Goal: Task Accomplishment & Management: Use online tool/utility

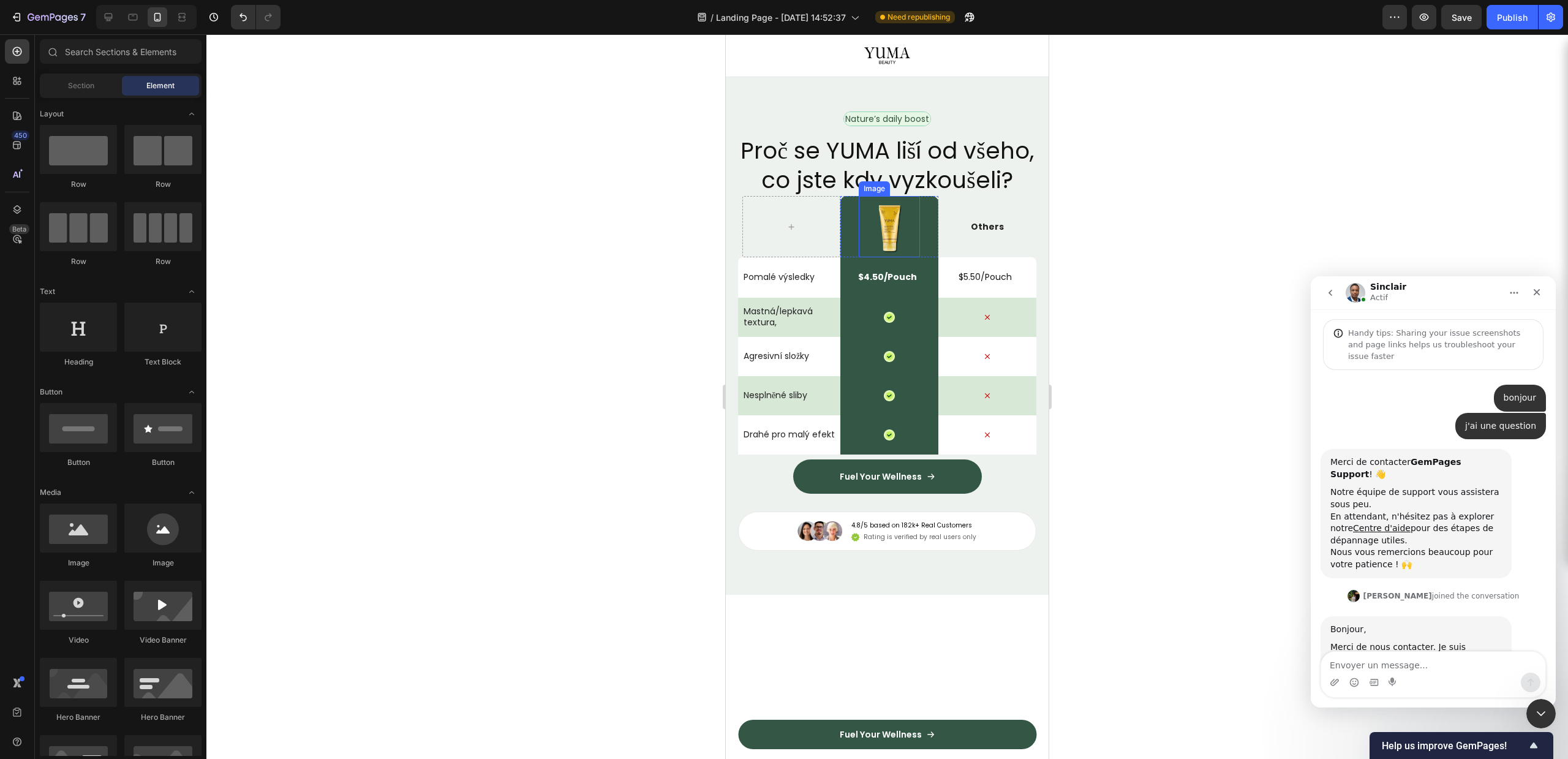
scroll to position [3971, 0]
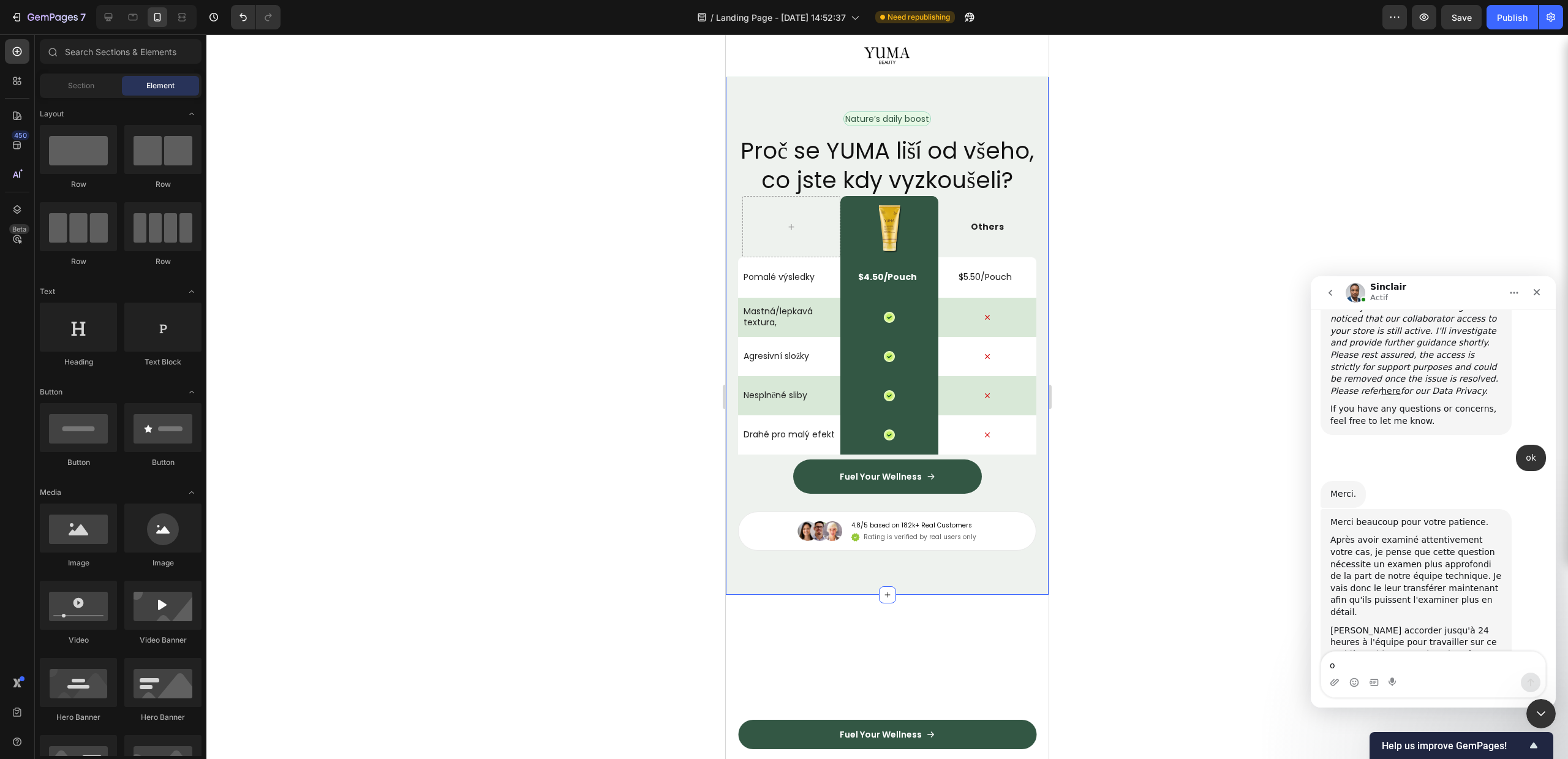
type textarea "ok"
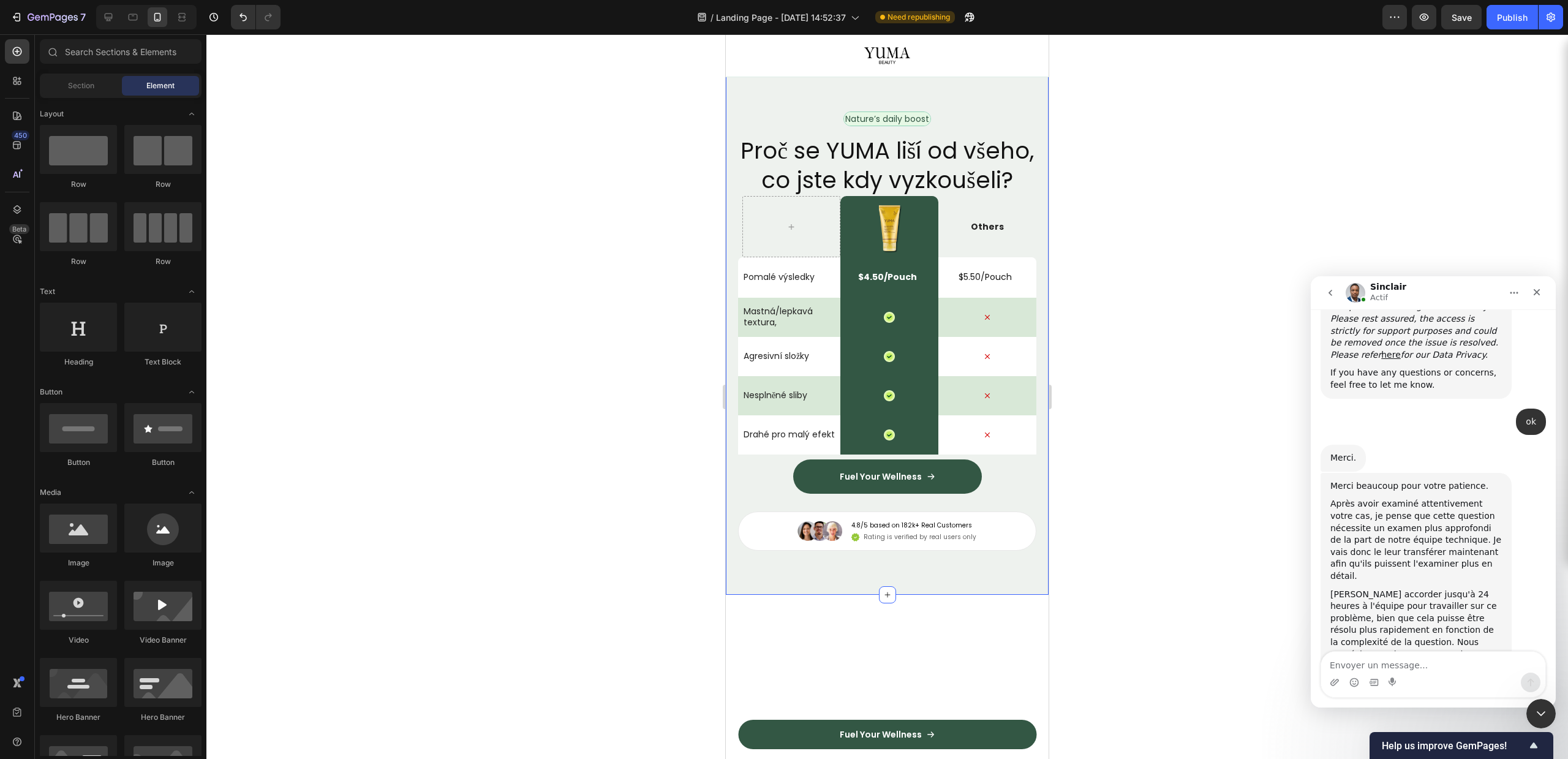
scroll to position [4008, 0]
click at [1117, 248] on div at bounding box center [887, 396] width 1362 height 724
click at [1155, 317] on div at bounding box center [887, 396] width 1362 height 724
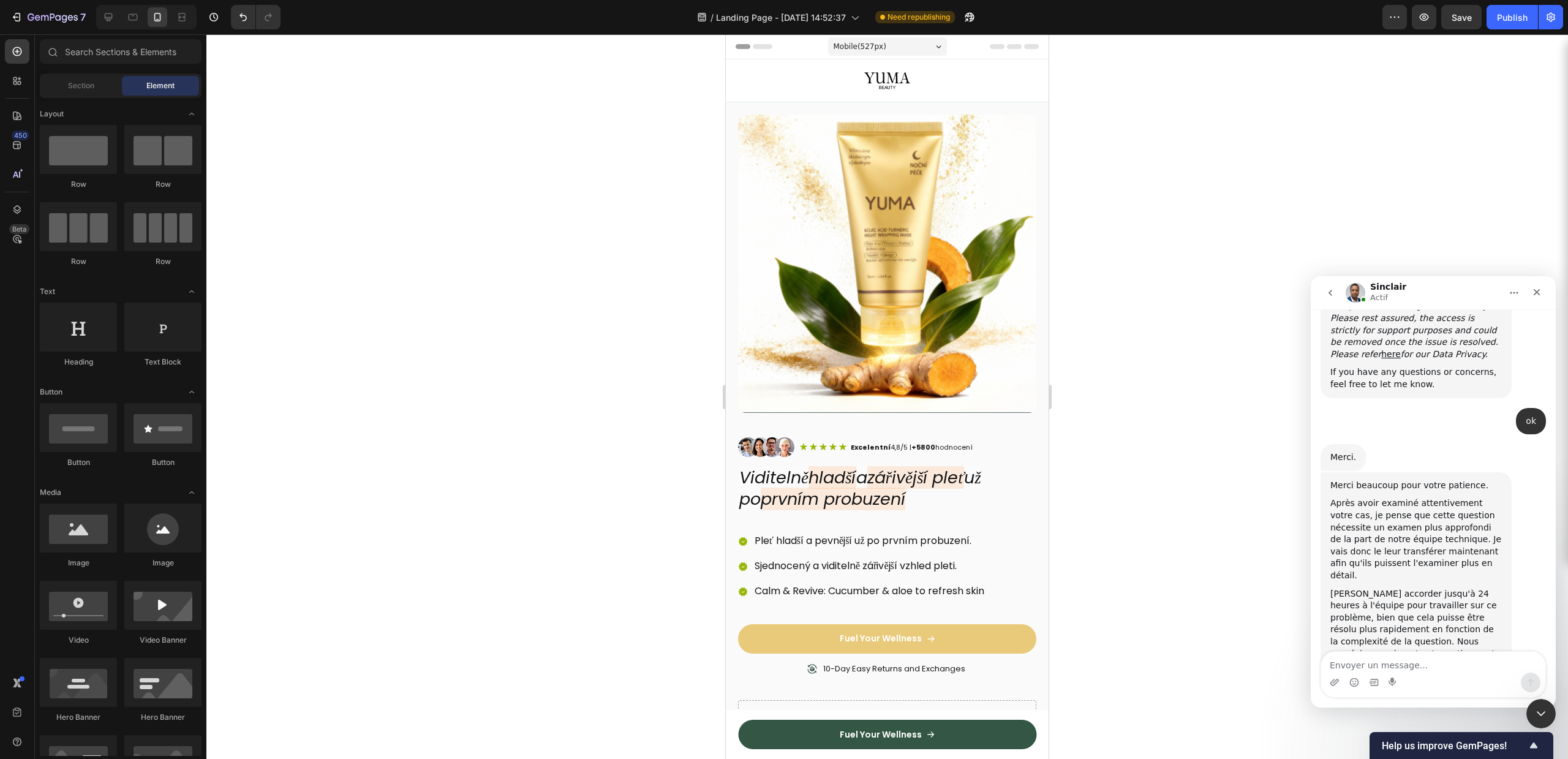
scroll to position [56, 0]
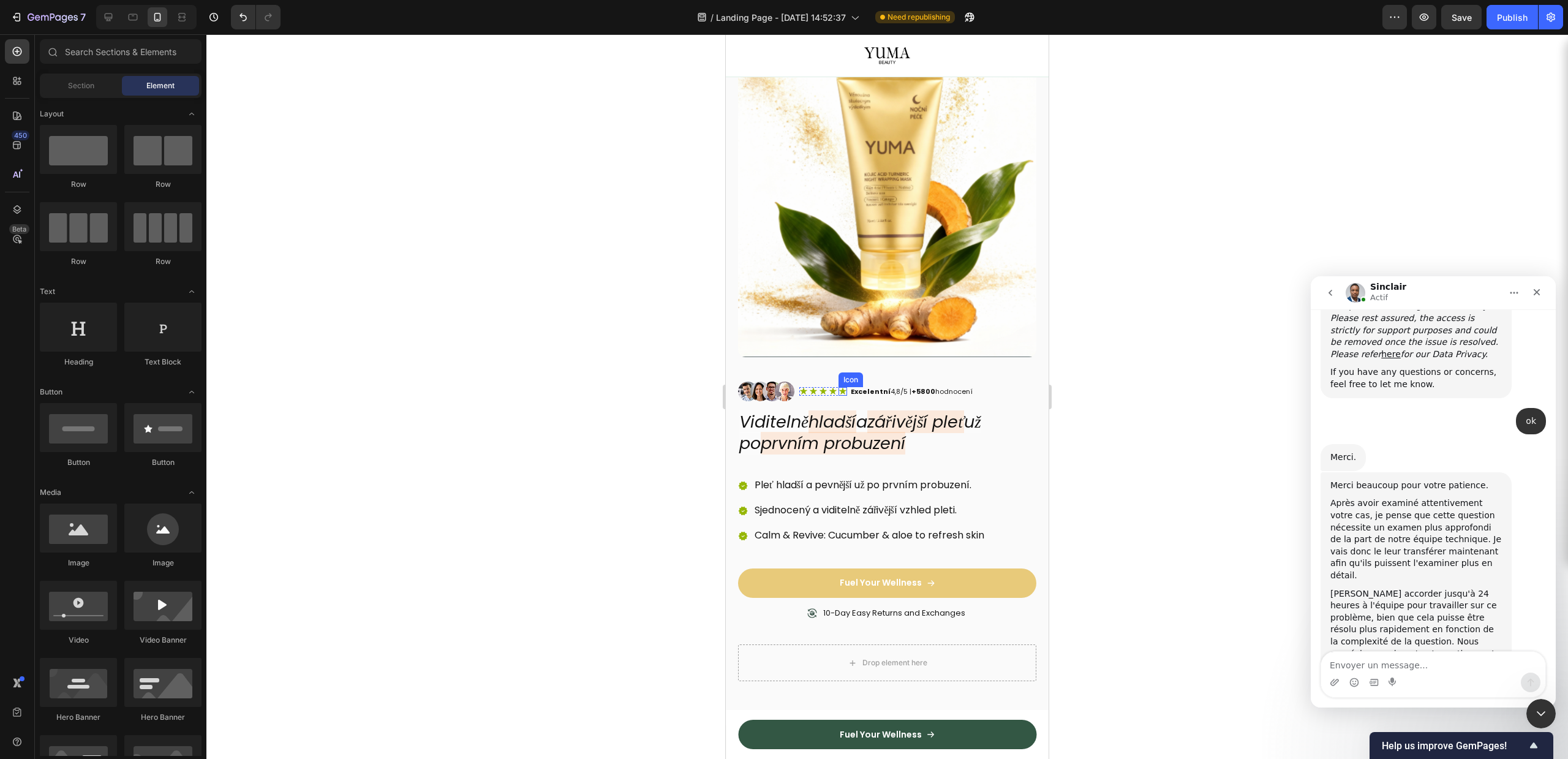
click at [829, 387] on icon at bounding box center [833, 391] width 9 height 9
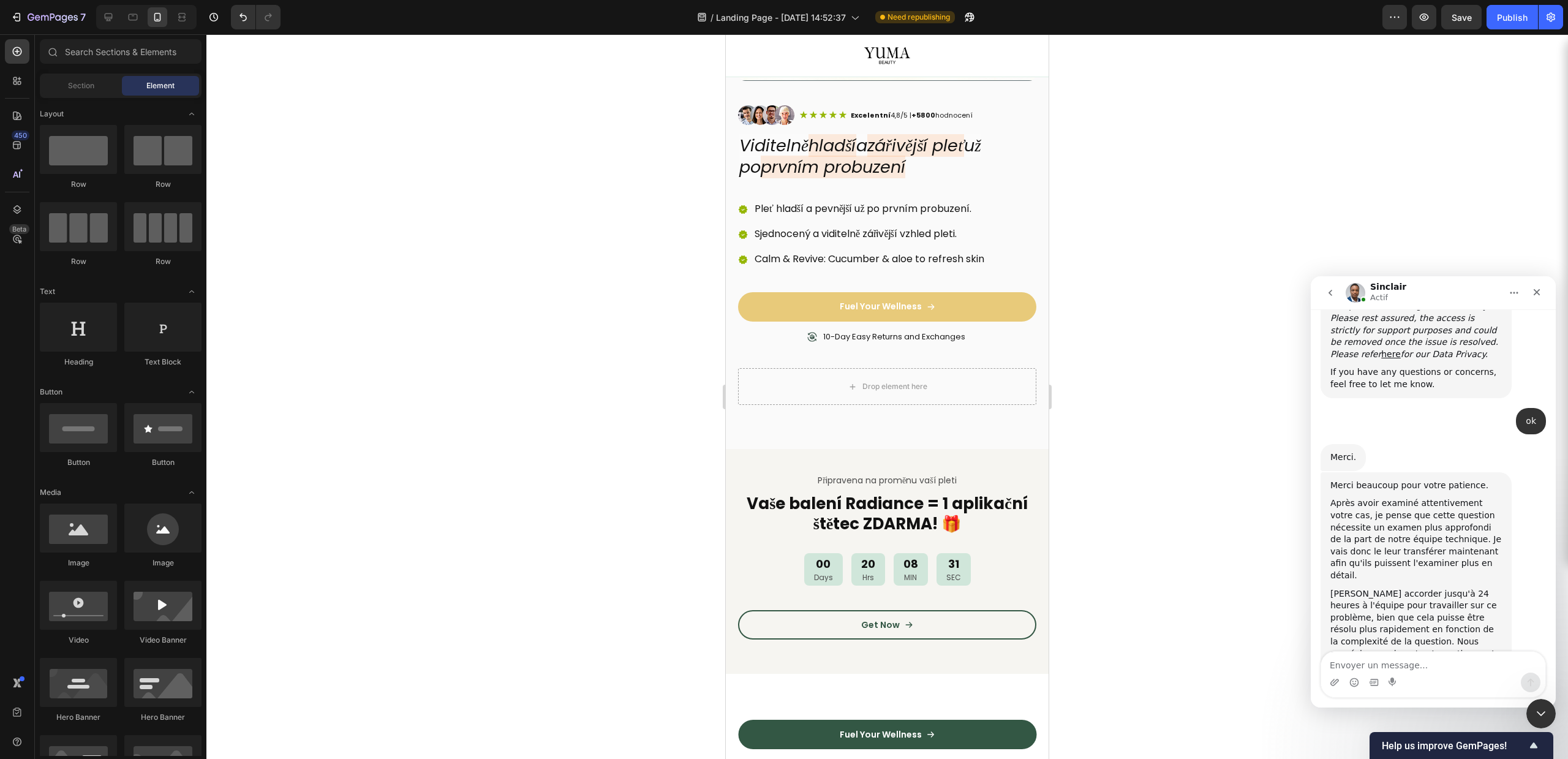
scroll to position [333, 0]
click at [884, 300] on p "Fuel Your Wellness" at bounding box center [880, 306] width 82 height 13
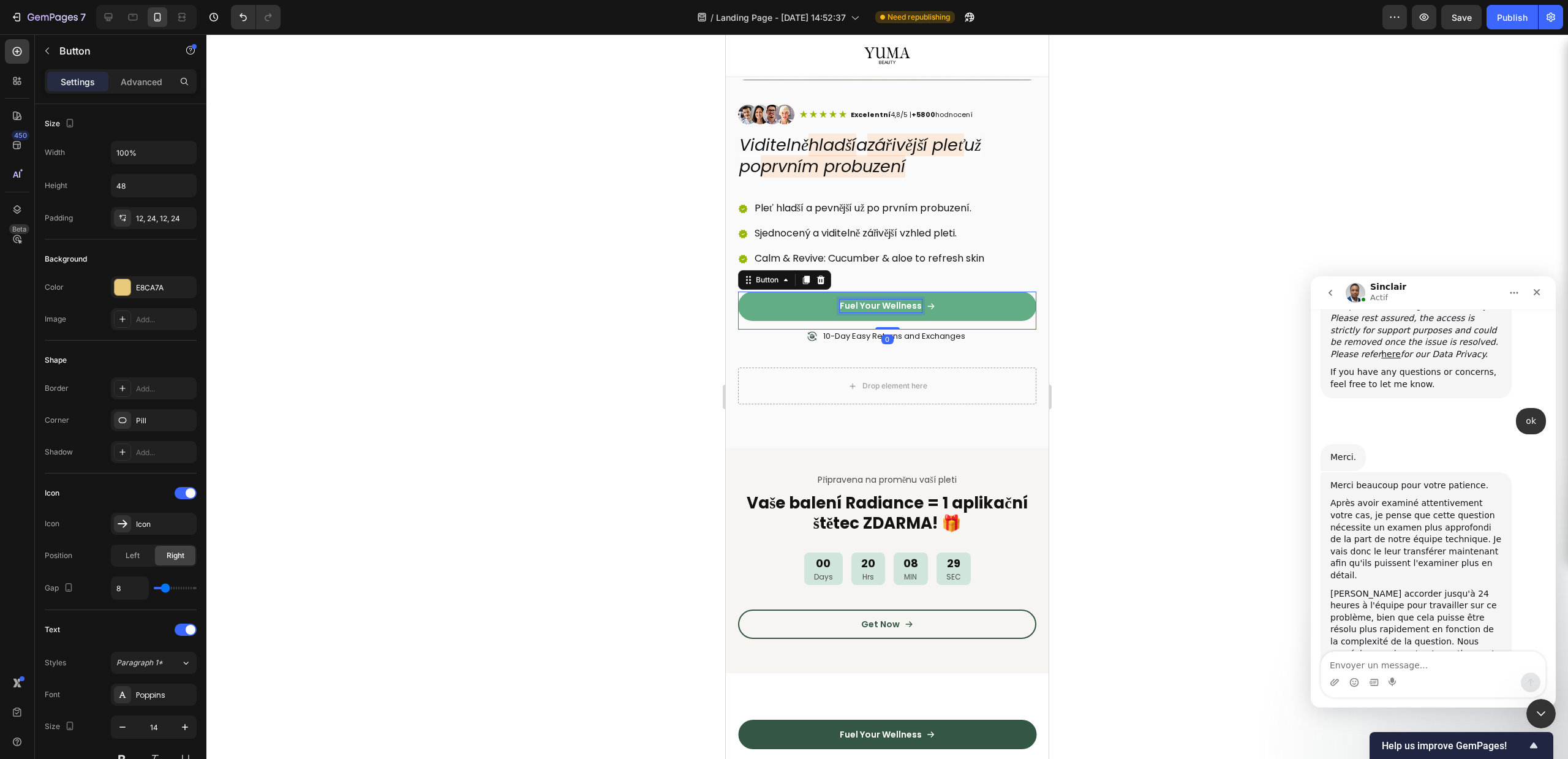
click at [879, 300] on p "Fuel Your Wellness" at bounding box center [880, 306] width 82 height 13
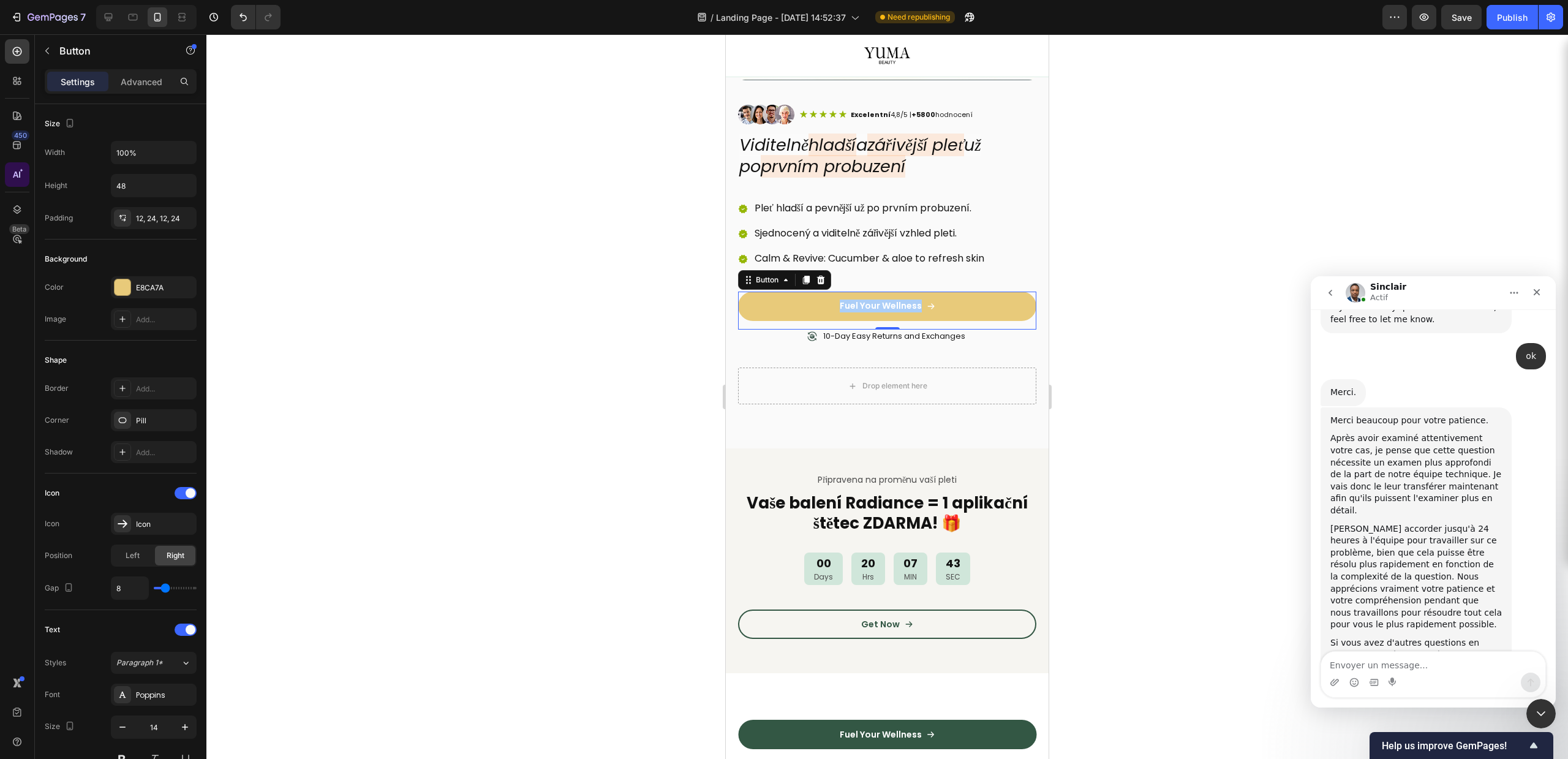
scroll to position [4077, 0]
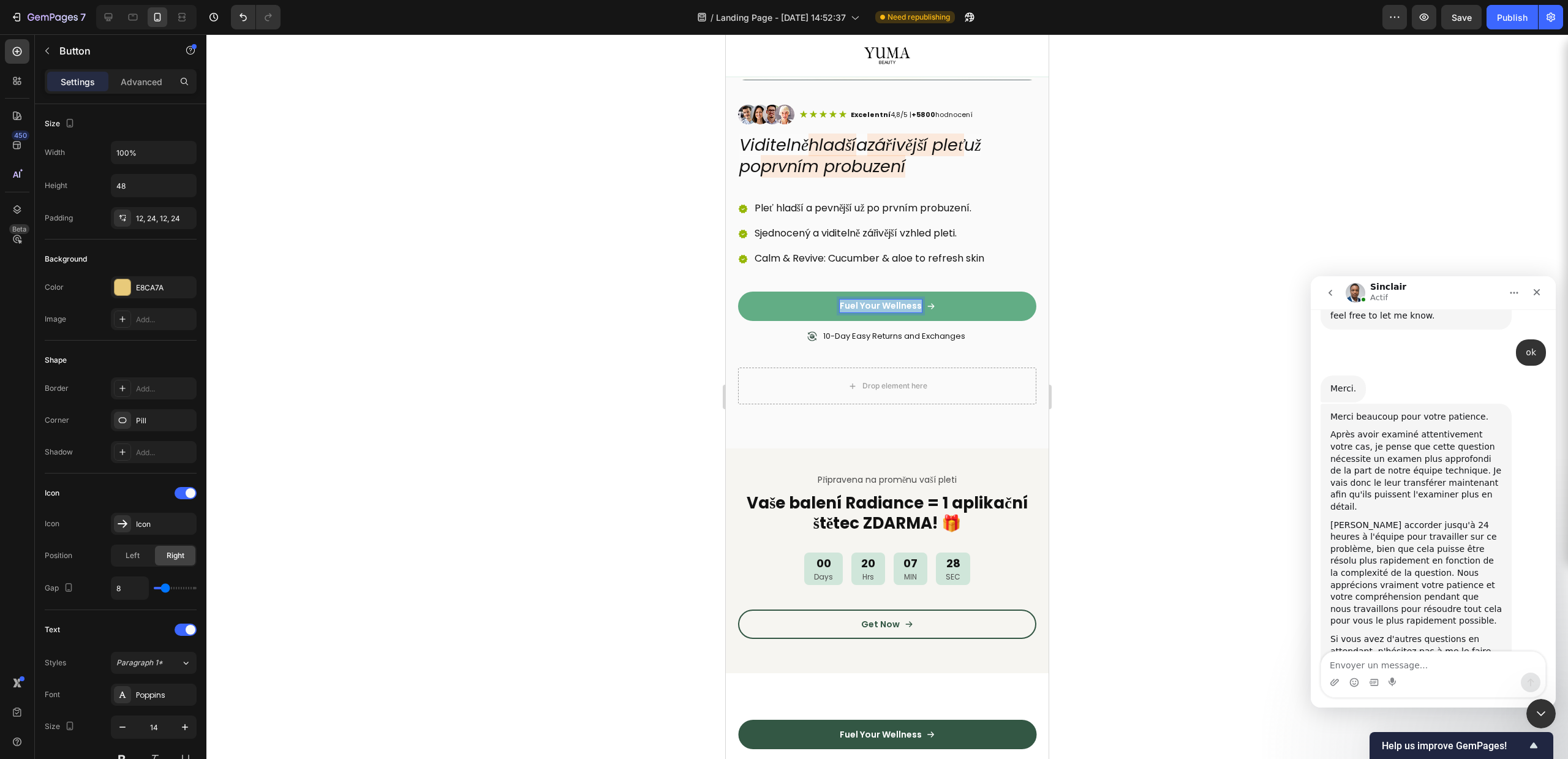
click at [902, 300] on p "Fuel Your Wellness" at bounding box center [880, 306] width 82 height 13
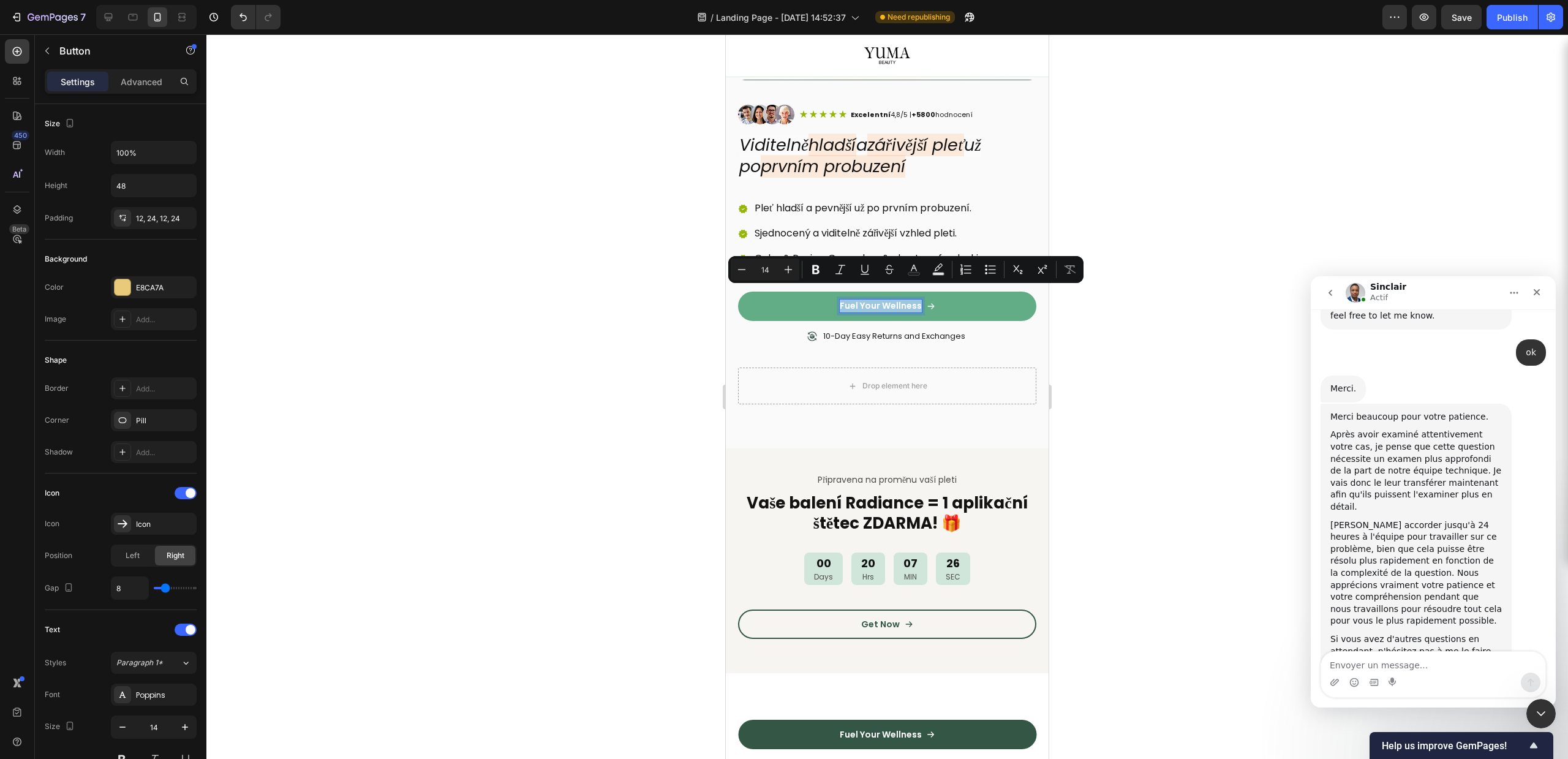
copy p "Fuel Your Wellness"
click at [866, 300] on p "Fuel Your Wellness" at bounding box center [880, 306] width 82 height 13
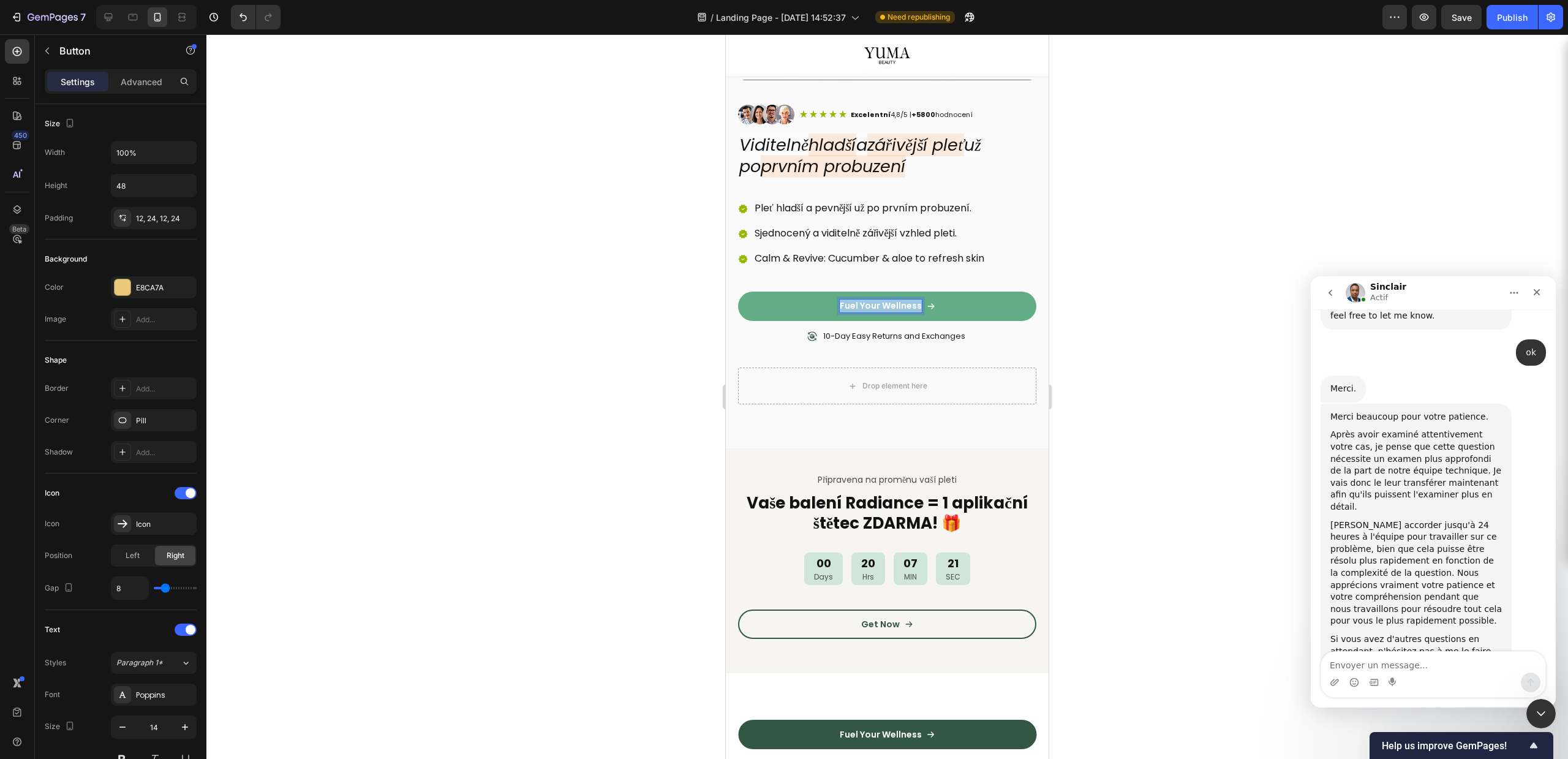
click at [866, 300] on p "Fuel Your Wellness" at bounding box center [880, 306] width 82 height 13
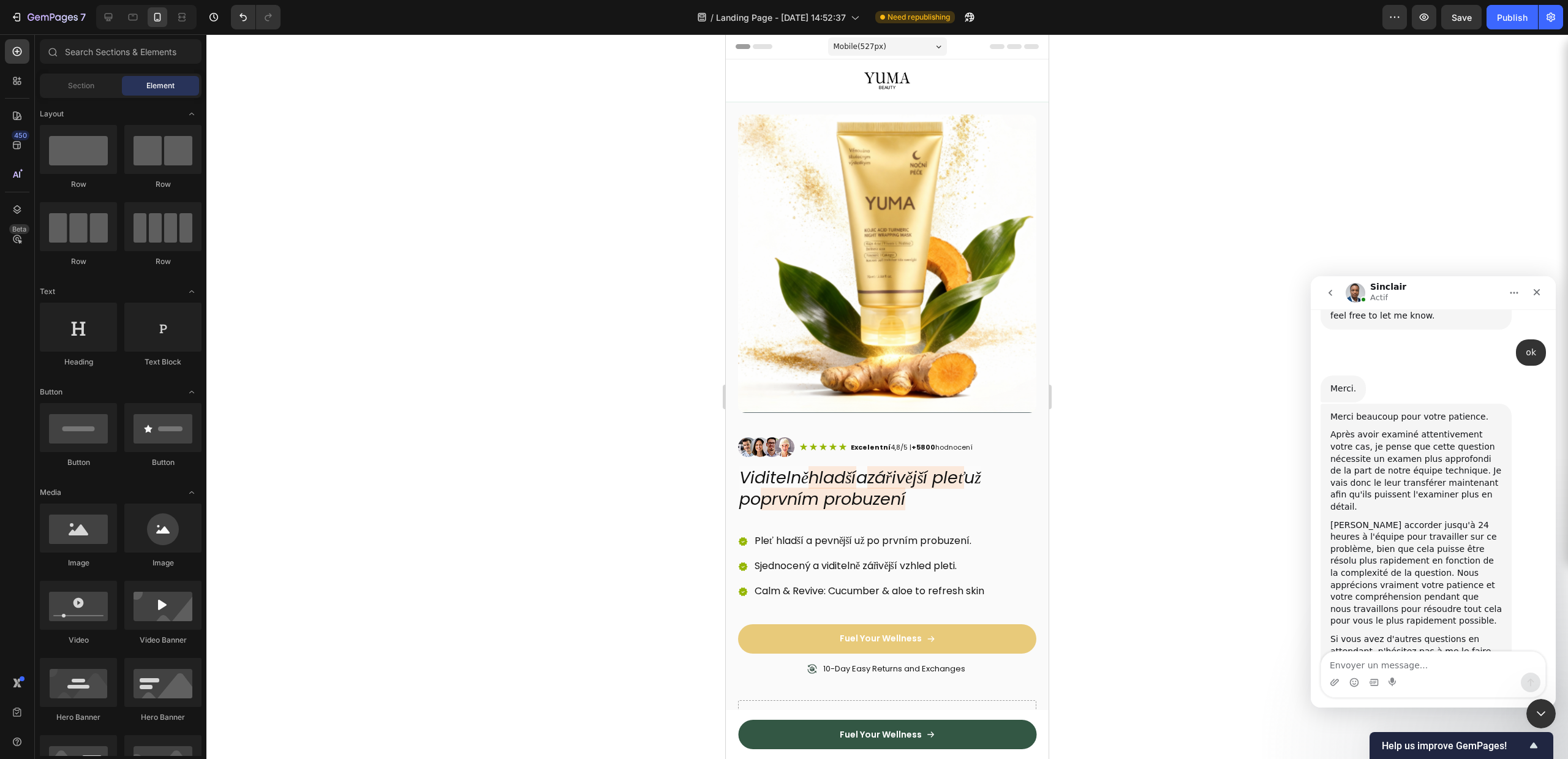
scroll to position [85, 0]
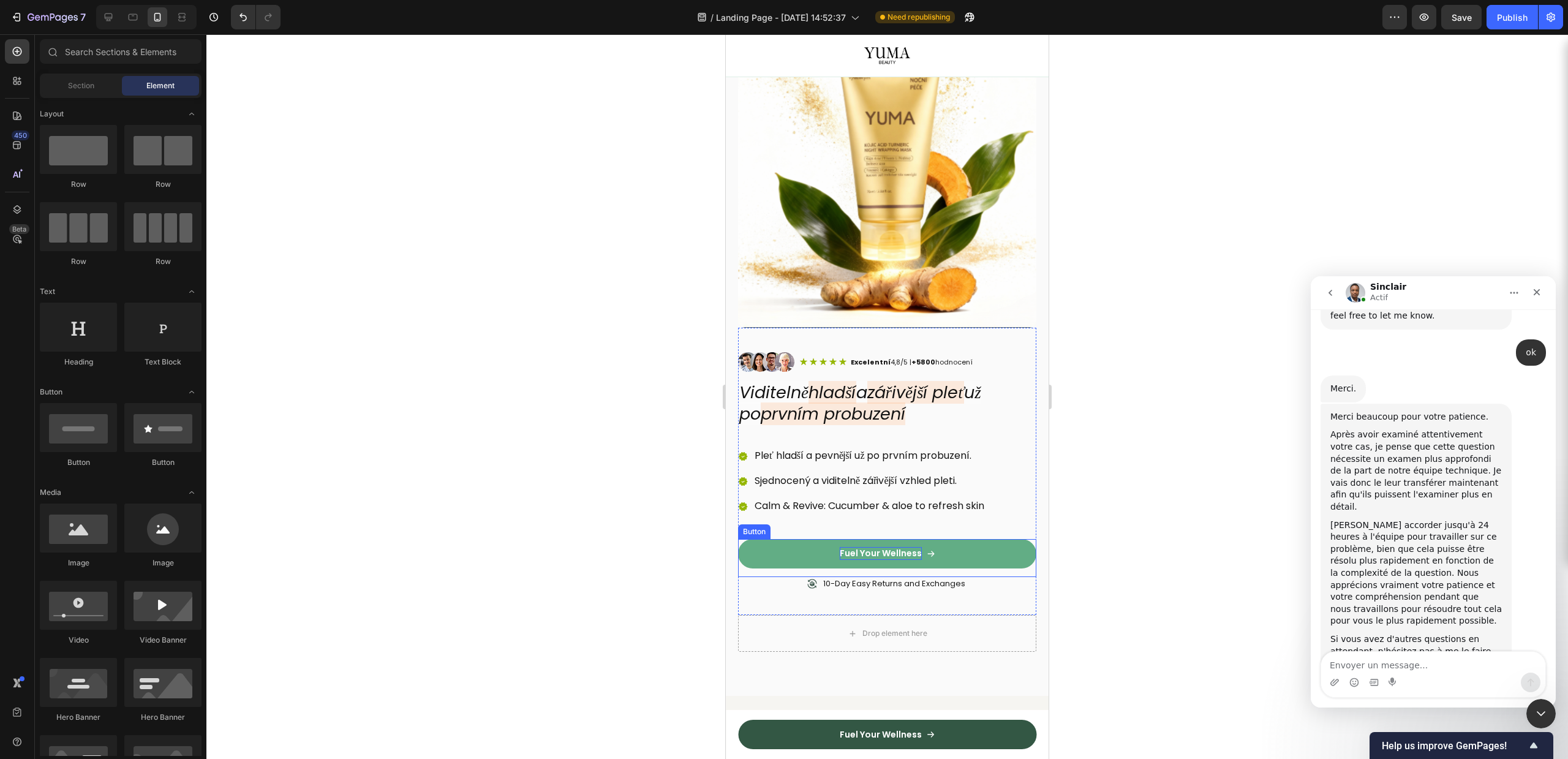
click at [882, 547] on p "Fuel Your Wellness" at bounding box center [880, 554] width 82 height 13
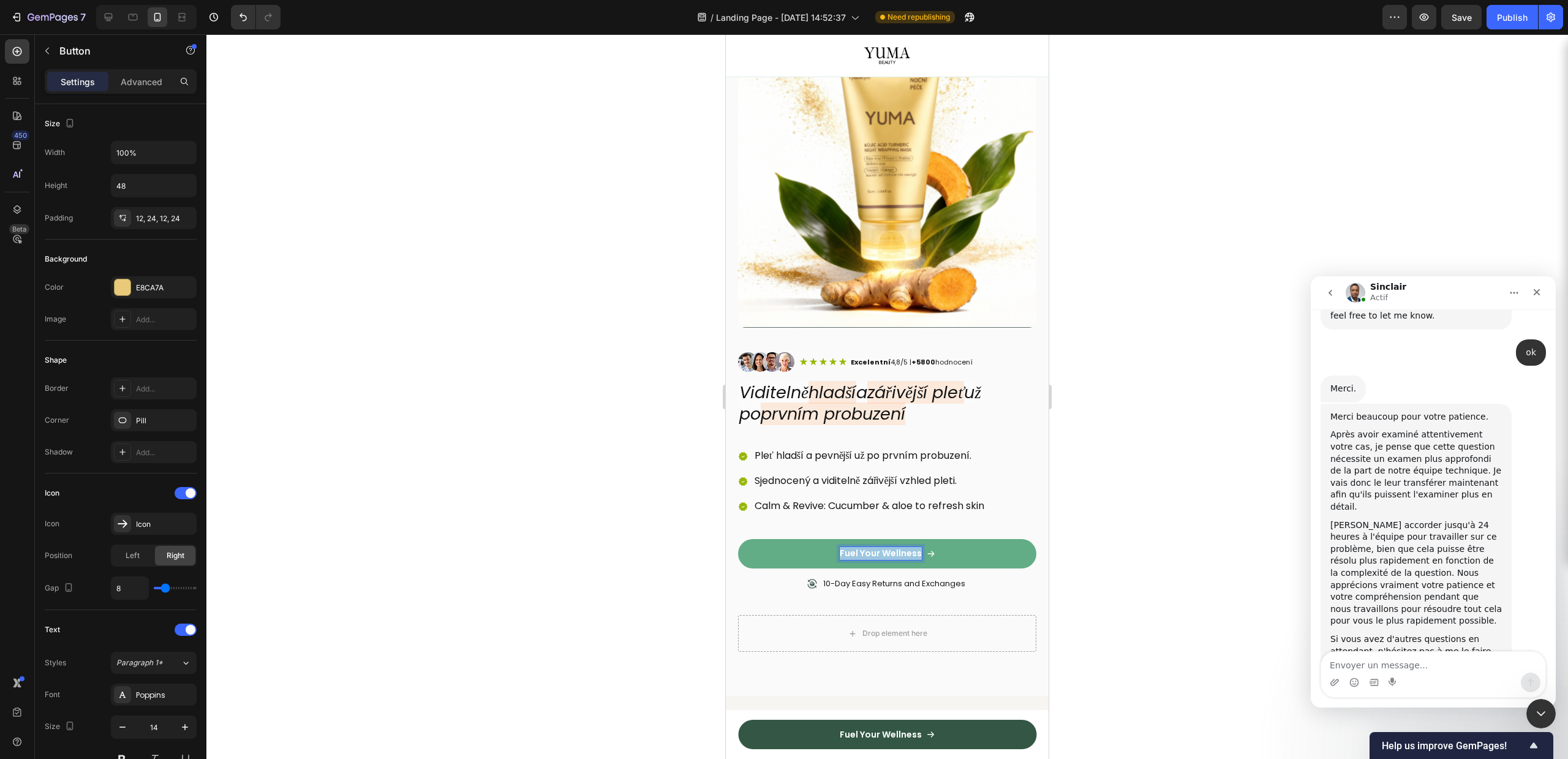
click at [882, 547] on p "Fuel Your Wellness" at bounding box center [880, 554] width 82 height 13
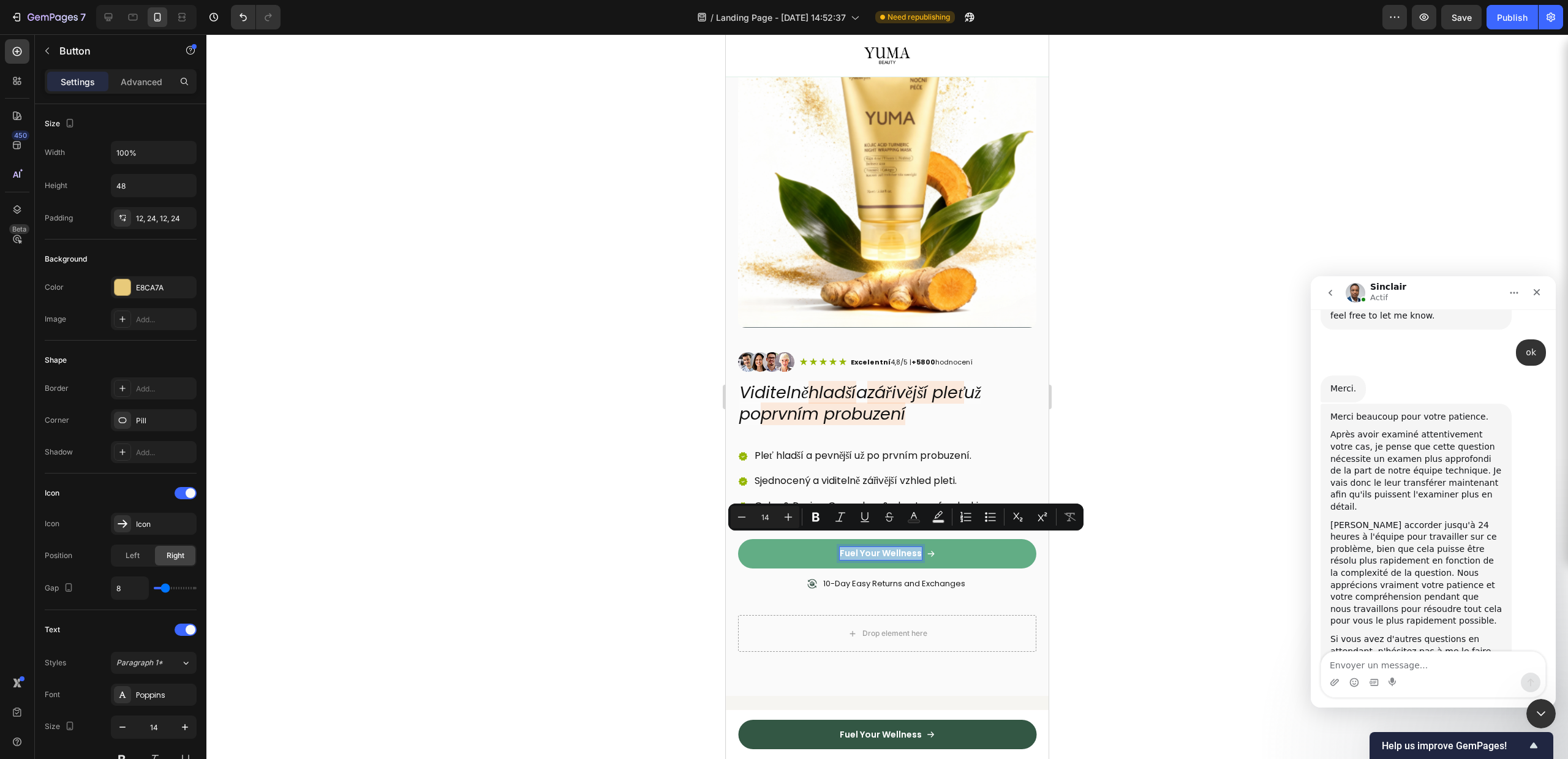
click at [882, 547] on p "Fuel Your Wellness" at bounding box center [880, 554] width 82 height 13
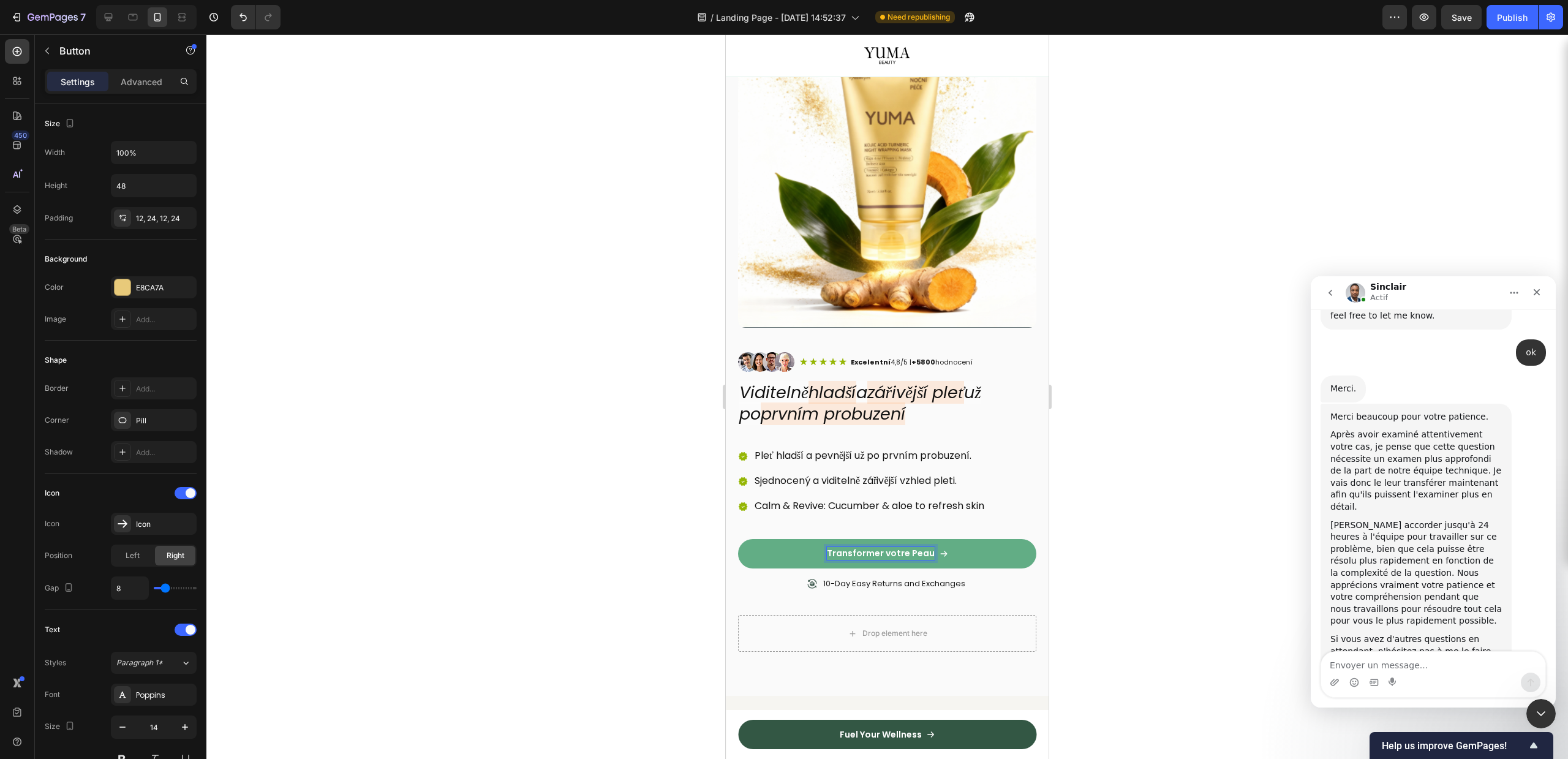
click at [863, 547] on p "Transformer votre Peau" at bounding box center [880, 554] width 108 height 13
copy p "Transformer votre Peau"
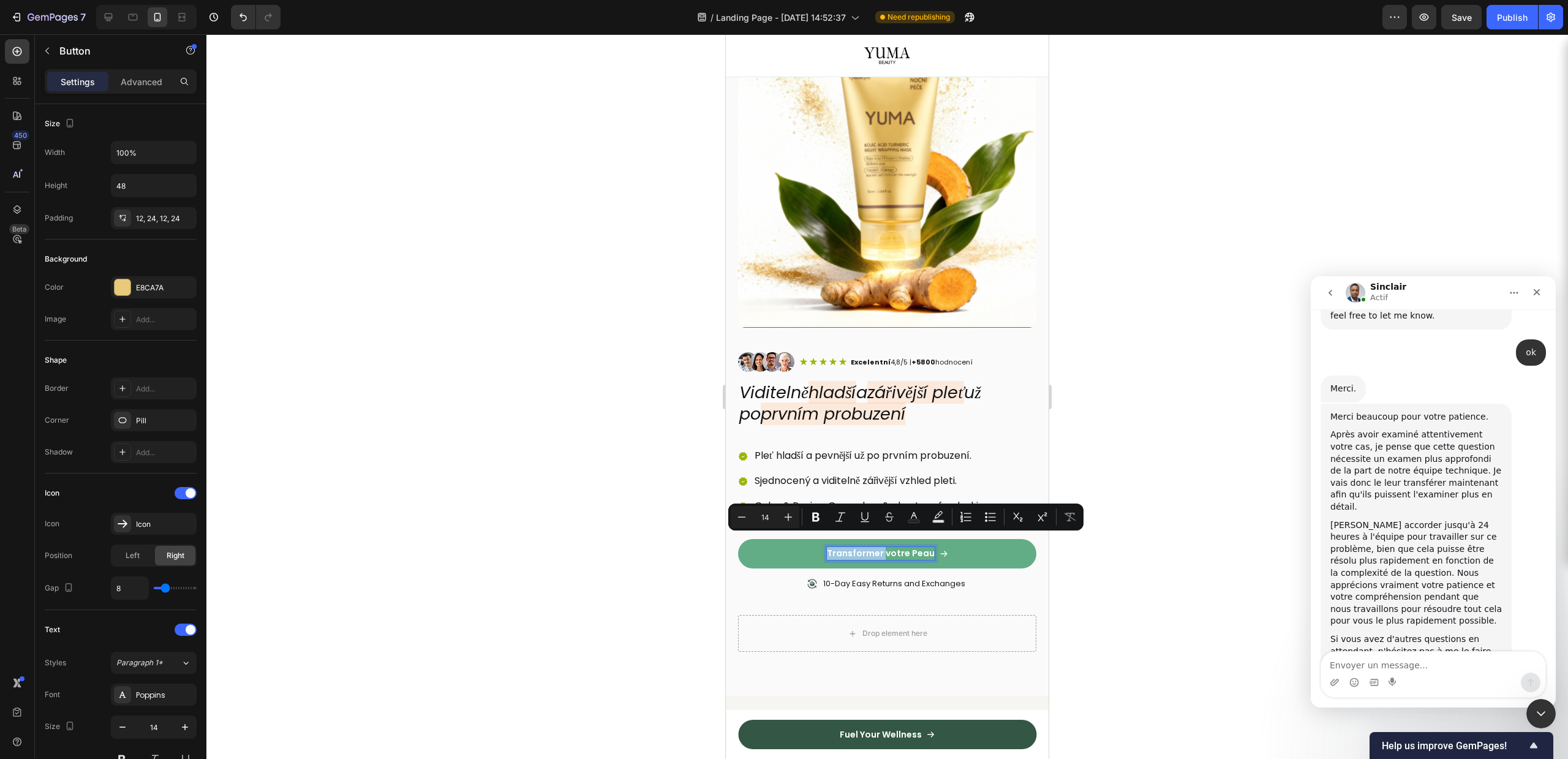
click at [894, 547] on p "Transformer votre Peau" at bounding box center [880, 554] width 108 height 13
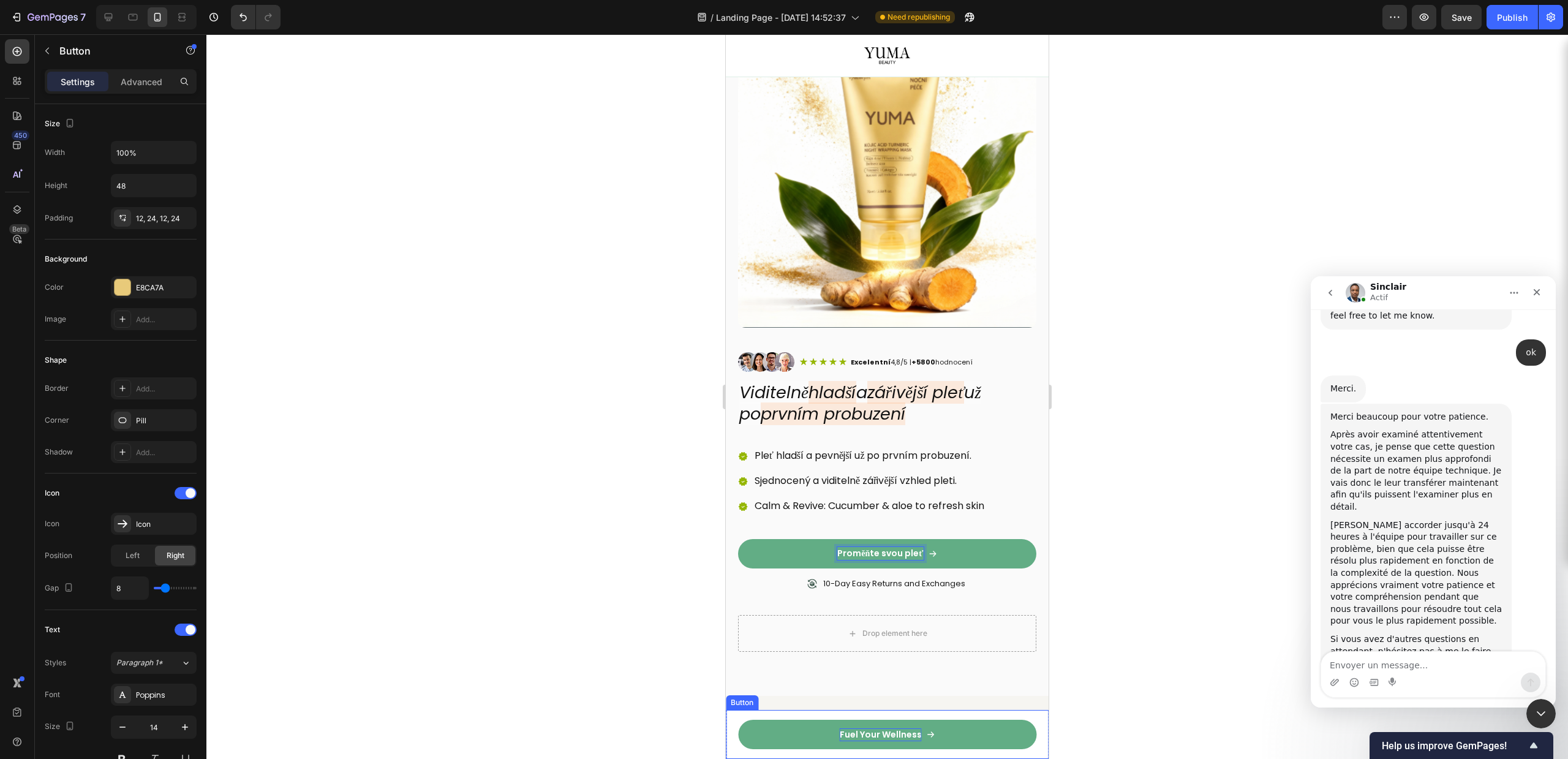
click at [851, 738] on p "Fuel Your Wellness" at bounding box center [880, 735] width 82 height 13
click at [856, 732] on p "Fuel Your Wellness" at bounding box center [880, 735] width 82 height 13
click at [1169, 515] on div at bounding box center [887, 396] width 1362 height 724
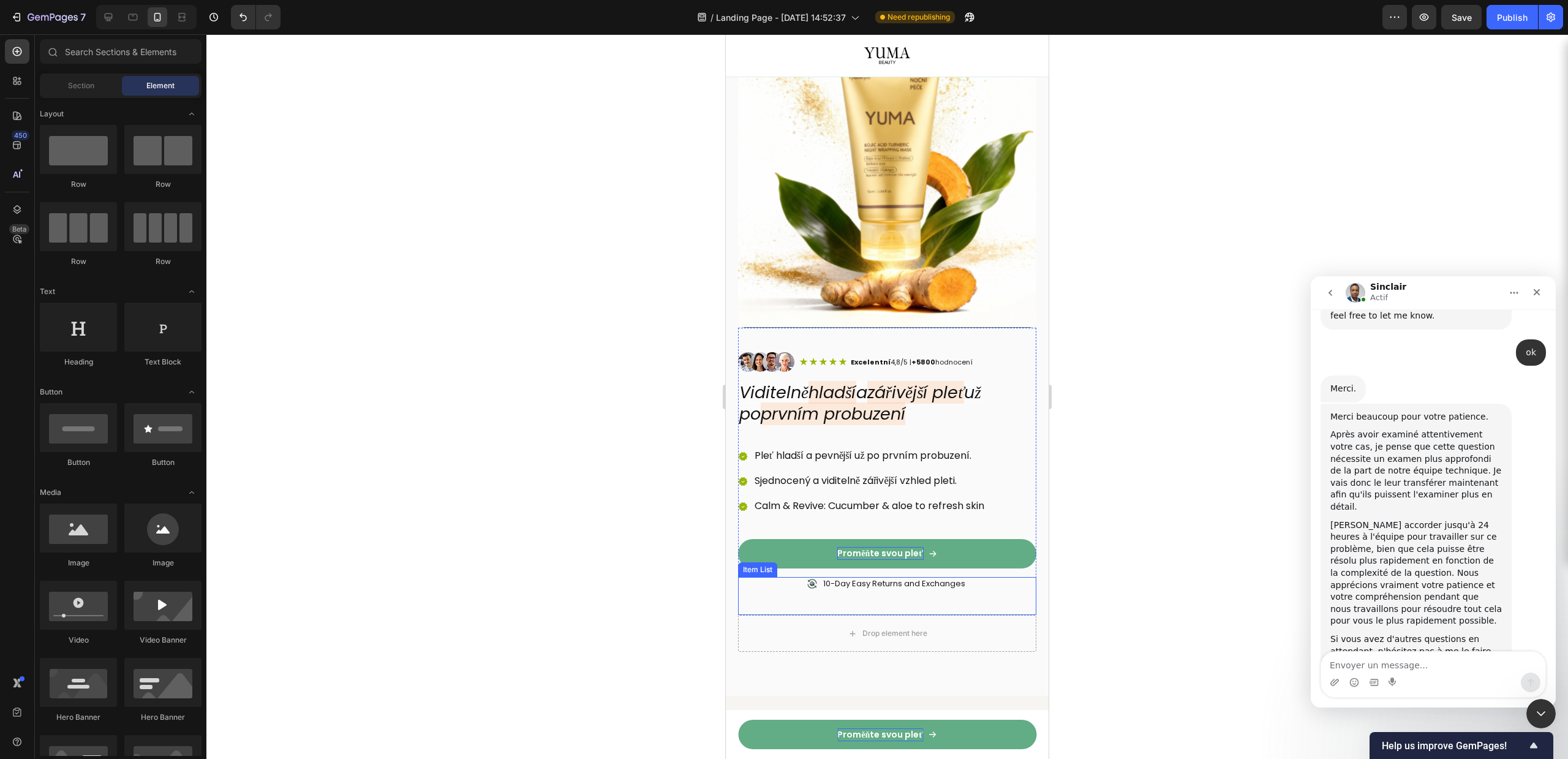
click at [857, 579] on p "10-Day Easy Returns and Exchanges" at bounding box center [894, 584] width 142 height 11
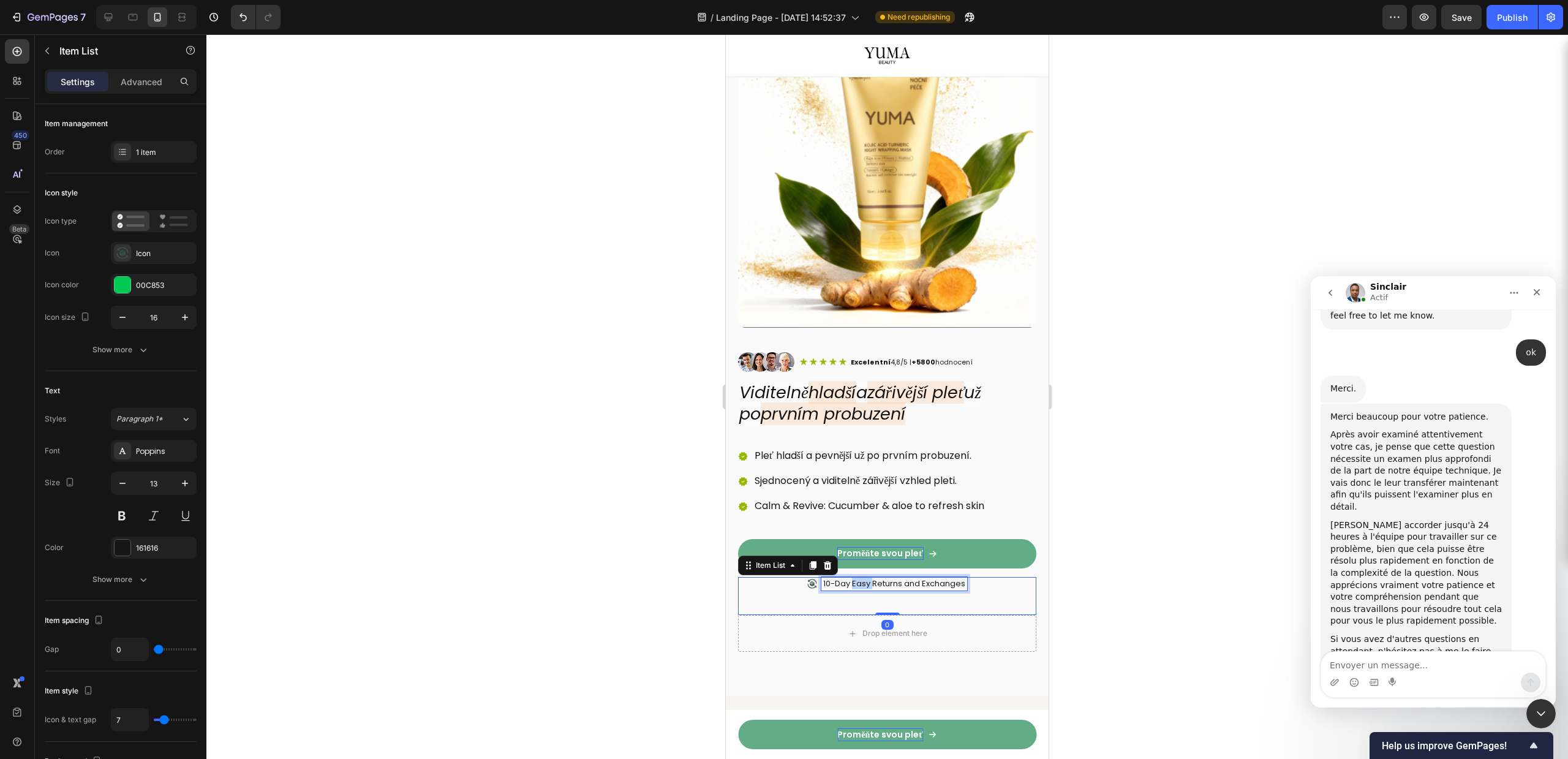
click at [857, 579] on p "10-Day Easy Returns and Exchanges" at bounding box center [894, 584] width 142 height 11
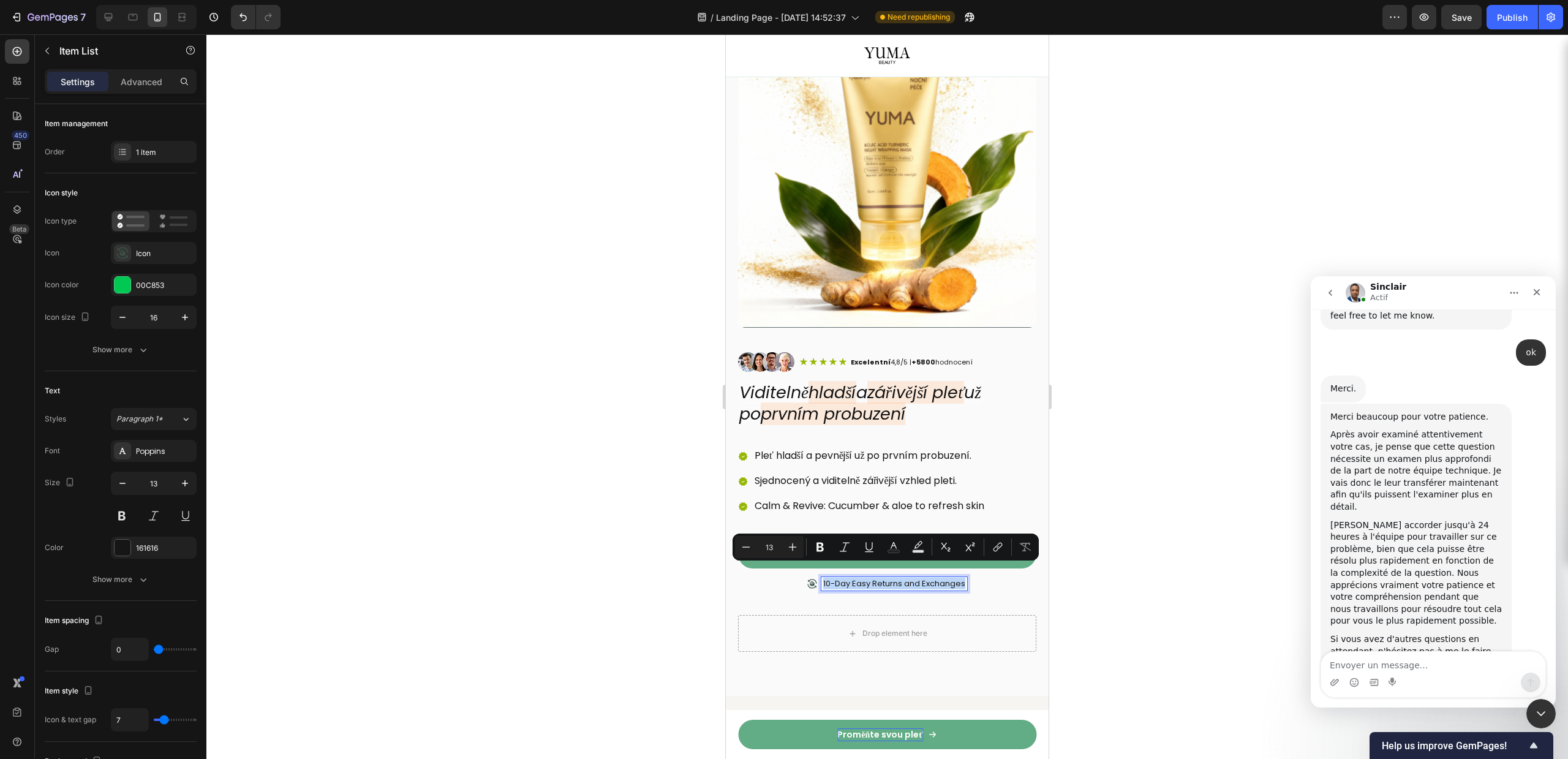
click at [831, 579] on p "10-Day Easy Returns and Exchanges" at bounding box center [894, 584] width 142 height 11
copy p "10-Day Easy Returns and Exchanges"
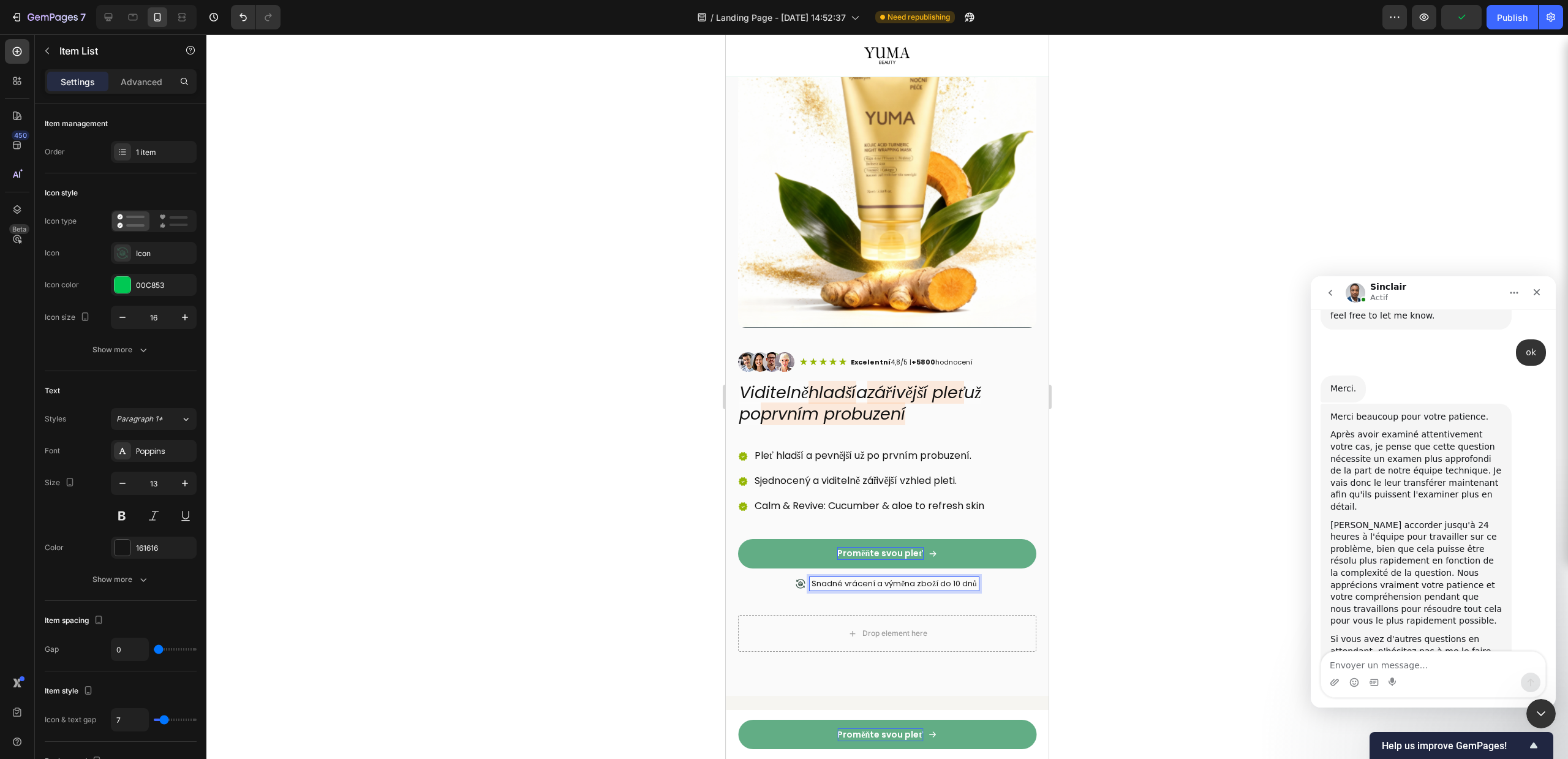
click at [812, 579] on p "Snadné vrácení a výměna zboží do 10 dnů" at bounding box center [894, 584] width 165 height 11
click at [948, 579] on p "Snadné vrácení a výměna zboží do 10 dnů" at bounding box center [894, 584] width 165 height 11
click at [1180, 440] on div at bounding box center [887, 396] width 1362 height 724
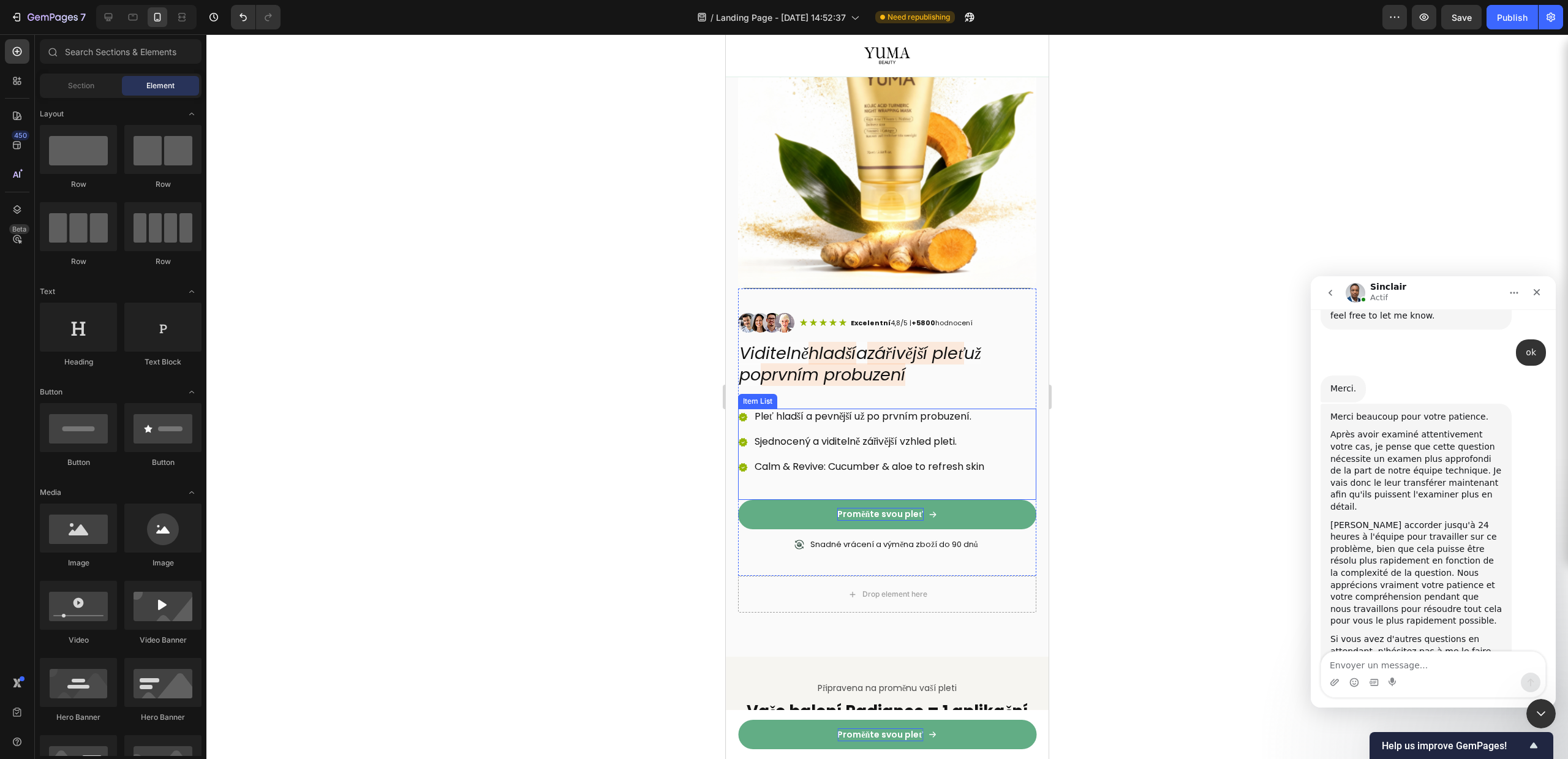
scroll to position [162, 0]
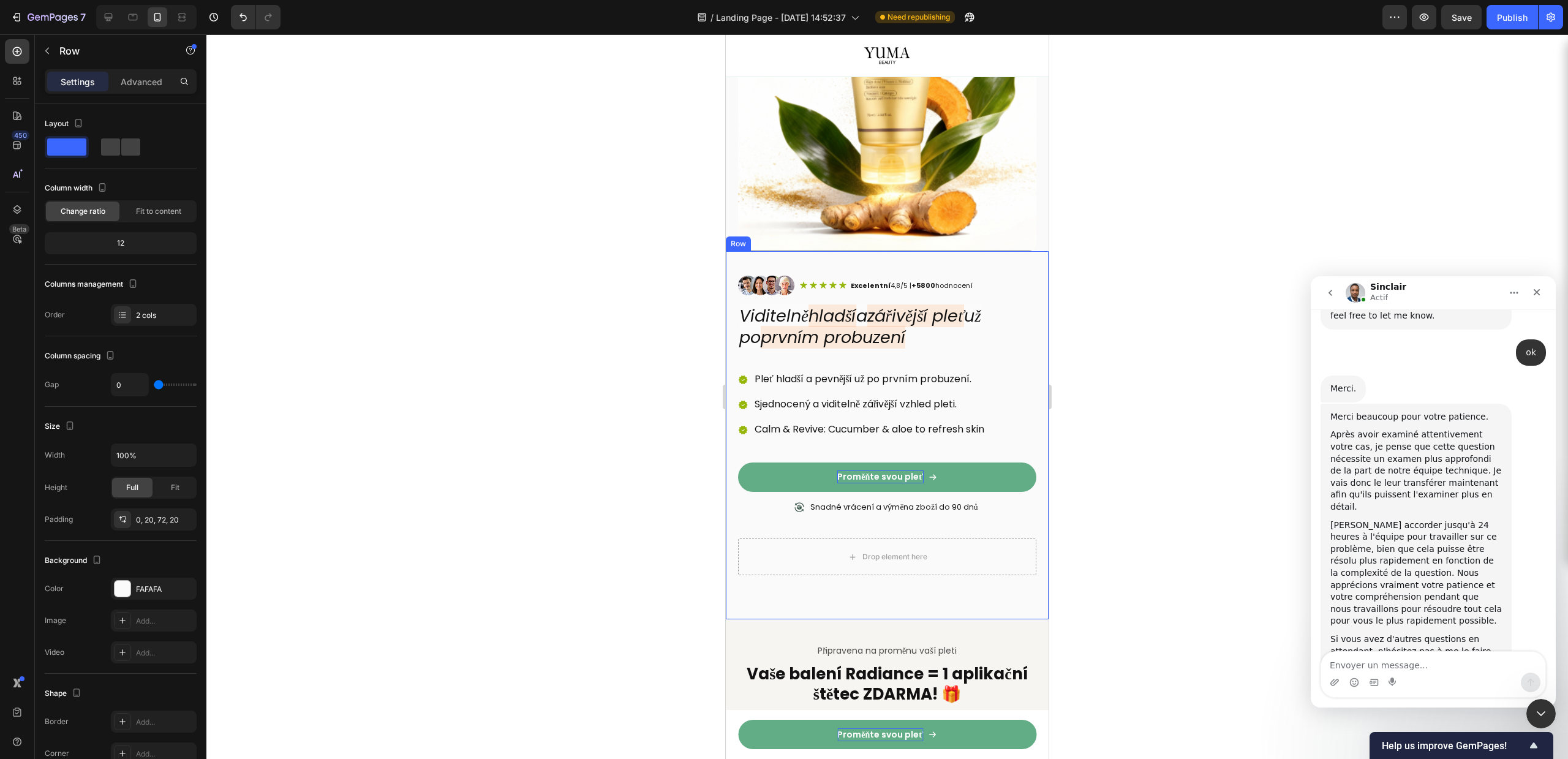
click at [924, 577] on div "Image Icon Icon Icon Icon Icon Icon List Excelentní 4,8/5 | +5800 hodnocení Tex…" at bounding box center [888, 434] width 323 height 368
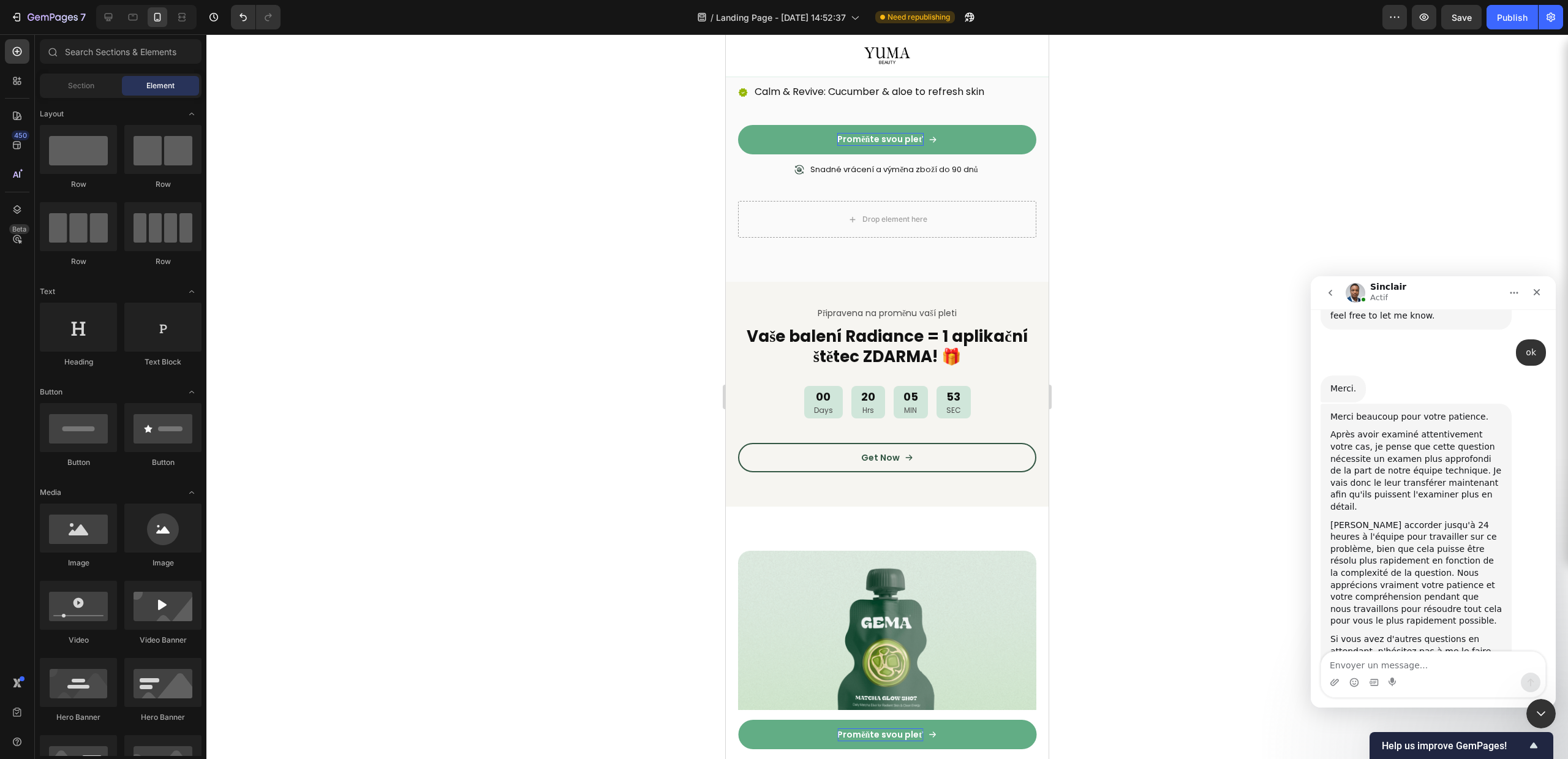
scroll to position [493, 0]
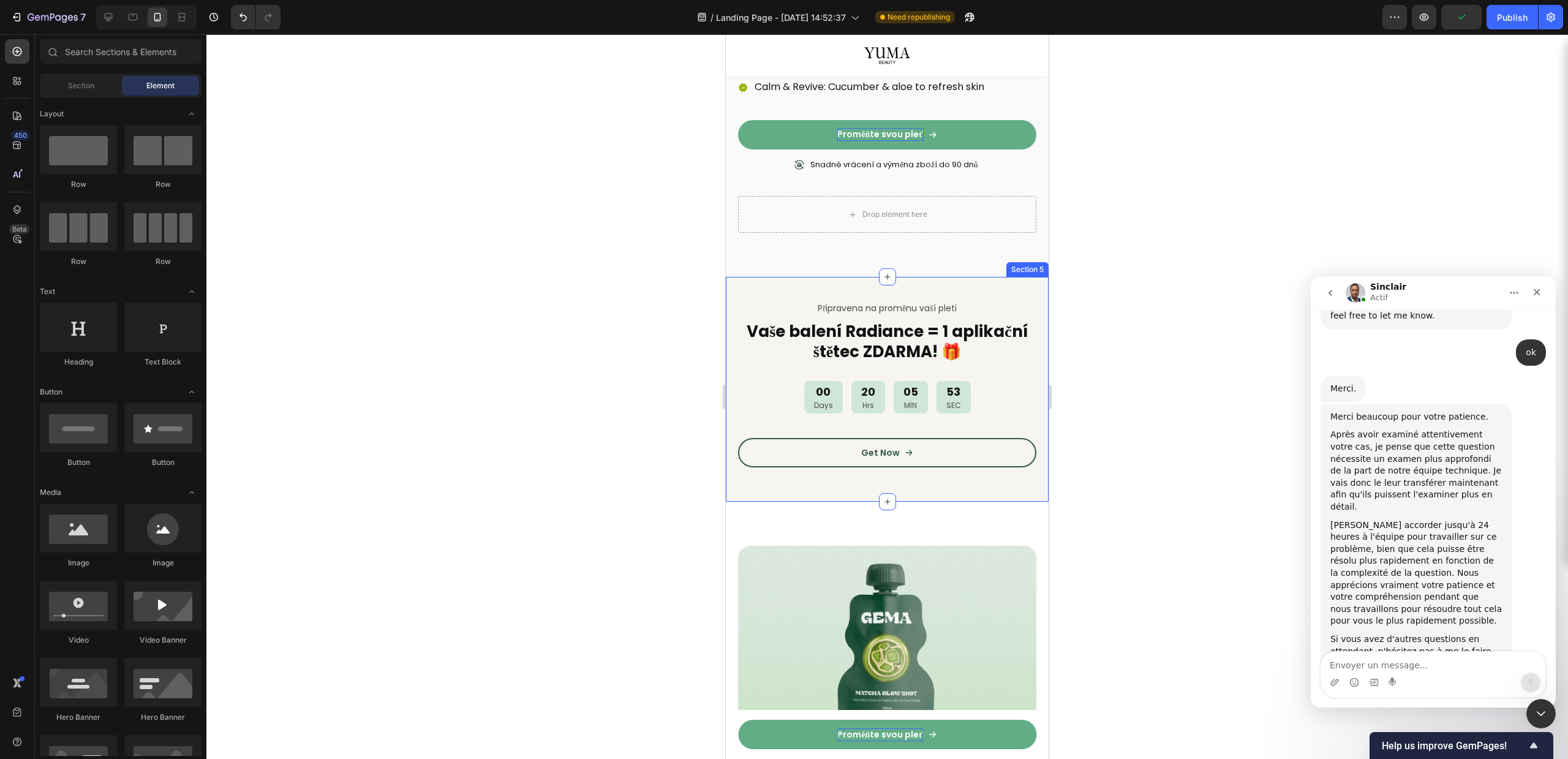
click at [918, 292] on div "Připravena na proměnu vaší pleti Text Block Vaše balení Radiance = 1 aplikační …" at bounding box center [888, 389] width 323 height 225
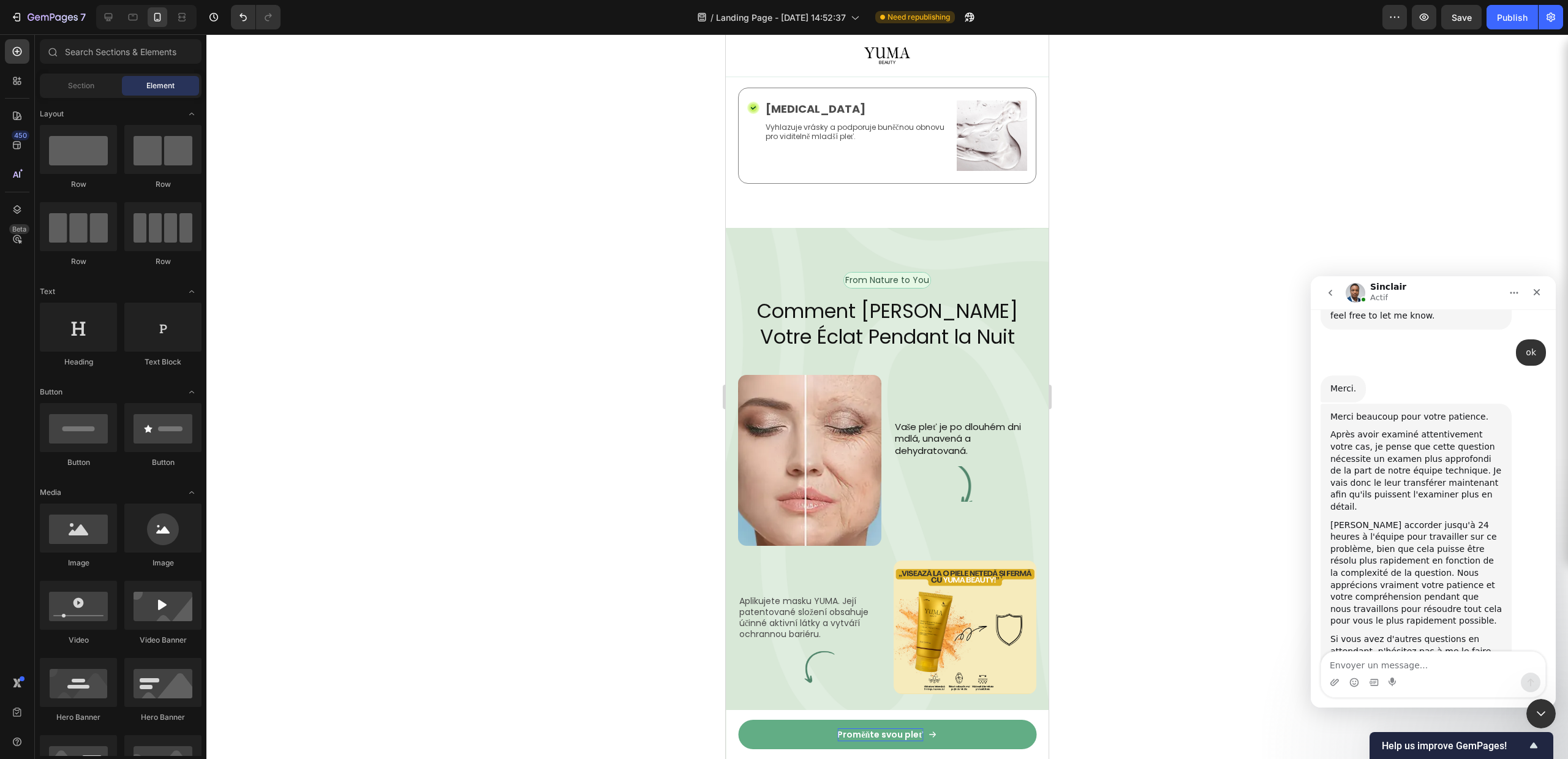
scroll to position [1778, 0]
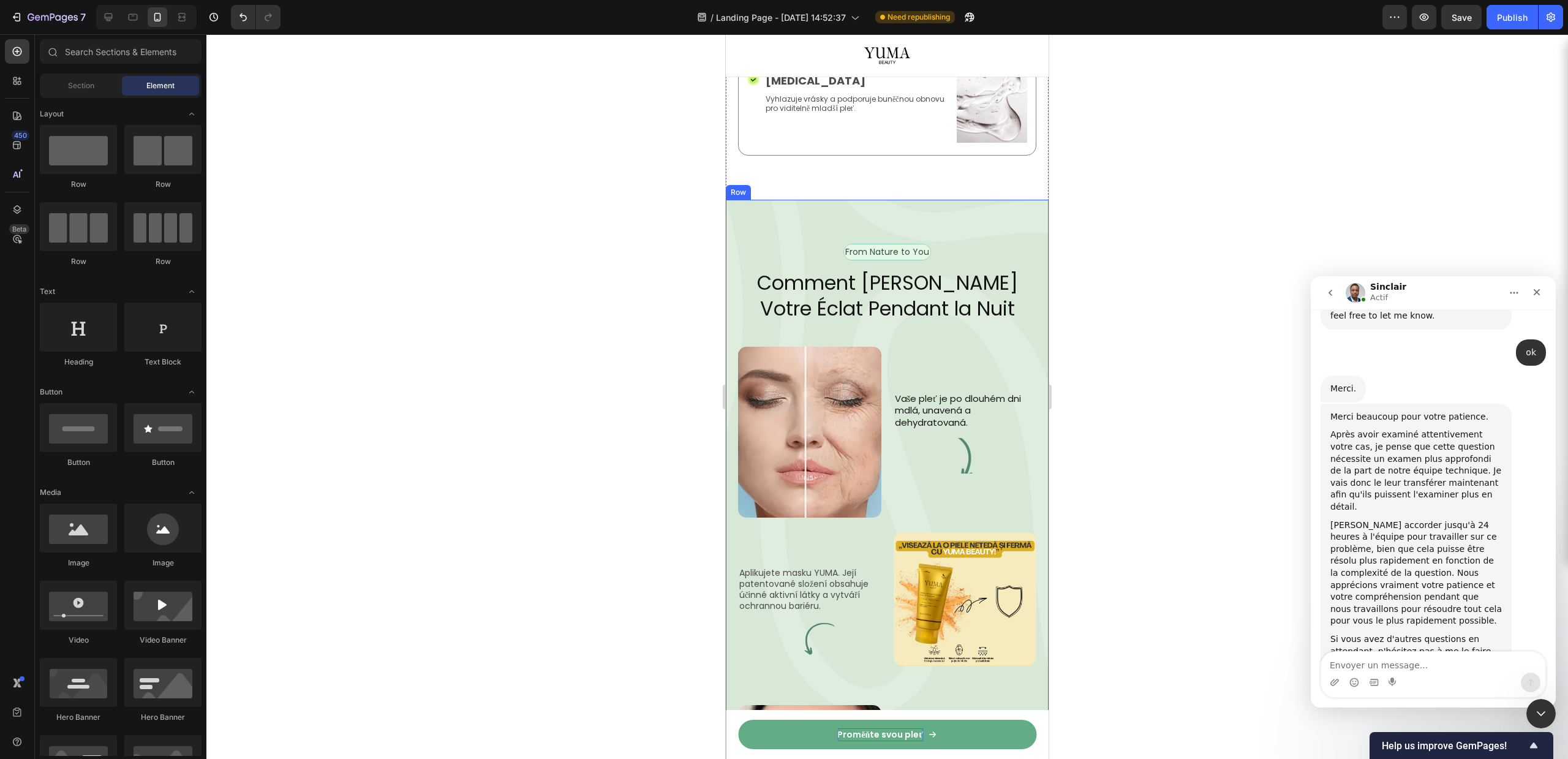
click at [979, 200] on div "From Nature to You Text Block Row Comment YUMA Révèle Votre Éclat Pendant la Nu…" at bounding box center [888, 571] width 323 height 742
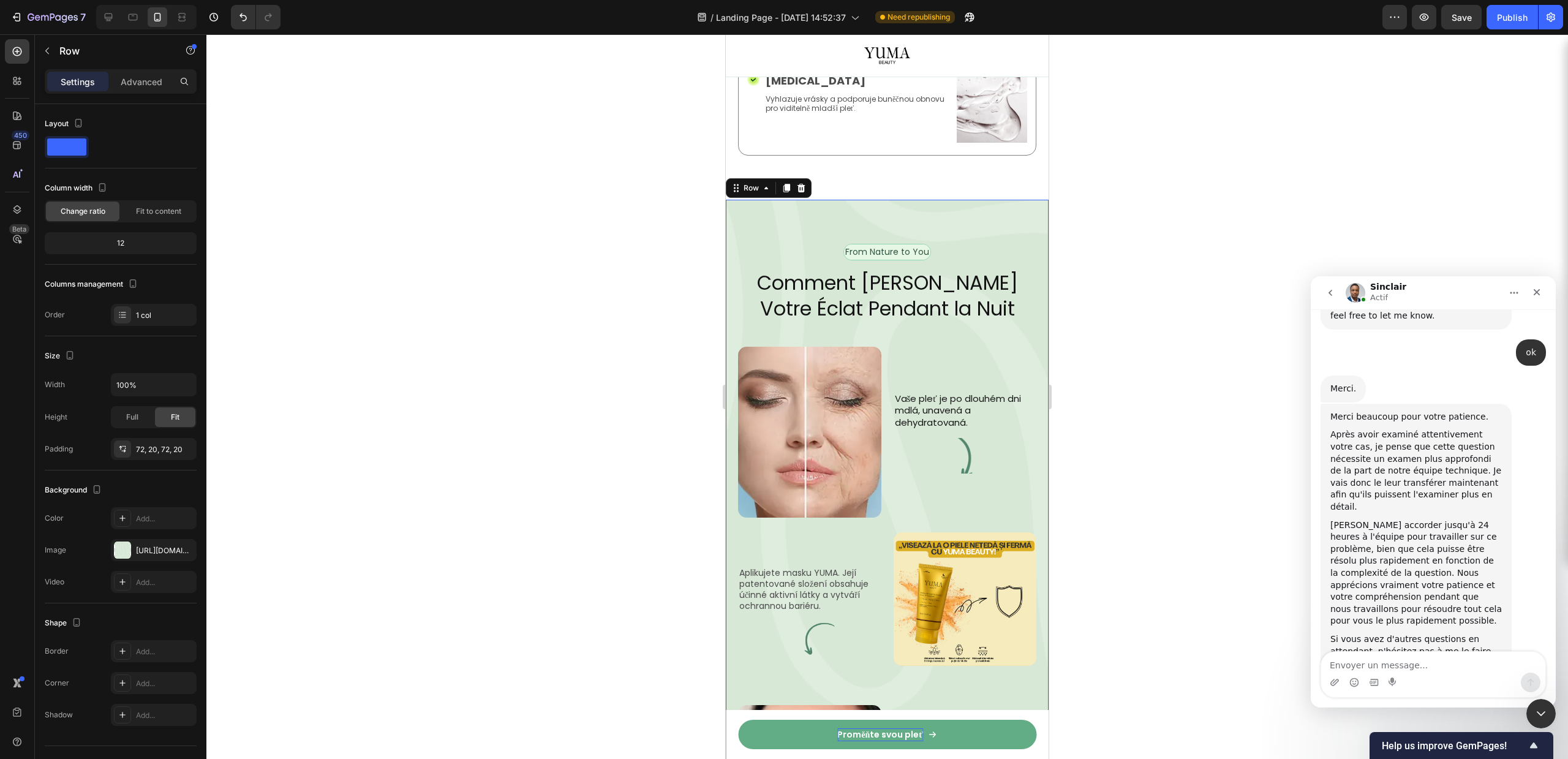
click at [751, 200] on div "From Nature to You Text Block Row Comment YUMA Révèle Votre Éclat Pendant la Nu…" at bounding box center [888, 571] width 323 height 742
click at [742, 200] on div "From Nature to You Text Block Row Comment YUMA Révèle Votre Éclat Pendant la Nu…" at bounding box center [888, 571] width 323 height 742
click at [114, 79] on div "Advanced" at bounding box center [141, 81] width 61 height 19
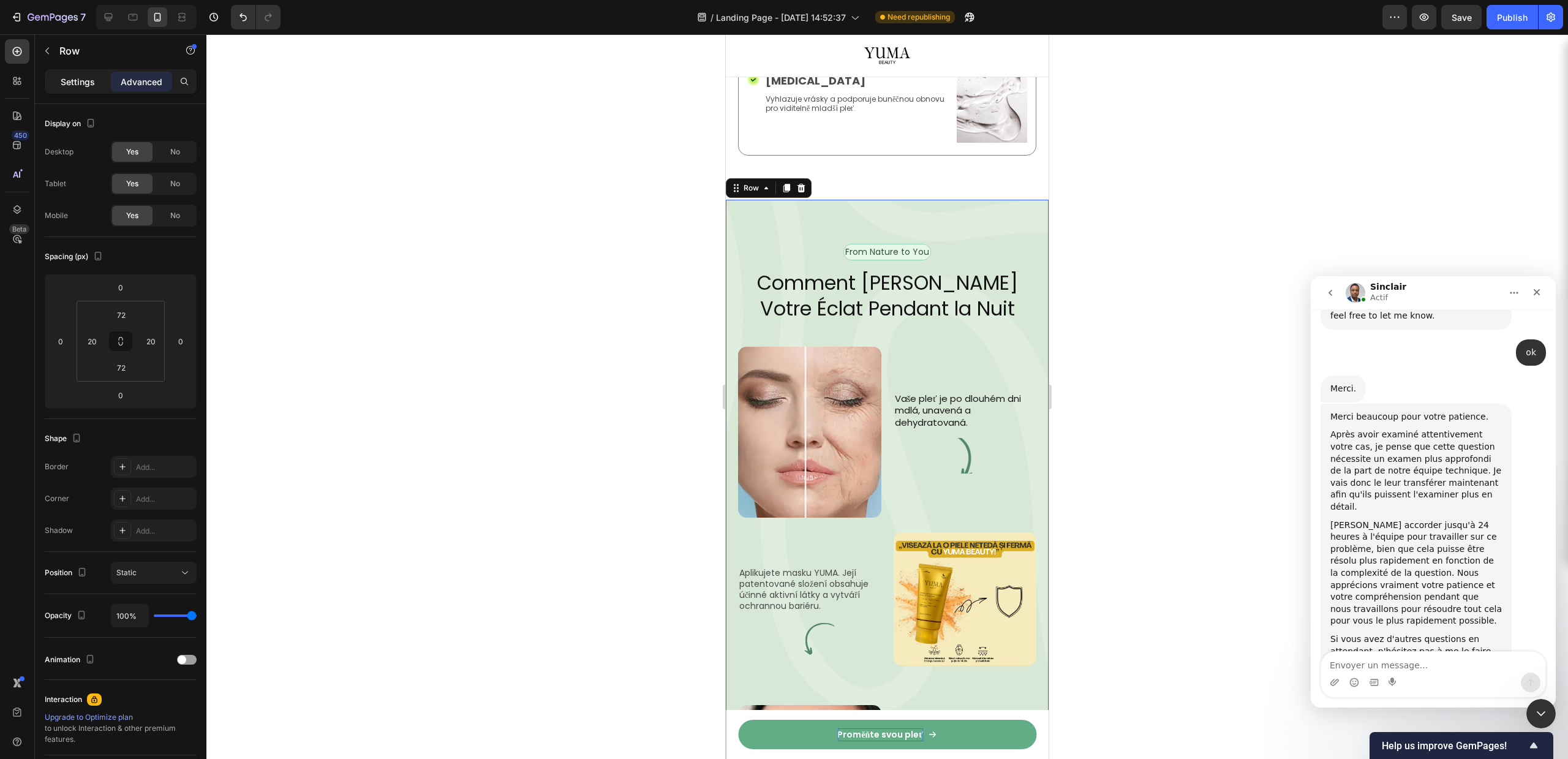
click at [86, 79] on p "Settings" at bounding box center [78, 82] width 34 height 13
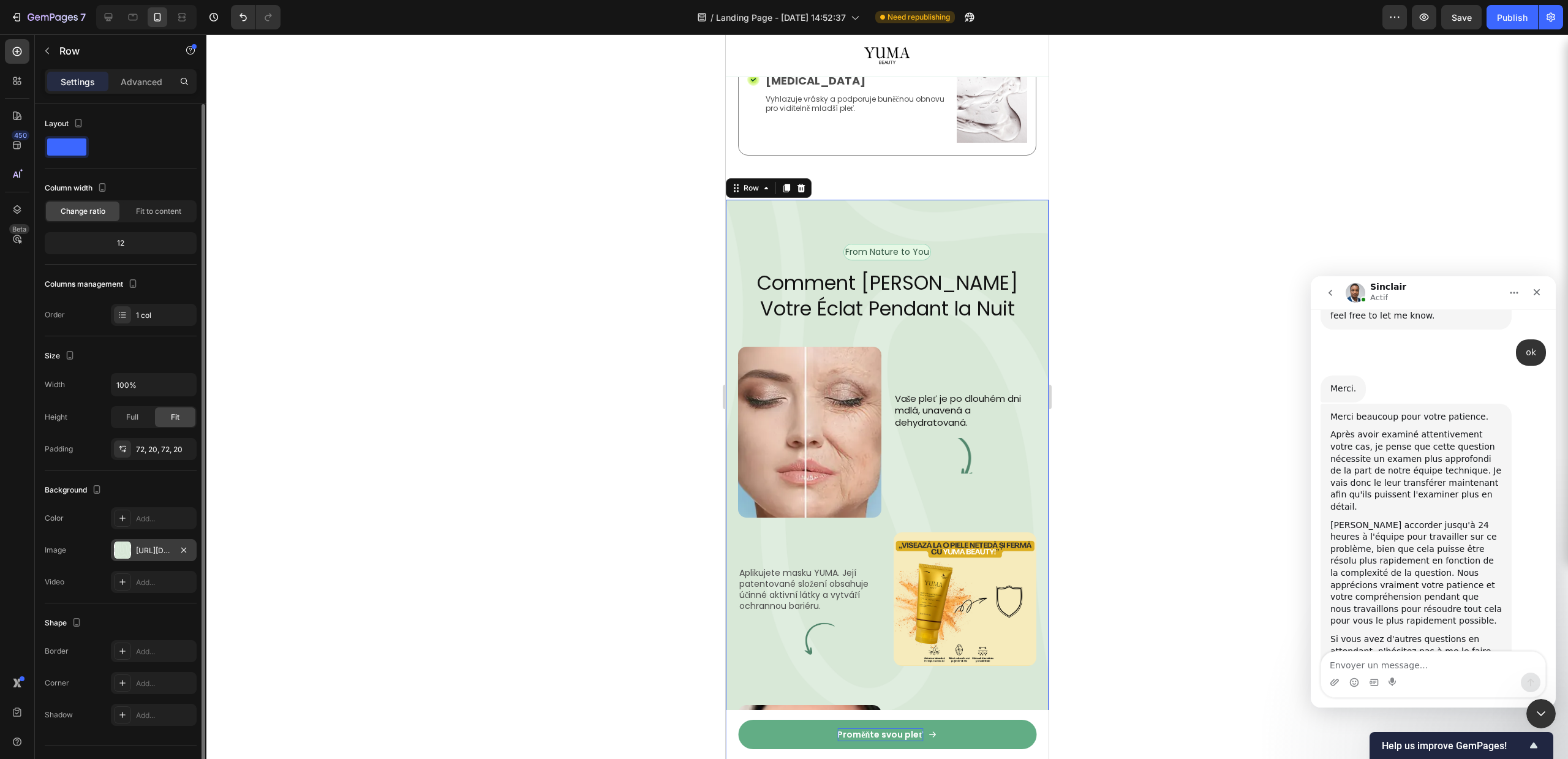
click at [142, 549] on div "[URL][DOMAIN_NAME]" at bounding box center [153, 550] width 36 height 11
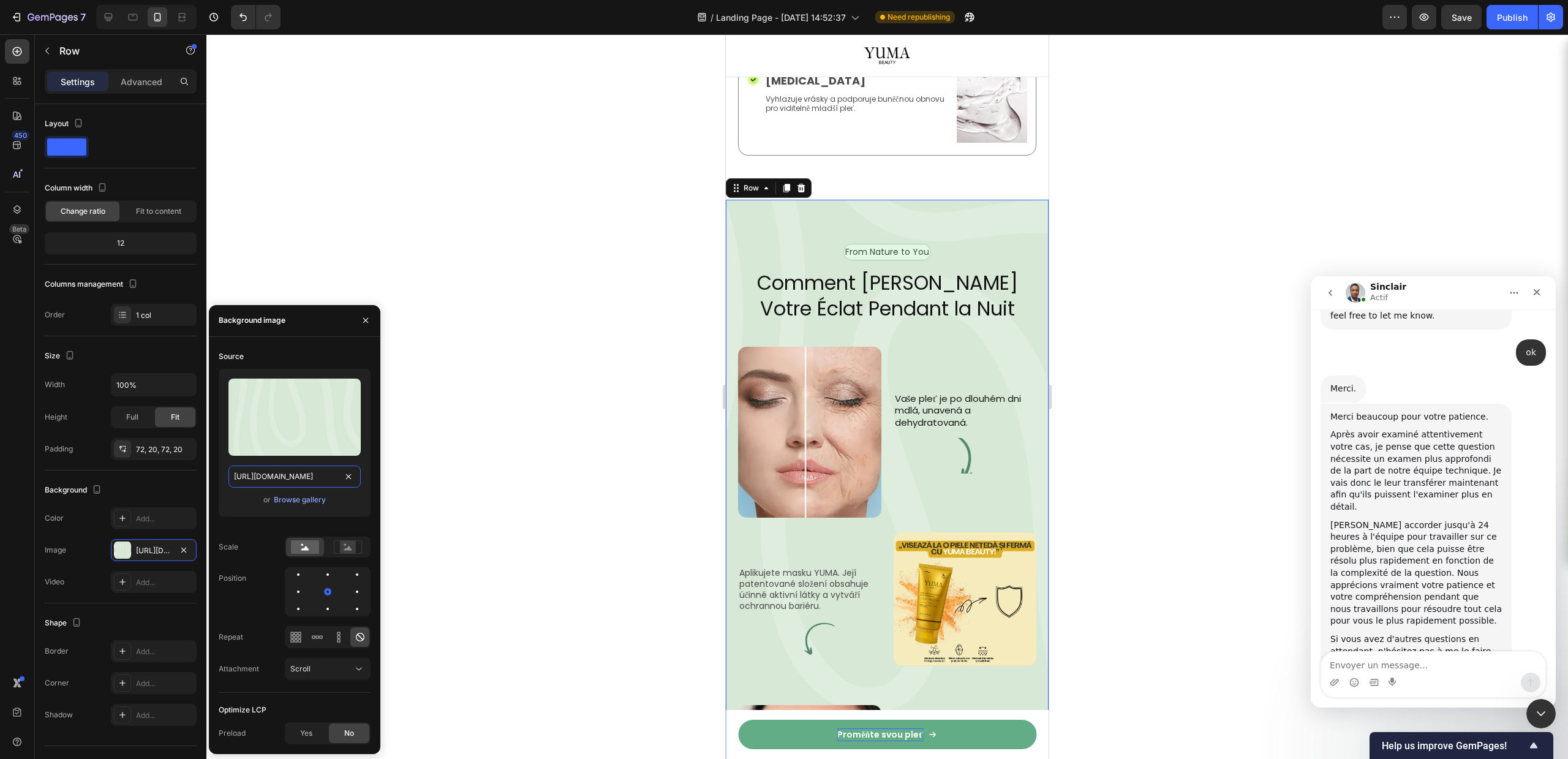
click at [292, 475] on input "[URL][DOMAIN_NAME]" at bounding box center [294, 476] width 132 height 22
click at [965, 393] on p "Vaše pleť je po dlouhém dni mdlá, unavená a dehydratovaná." at bounding box center [965, 411] width 141 height 37
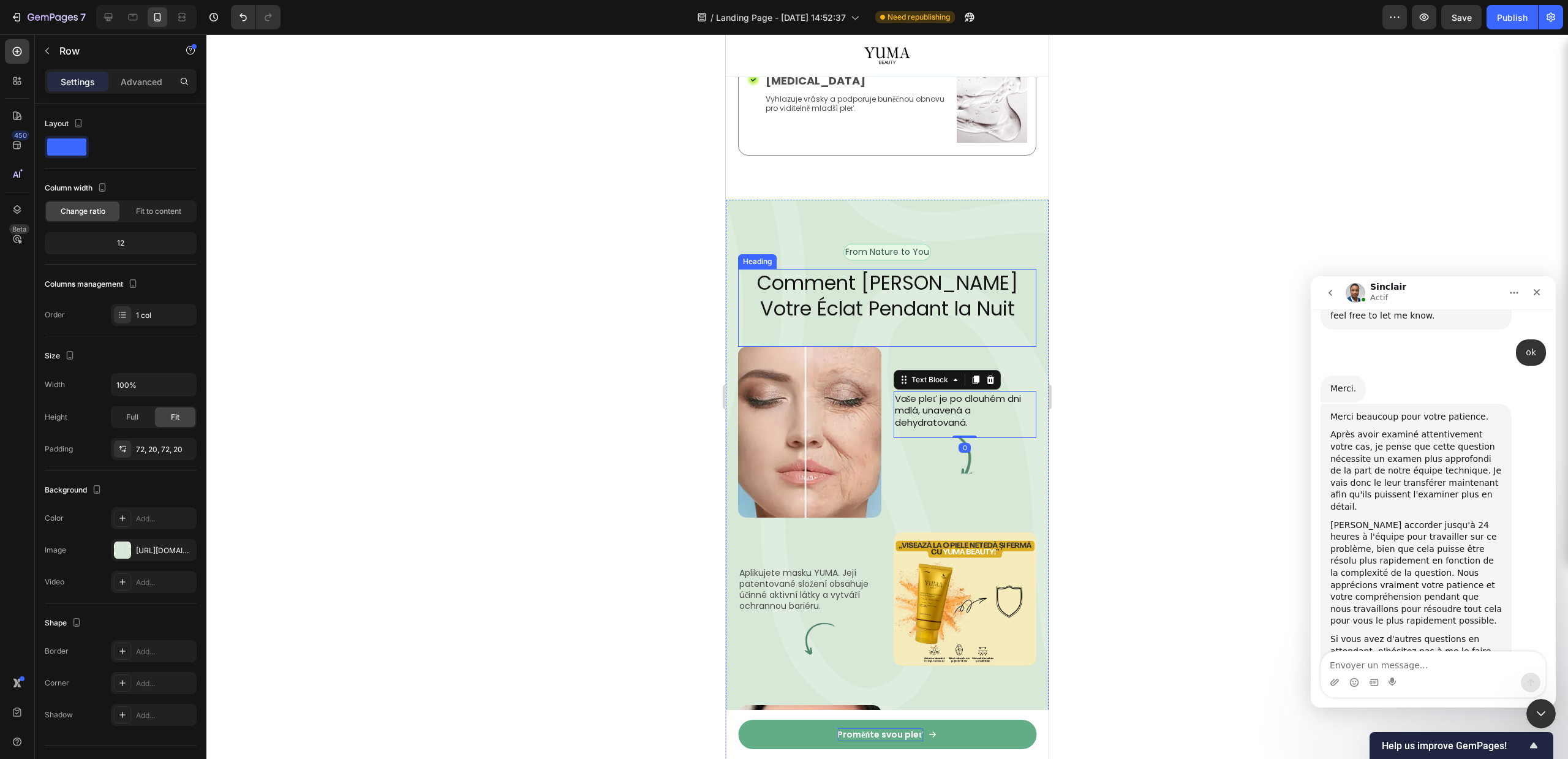
click at [960, 213] on div "From Nature to You Text Block Row Comment YUMA Révèle Votre Éclat Pendant la Nu…" at bounding box center [888, 571] width 323 height 742
click at [776, 218] on div "From Nature to You Text Block Row Comment YUMA Révèle Votre Éclat Pendant la Nu…" at bounding box center [888, 571] width 323 height 742
click at [127, 75] on p "Advanced" at bounding box center [141, 82] width 41 height 13
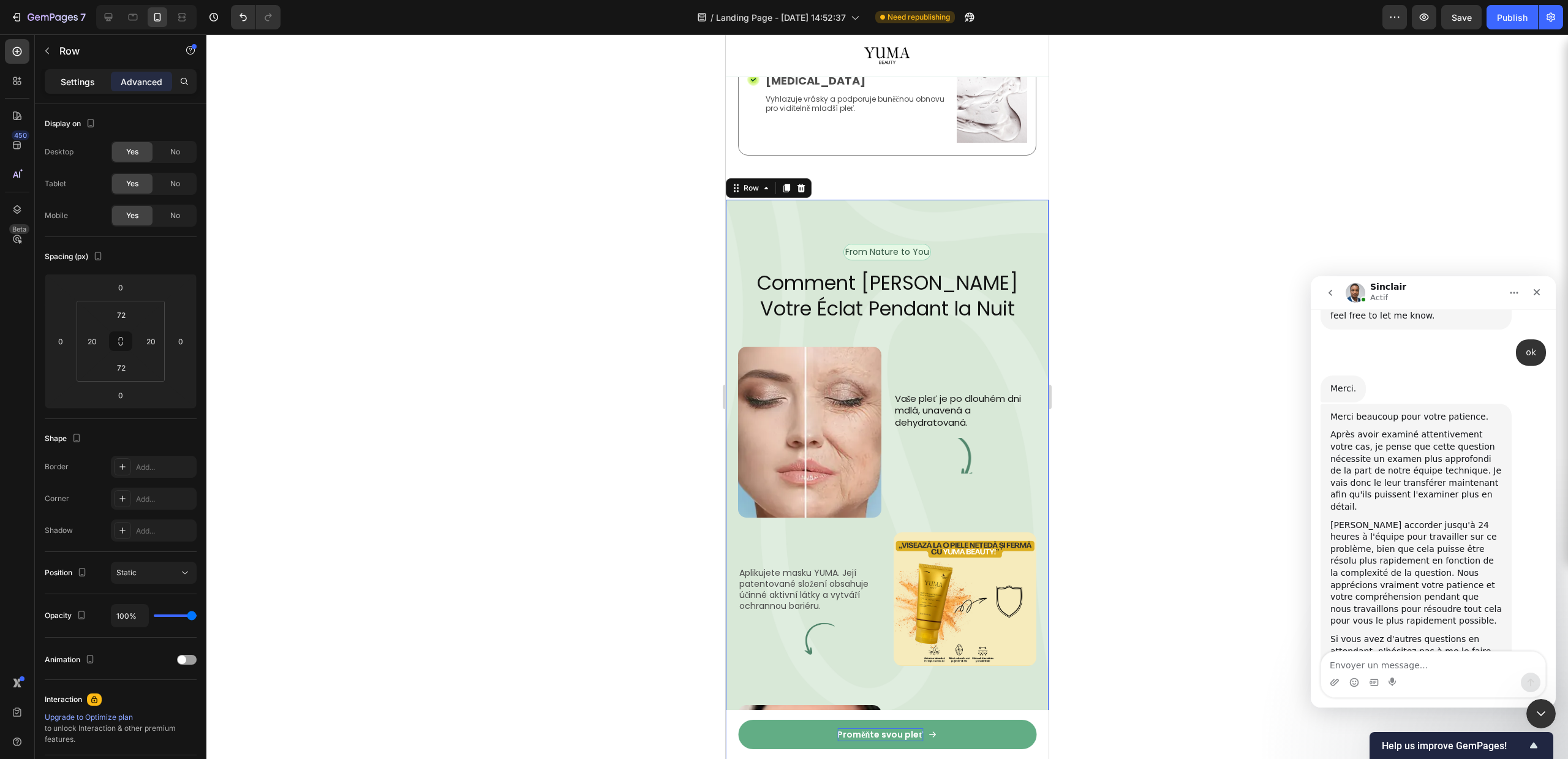
click at [84, 78] on p "Settings" at bounding box center [78, 82] width 34 height 13
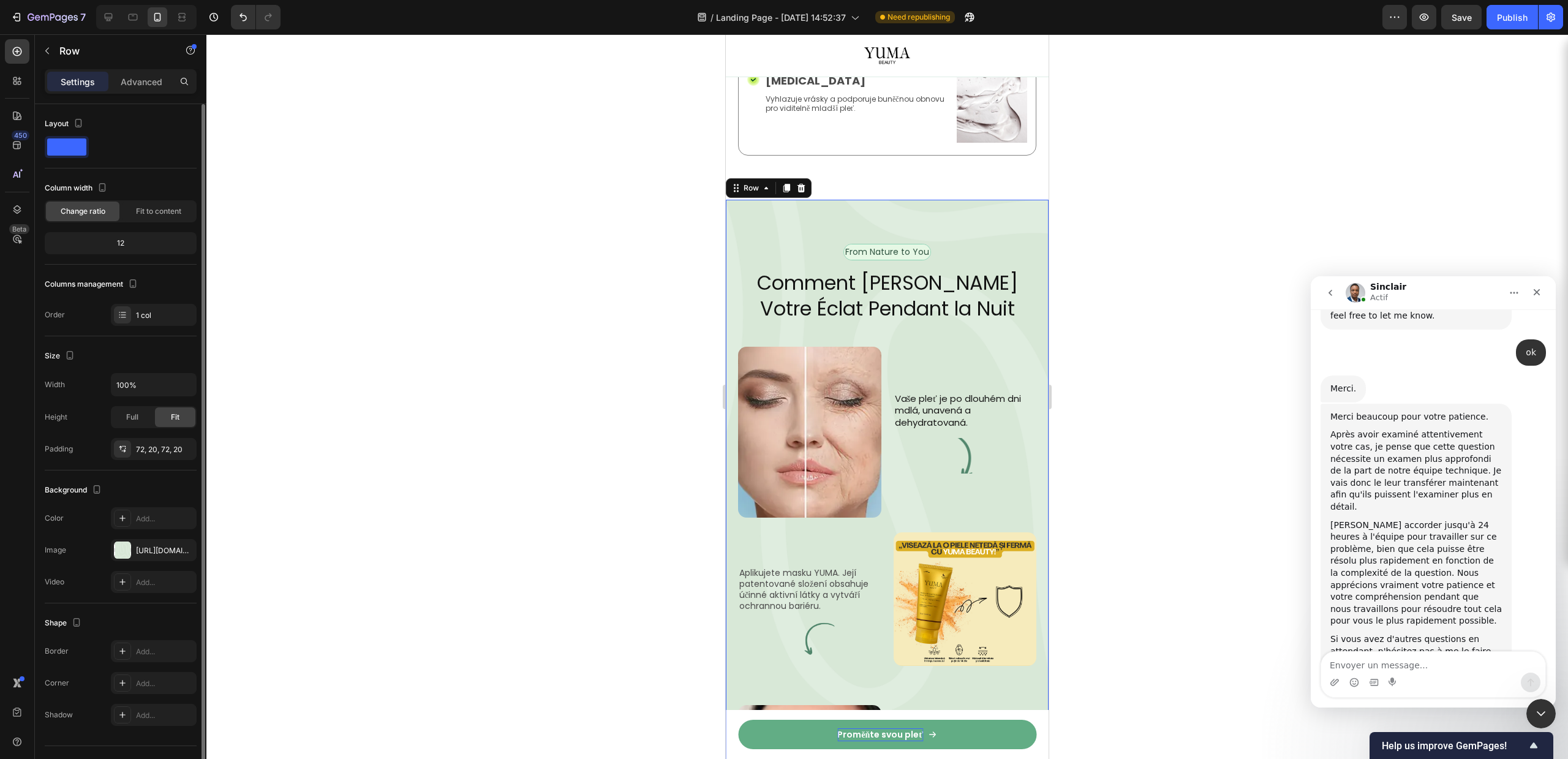
scroll to position [26, 0]
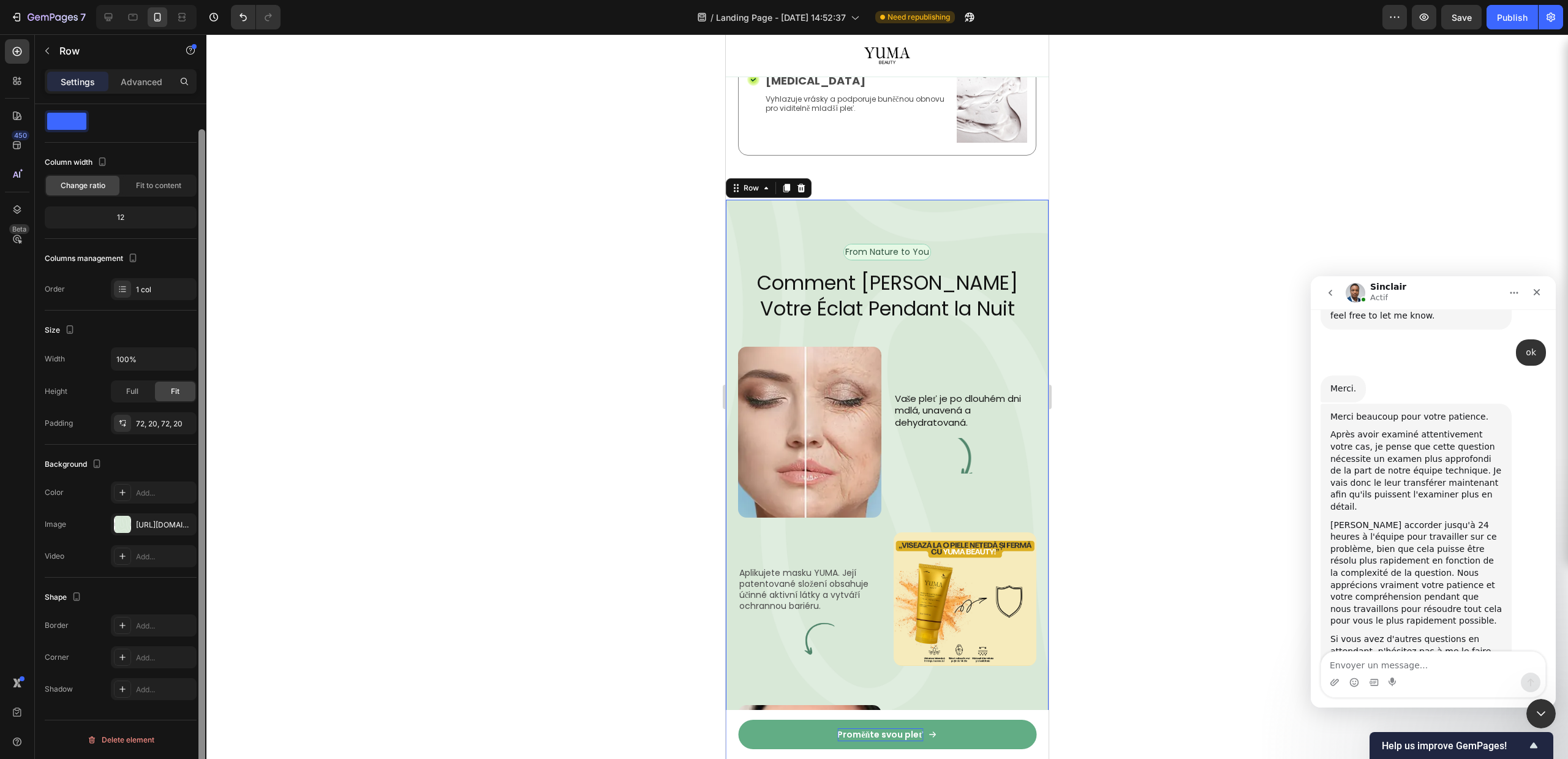
drag, startPoint x: 201, startPoint y: 312, endPoint x: 196, endPoint y: 340, distance: 28.4
click at [196, 340] on div "Layout Column width Change ratio Fit to content 12 Columns management Order 1 c…" at bounding box center [120, 448] width 171 height 689
click at [144, 525] on div "[URL][DOMAIN_NAME]" at bounding box center [153, 525] width 36 height 11
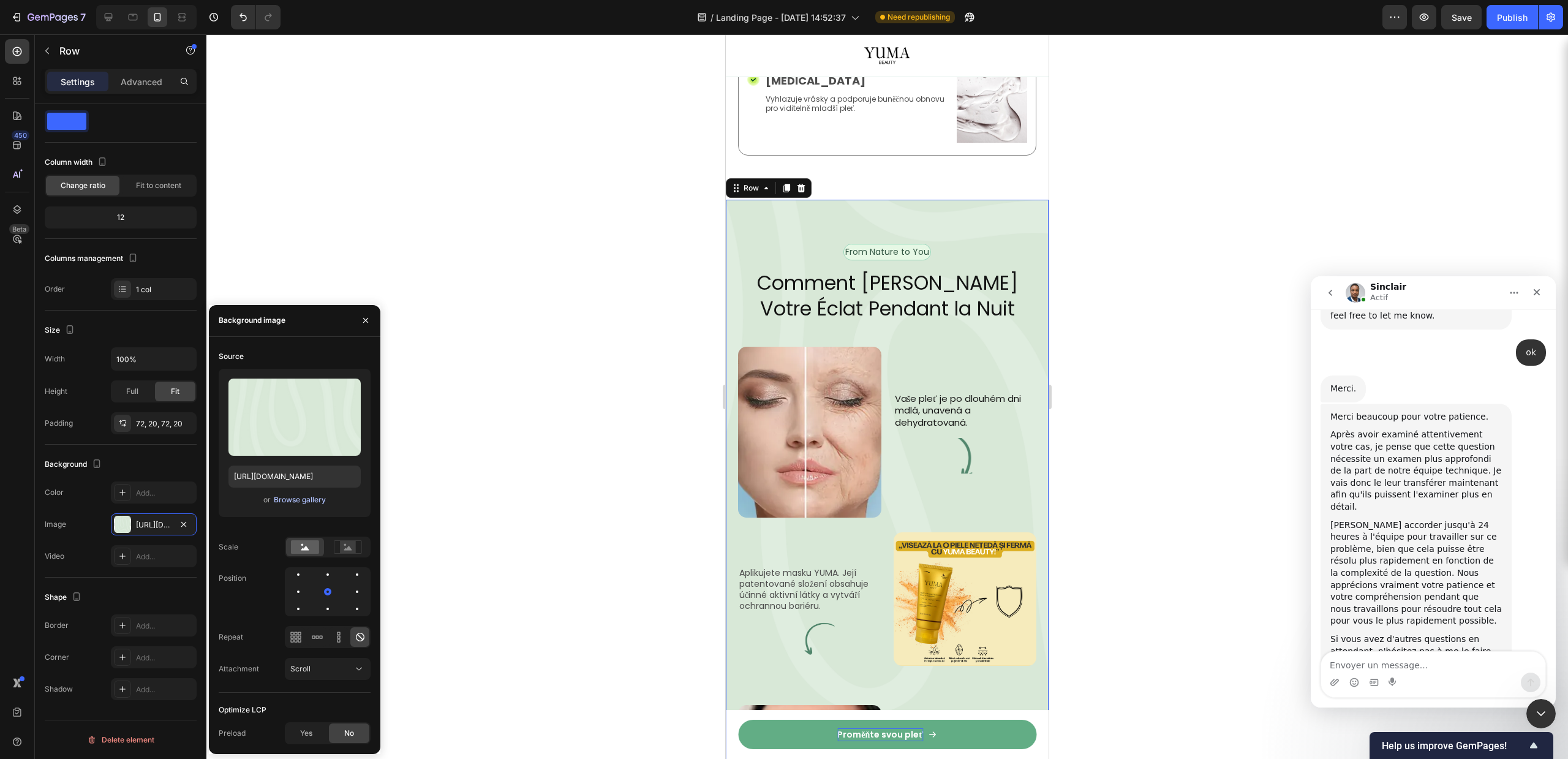
click at [290, 497] on div "Browse gallery" at bounding box center [300, 500] width 52 height 11
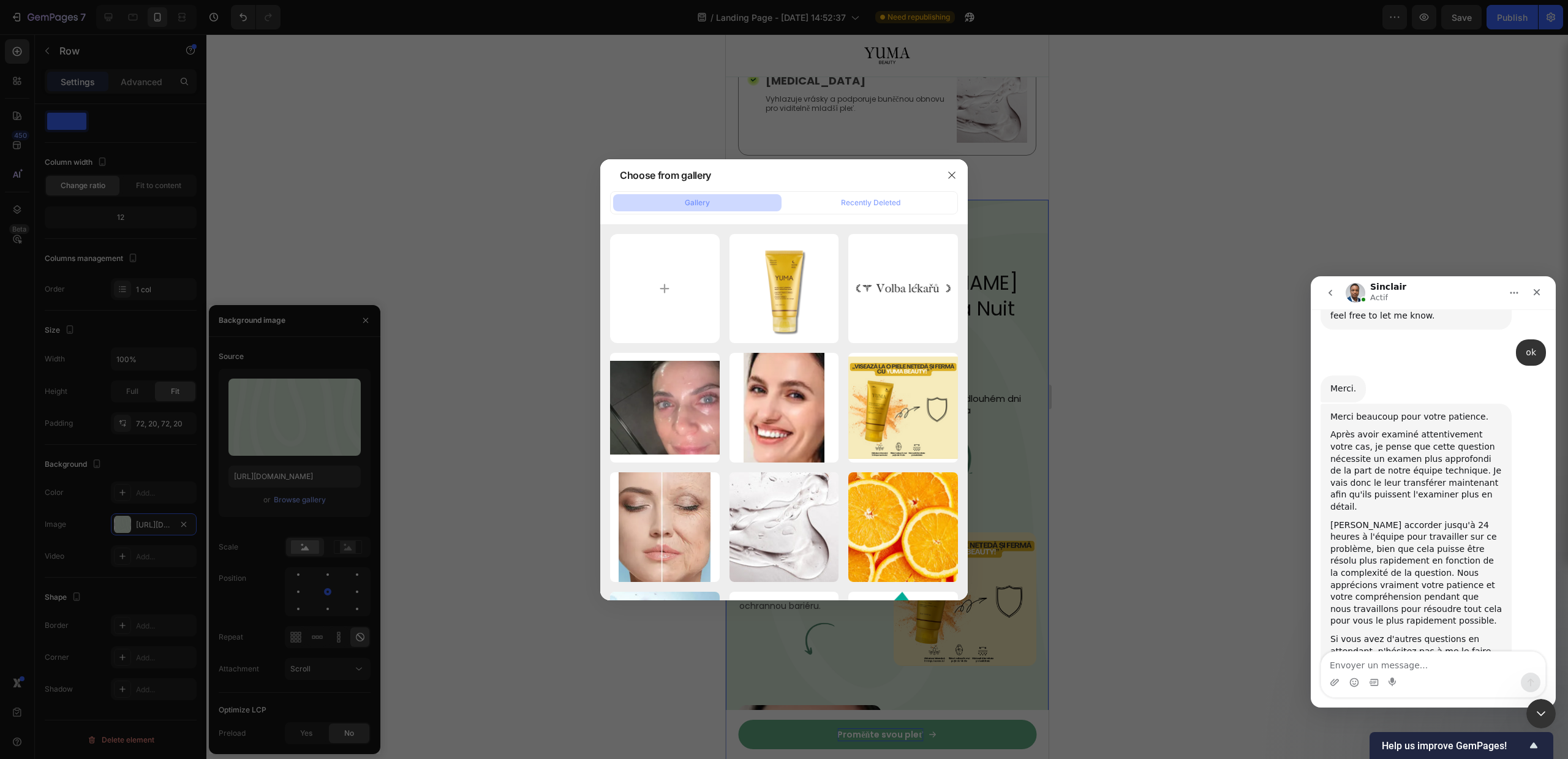
type input "C:\fakepath\Untitled design (11).png"
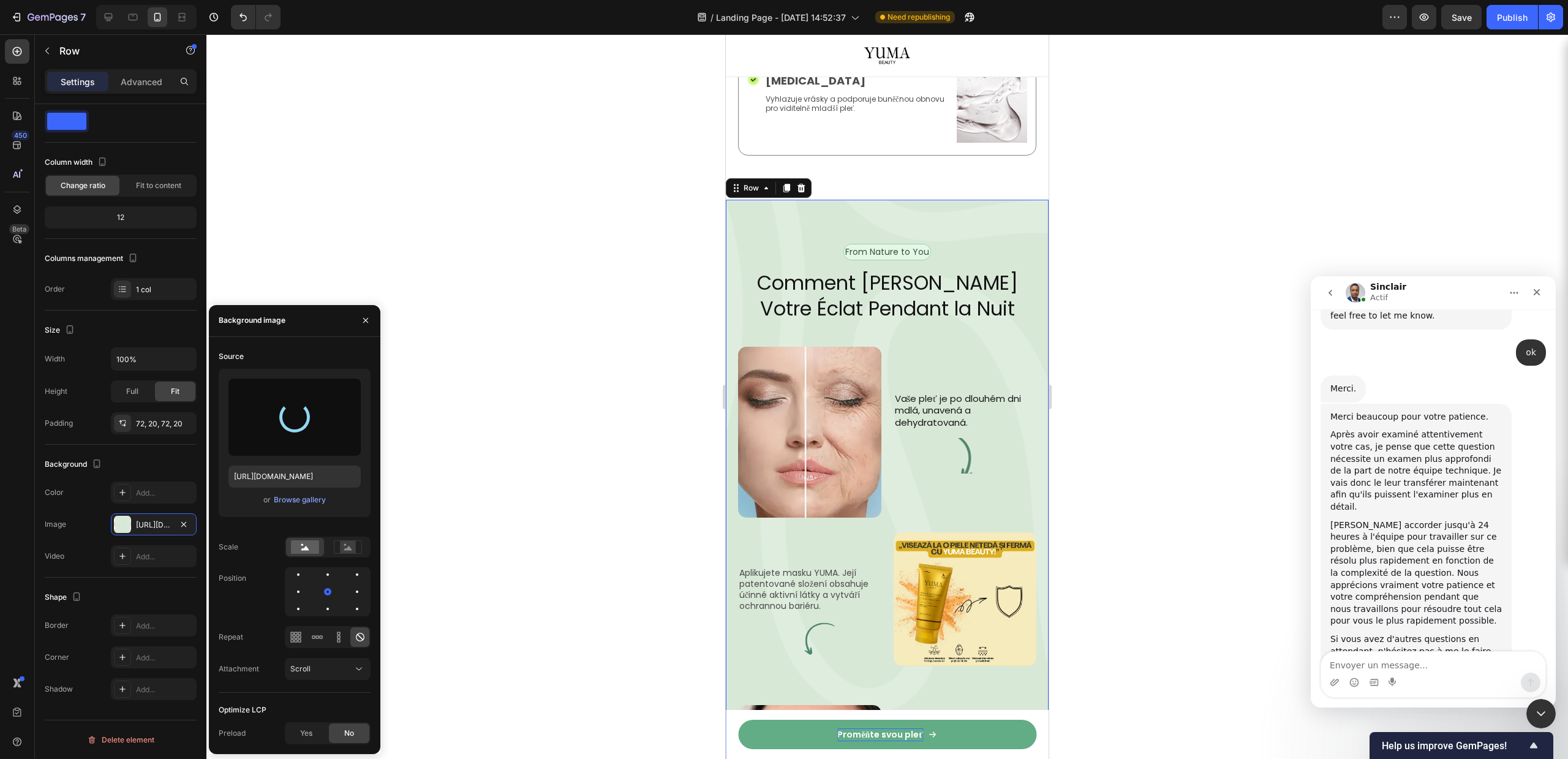
type input "[URL][DOMAIN_NAME]"
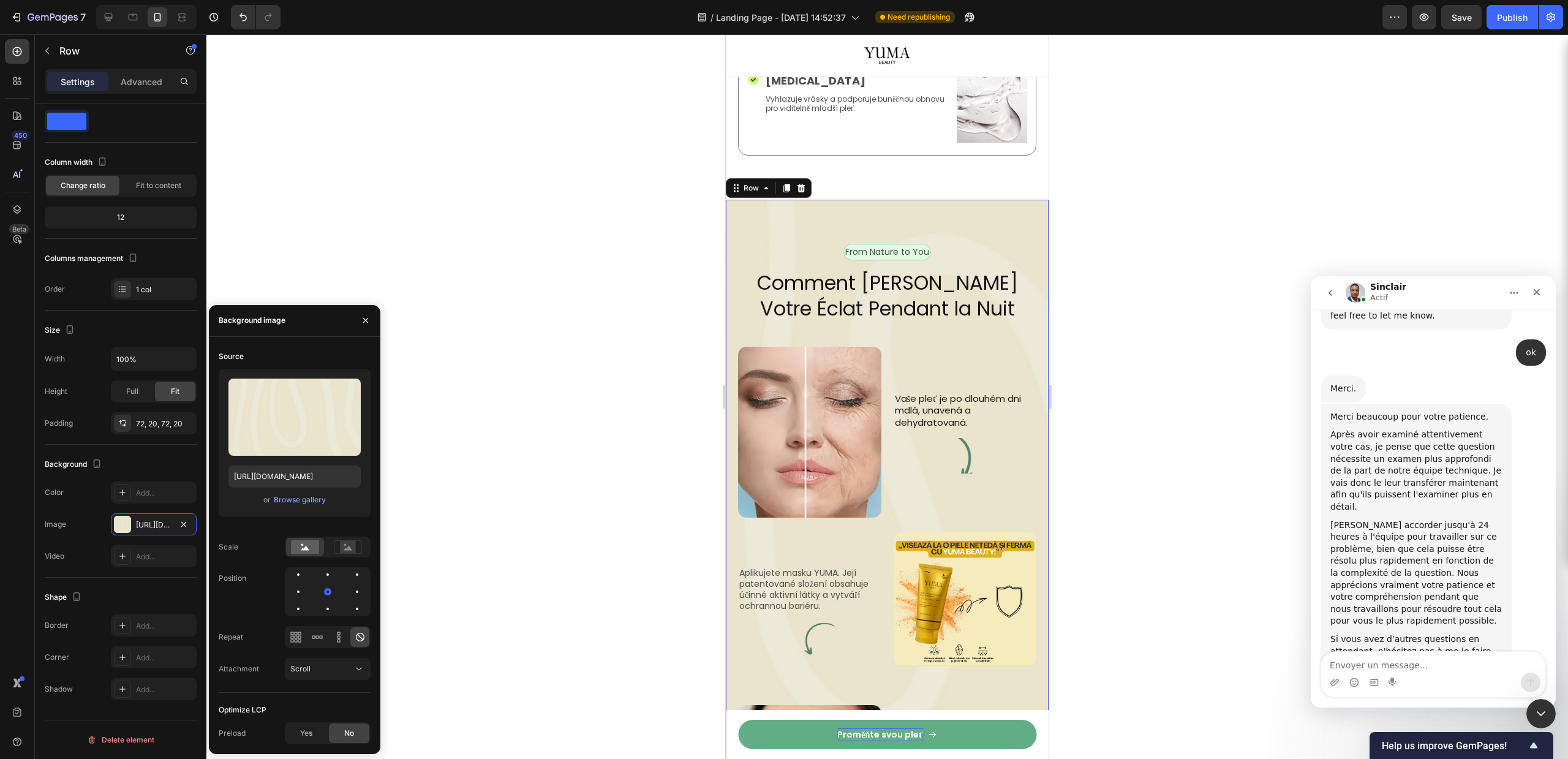
click at [689, 270] on div at bounding box center [887, 396] width 1362 height 724
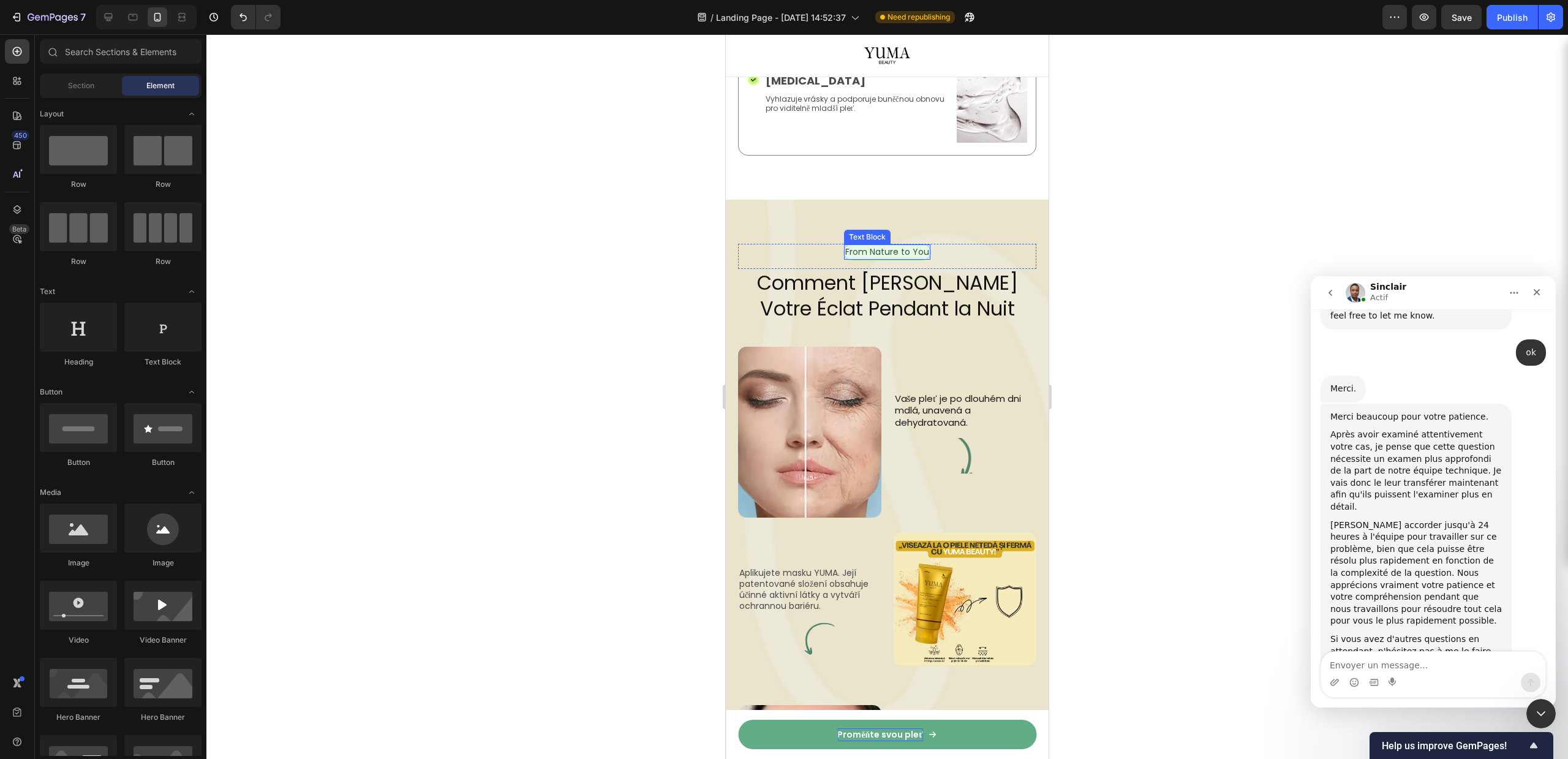
click at [918, 246] on p "From Nature to You" at bounding box center [887, 252] width 84 height 13
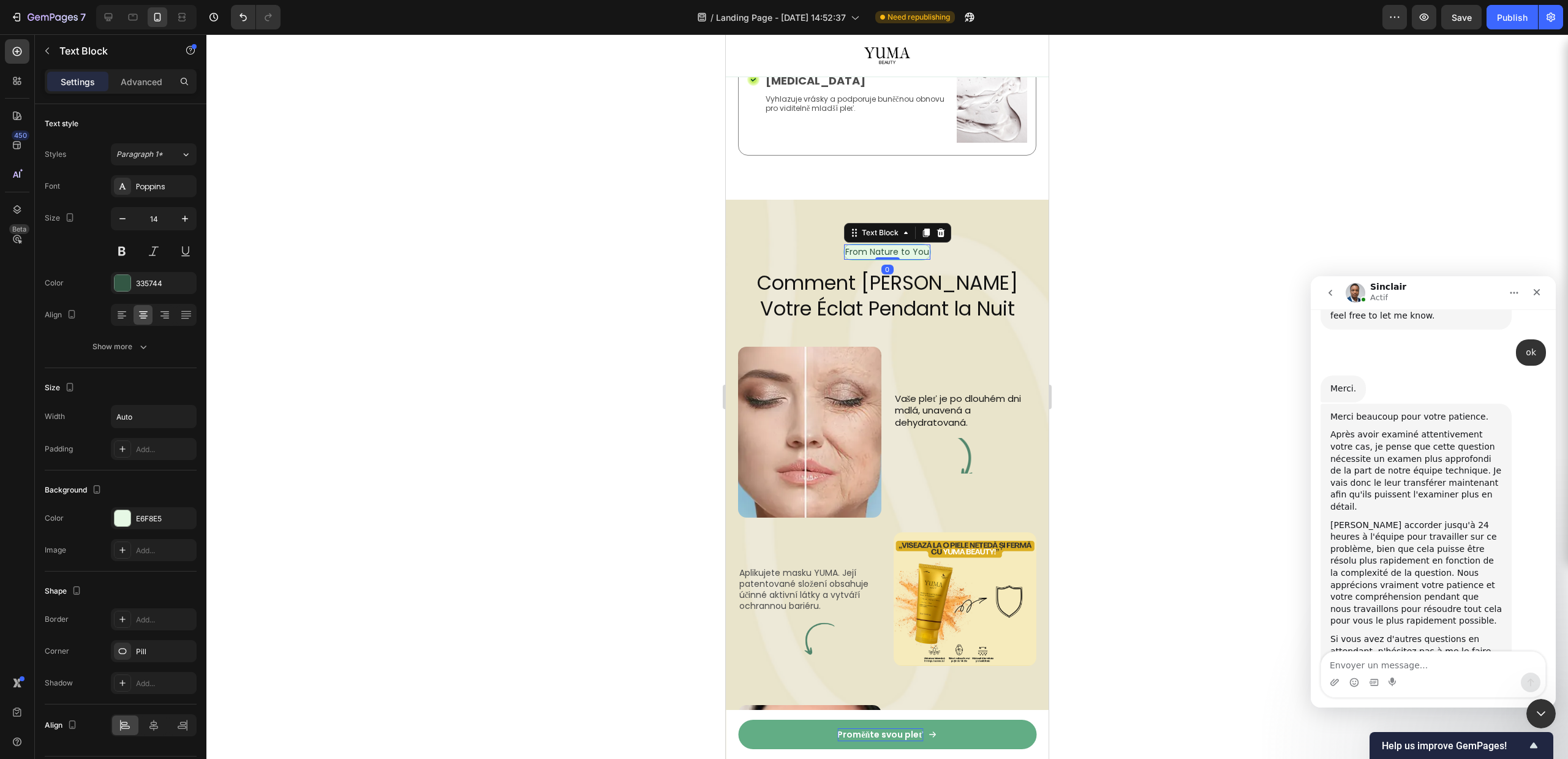
click at [918, 246] on p "From Nature to You" at bounding box center [887, 252] width 84 height 13
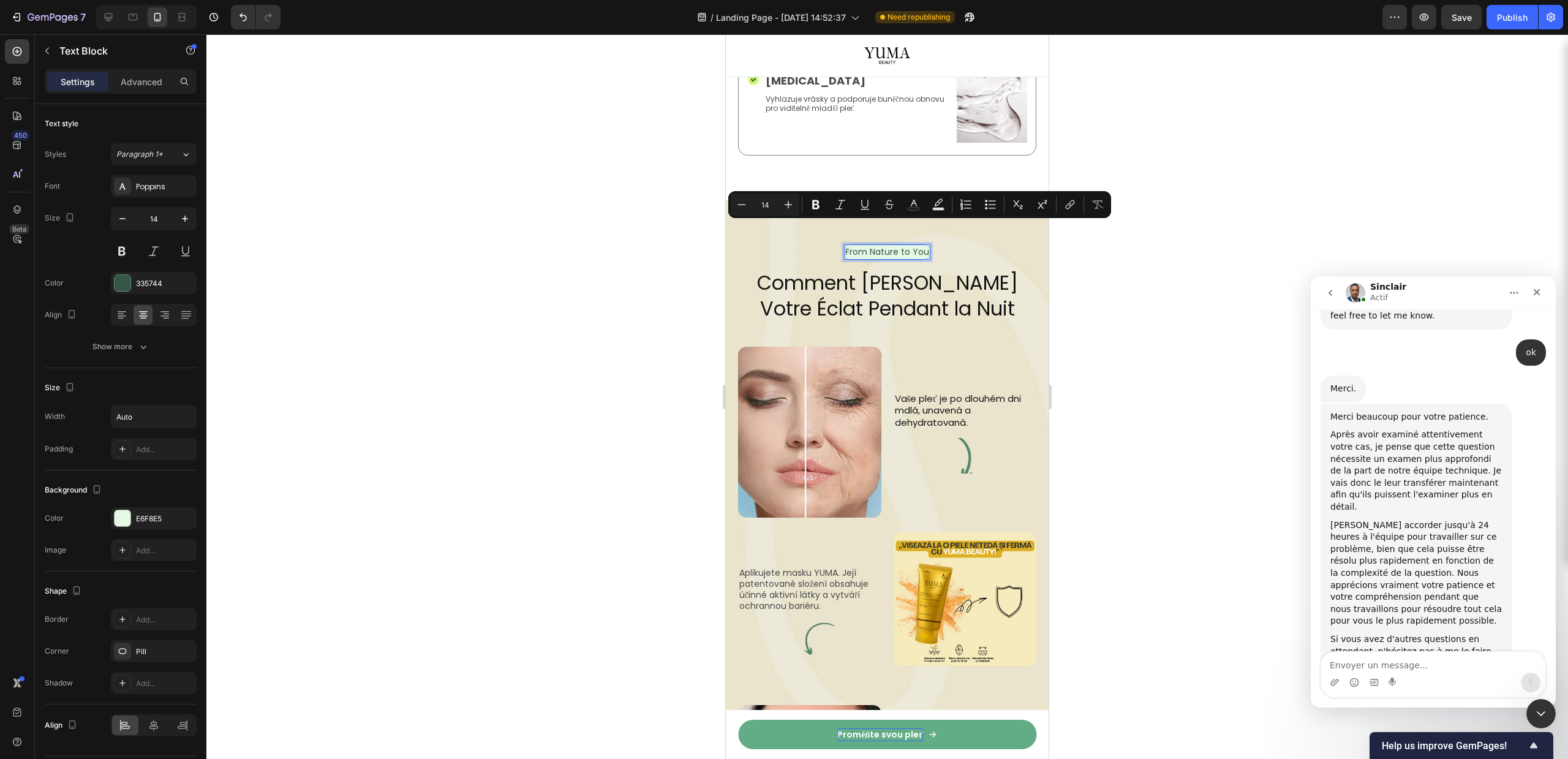
click at [1217, 241] on div at bounding box center [887, 396] width 1362 height 724
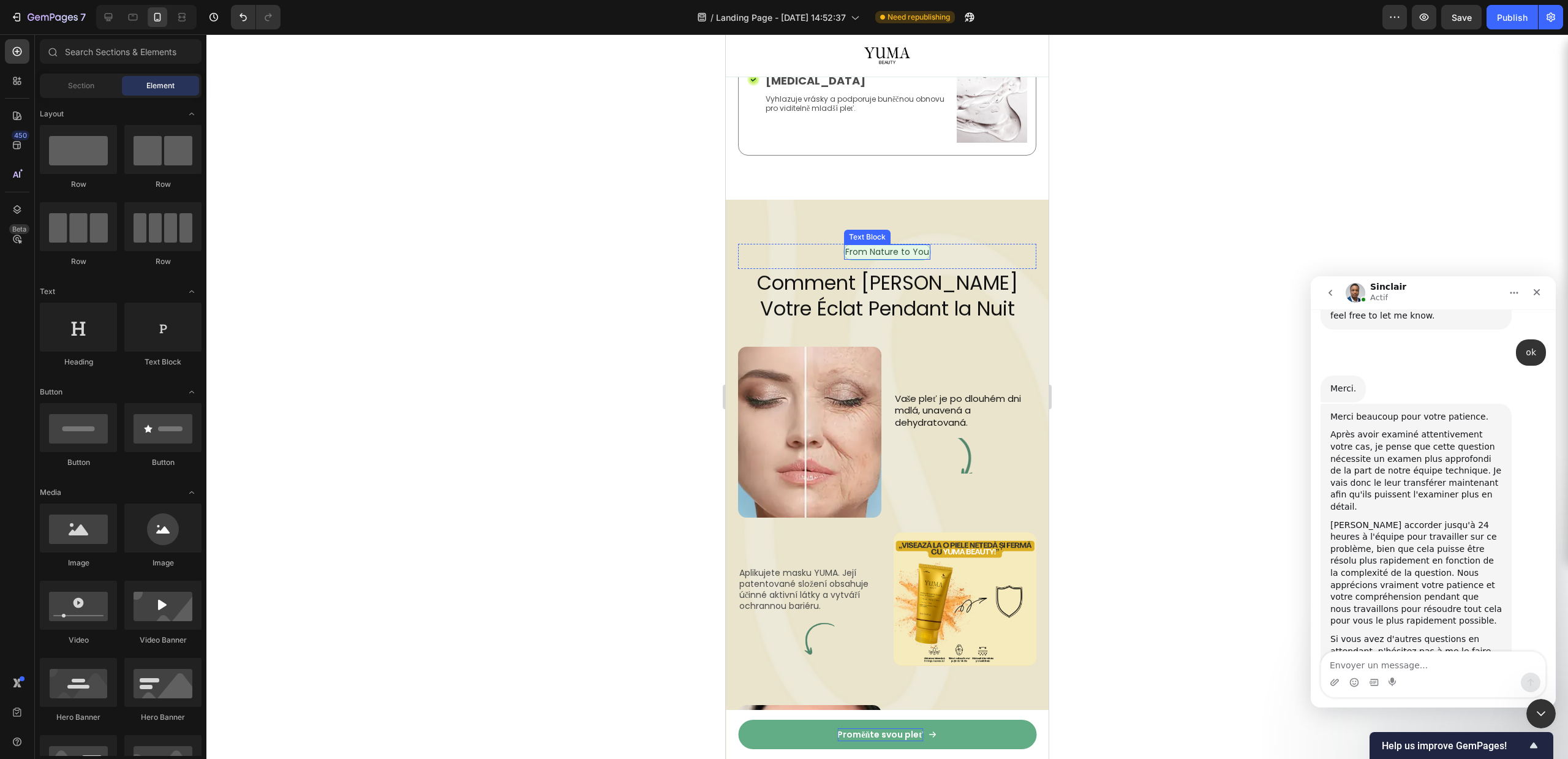
click at [889, 246] on p "From Nature to You" at bounding box center [887, 252] width 84 height 13
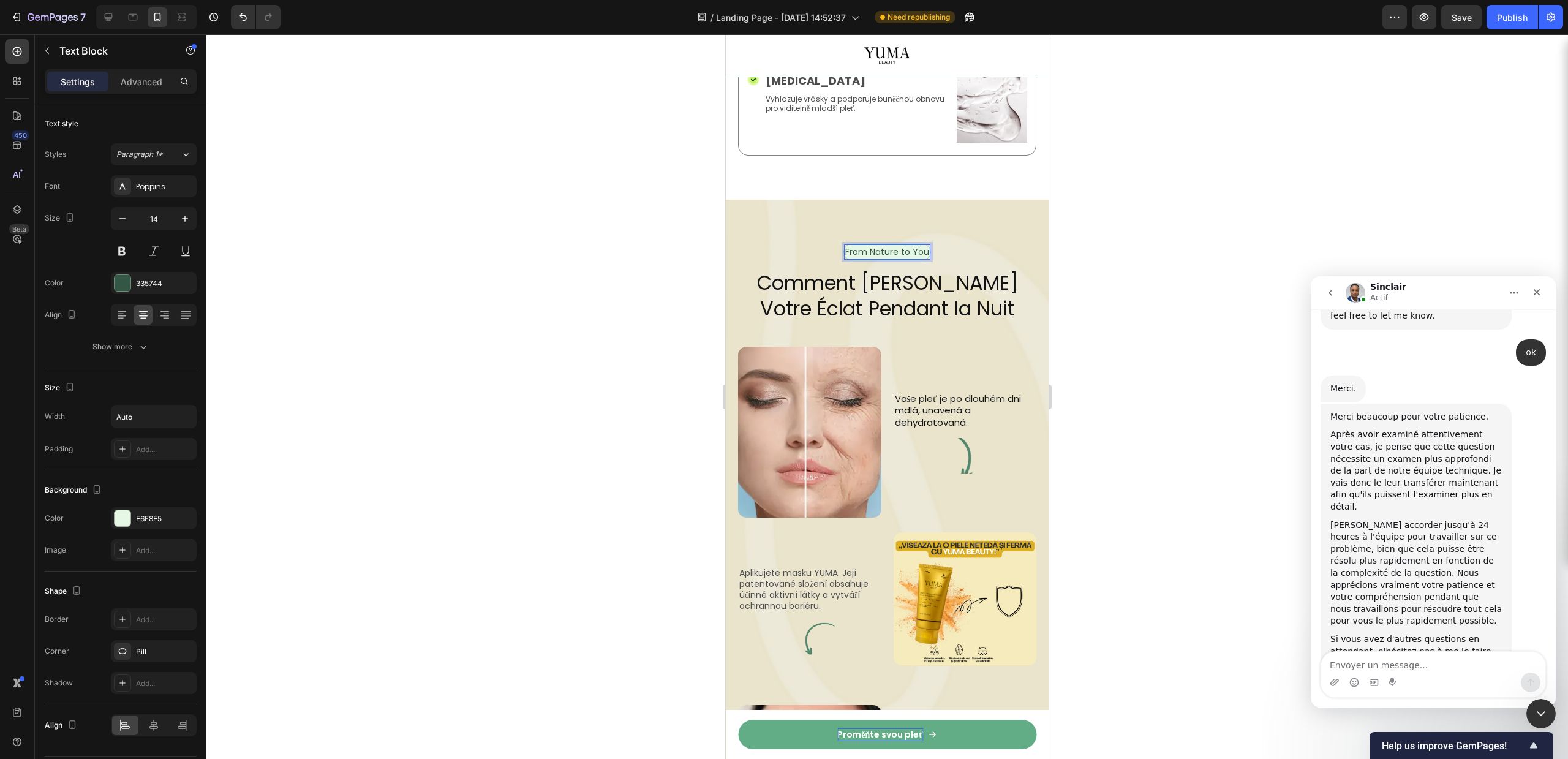
click at [889, 246] on p "From Nature to You" at bounding box center [887, 252] width 84 height 13
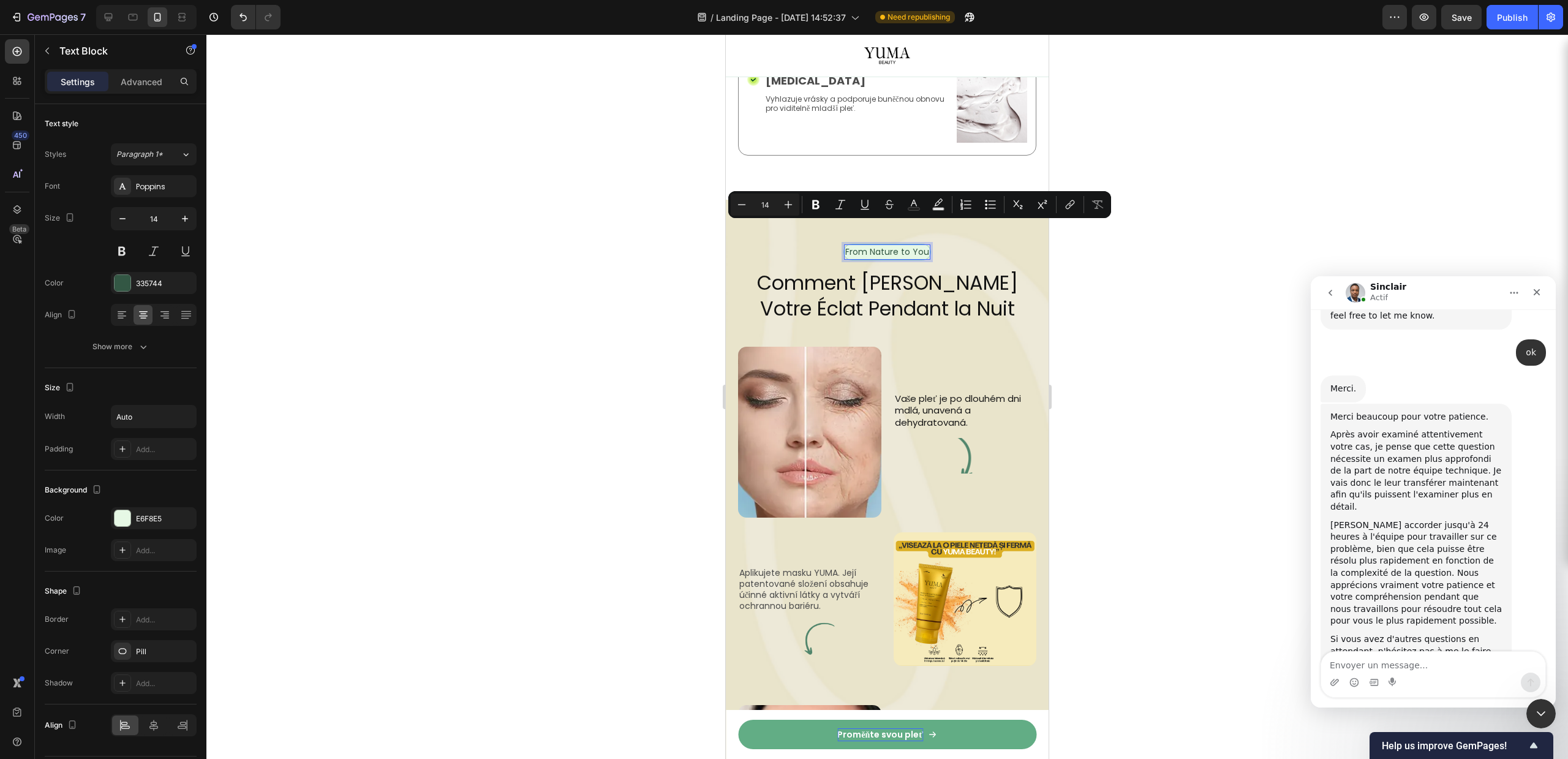
click at [1182, 218] on div at bounding box center [887, 396] width 1362 height 724
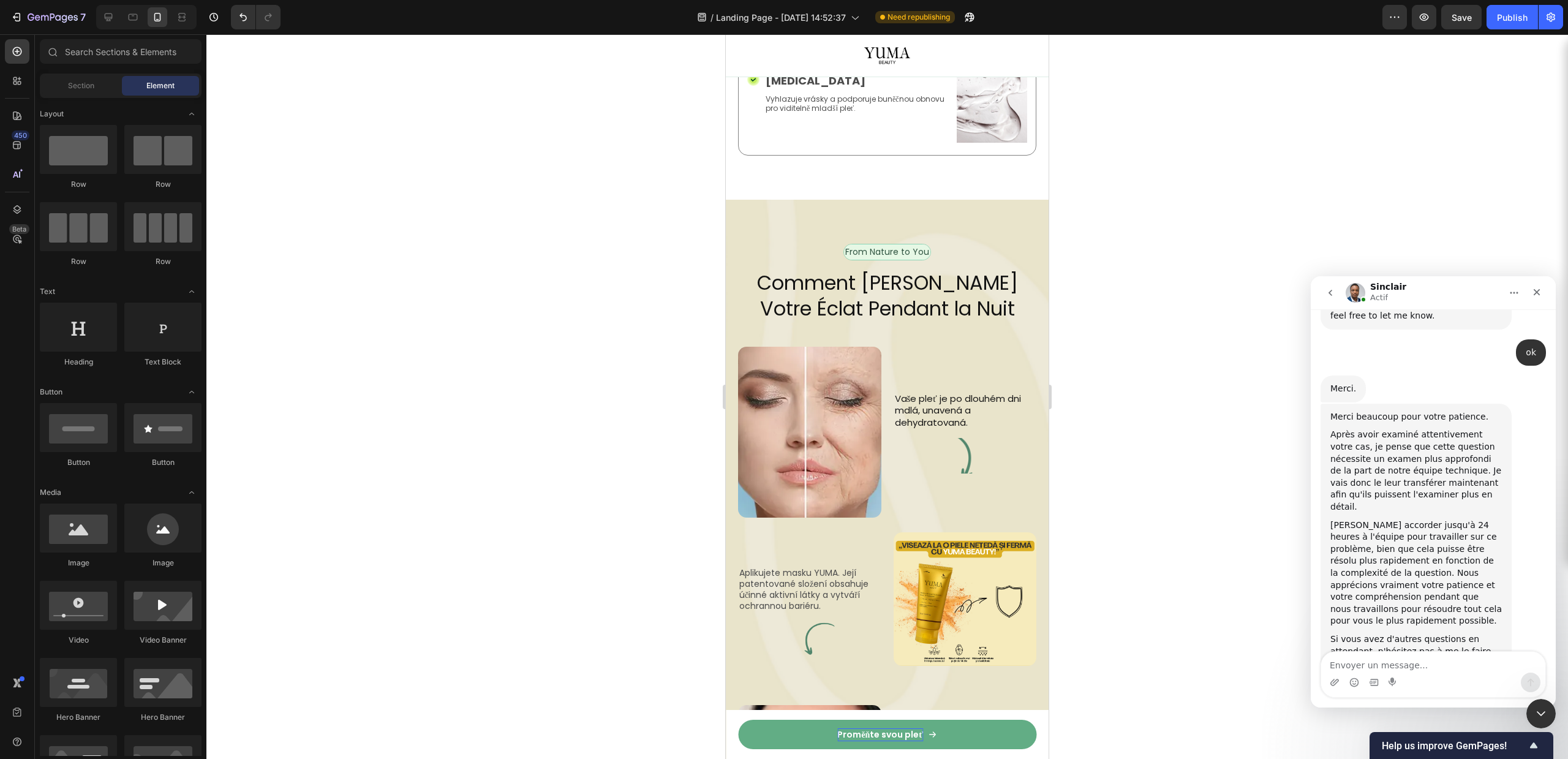
click at [882, 205] on div at bounding box center [882, 205] width 0 height 0
click at [899, 246] on p "From Nature to You" at bounding box center [887, 252] width 84 height 13
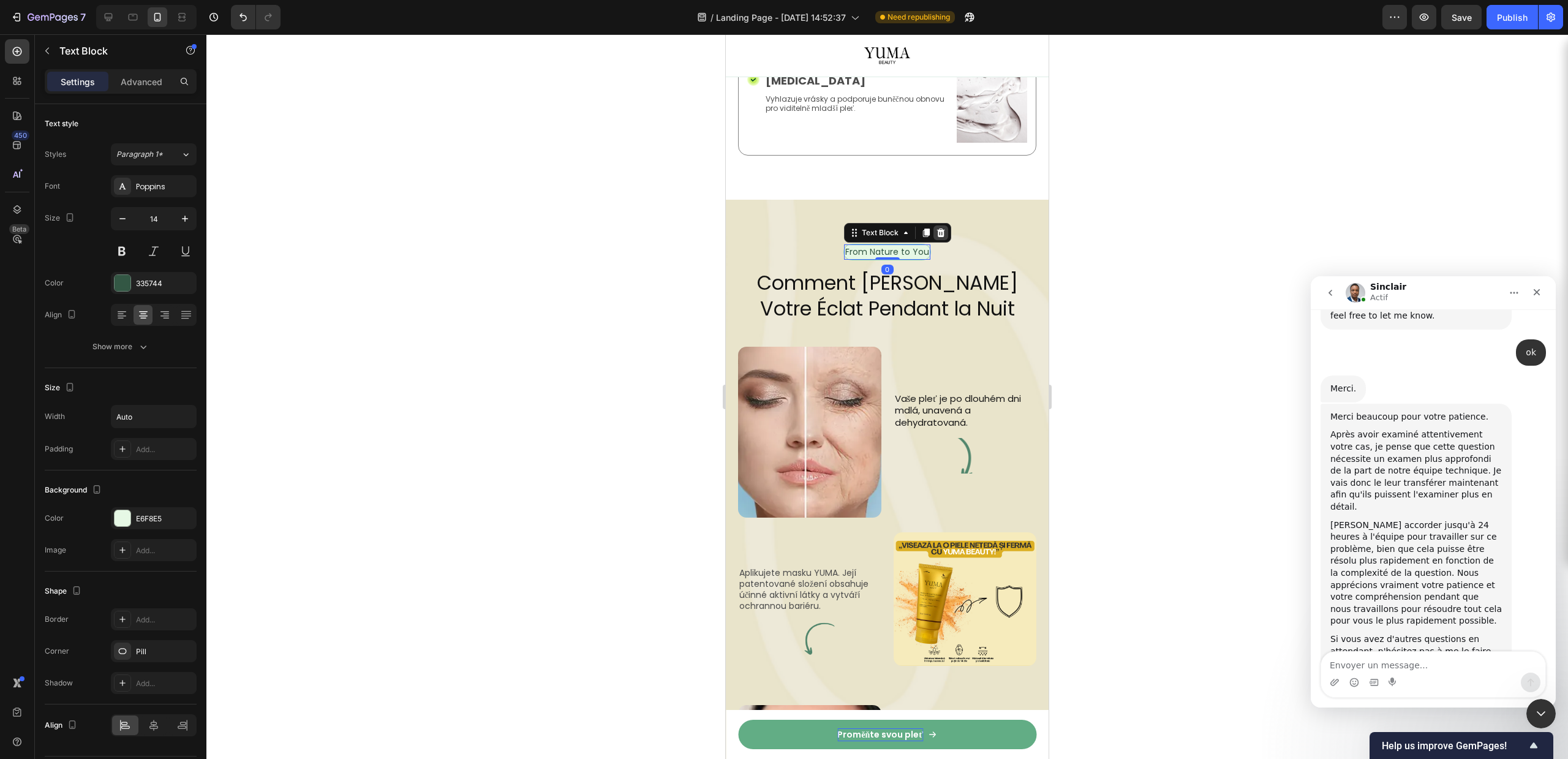
click at [937, 228] on icon at bounding box center [941, 232] width 8 height 9
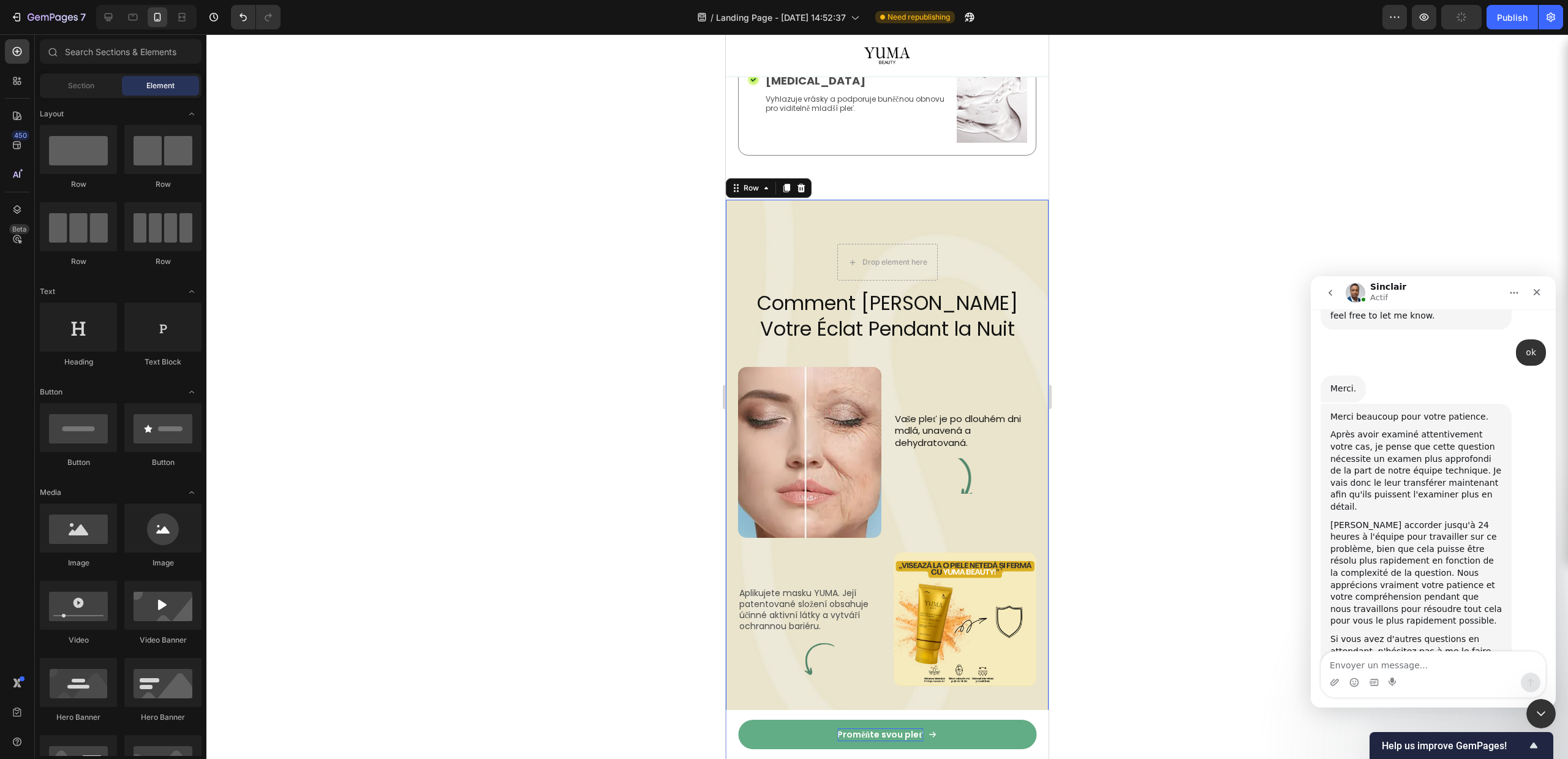
click at [941, 203] on div "Drop element here Row Comment YUMA Révèle Votre Éclat Pendant la Nuit Heading I…" at bounding box center [888, 580] width 323 height 762
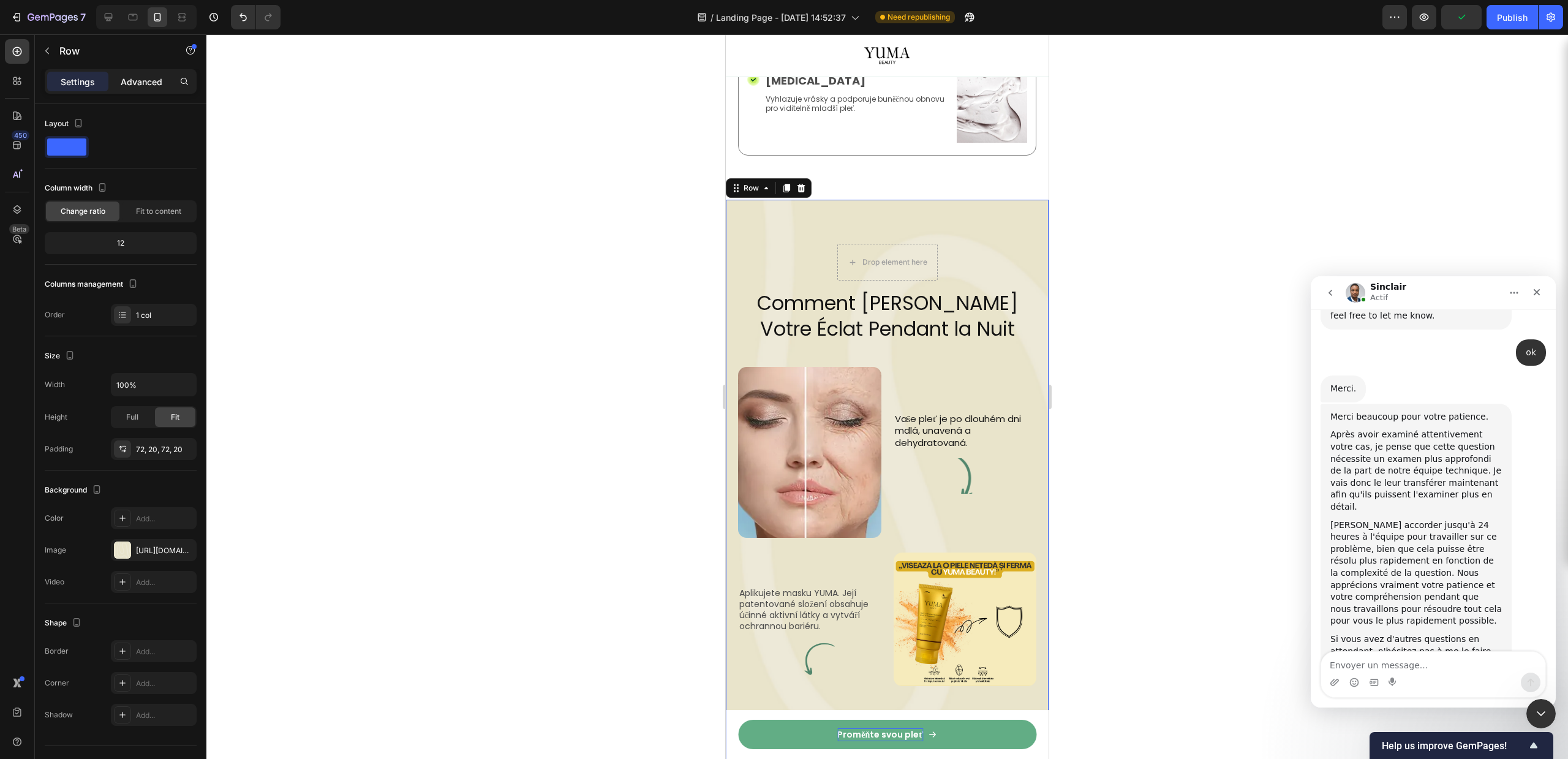
click at [127, 81] on p "Advanced" at bounding box center [141, 82] width 41 height 13
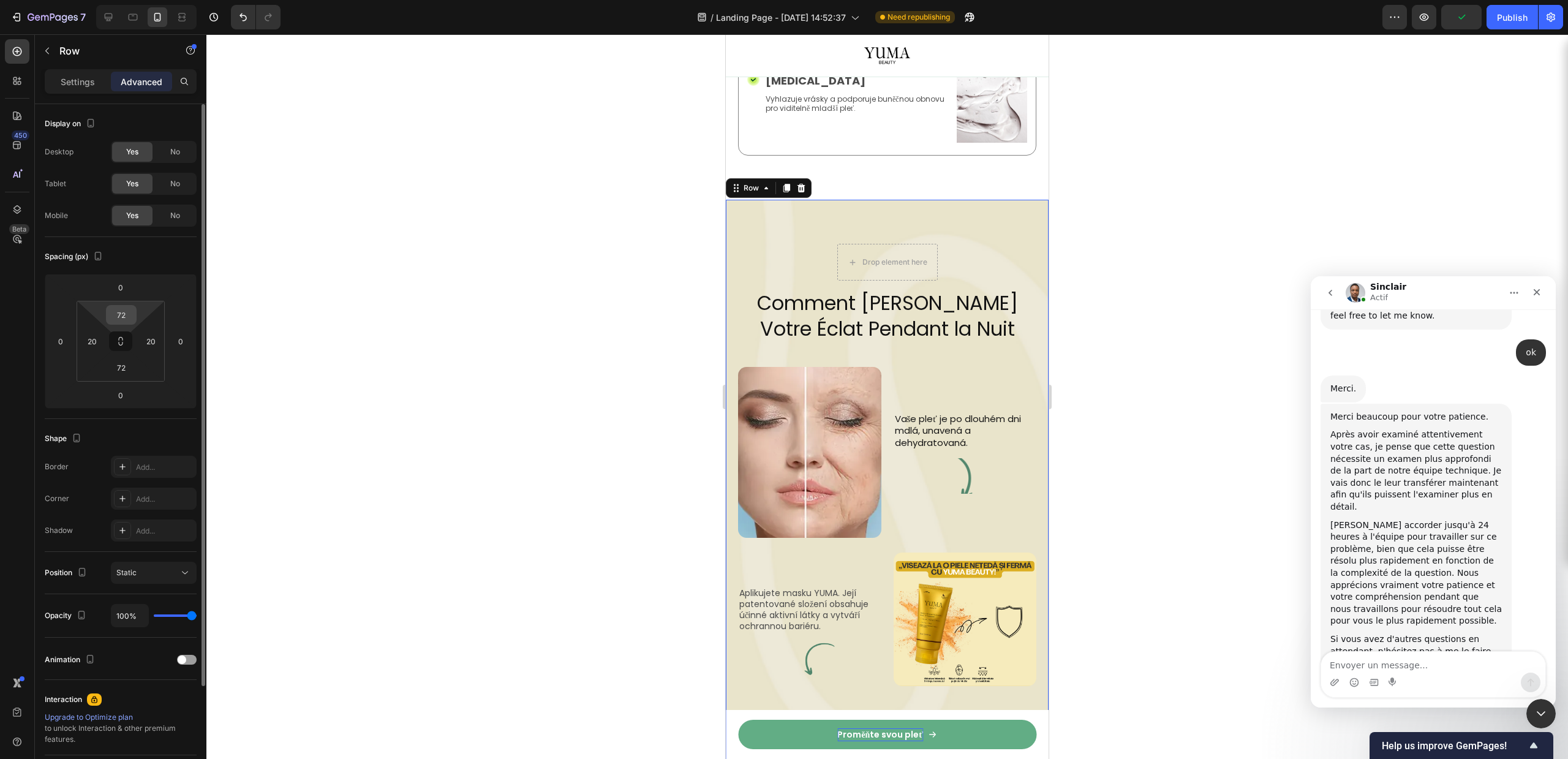
click at [119, 321] on input "72" at bounding box center [121, 314] width 24 height 19
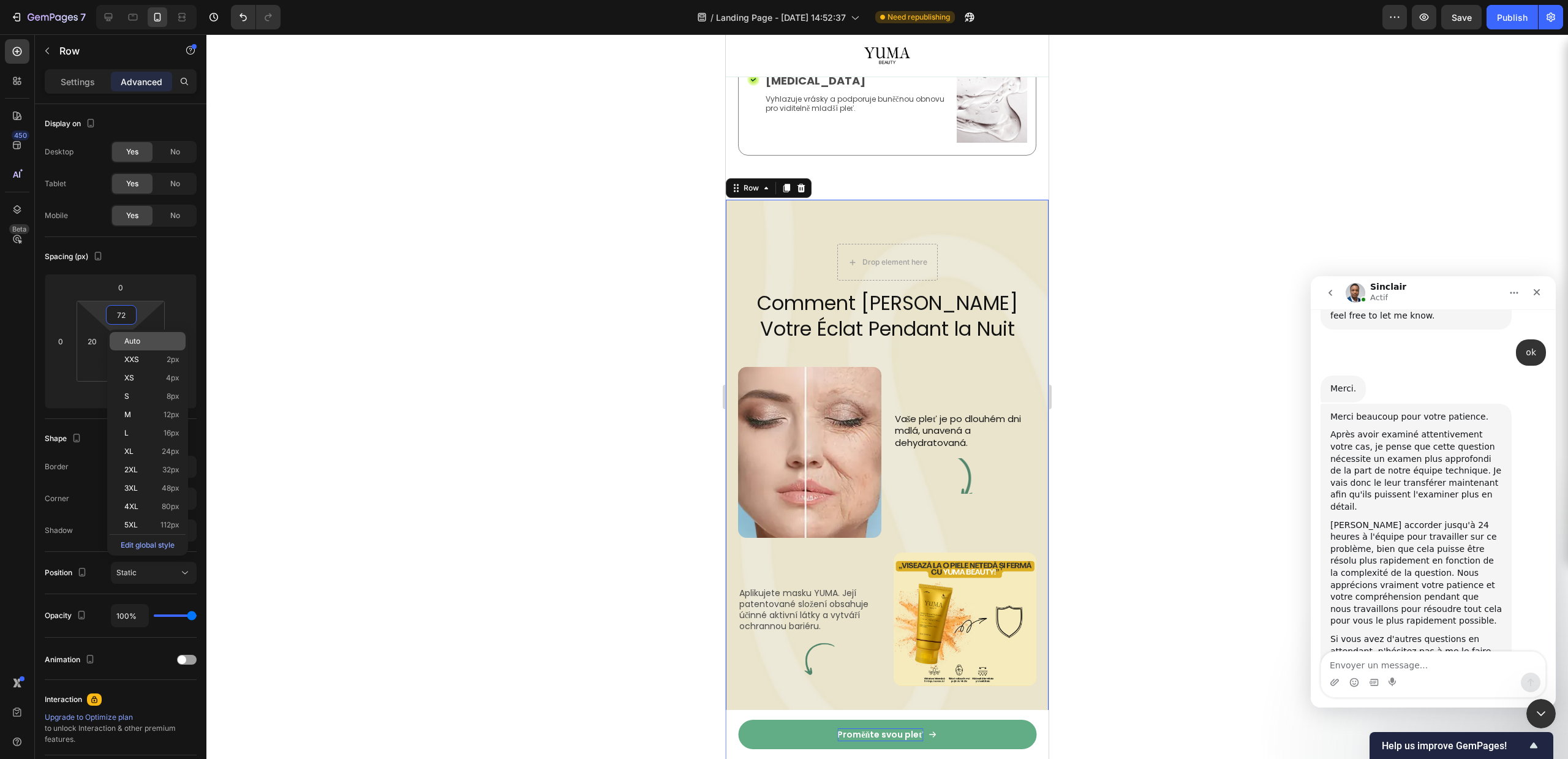
click at [125, 343] on span "Auto" at bounding box center [132, 341] width 16 height 9
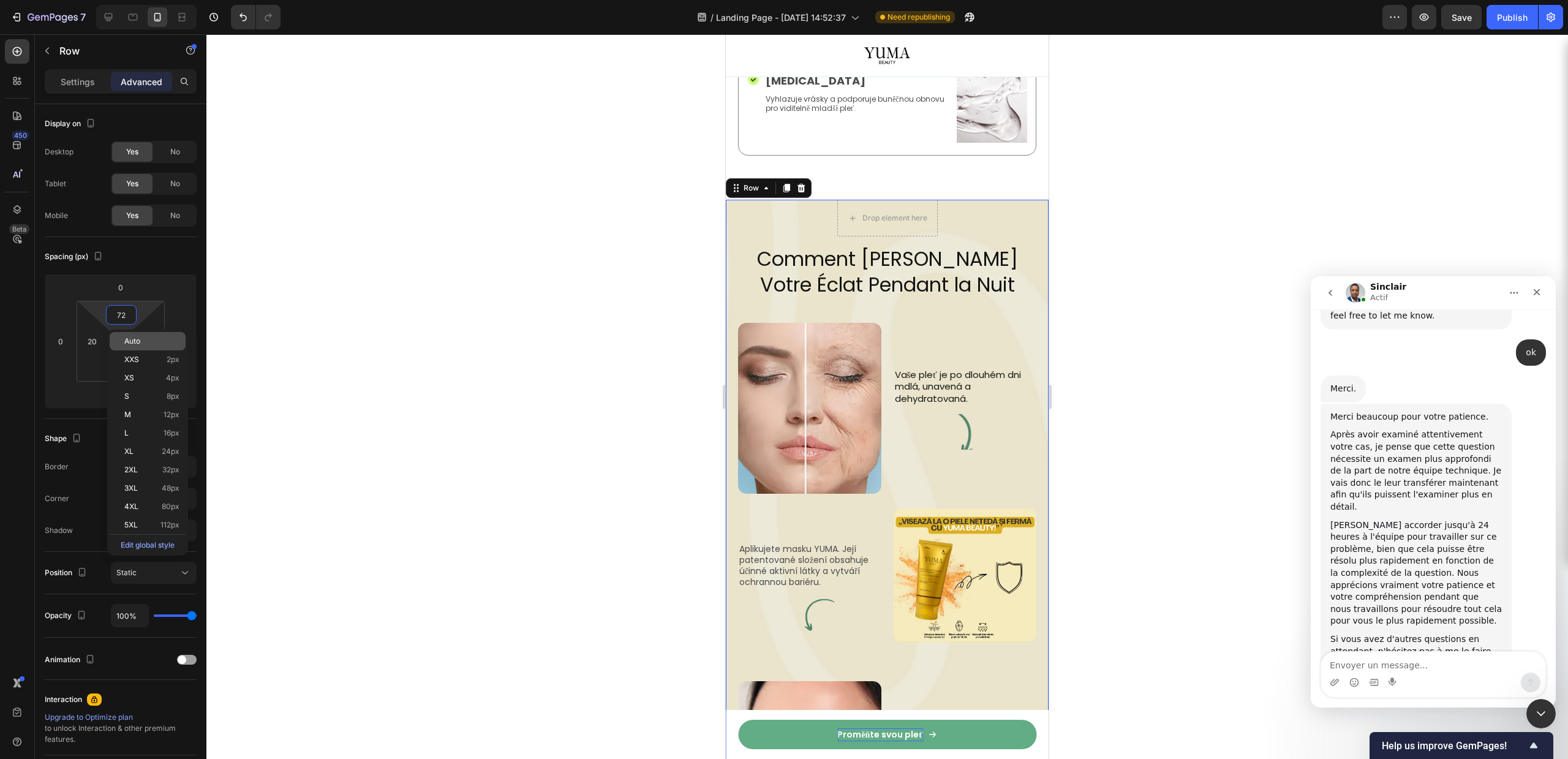
type input "Auto"
click at [824, 200] on div "Drop element here Row" at bounding box center [887, 222] width 298 height 45
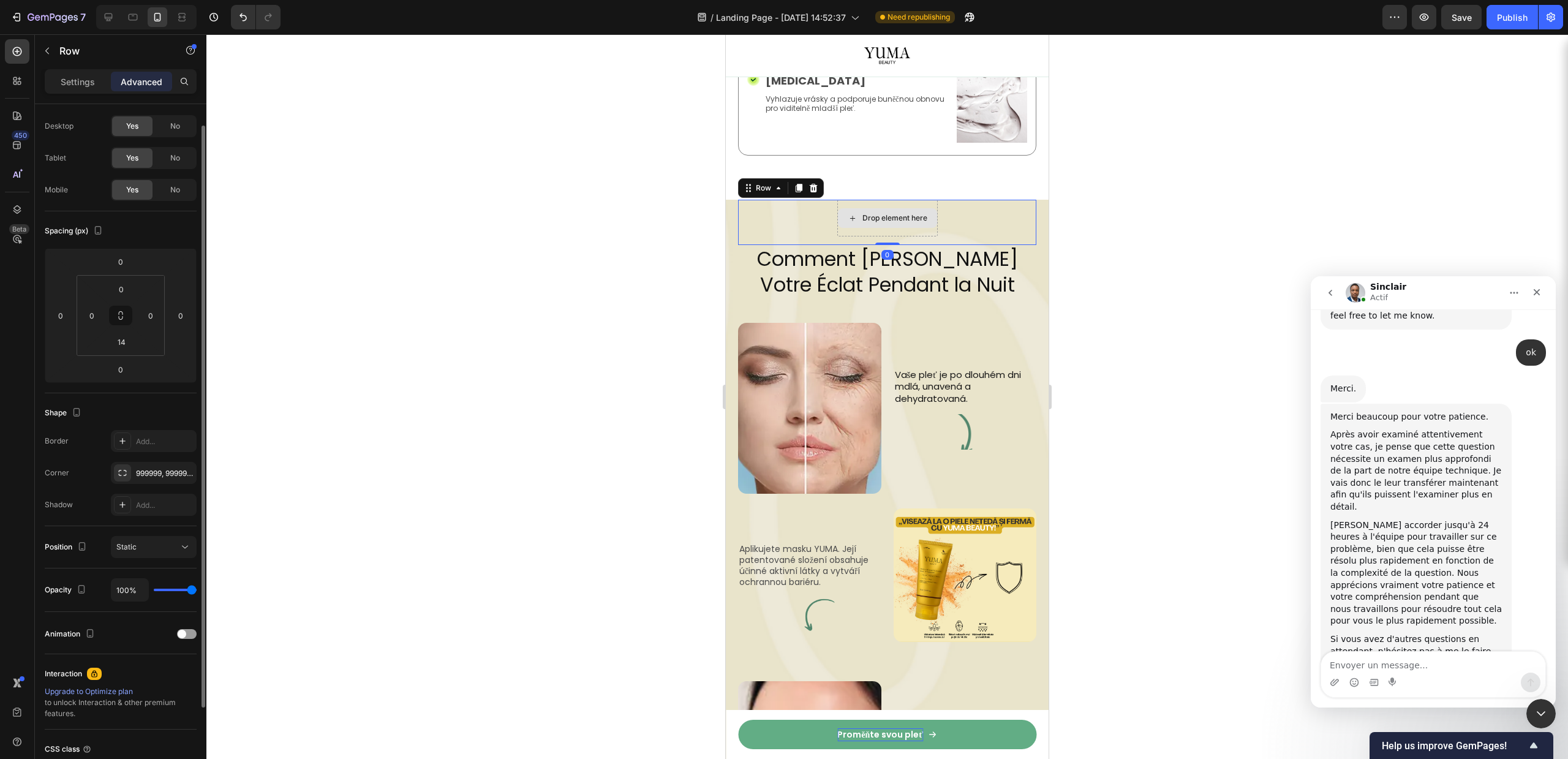
click at [862, 213] on div "Drop element here" at bounding box center [895, 218] width 65 height 10
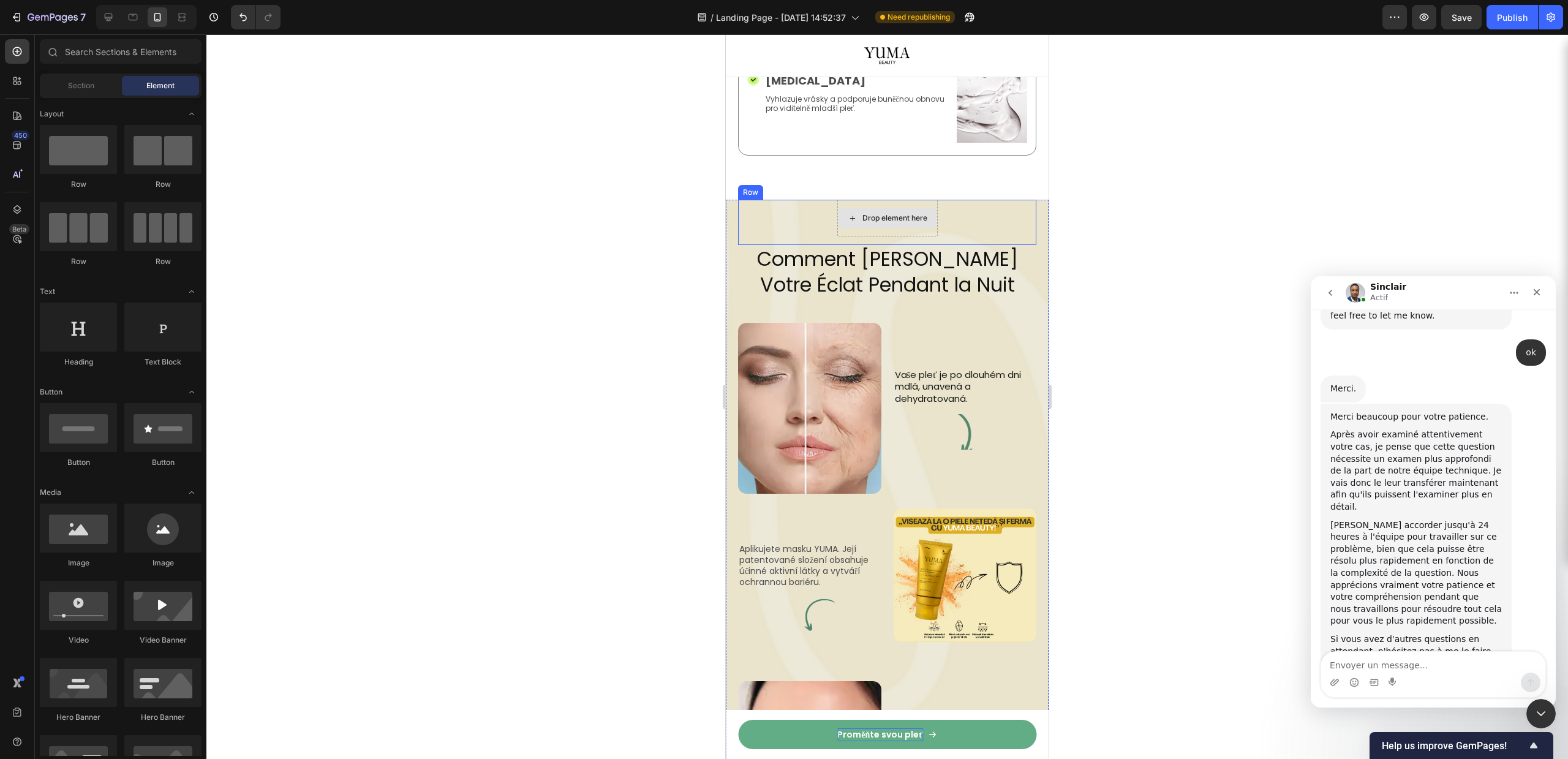
click at [848, 213] on icon at bounding box center [853, 218] width 10 height 11
click at [787, 200] on div "Drop element here Row" at bounding box center [887, 222] width 298 height 45
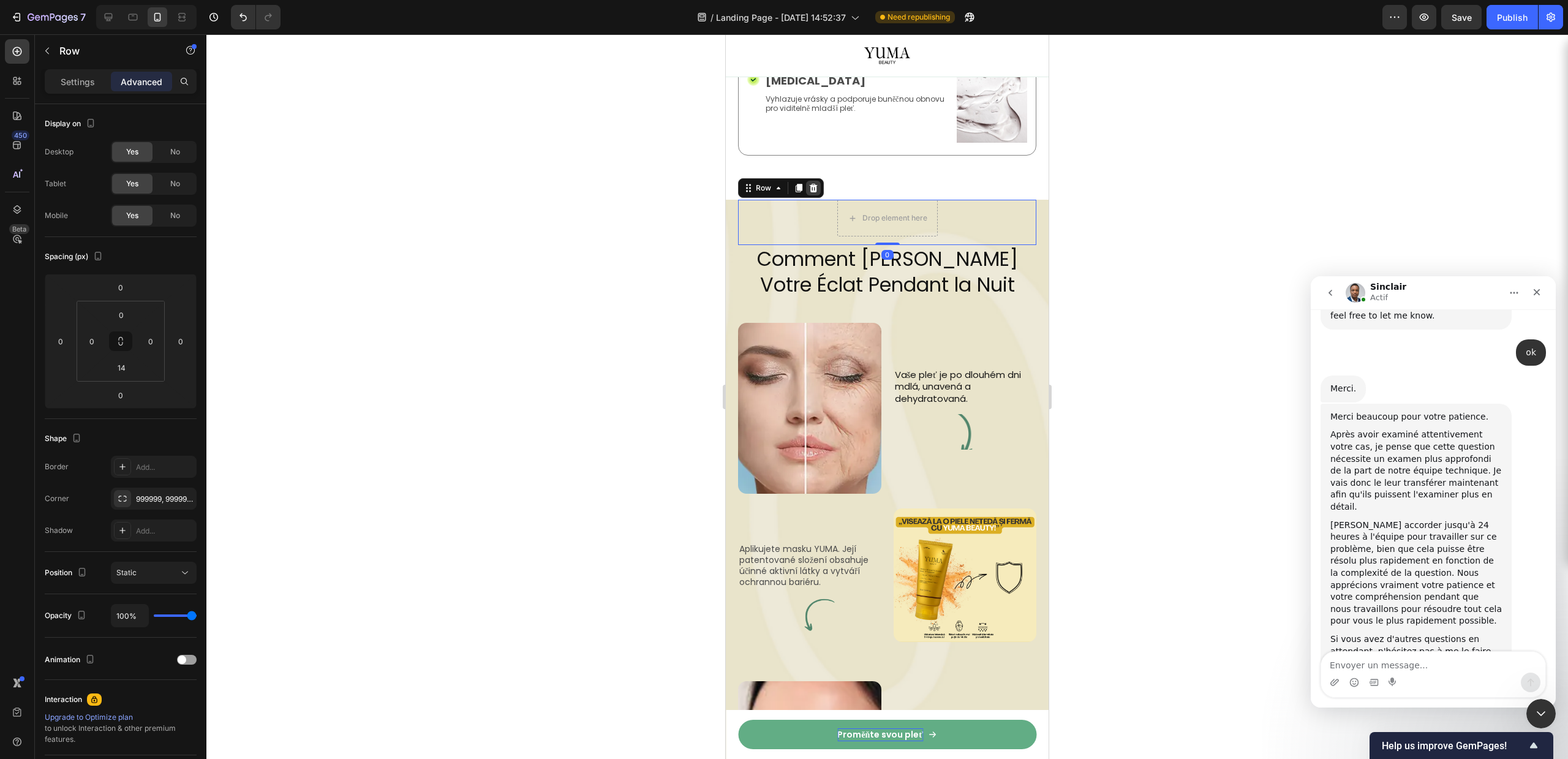
click at [818, 183] on icon at bounding box center [814, 188] width 10 height 10
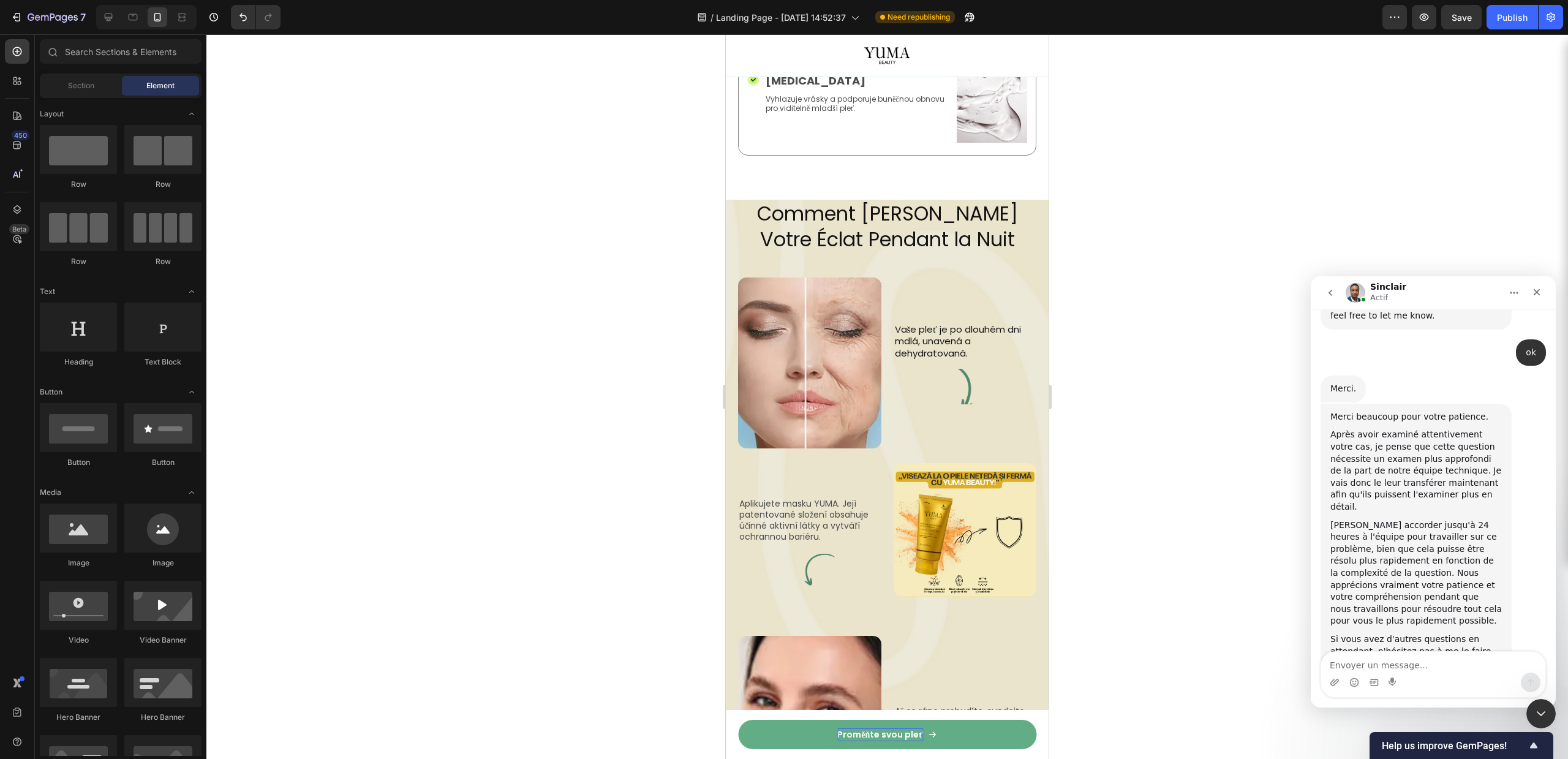
click at [1193, 225] on div at bounding box center [887, 396] width 1362 height 724
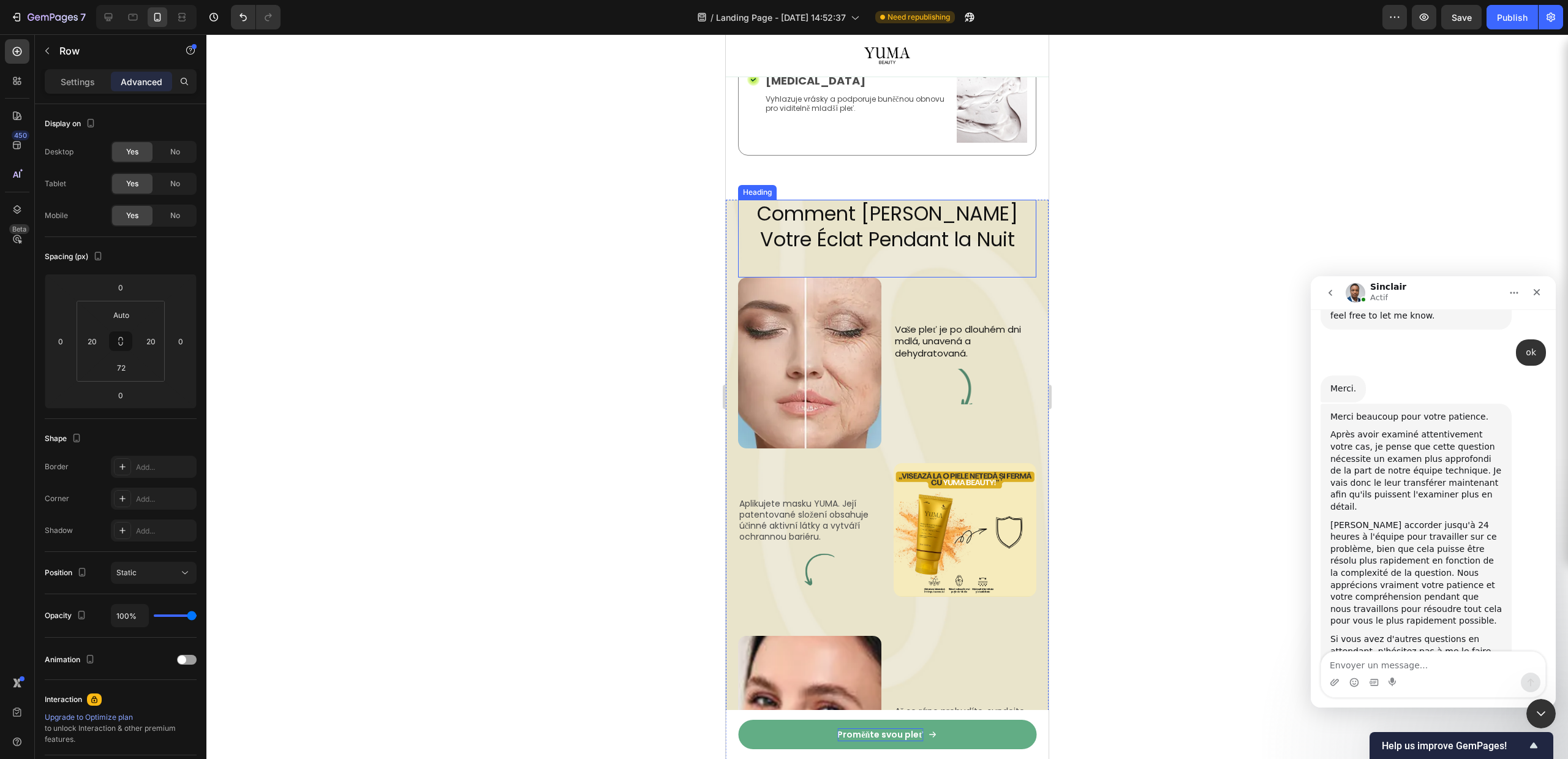
click at [729, 200] on div "Comment [PERSON_NAME] Votre Éclat Pendant la Nuit Heading Image Vaše pleť je po…" at bounding box center [888, 536] width 323 height 672
click at [87, 85] on p "Settings" at bounding box center [78, 82] width 34 height 13
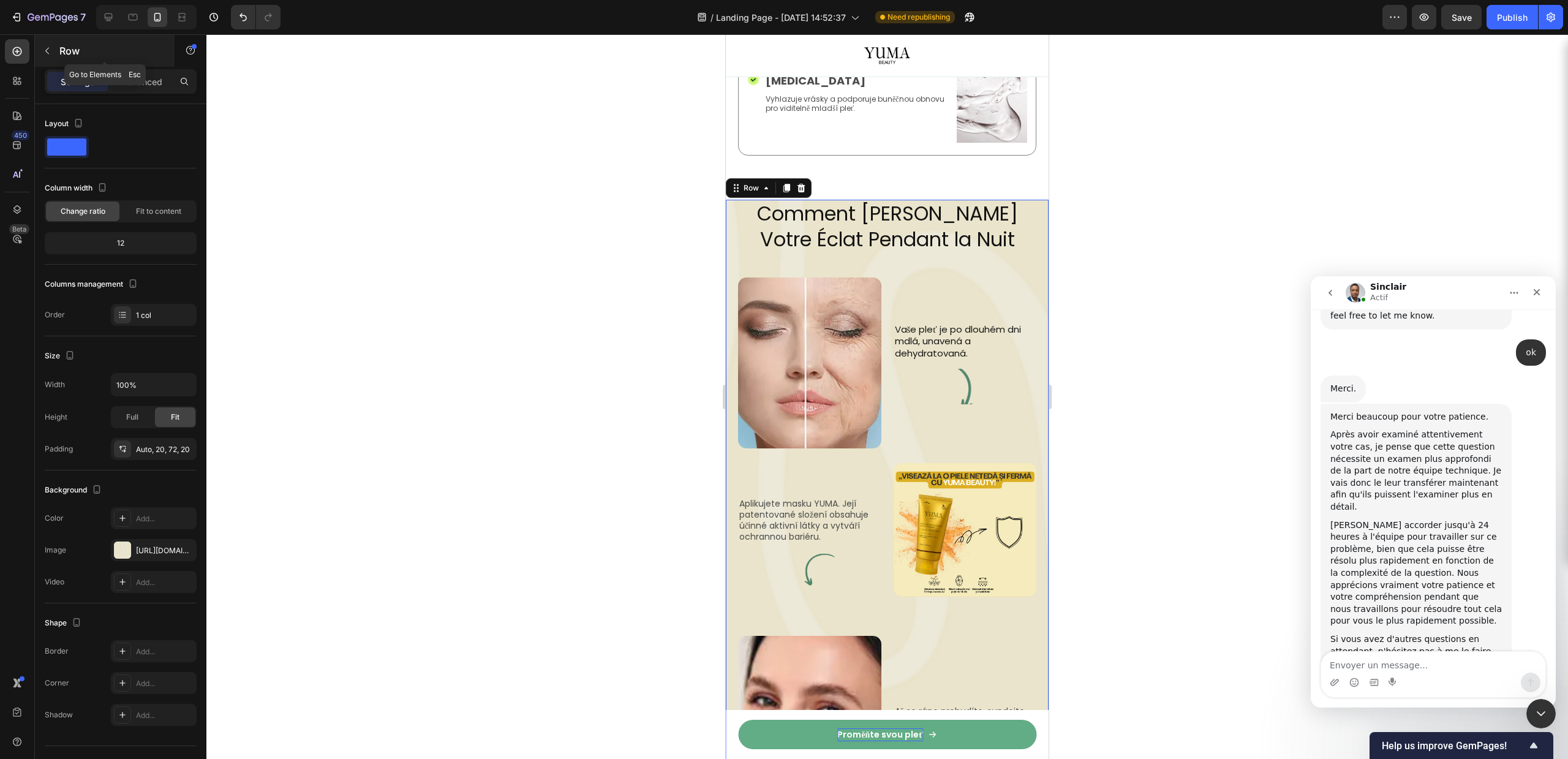
click at [63, 50] on p "Row" at bounding box center [111, 51] width 104 height 15
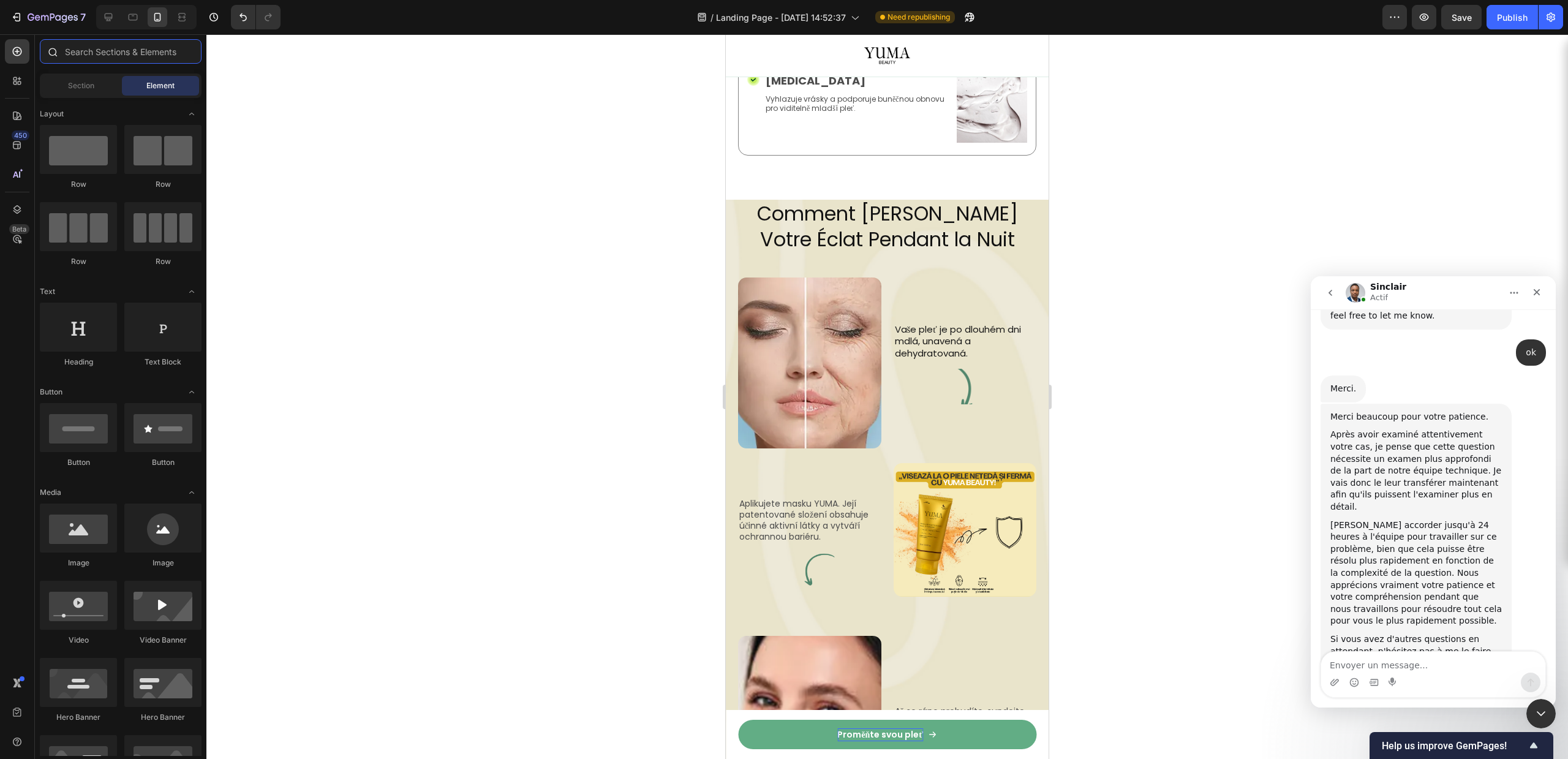
click at [71, 49] on input "text" at bounding box center [120, 51] width 162 height 24
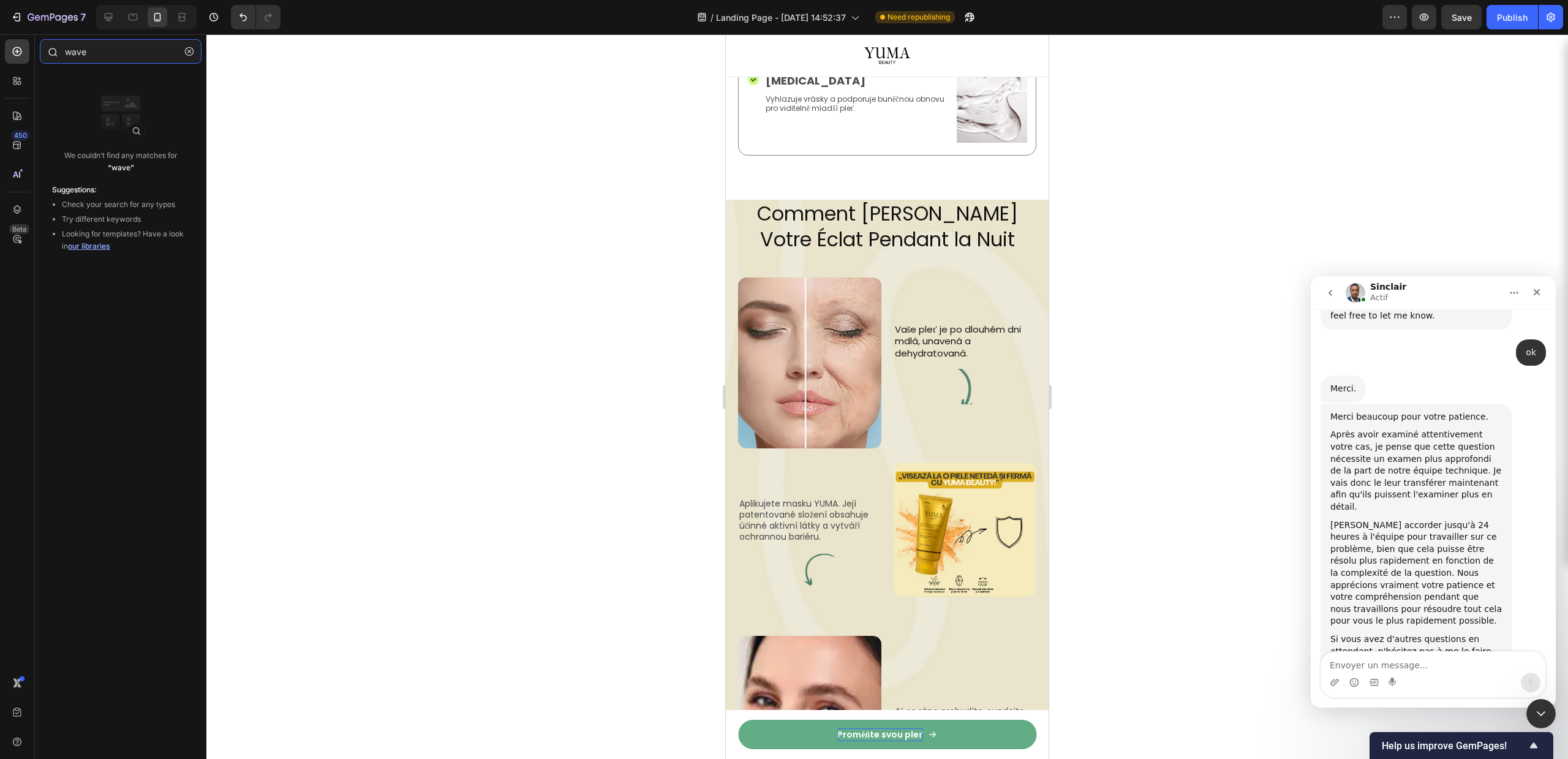
click at [107, 56] on input "wave" at bounding box center [120, 51] width 162 height 24
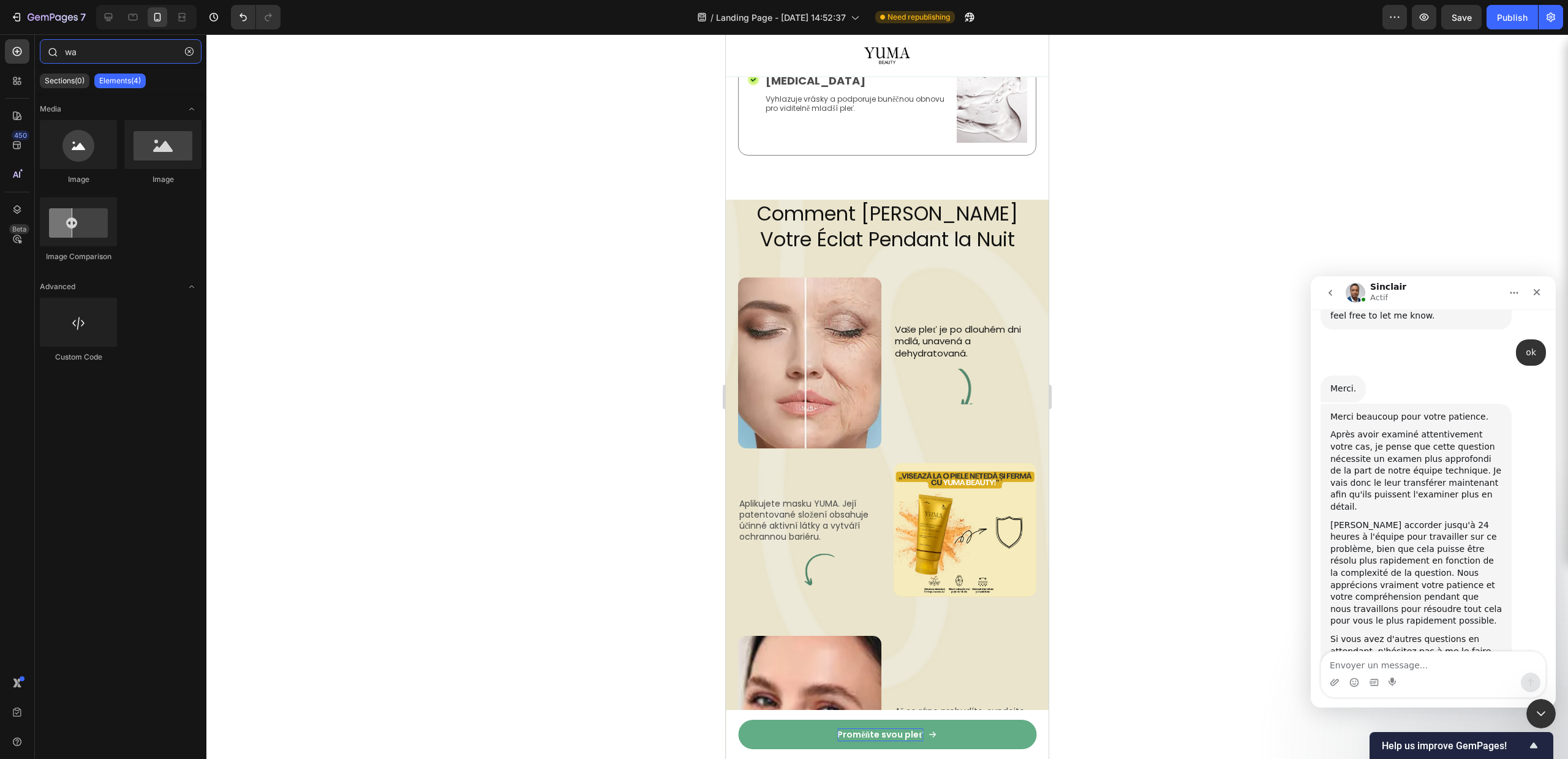
type input "w"
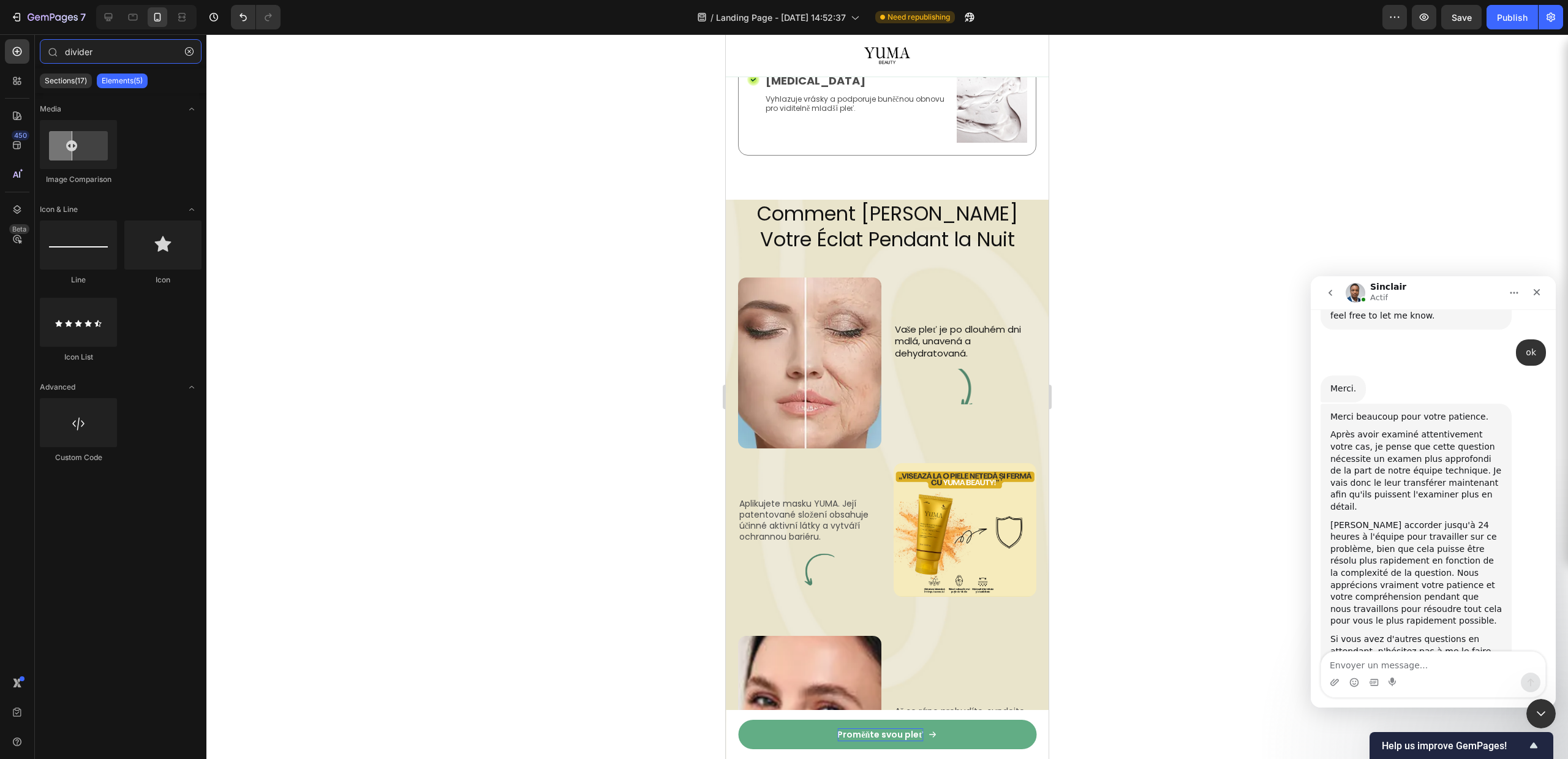
type input "divider"
drag, startPoint x: 814, startPoint y: 309, endPoint x: 835, endPoint y: 160, distance: 150.5
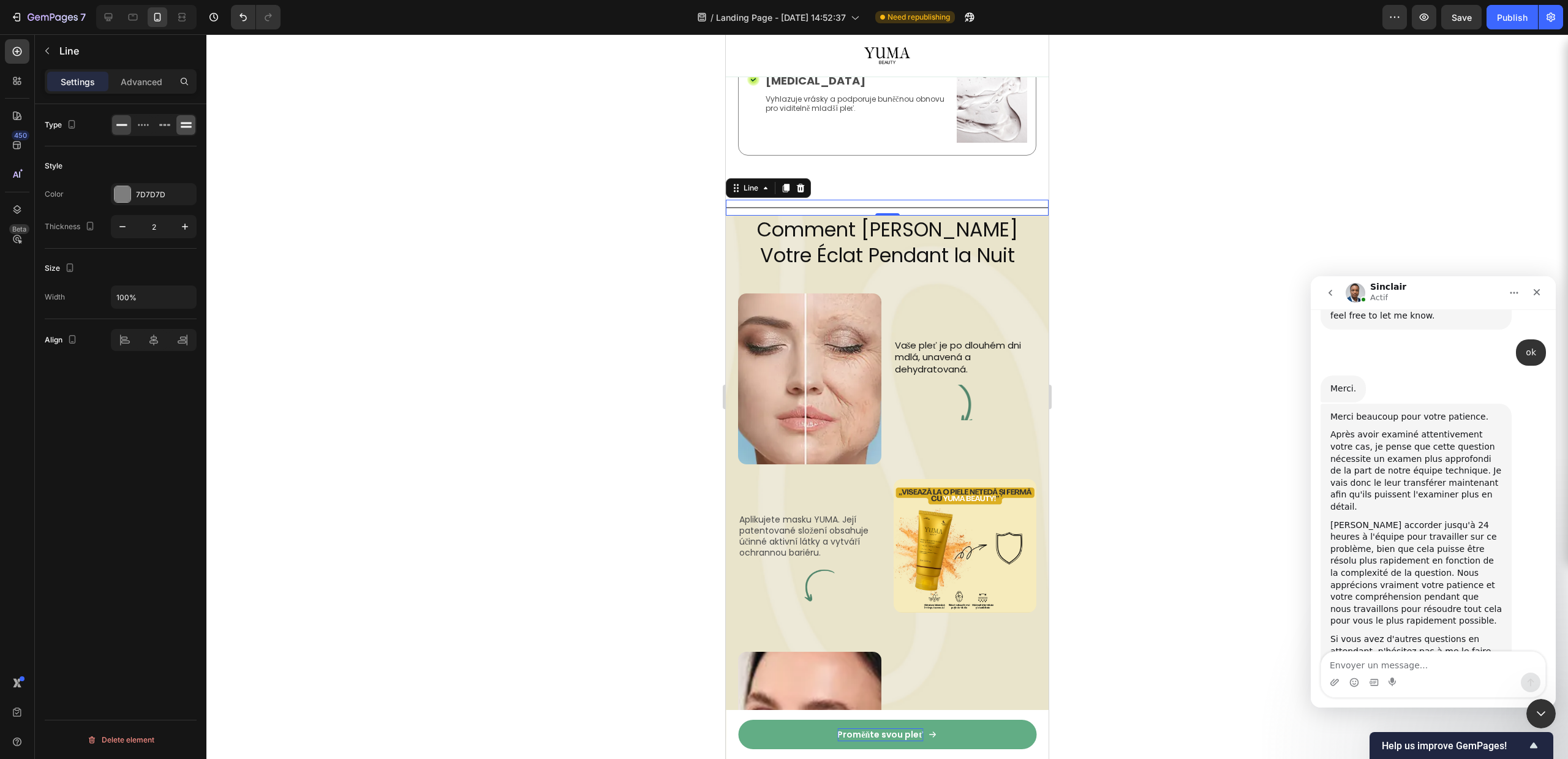
click at [187, 121] on icon at bounding box center [186, 124] width 12 height 12
click at [136, 75] on p "Advanced" at bounding box center [141, 82] width 41 height 13
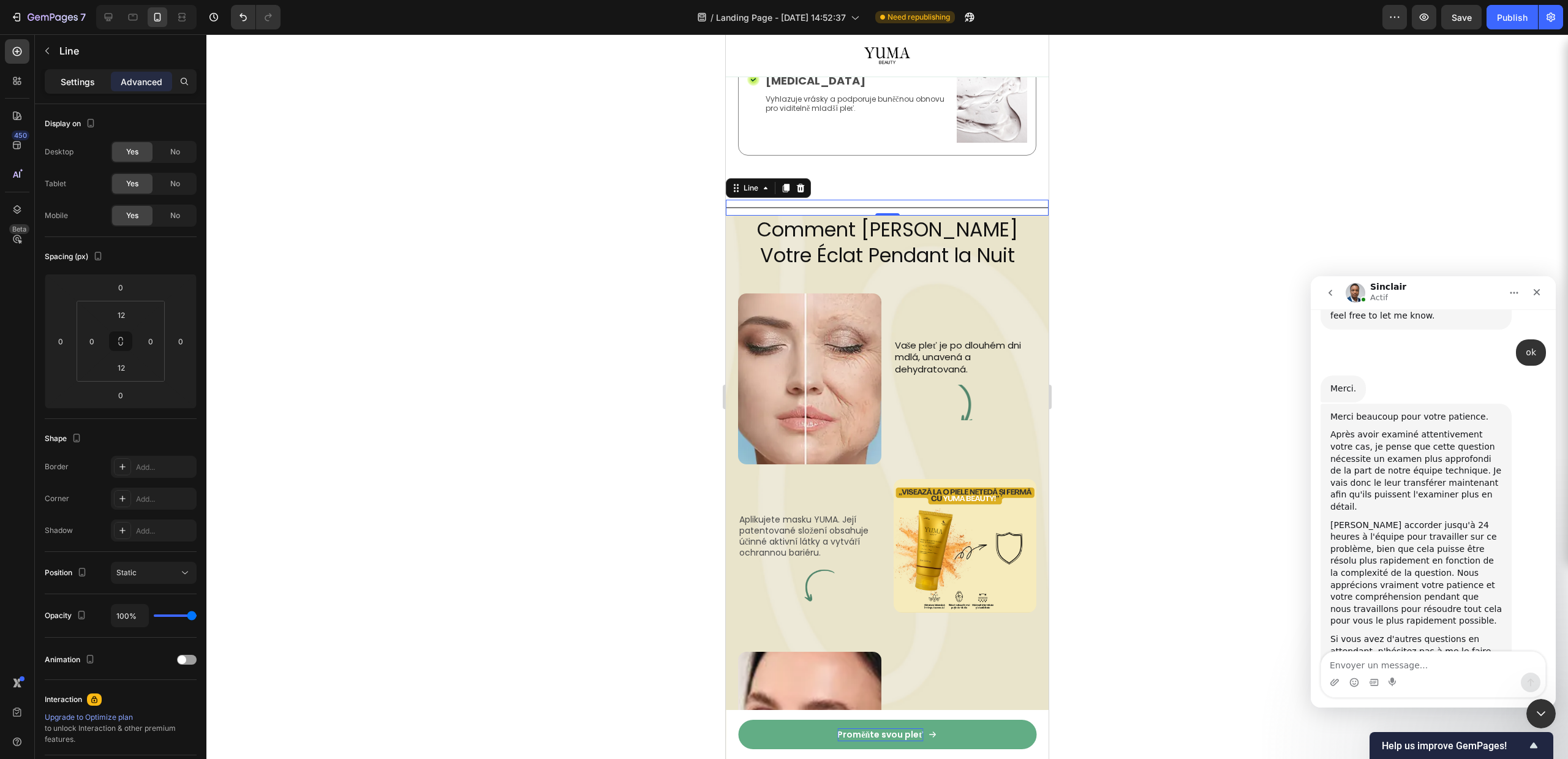
click at [106, 86] on div "Settings" at bounding box center [77, 81] width 61 height 19
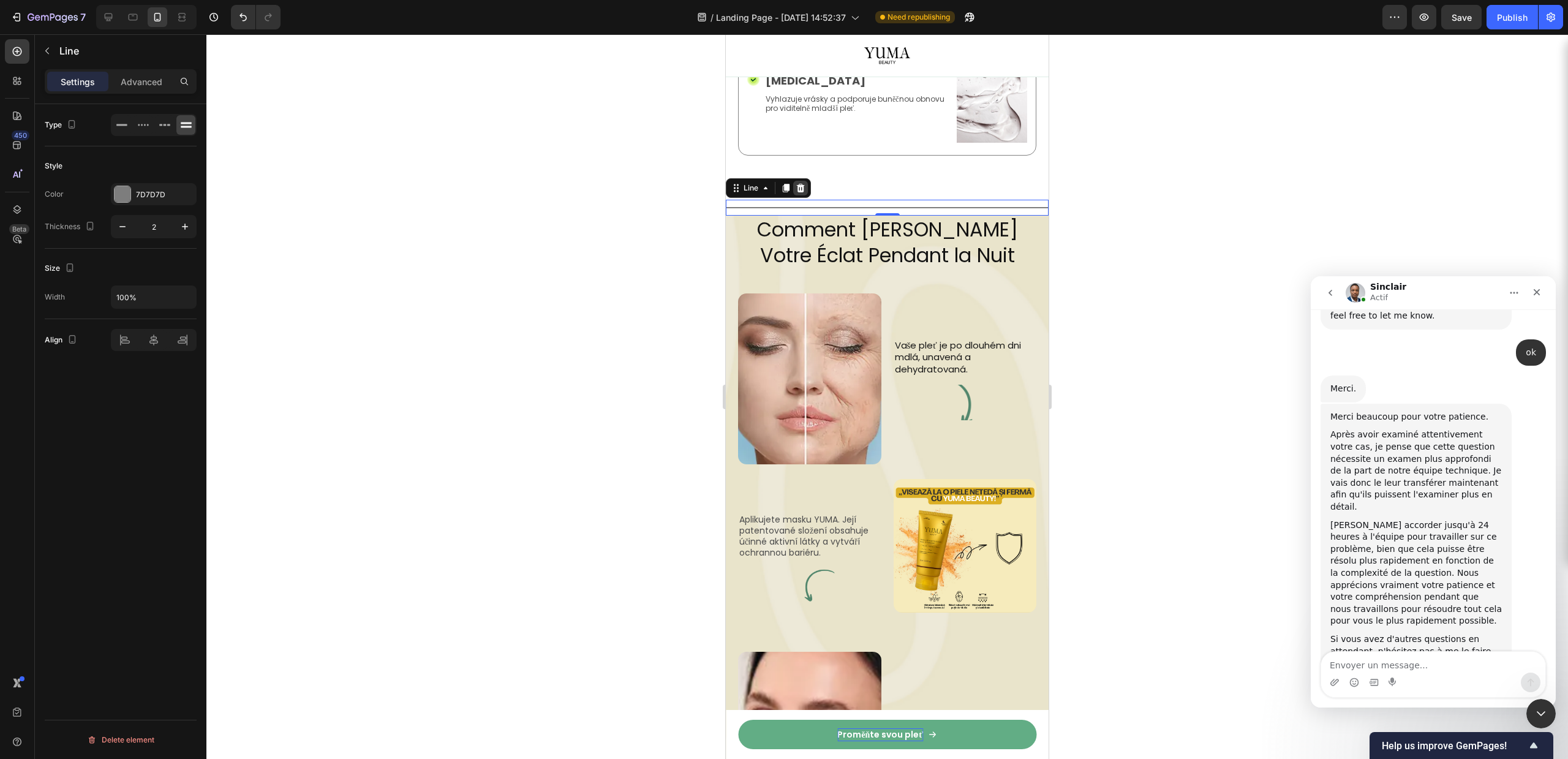
click at [802, 183] on icon at bounding box center [801, 188] width 10 height 10
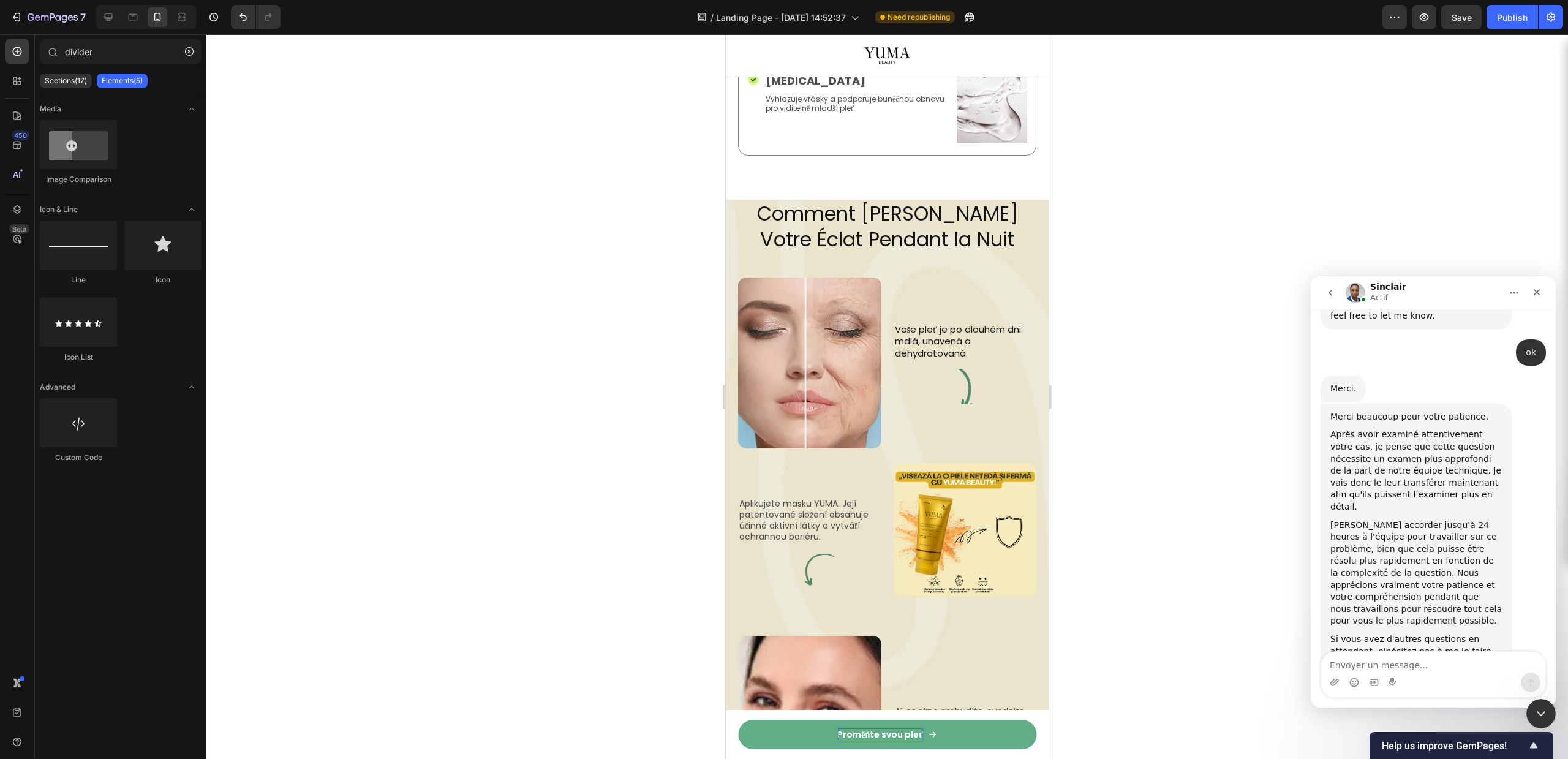
click at [1195, 249] on div at bounding box center [887, 396] width 1362 height 724
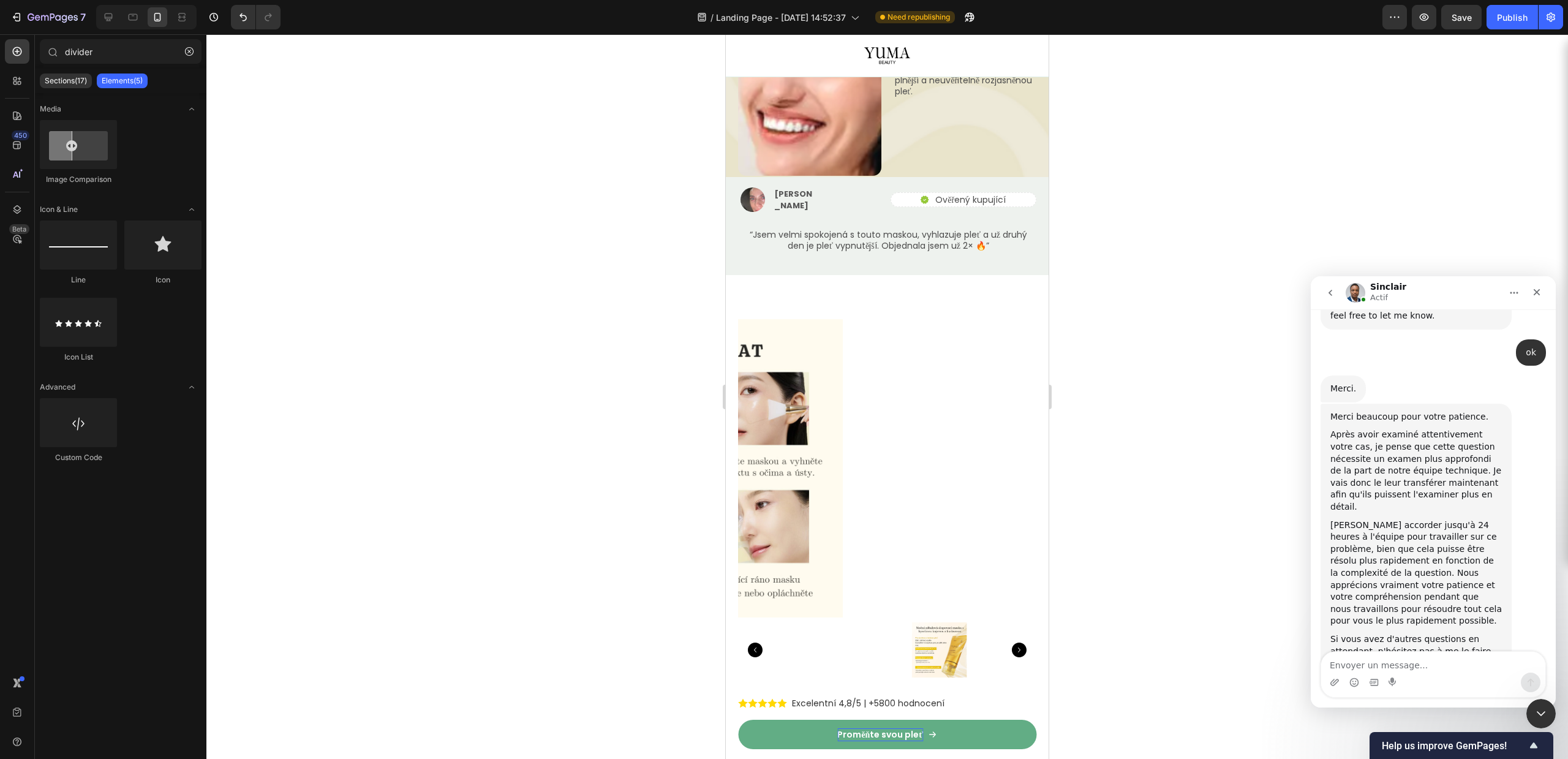
scroll to position [2426, 0]
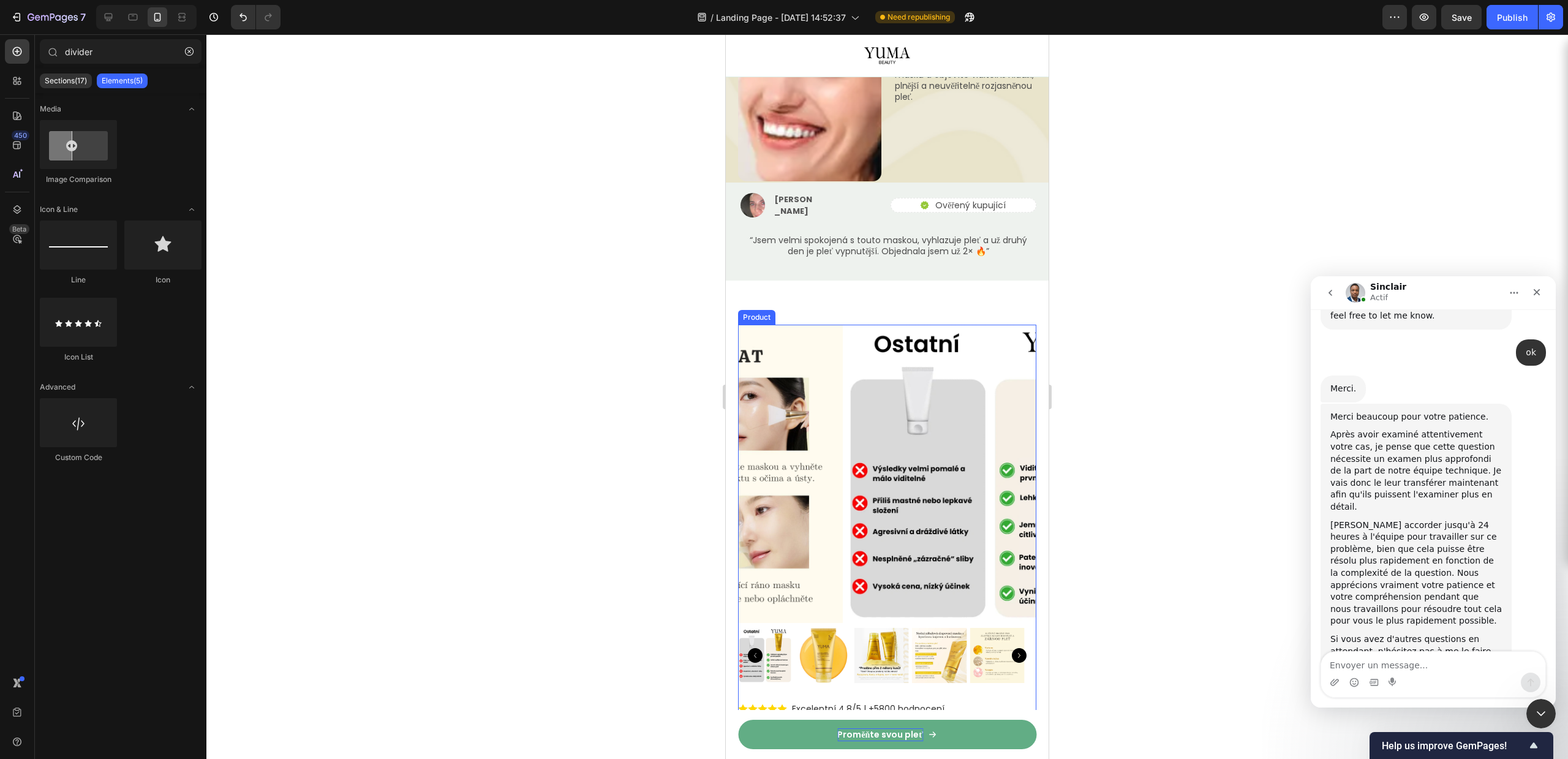
click at [947, 742] on link "Proměňte svou pleť" at bounding box center [887, 734] width 298 height 29
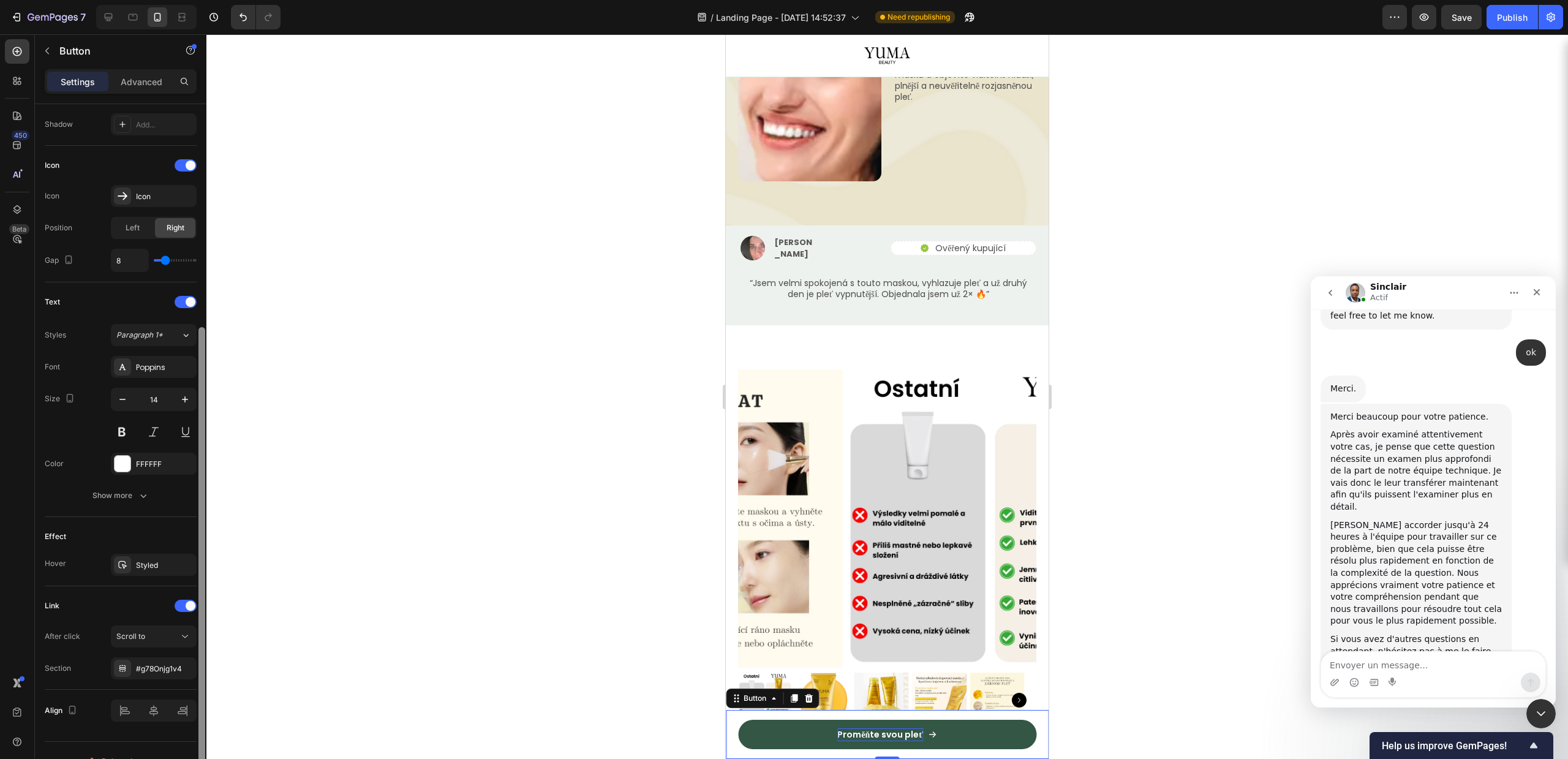
scroll to position [349, 0]
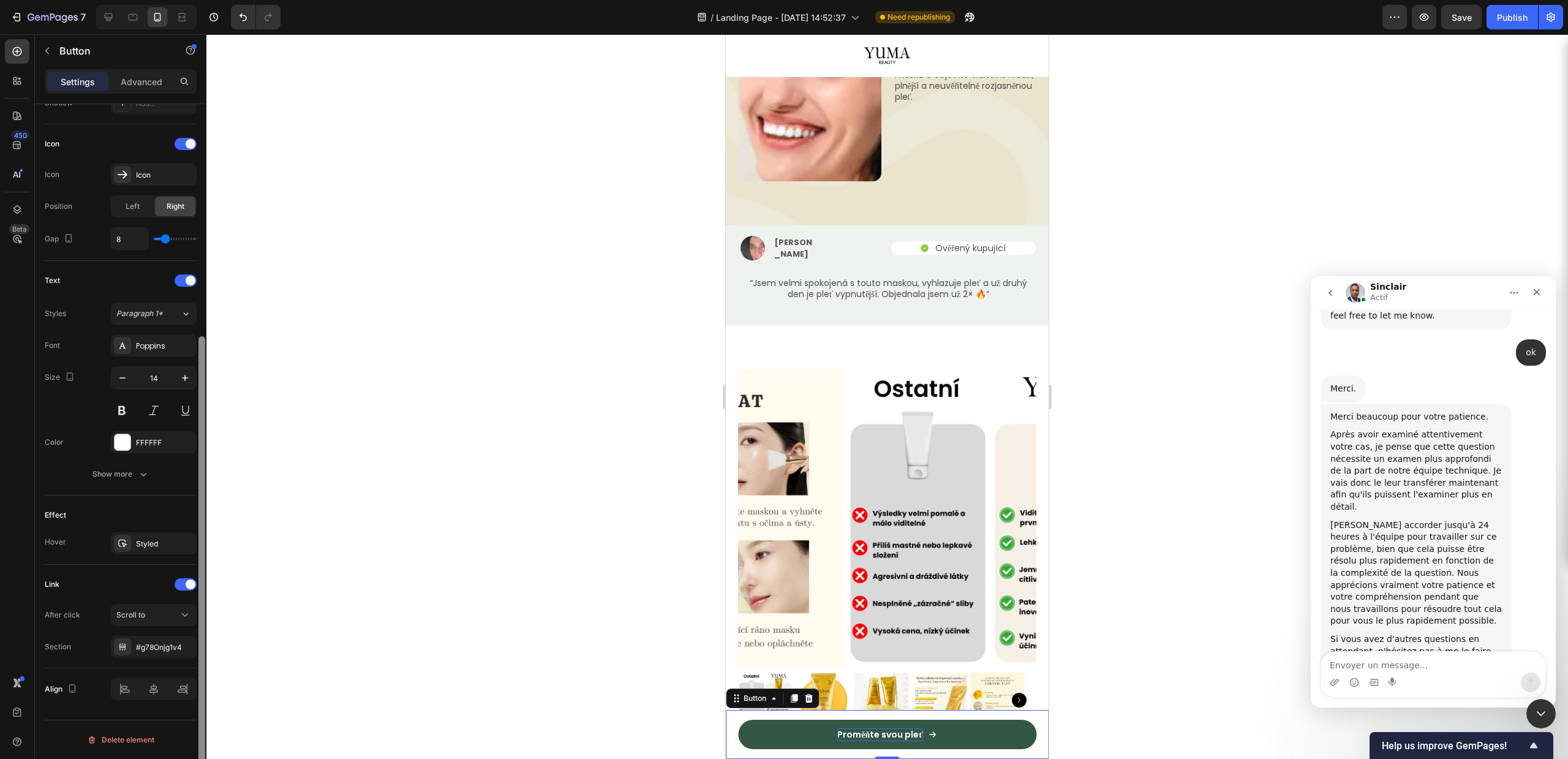
drag, startPoint x: 203, startPoint y: 355, endPoint x: 188, endPoint y: 629, distance: 274.4
click at [207, 0] on div "7 Version history / Landing Page - [DATE] 14:52:37 Need republishing Preview Sa…" at bounding box center [784, 0] width 1568 height 0
click at [150, 617] on div "Scroll to" at bounding box center [147, 615] width 63 height 11
click at [156, 657] on div "Scroll to" at bounding box center [141, 668] width 101 height 24
click at [155, 647] on div "Add..." at bounding box center [164, 648] width 58 height 11
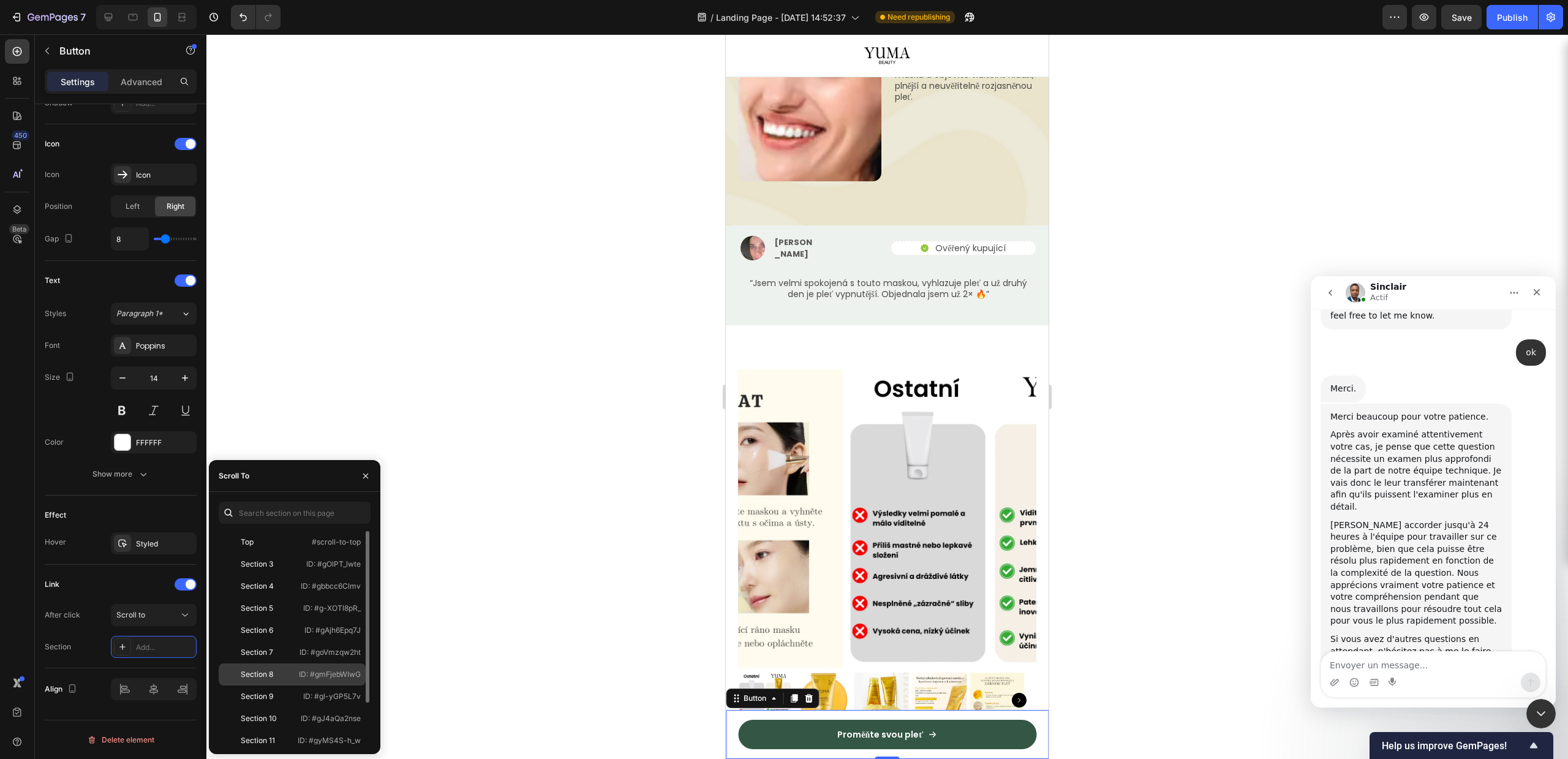
click at [280, 677] on div "Section 8" at bounding box center [258, 675] width 71 height 11
click at [84, 580] on div "Link" at bounding box center [120, 584] width 152 height 19
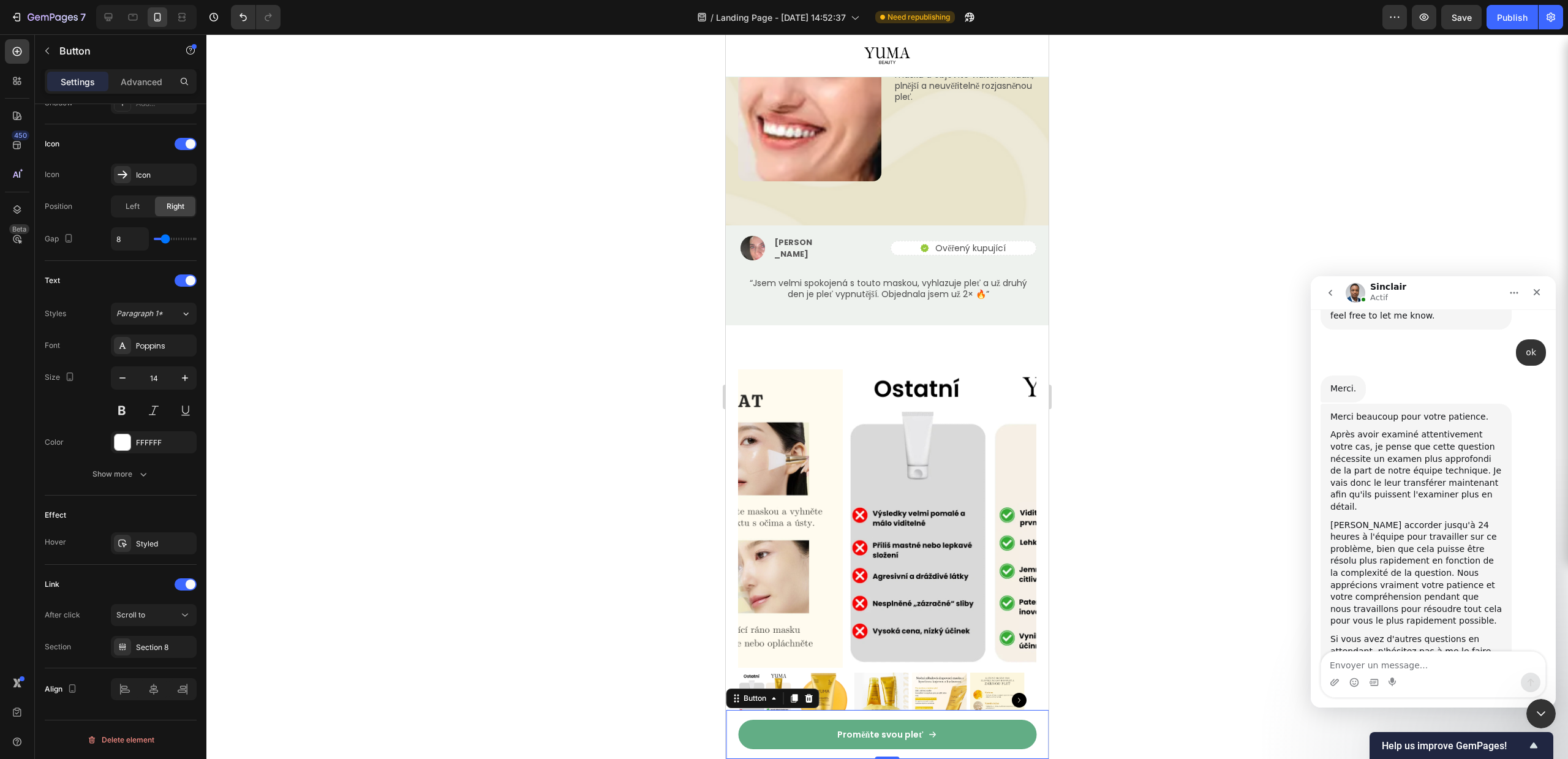
click at [872, 723] on link "Proměňte svou pleť" at bounding box center [887, 734] width 298 height 29
click at [878, 735] on p "Proměňte svou pleť" at bounding box center [880, 735] width 86 height 13
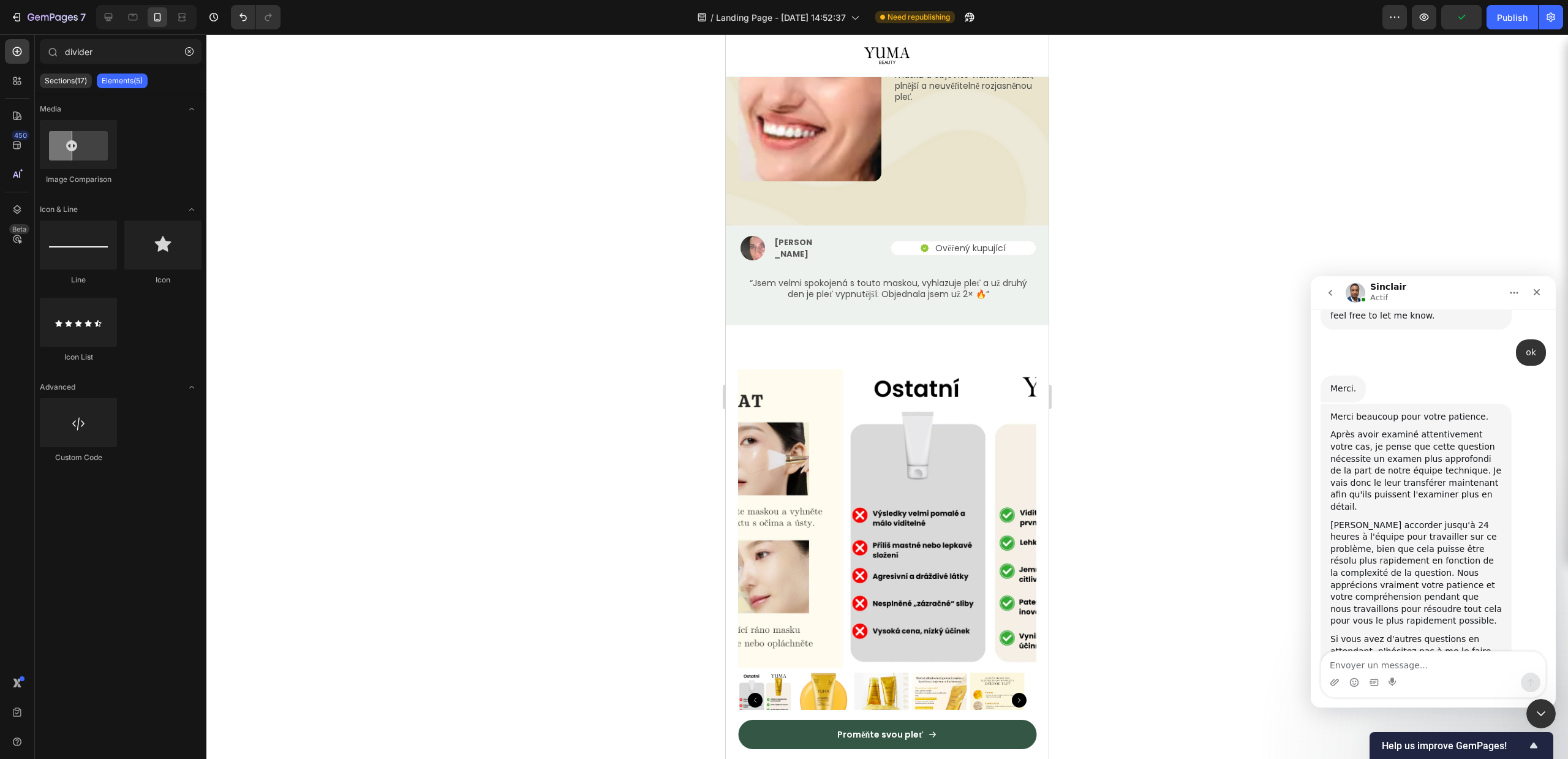
scroll to position [1949, 0]
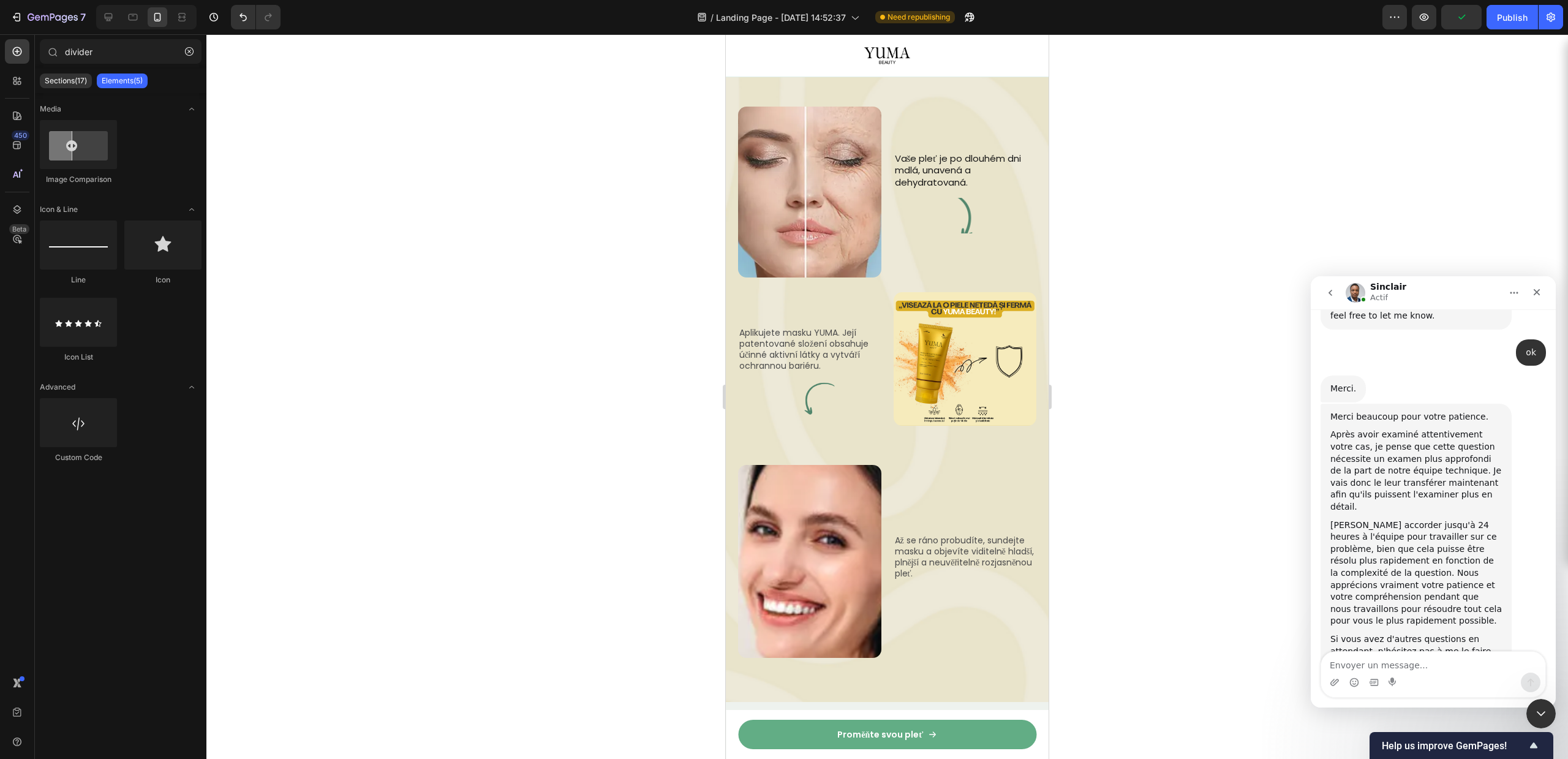
click at [894, 744] on link "Proměňte svou pleť" at bounding box center [887, 734] width 298 height 29
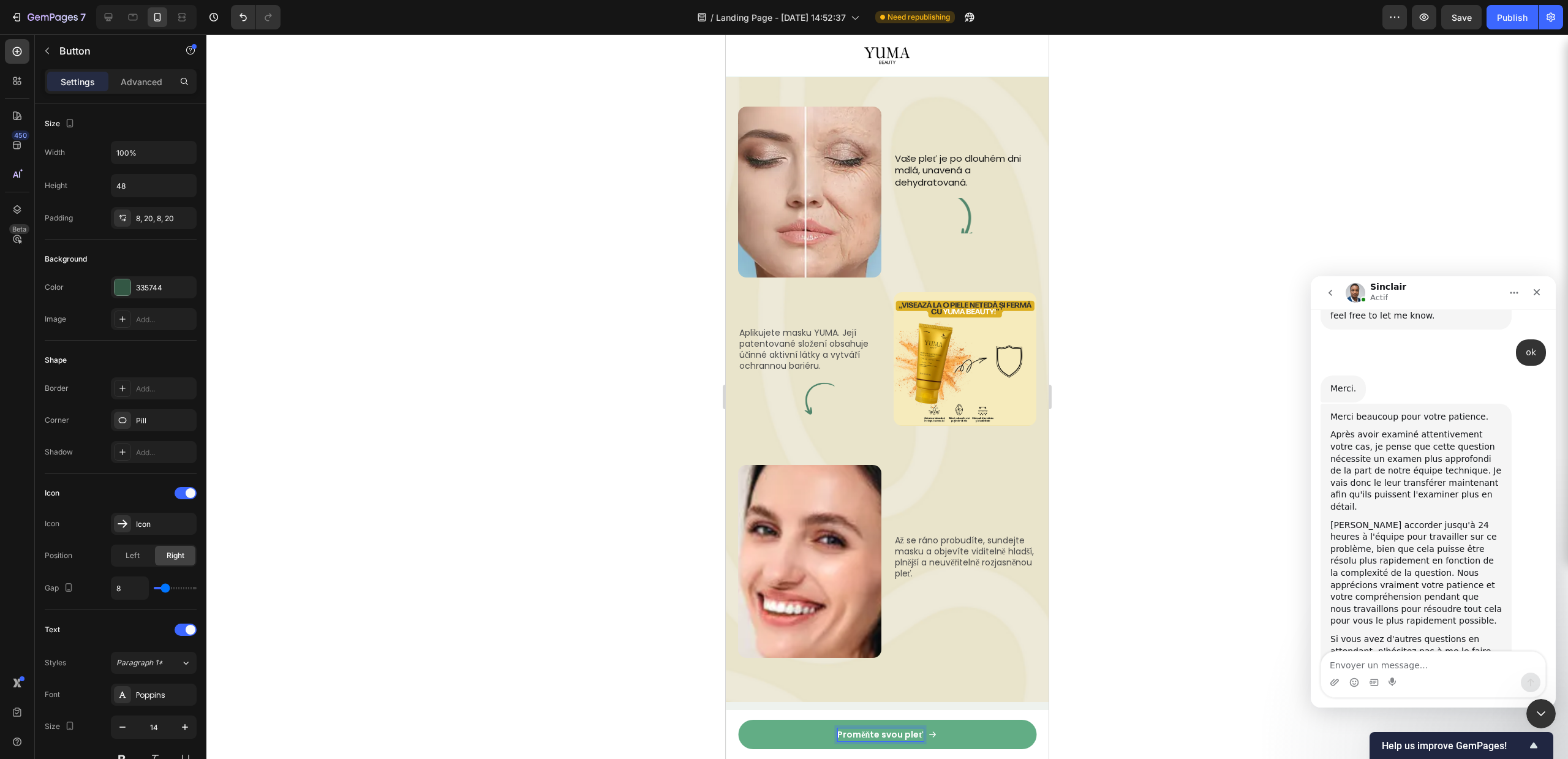
click at [983, 735] on link "Proměňte svou pleť" at bounding box center [887, 734] width 298 height 29
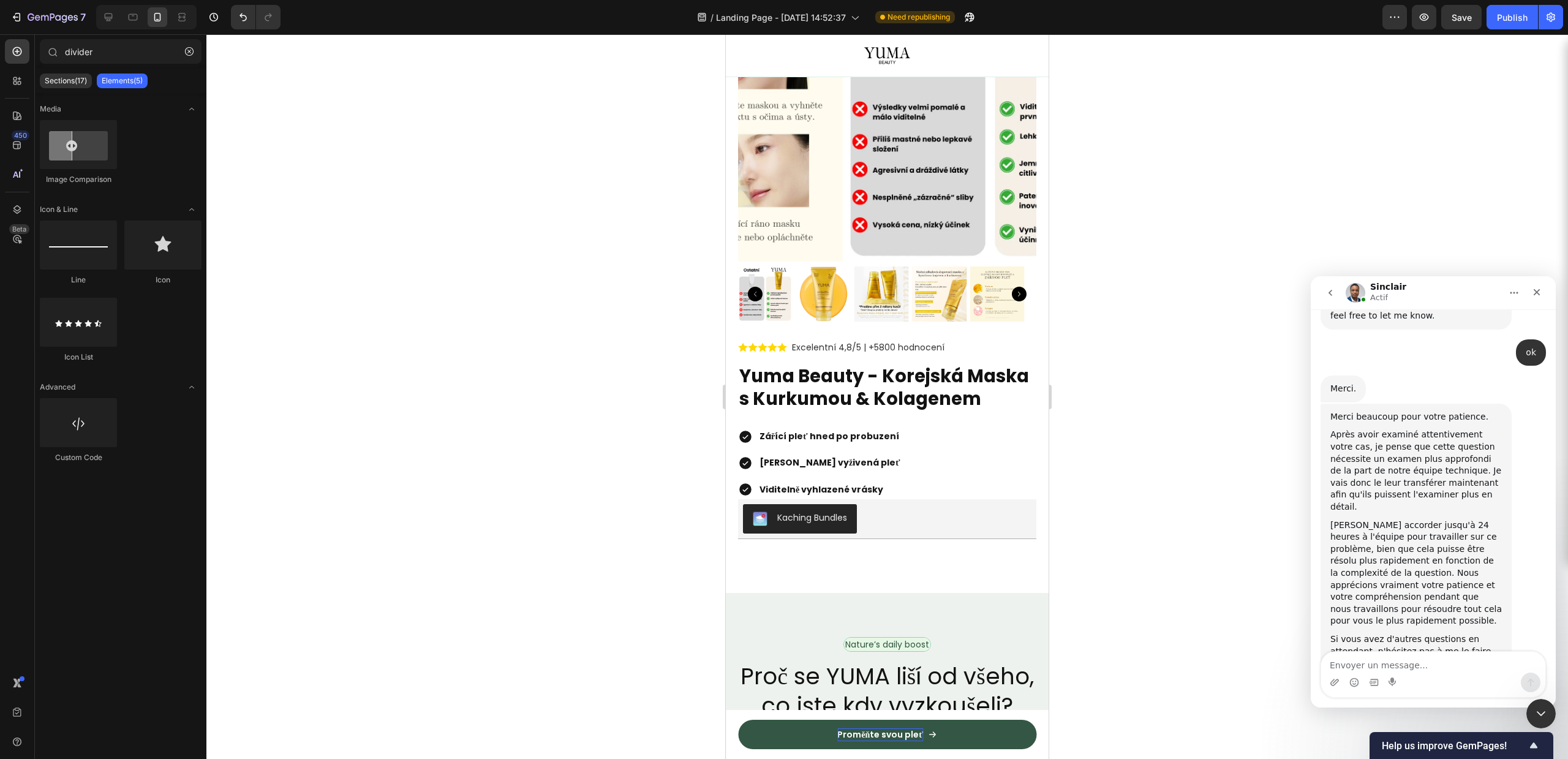
scroll to position [2841, 0]
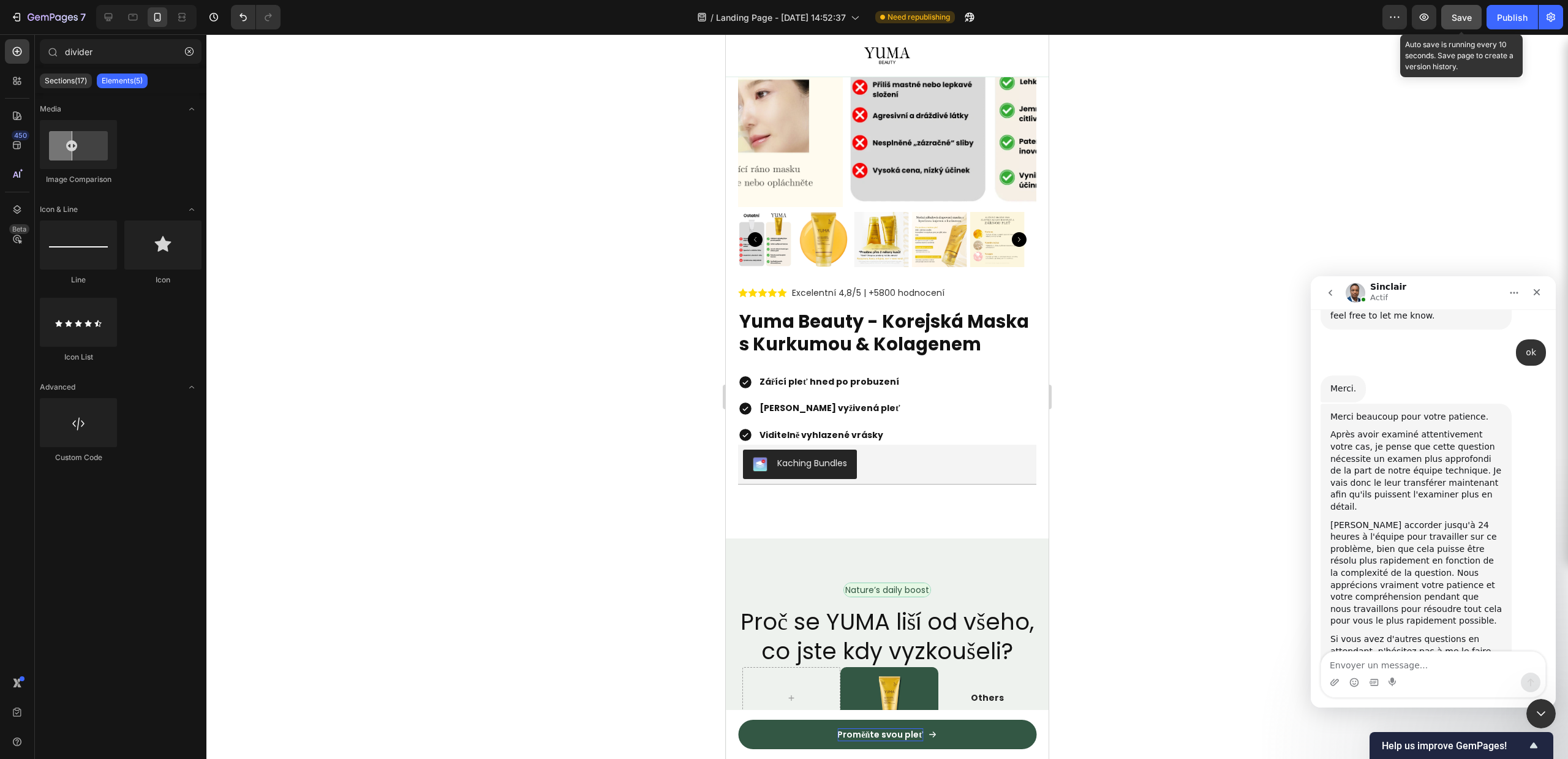
click at [1466, 11] on div "Save" at bounding box center [1462, 18] width 20 height 13
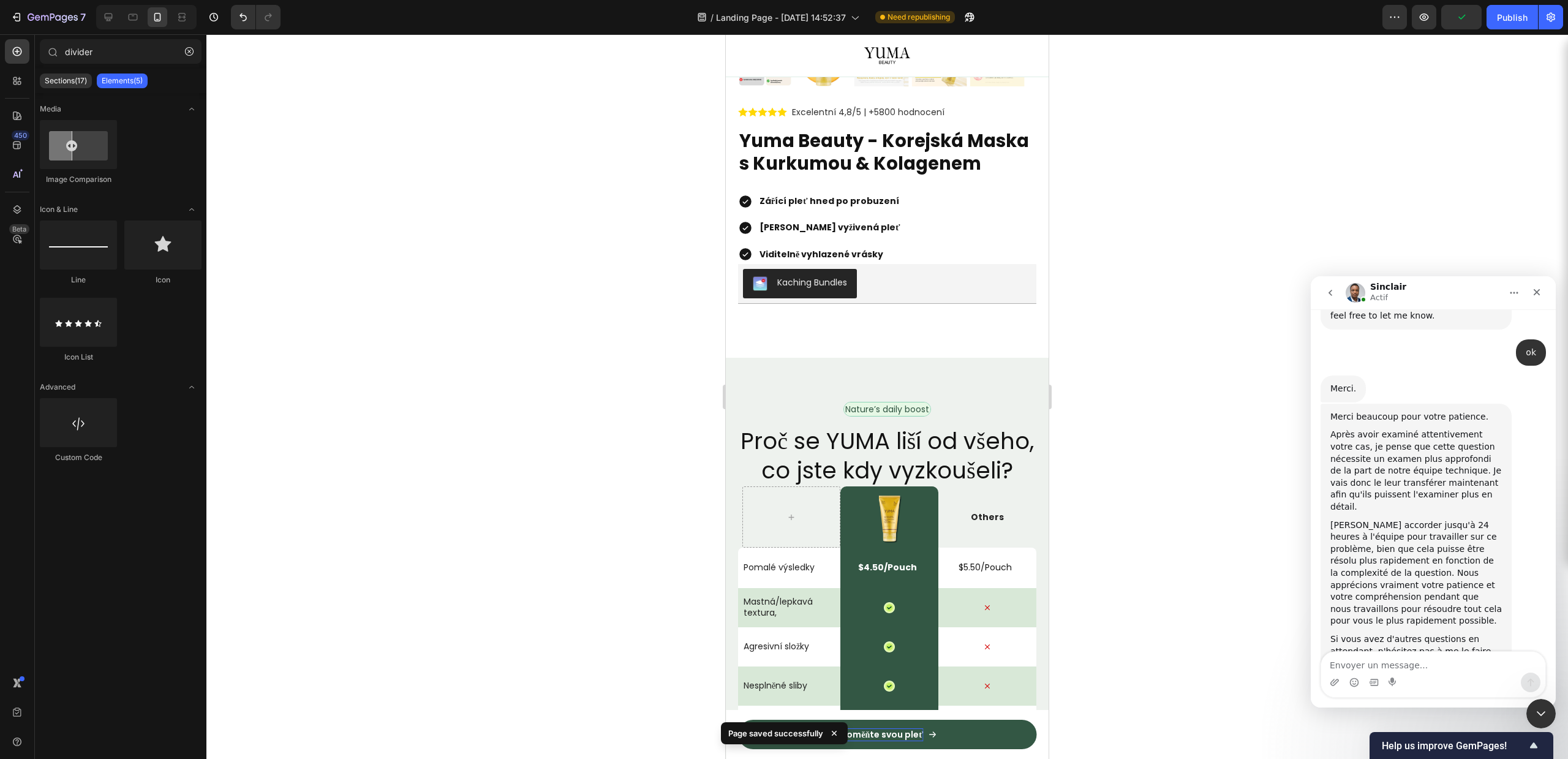
scroll to position [3186, 0]
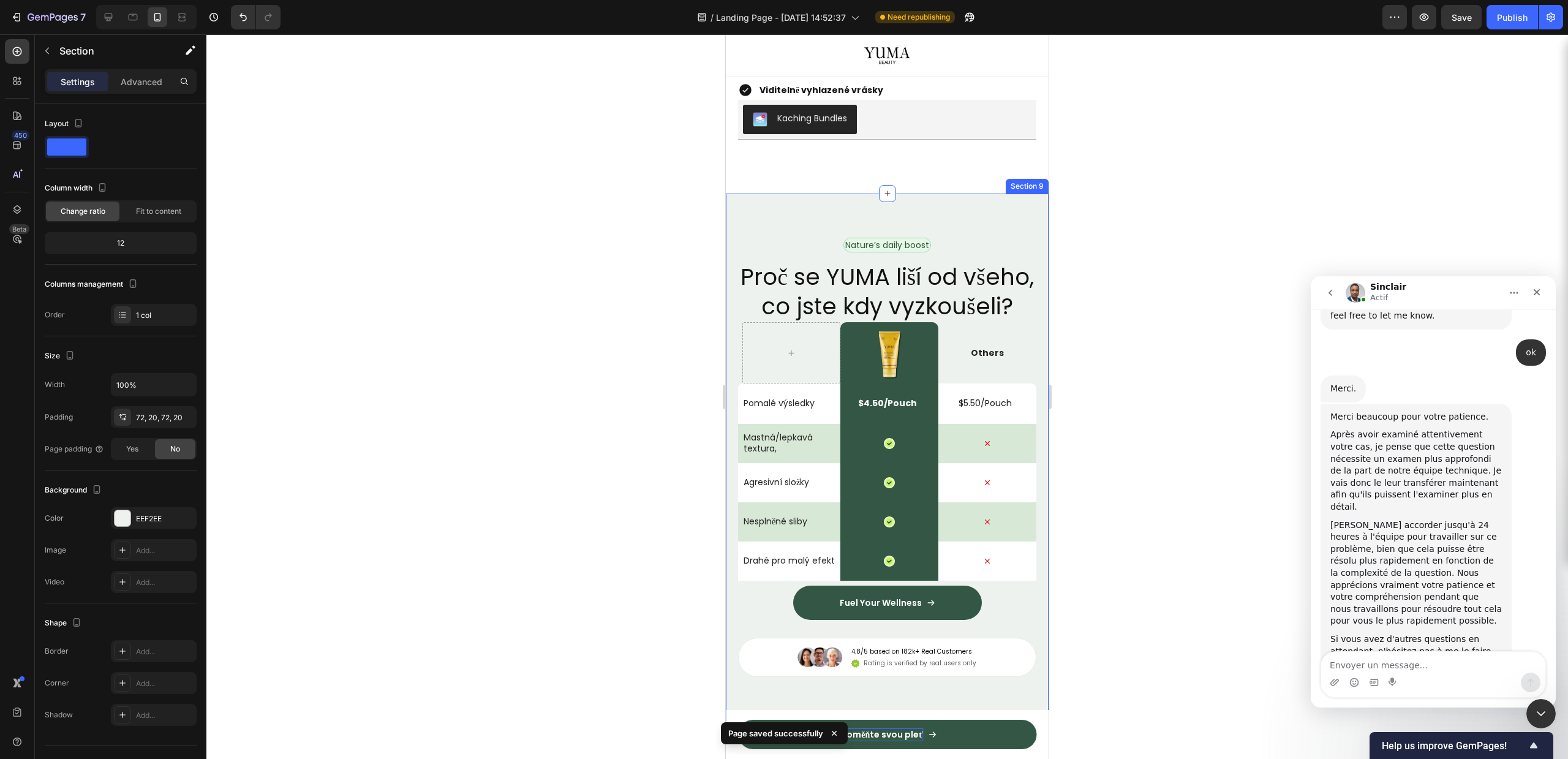
click at [1018, 226] on div "Nature’s daily boost Text Block Row Proč se YUMA liší od všeho, co jste kdy vyz…" at bounding box center [888, 457] width 323 height 528
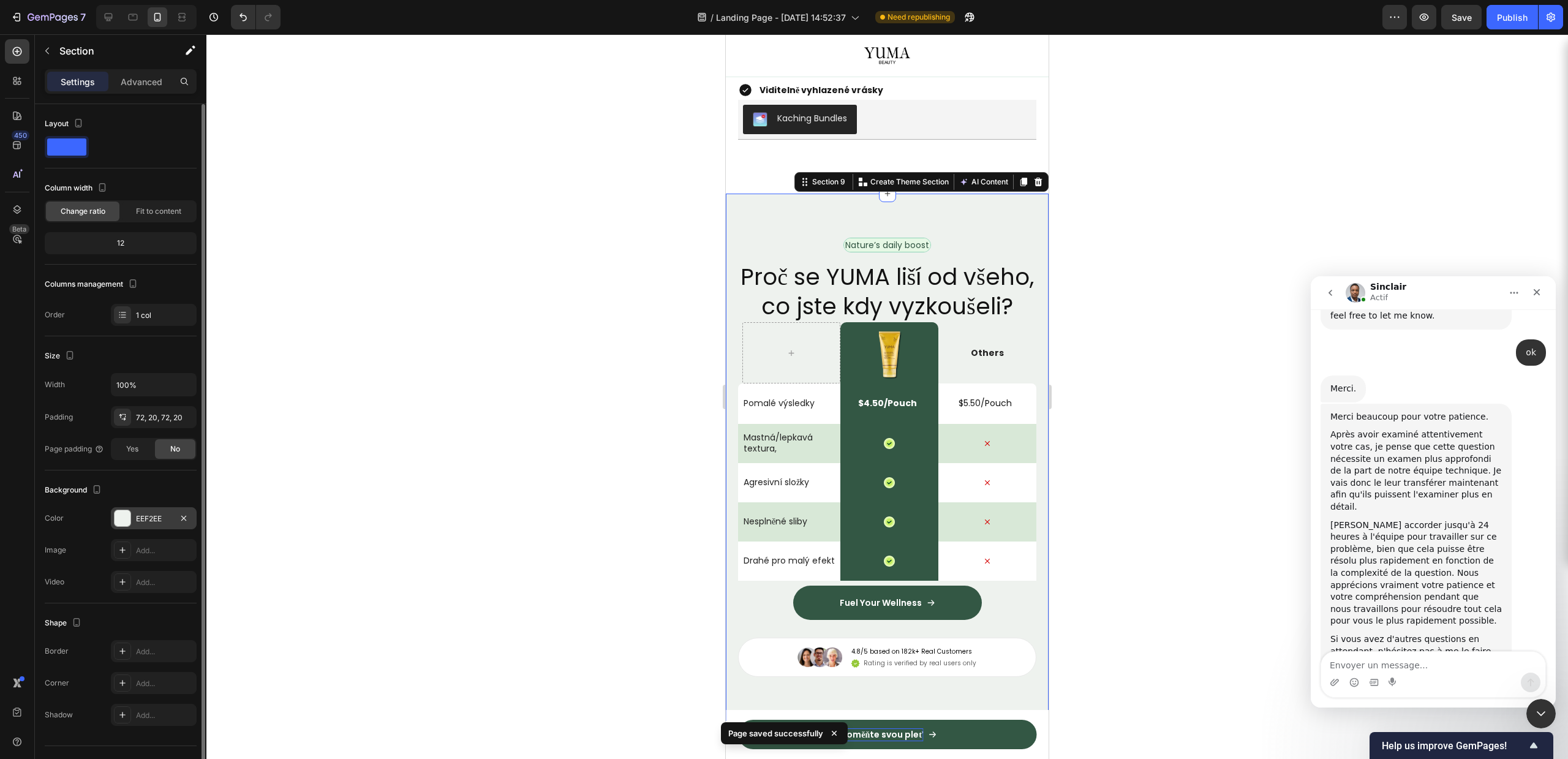
click at [140, 513] on div "EEF2EE" at bounding box center [153, 519] width 36 height 11
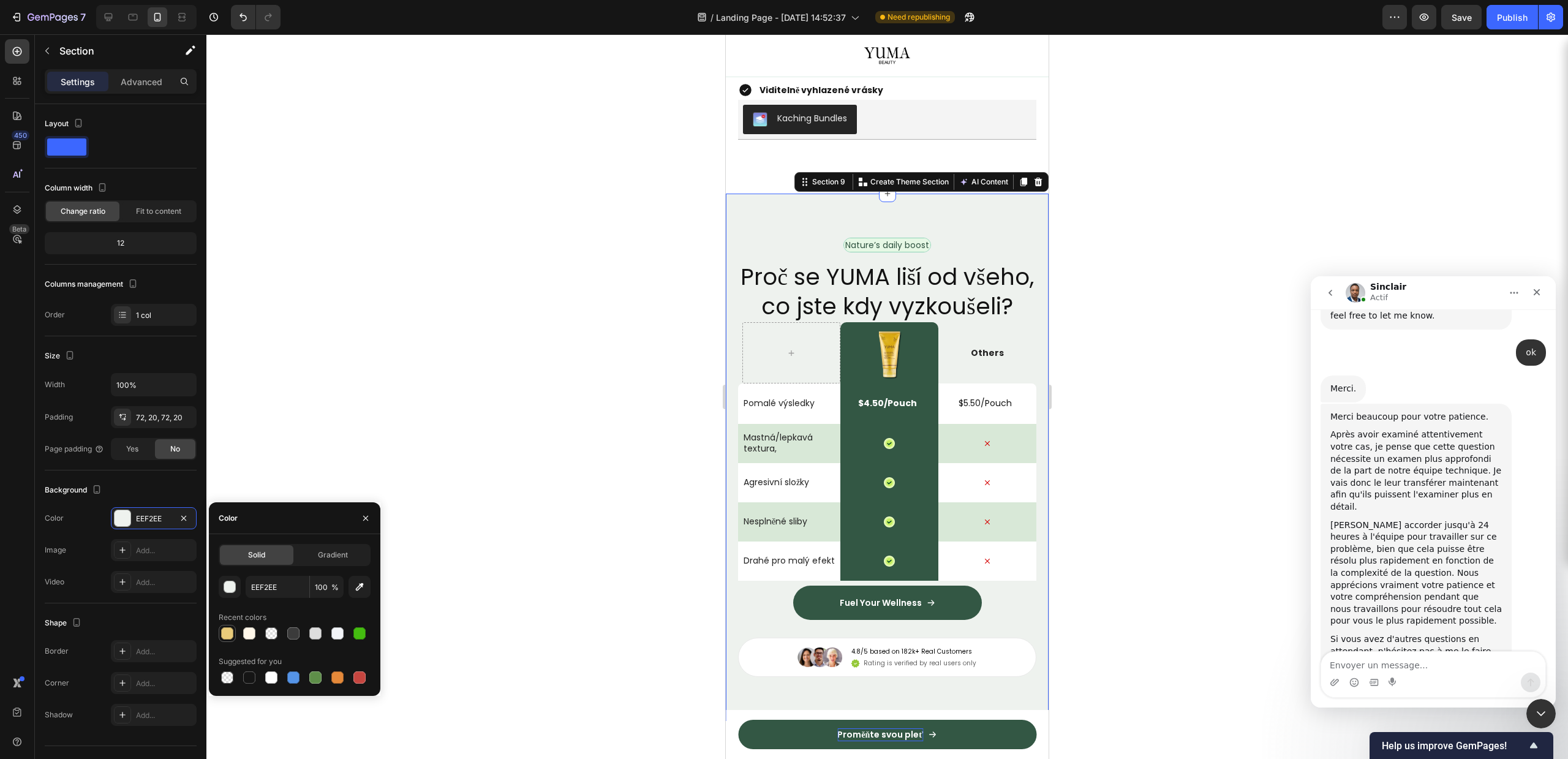
click at [235, 629] on div at bounding box center [227, 633] width 17 height 17
type input "E8CA7A"
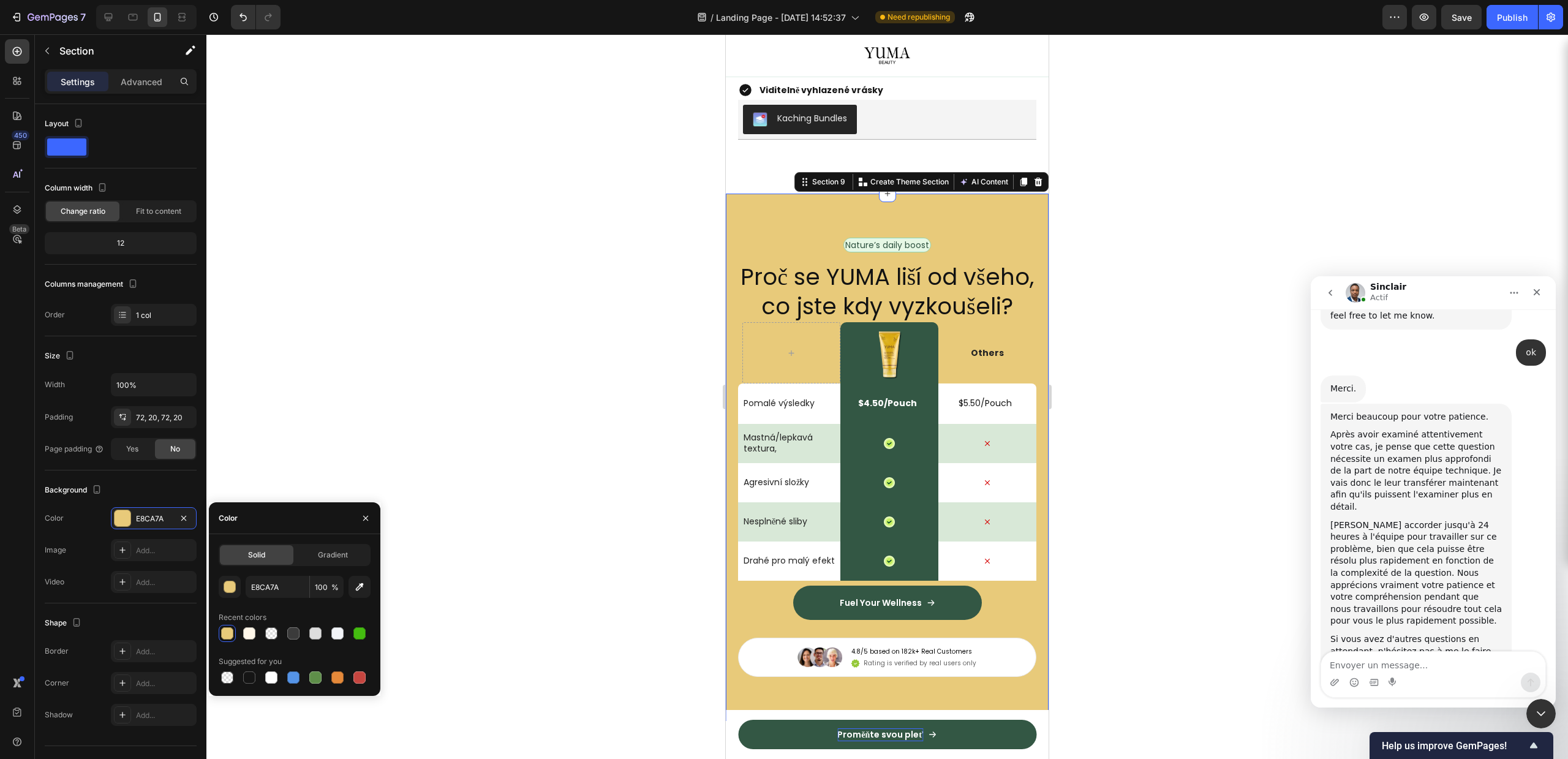
click at [226, 633] on div at bounding box center [227, 633] width 12 height 12
click at [819, 296] on h2 "Proč se YUMA liší od všeho, co jste kdy vyzkoušeli?" at bounding box center [887, 291] width 298 height 61
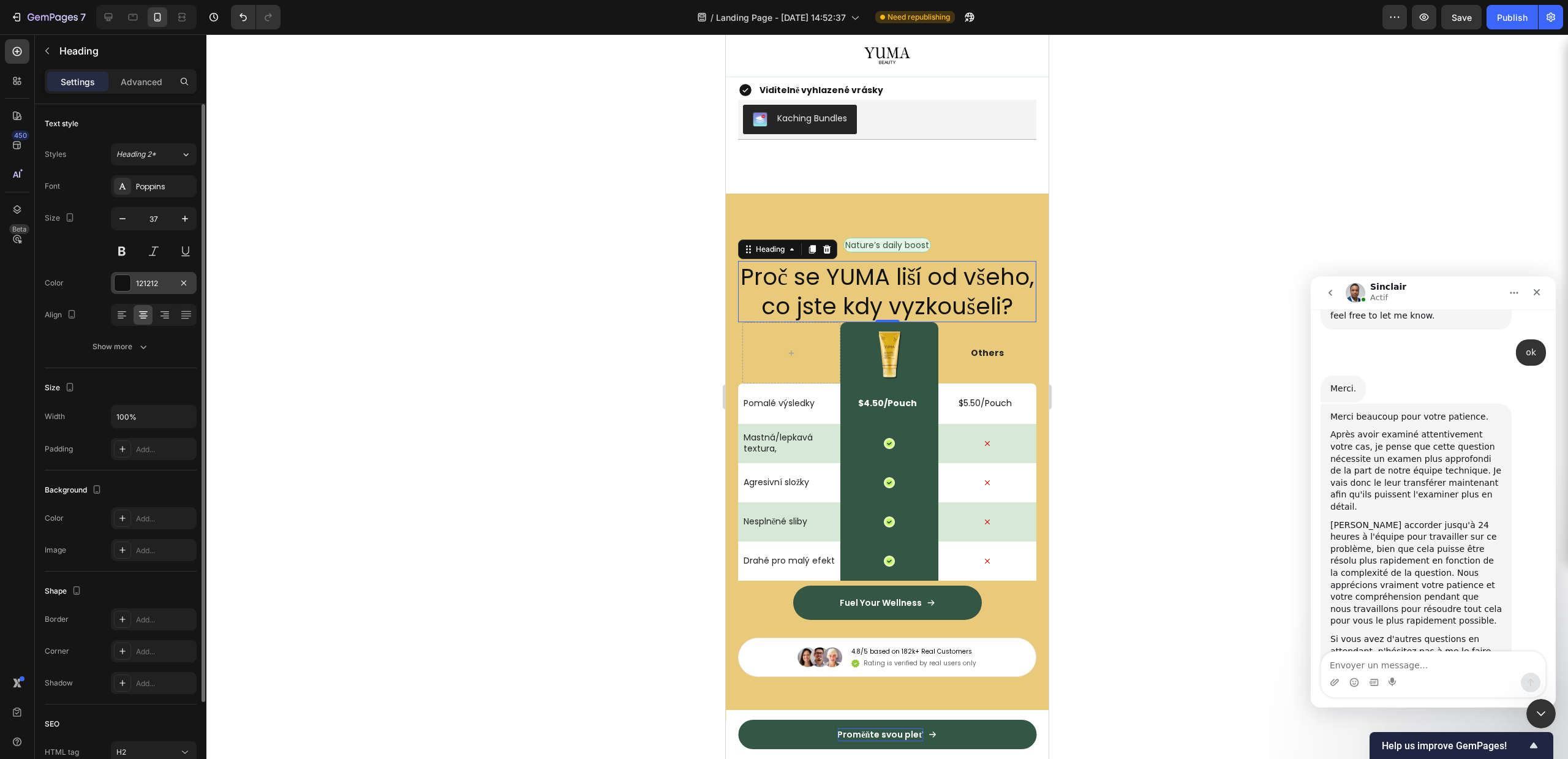
click at [126, 274] on div at bounding box center [122, 282] width 17 height 17
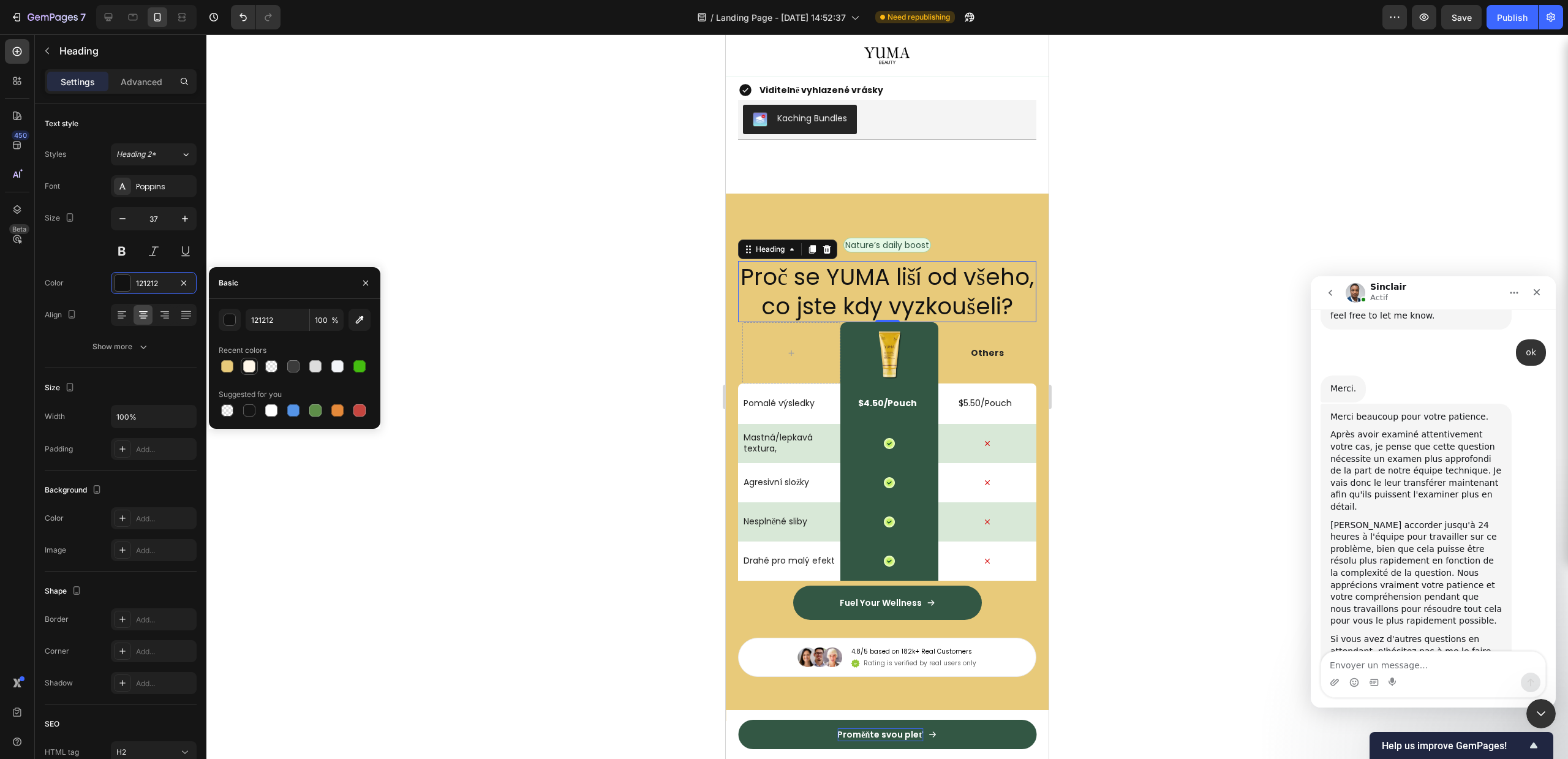
click at [252, 363] on div at bounding box center [249, 366] width 12 height 12
type input "FFF7E9"
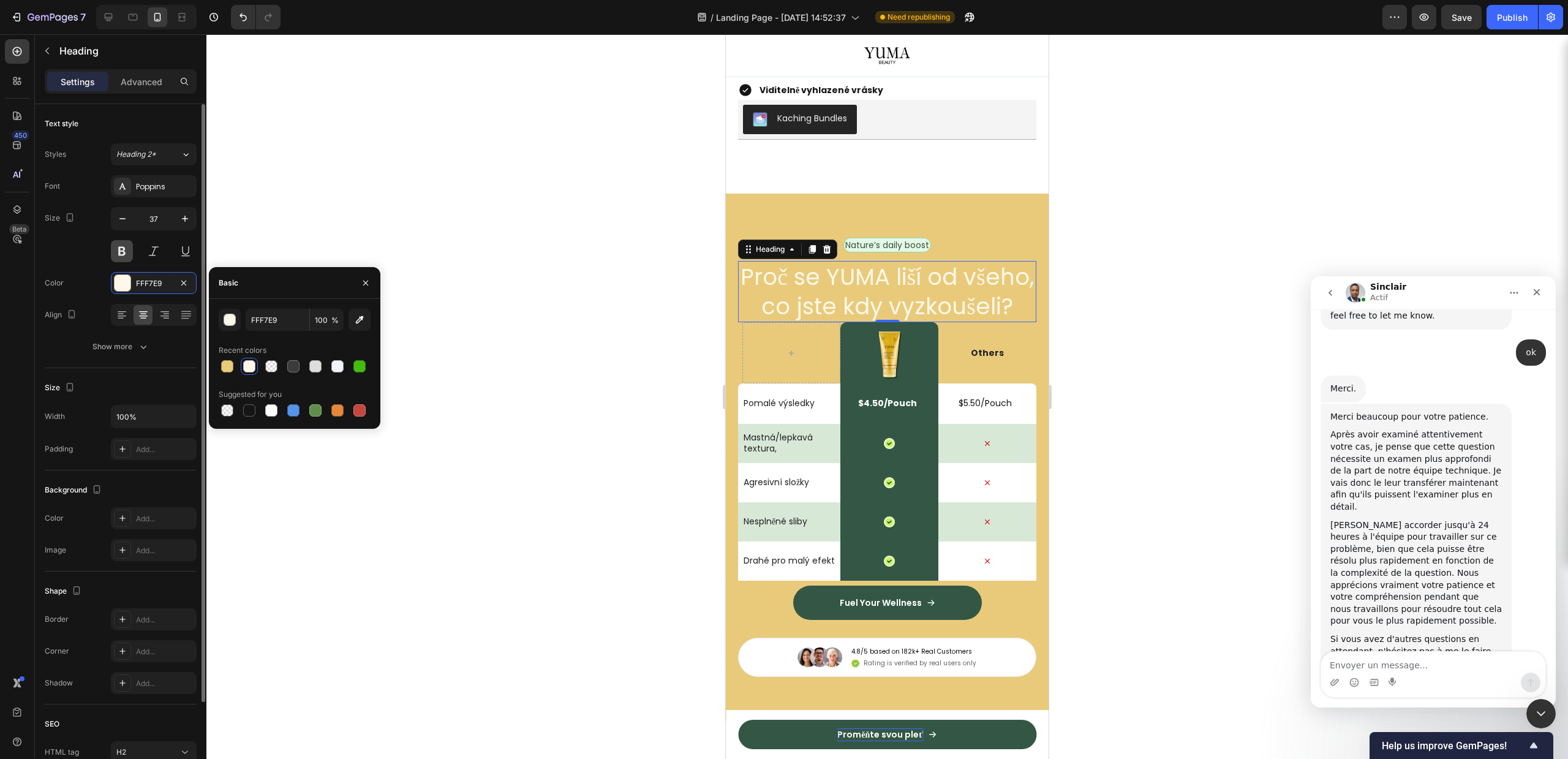
click at [127, 248] on button at bounding box center [122, 251] width 22 height 22
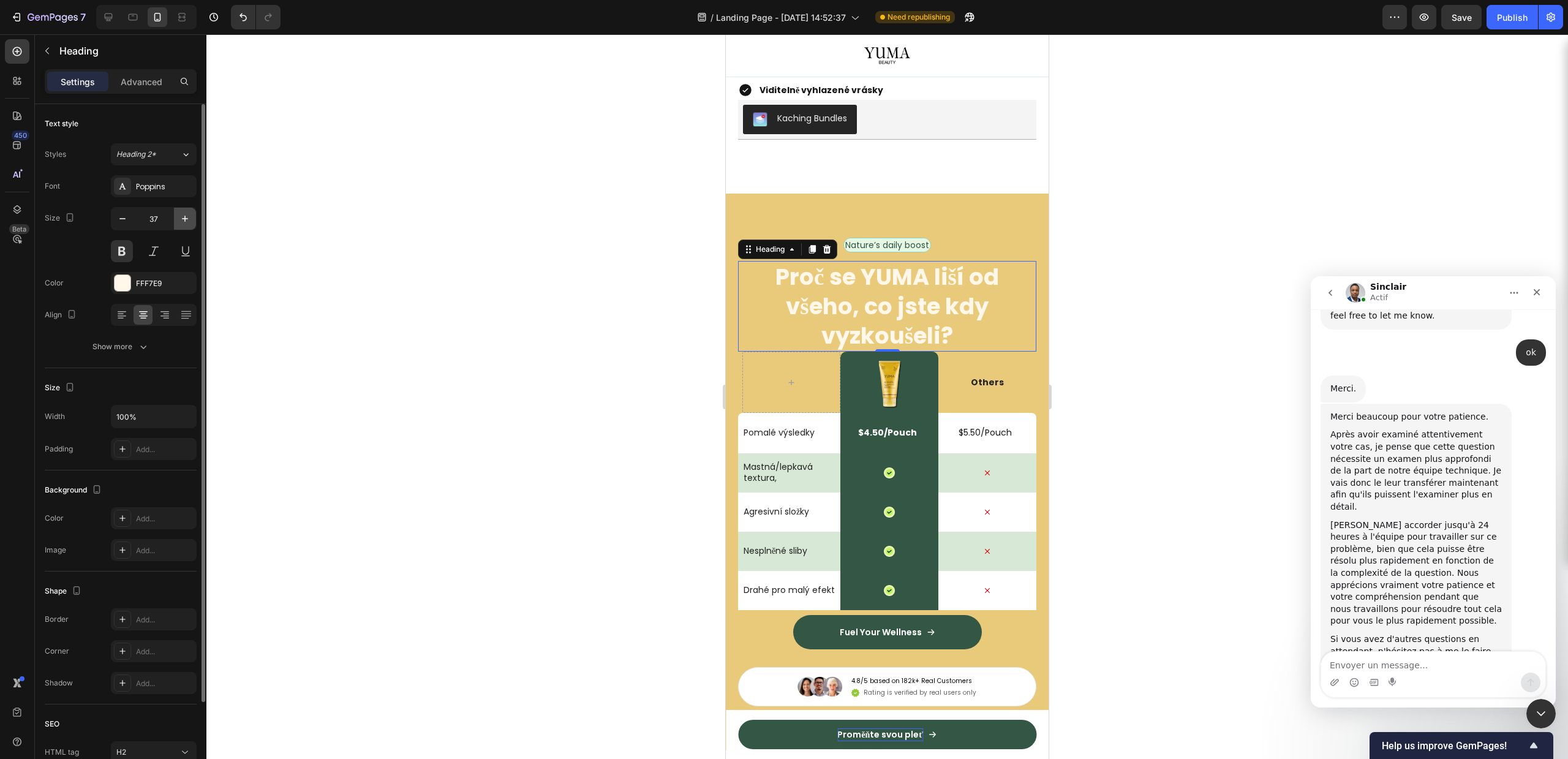
click at [187, 216] on icon "button" at bounding box center [184, 218] width 12 height 12
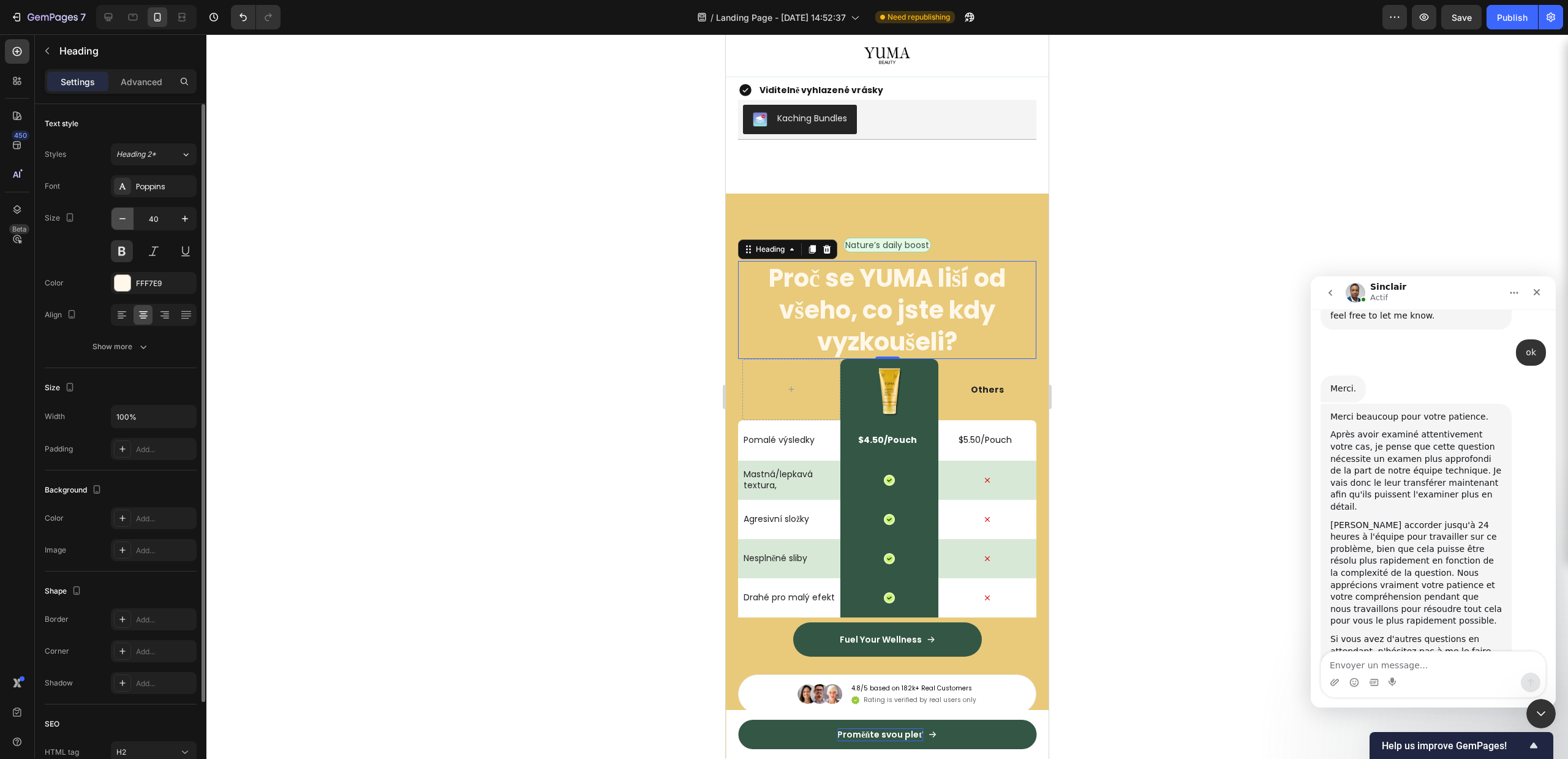
click at [127, 218] on icon "button" at bounding box center [122, 218] width 12 height 12
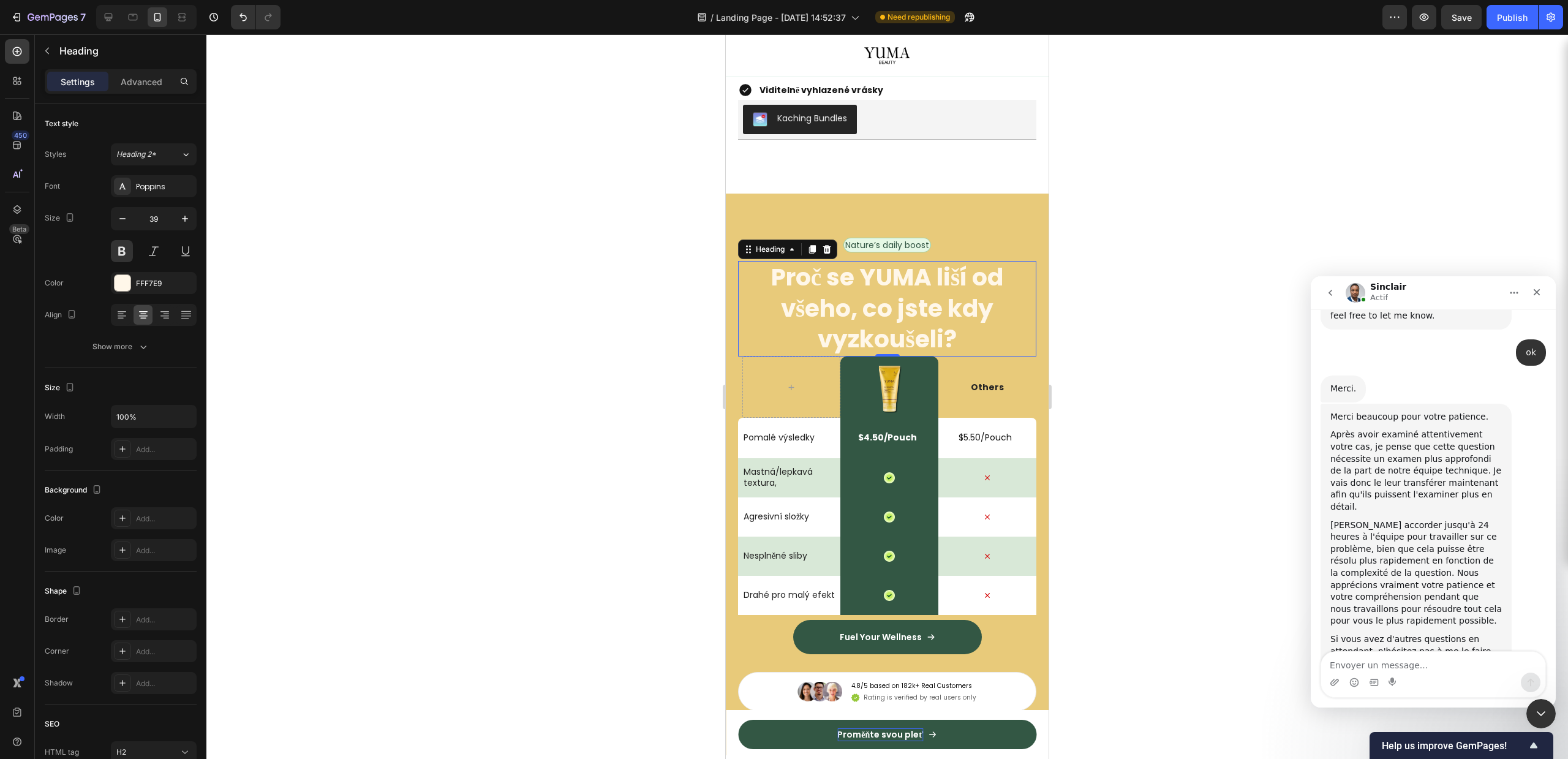
type input "38"
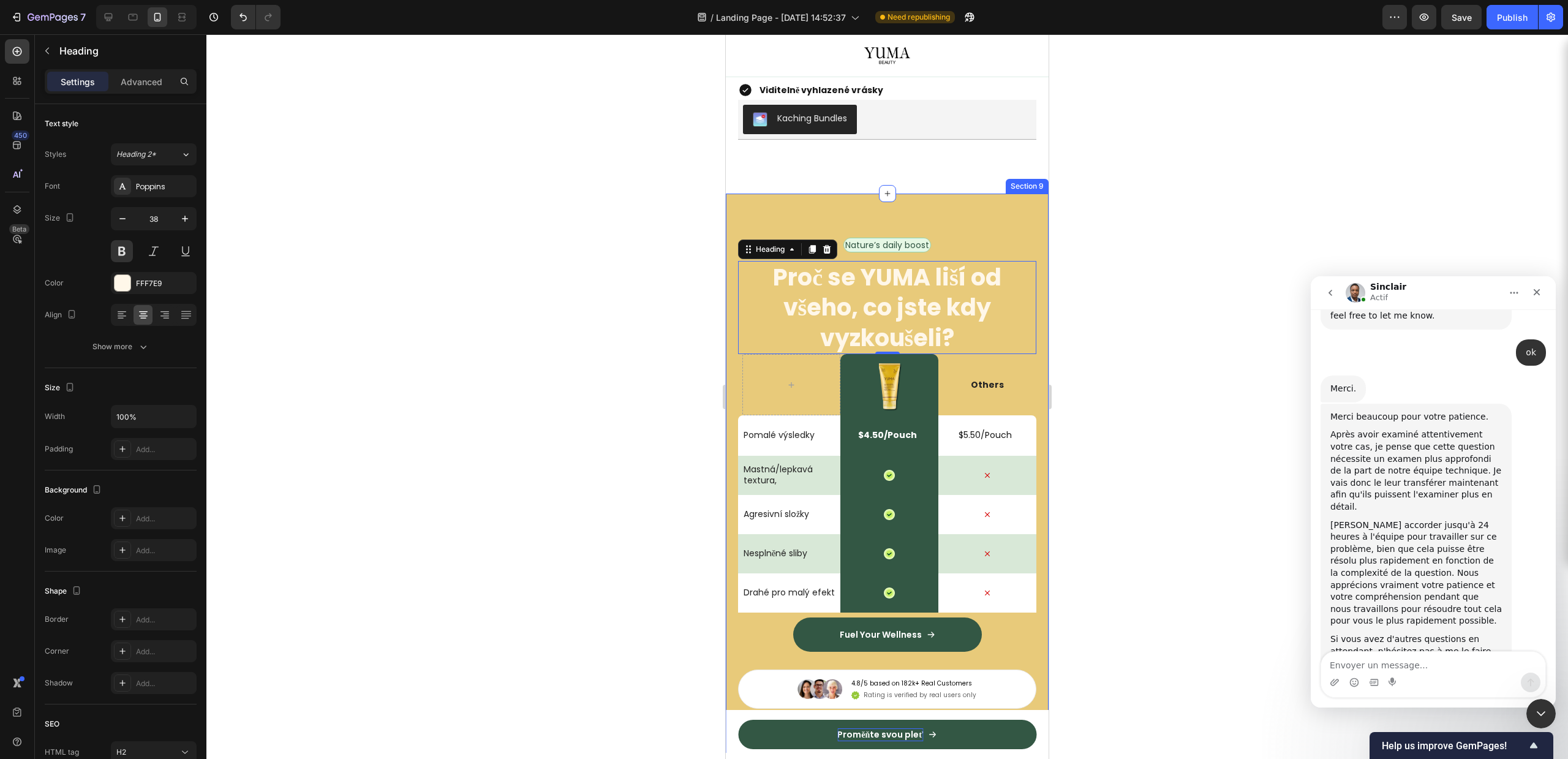
click at [844, 222] on div "Nature’s daily boost Text Block Row Proč se YUMA liší od všeho, co jste kdy vyz…" at bounding box center [888, 473] width 323 height 560
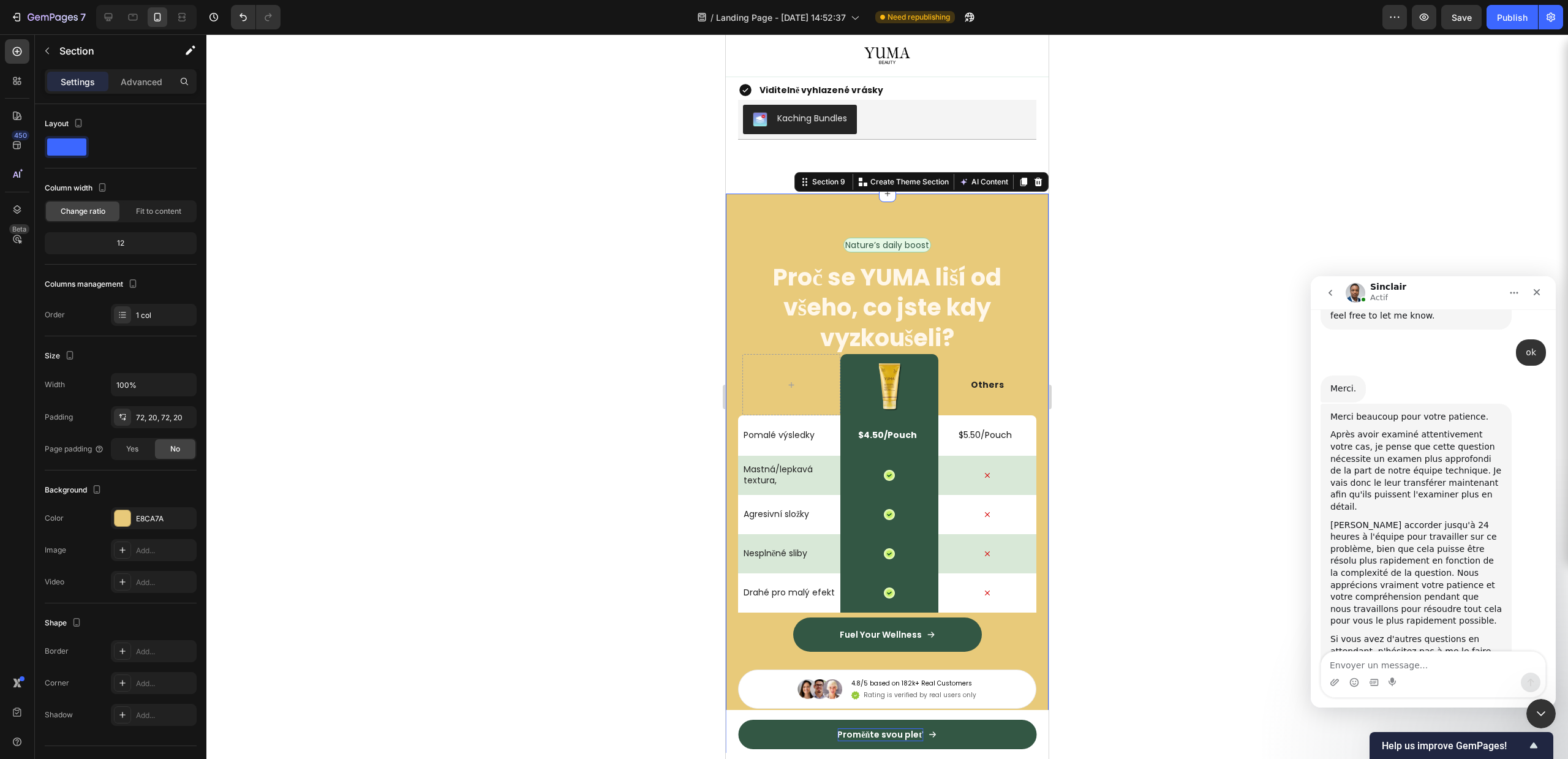
click at [872, 252] on div "Nature’s daily boost Text Block" at bounding box center [888, 245] width 88 height 15
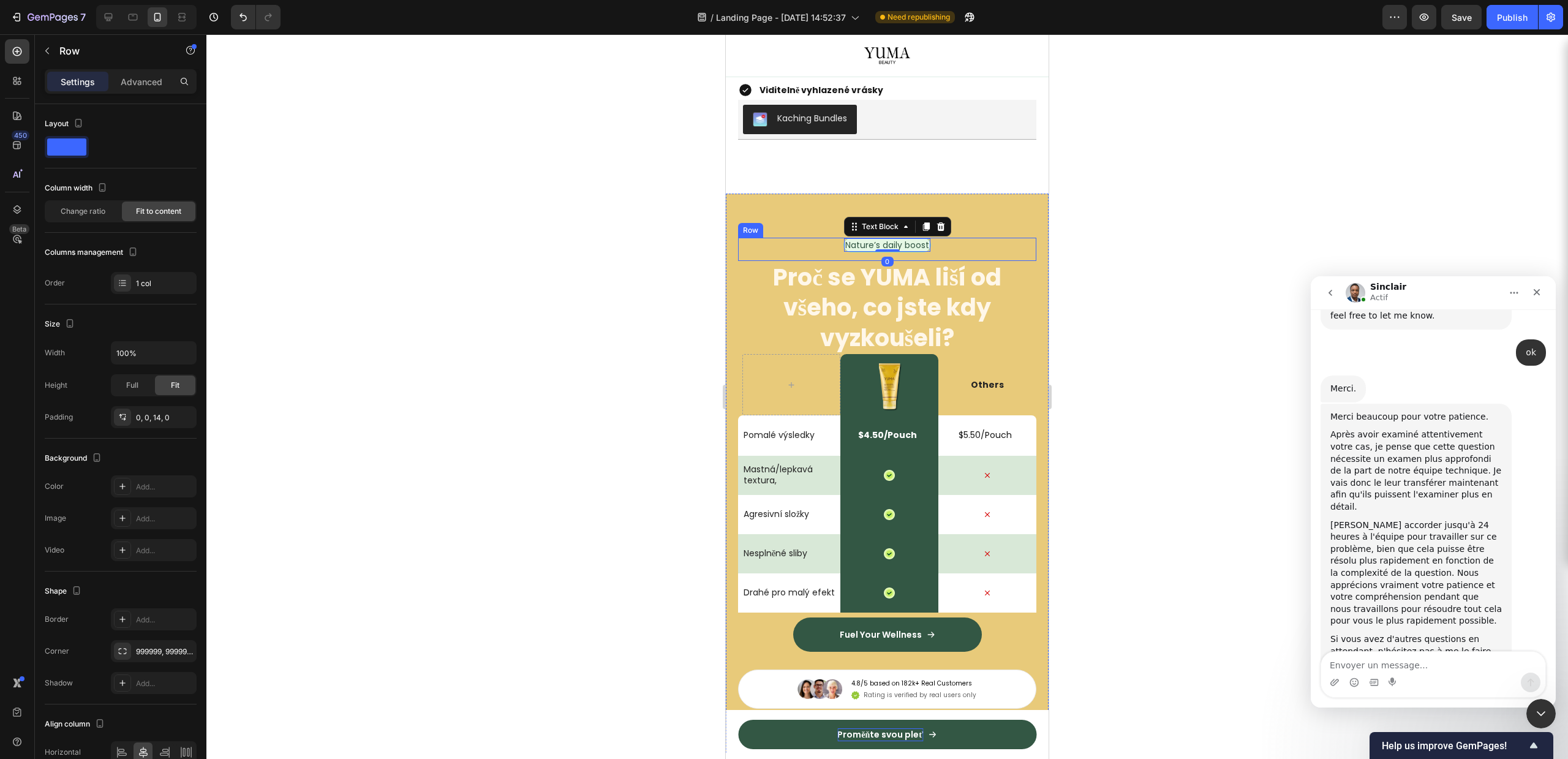
click at [786, 257] on div "Nature’s daily boost Text Block 0 Row" at bounding box center [887, 249] width 298 height 24
click at [817, 231] on icon at bounding box center [814, 226] width 8 height 9
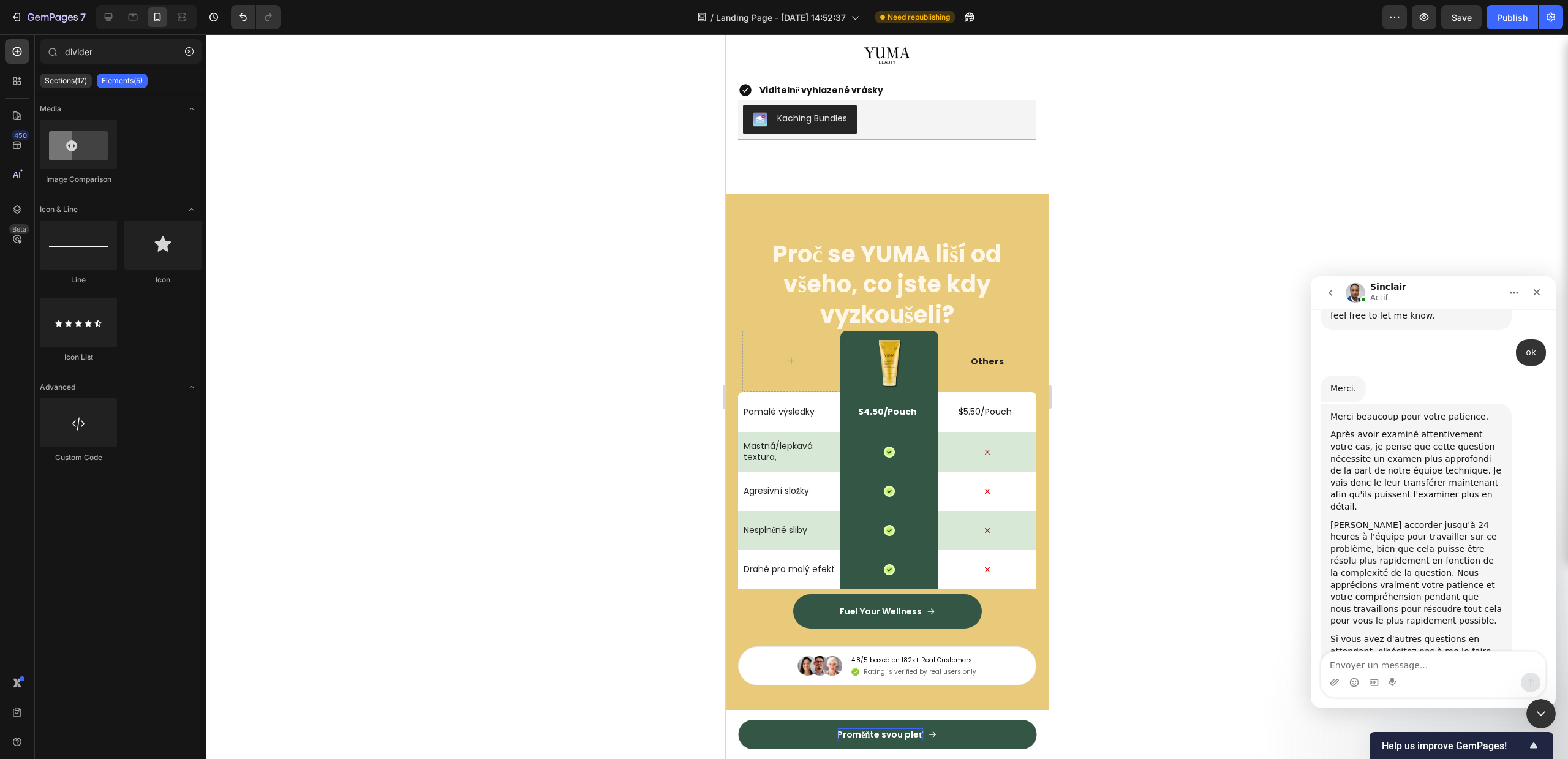
click at [817, 234] on div "Proč se YUMA liší od všeho, co jste kdy vyzkoušeli? Heading Image Row Others Te…" at bounding box center [888, 461] width 323 height 536
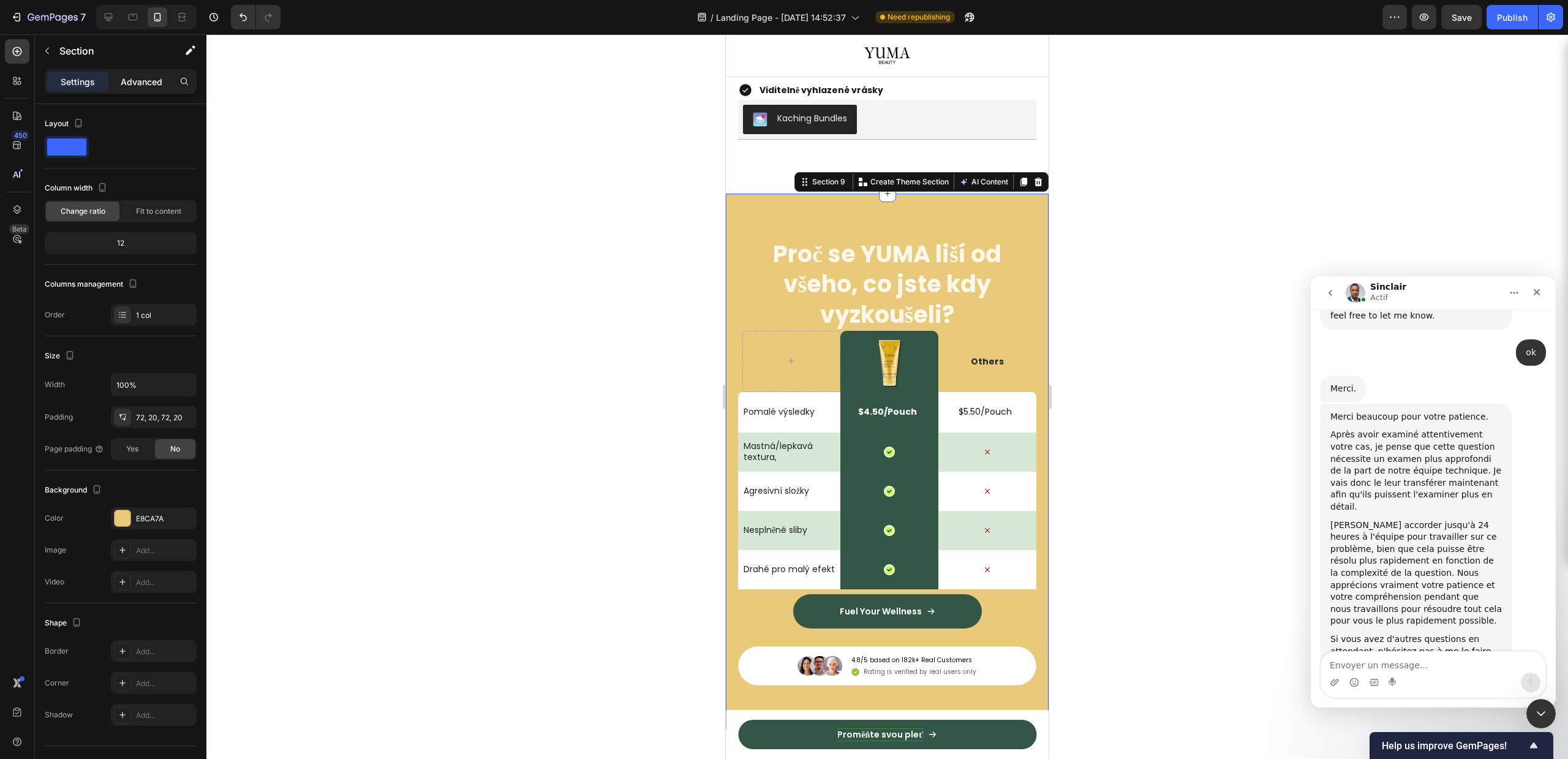
click at [149, 89] on div "Advanced" at bounding box center [141, 81] width 61 height 19
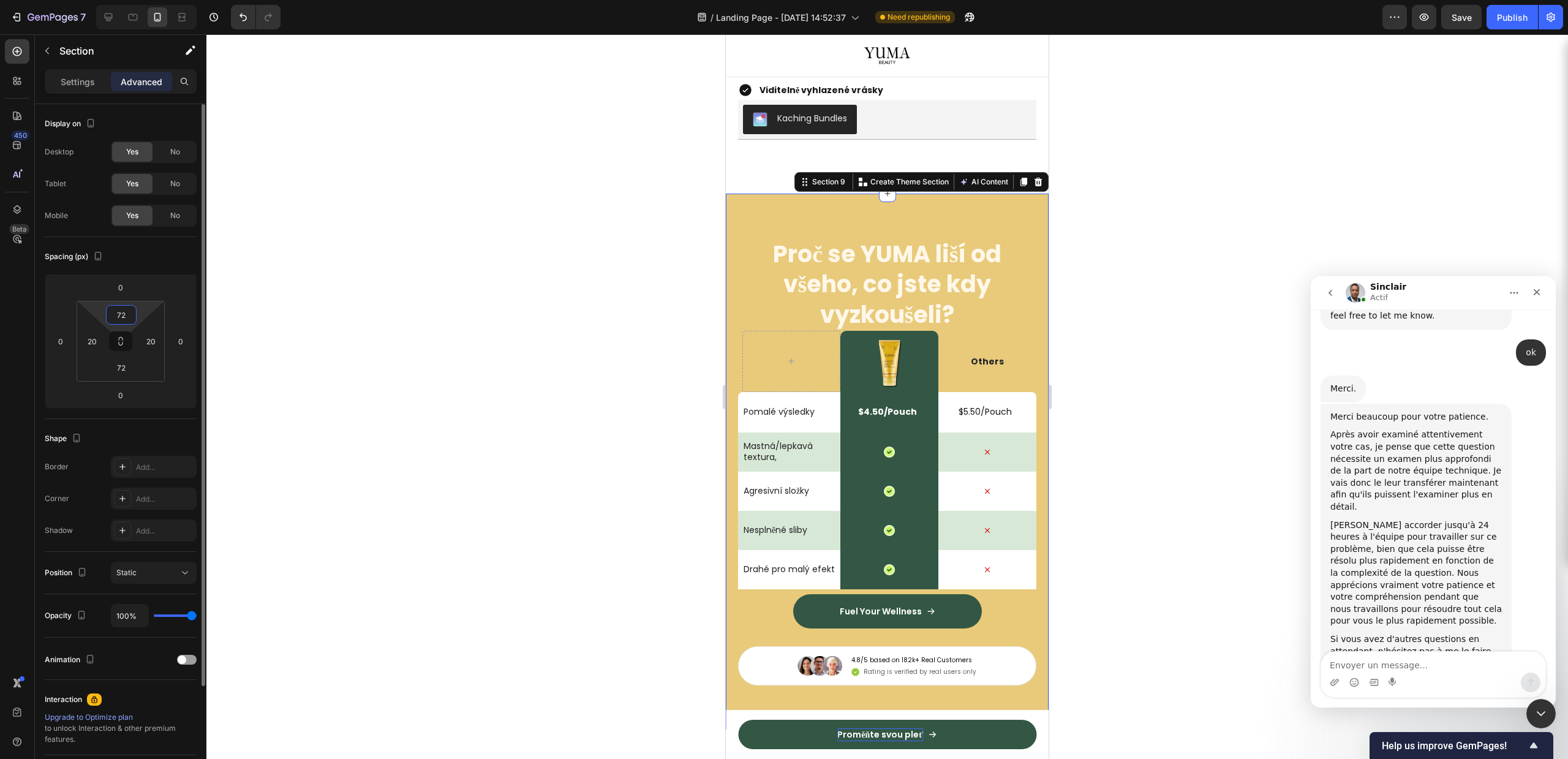
click at [119, 308] on input "72" at bounding box center [121, 314] width 24 height 19
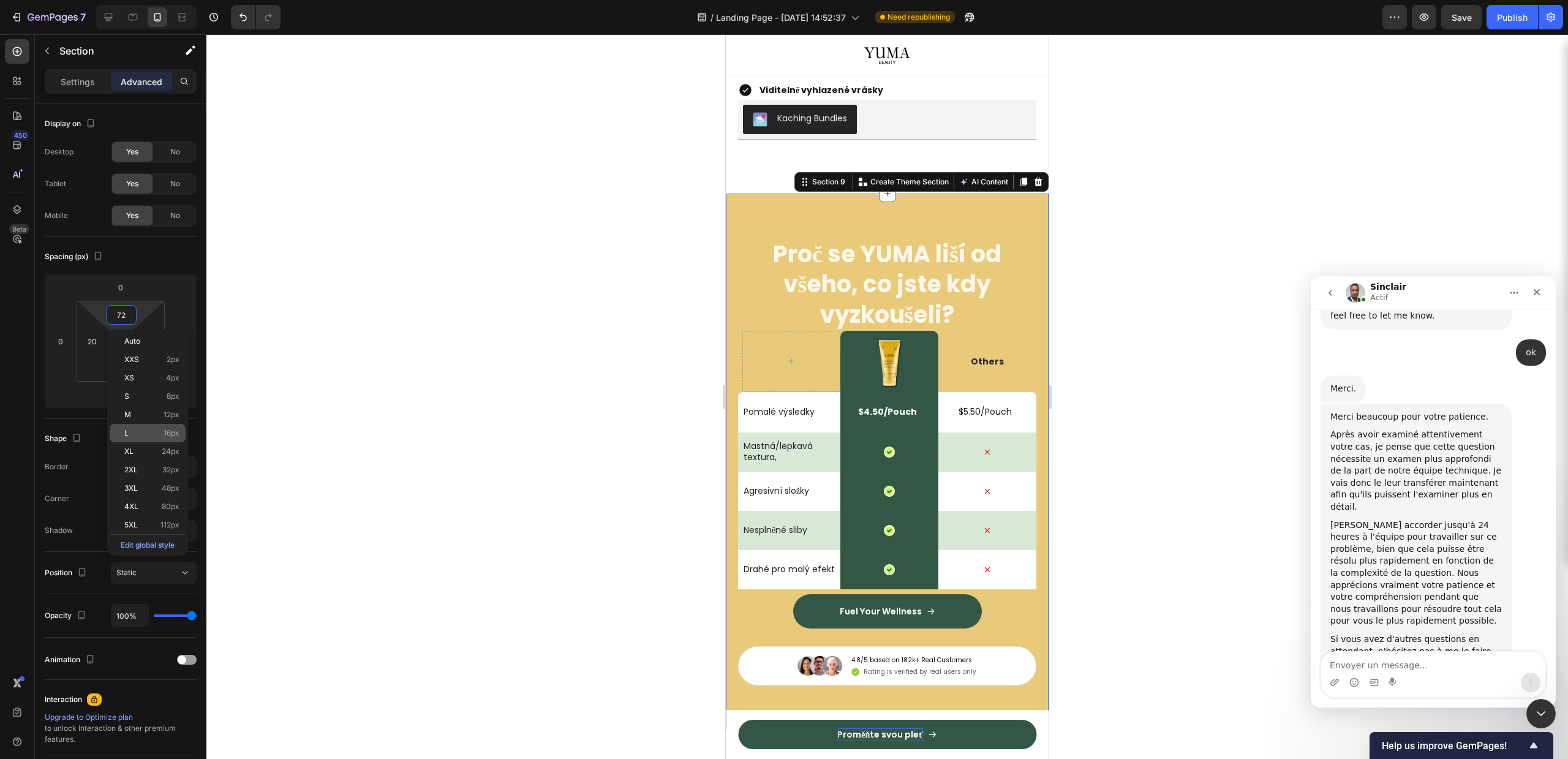
click at [137, 426] on div "L 16px" at bounding box center [148, 433] width 76 height 19
type input "16"
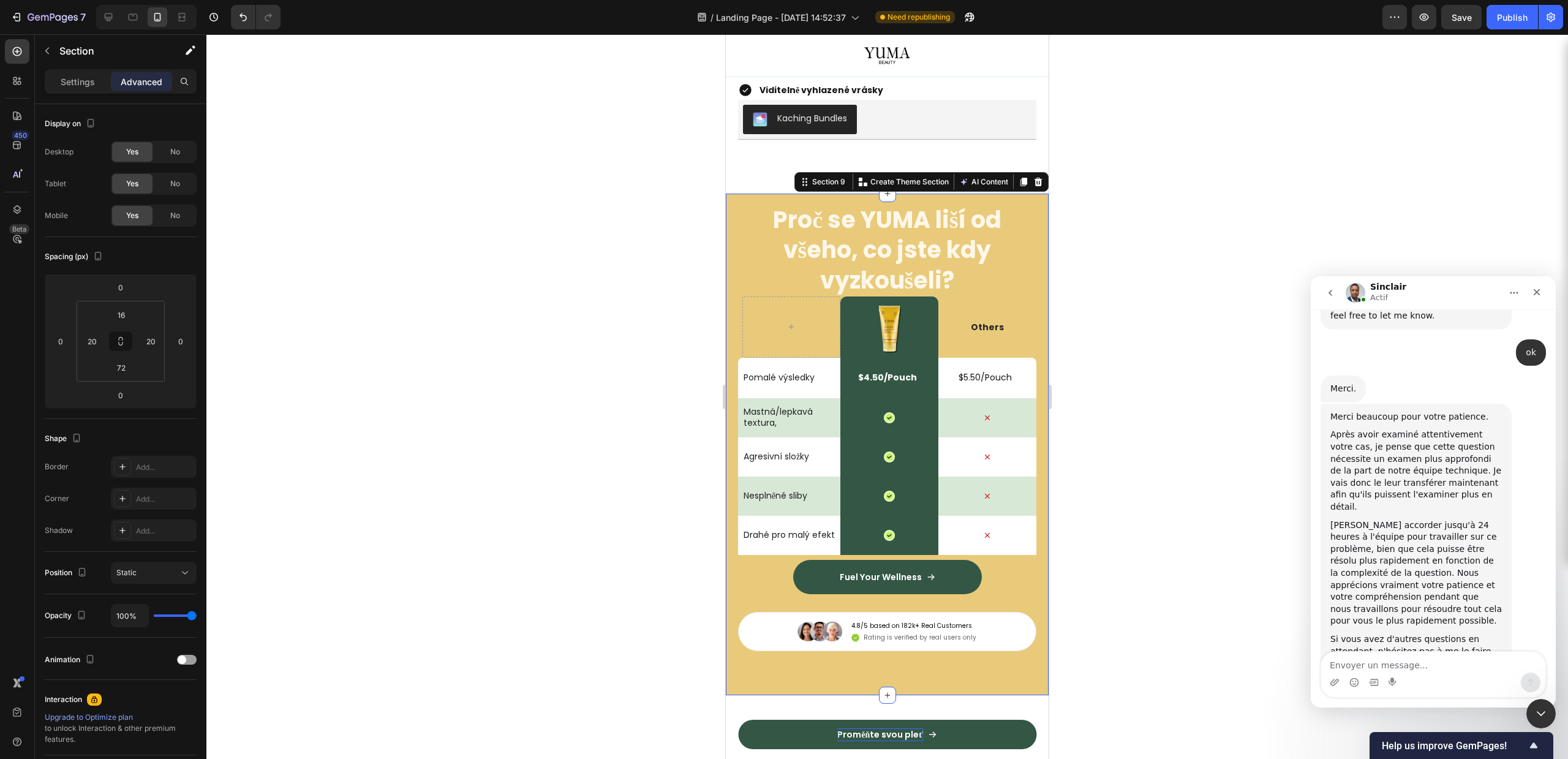
click at [542, 289] on div at bounding box center [887, 396] width 1362 height 724
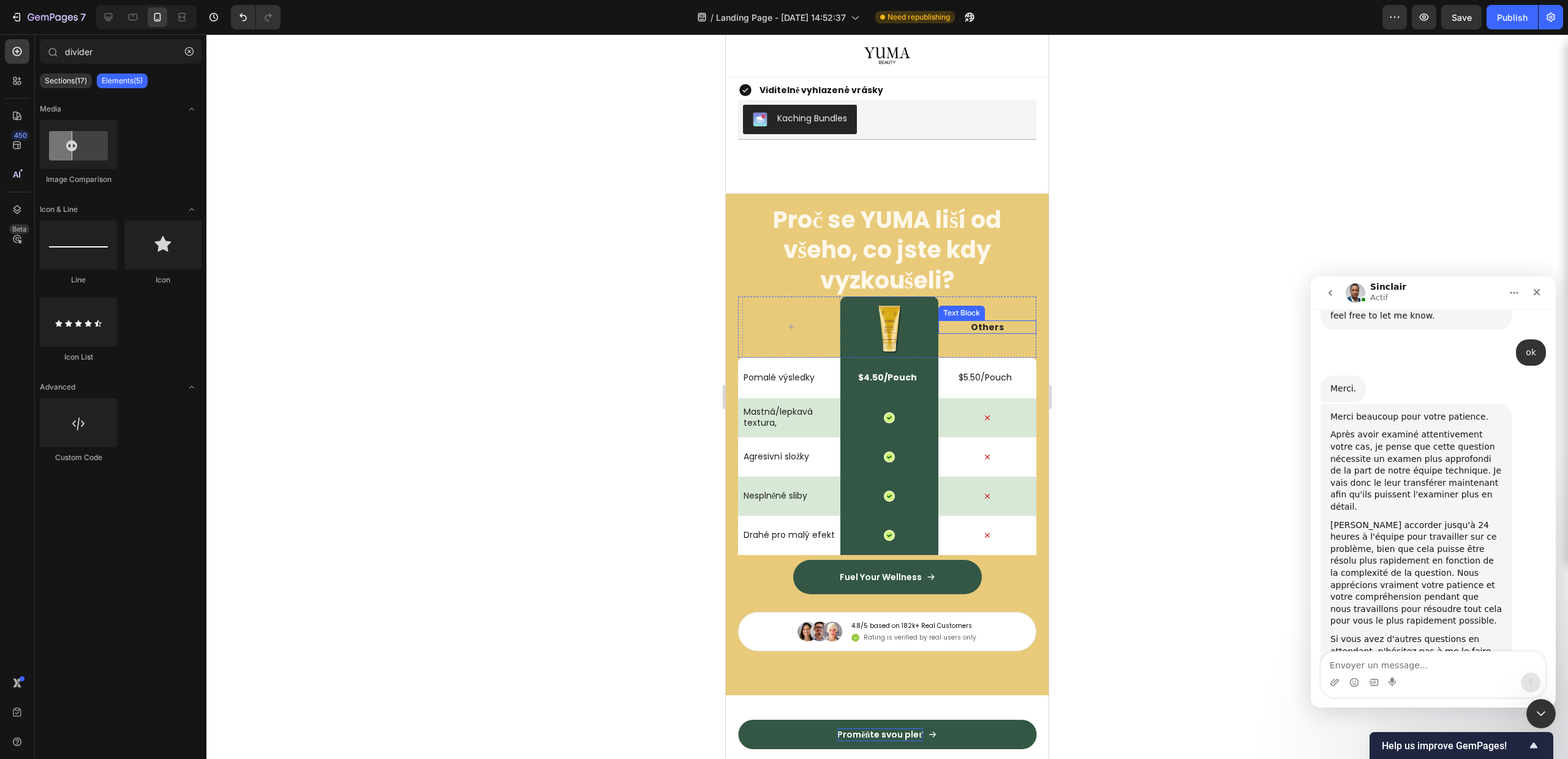
click at [1007, 333] on p "Others" at bounding box center [987, 327] width 96 height 11
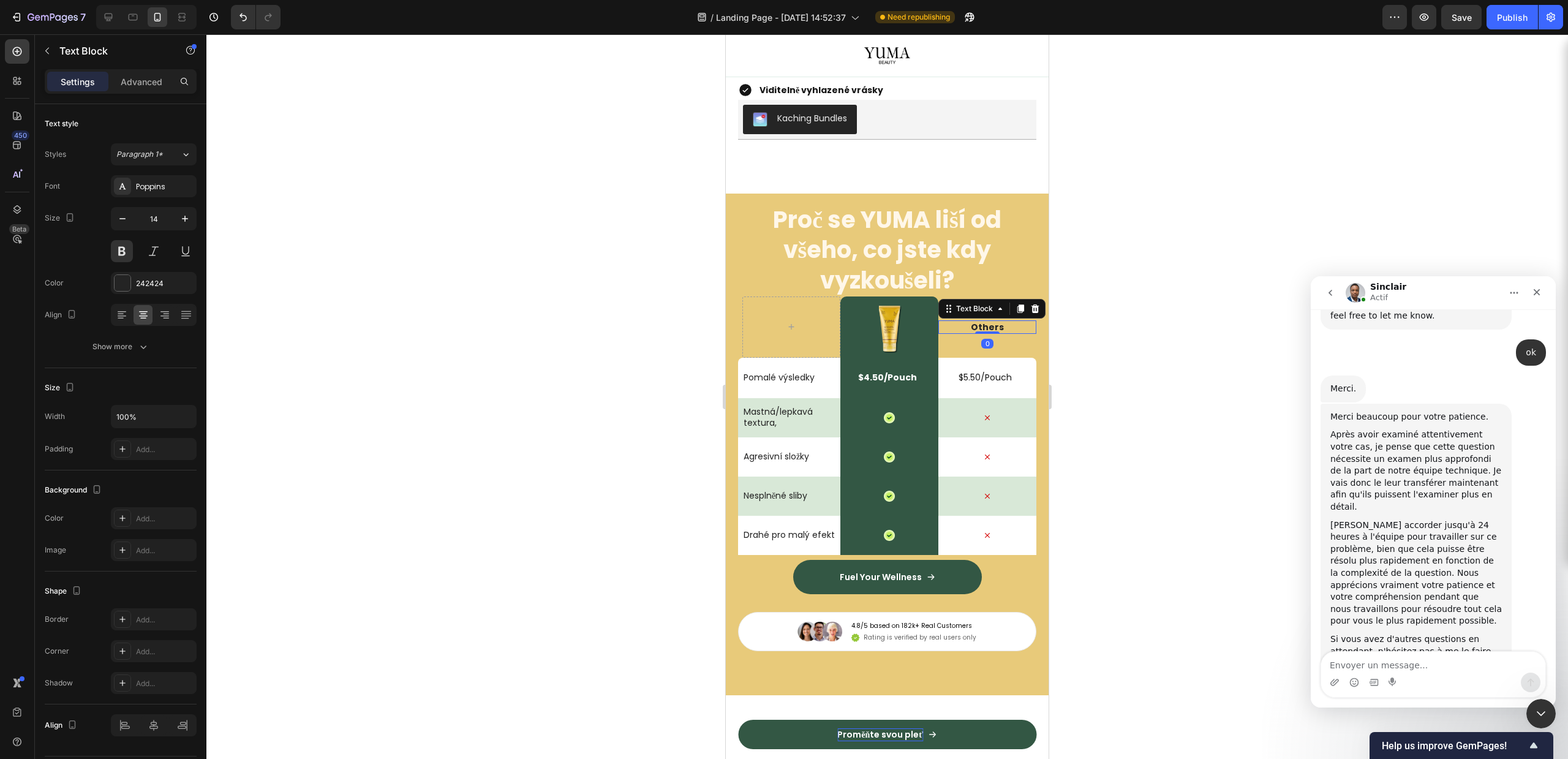
click at [1156, 383] on div at bounding box center [887, 396] width 1362 height 724
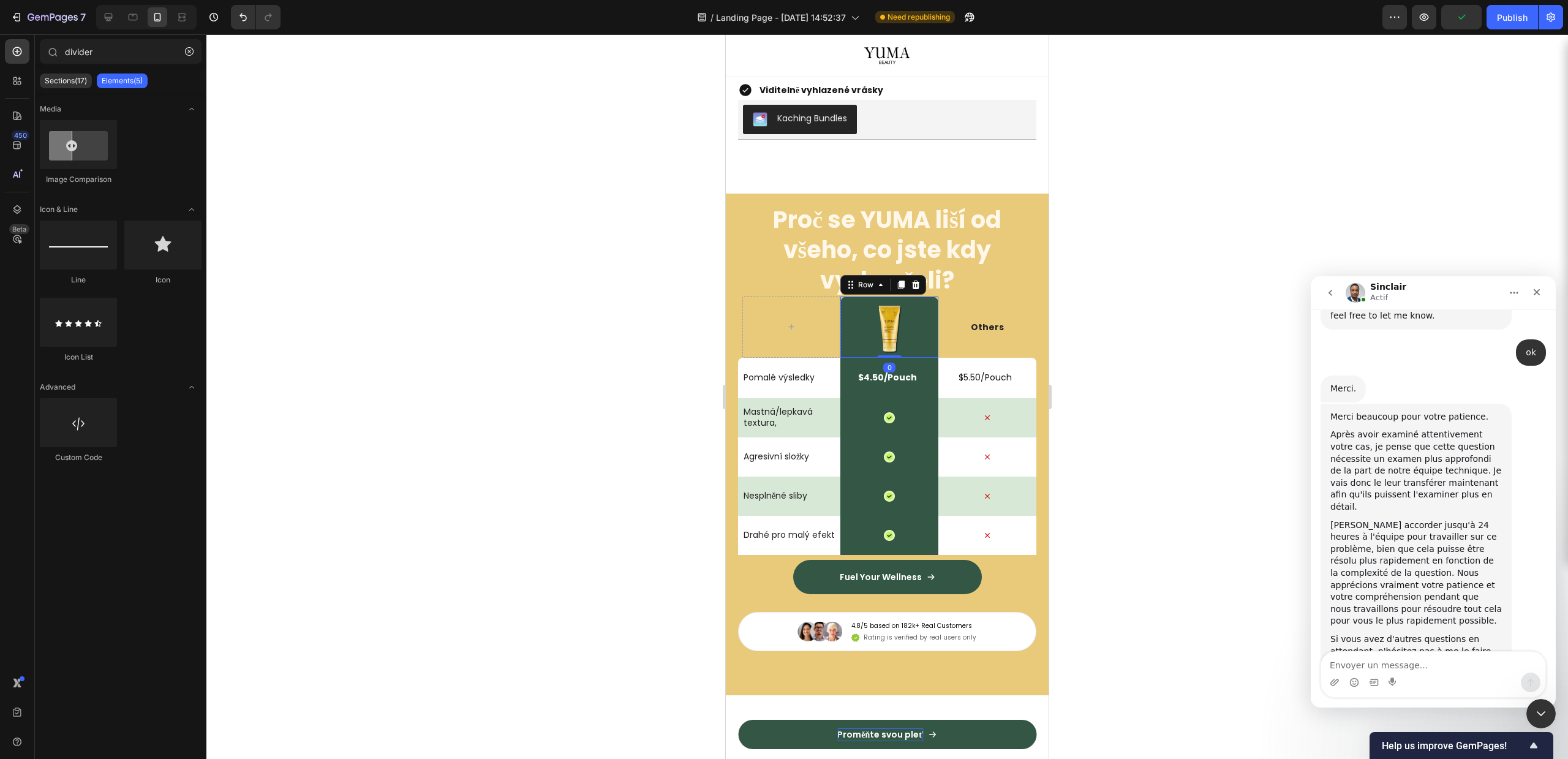
click at [847, 323] on div "Image Row 0" at bounding box center [889, 326] width 98 height 61
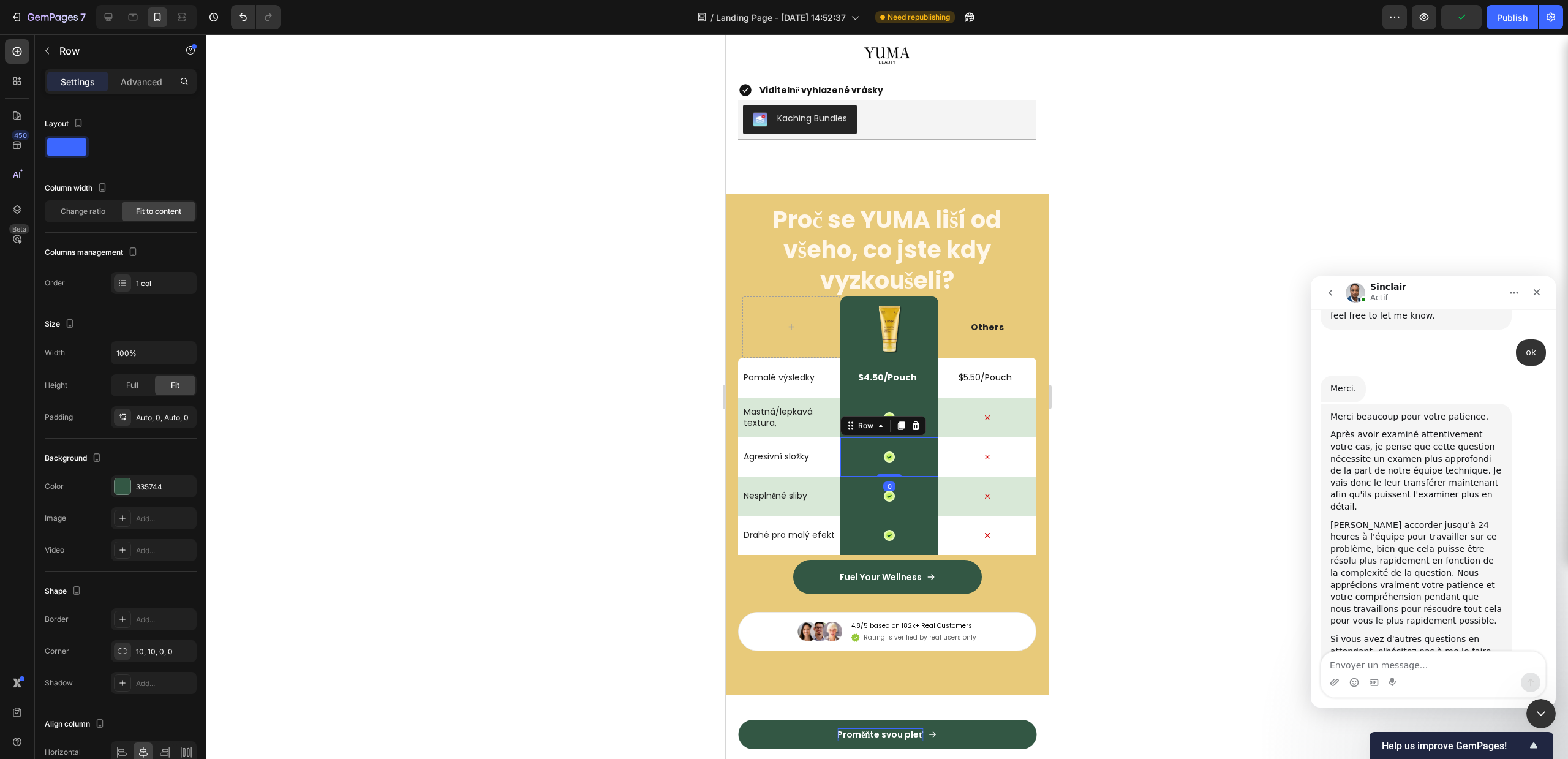
click at [840, 464] on div "Icon Row 0" at bounding box center [889, 457] width 98 height 39
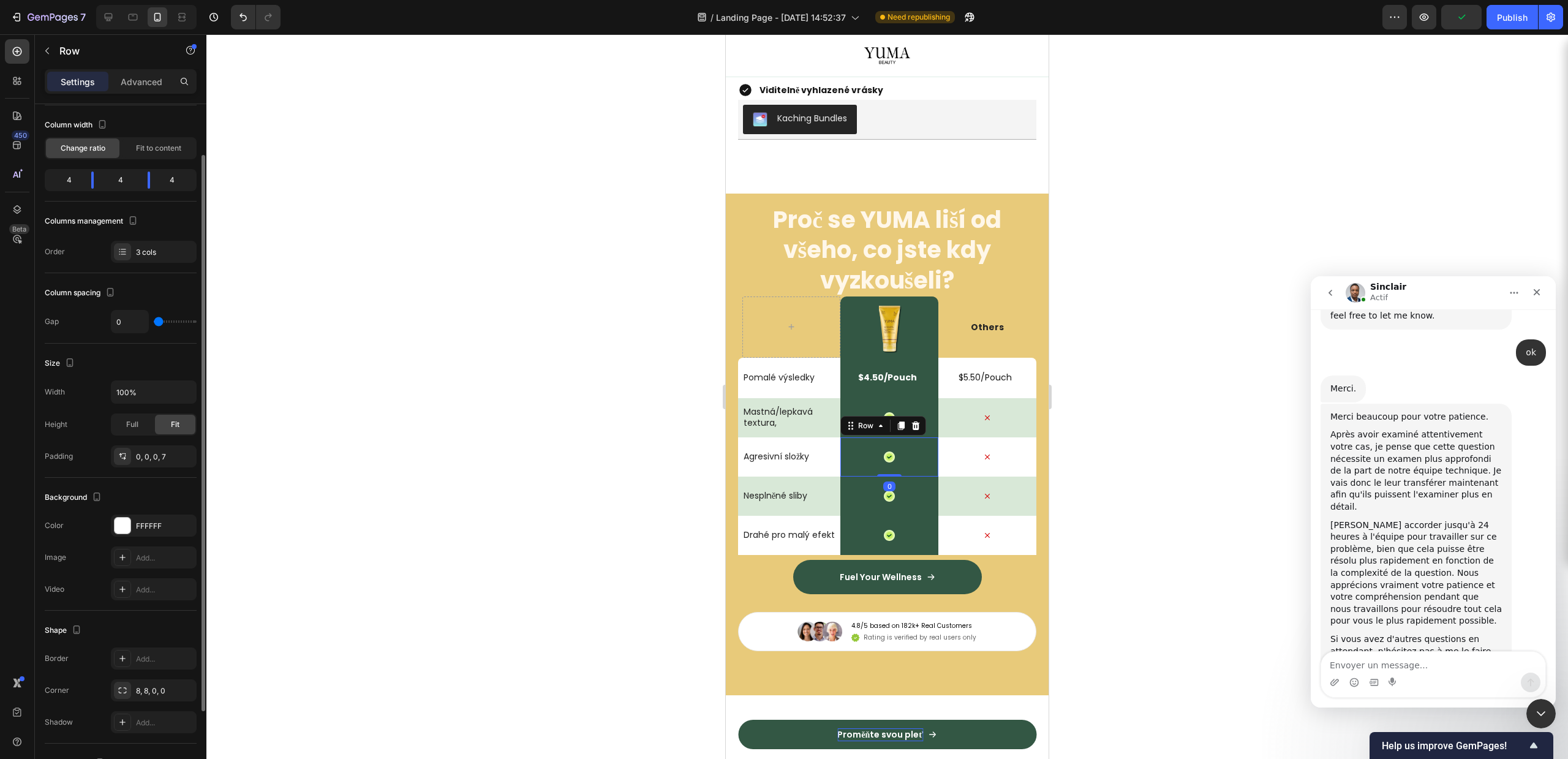
click at [832, 398] on div "Pomalé výsledky Text Block" at bounding box center [791, 378] width 98 height 41
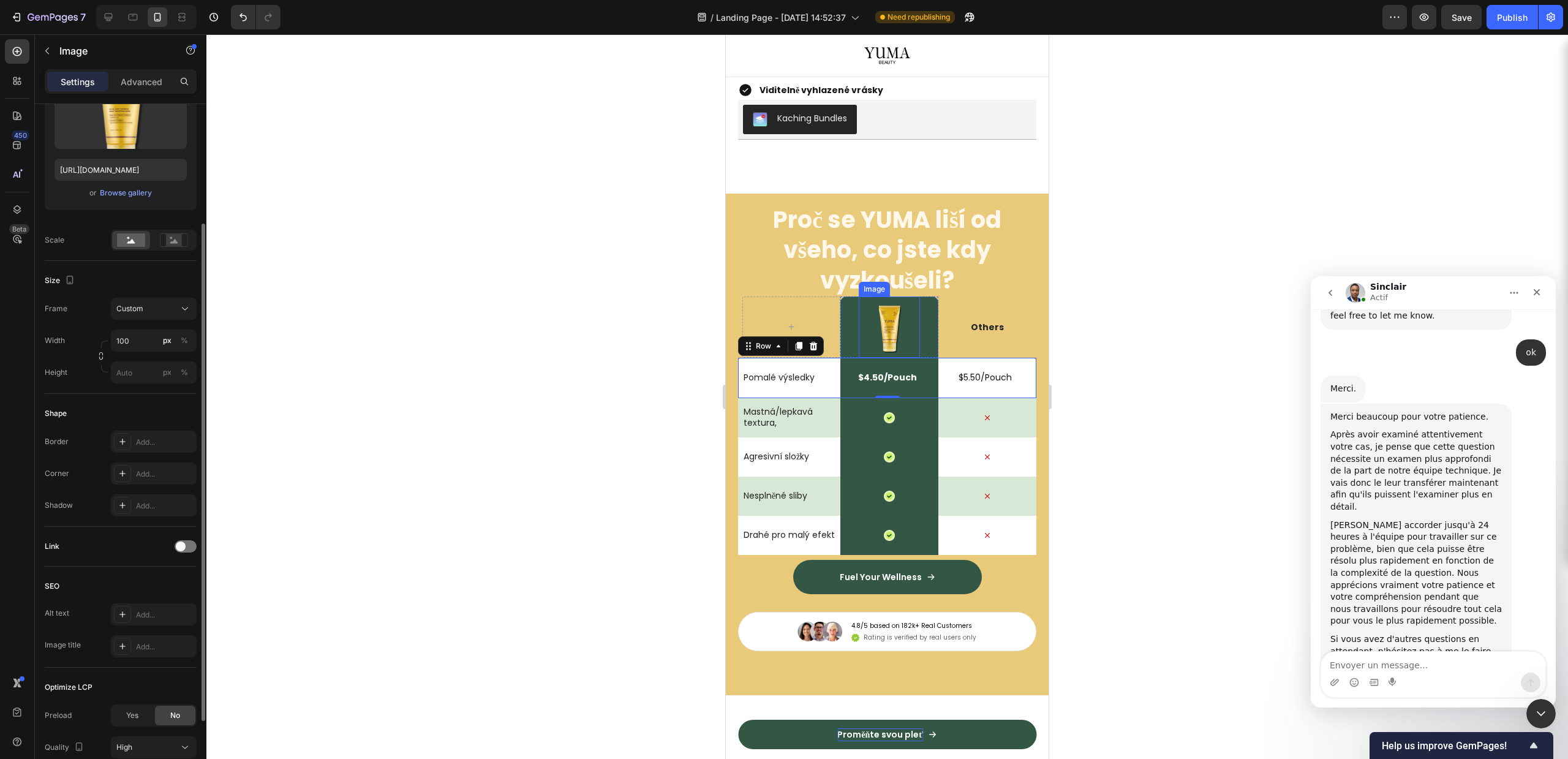
click at [859, 316] on img at bounding box center [889, 326] width 61 height 61
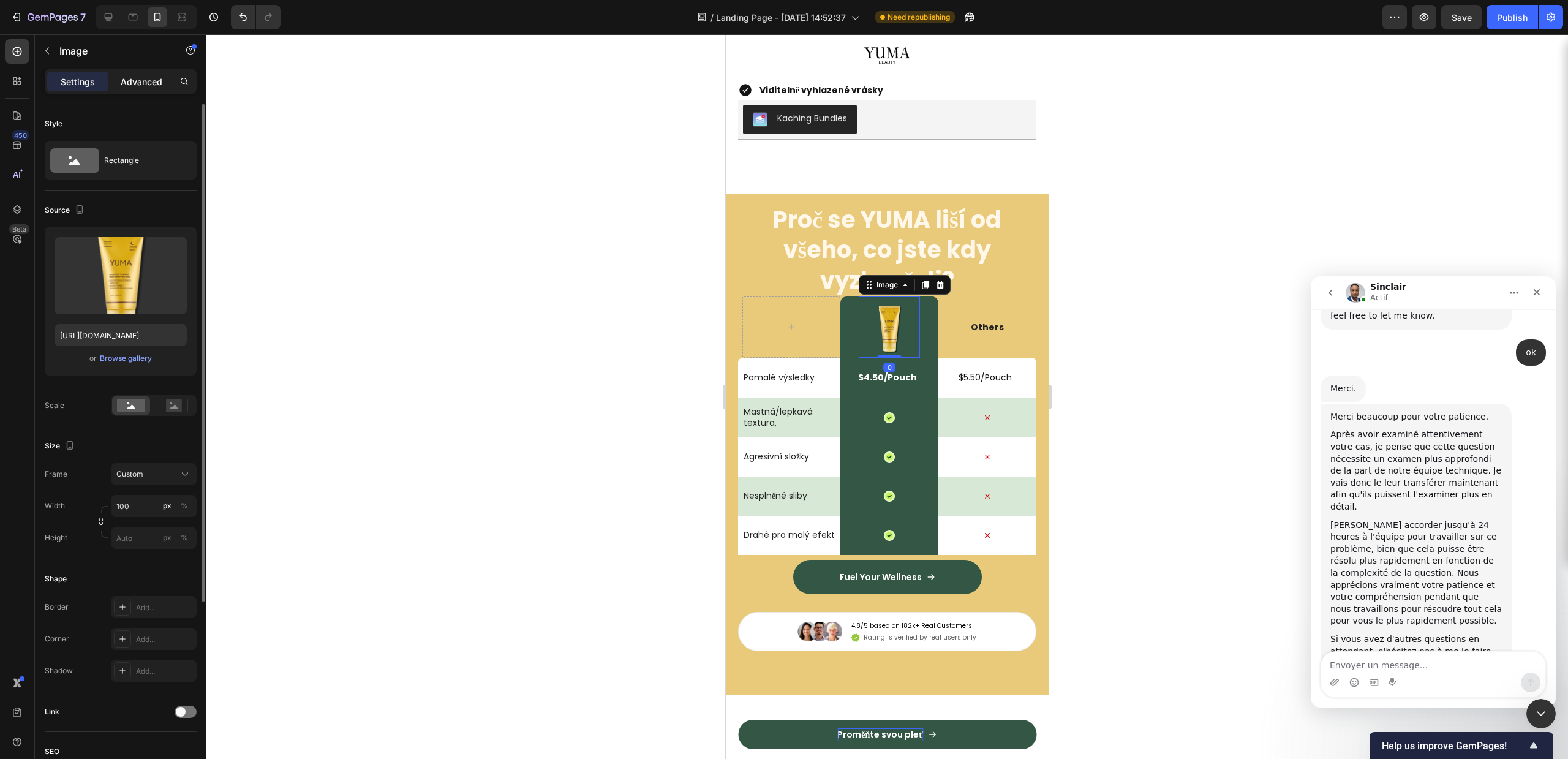
click at [140, 80] on p "Advanced" at bounding box center [141, 82] width 41 height 13
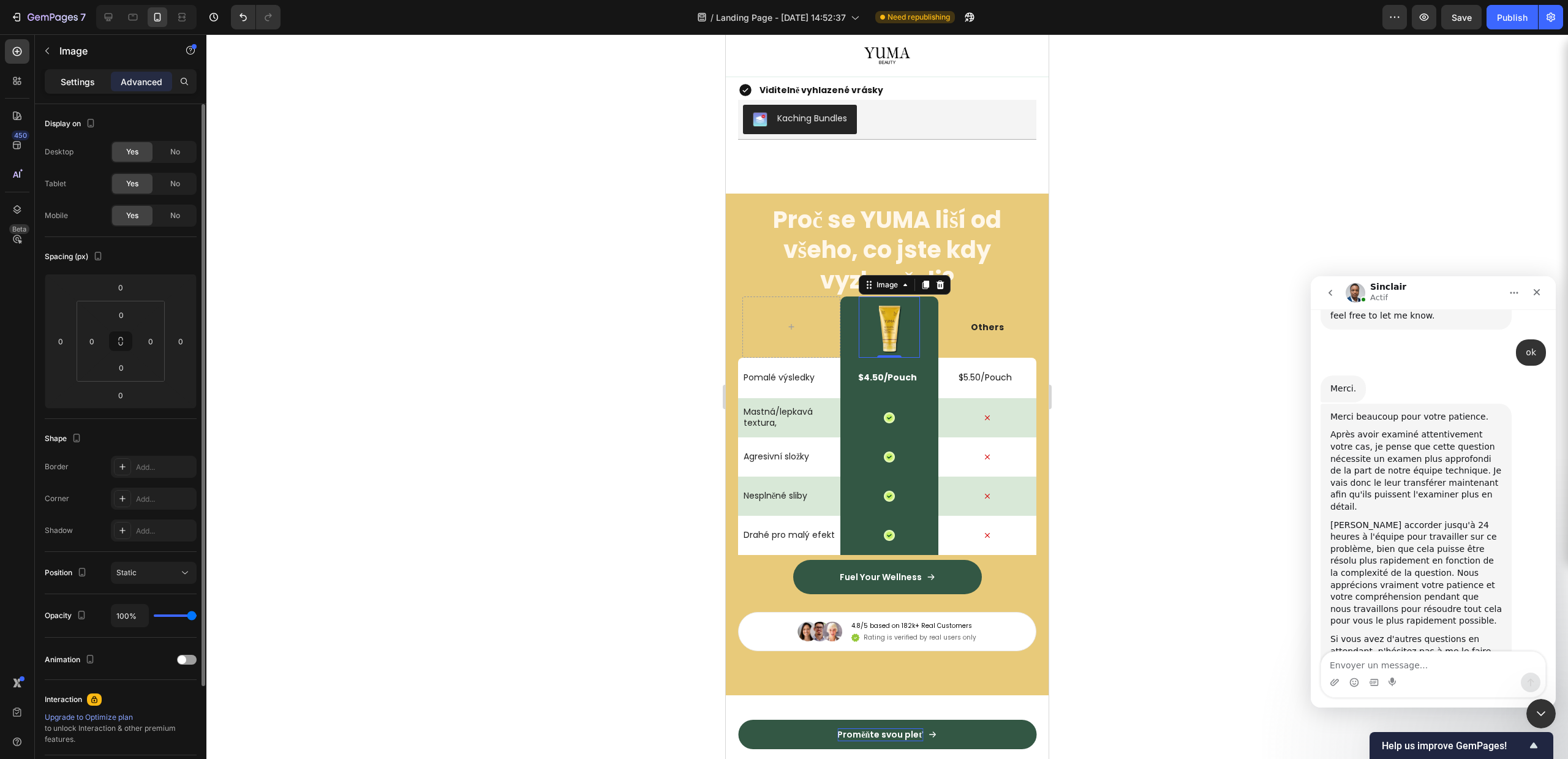
click at [52, 78] on div "Settings" at bounding box center [77, 81] width 61 height 19
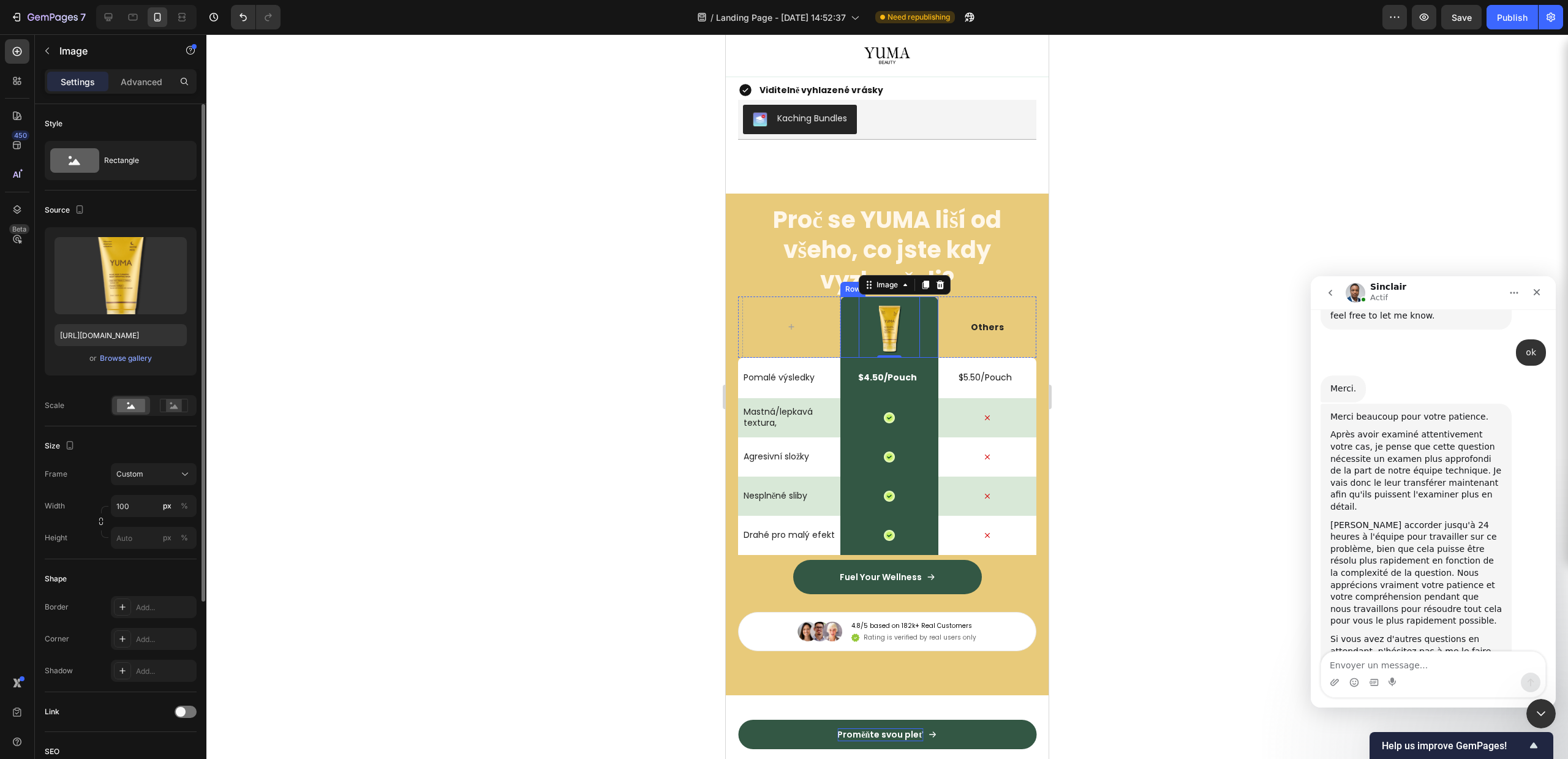
click at [841, 347] on div "Image 0 Row" at bounding box center [889, 326] width 98 height 61
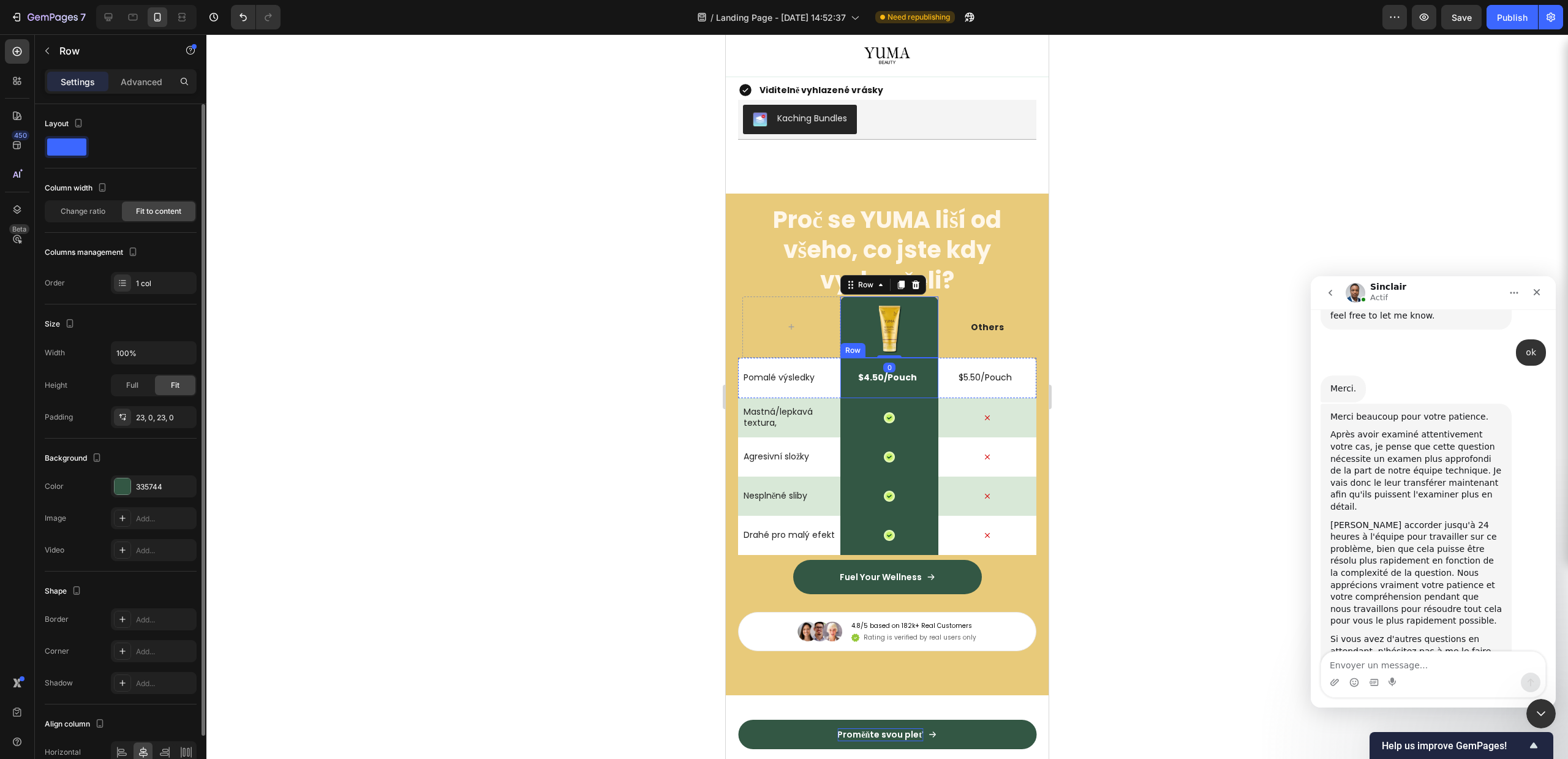
click at [849, 393] on div "$4.50/Pouch Text Block Row" at bounding box center [889, 378] width 98 height 41
click at [120, 479] on div at bounding box center [123, 486] width 16 height 16
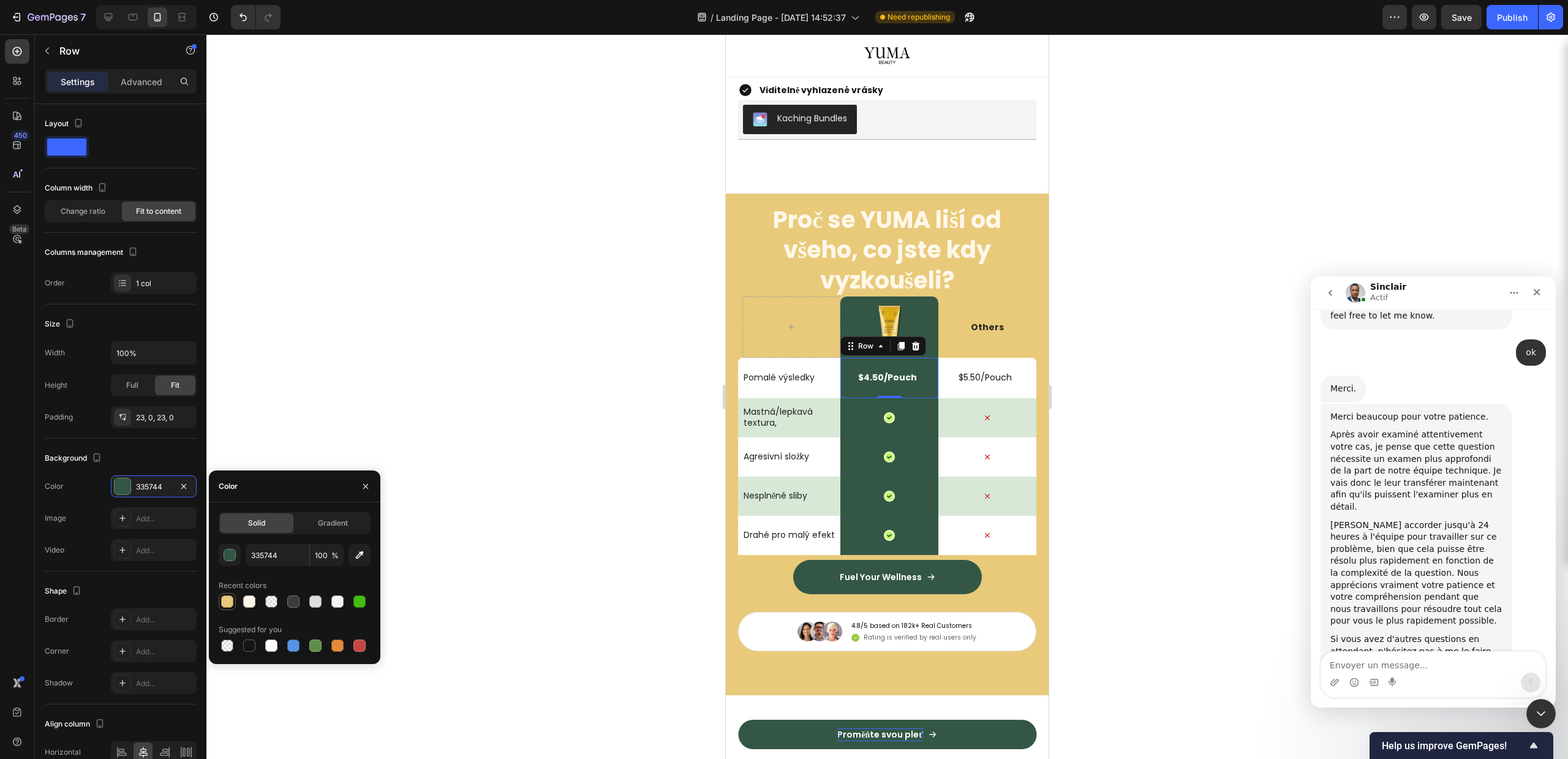
click at [228, 599] on div at bounding box center [227, 601] width 12 height 12
click at [230, 552] on div "button" at bounding box center [230, 555] width 12 height 12
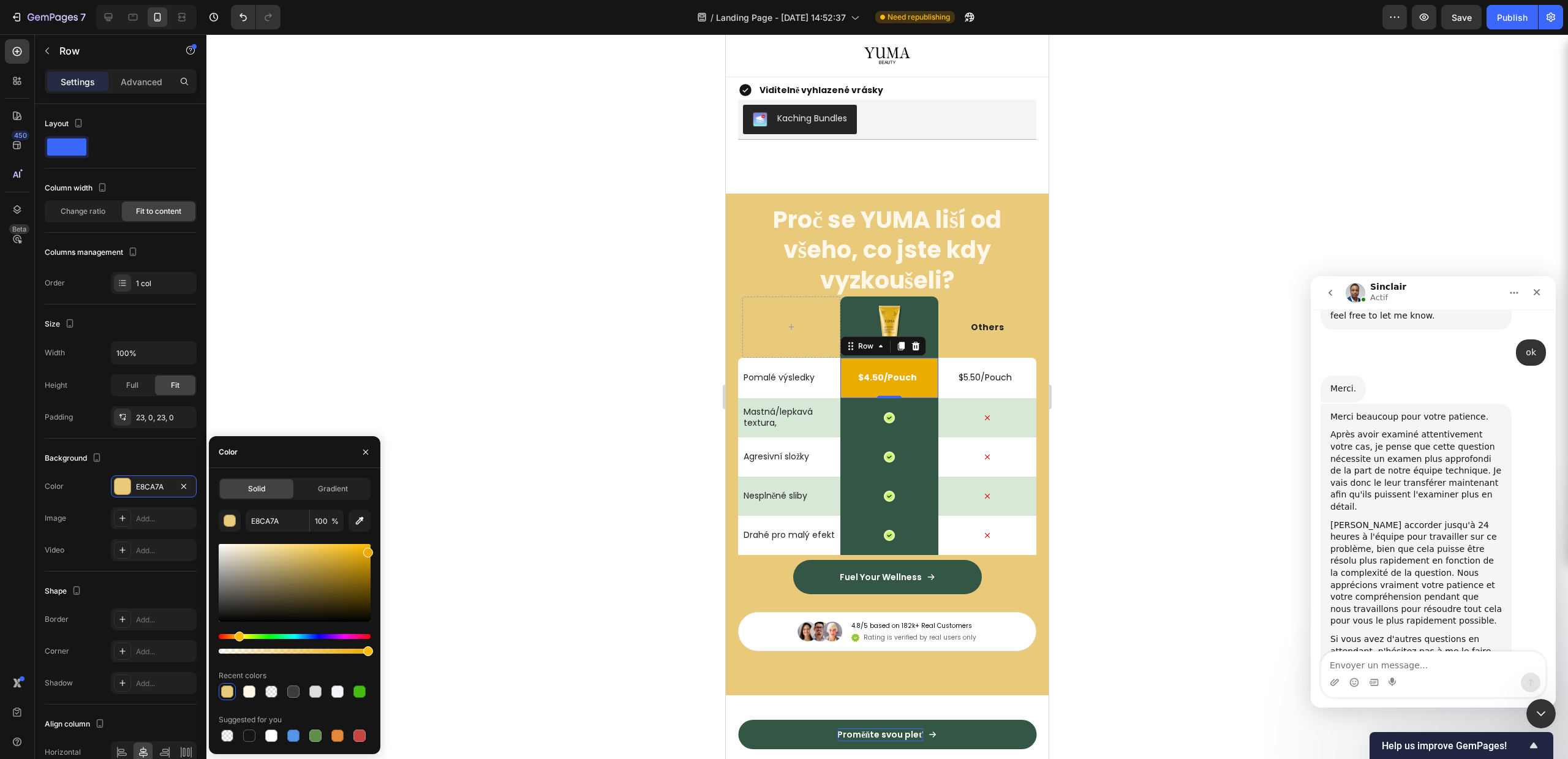
drag, startPoint x: 340, startPoint y: 554, endPoint x: 381, endPoint y: 550, distance: 41.2
click at [381, 0] on div "7 Version history / Landing Page - [DATE] 14:52:37 Need republishing Preview Sa…" at bounding box center [784, 0] width 1568 height 0
type input "EAAC00"
click at [288, 520] on input "EAAC00" at bounding box center [278, 520] width 63 height 22
click at [859, 313] on img at bounding box center [889, 326] width 61 height 61
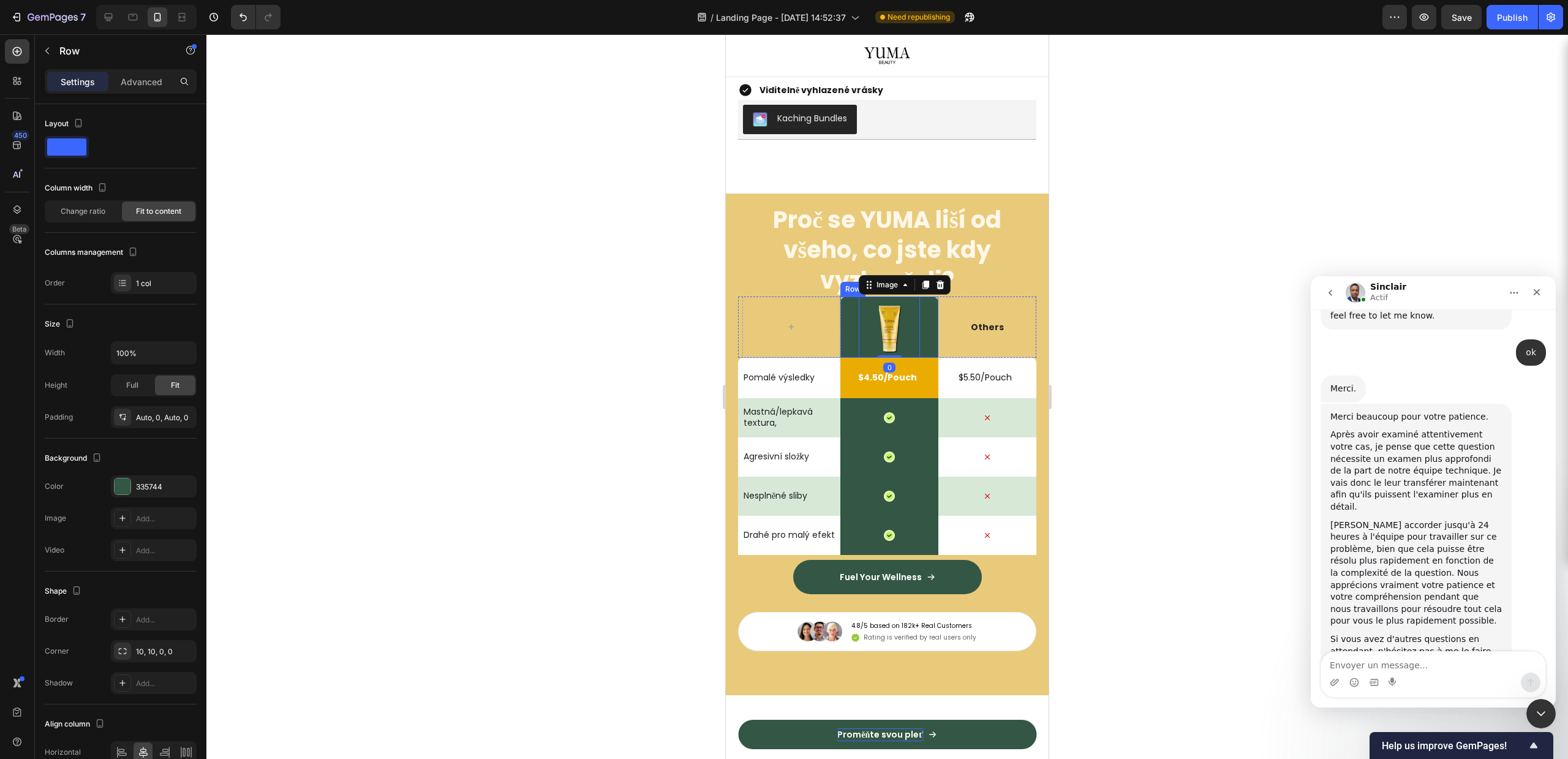
click at [840, 320] on div "Image 0 Row" at bounding box center [889, 326] width 98 height 61
click at [152, 485] on div "335744" at bounding box center [153, 487] width 36 height 11
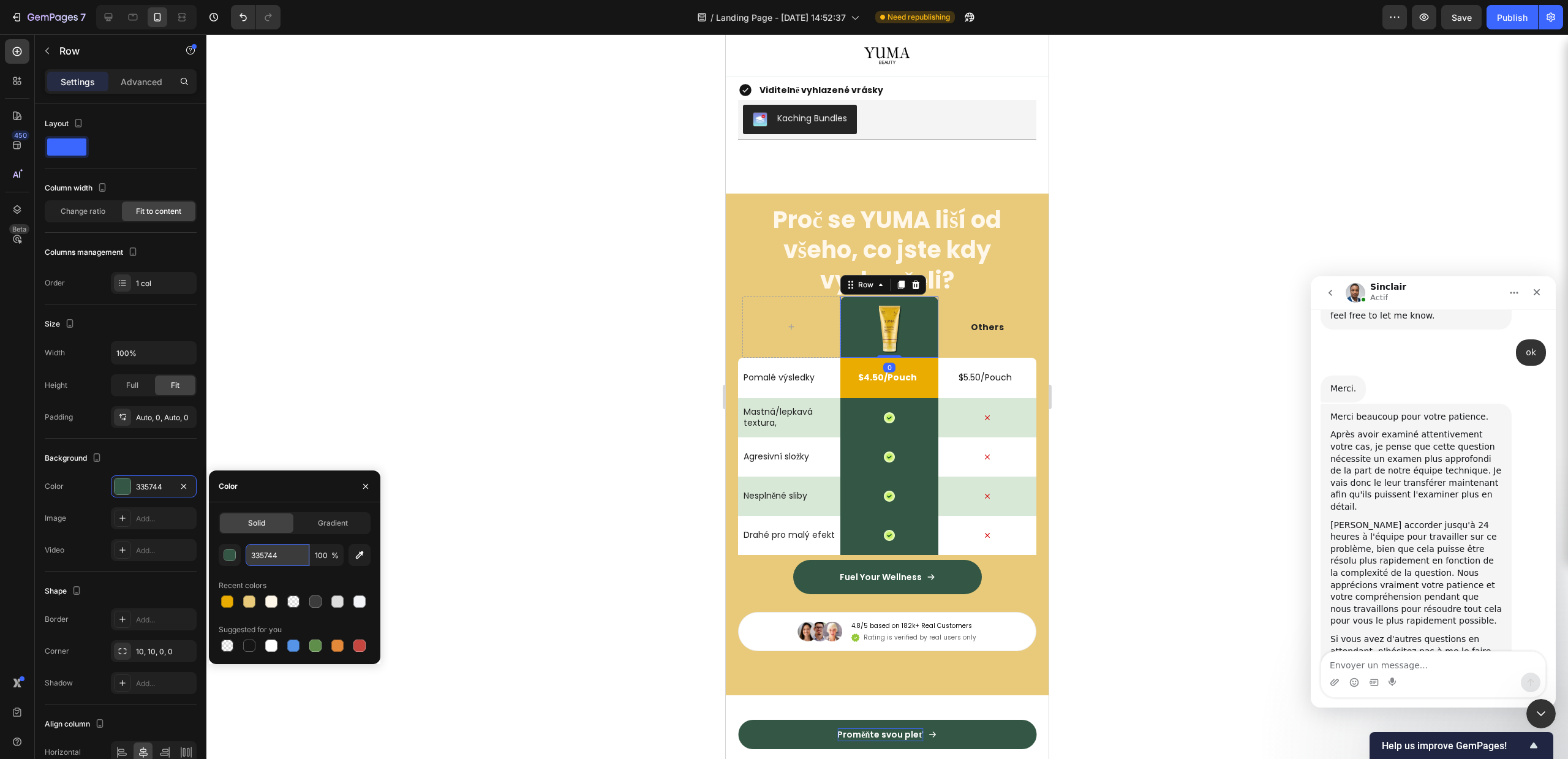
click at [298, 558] on input "335744" at bounding box center [278, 554] width 63 height 22
paste input "EAAC00"
type input "EAAC00"
click at [845, 430] on div "Icon Row" at bounding box center [889, 417] width 98 height 39
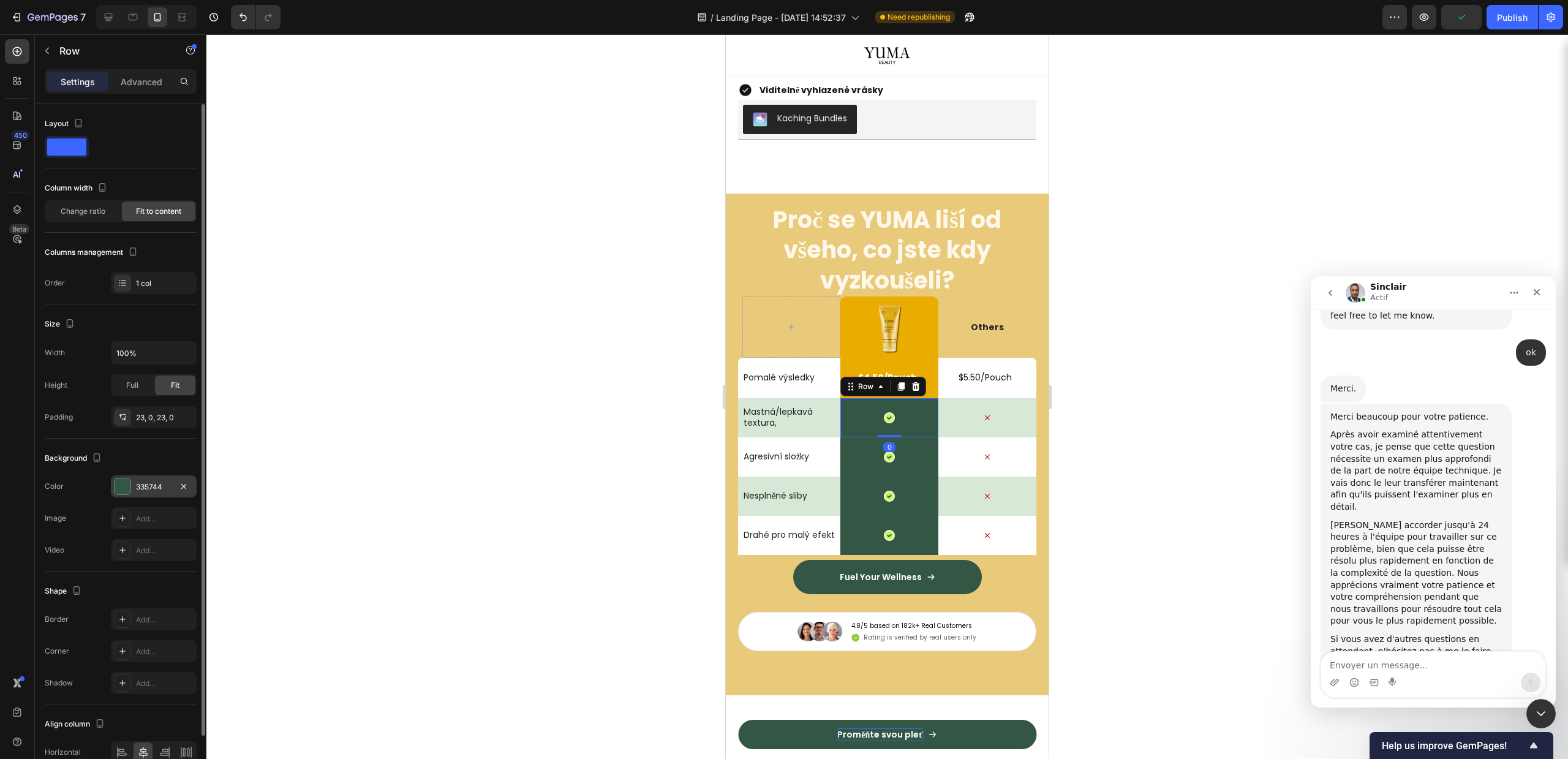
click at [153, 485] on div "335744" at bounding box center [153, 487] width 36 height 11
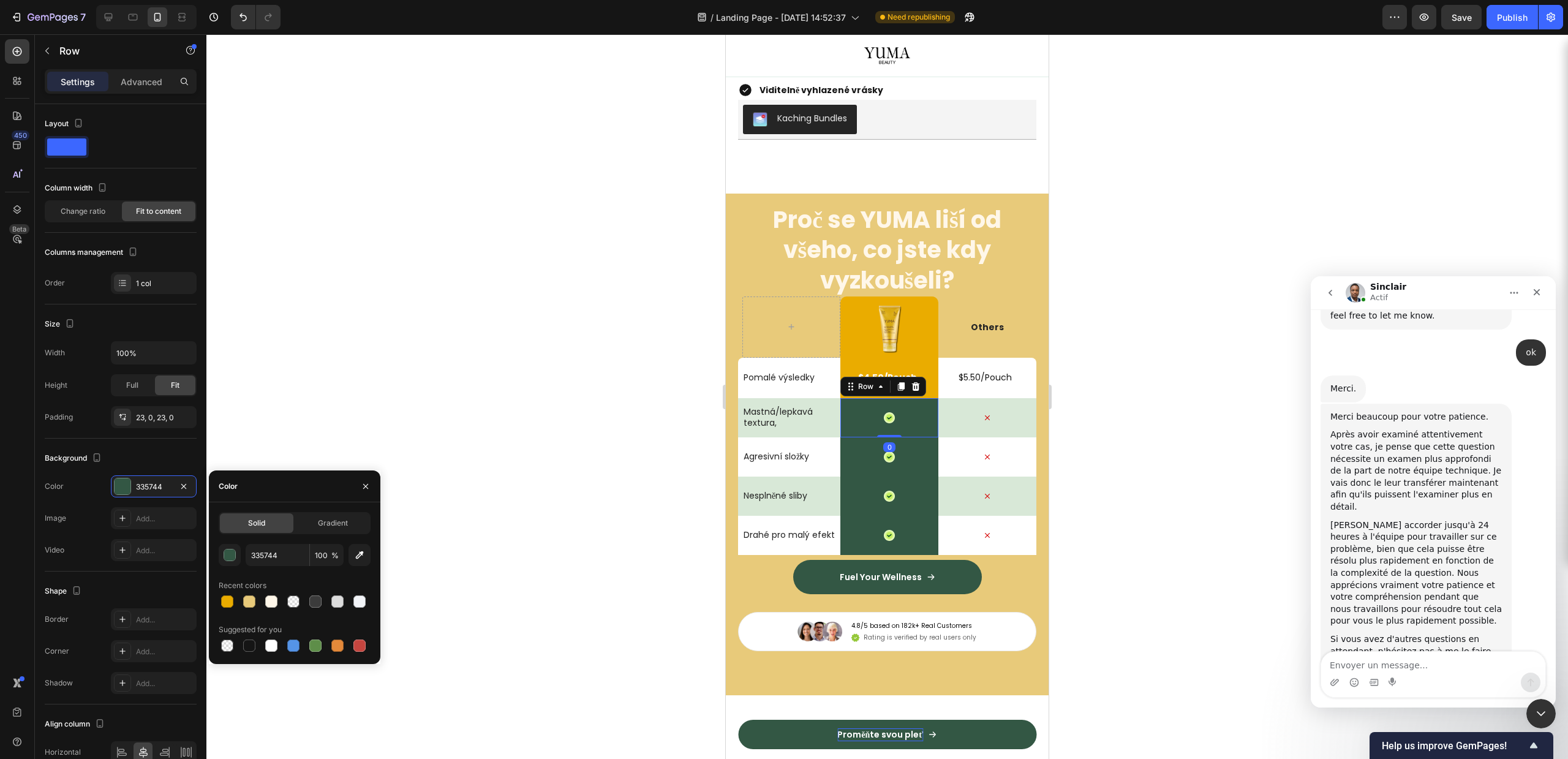
click at [280, 566] on div "335744 100 % Recent colors Suggested for you" at bounding box center [294, 599] width 152 height 110
click at [290, 552] on input "335744" at bounding box center [278, 554] width 63 height 22
paste input "EAAC00"
type input "EAAC00"
click at [853, 454] on div "Icon Row" at bounding box center [889, 457] width 98 height 39
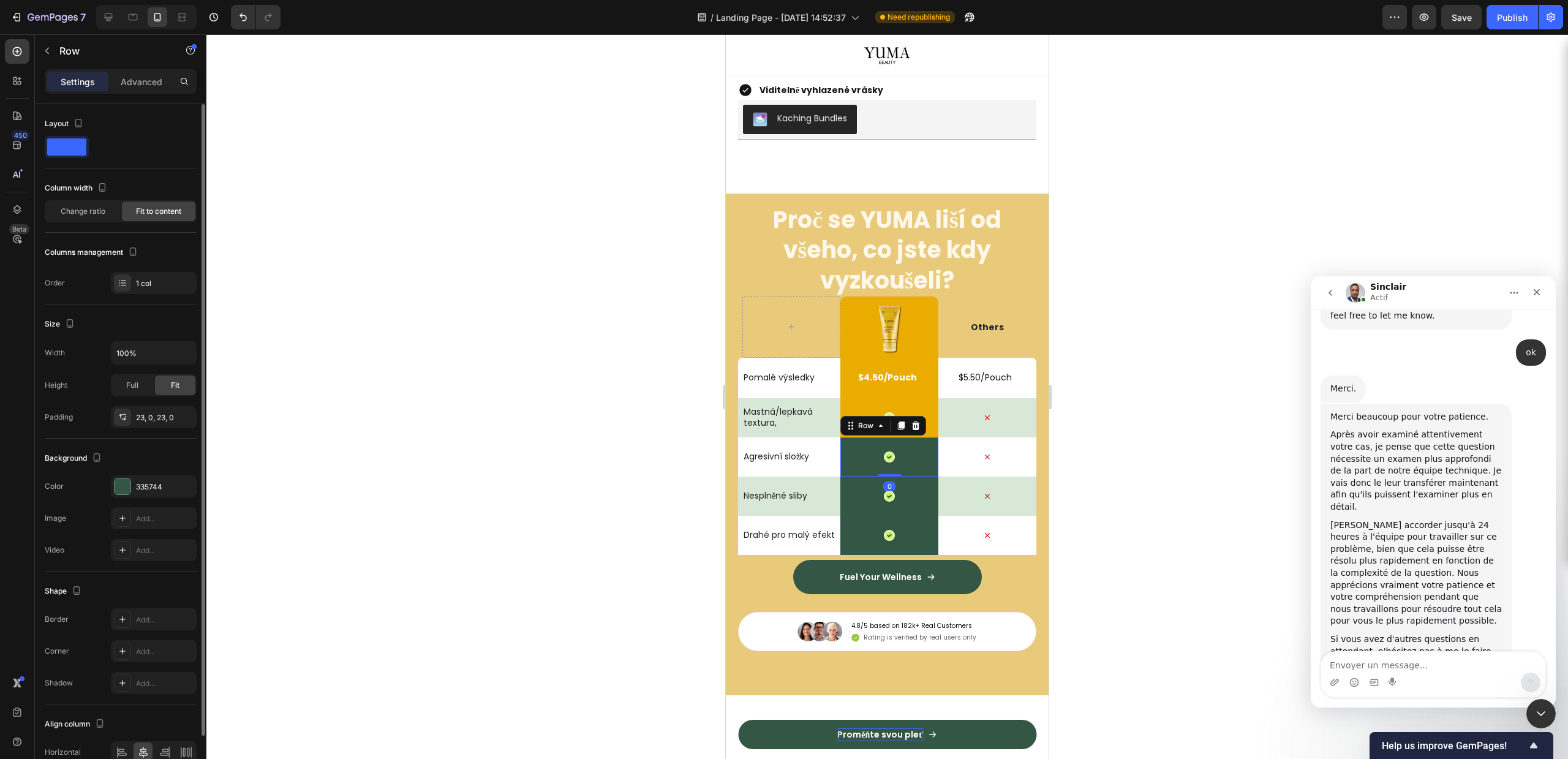
click at [125, 474] on div "Background The changes might be hidden by the video. Color 335744 Image Add... …" at bounding box center [120, 505] width 152 height 133
click at [125, 489] on div at bounding box center [123, 486] width 16 height 16
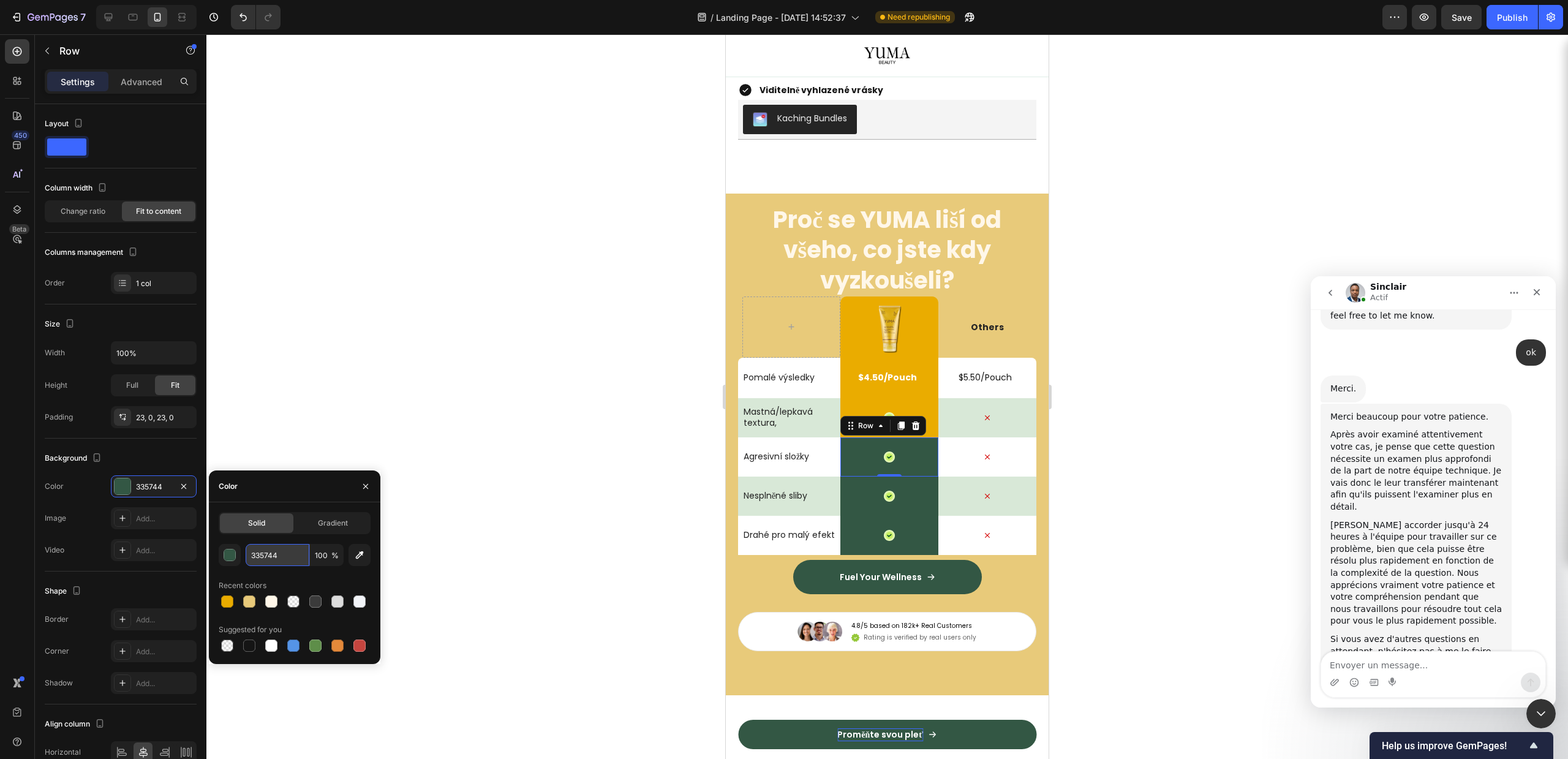
click at [274, 559] on input "335744" at bounding box center [278, 554] width 63 height 22
paste input "EAAC00"
type input "EAAC00"
click at [855, 500] on div "Icon Row" at bounding box center [889, 496] width 98 height 39
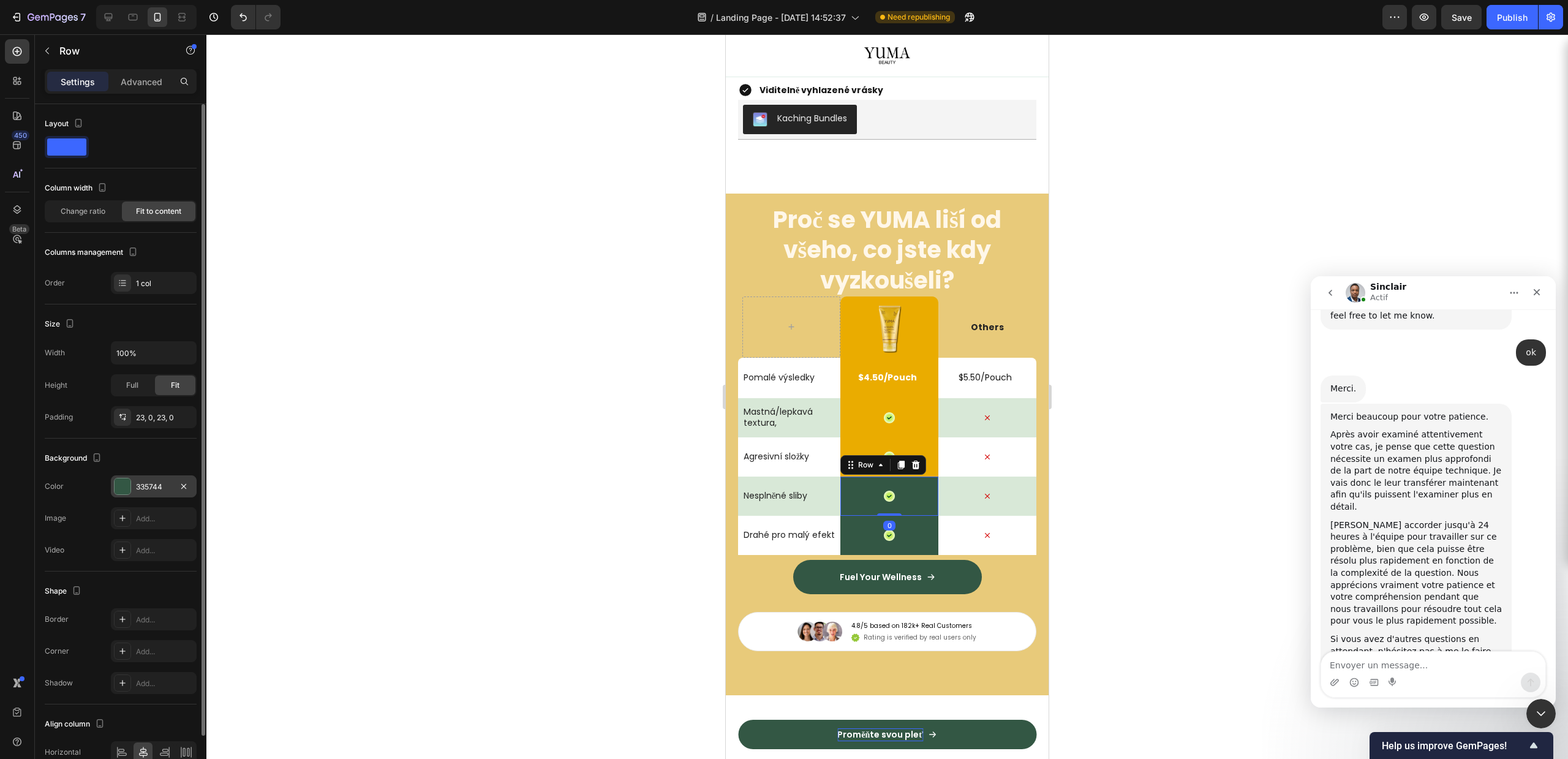
click at [114, 485] on div at bounding box center [122, 485] width 17 height 17
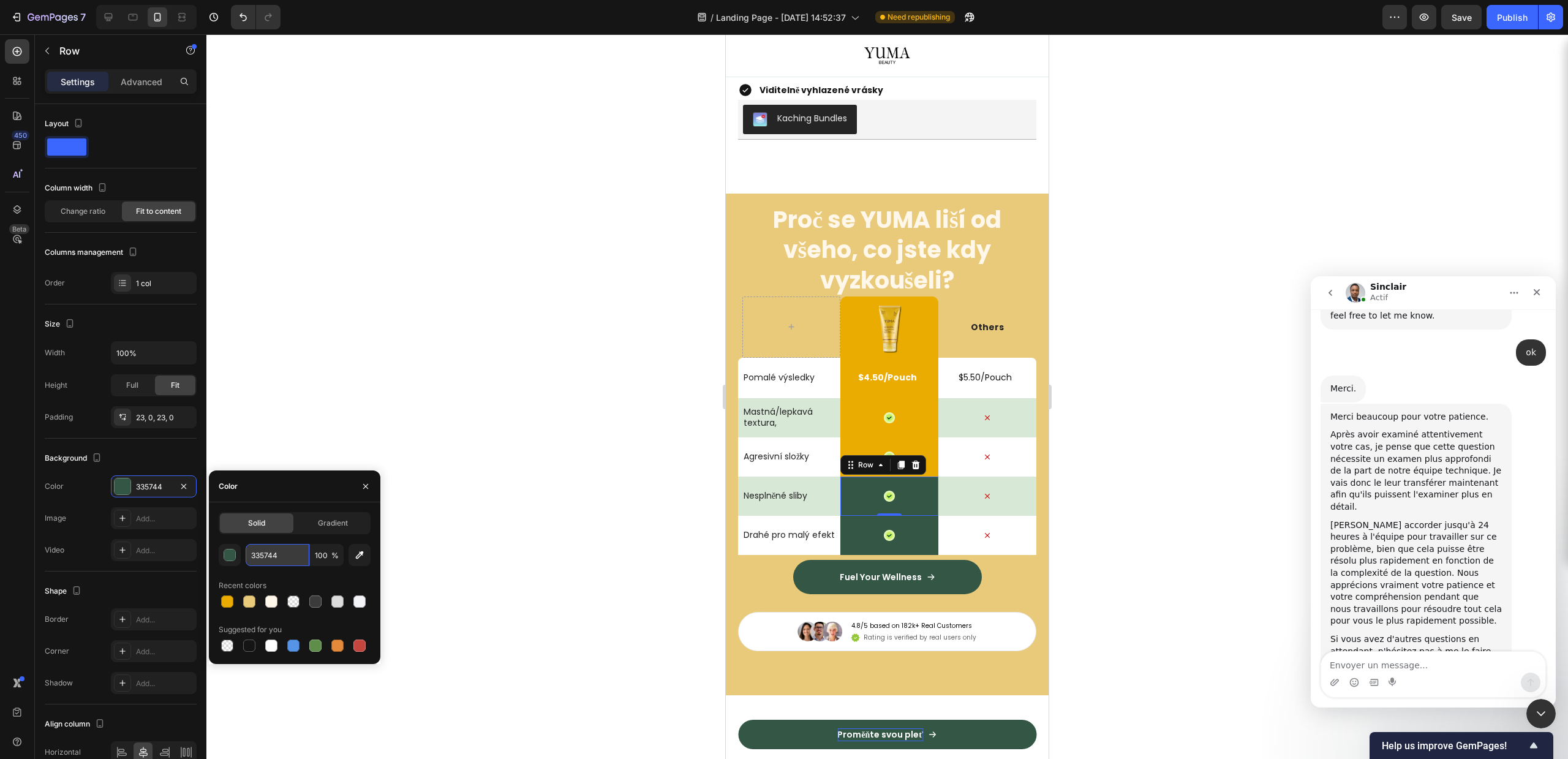
click at [266, 547] on input "335744" at bounding box center [278, 554] width 63 height 22
paste input "EAAC00"
type input "EAAC00"
click at [857, 550] on div "Icon Row" at bounding box center [889, 535] width 98 height 39
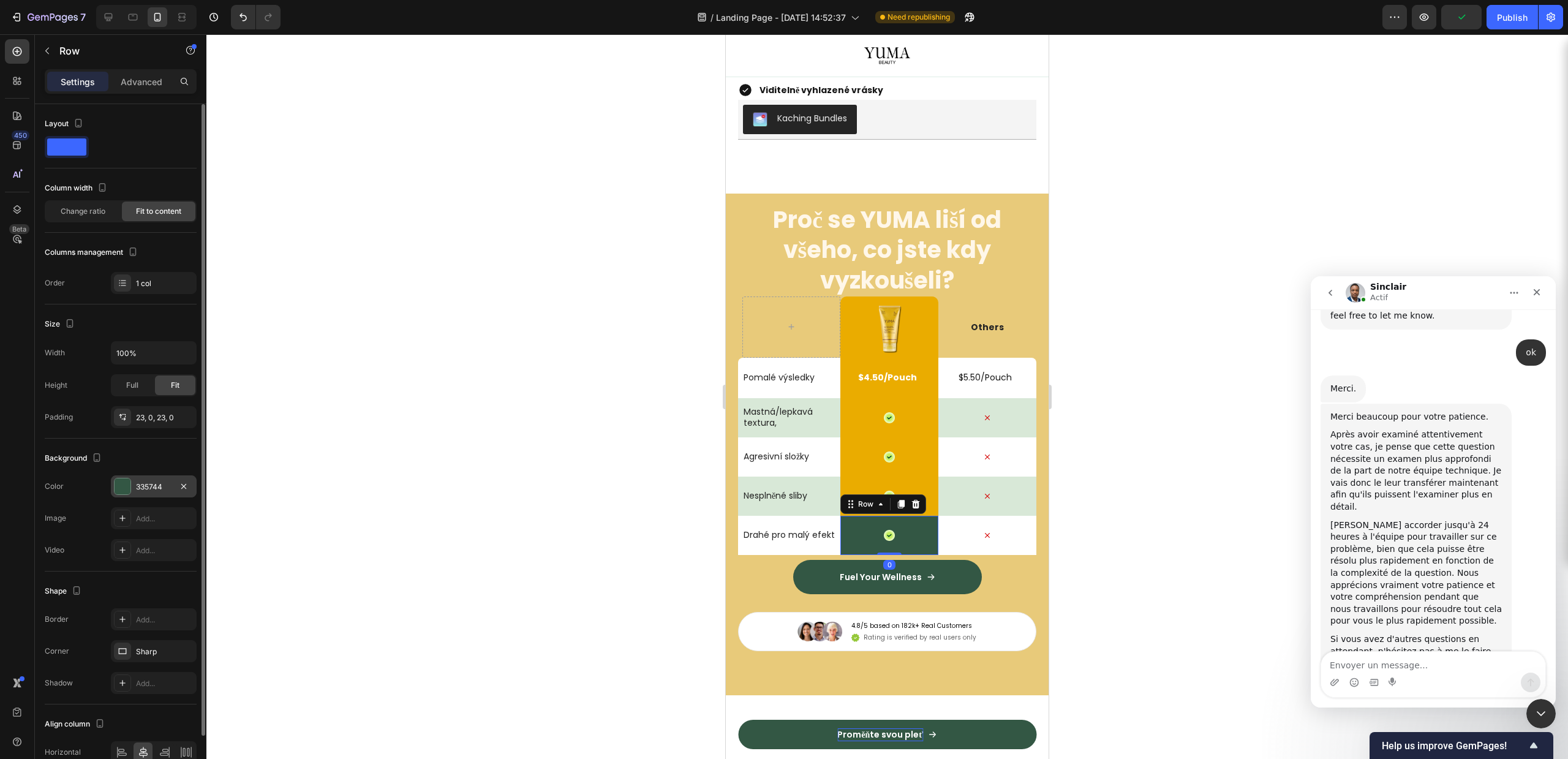
click at [123, 482] on div at bounding box center [123, 486] width 16 height 16
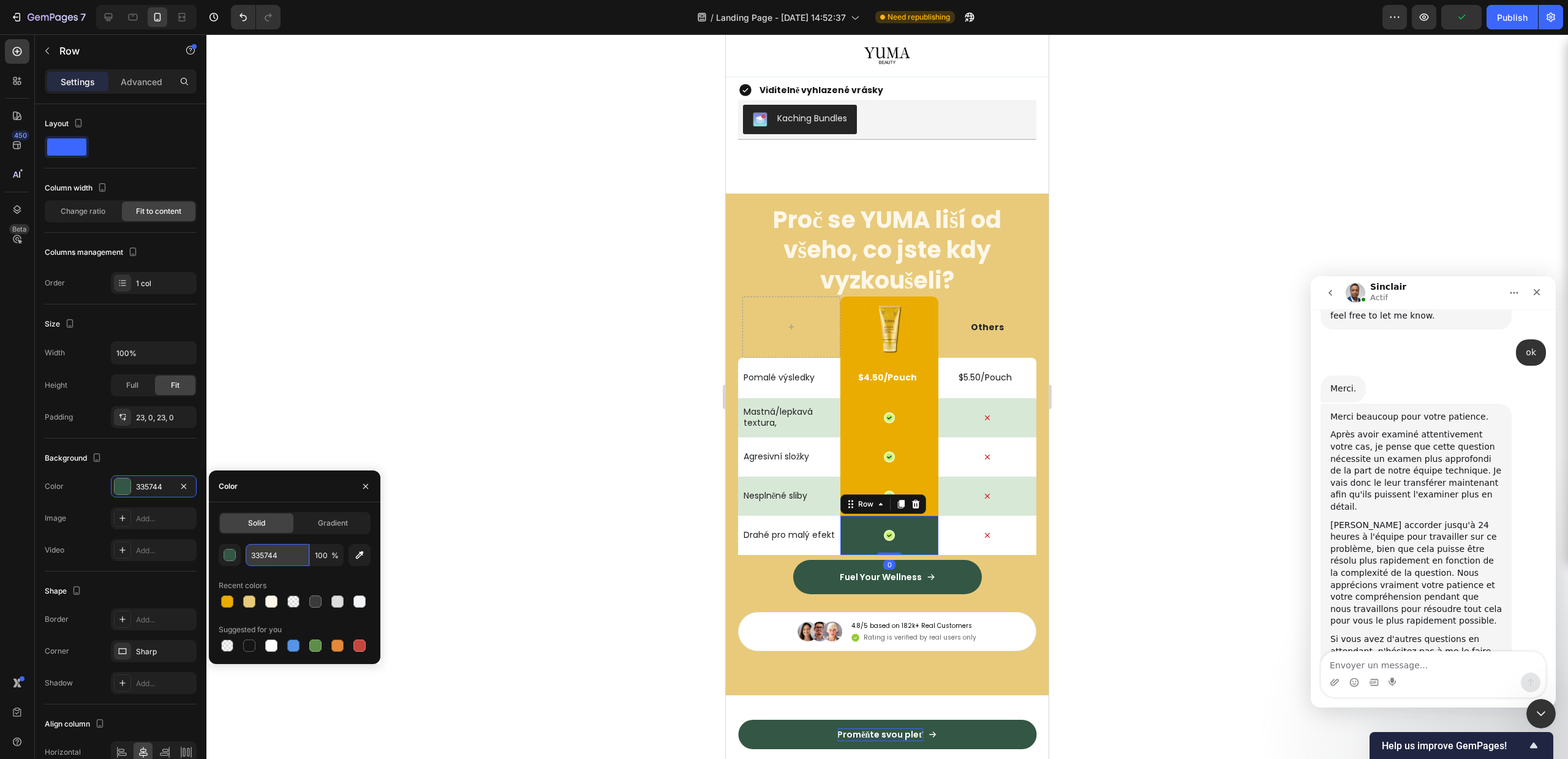
click at [279, 557] on input "335744" at bounding box center [278, 554] width 63 height 22
paste input "EAAC00"
type input "EAAC00"
click at [1138, 522] on div at bounding box center [887, 396] width 1362 height 724
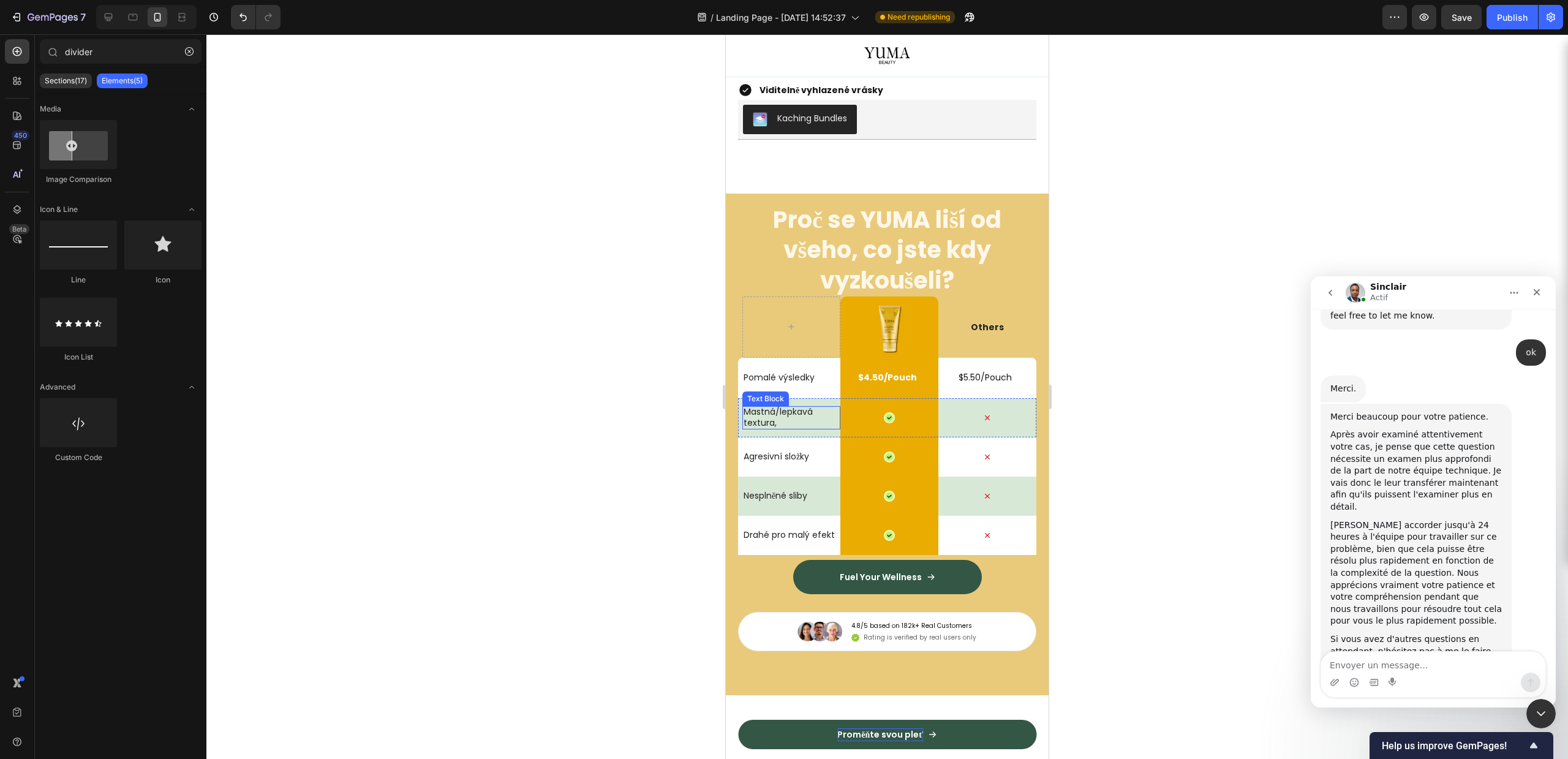
click at [745, 418] on p "Mastná/lepkavá textura," at bounding box center [789, 416] width 91 height 22
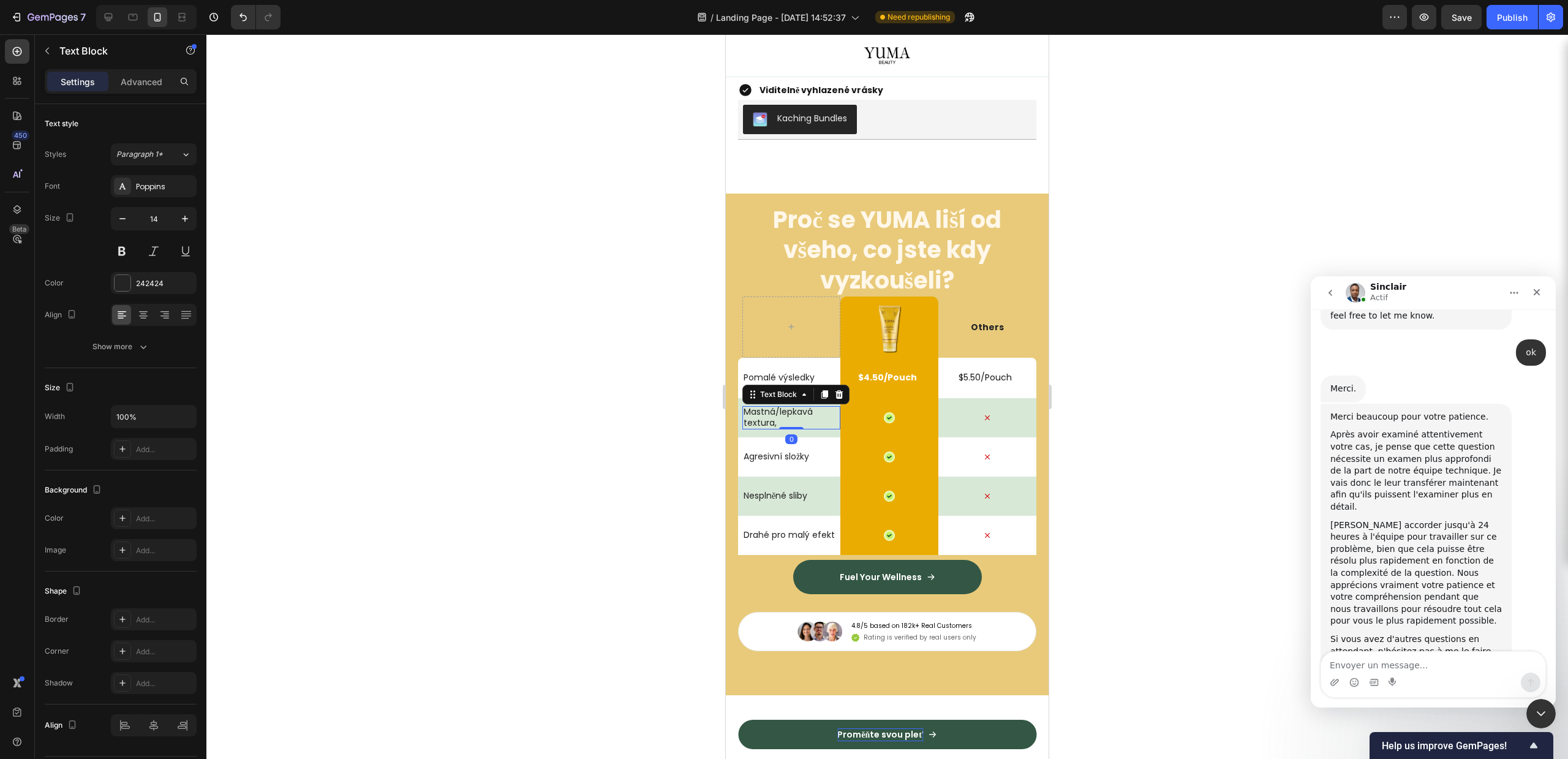
click at [824, 429] on div "Mastná/lepkavá textura," at bounding box center [788, 417] width 93 height 24
click at [828, 438] on div "Mastná/lepkavá textura, Text Block" at bounding box center [791, 417] width 98 height 39
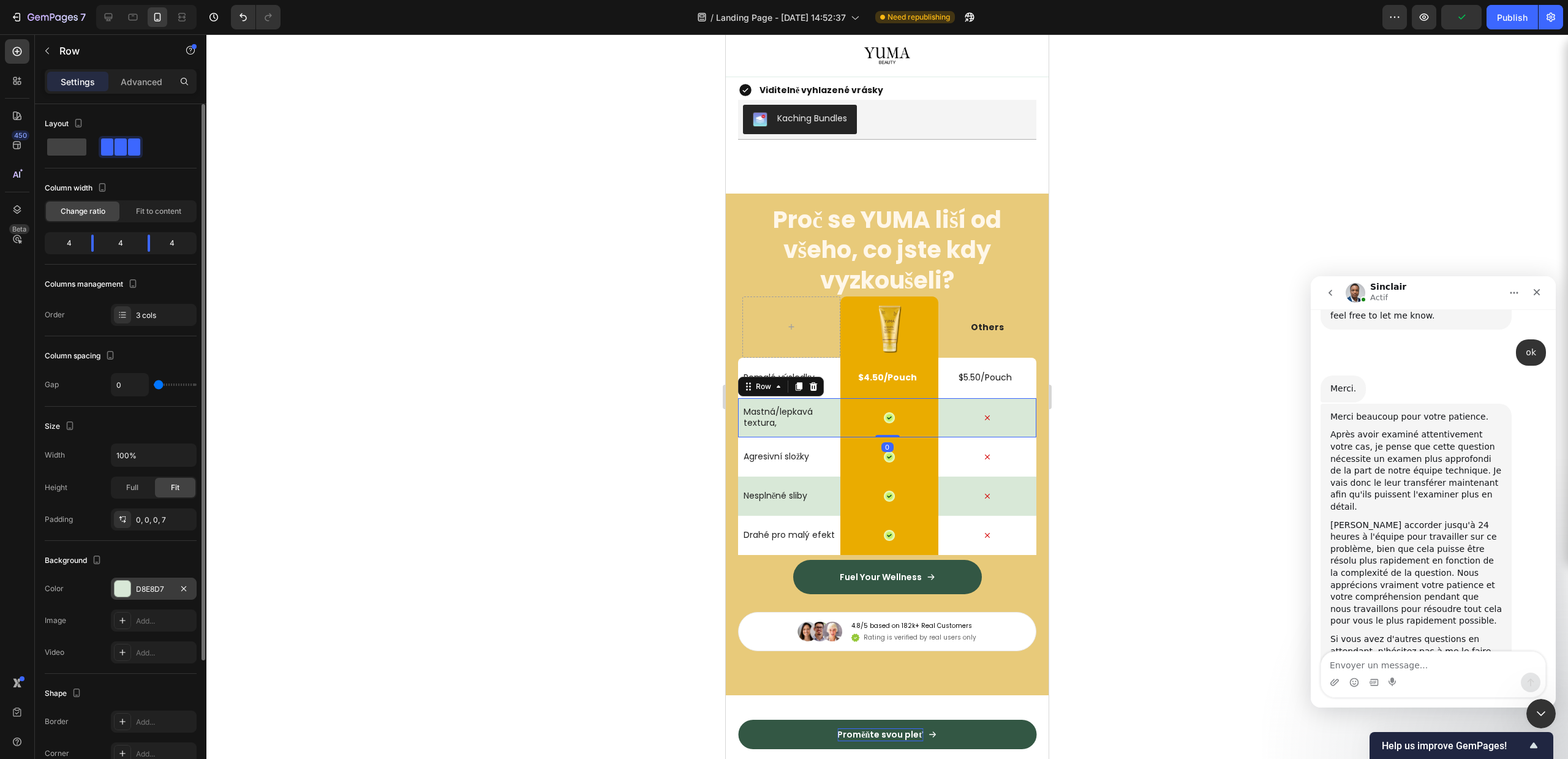
click at [128, 589] on div at bounding box center [123, 589] width 16 height 16
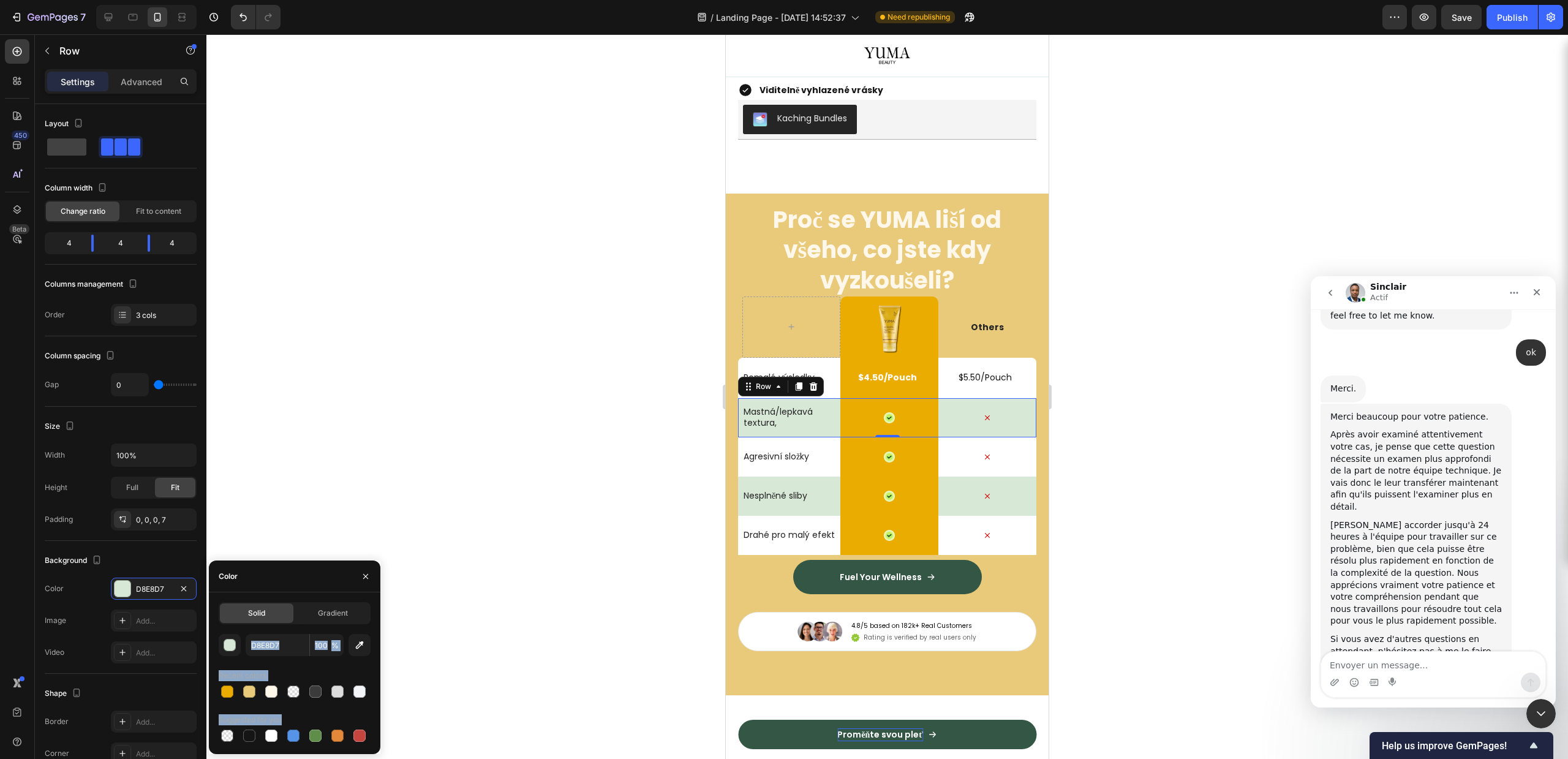
drag, startPoint x: 282, startPoint y: 578, endPoint x: 263, endPoint y: 455, distance: 124.5
click at [263, 0] on div "7 Version history / Landing Page - [DATE] 14:52:37 Need republishing Preview Sa…" at bounding box center [784, 0] width 1568 height 0
click at [326, 612] on span "Gradient" at bounding box center [333, 613] width 30 height 11
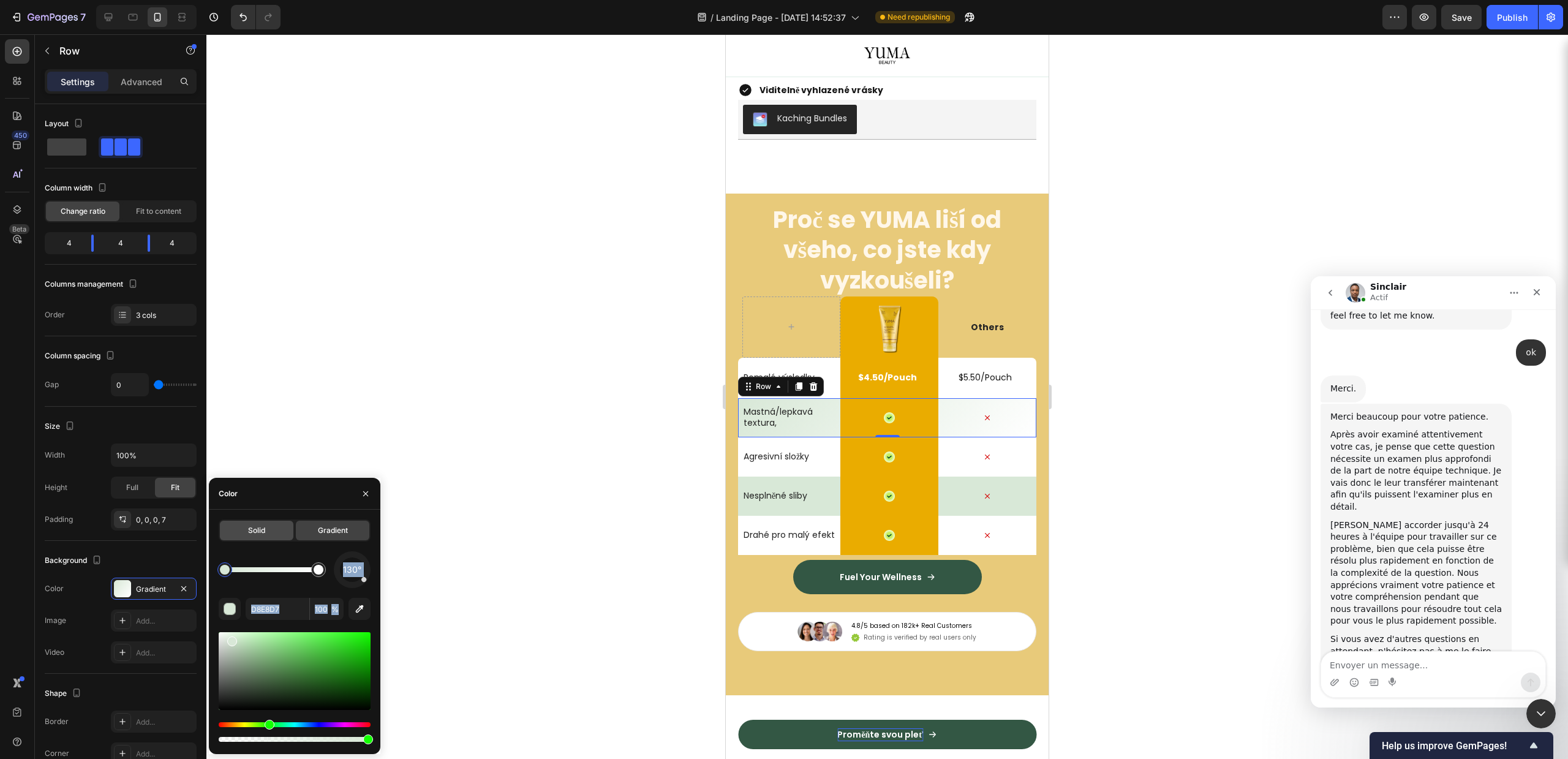
click at [244, 616] on div "D8E8D7 100 %" at bounding box center [294, 608] width 152 height 22
drag, startPoint x: 265, startPoint y: 529, endPoint x: 257, endPoint y: 538, distance: 12.0
click at [265, 529] on span "Solid" at bounding box center [257, 531] width 17 height 11
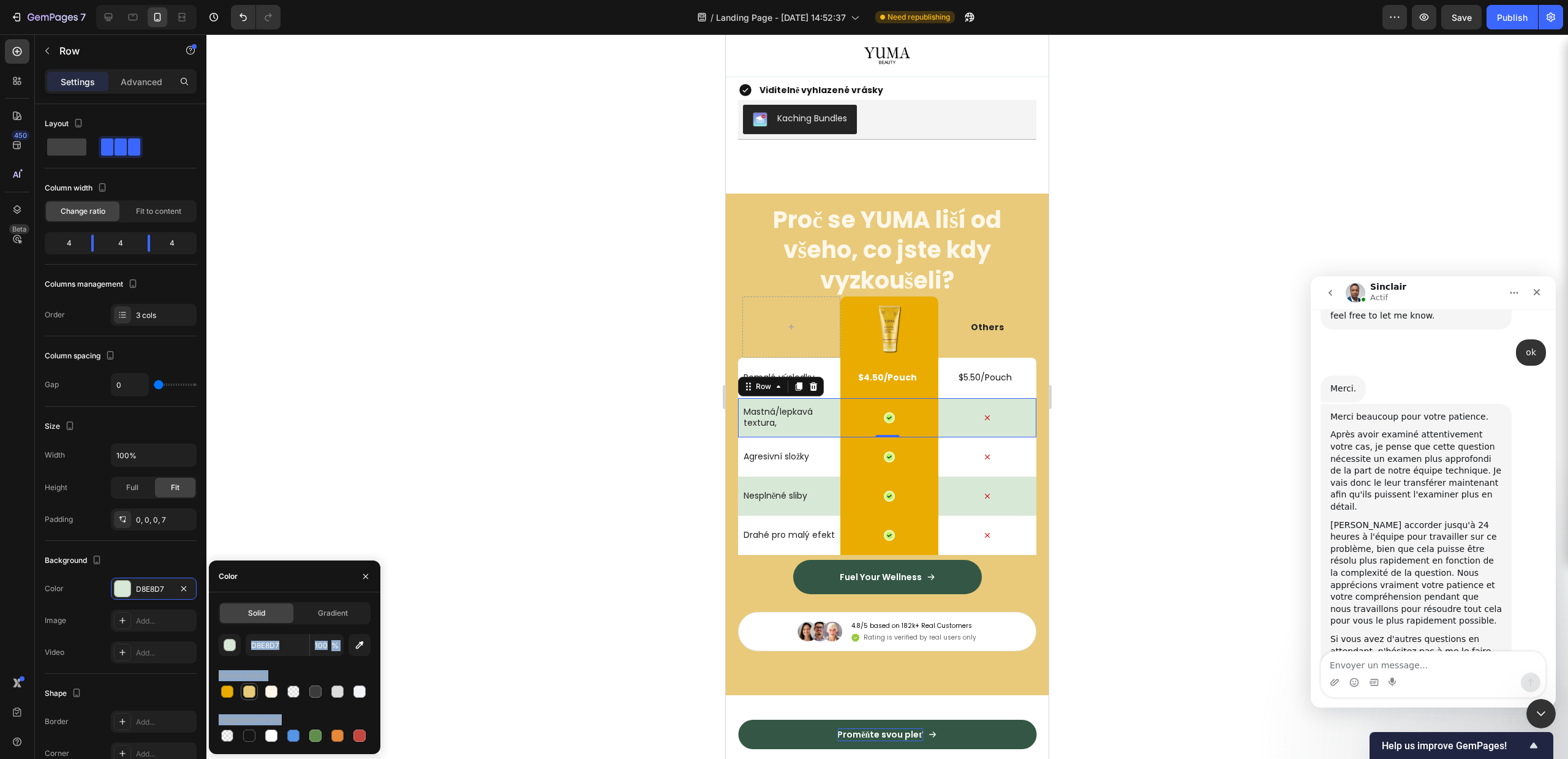
click at [242, 691] on div at bounding box center [249, 692] width 15 height 15
type input "E8CA7A"
click at [325, 605] on div "Gradient" at bounding box center [332, 613] width 74 height 19
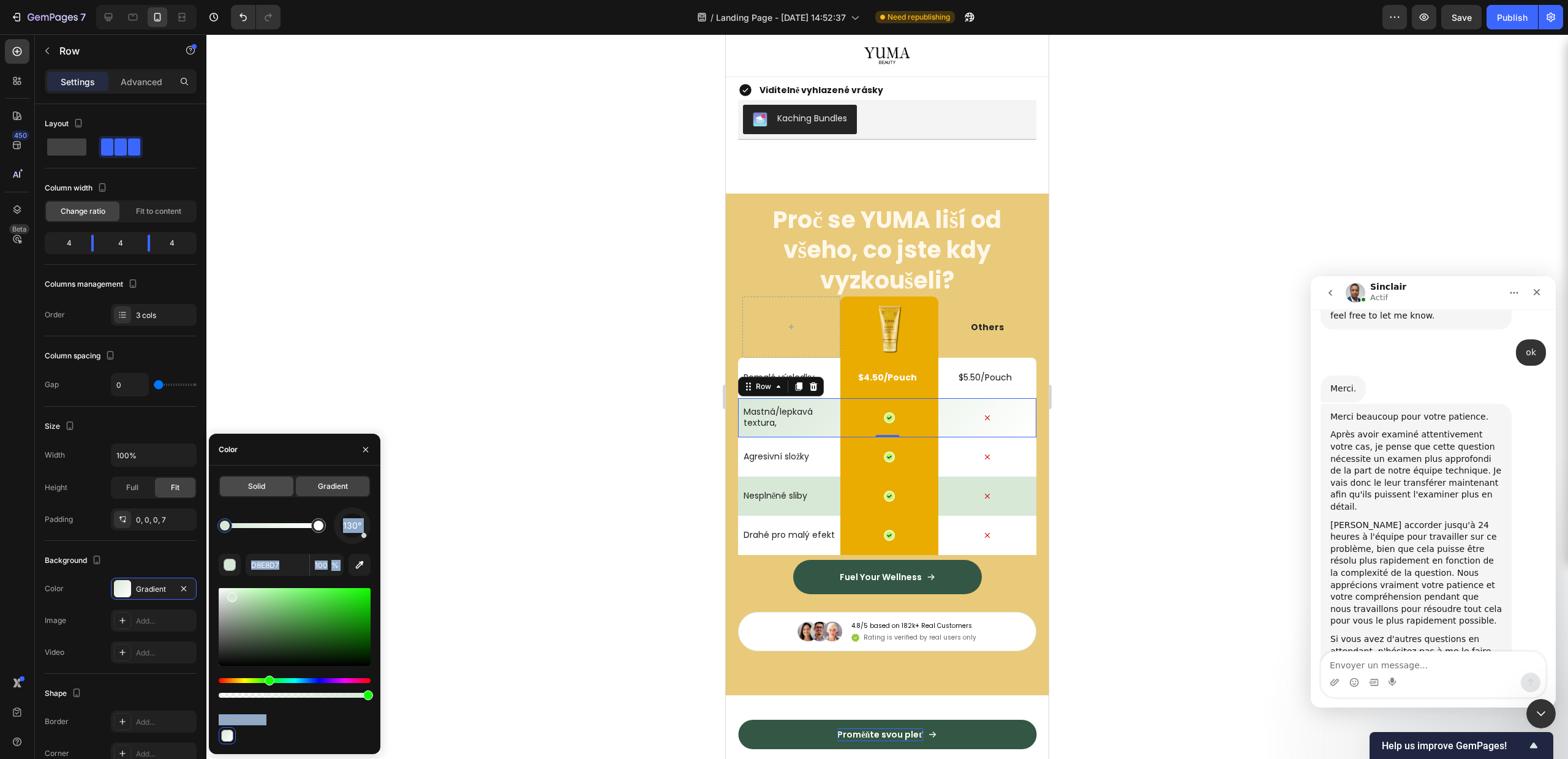
click at [253, 488] on span "Solid" at bounding box center [257, 486] width 17 height 11
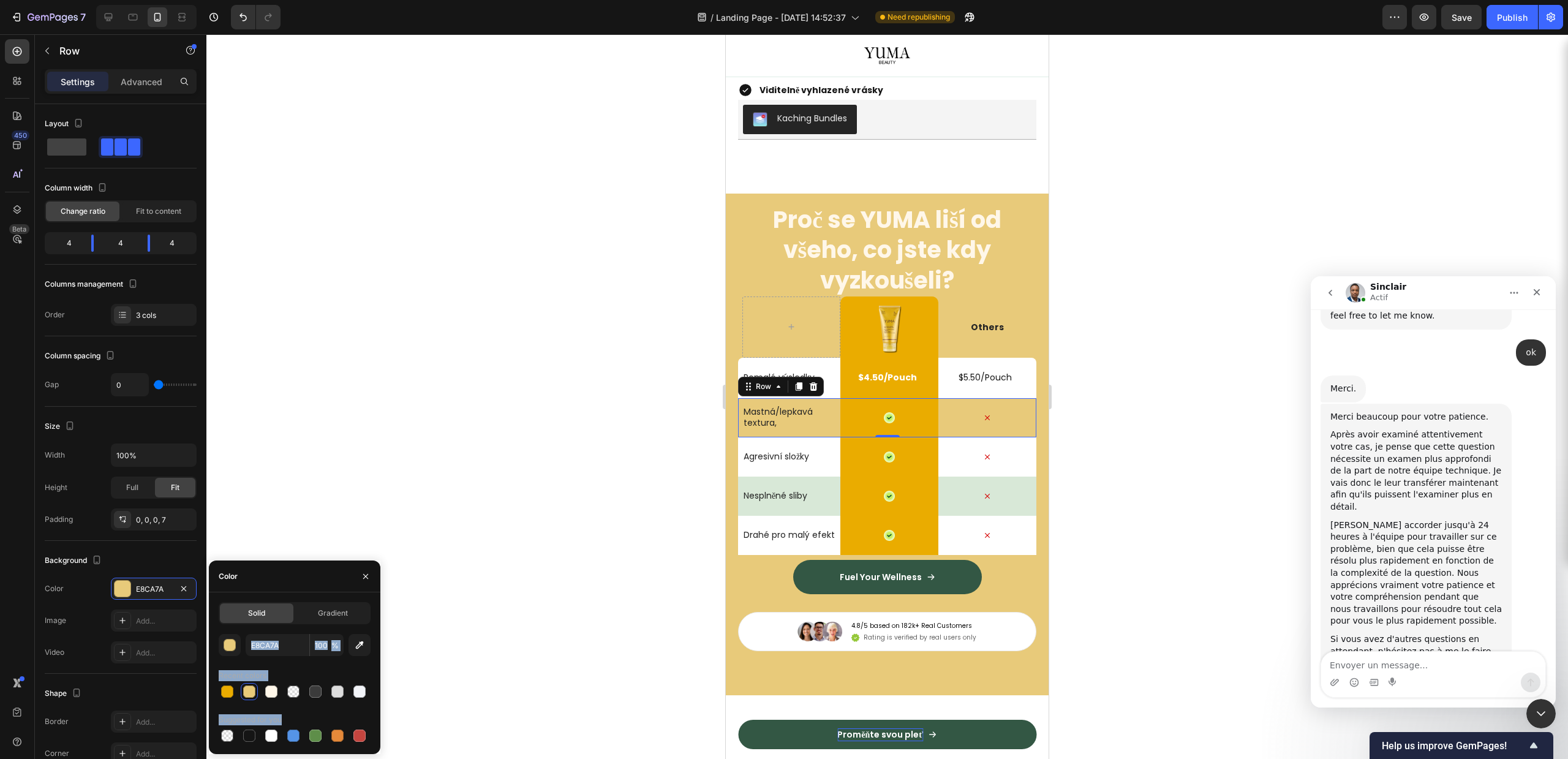
click at [247, 692] on div at bounding box center [249, 691] width 12 height 12
click at [234, 645] on div "button" at bounding box center [230, 645] width 12 height 12
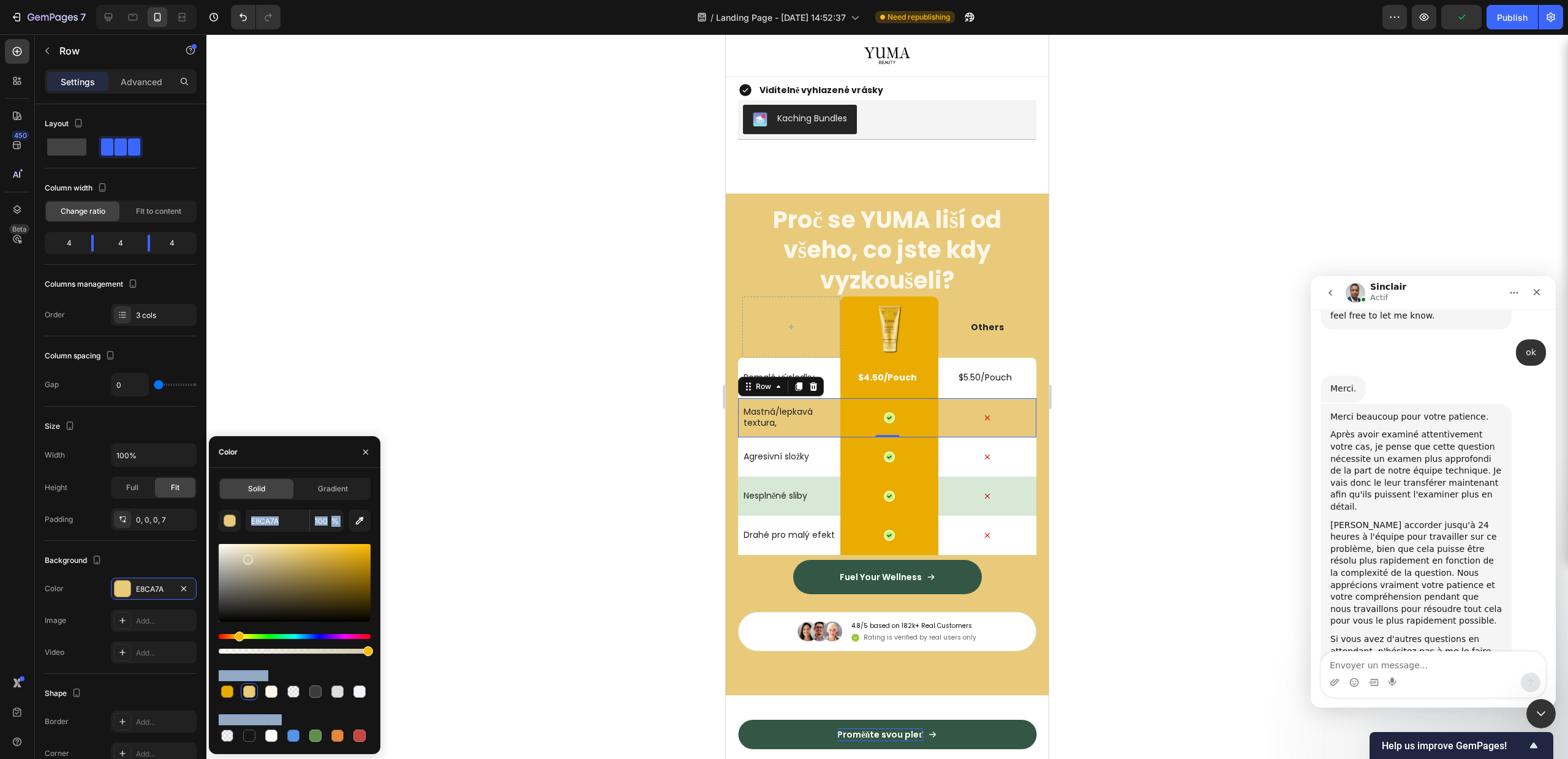
click at [247, 558] on div at bounding box center [294, 583] width 152 height 78
click at [250, 558] on div at bounding box center [251, 560] width 10 height 10
drag, startPoint x: 254, startPoint y: 557, endPoint x: 267, endPoint y: 557, distance: 13.0
click at [267, 557] on div at bounding box center [268, 559] width 10 height 10
click at [308, 727] on div at bounding box center [315, 735] width 17 height 17
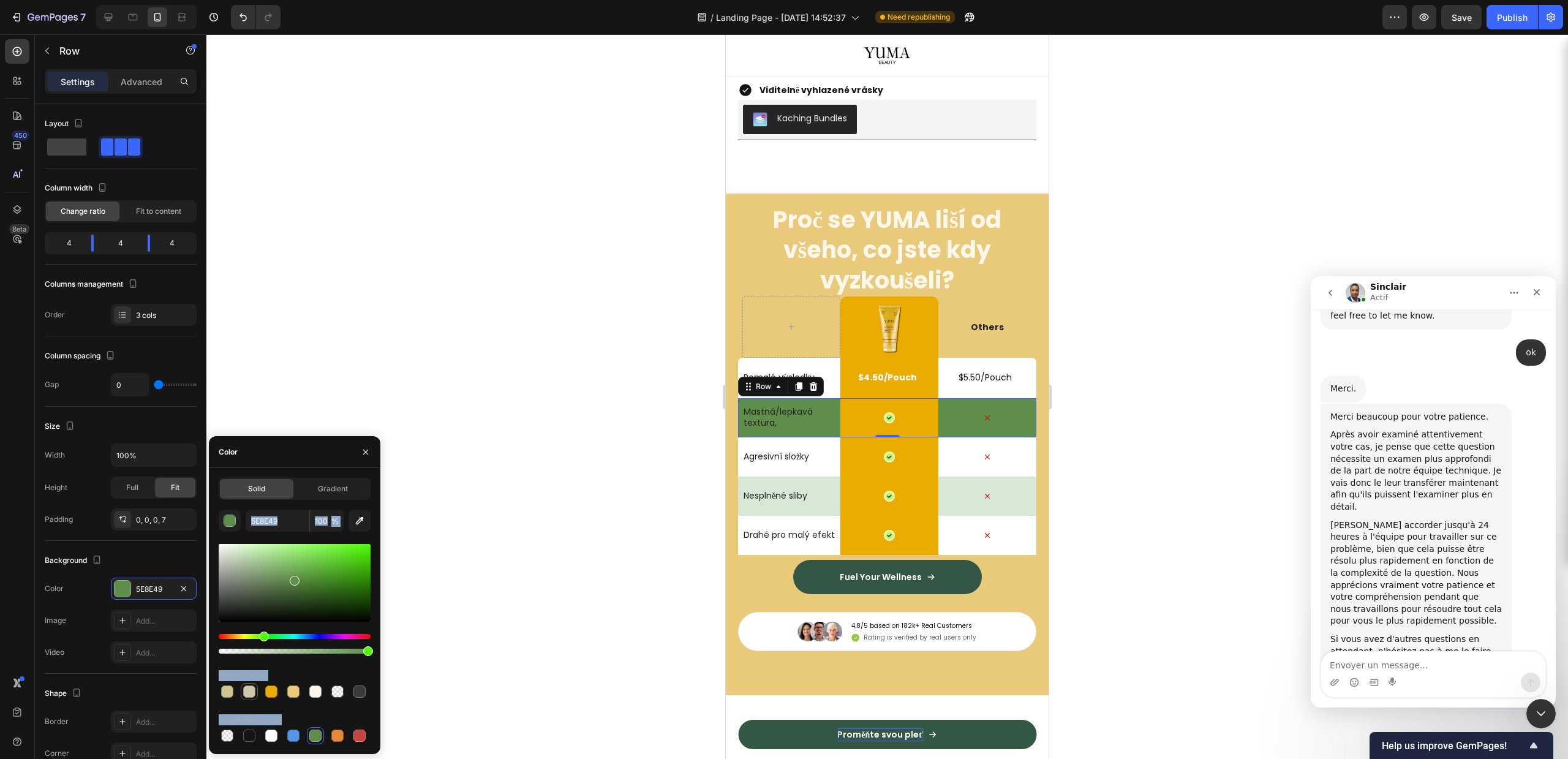
click at [244, 688] on div at bounding box center [249, 691] width 12 height 12
type input "D1C7AB"
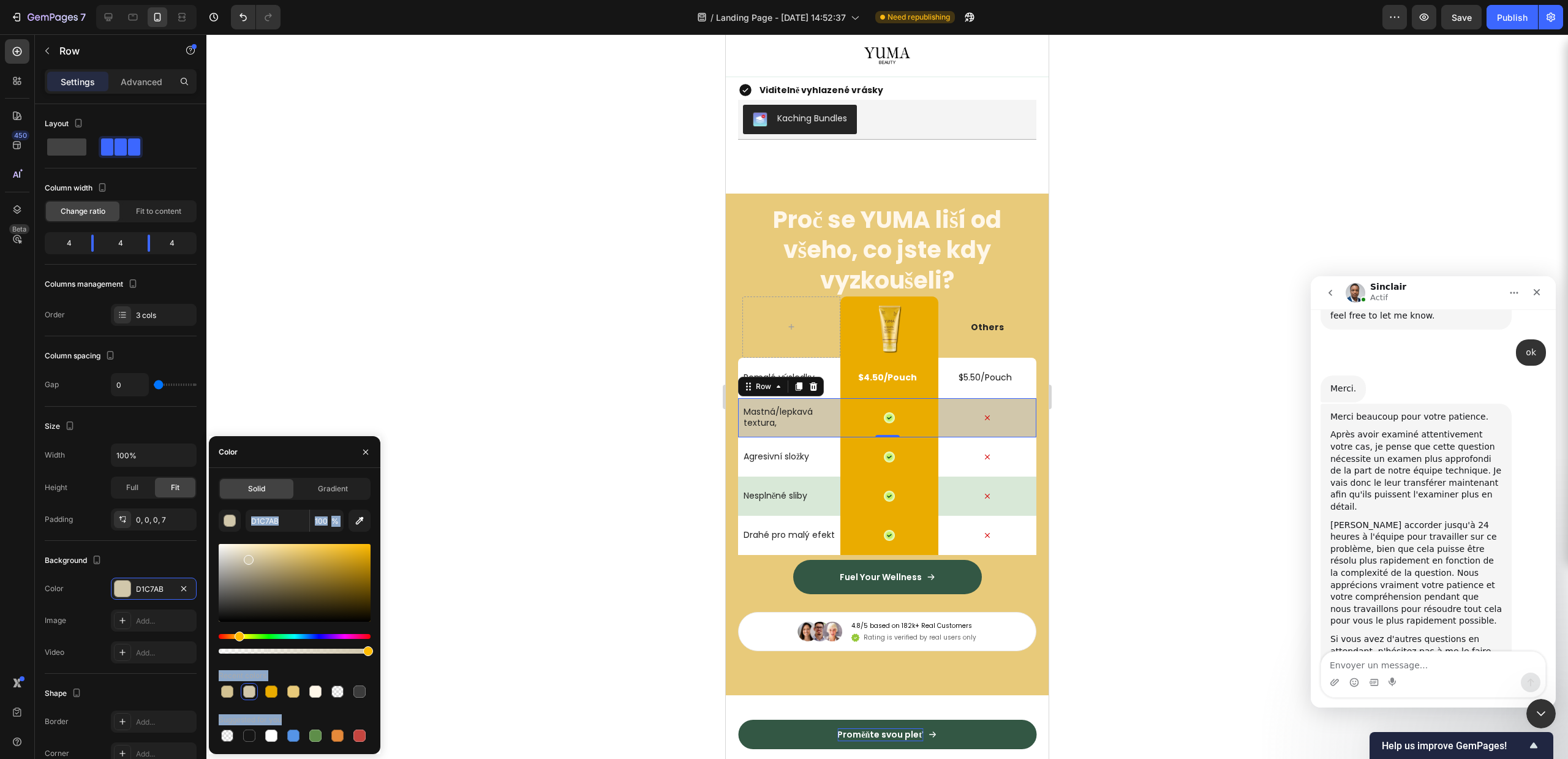
click at [216, 684] on div "Solid Gradient D1C7AB 100 % Recent colors Suggested for you" at bounding box center [294, 610] width 171 height 266
click at [226, 678] on div "Recent colors" at bounding box center [242, 675] width 48 height 11
click at [780, 501] on p "Nesplněné sliby" at bounding box center [789, 496] width 91 height 11
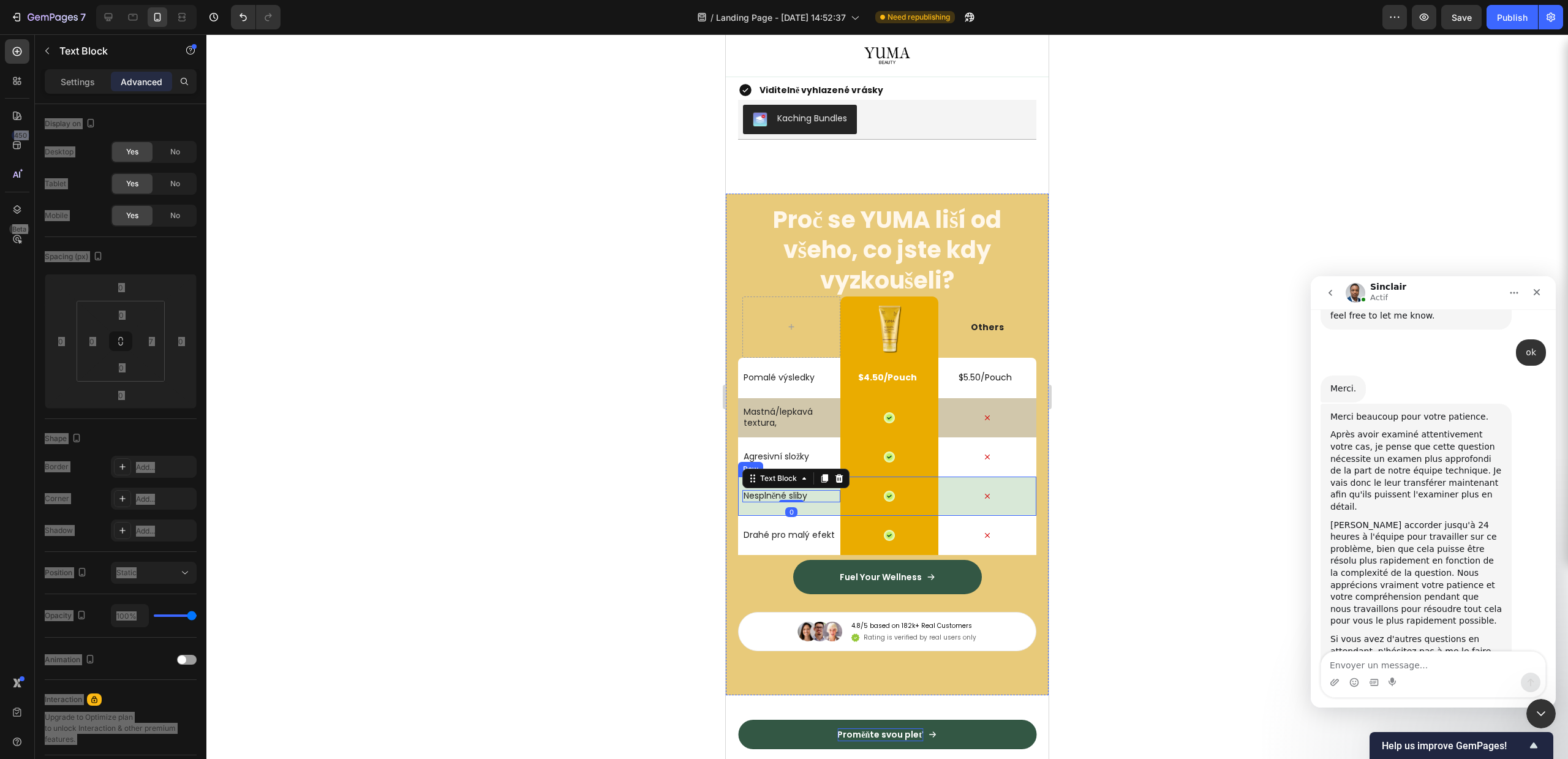
click at [827, 515] on div "Nesplněné sliby Text Block 0" at bounding box center [791, 496] width 98 height 39
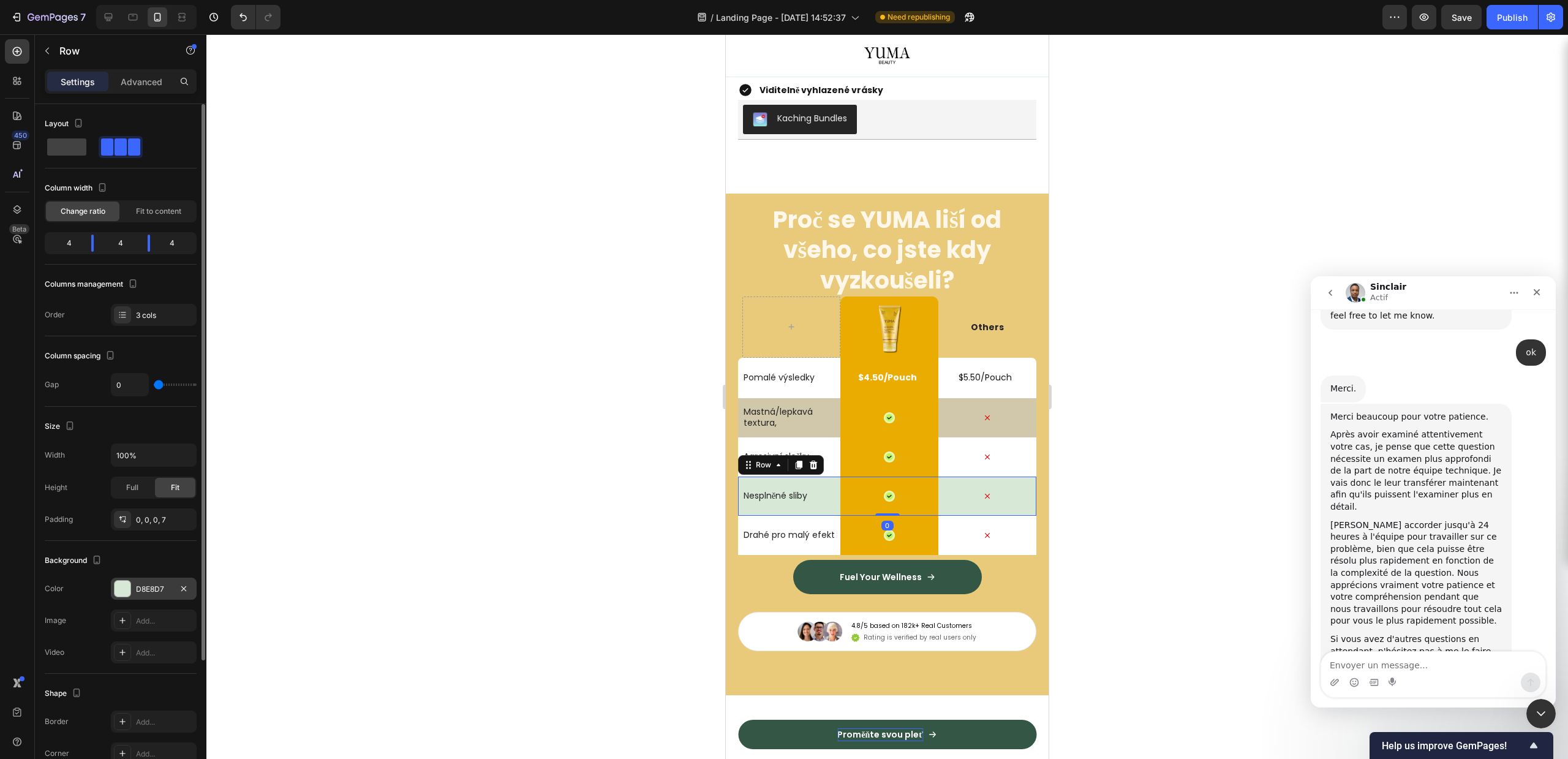
click at [119, 596] on div at bounding box center [123, 589] width 16 height 16
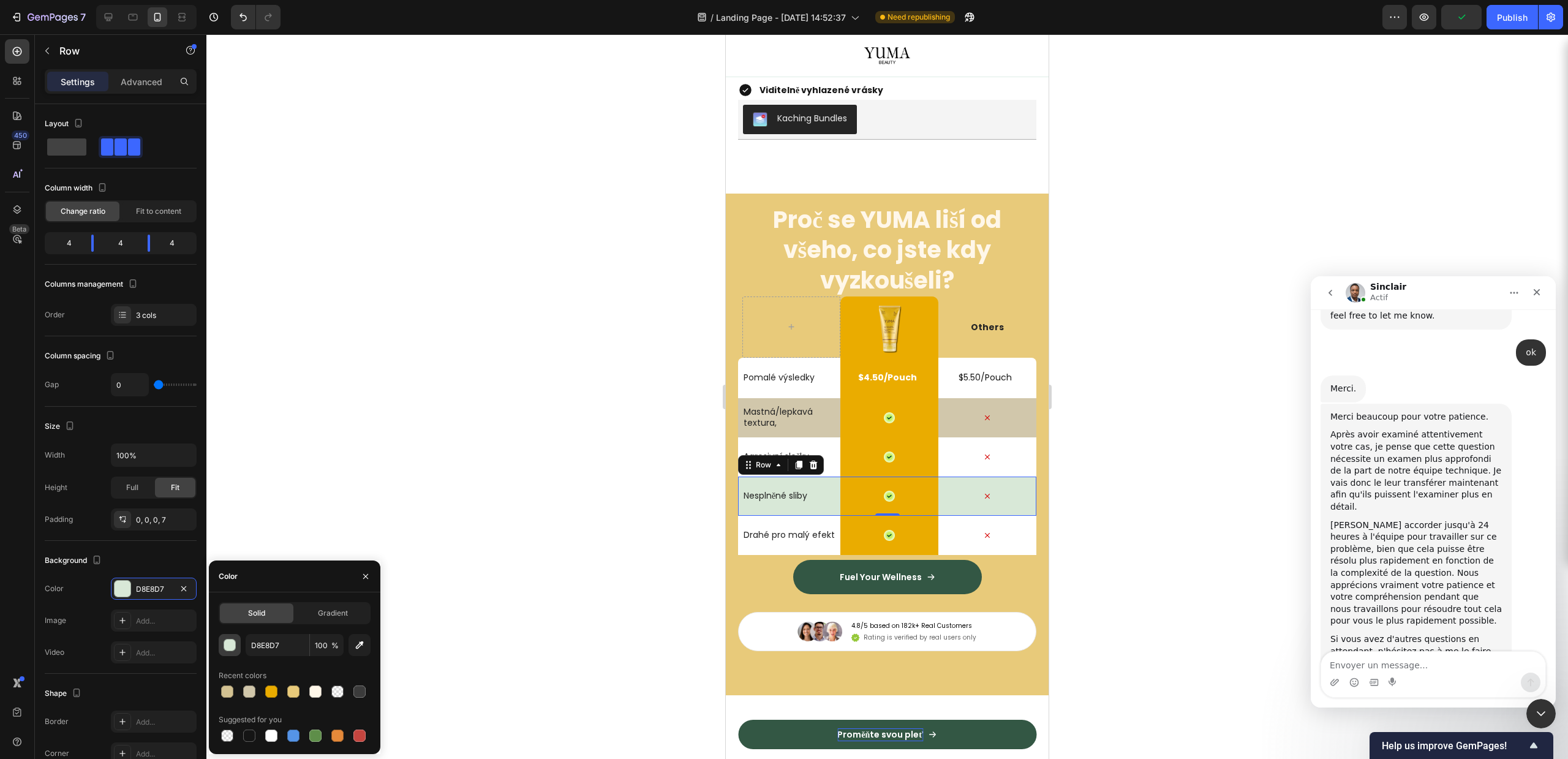
click at [231, 639] on div "button" at bounding box center [229, 645] width 12 height 12
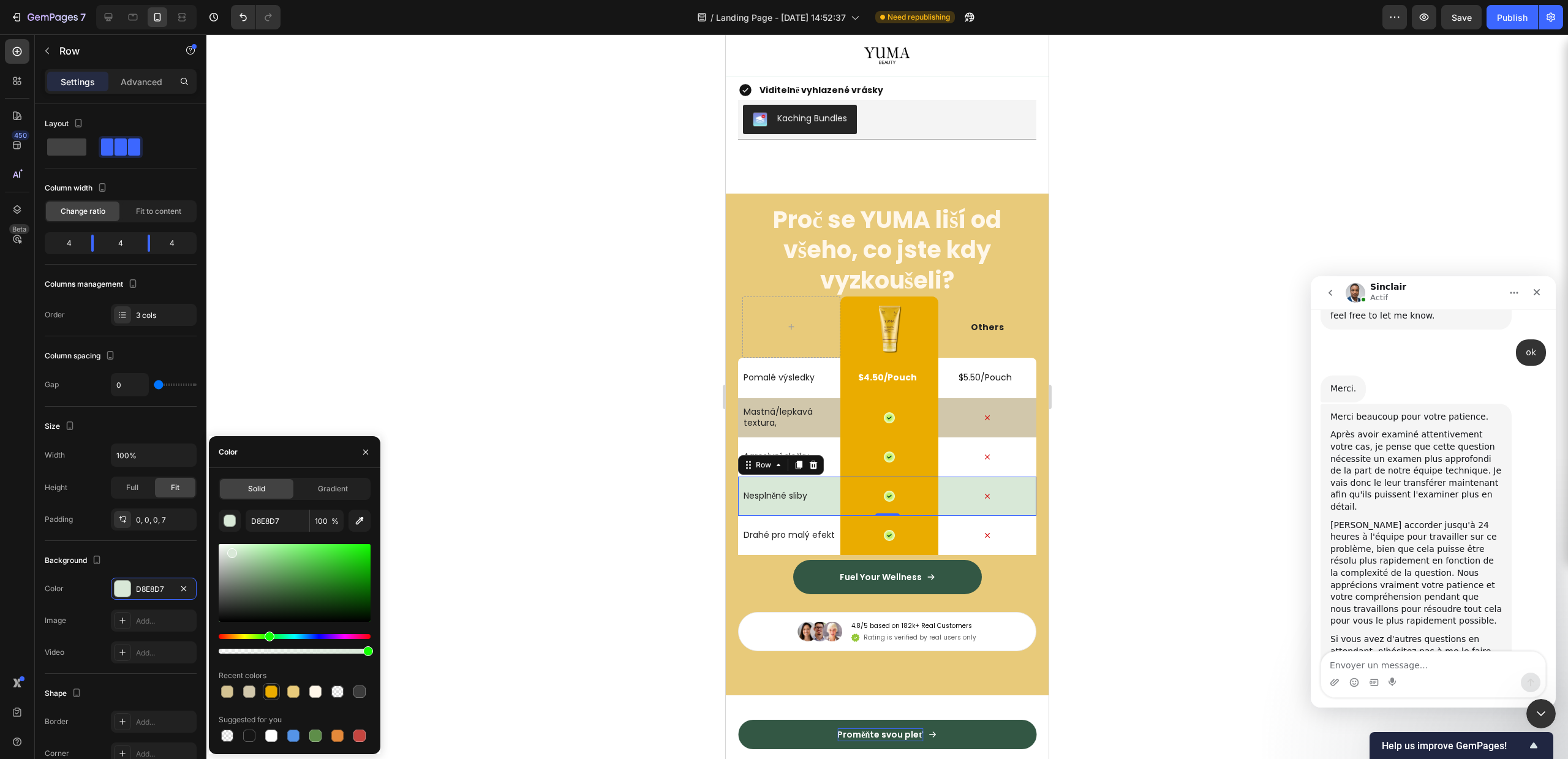
click at [270, 687] on div at bounding box center [271, 691] width 12 height 12
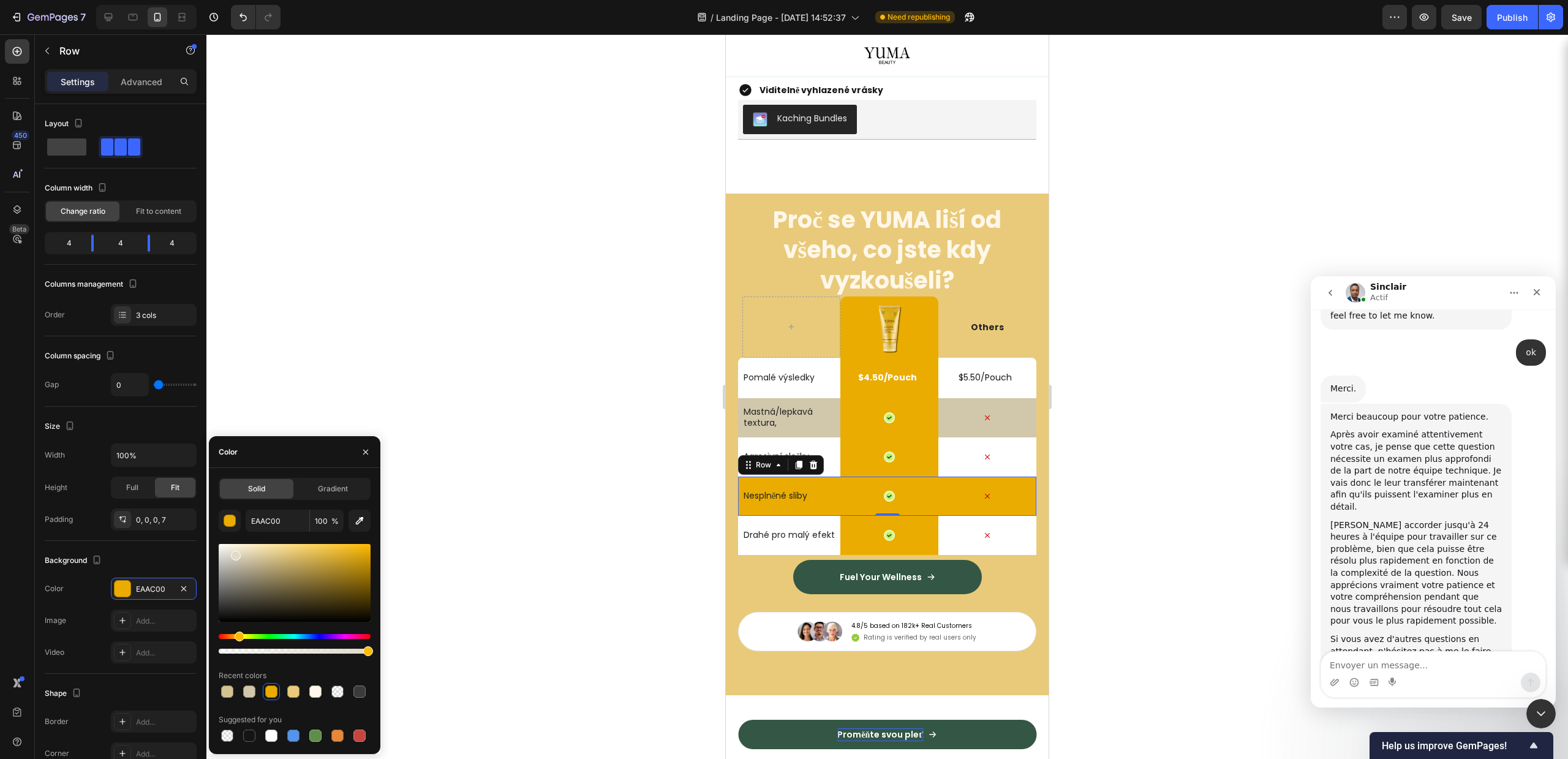
click at [235, 553] on div at bounding box center [294, 583] width 152 height 78
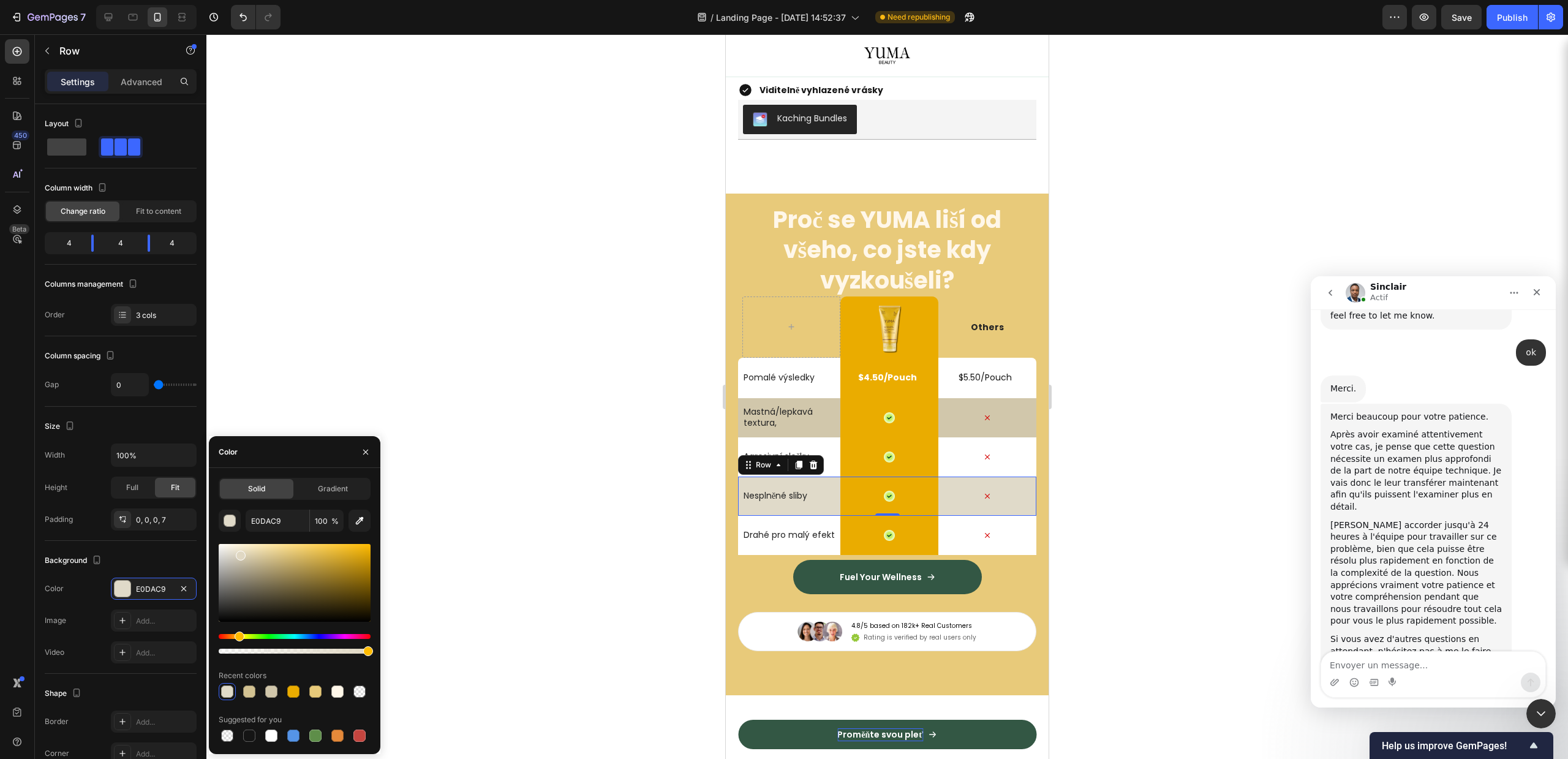
click at [239, 553] on div at bounding box center [240, 555] width 10 height 10
click at [238, 552] on div at bounding box center [240, 555] width 10 height 10
type input "E2DBC7"
click at [823, 428] on p "Mastná/lepkavá textura," at bounding box center [789, 416] width 91 height 22
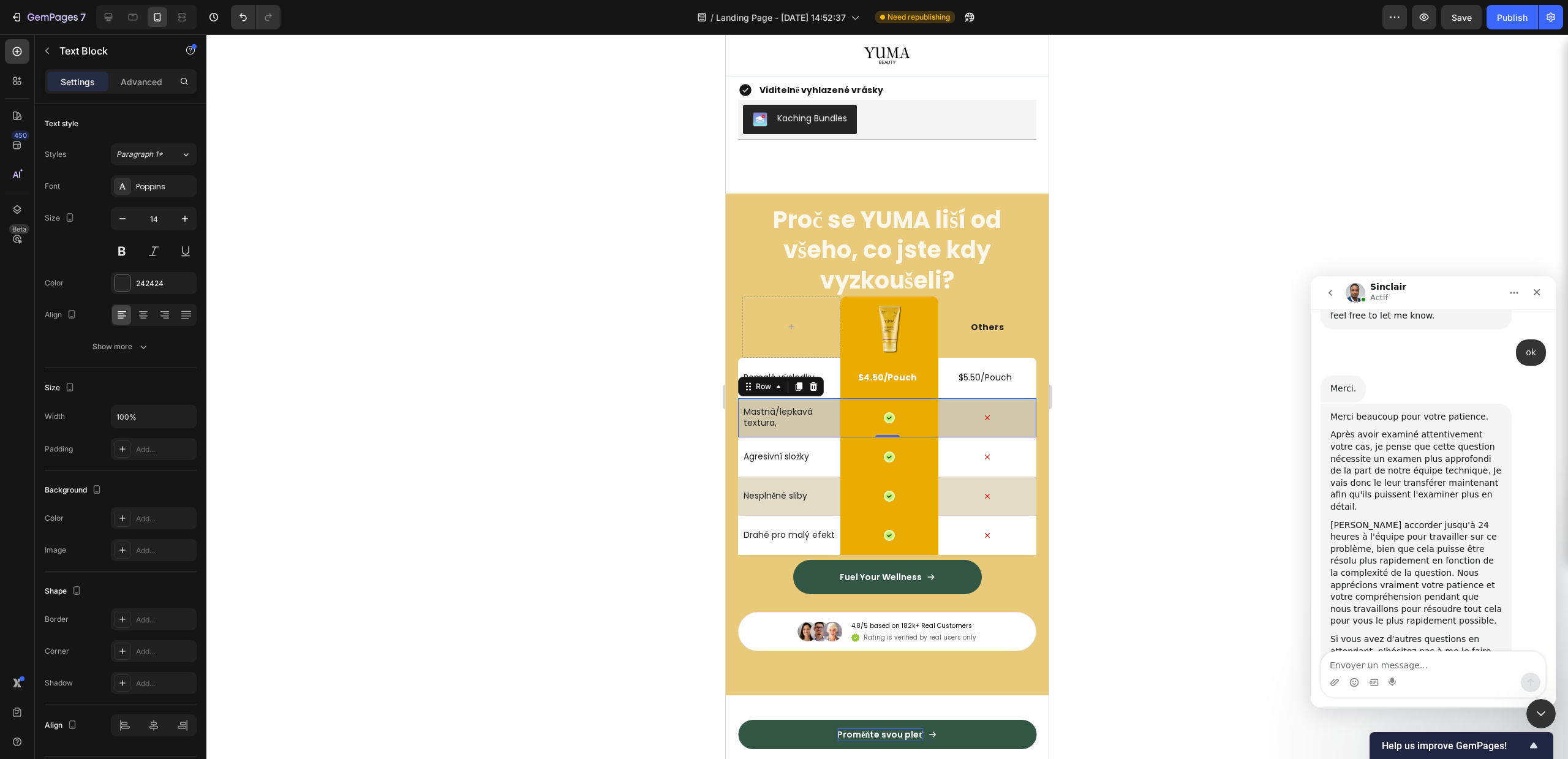
click at [819, 438] on div "Mastná/lepkavá textura, Text Block" at bounding box center [791, 417] width 98 height 39
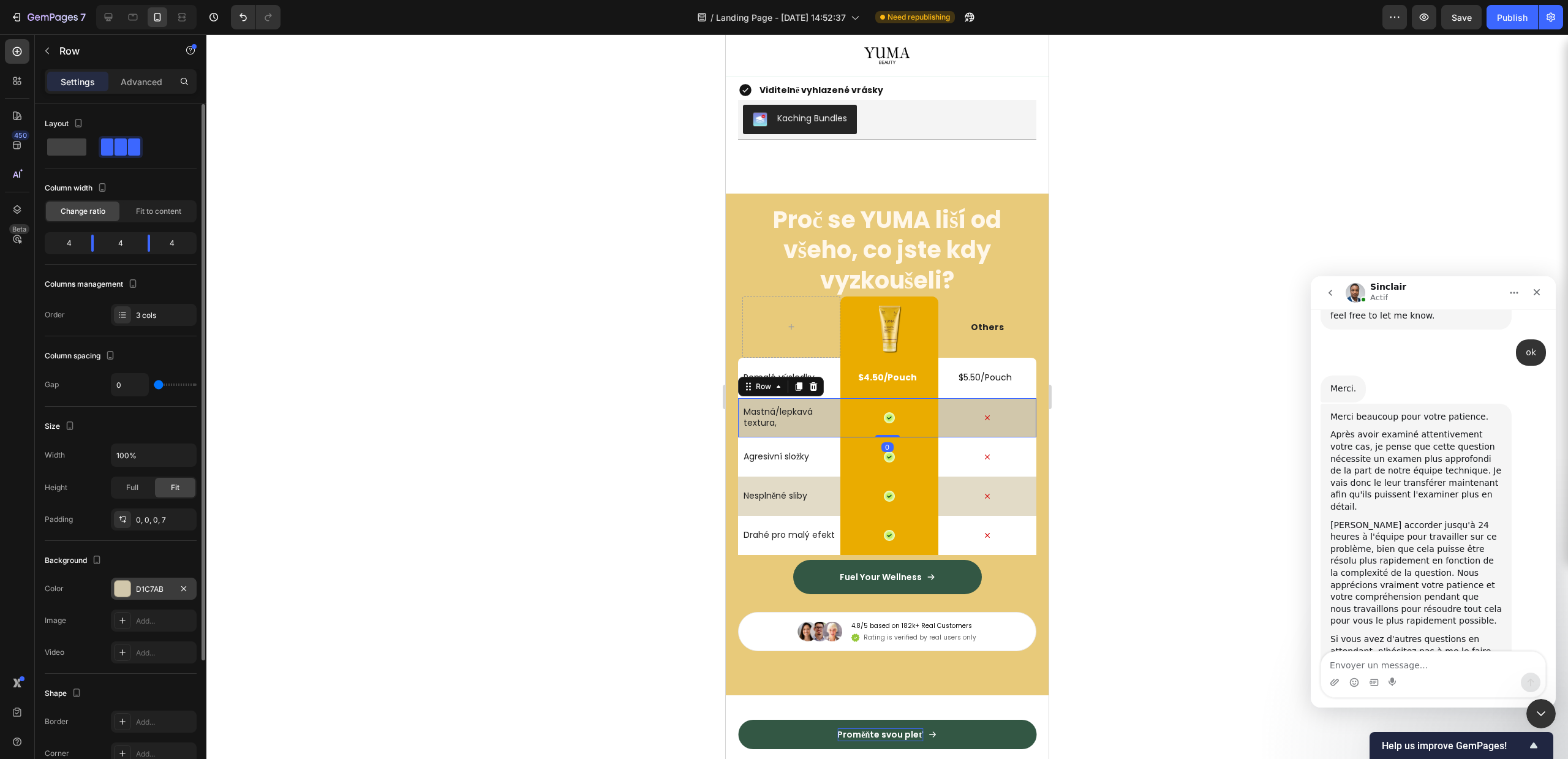
click at [127, 588] on div at bounding box center [123, 589] width 16 height 16
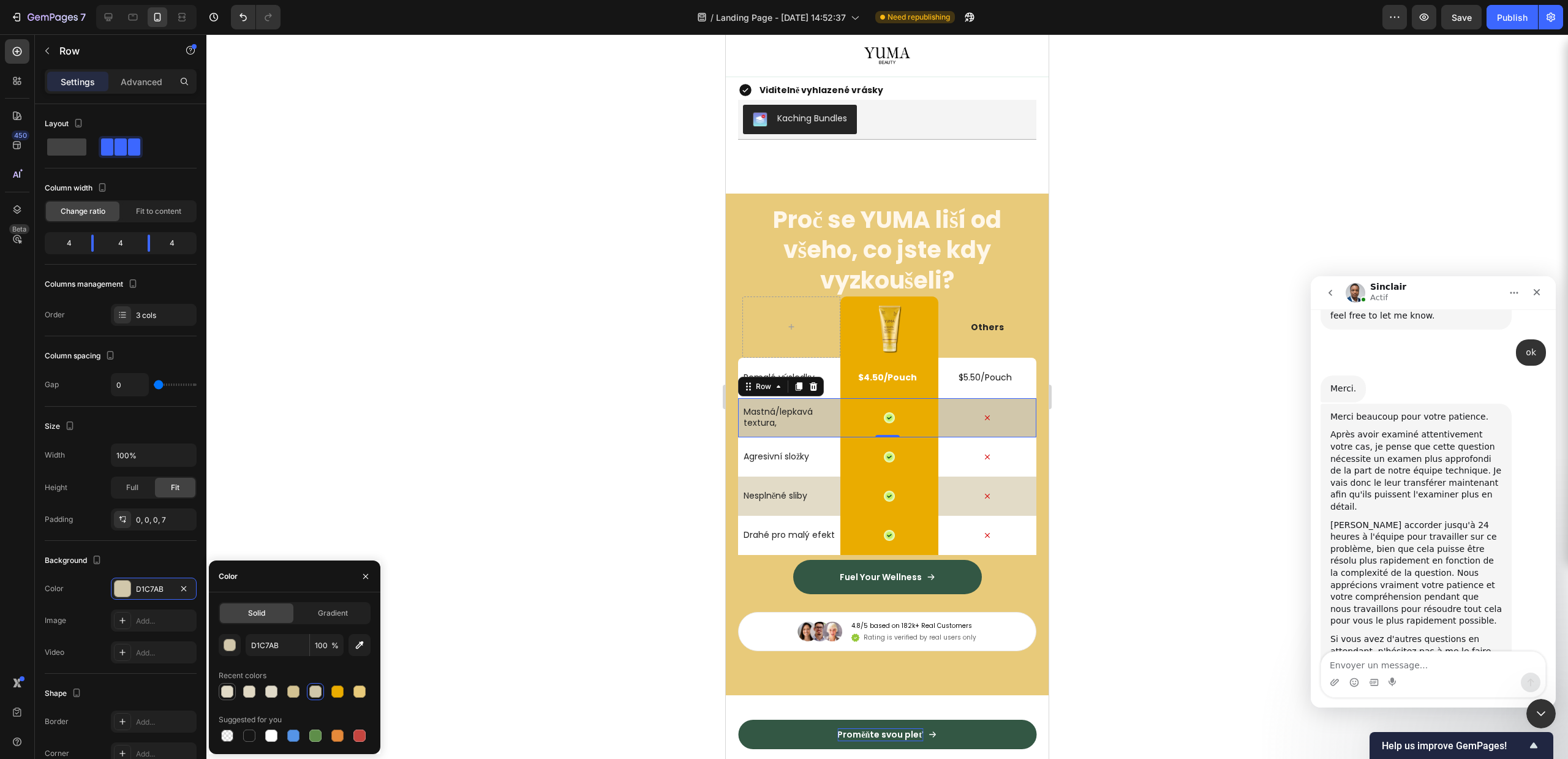
click at [228, 686] on div at bounding box center [227, 691] width 12 height 12
type input "E2DBC7"
click at [525, 459] on div at bounding box center [887, 396] width 1362 height 724
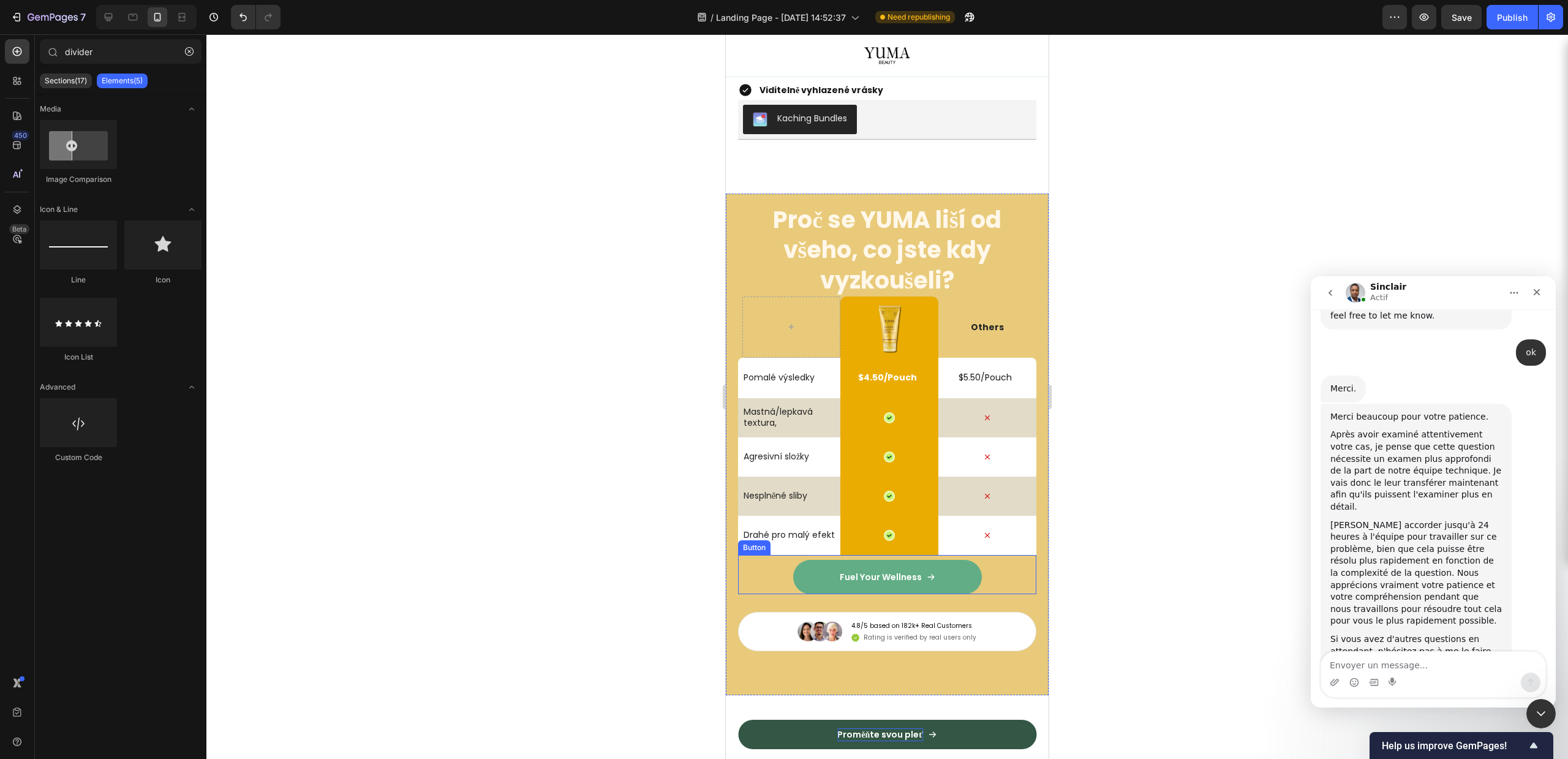
click at [954, 593] on link "Fuel Your Wellness" at bounding box center [888, 577] width 188 height 34
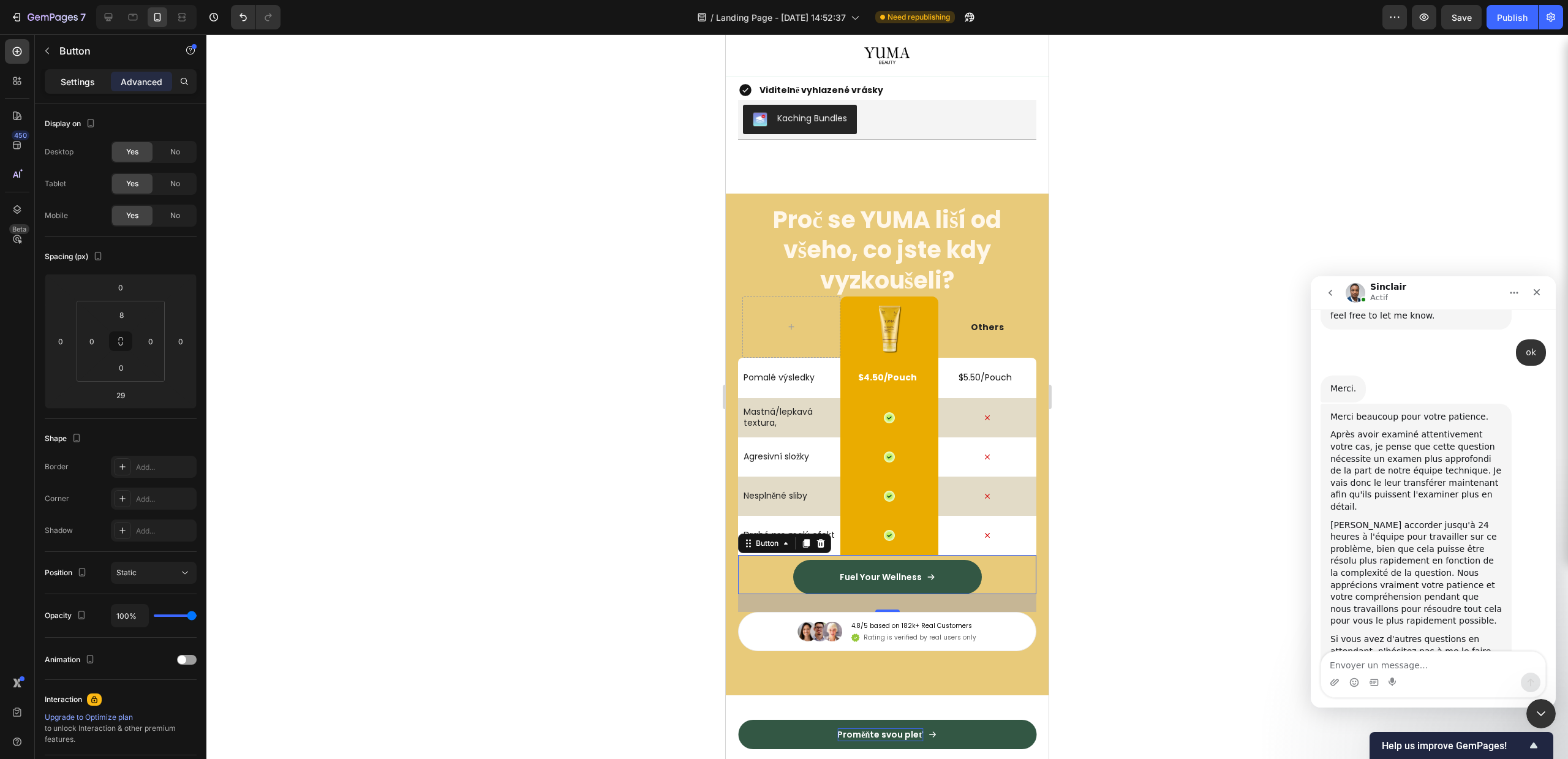
click at [88, 89] on div "Settings" at bounding box center [77, 81] width 61 height 19
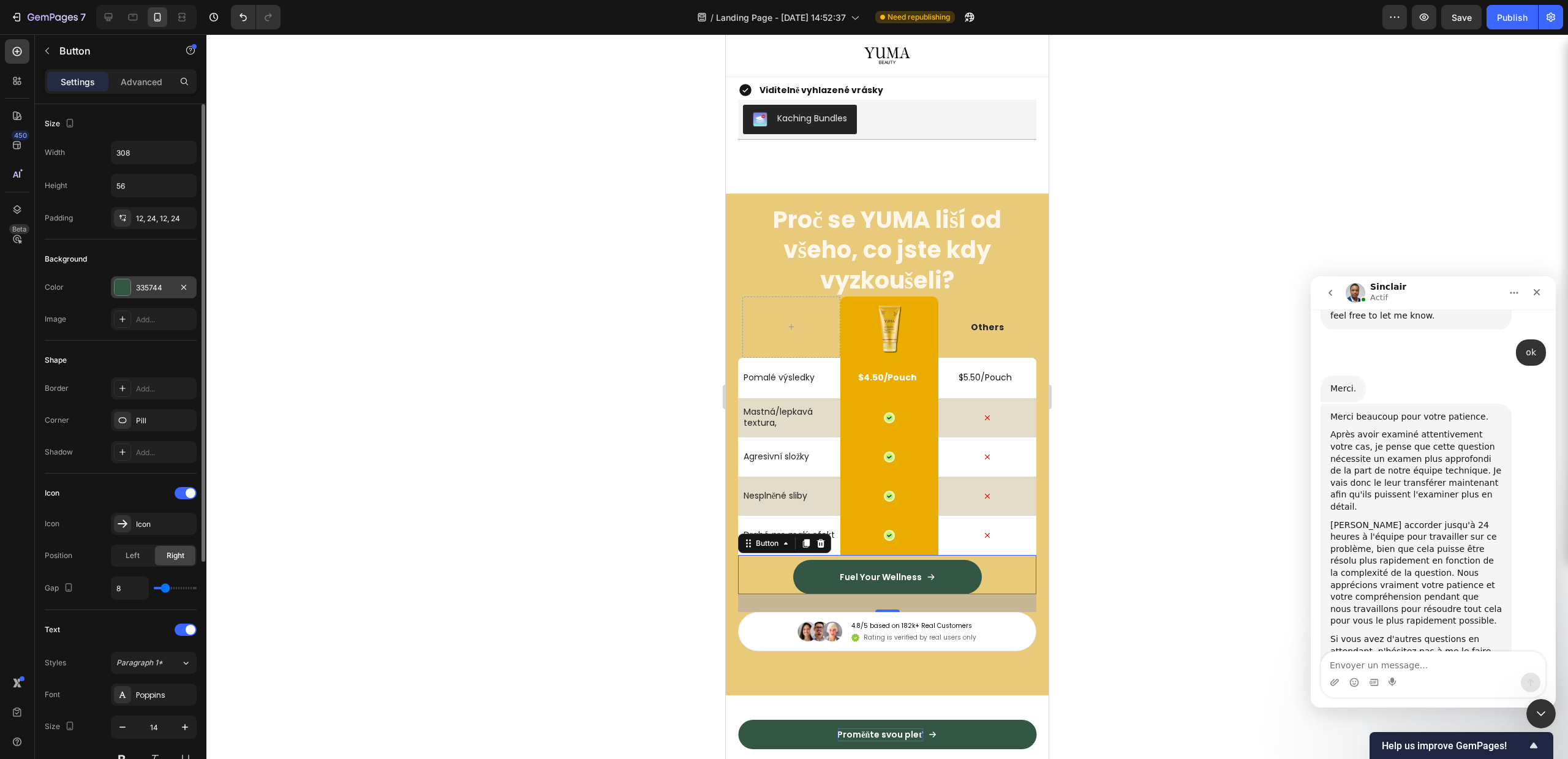
click at [115, 276] on div "335744" at bounding box center [154, 287] width 86 height 22
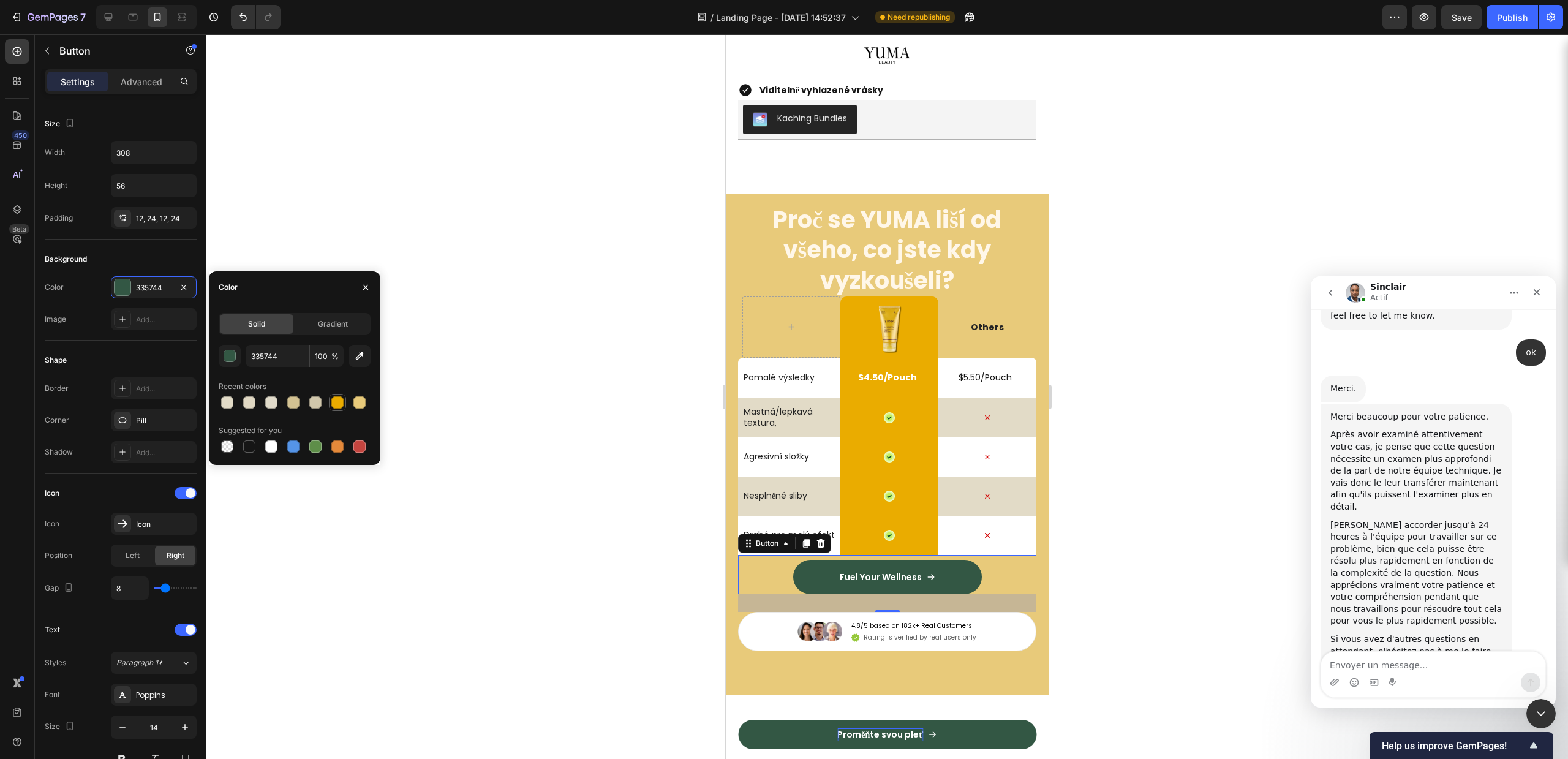
click at [335, 406] on div at bounding box center [337, 402] width 12 height 12
click at [231, 354] on div "button" at bounding box center [230, 356] width 12 height 12
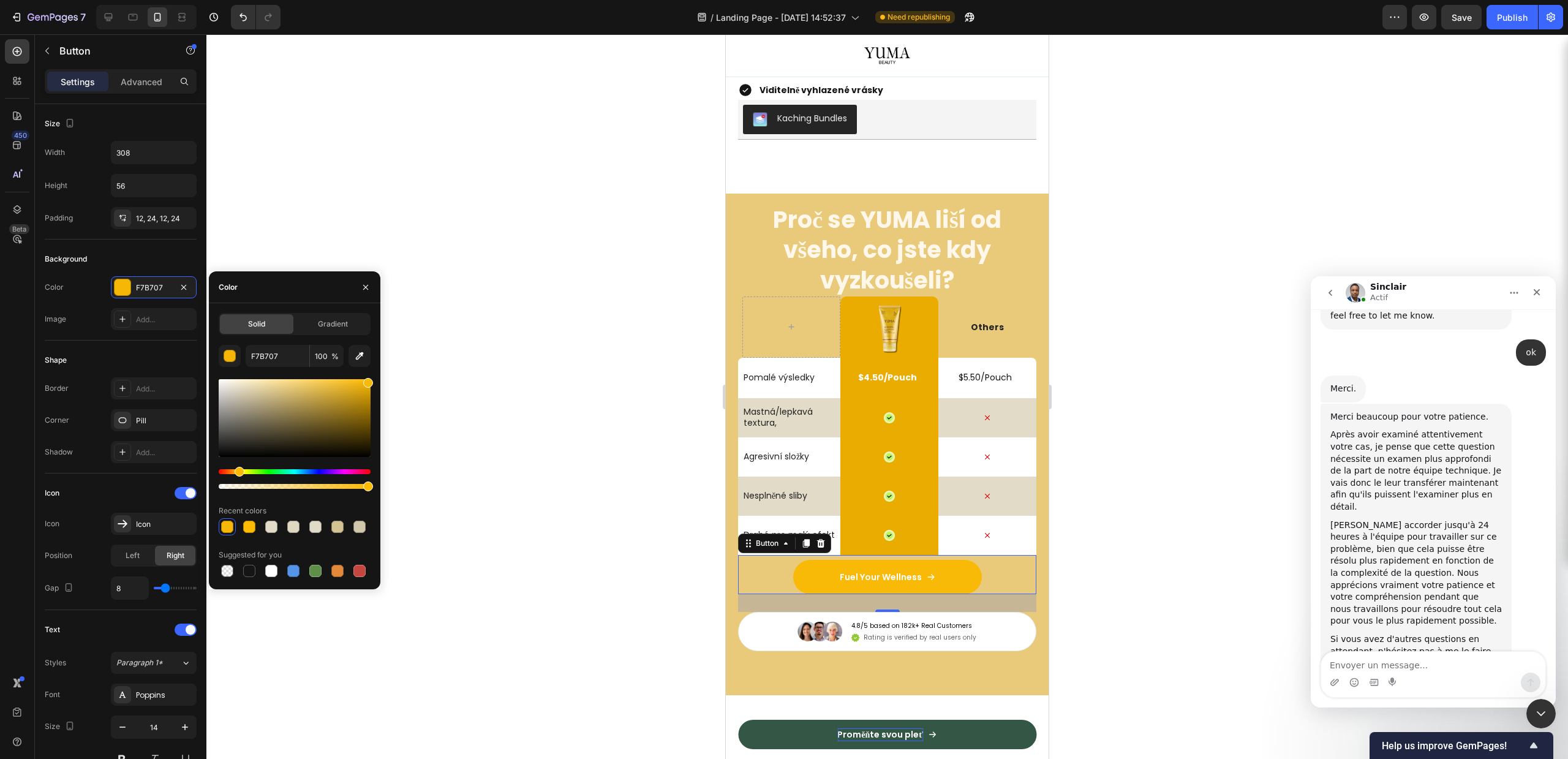
drag, startPoint x: 365, startPoint y: 393, endPoint x: 368, endPoint y: 380, distance: 13.3
click at [368, 380] on div at bounding box center [294, 418] width 152 height 78
type input "F9B907"
click at [787, 728] on link "Proměňte svou pleť" at bounding box center [887, 734] width 298 height 29
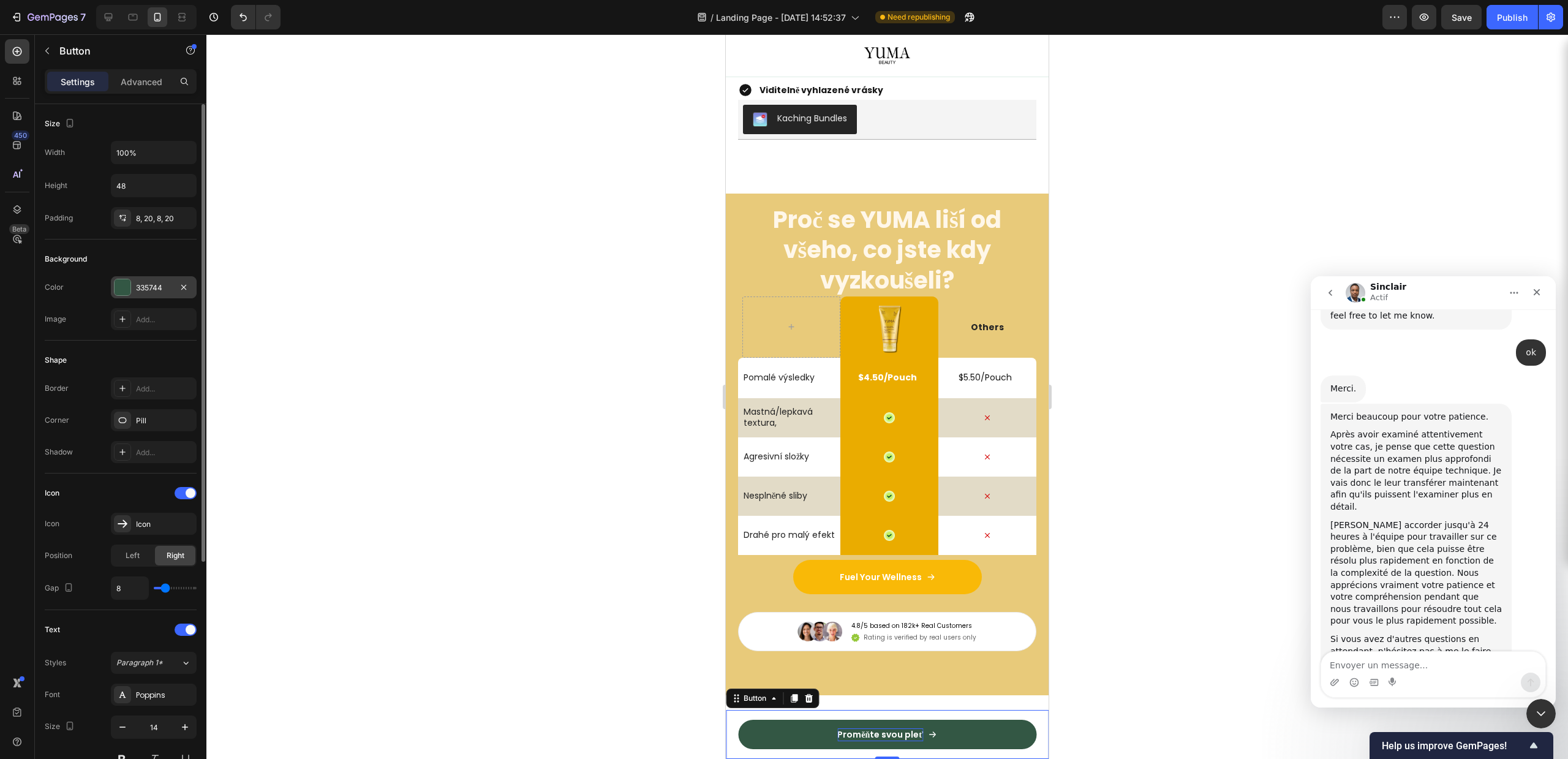
click at [119, 295] on div at bounding box center [123, 287] width 16 height 16
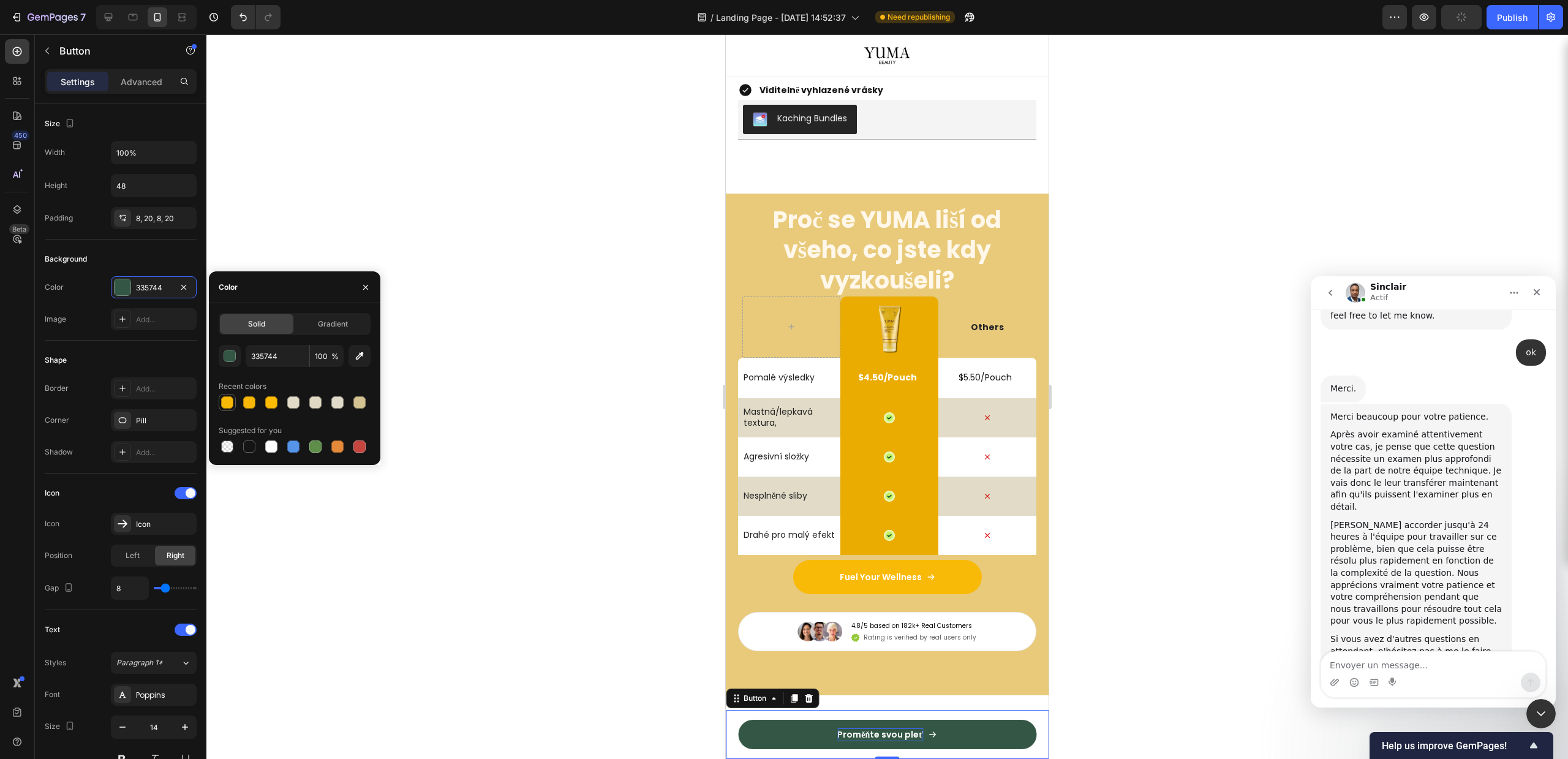
click at [227, 405] on div at bounding box center [227, 402] width 12 height 12
type input "F9B907"
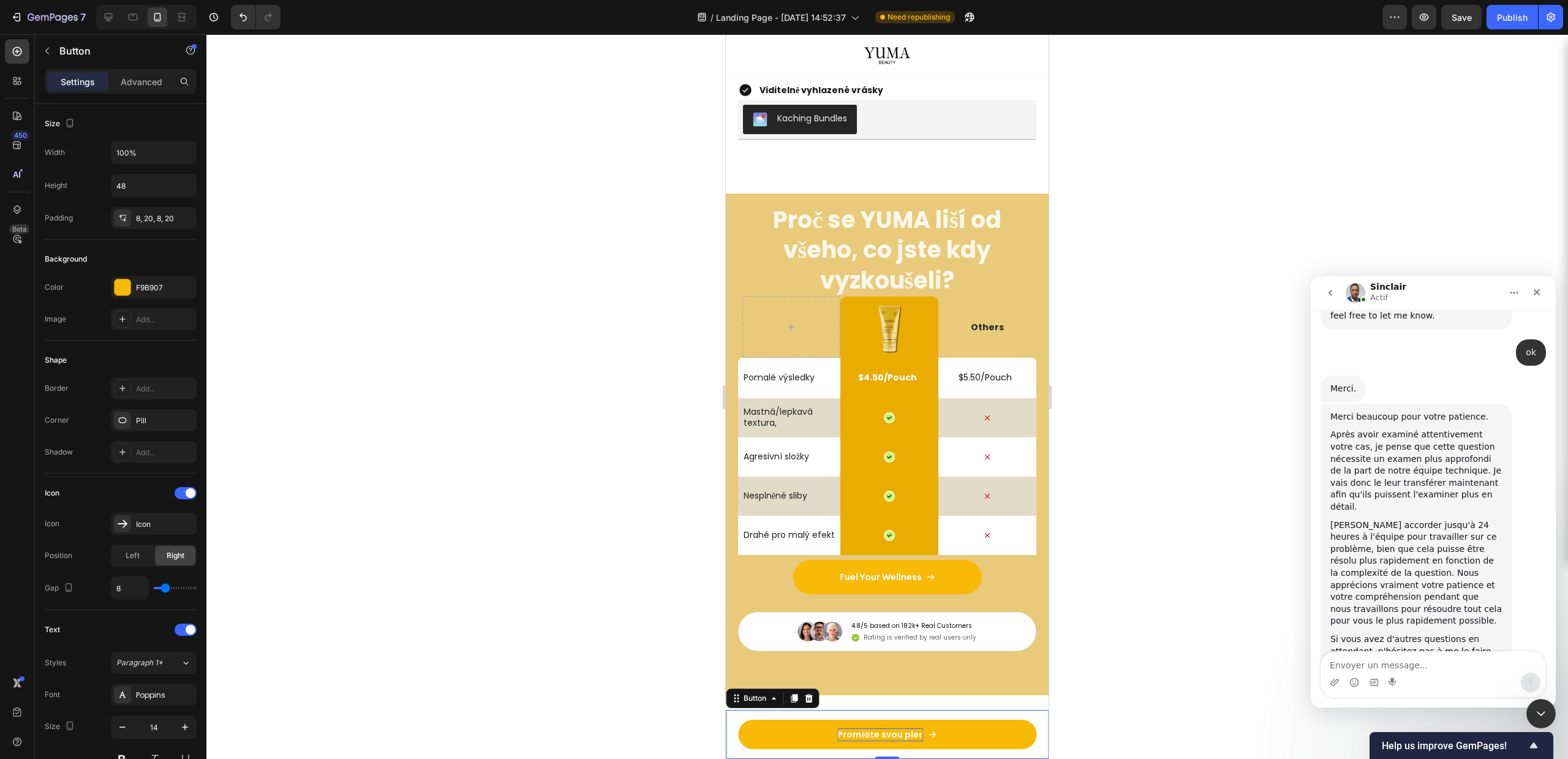
click at [460, 448] on div at bounding box center [887, 396] width 1362 height 724
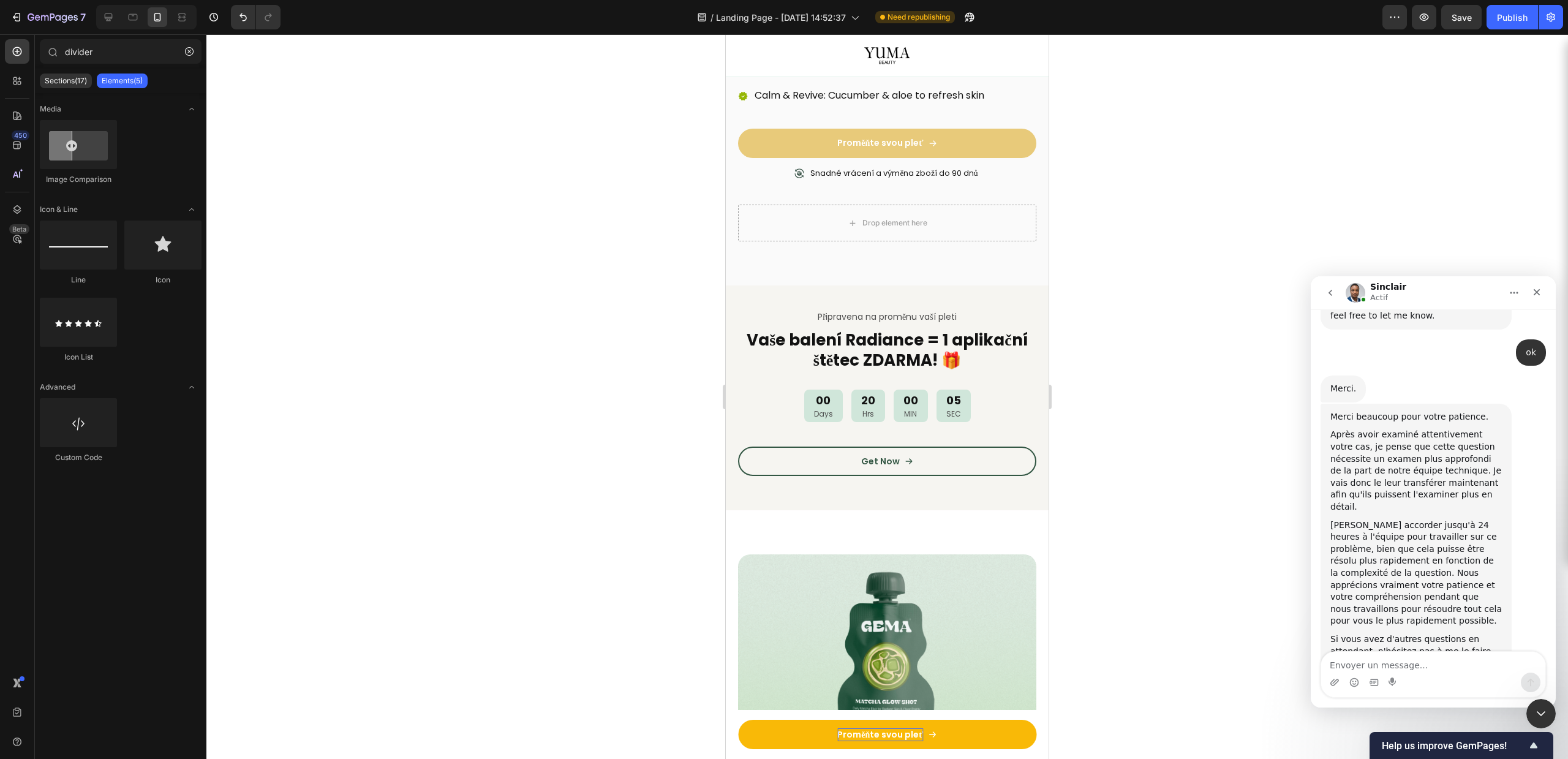
scroll to position [390, 0]
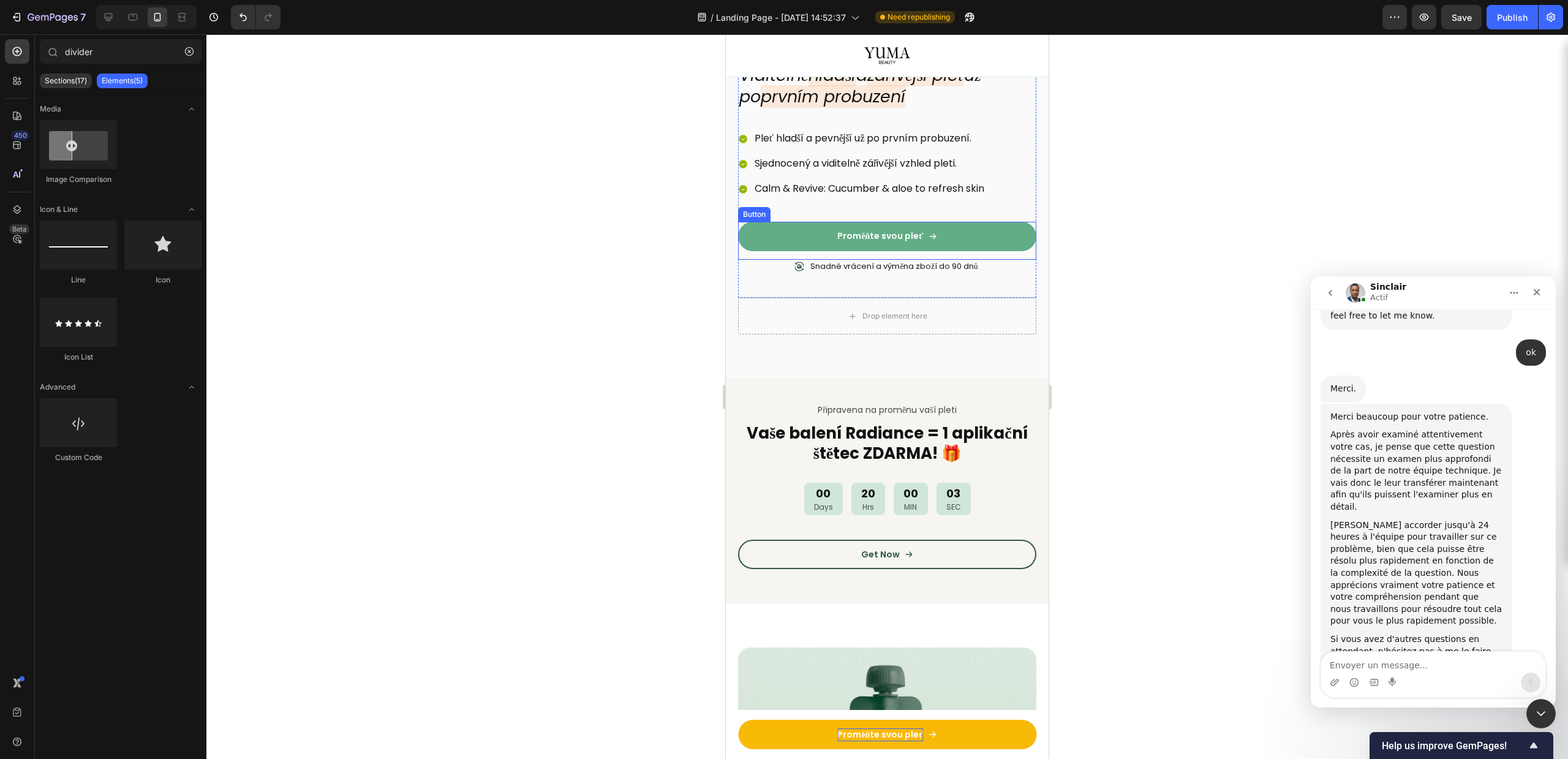
click at [981, 239] on link "Proměňte svou pleť" at bounding box center [887, 236] width 298 height 29
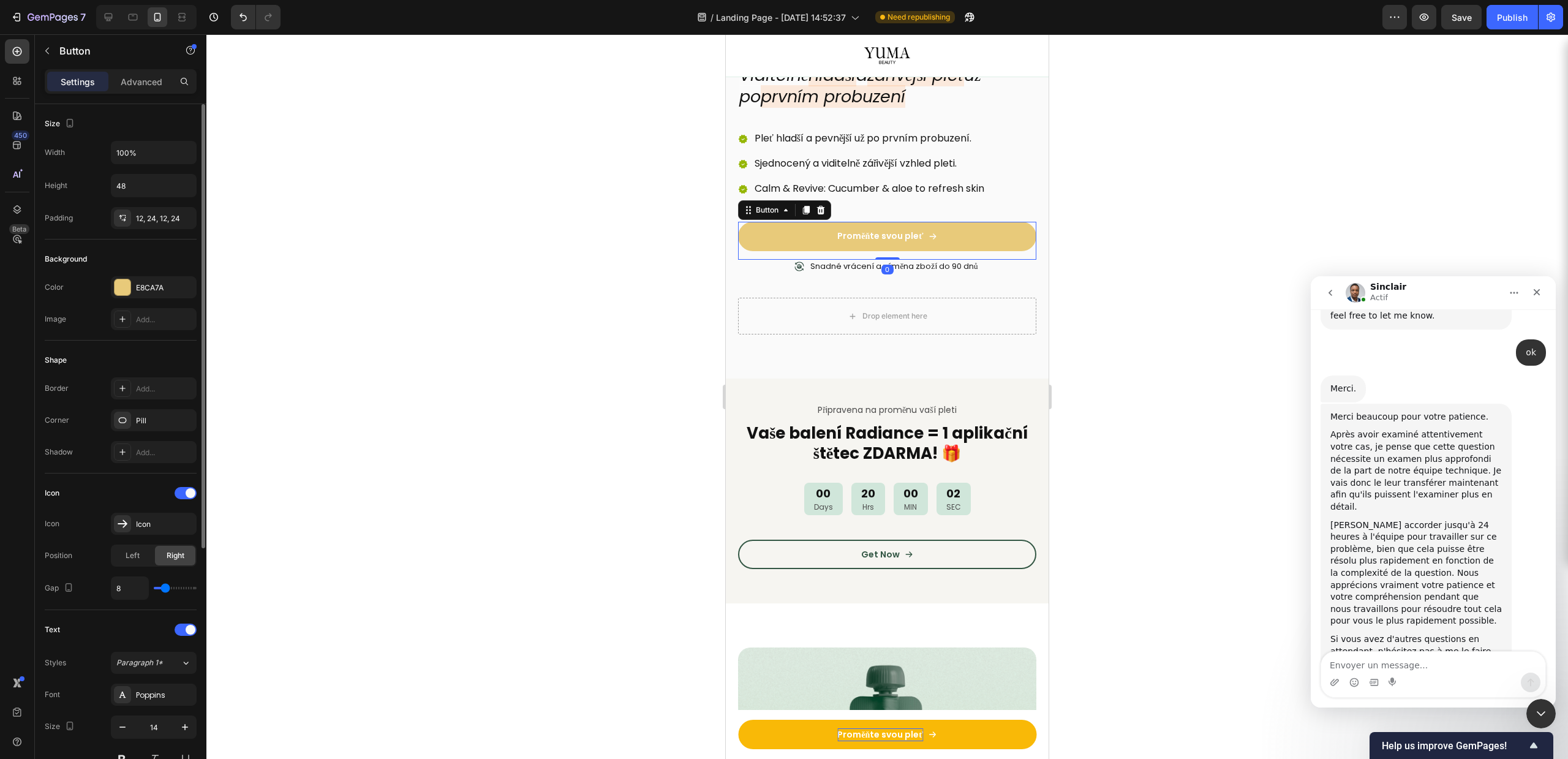
click at [109, 277] on div "Color E8CA7A" at bounding box center [120, 287] width 152 height 22
click at [118, 283] on div at bounding box center [123, 287] width 16 height 16
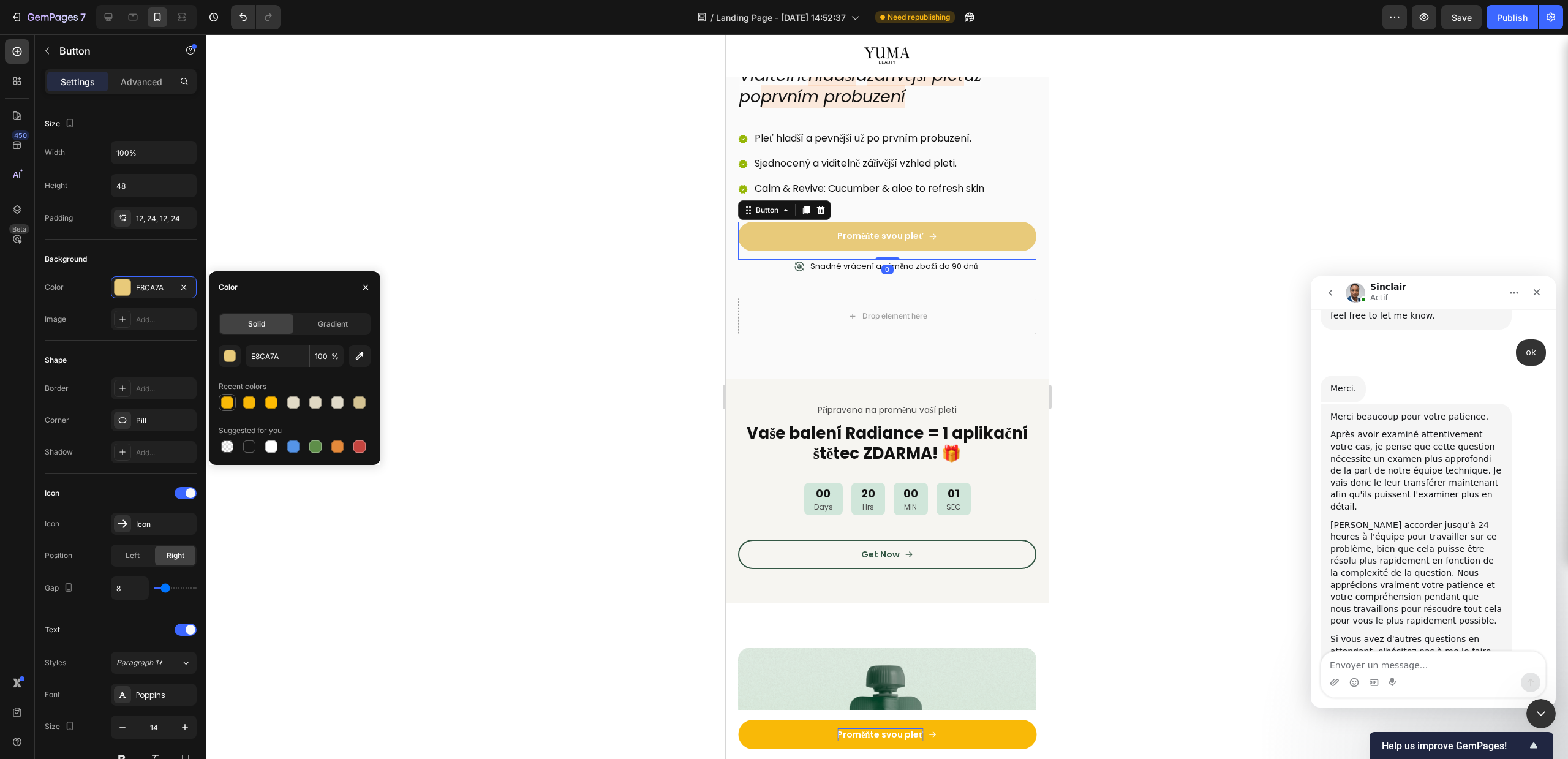
click at [234, 399] on div at bounding box center [227, 403] width 15 height 15
type input "F9B907"
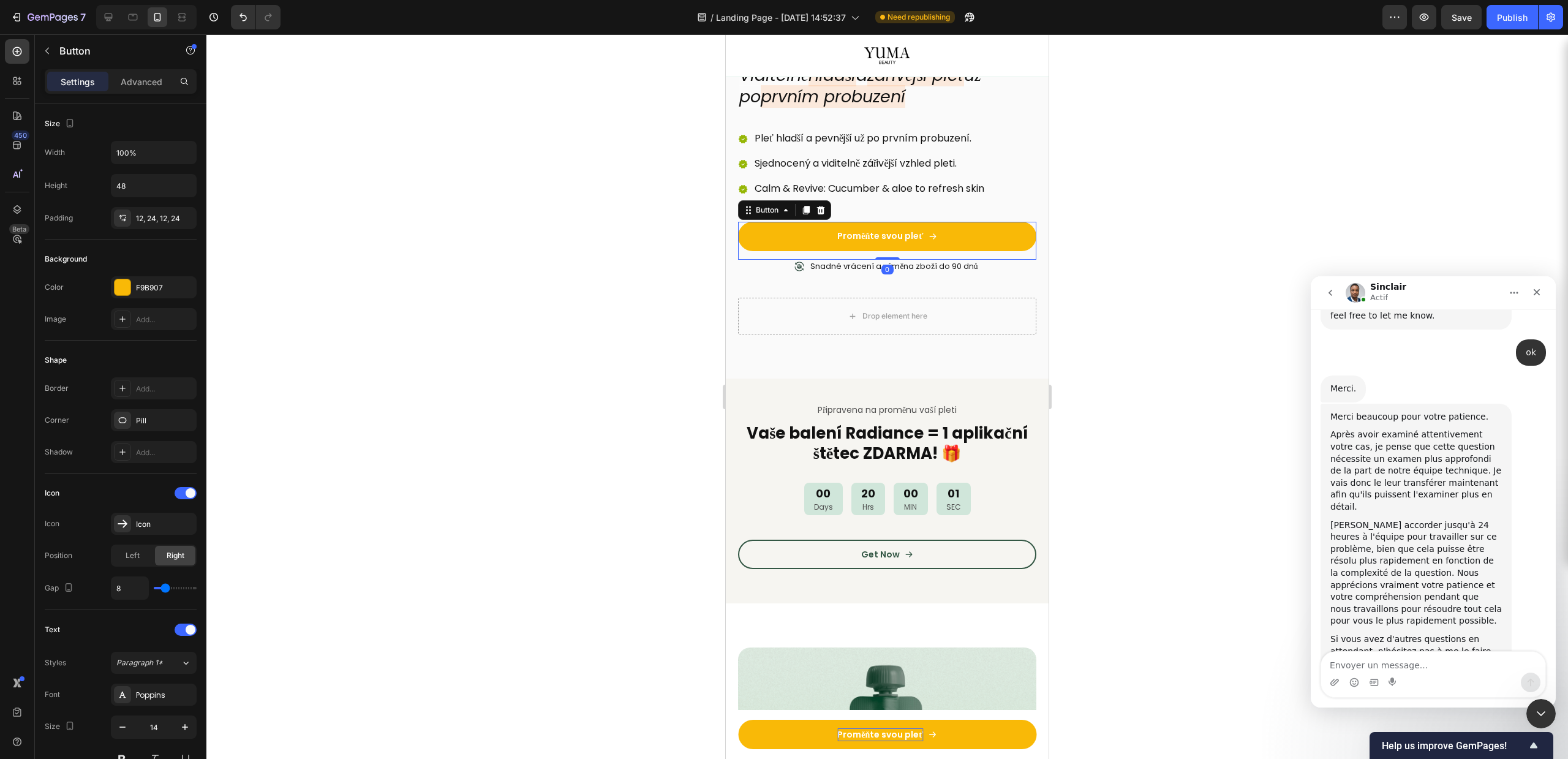
click at [546, 356] on div at bounding box center [887, 396] width 1362 height 724
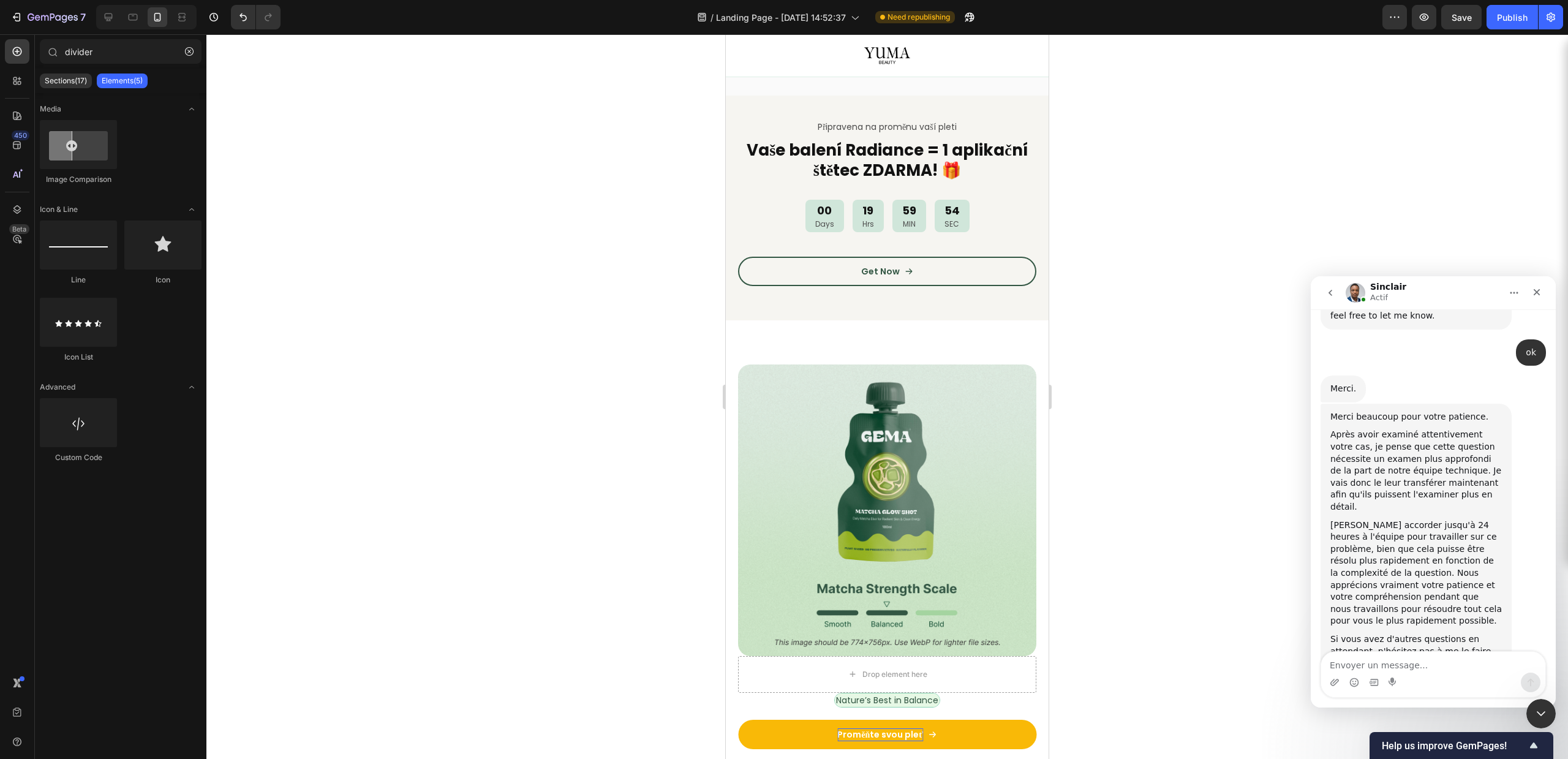
scroll to position [679, 0]
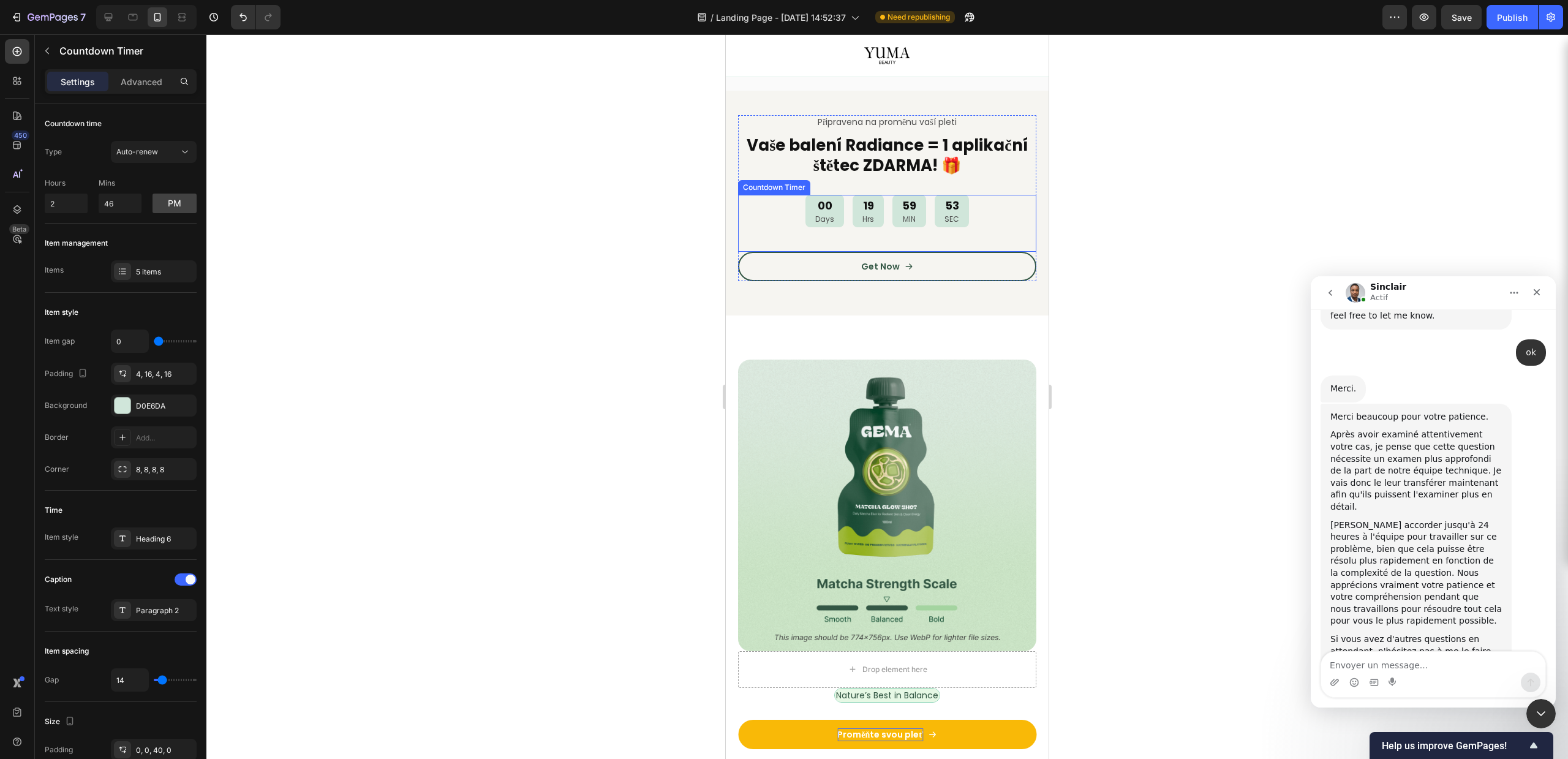
click at [754, 203] on div "00 Days 19 Hrs 59 MIN 53 SEC" at bounding box center [887, 211] width 298 height 32
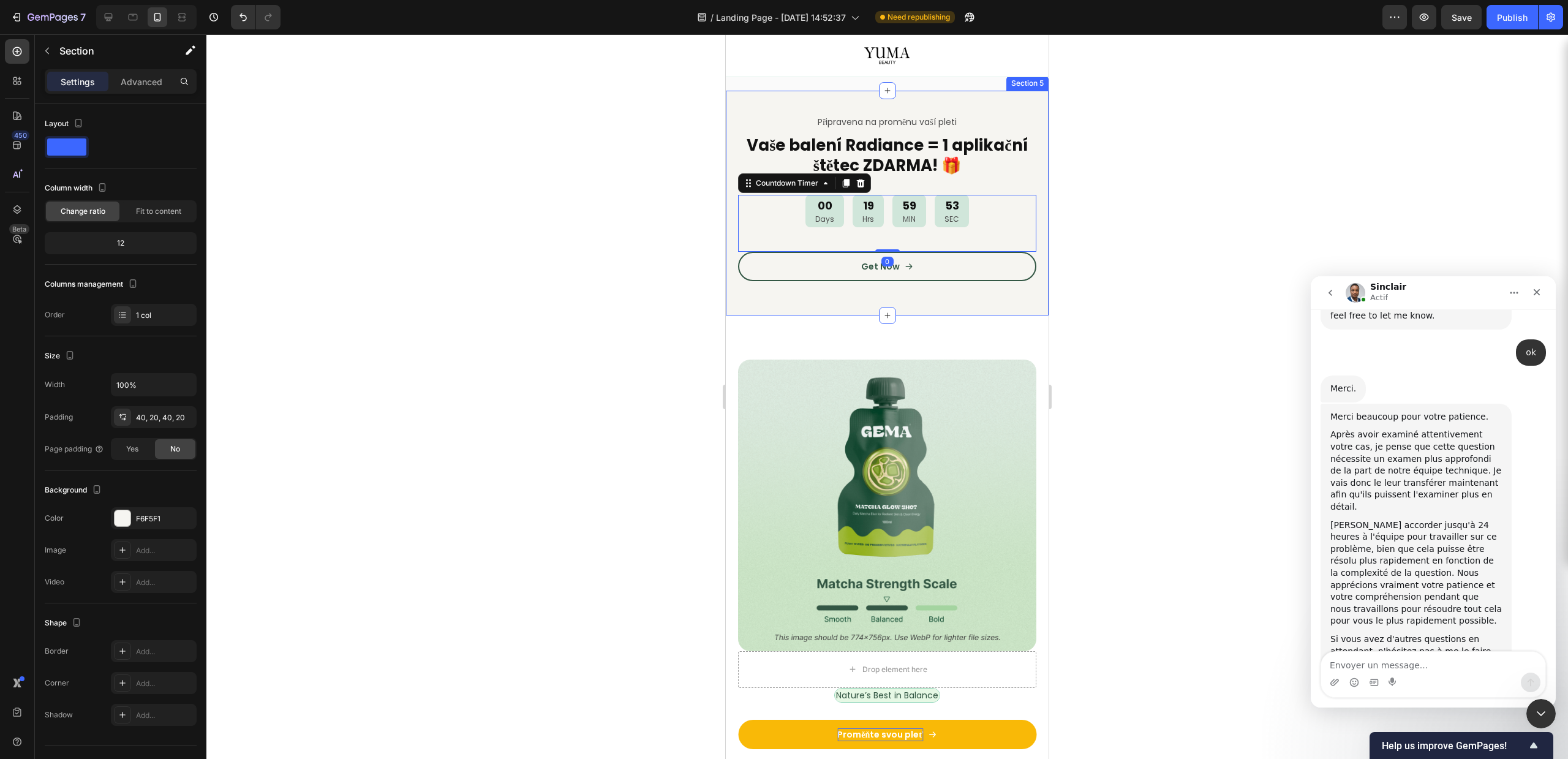
click at [732, 212] on div "Připravena na proměnu vaší pleti Text Block Vaše balení Radiance = 1 aplikační …" at bounding box center [888, 203] width 323 height 225
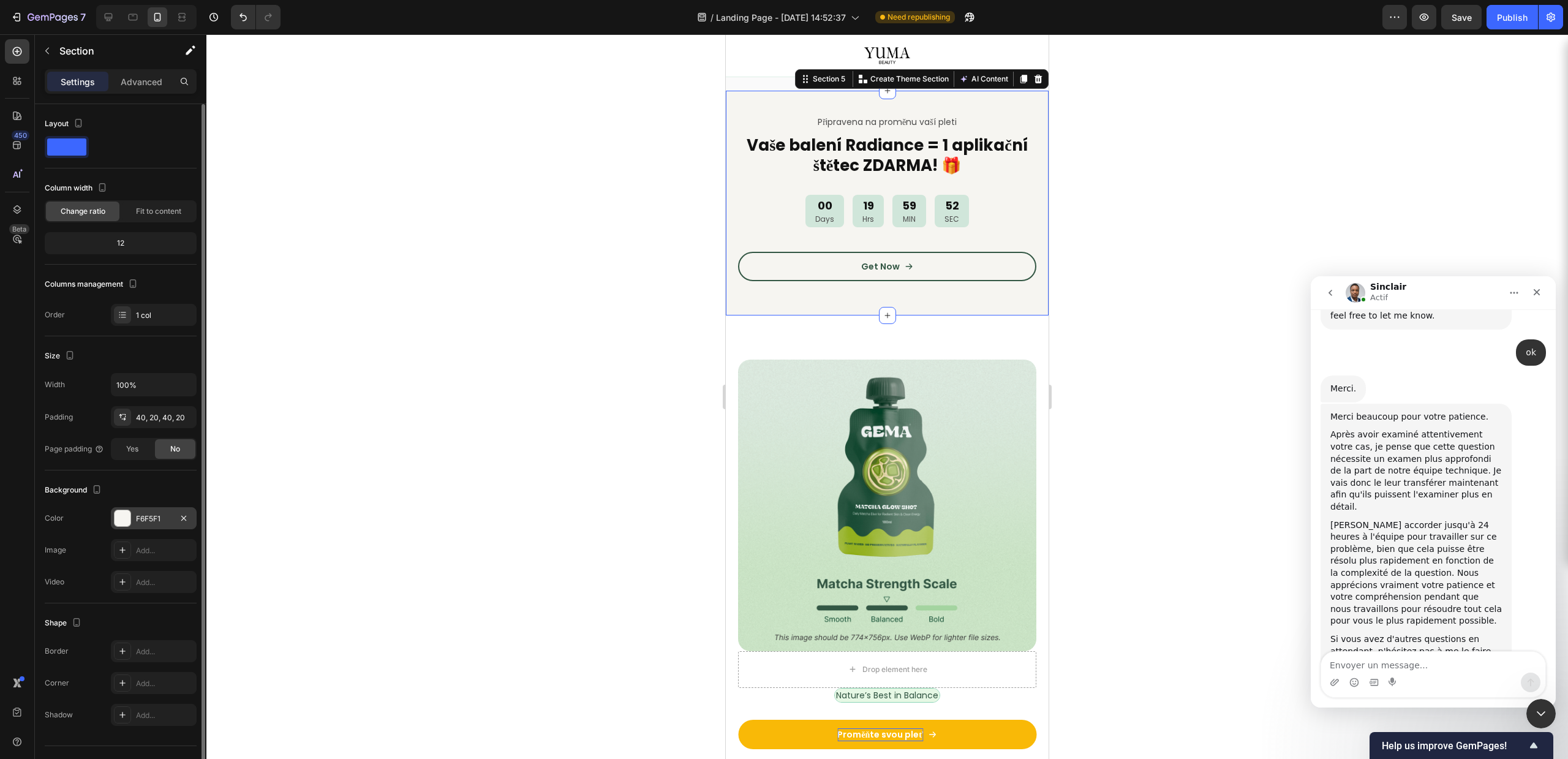
click at [132, 523] on div "F6F5F1" at bounding box center [154, 518] width 86 height 22
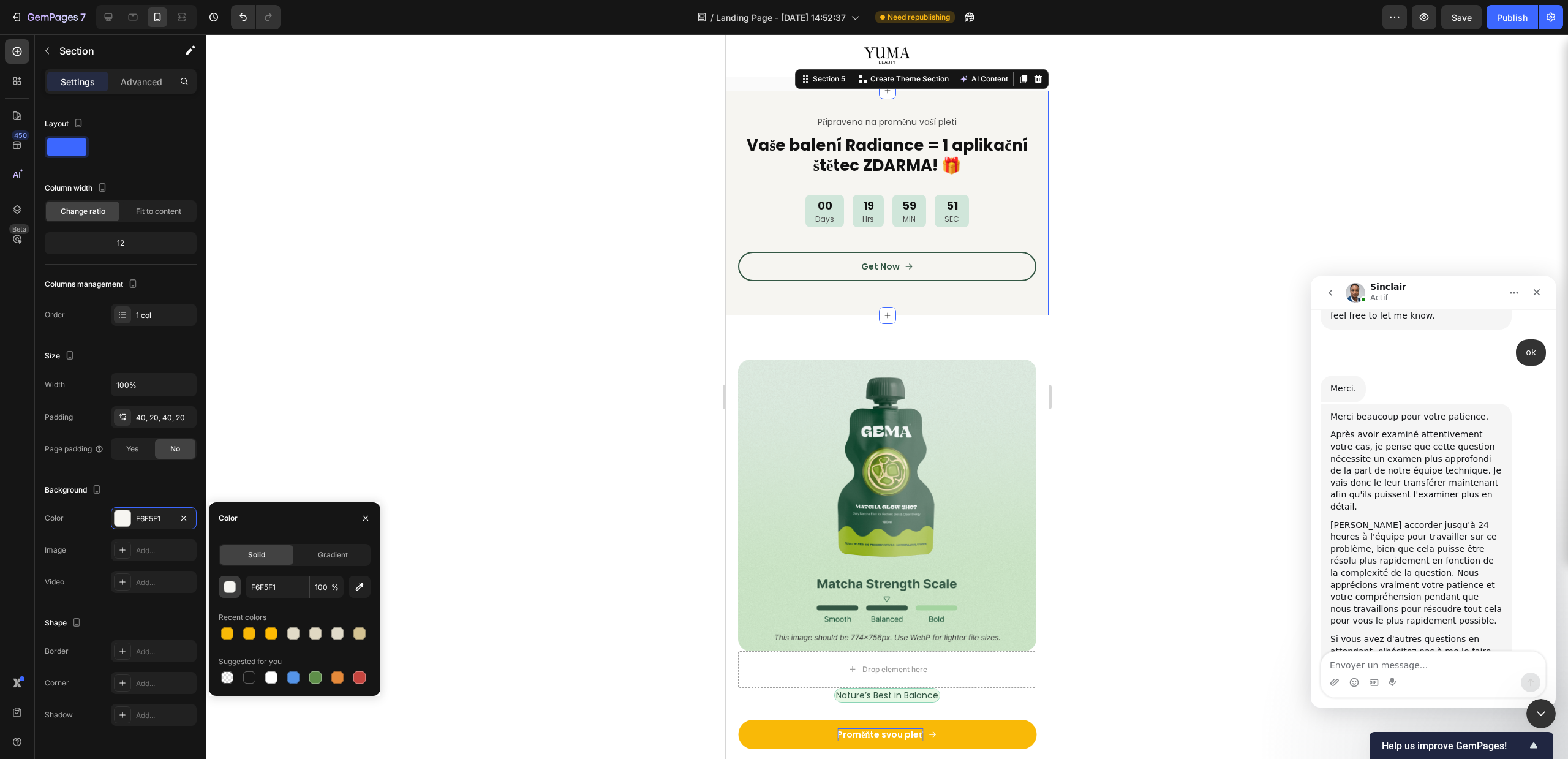
click at [231, 582] on div "button" at bounding box center [230, 587] width 12 height 12
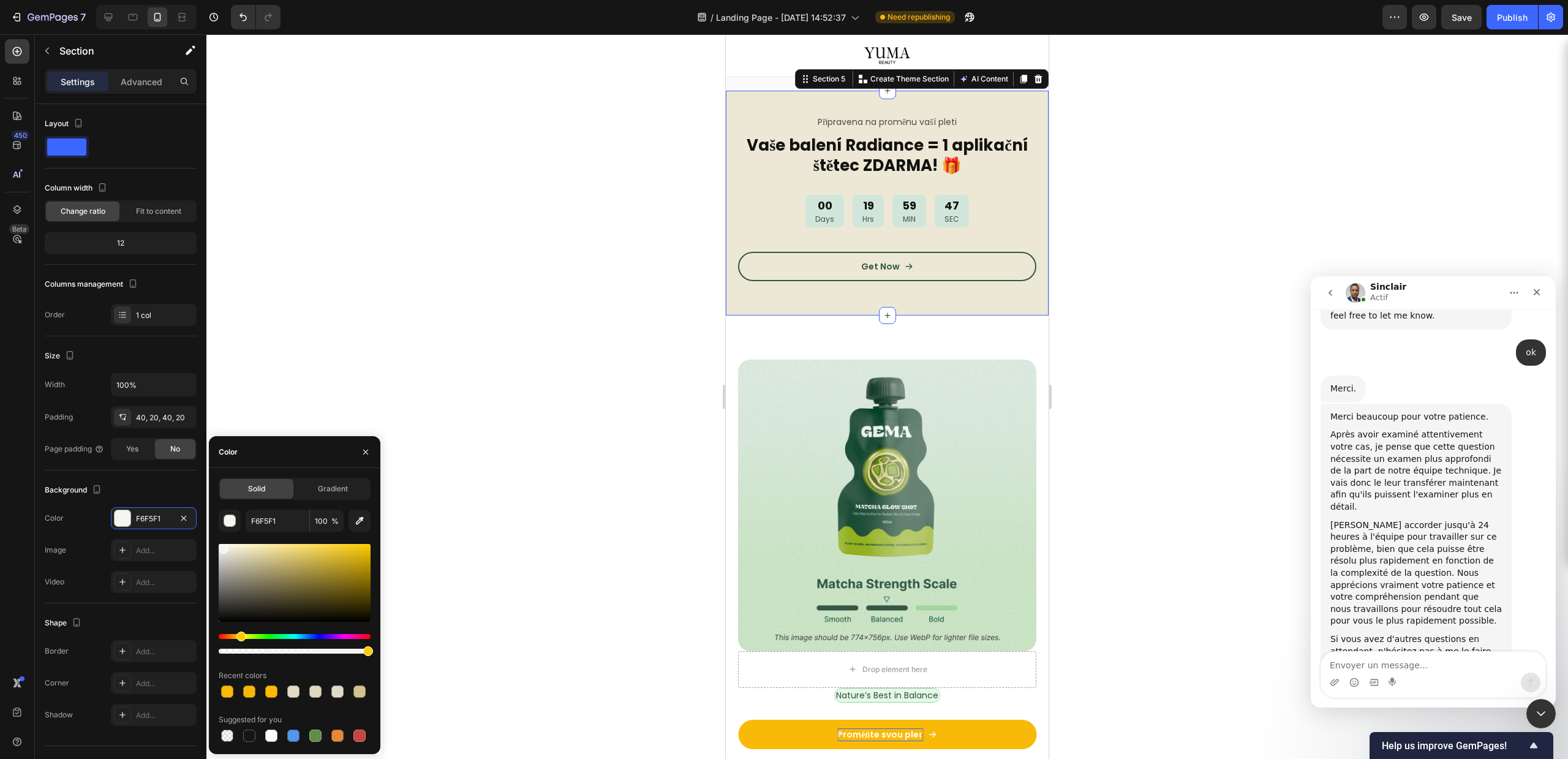
click at [235, 549] on div at bounding box center [294, 583] width 152 height 78
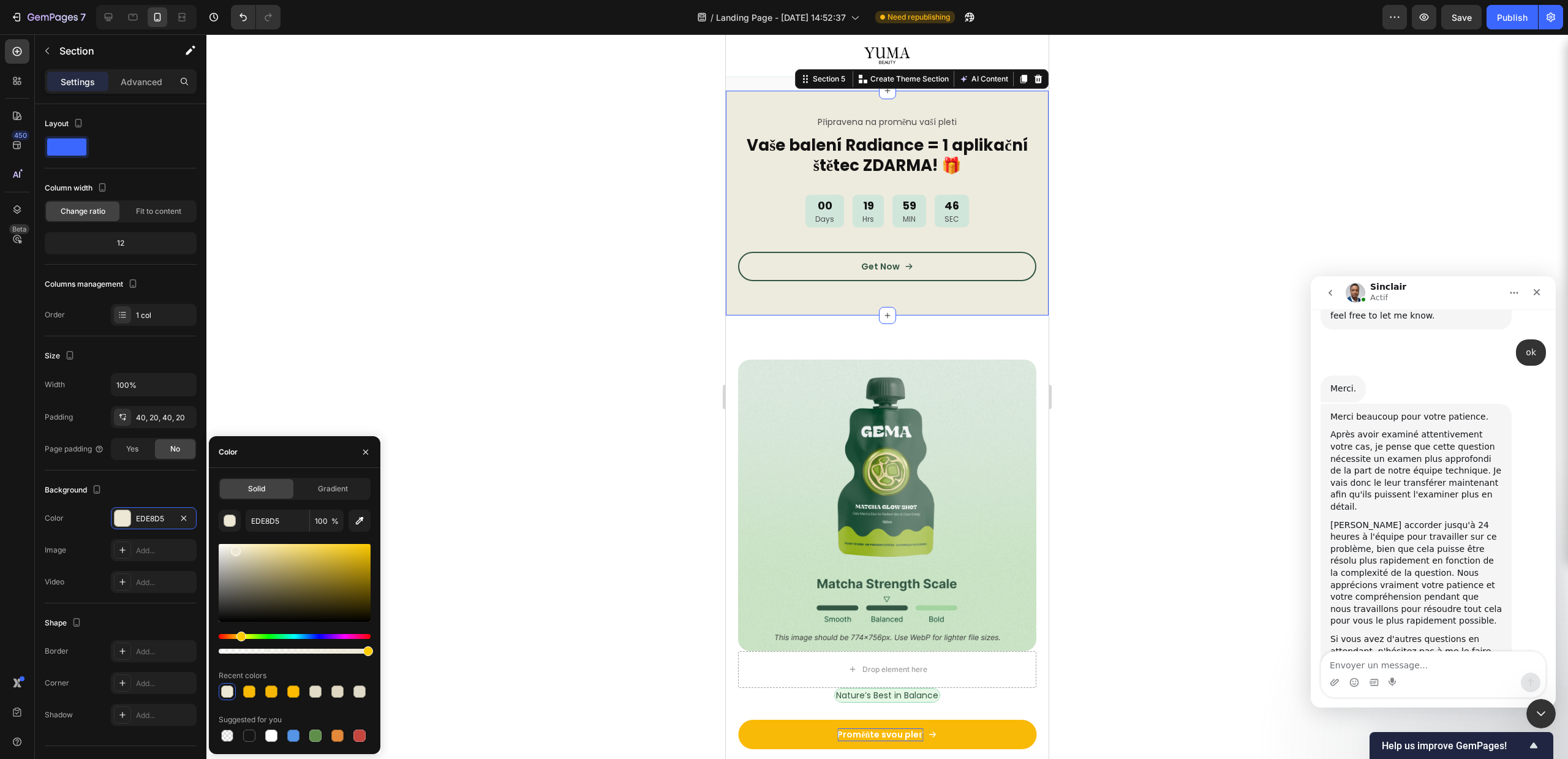
click at [228, 549] on div at bounding box center [294, 583] width 152 height 78
type input "EDEADE"
click at [807, 216] on div "00 Days" at bounding box center [825, 211] width 39 height 32
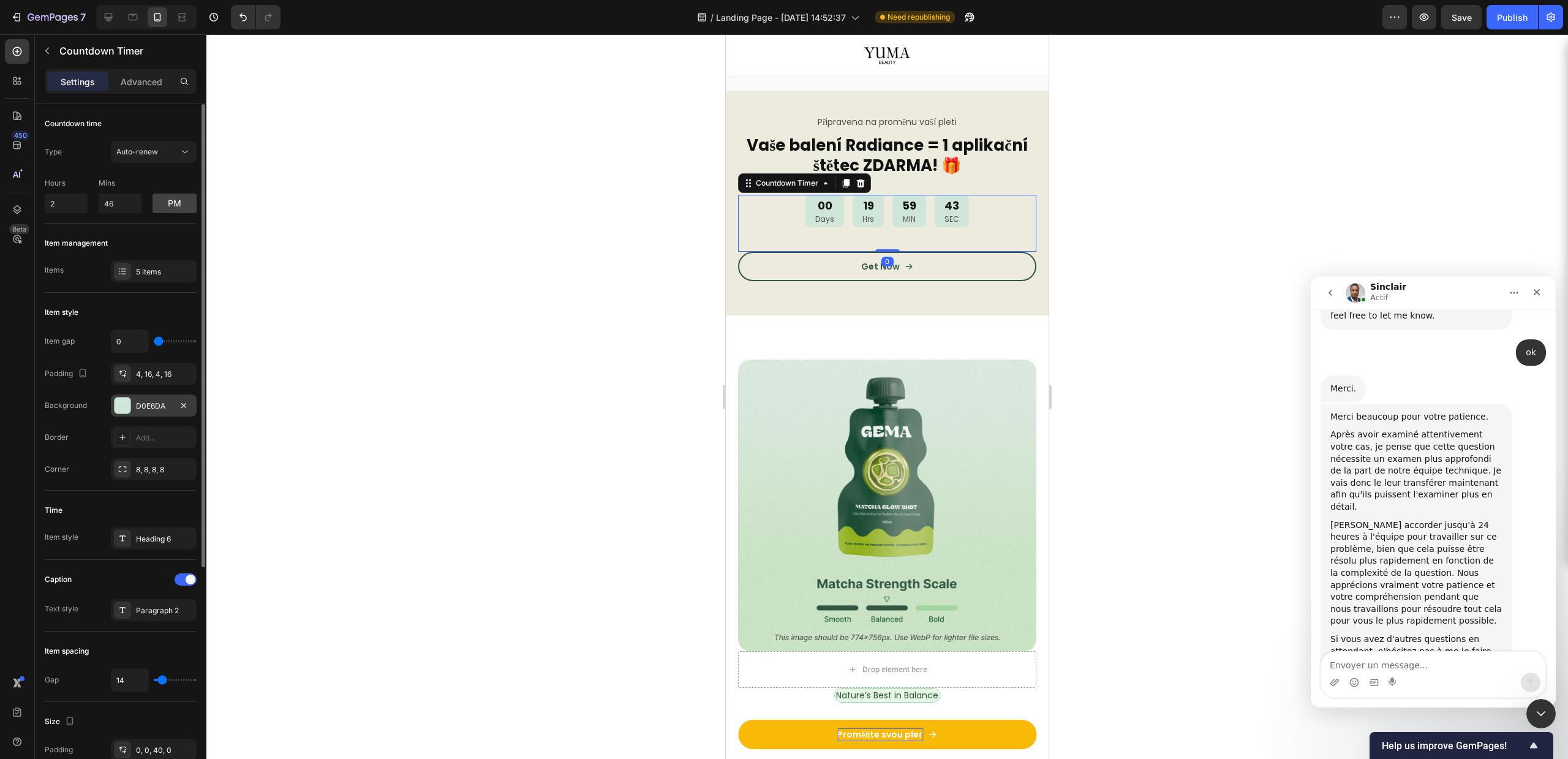
click at [125, 411] on div at bounding box center [123, 406] width 16 height 16
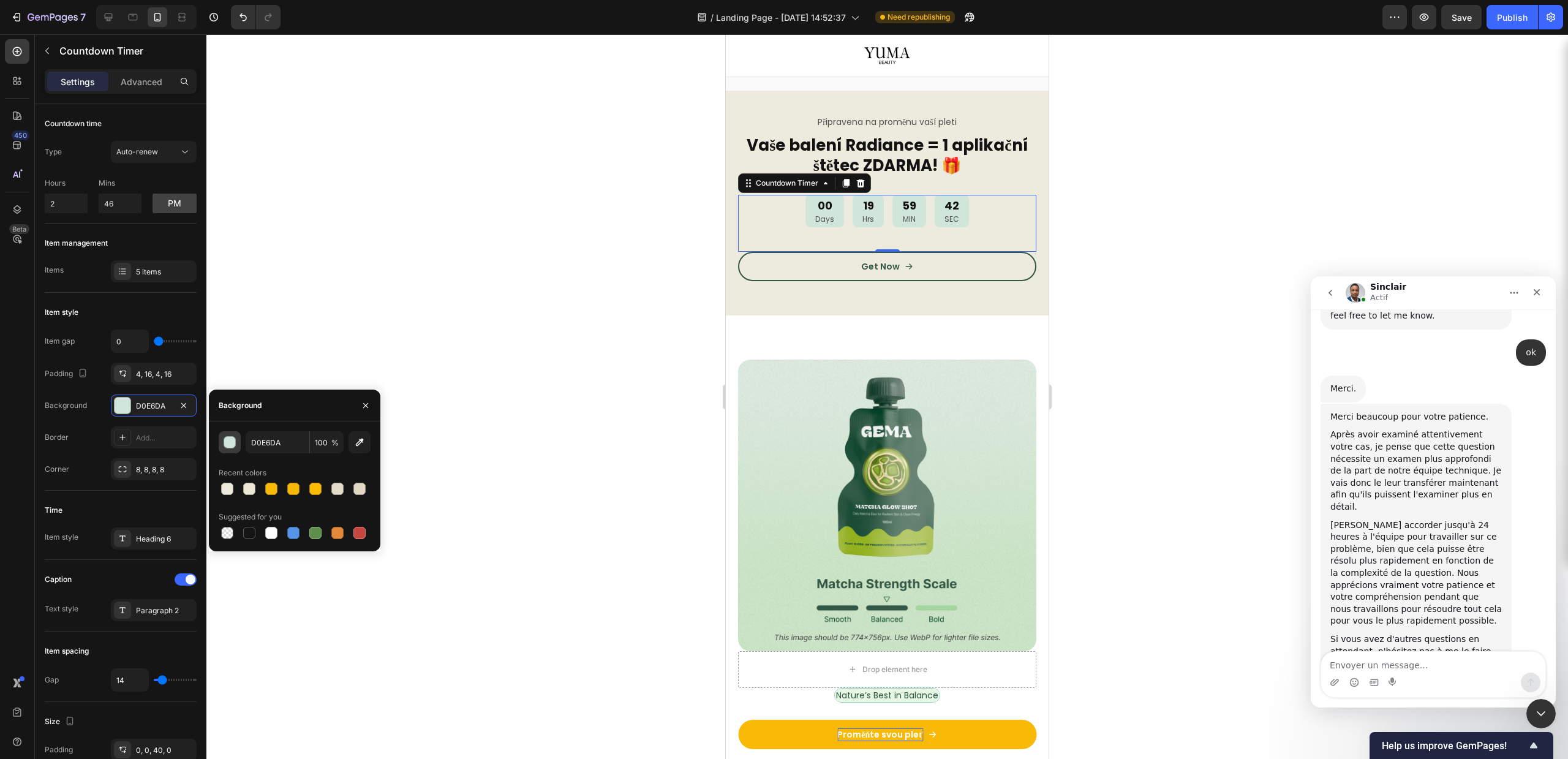
click at [231, 440] on div "button" at bounding box center [230, 442] width 12 height 12
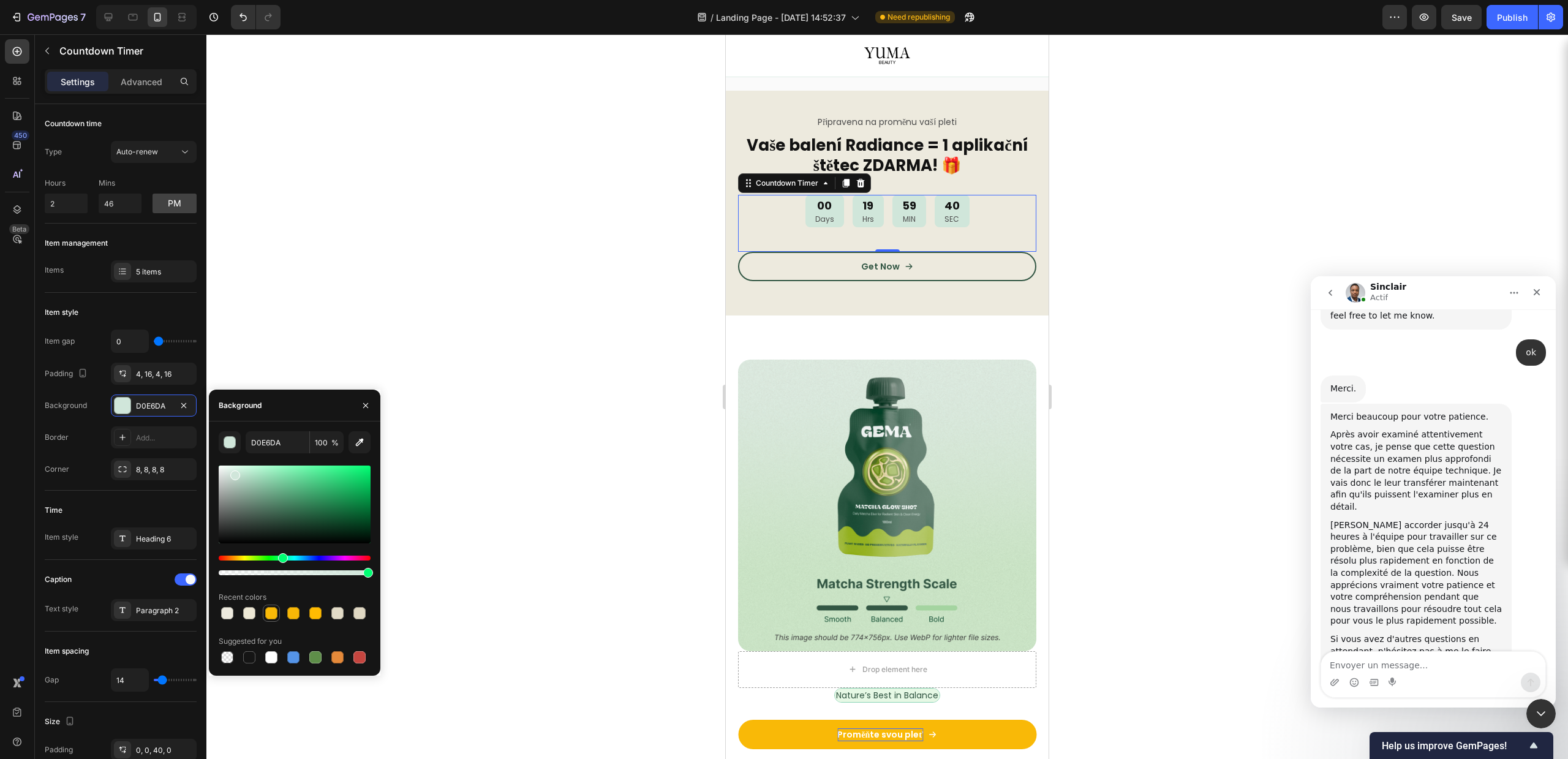
click at [268, 618] on div at bounding box center [271, 613] width 12 height 12
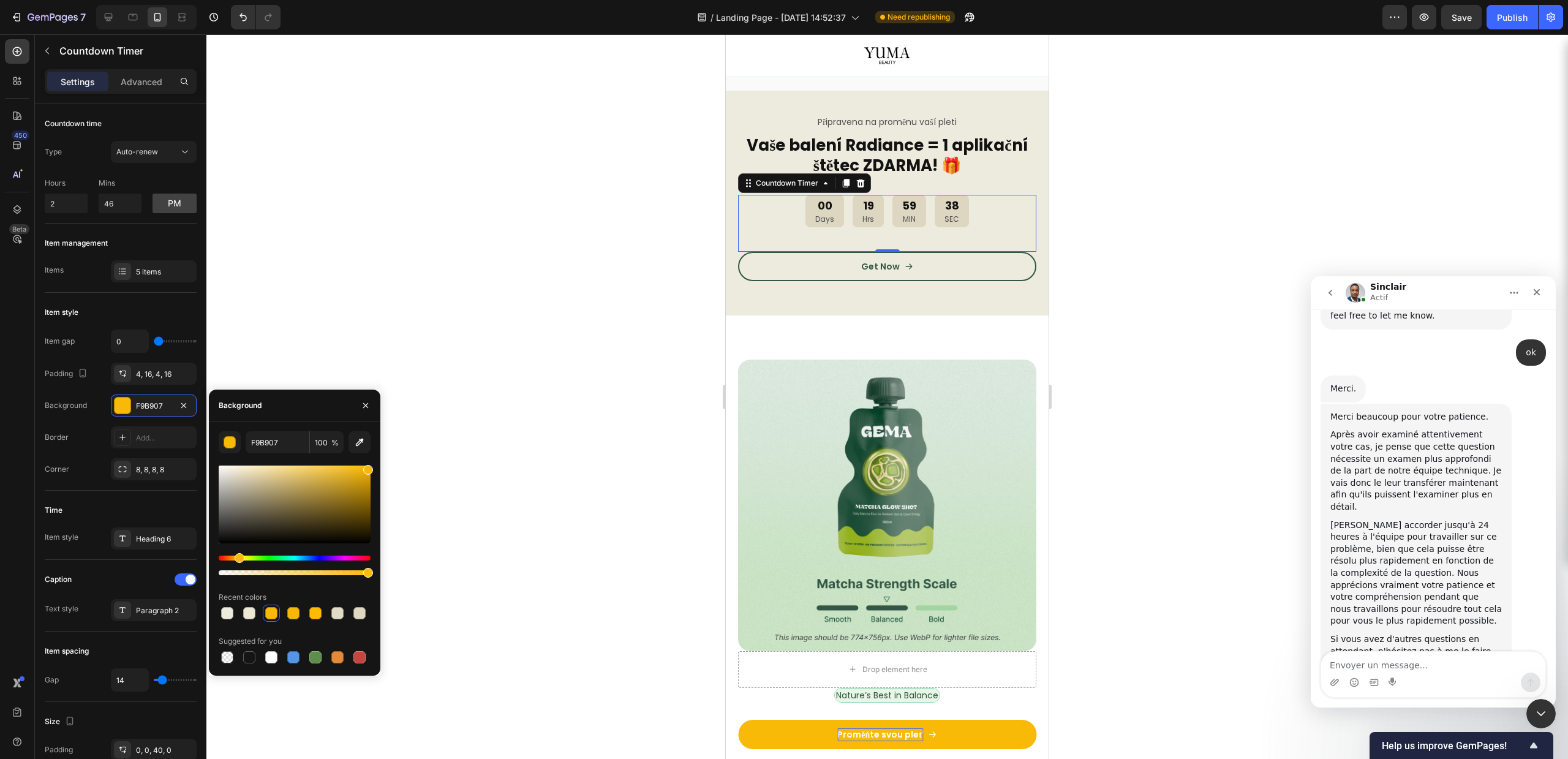
click at [239, 475] on div at bounding box center [294, 504] width 152 height 78
type input "DDD6C1"
click at [605, 427] on div at bounding box center [887, 396] width 1362 height 724
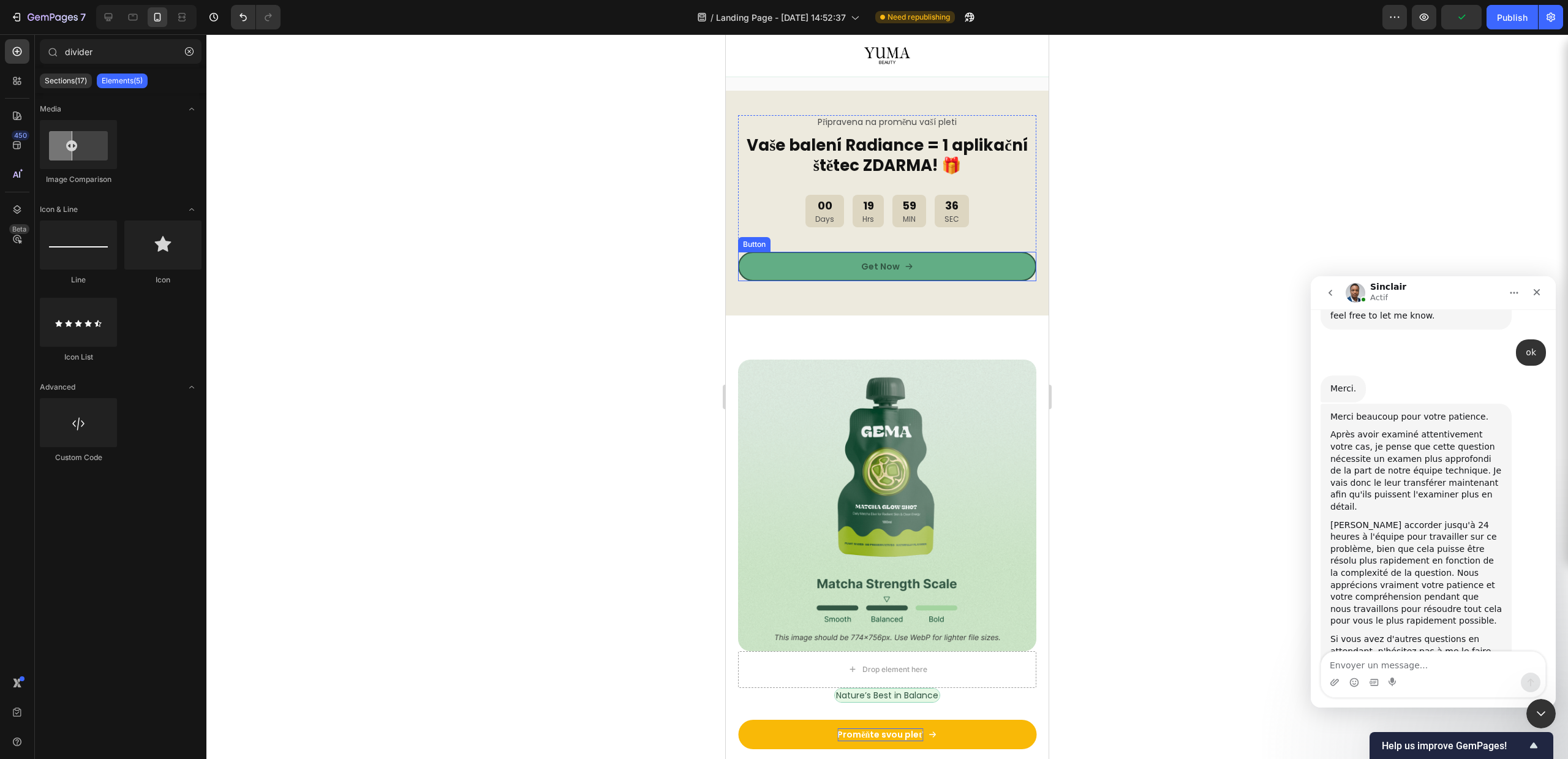
click at [809, 268] on link "Get Now" at bounding box center [887, 266] width 298 height 29
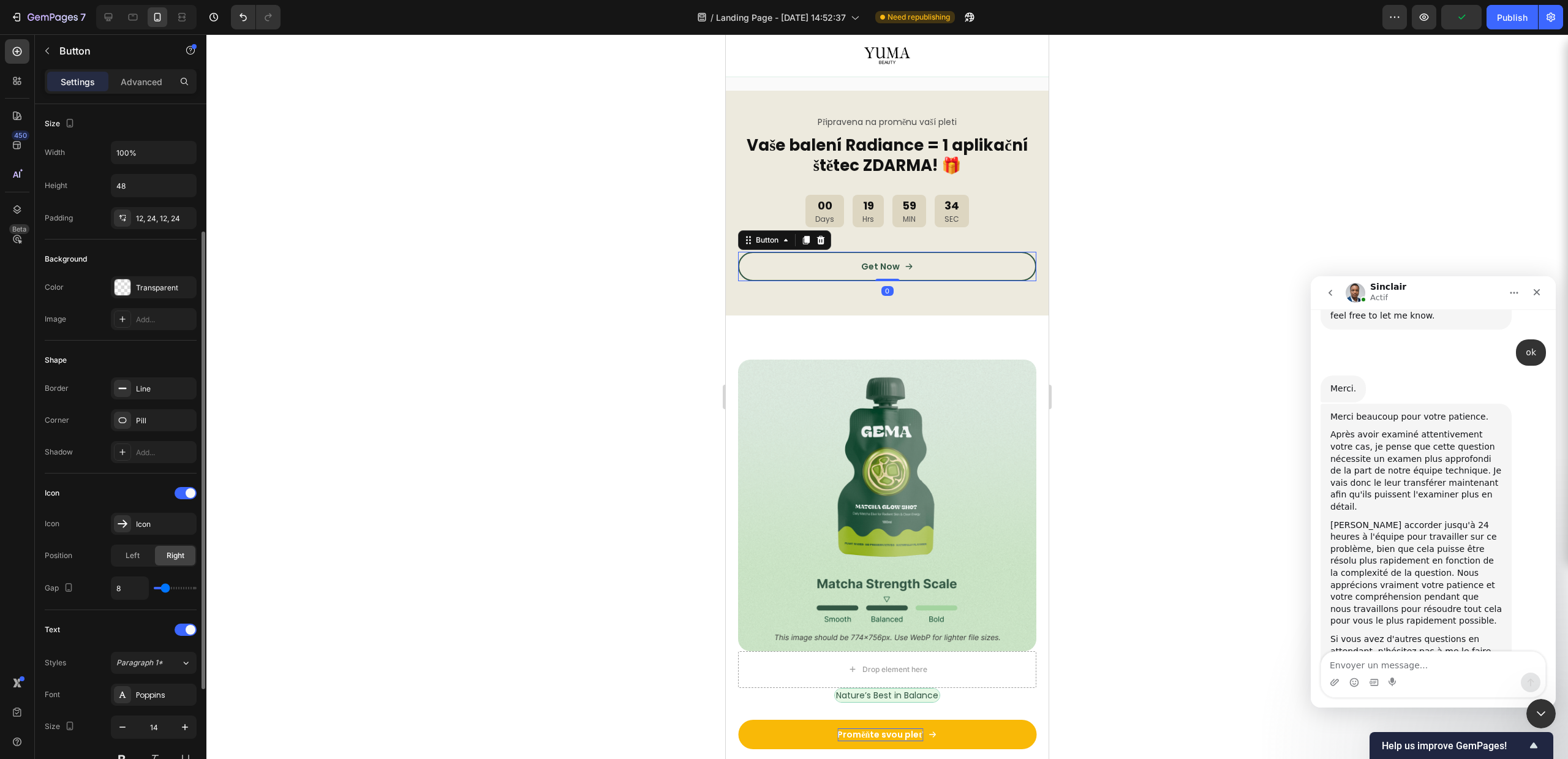
scroll to position [76, 0]
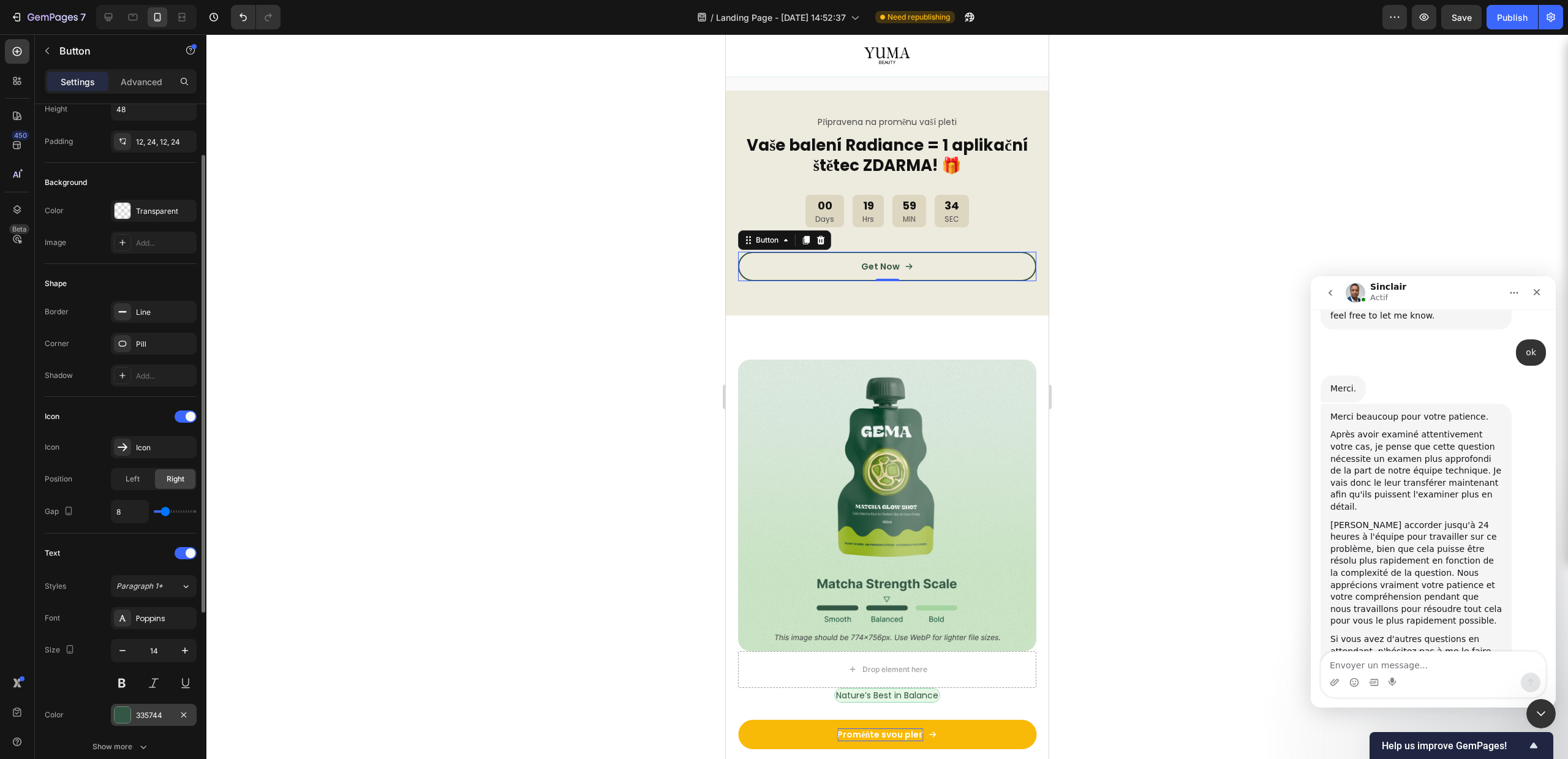
click at [131, 707] on div "335744" at bounding box center [154, 714] width 86 height 22
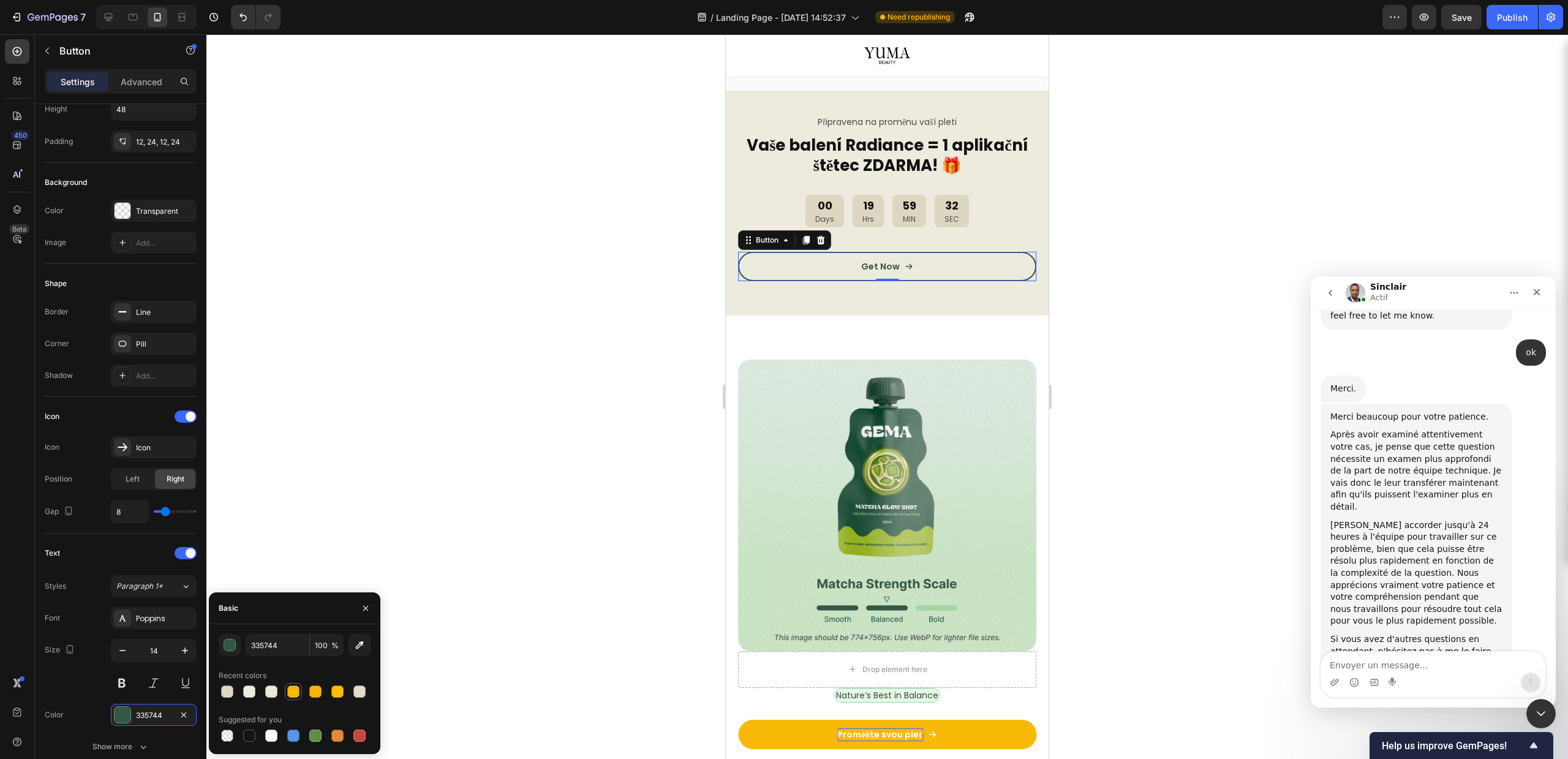
click at [292, 689] on div at bounding box center [293, 691] width 12 height 12
type input "F9B907"
click at [598, 417] on div at bounding box center [887, 396] width 1362 height 724
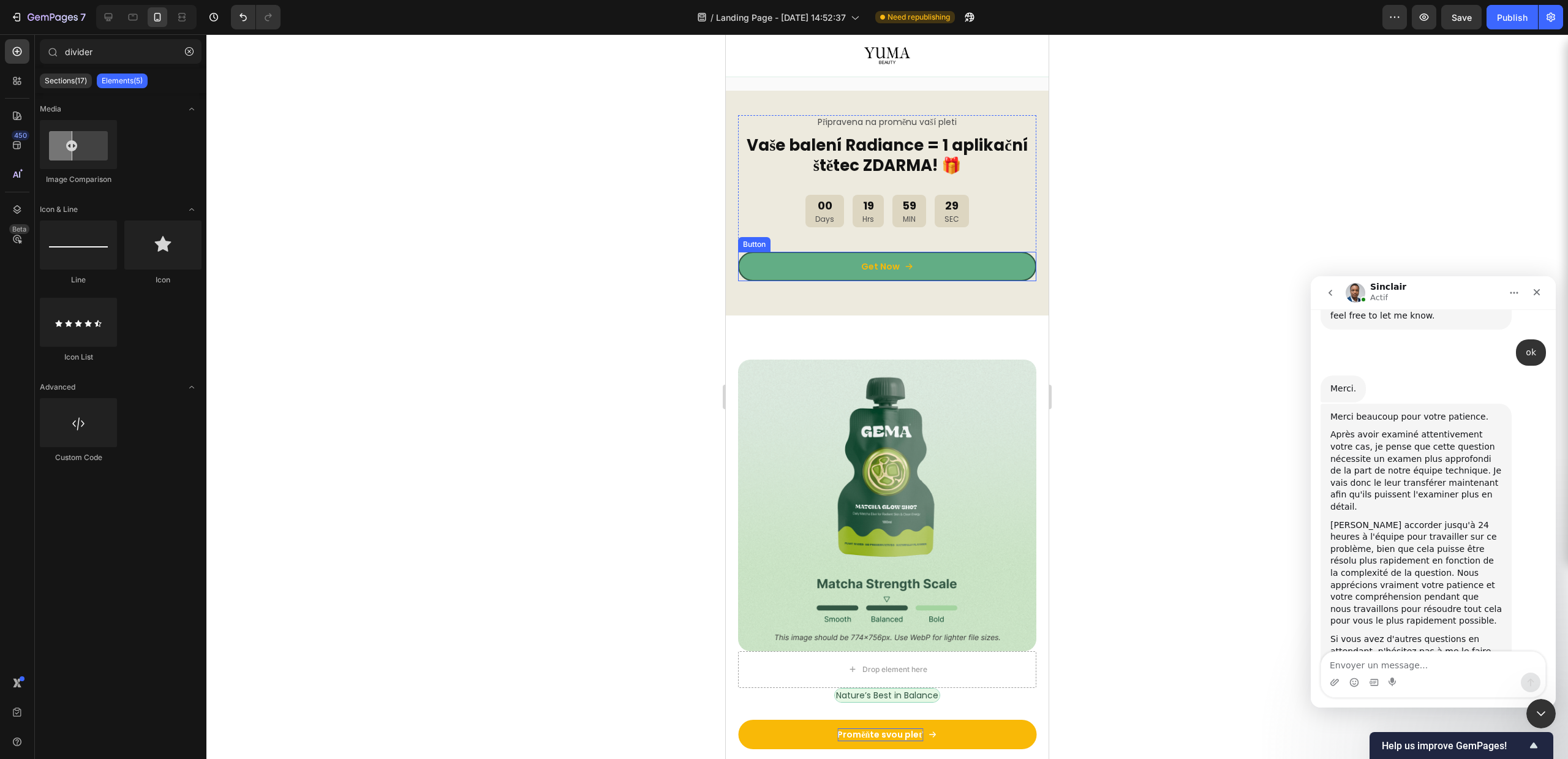
click at [797, 263] on link "Get Now" at bounding box center [887, 266] width 298 height 29
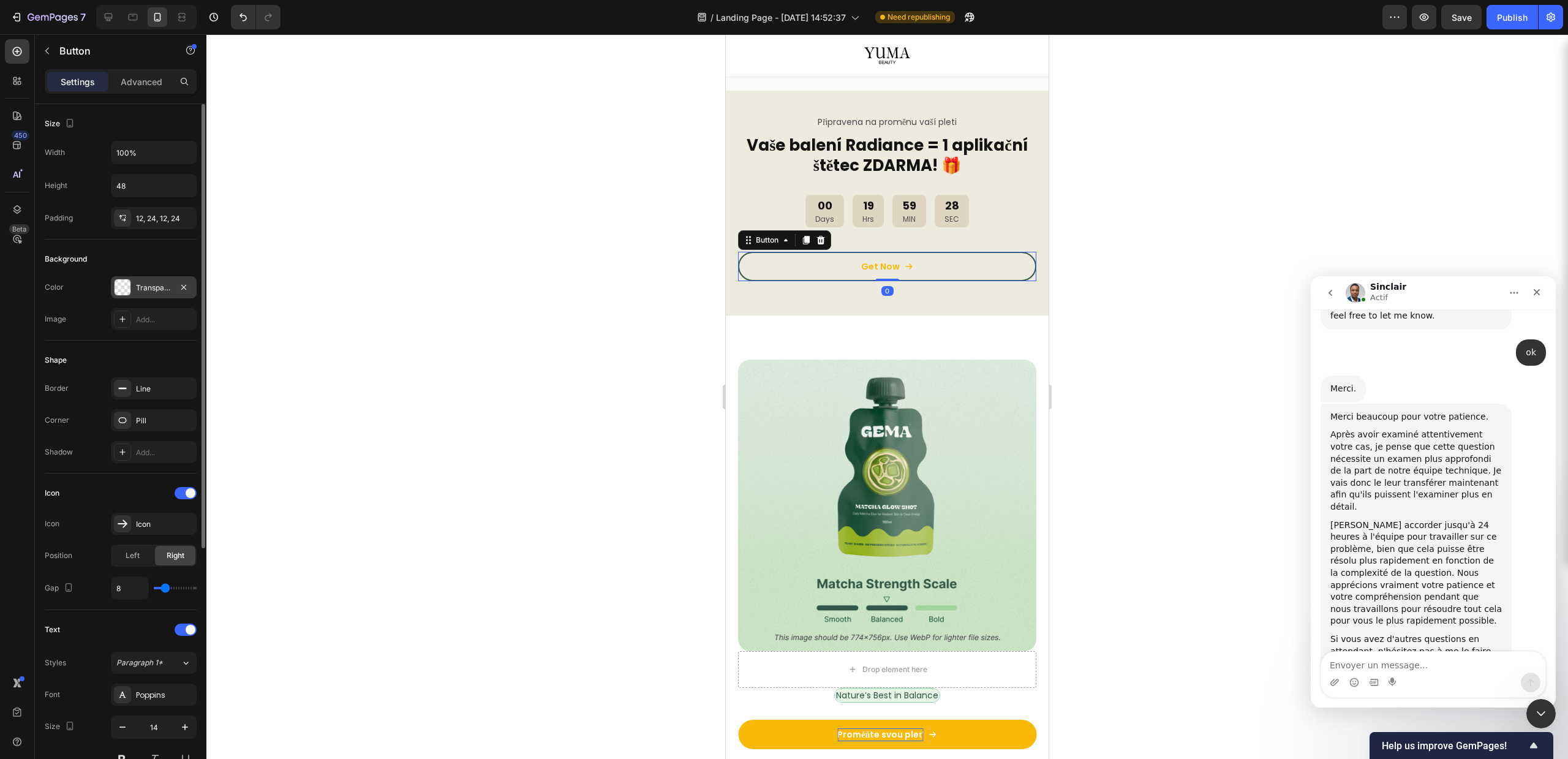
click at [138, 276] on div "Transparent" at bounding box center [154, 287] width 86 height 22
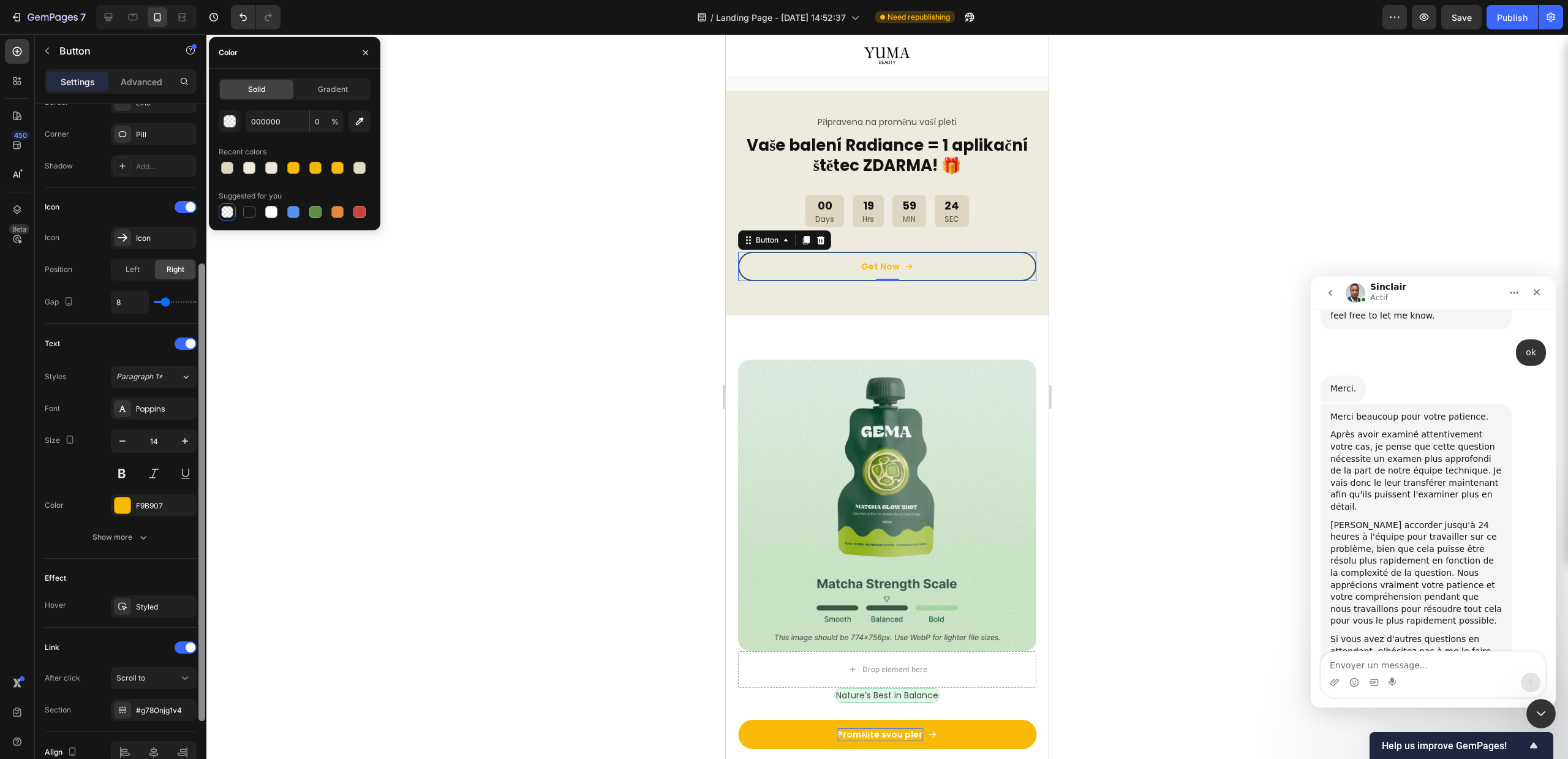
scroll to position [349, 0]
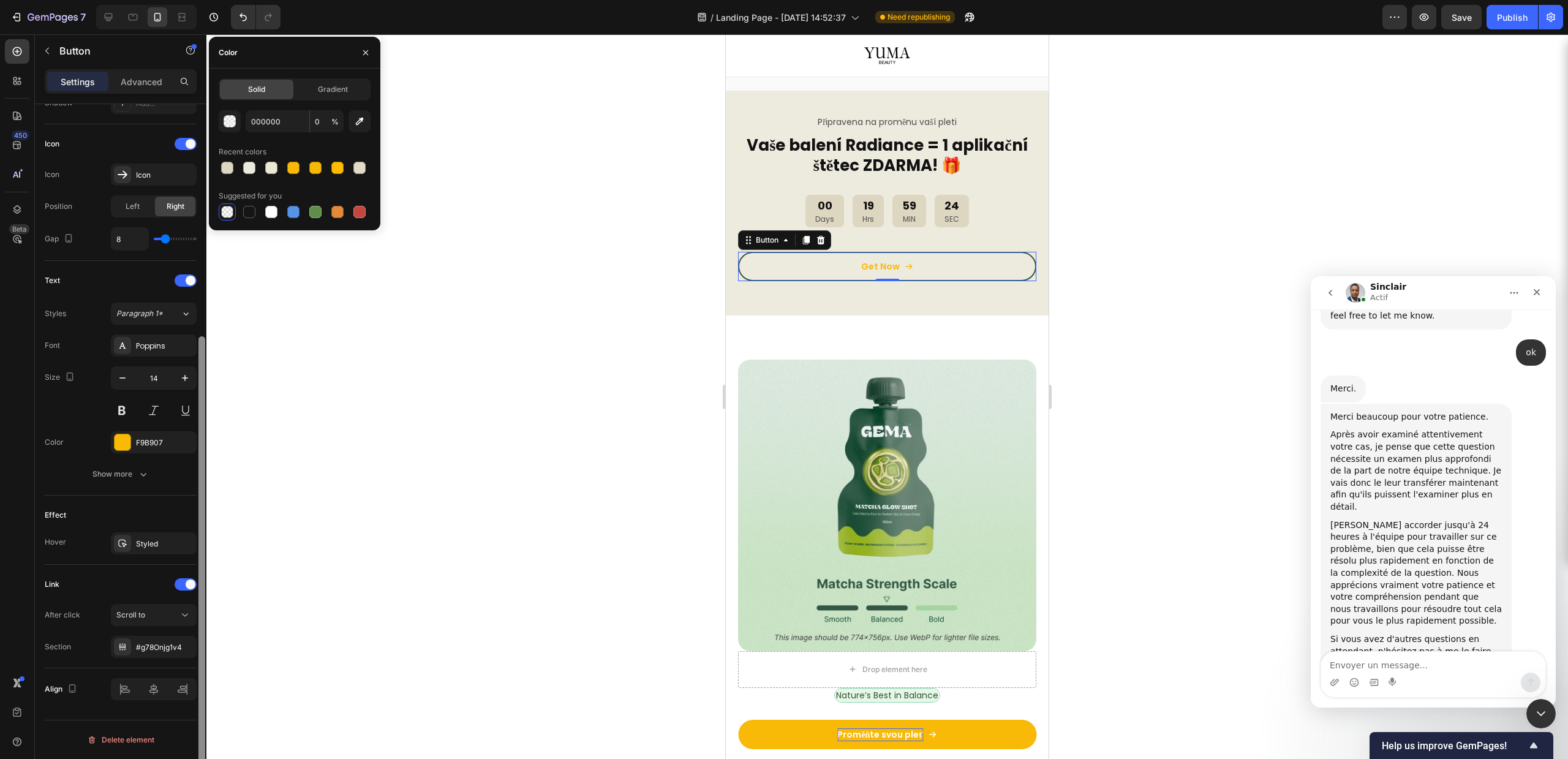
drag, startPoint x: 199, startPoint y: 198, endPoint x: 203, endPoint y: 551, distance: 353.0
click at [203, 551] on div at bounding box center [201, 565] width 6 height 458
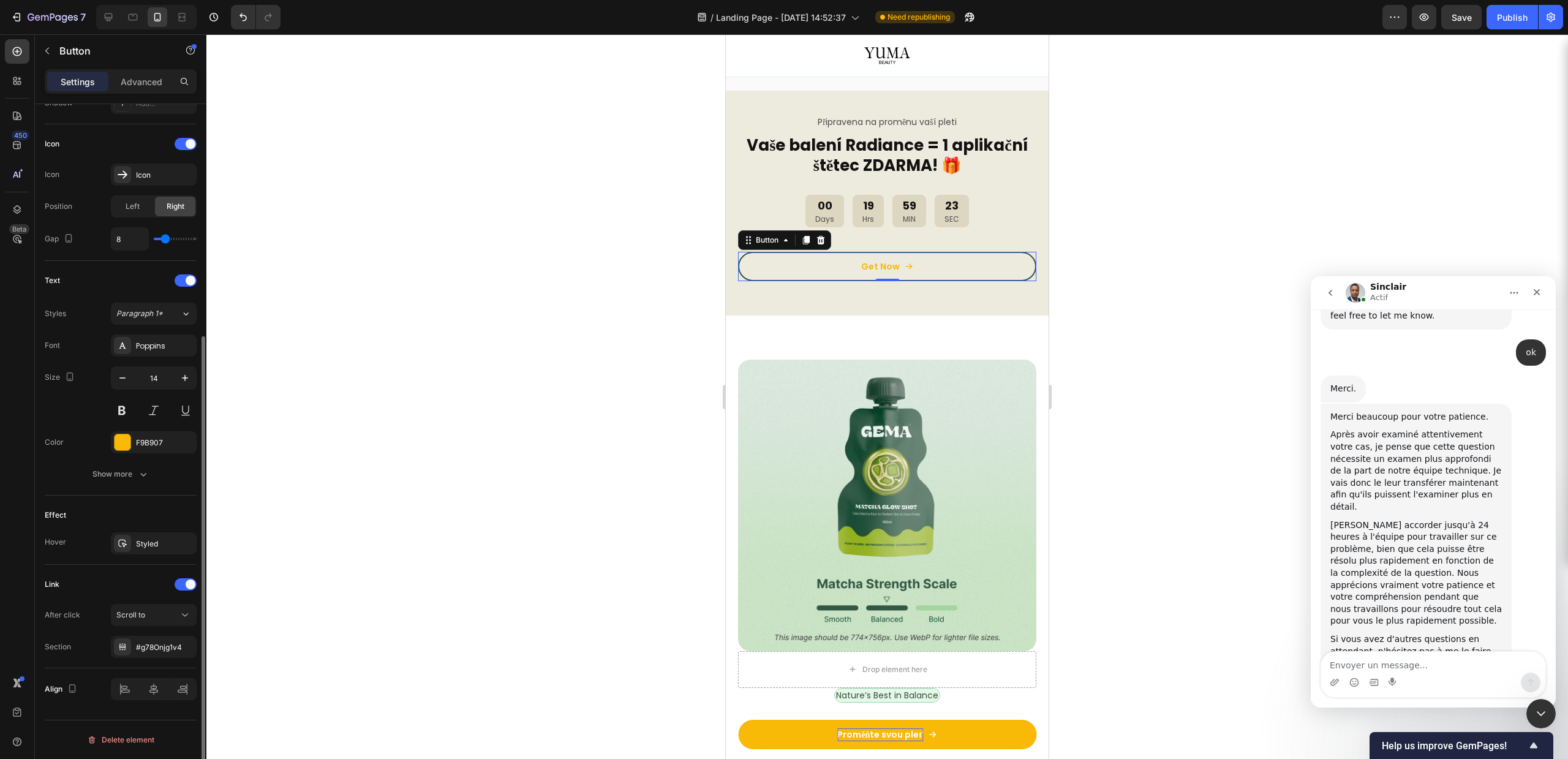
click at [132, 518] on div "Effect" at bounding box center [120, 515] width 152 height 19
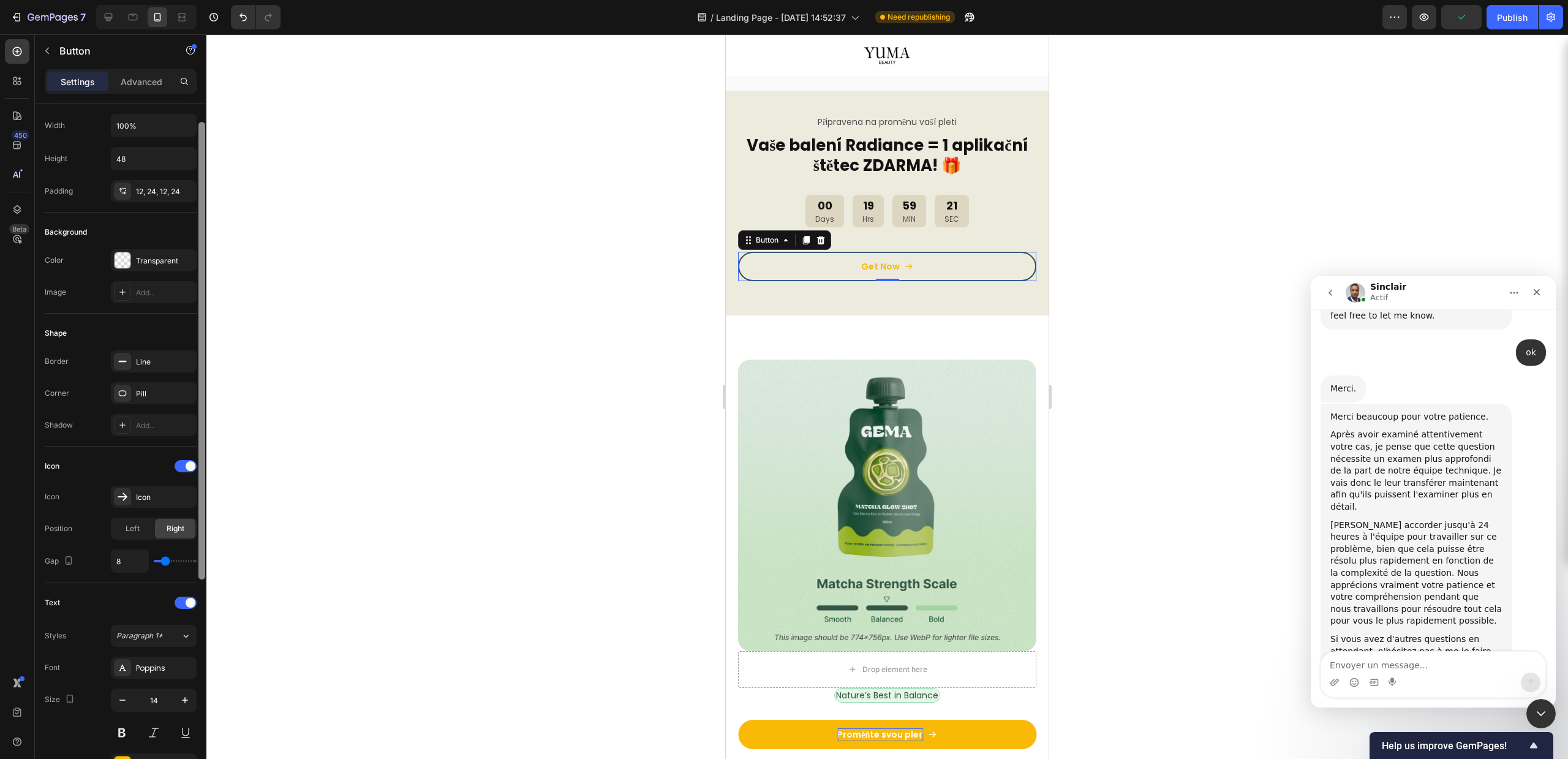
scroll to position [0, 0]
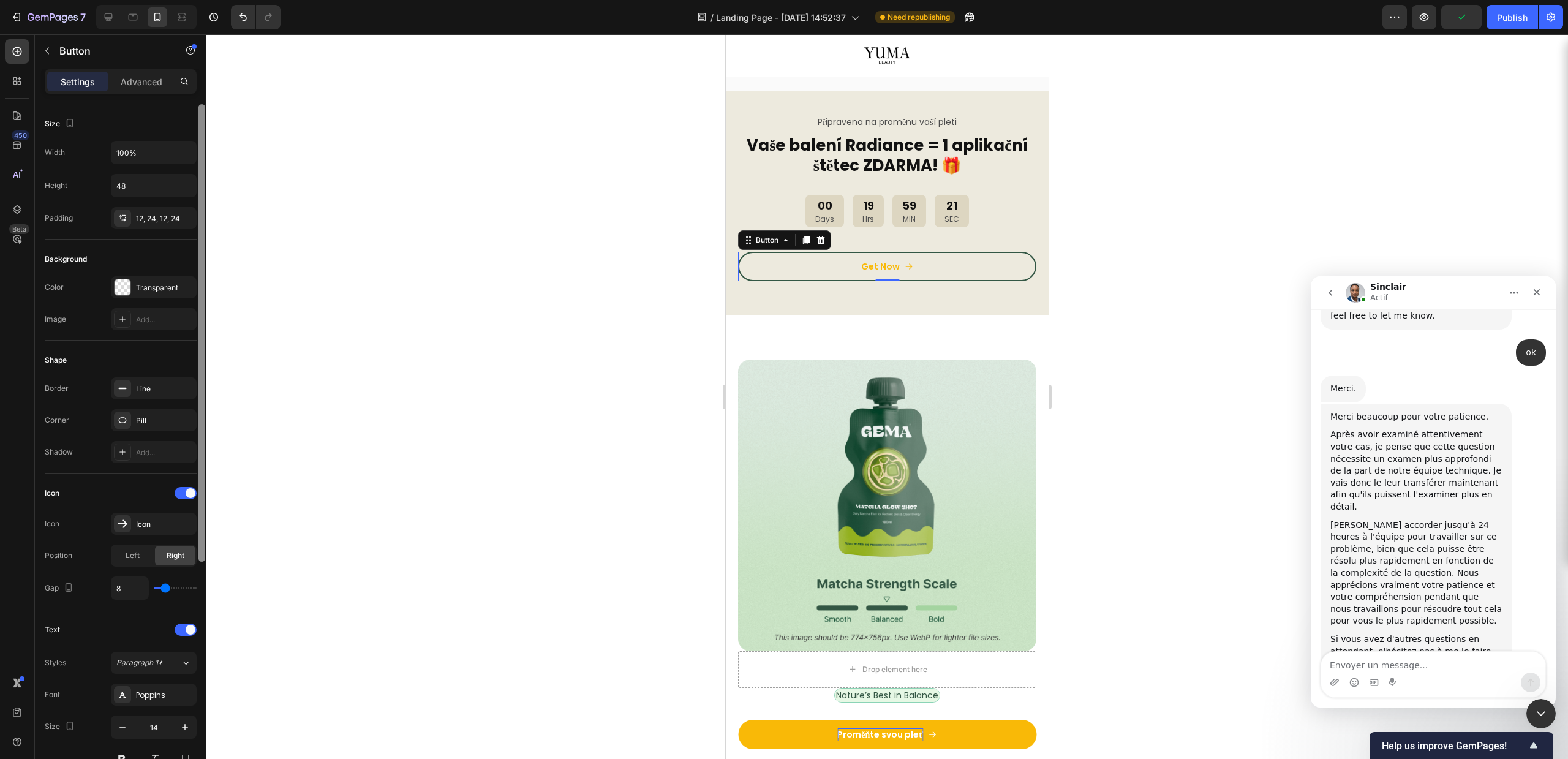
drag, startPoint x: 204, startPoint y: 425, endPoint x: 238, endPoint y: 180, distance: 247.3
click at [238, 0] on div "7 Version history / Landing Page - [DATE] 14:52:37 Need republishing Preview Pu…" at bounding box center [784, 0] width 1568 height 0
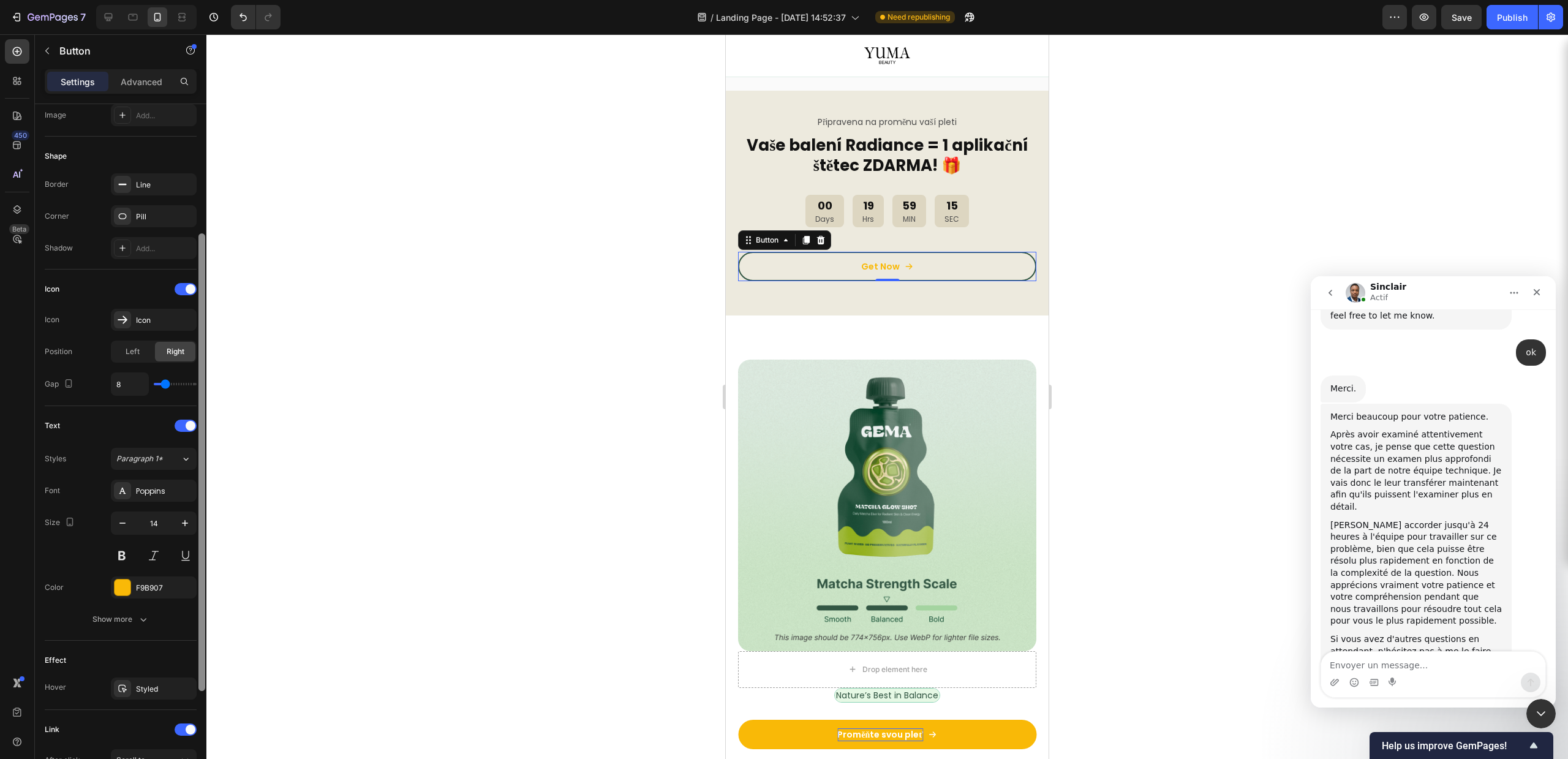
scroll to position [222, 0]
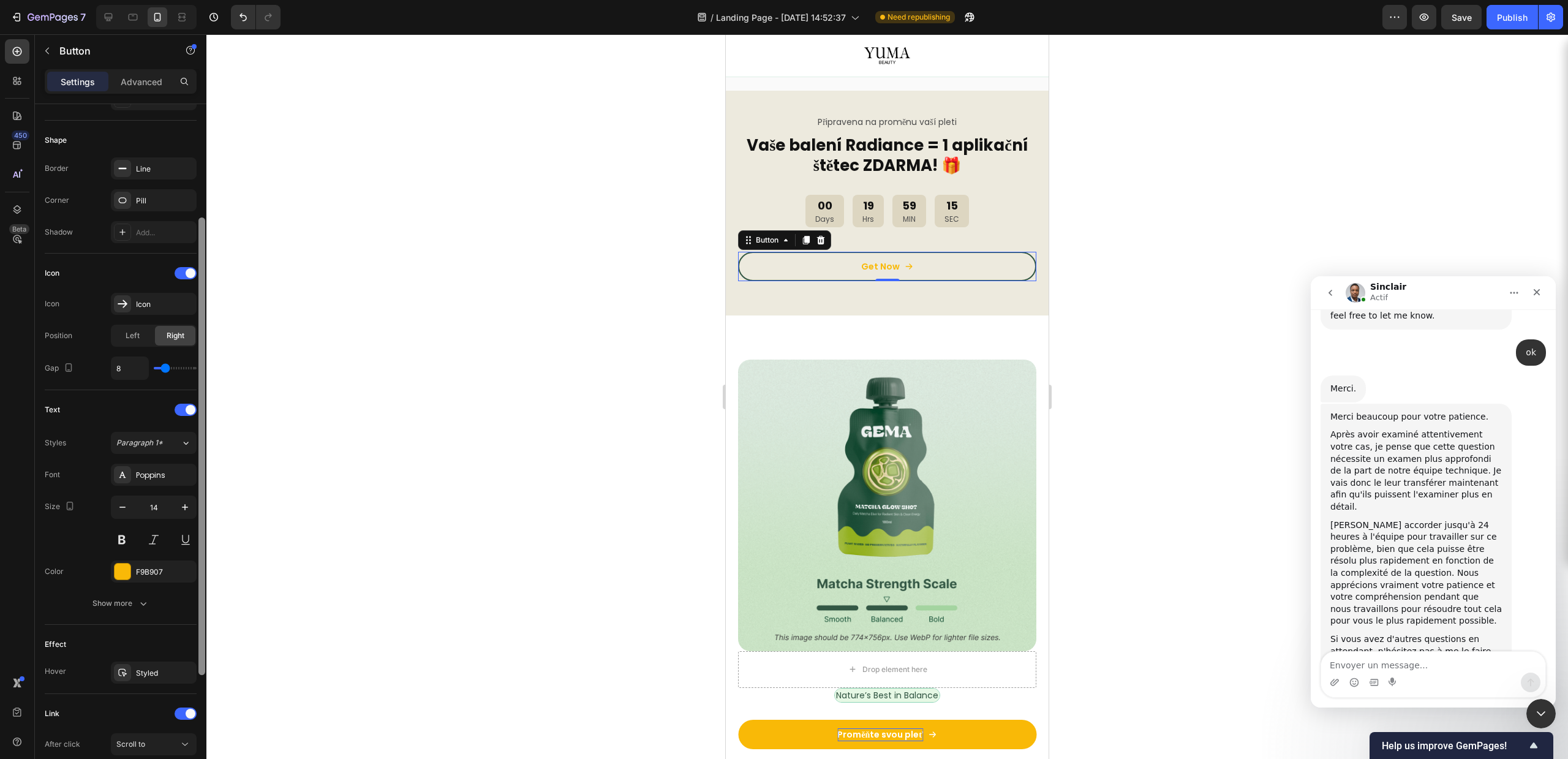
drag, startPoint x: 201, startPoint y: 533, endPoint x: 163, endPoint y: 635, distance: 108.8
click at [187, 630] on div "Size Width 100% Height 48 Padding 12, 24, 12, 24 Background Color Transparent I…" at bounding box center [120, 448] width 171 height 689
click at [124, 599] on div "Show more" at bounding box center [121, 601] width 57 height 12
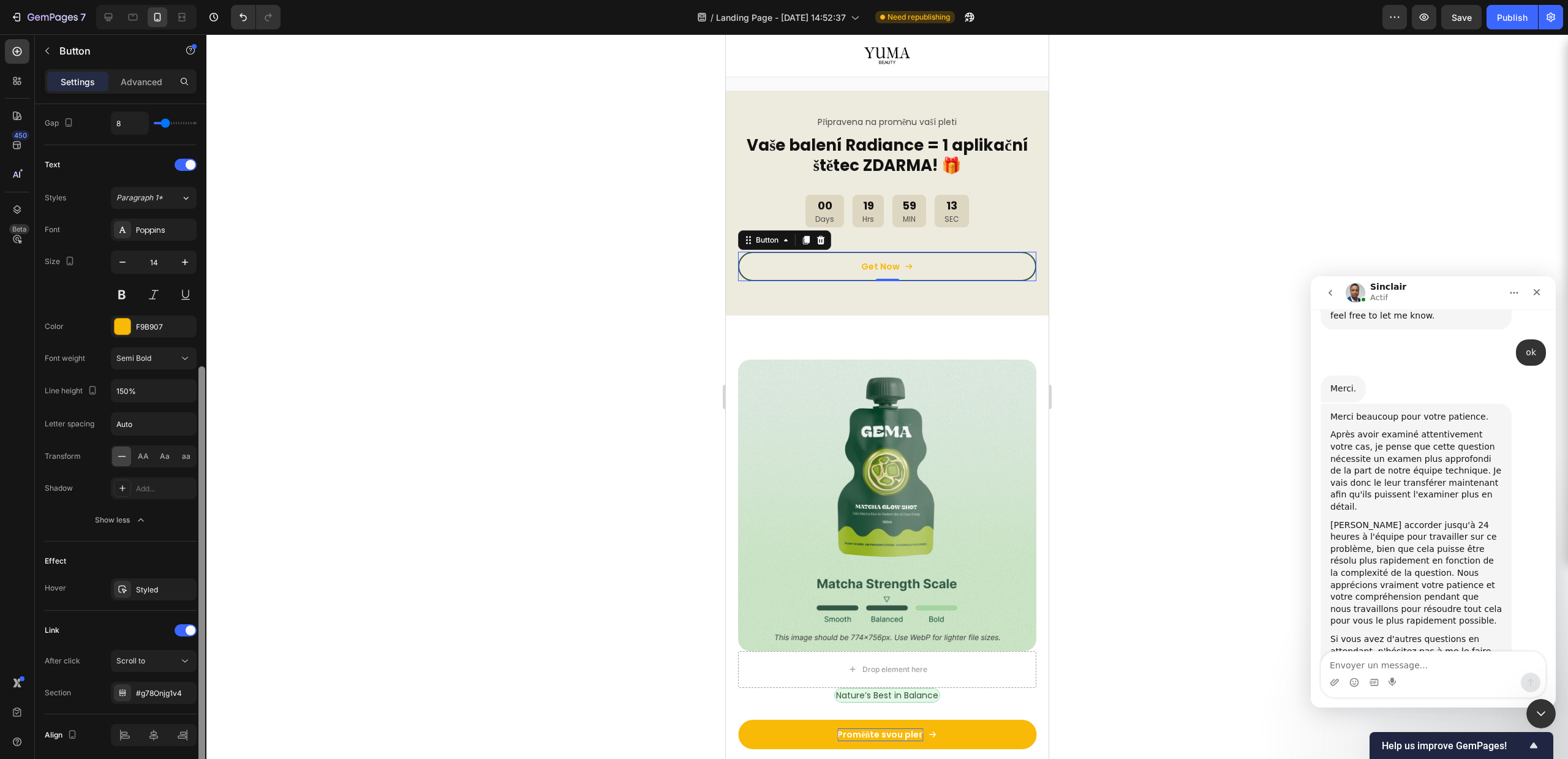
scroll to position [477, 0]
drag, startPoint x: 201, startPoint y: 567, endPoint x: 202, endPoint y: 737, distance: 170.0
click at [202, 737] on div at bounding box center [201, 550] width 6 height 395
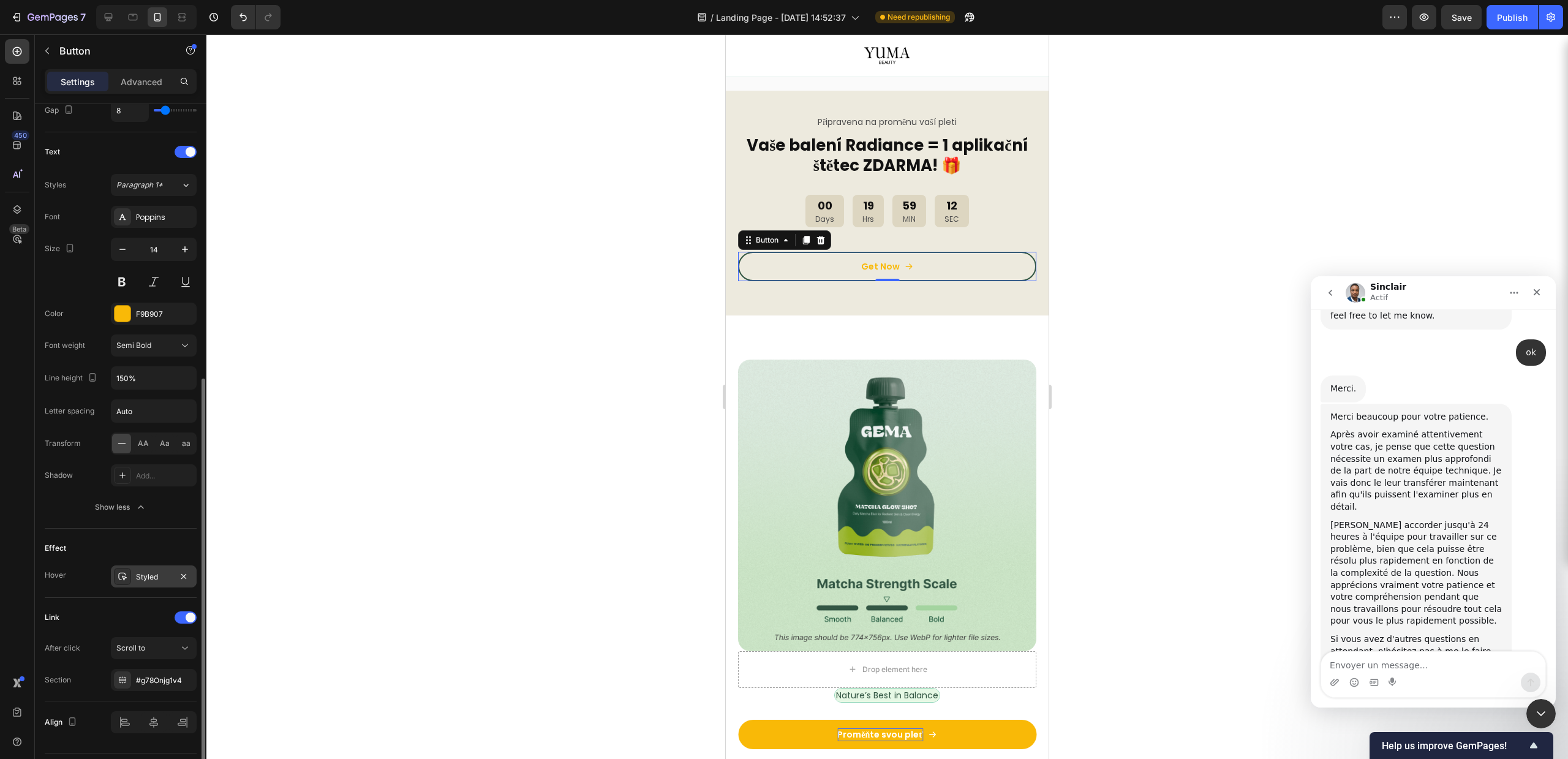
click at [139, 581] on div "Styled" at bounding box center [153, 577] width 36 height 11
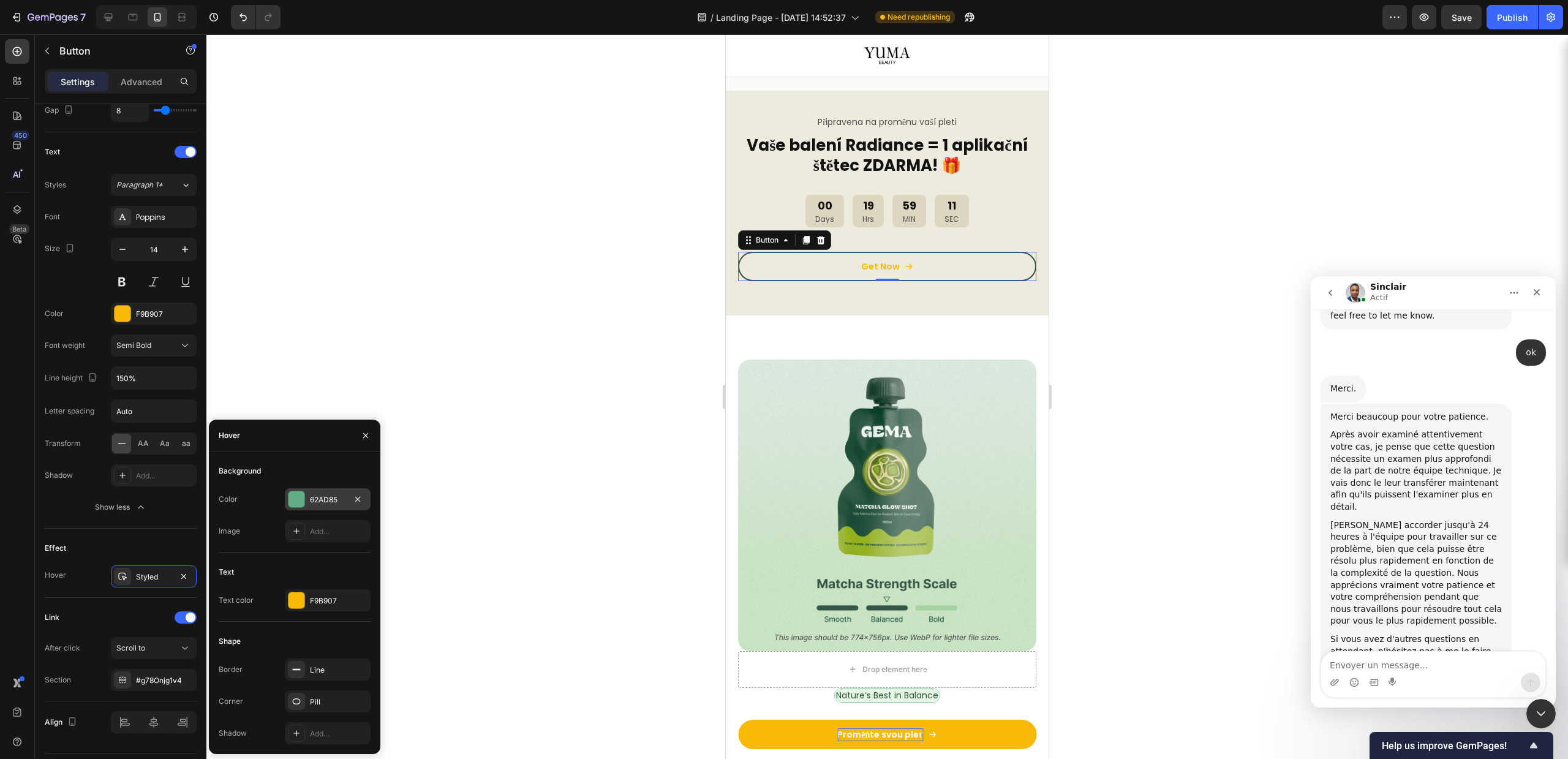
click at [310, 498] on div "62AD85" at bounding box center [328, 500] width 36 height 11
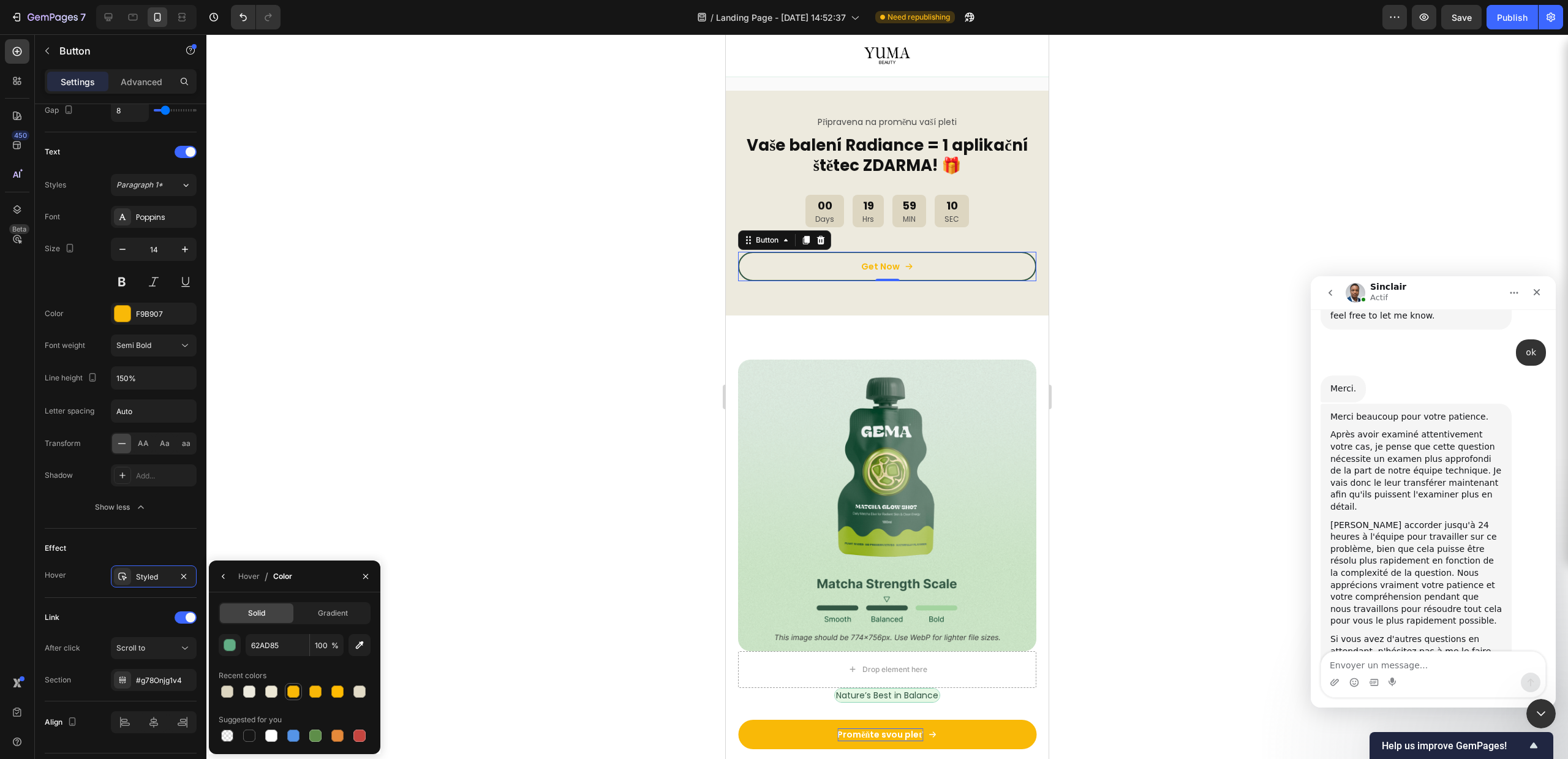
click at [291, 685] on div at bounding box center [293, 692] width 15 height 15
type input "F9B907"
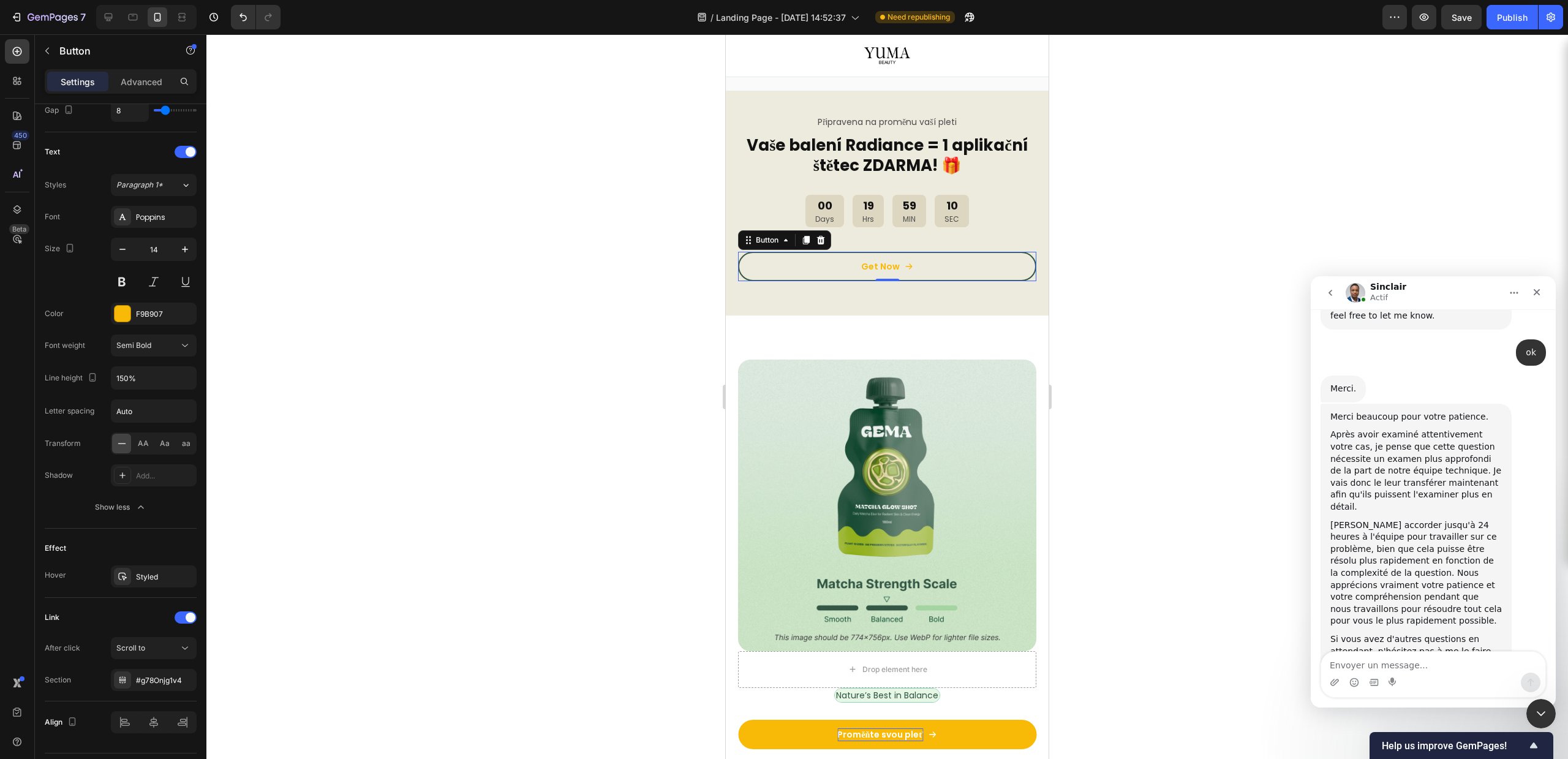
click at [570, 406] on div at bounding box center [887, 396] width 1362 height 724
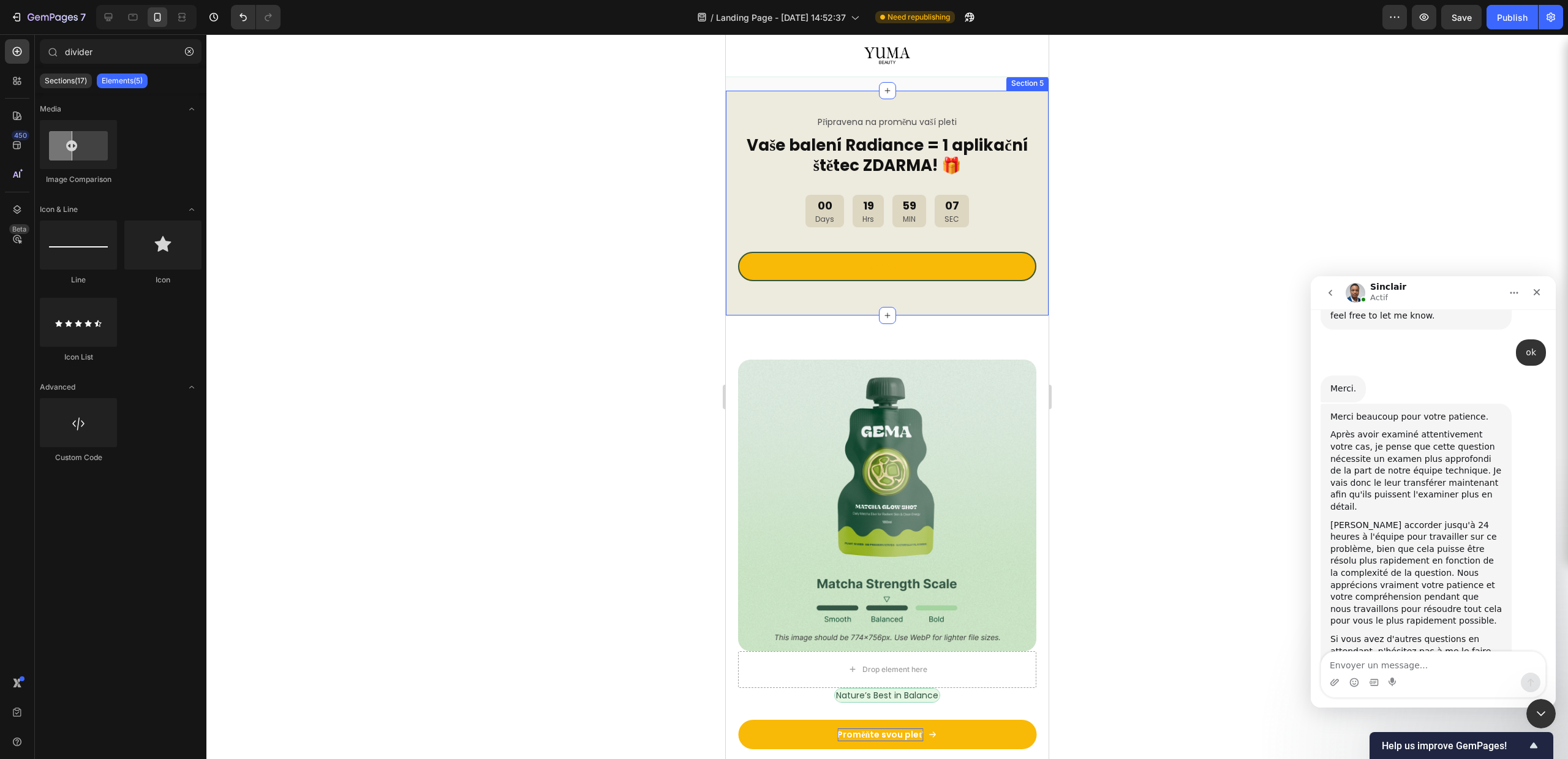
click at [817, 265] on link "Get Now" at bounding box center [887, 266] width 298 height 29
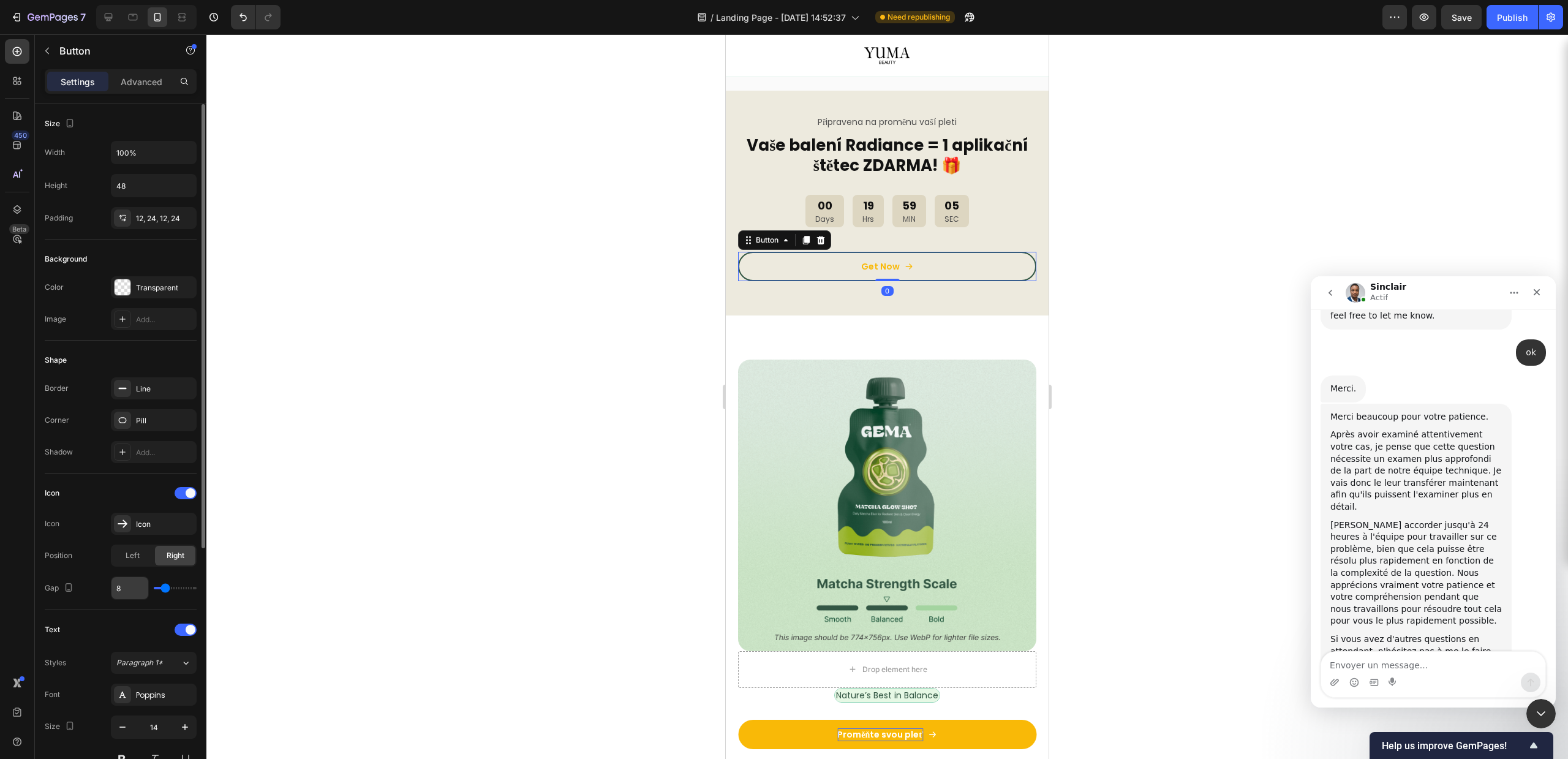
scroll to position [153, 0]
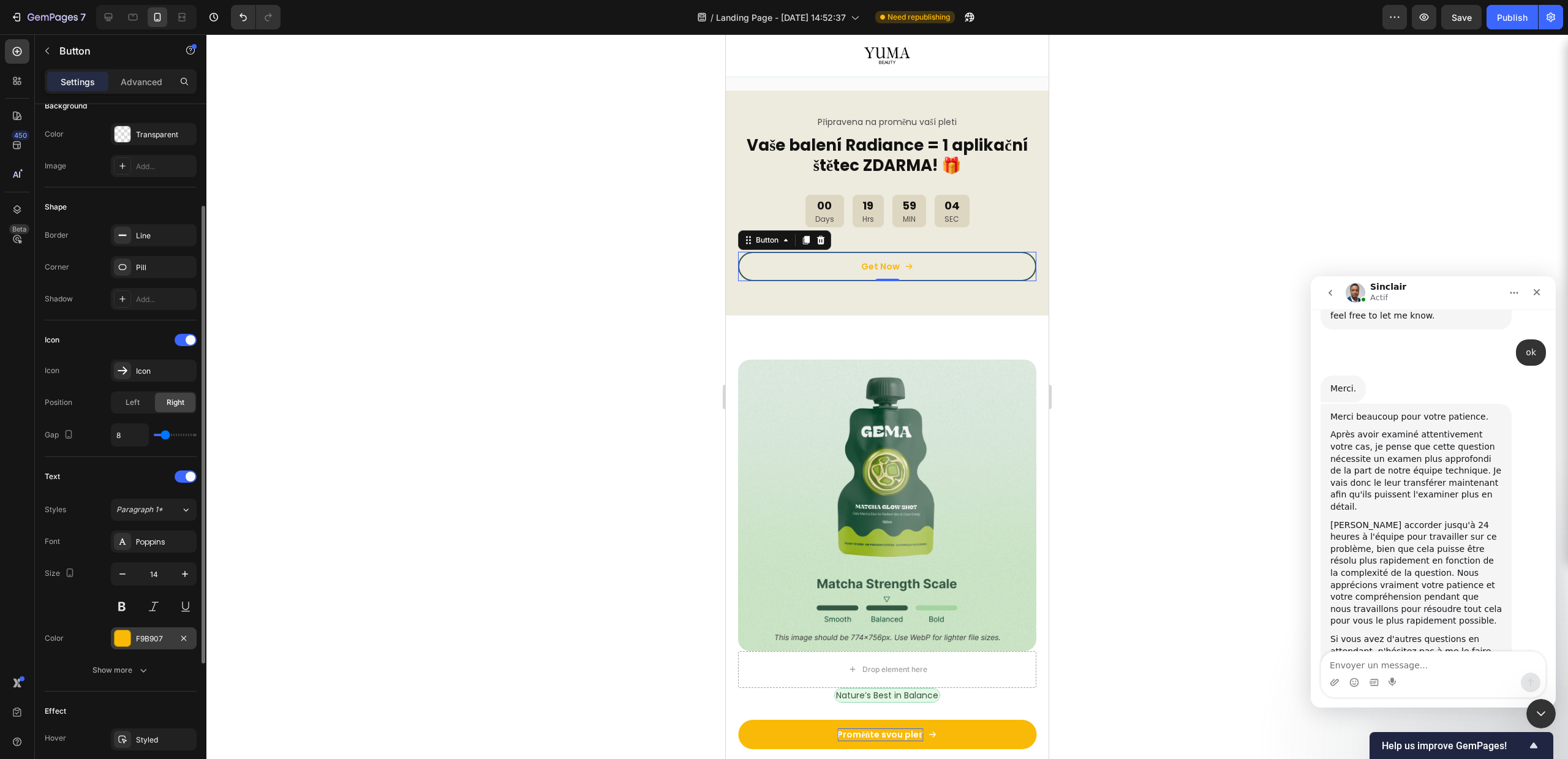
click at [118, 640] on div at bounding box center [123, 638] width 16 height 16
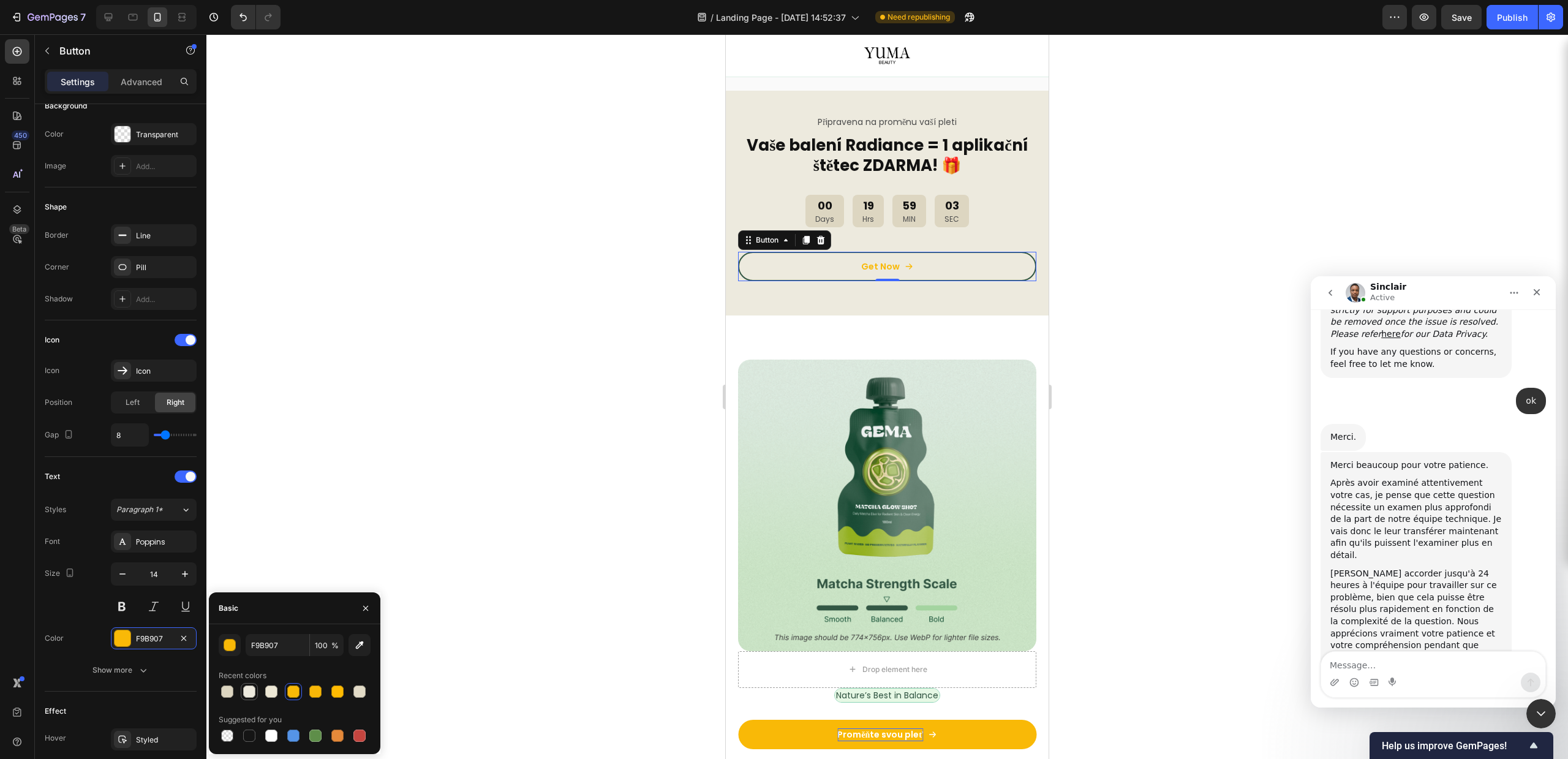
scroll to position [4125, 0]
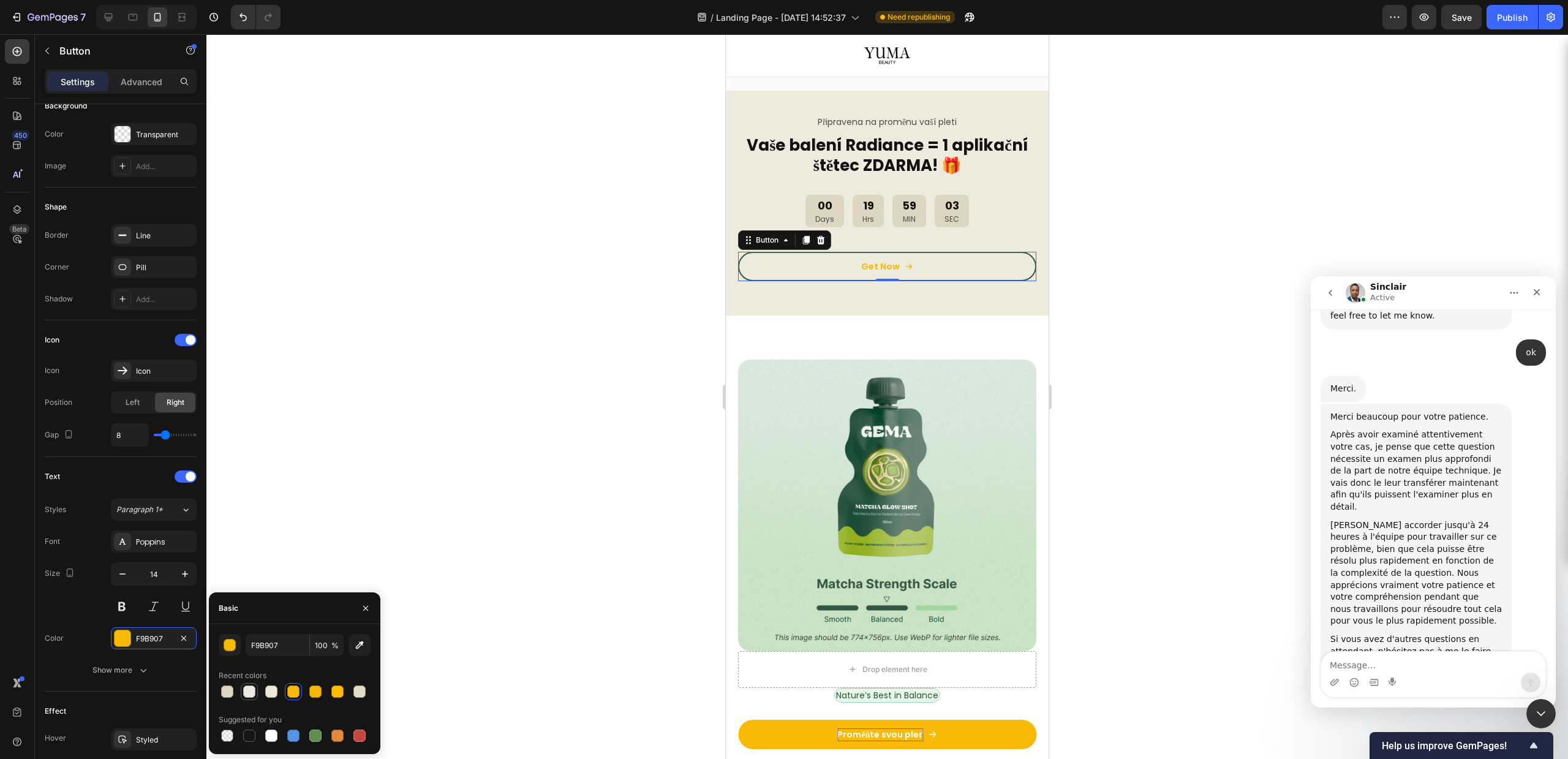
click at [253, 700] on div at bounding box center [248, 691] width 17 height 17
click at [248, 735] on div at bounding box center [249, 735] width 12 height 12
type input "151515"
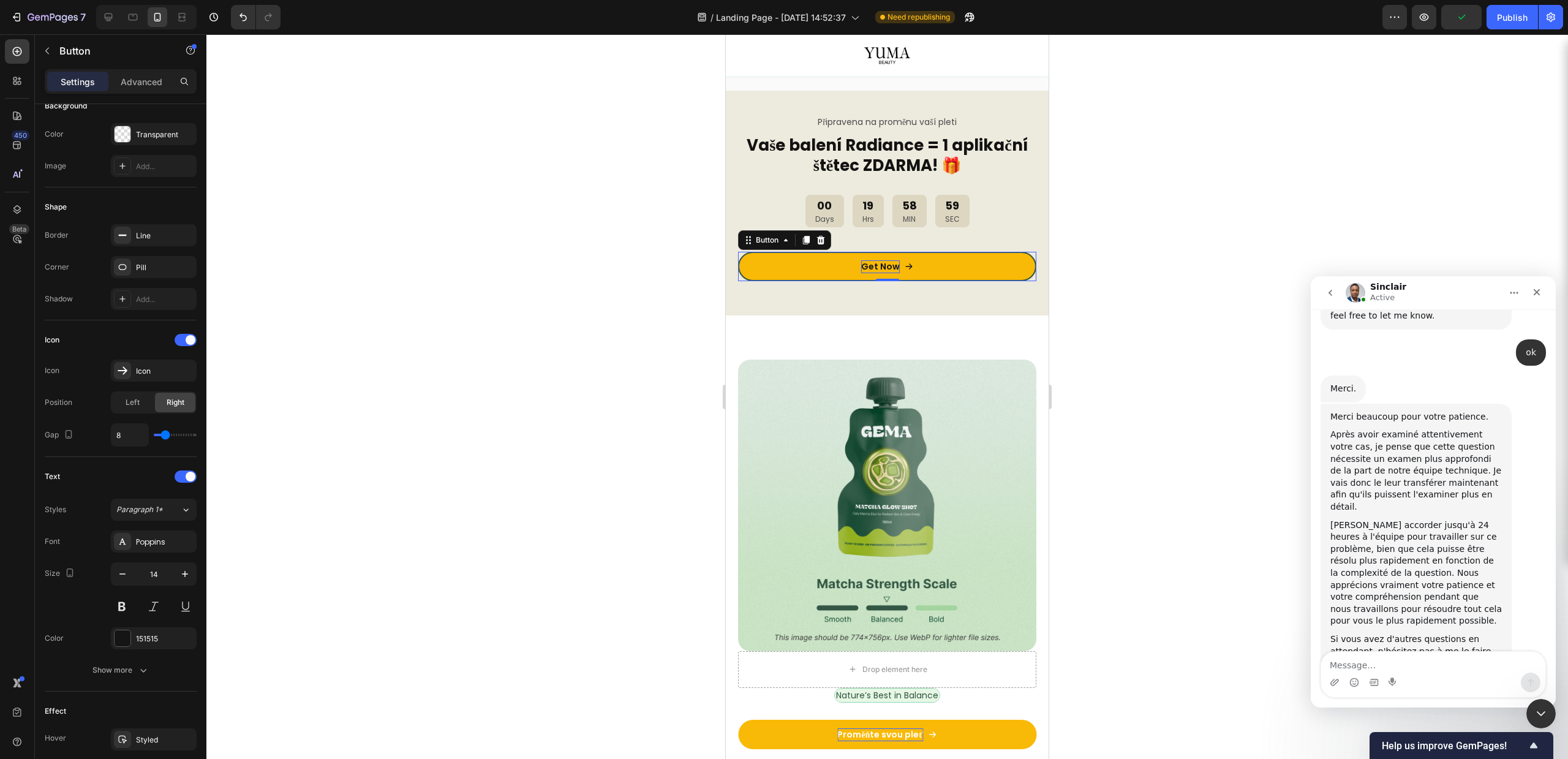
click at [875, 263] on p "Get Now" at bounding box center [881, 267] width 39 height 13
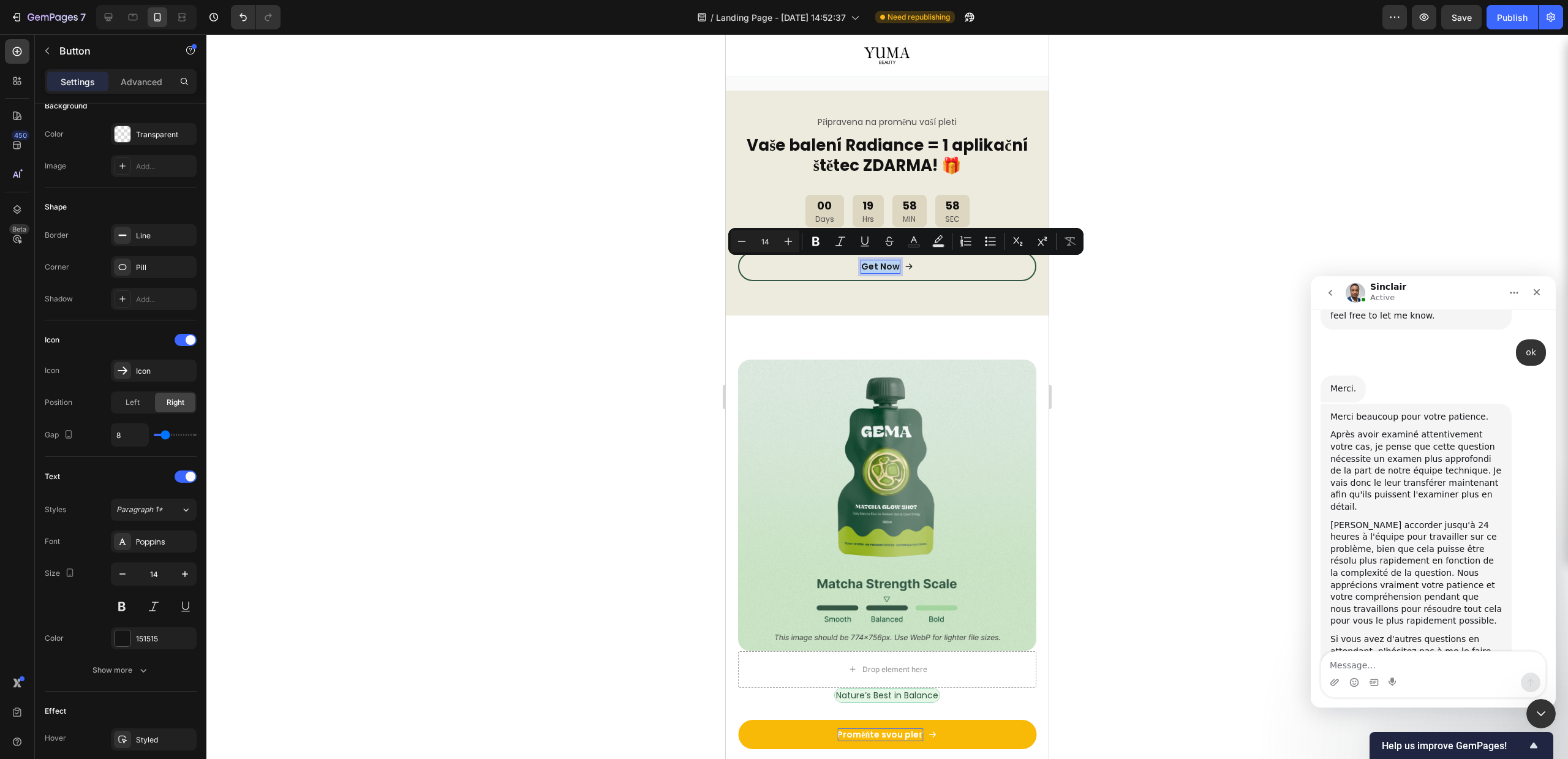
copy p "Get Now"
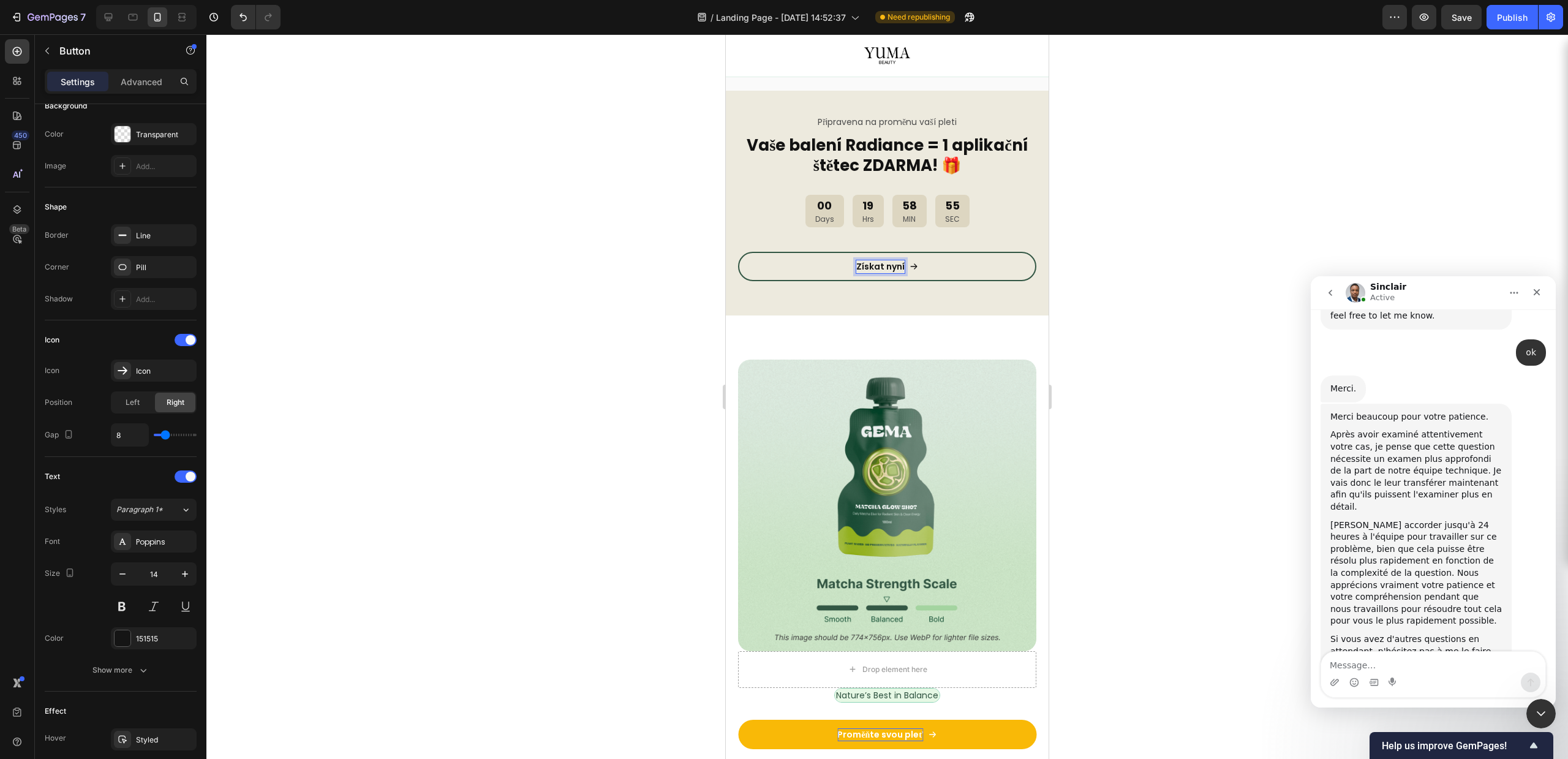
click at [1156, 308] on div at bounding box center [887, 396] width 1362 height 724
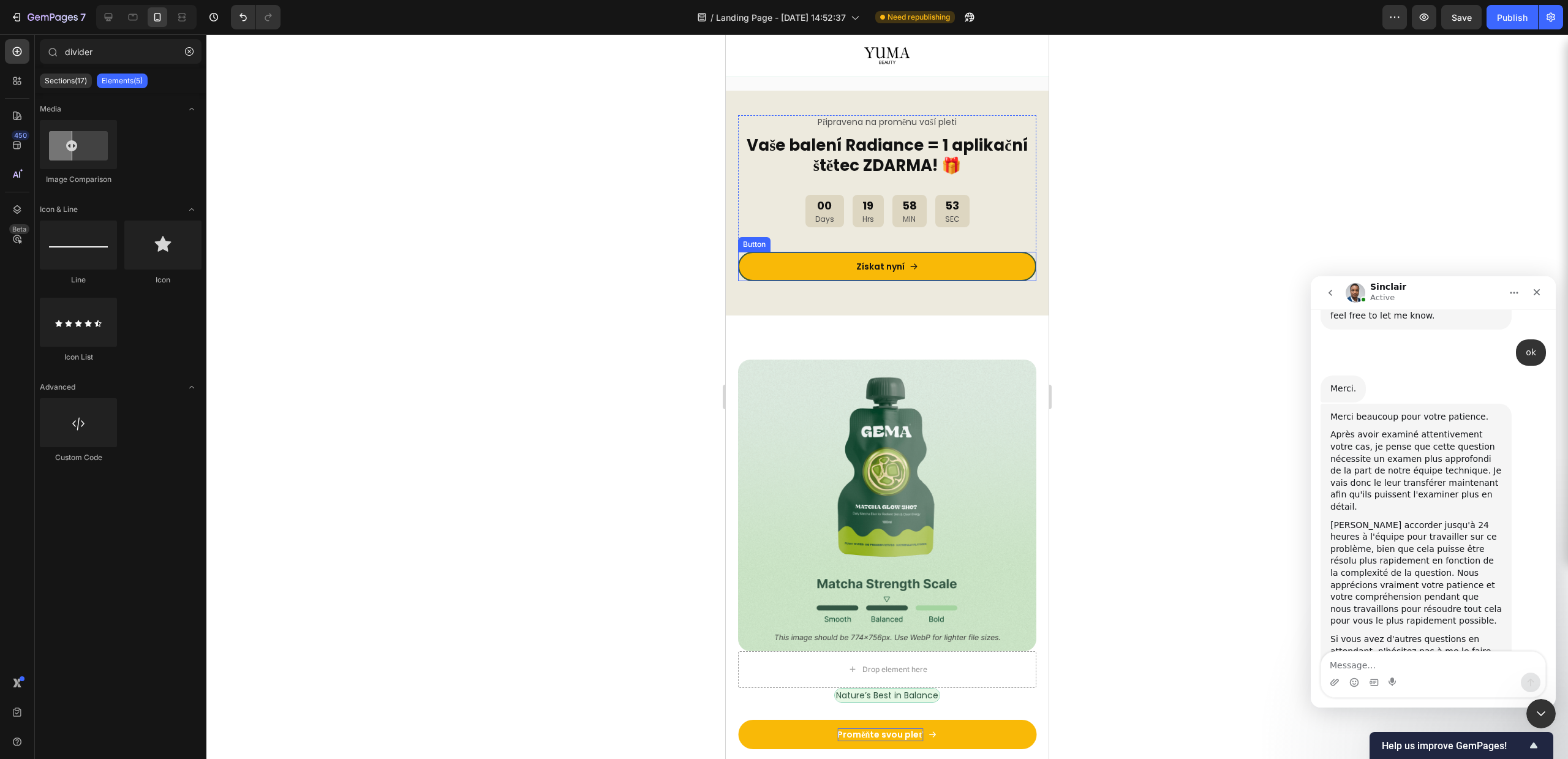
click at [976, 263] on link "Získat nyní" at bounding box center [887, 266] width 298 height 29
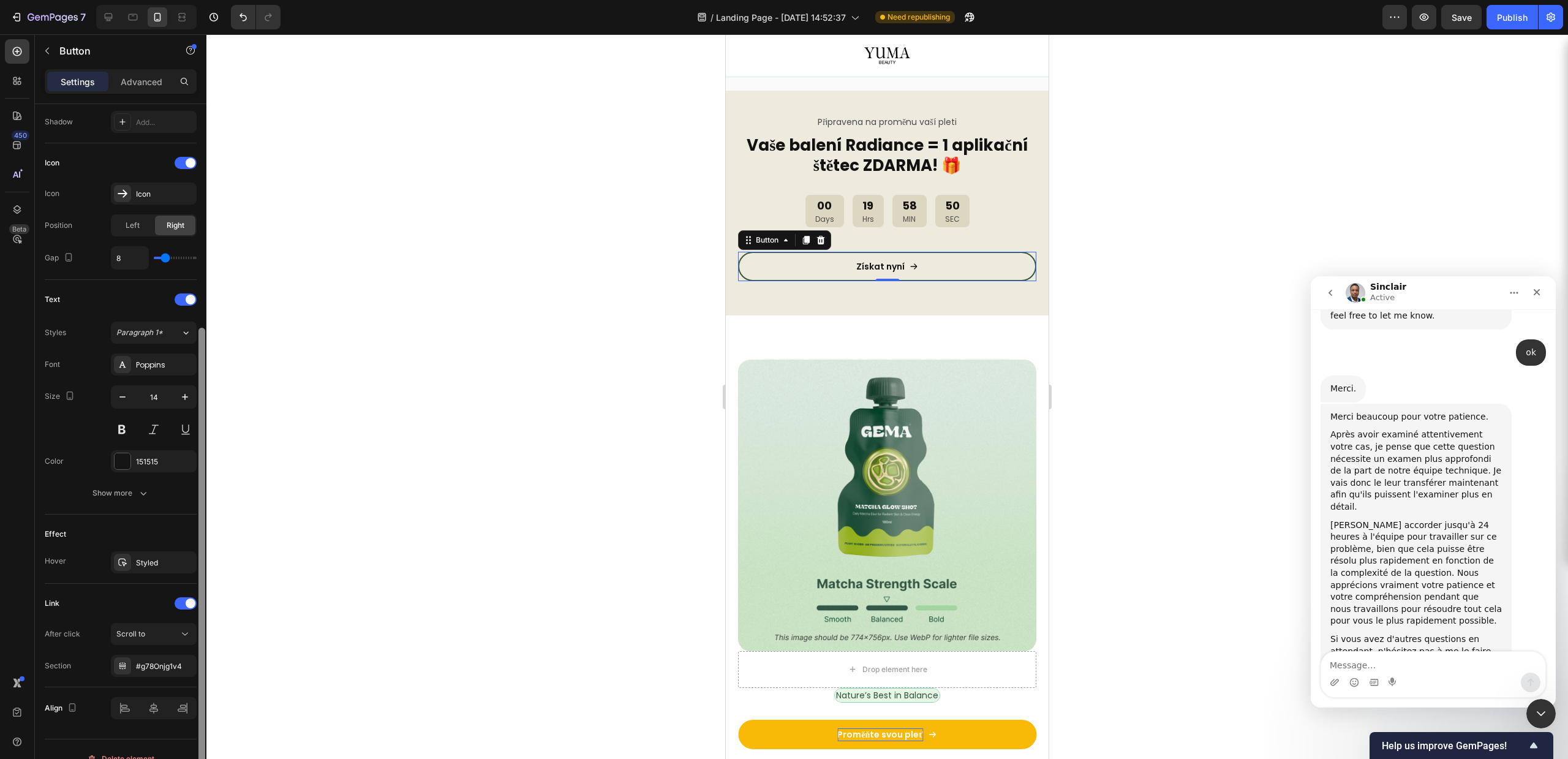
scroll to position [349, 0]
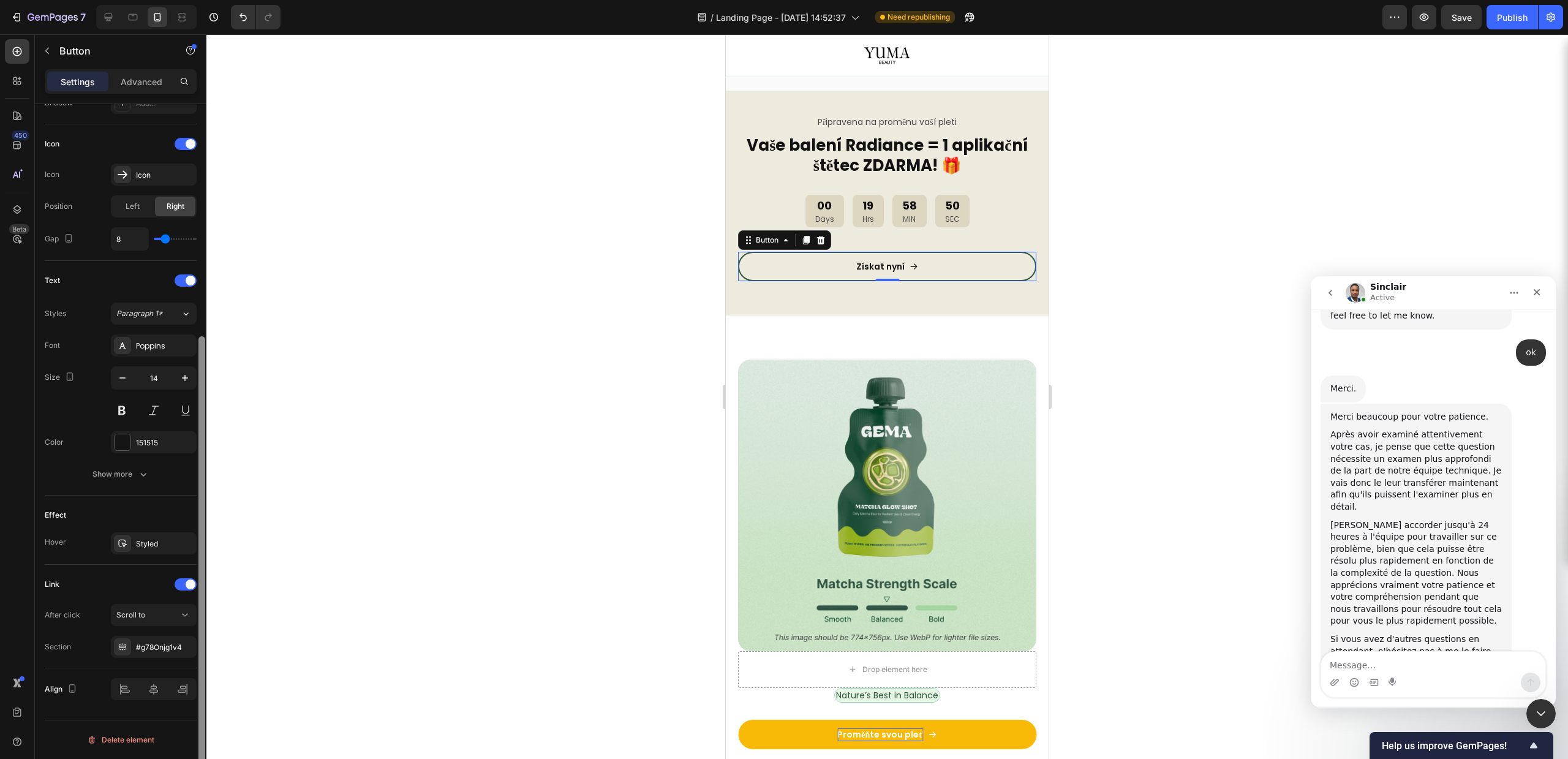
drag, startPoint x: 199, startPoint y: 510, endPoint x: 192, endPoint y: 723, distance: 213.1
click at [192, 723] on div "Size Width 100% Height 48 Padding 12, 24, 12, 24 Background Color Transparent I…" at bounding box center [120, 448] width 171 height 689
click at [158, 640] on div "#g78Onjg1v4" at bounding box center [154, 646] width 86 height 22
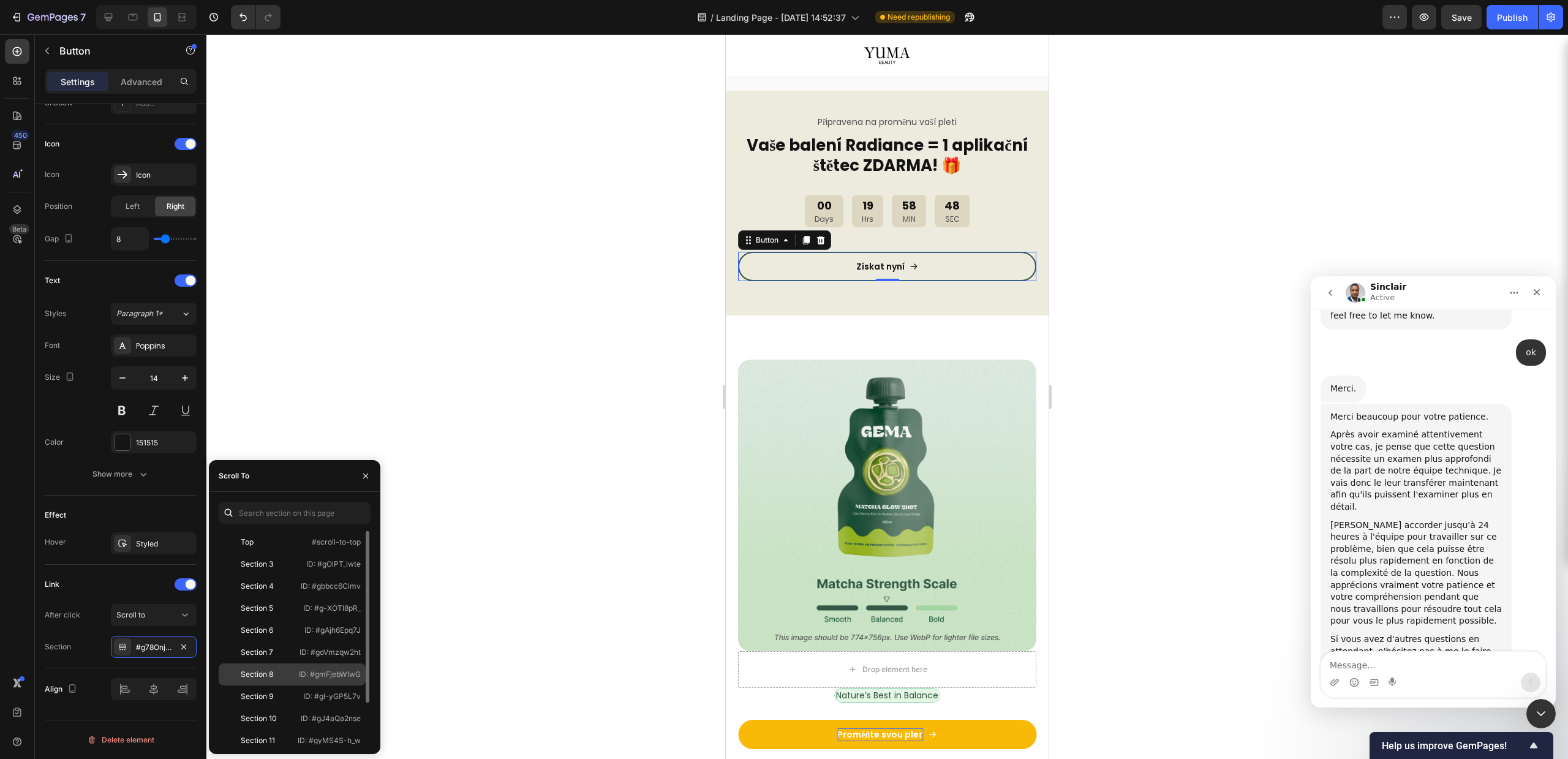
click at [278, 675] on div "Section 8" at bounding box center [258, 675] width 71 height 11
click at [510, 537] on div at bounding box center [887, 396] width 1362 height 724
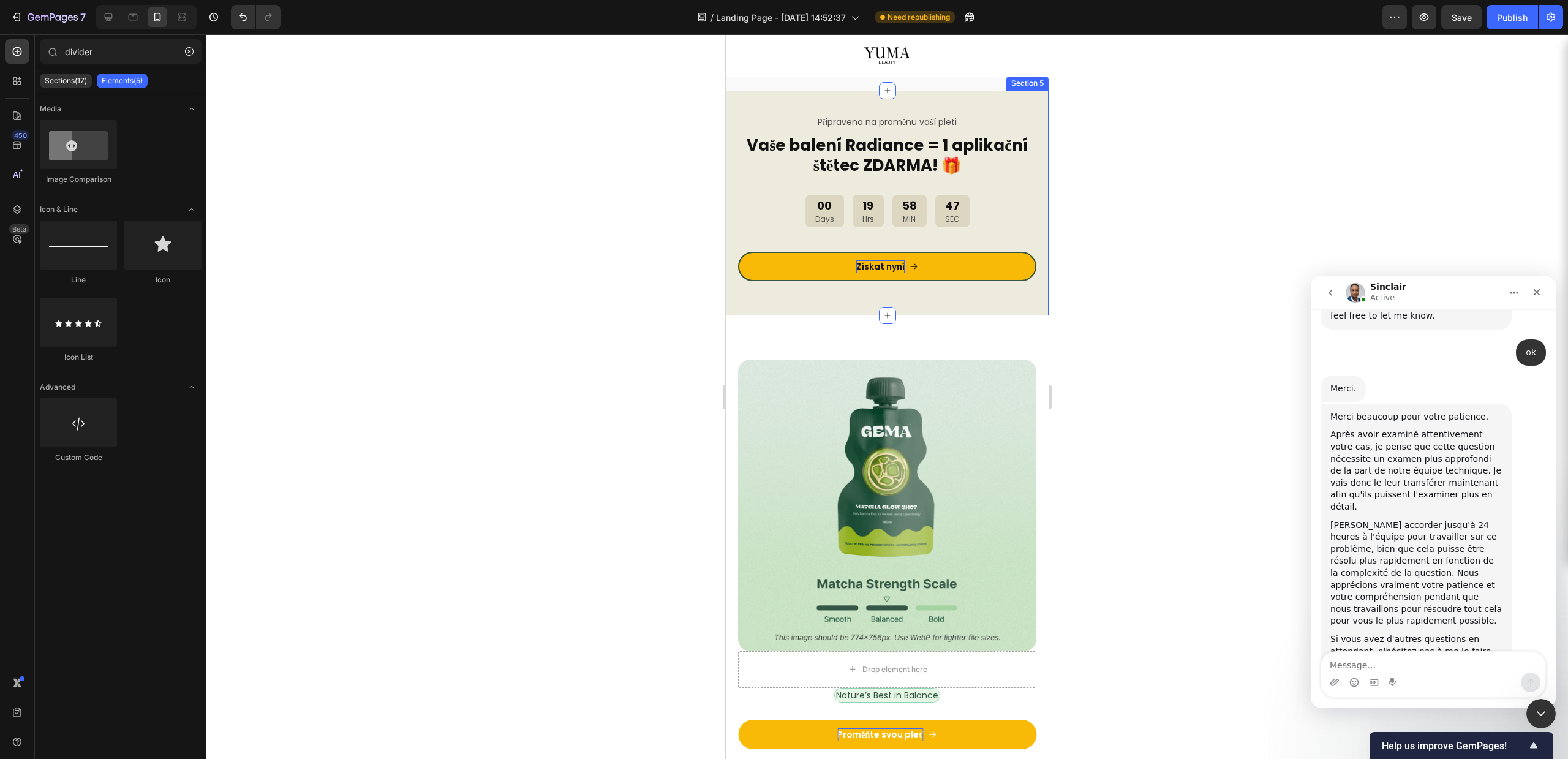
click at [865, 261] on p "Získat nyní" at bounding box center [881, 267] width 49 height 13
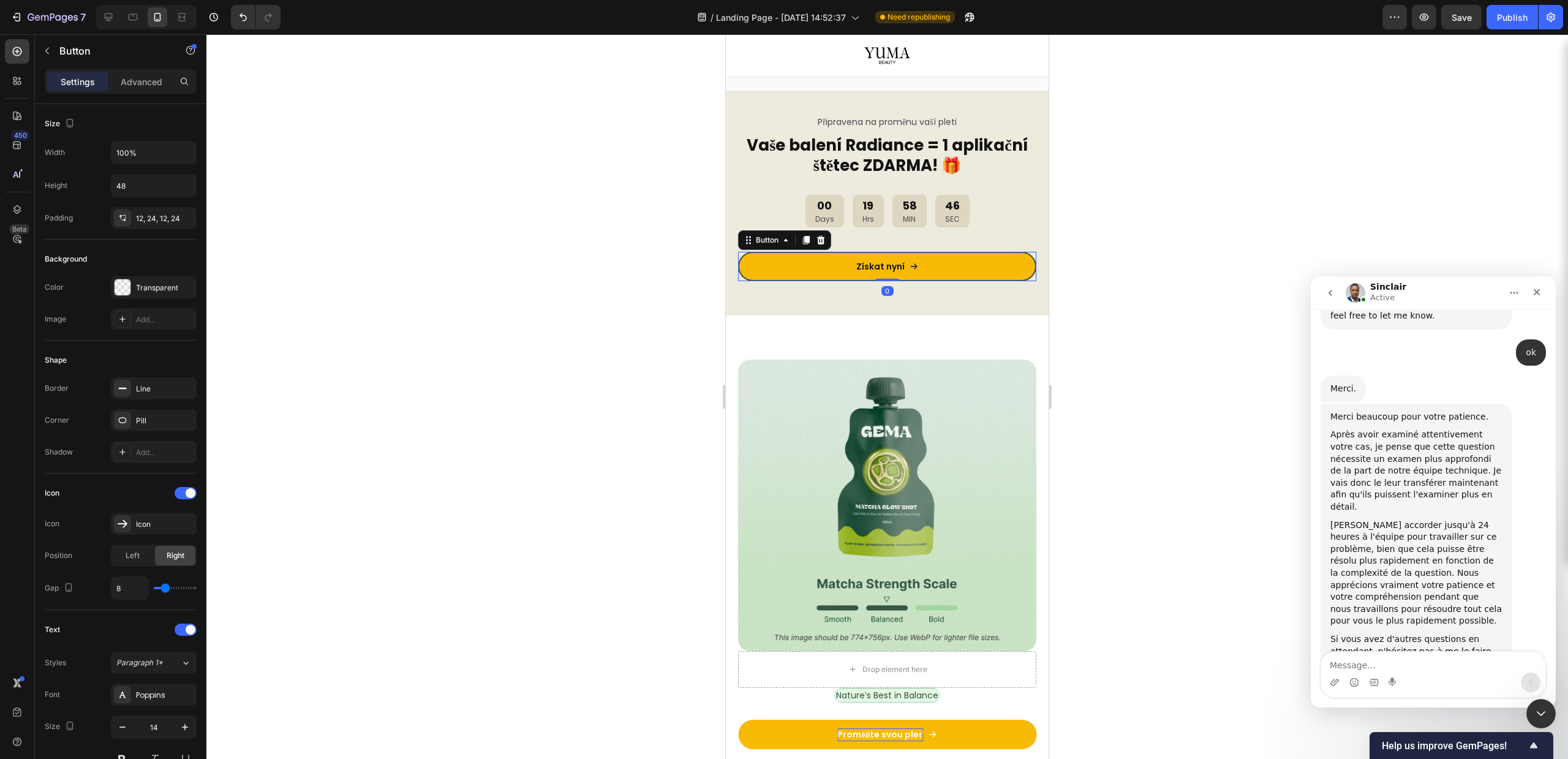
click at [835, 261] on link "Získat nyní" at bounding box center [887, 266] width 298 height 29
click at [937, 261] on link "Získat nyní" at bounding box center [887, 266] width 298 height 29
click at [922, 265] on link "Získat nyní" at bounding box center [887, 266] width 298 height 29
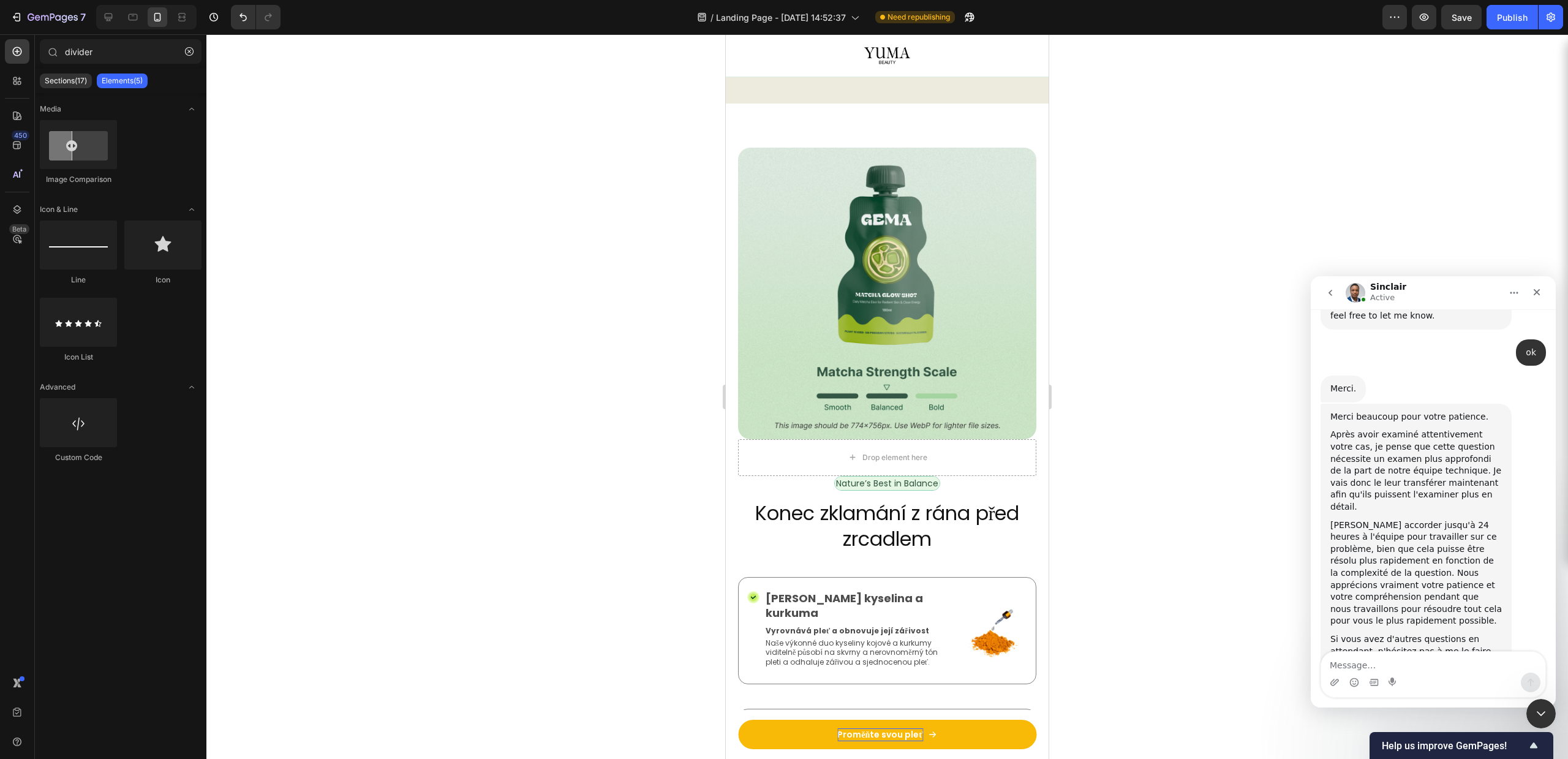
scroll to position [885, 0]
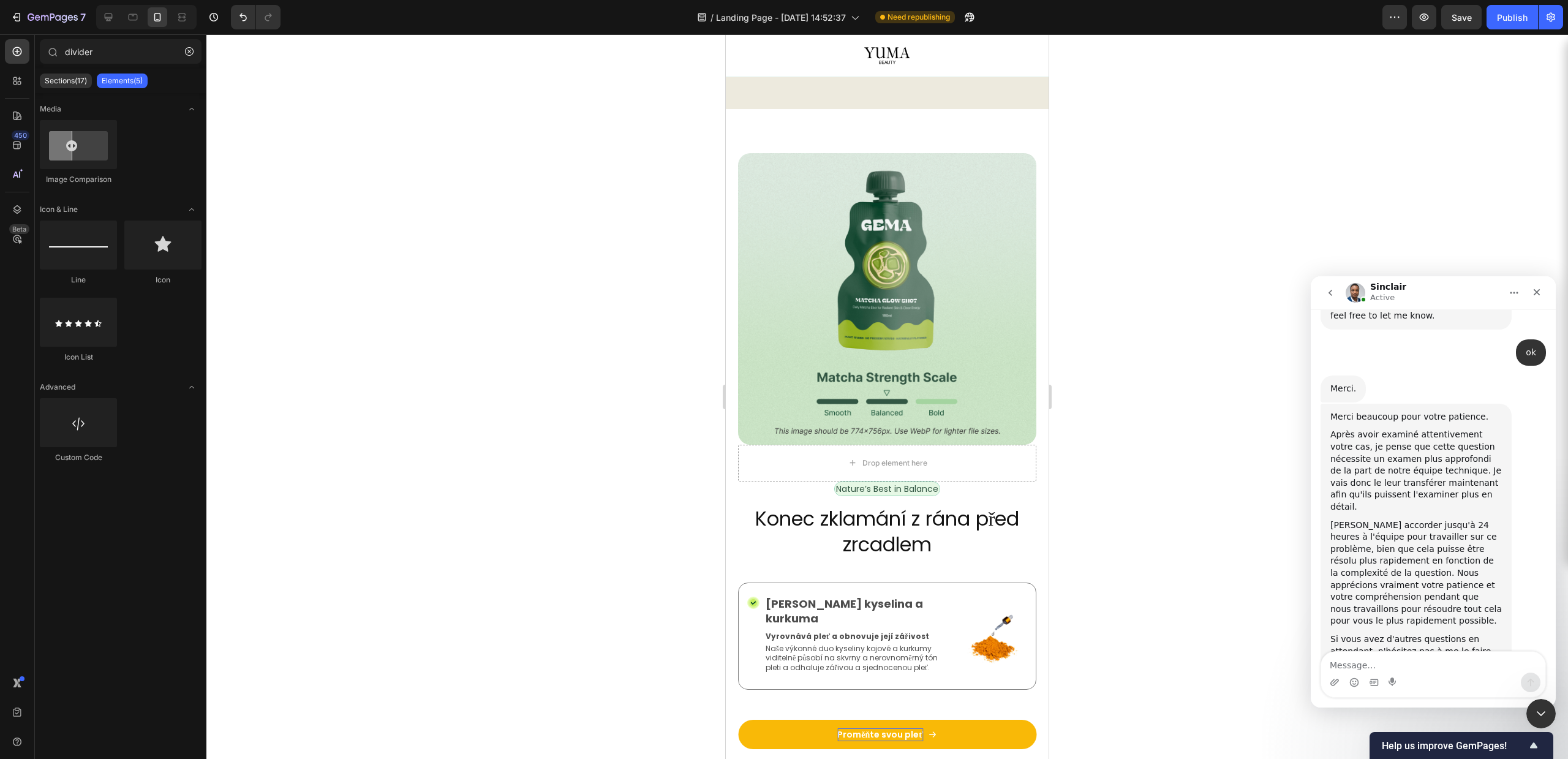
click at [925, 243] on img at bounding box center [887, 299] width 298 height 291
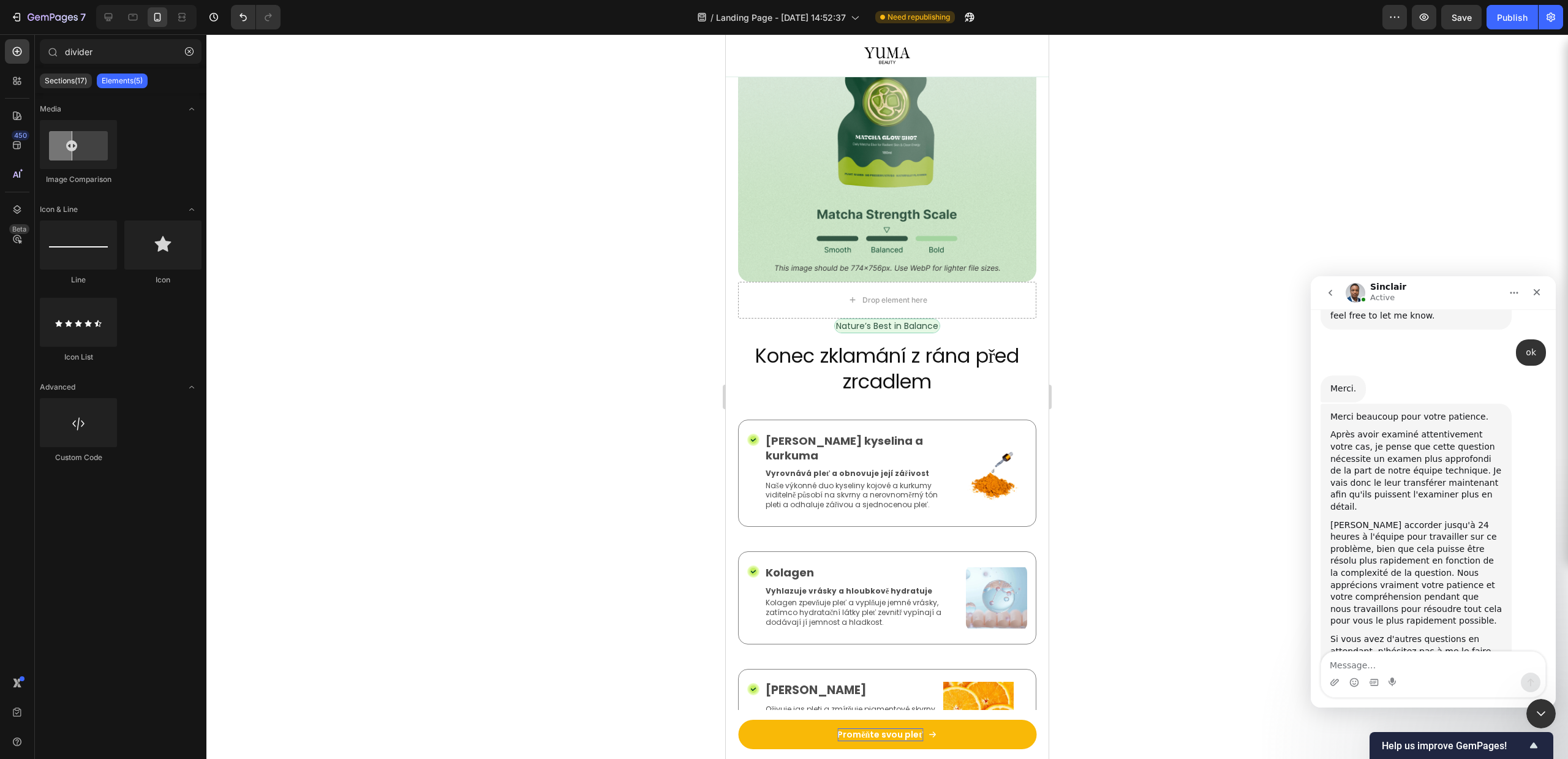
scroll to position [955, 0]
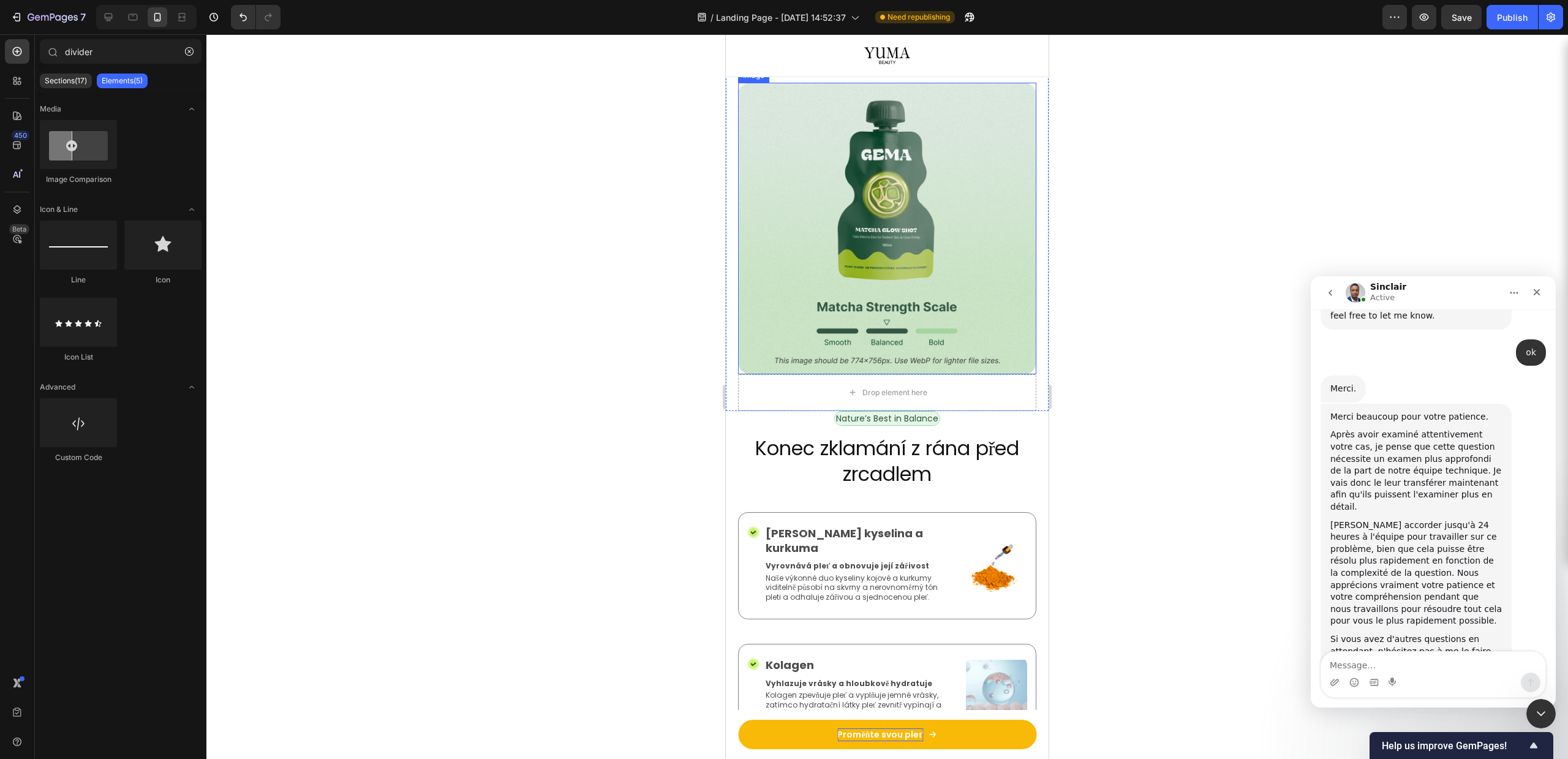
click at [1009, 183] on img at bounding box center [887, 228] width 298 height 291
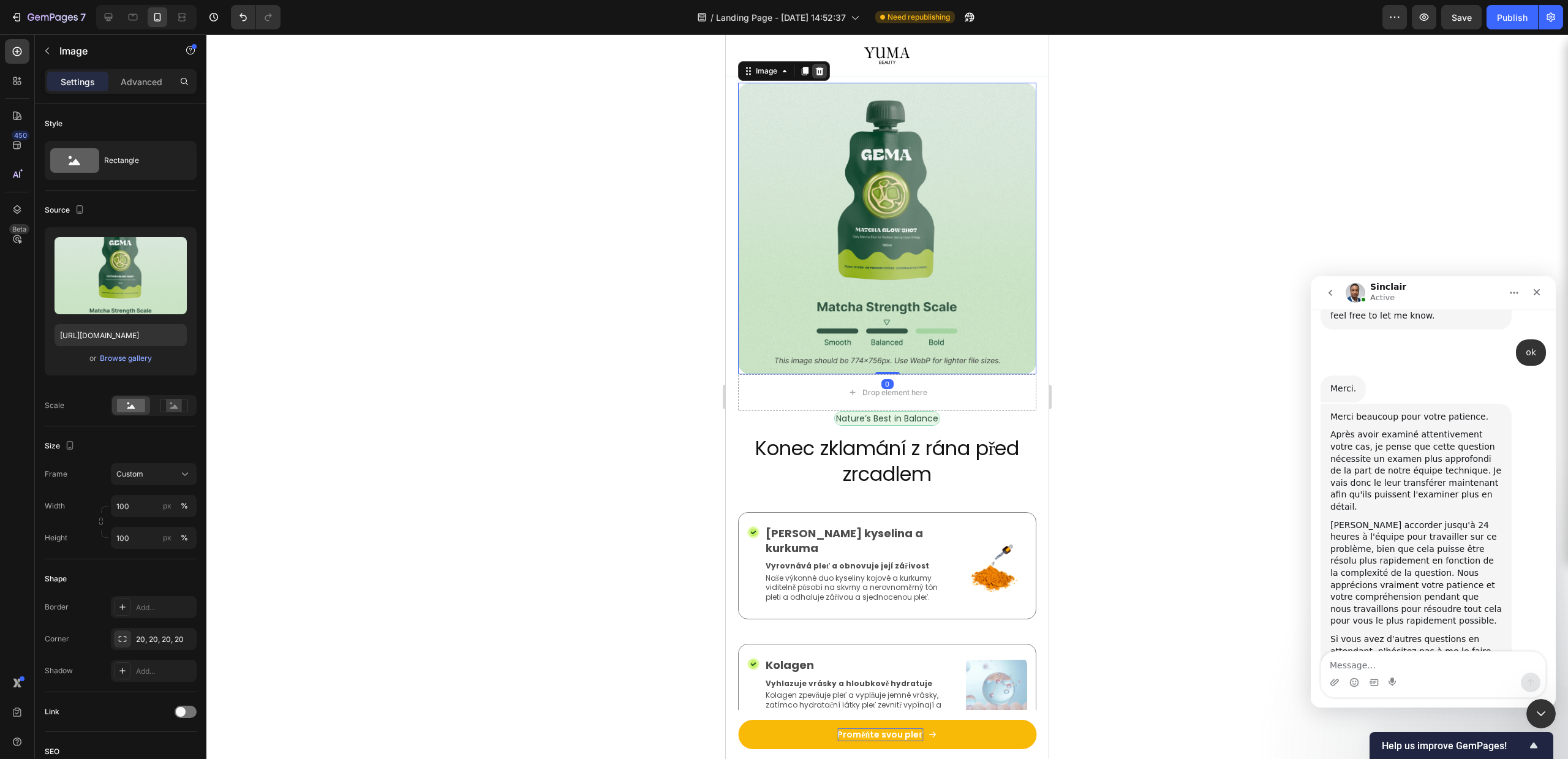
click at [819, 74] on icon at bounding box center [820, 71] width 8 height 9
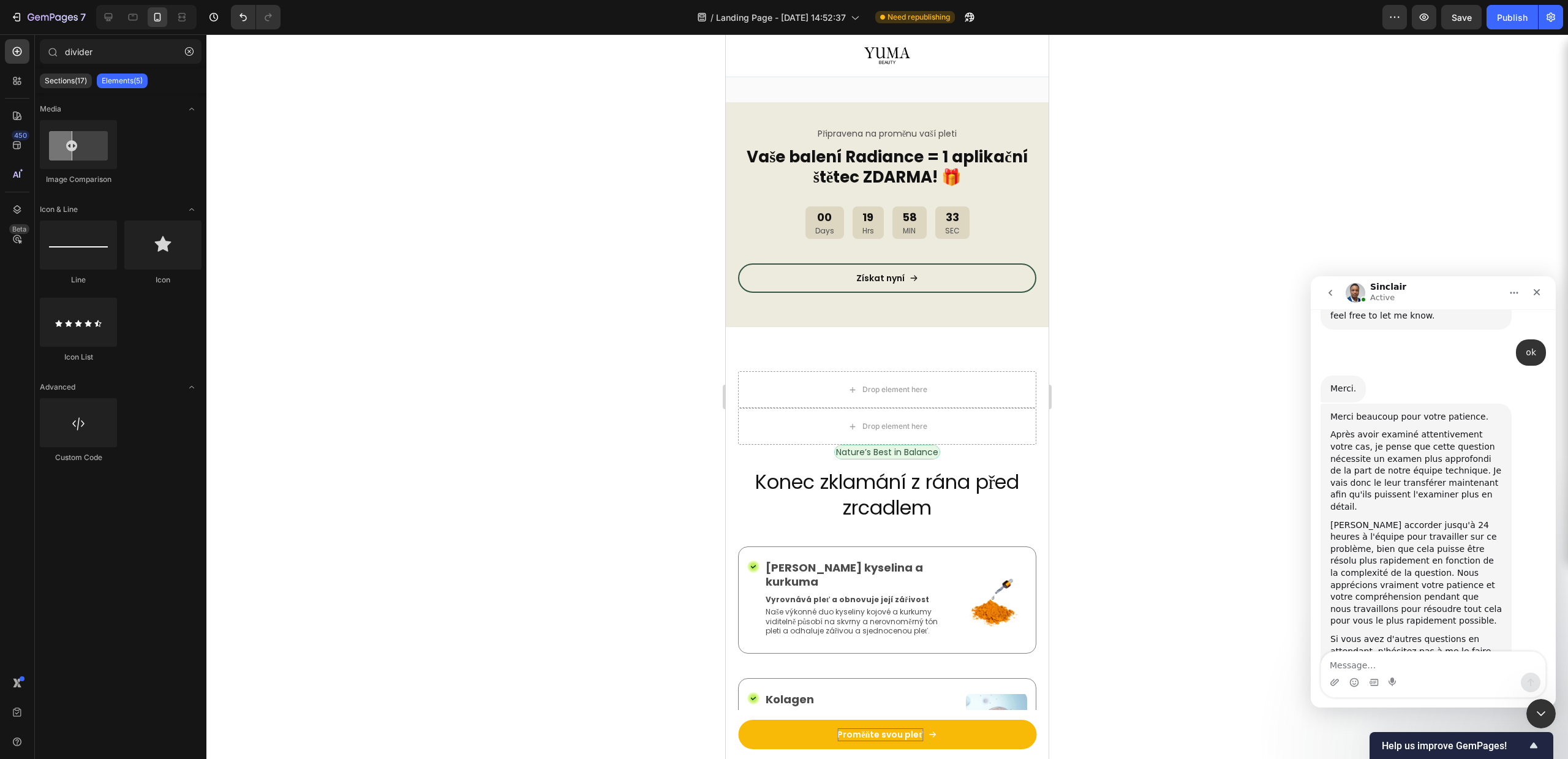
scroll to position [699, 0]
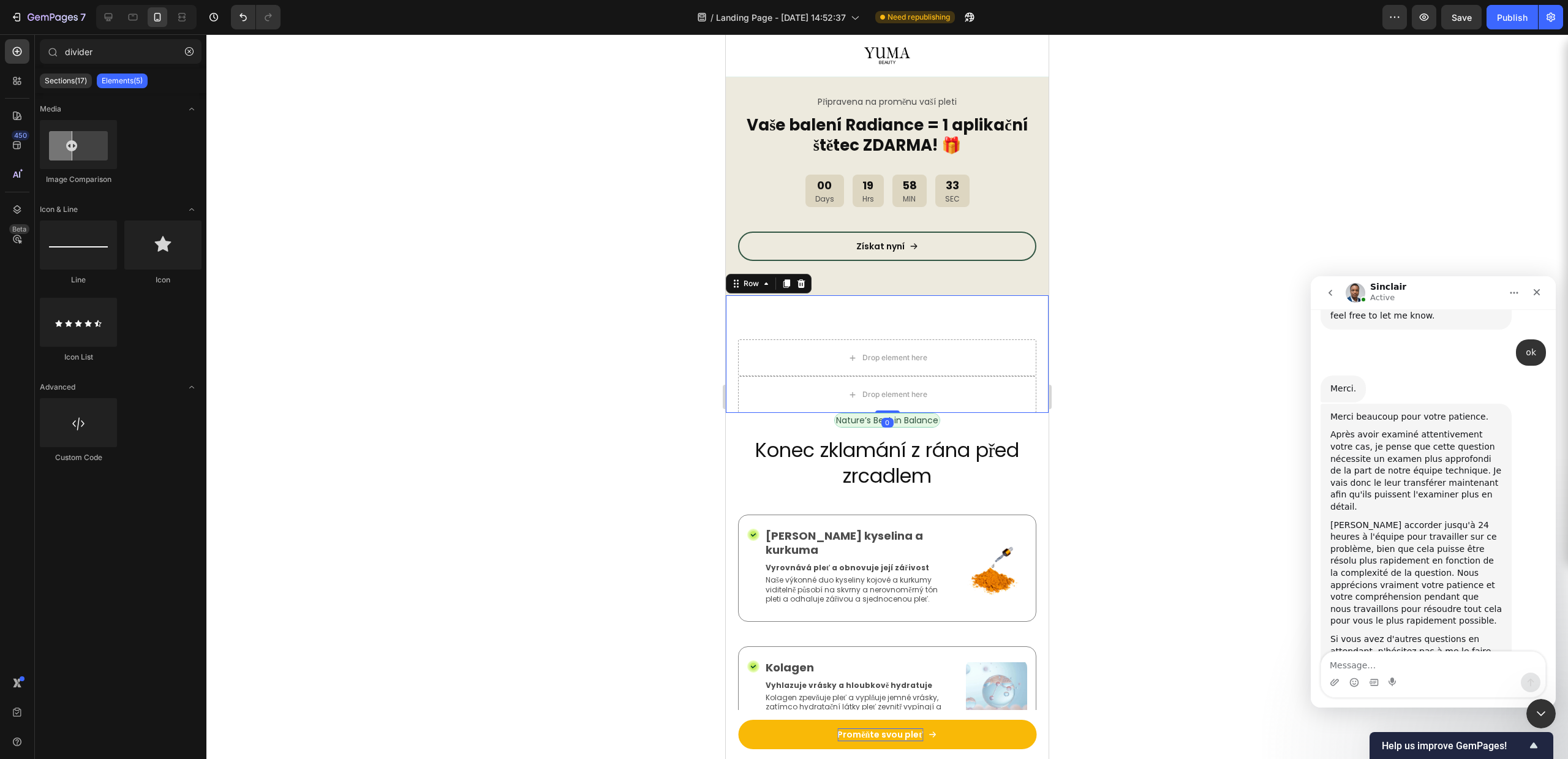
click at [914, 317] on div "Drop element here Drop element here Row 0" at bounding box center [888, 354] width 323 height 118
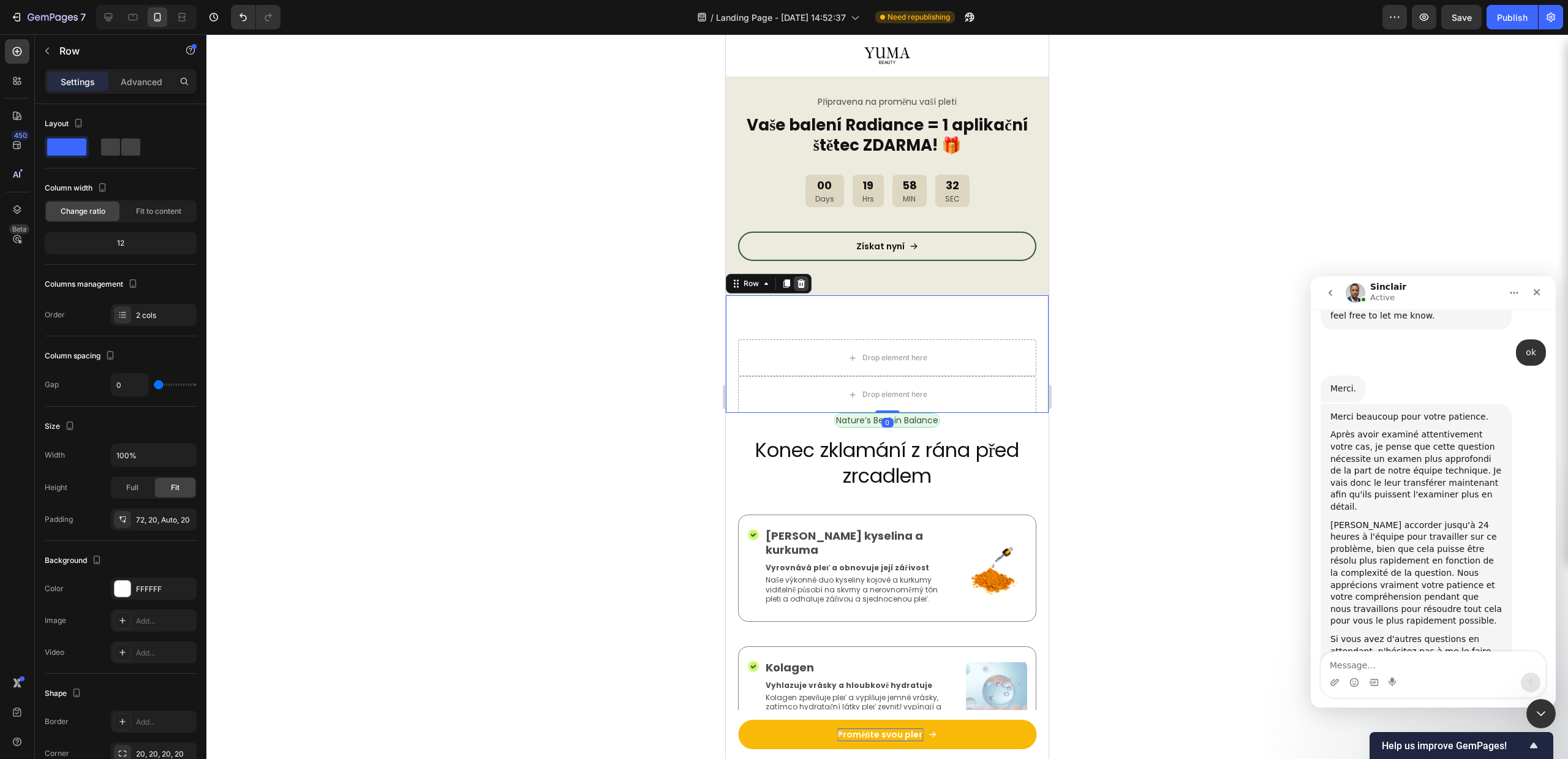
click at [801, 281] on icon at bounding box center [801, 283] width 8 height 9
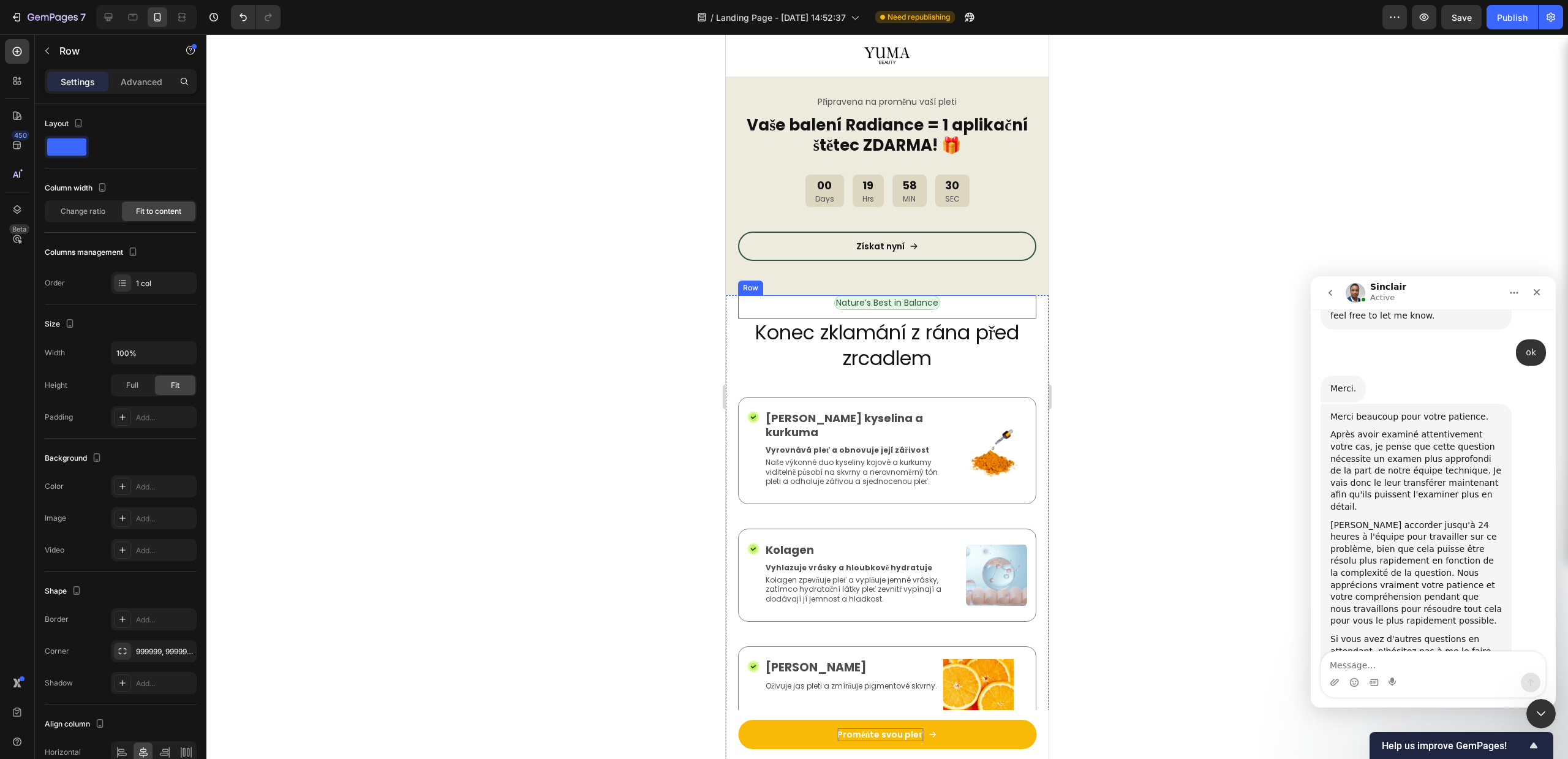
click at [954, 309] on div "Nature’s Best in Balance Text Block Row" at bounding box center [887, 307] width 298 height 24
click at [819, 285] on div at bounding box center [814, 283] width 15 height 15
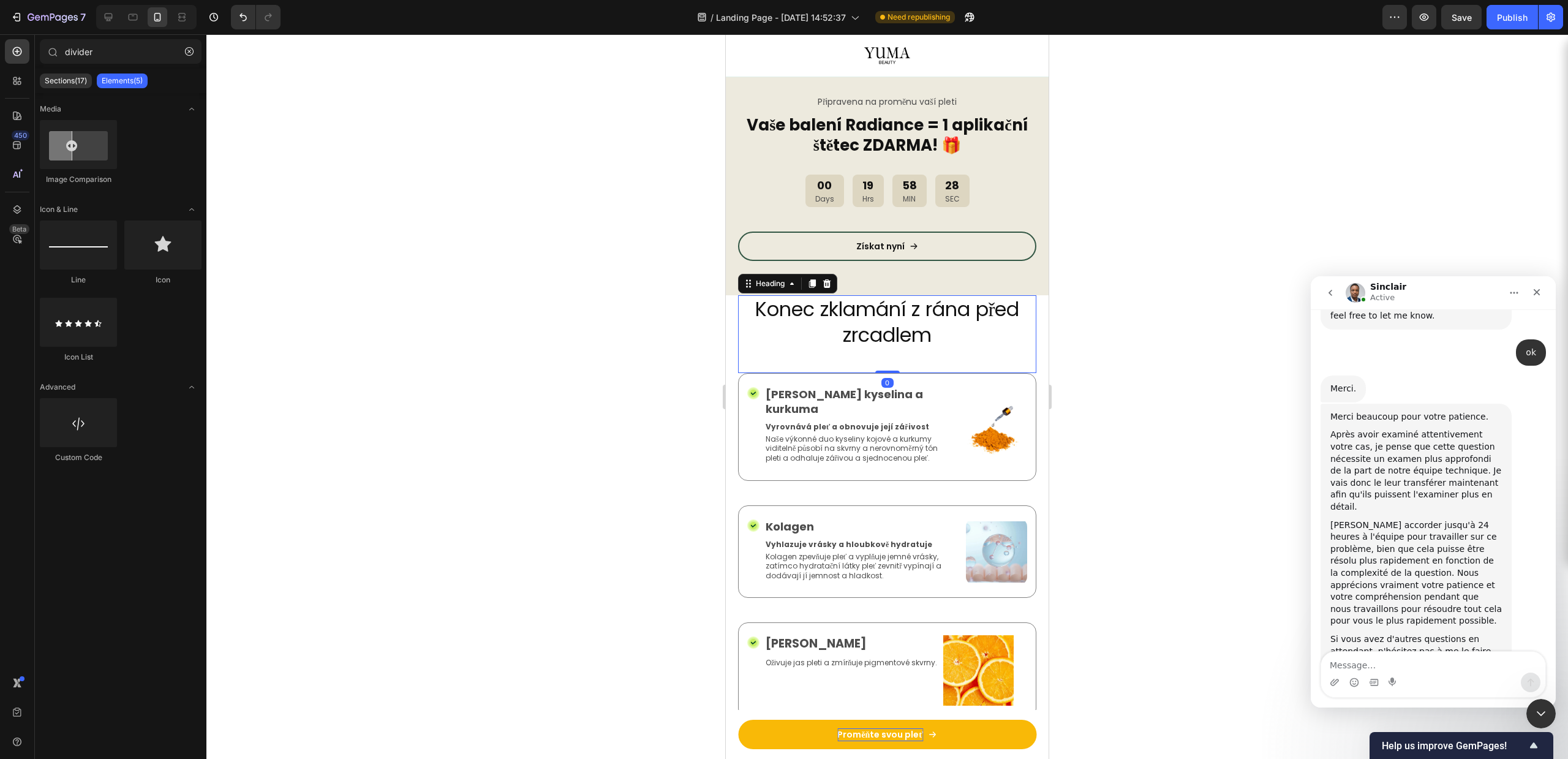
click at [750, 333] on h2 "Konec zklamání z rána před zrcadlem" at bounding box center [887, 322] width 298 height 54
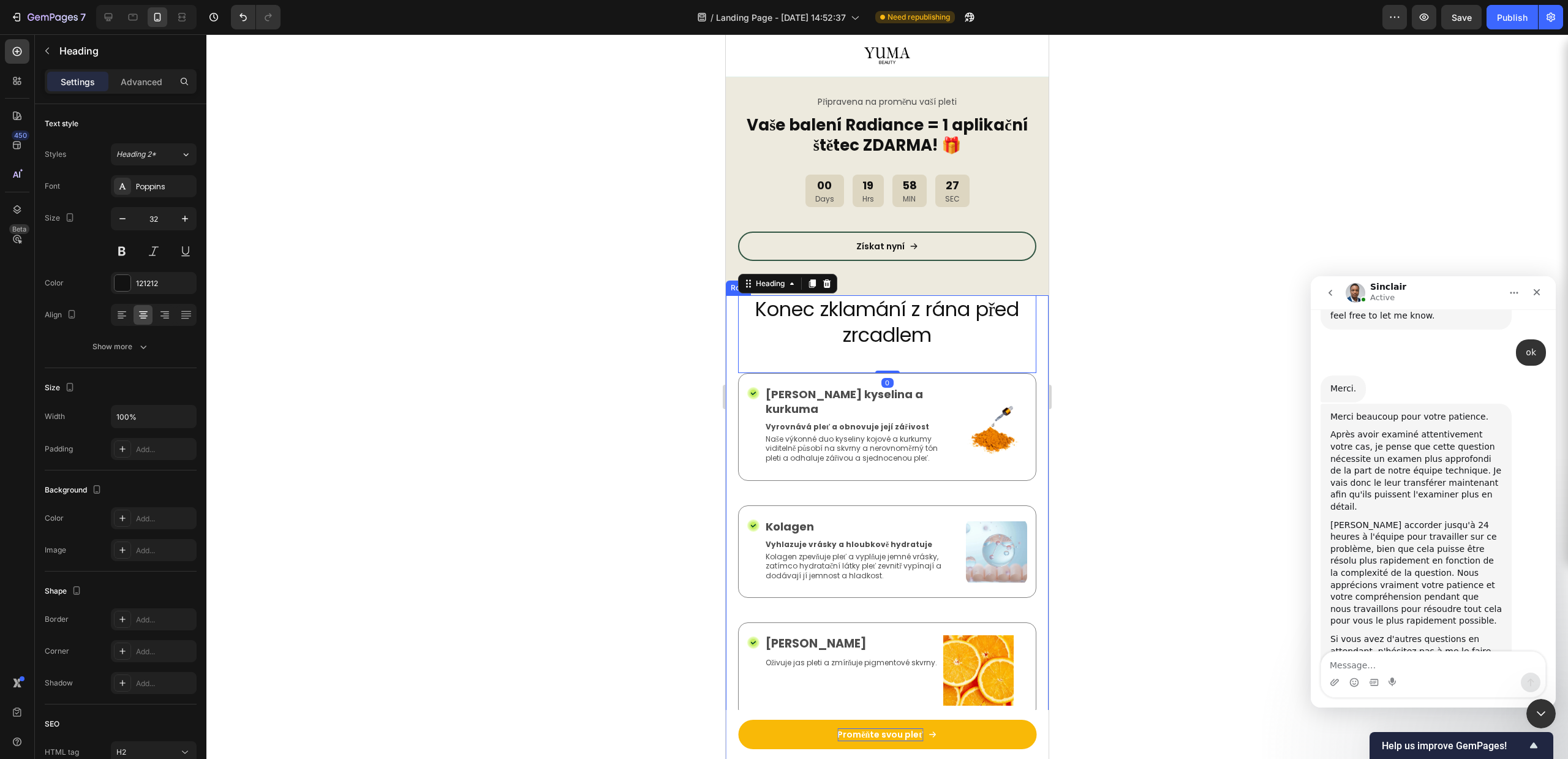
click at [732, 332] on div "Konec zklamání z rána před zrcadlem Heading 0 Icon Kojicová kyselina a kurkuma …" at bounding box center [888, 589] width 323 height 588
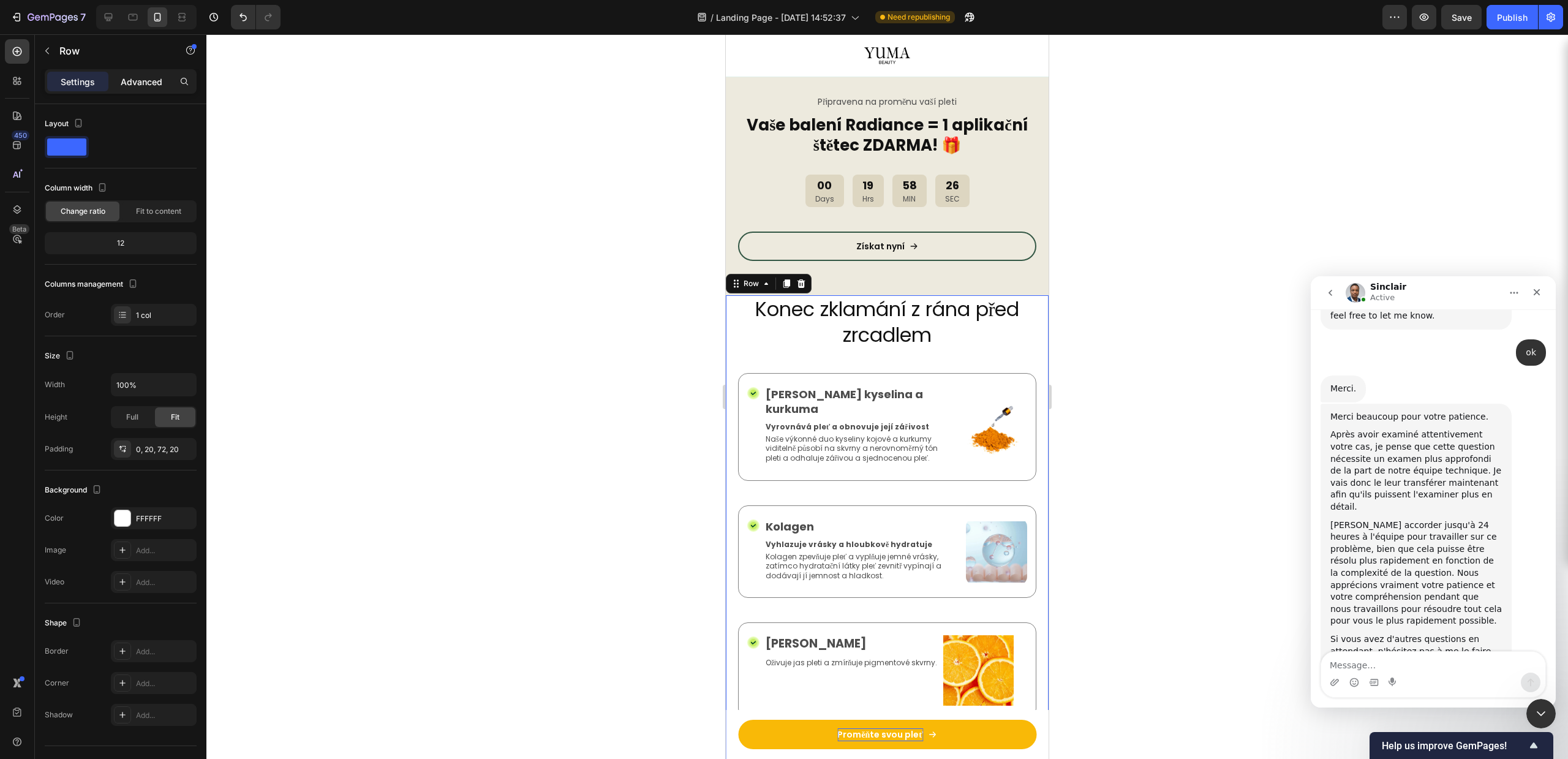
click at [147, 83] on p "Advanced" at bounding box center [141, 82] width 41 height 13
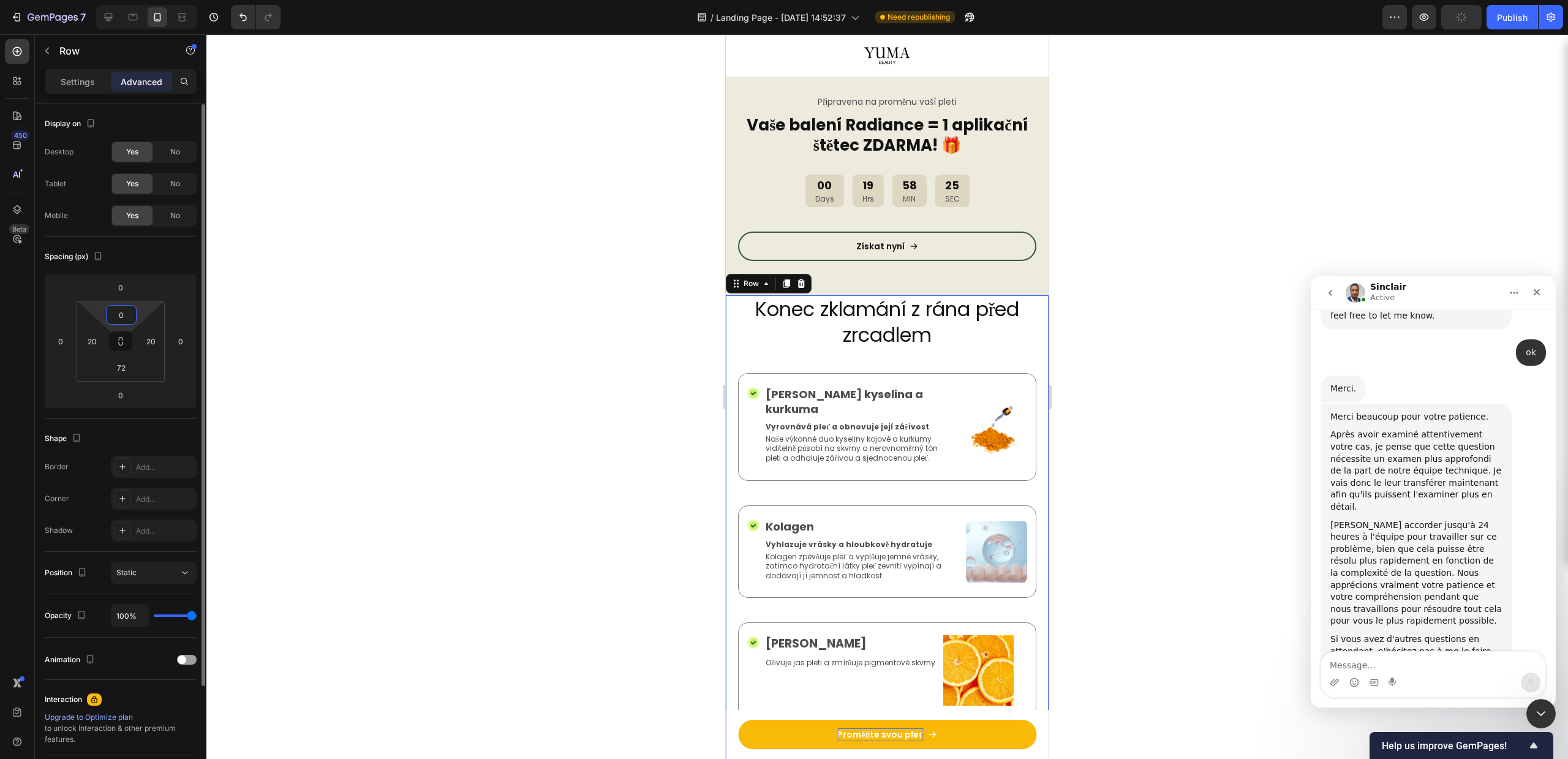
click at [128, 320] on input "0" at bounding box center [121, 314] width 24 height 19
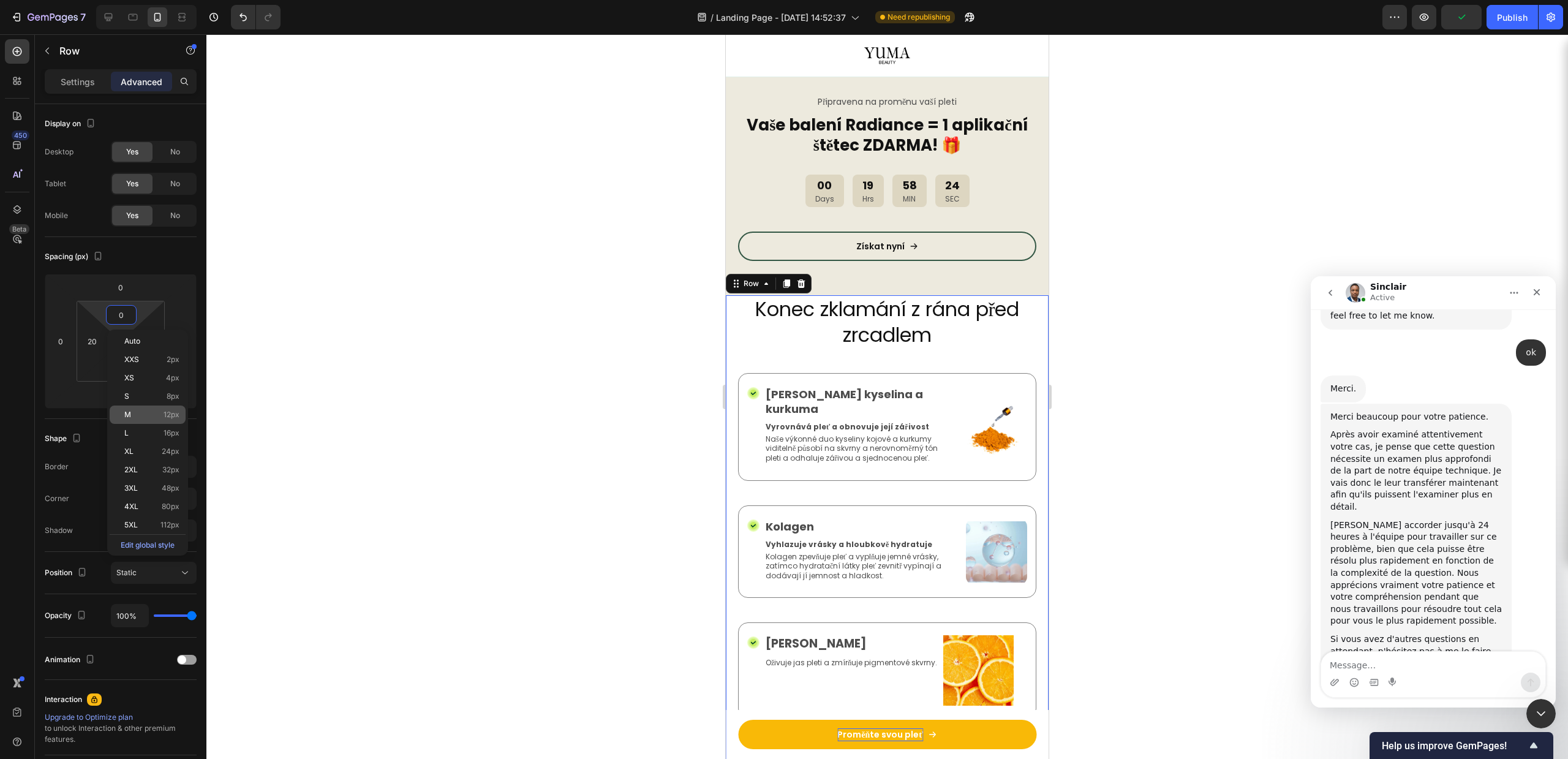
click at [128, 416] on span "M" at bounding box center [127, 414] width 6 height 9
type input "12"
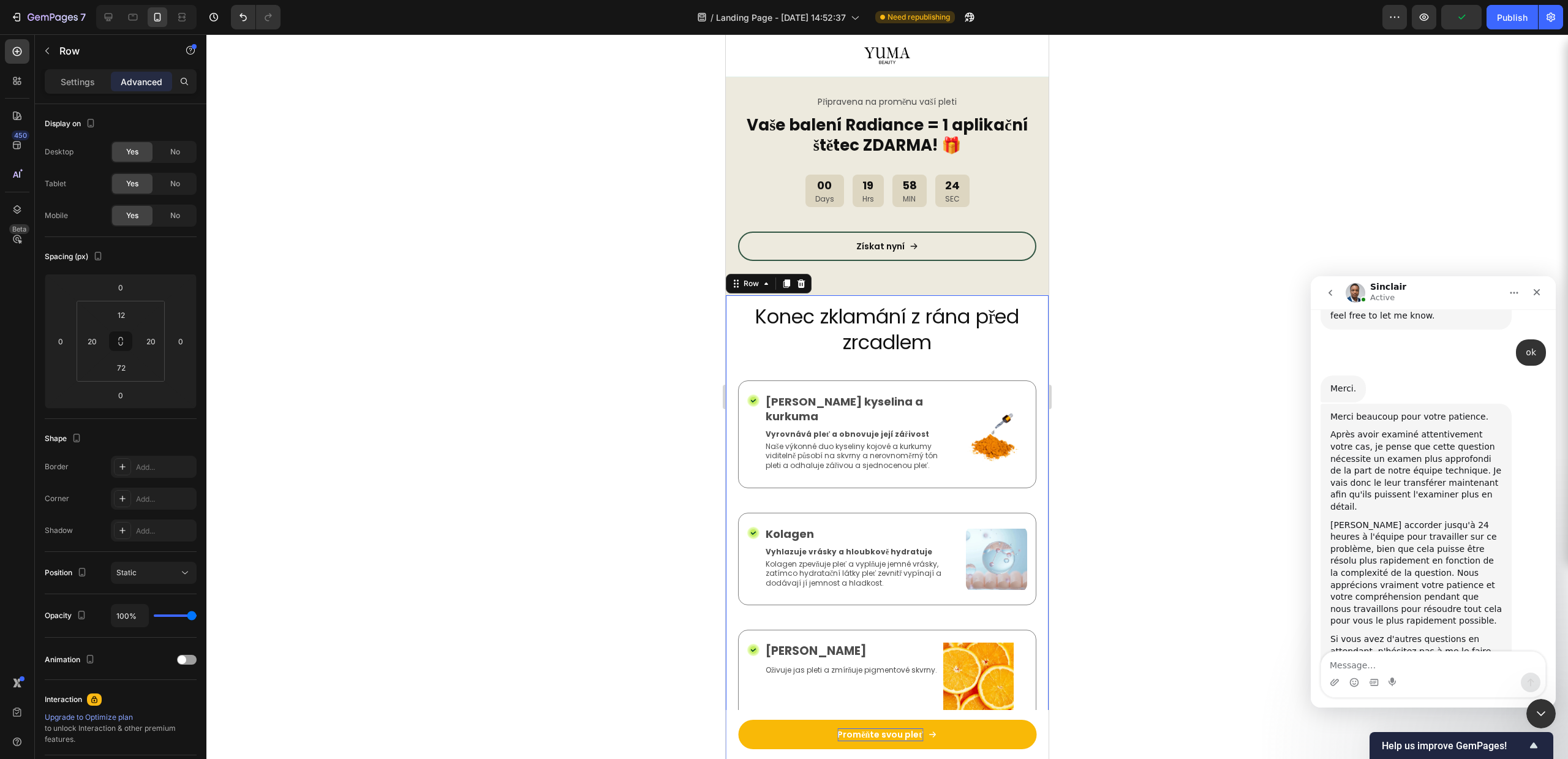
click at [508, 282] on div at bounding box center [887, 396] width 1362 height 724
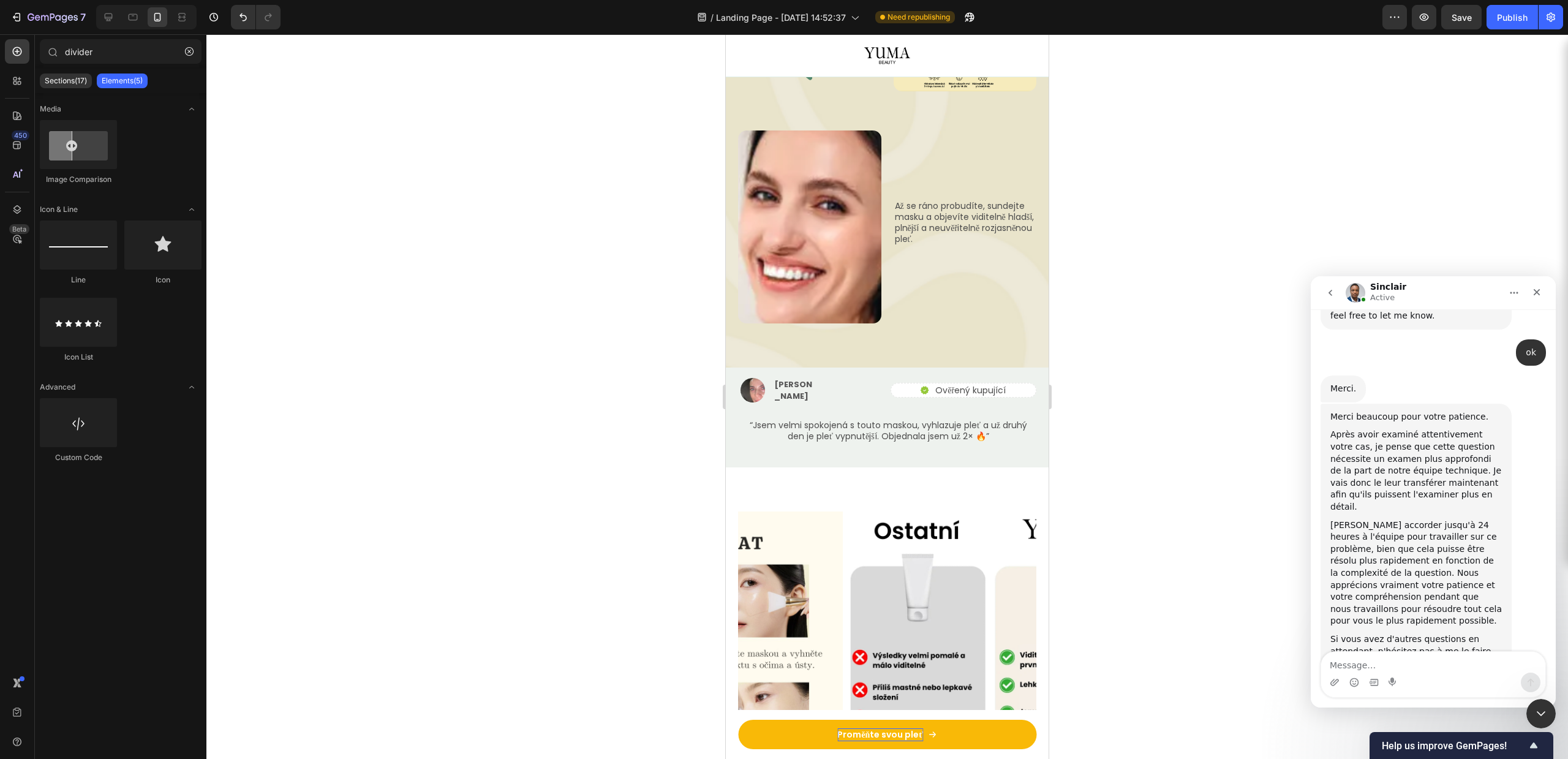
scroll to position [1921, 0]
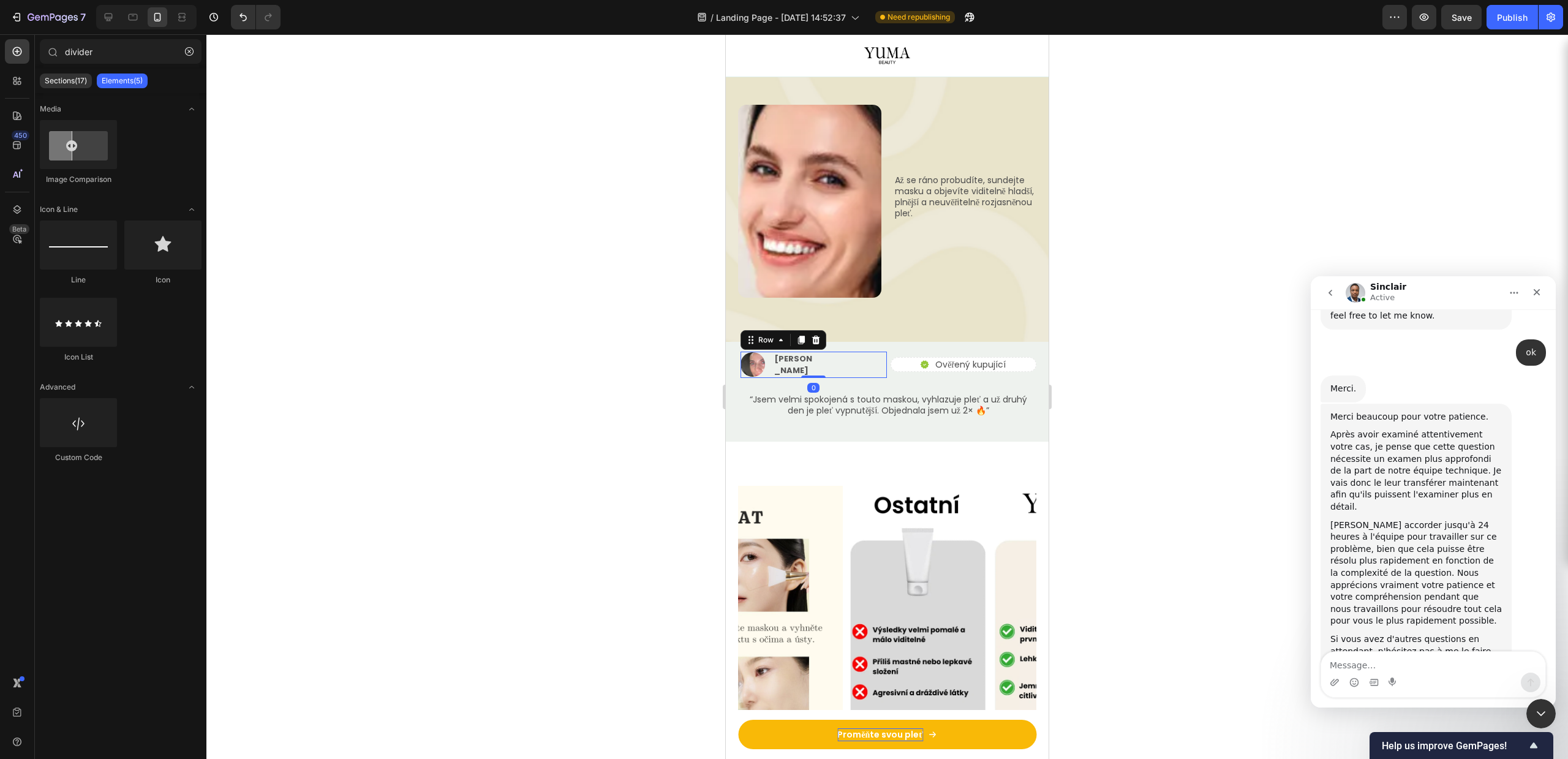
click at [875, 351] on div "Image [PERSON_NAME] Text Block Row 0" at bounding box center [814, 364] width 146 height 26
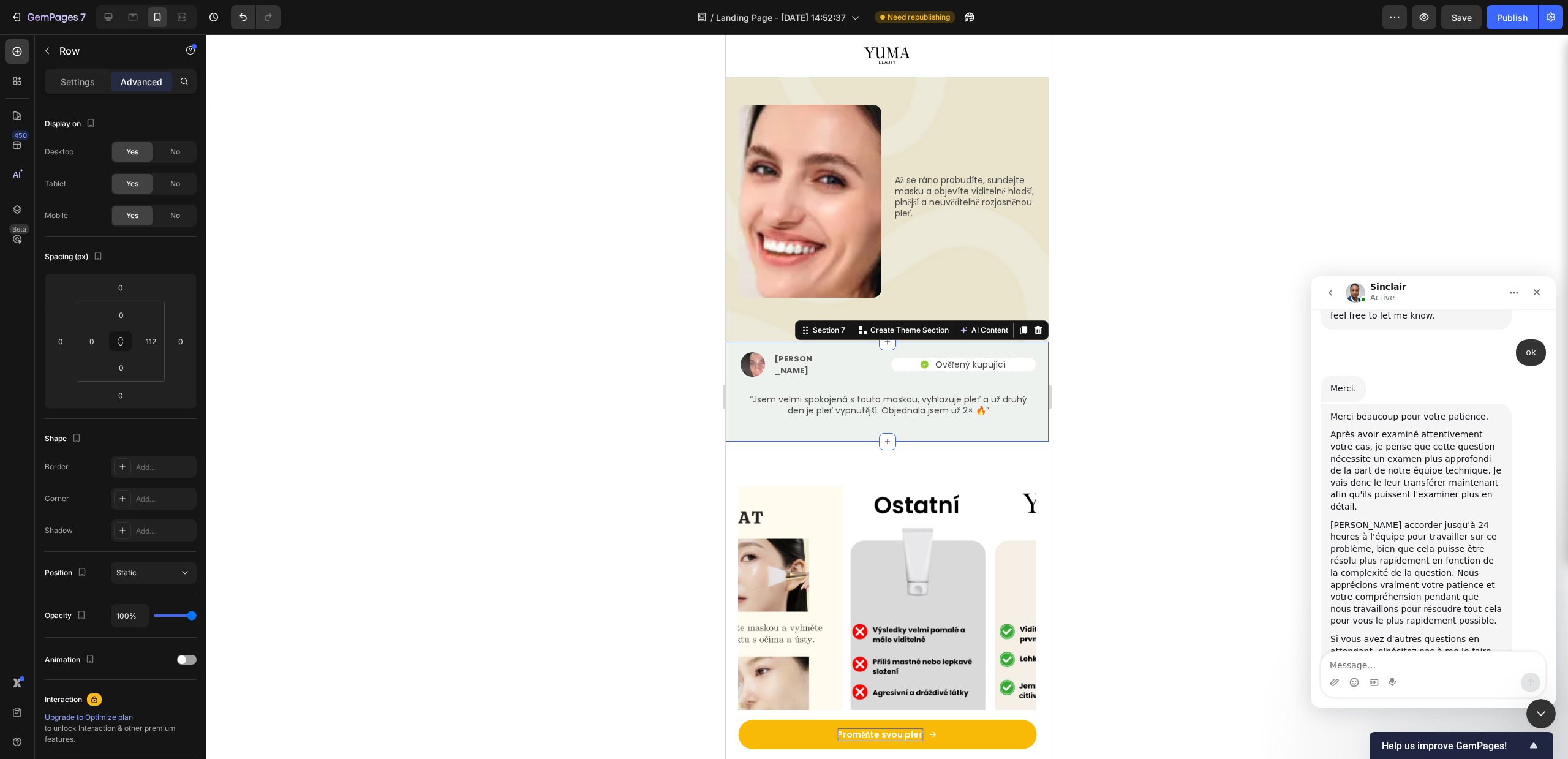
drag, startPoint x: 728, startPoint y: 397, endPoint x: 1451, endPoint y: 432, distance: 723.8
click at [728, 397] on div "Image [PERSON_NAME] Text Block Row Icon Ověřený kupující Text Block Row Row Row…" at bounding box center [888, 391] width 323 height 100
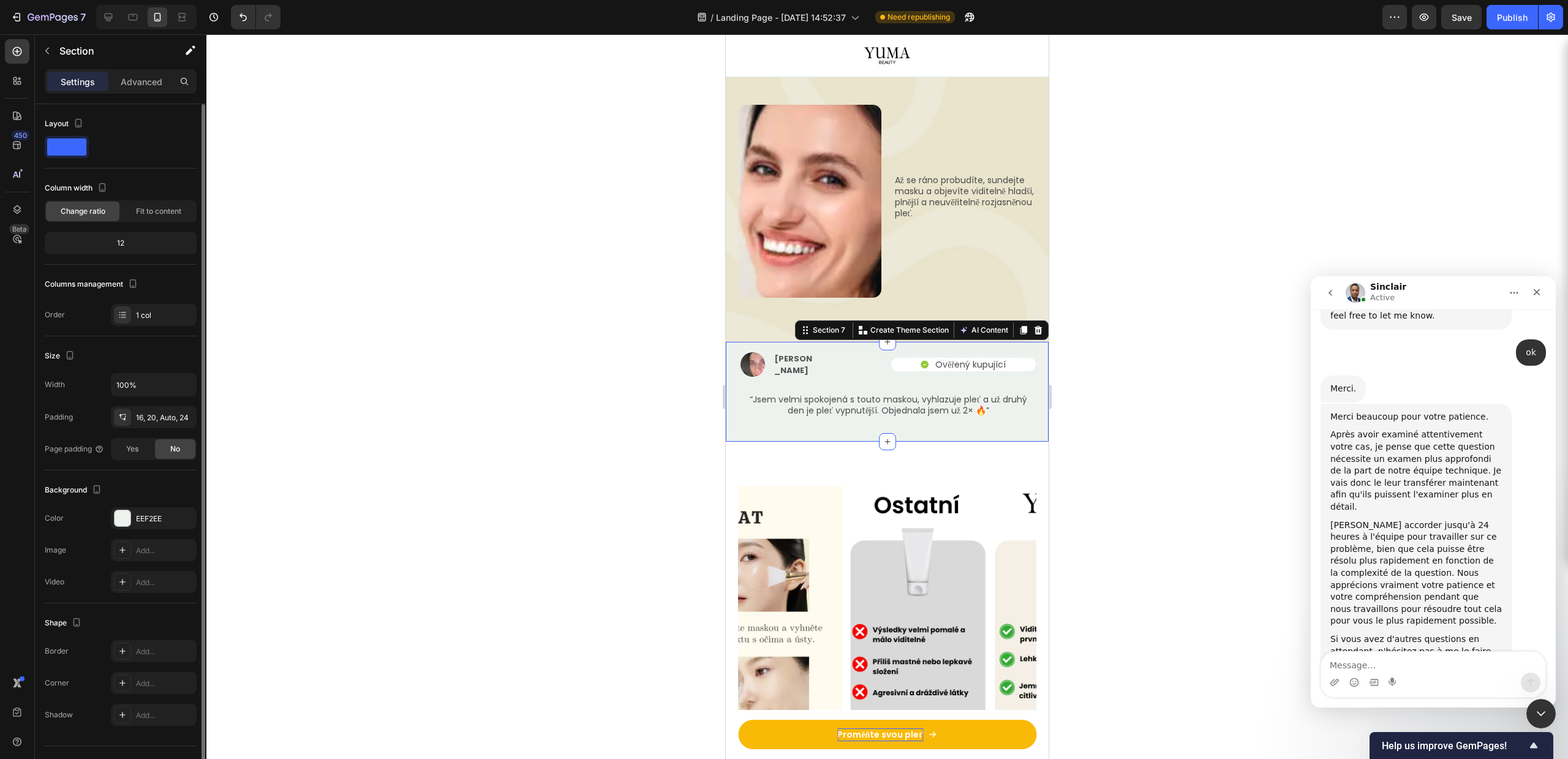
click at [110, 519] on div "Color EEF2EE" at bounding box center [120, 518] width 152 height 22
click at [111, 509] on div "EEF2EE" at bounding box center [154, 518] width 86 height 22
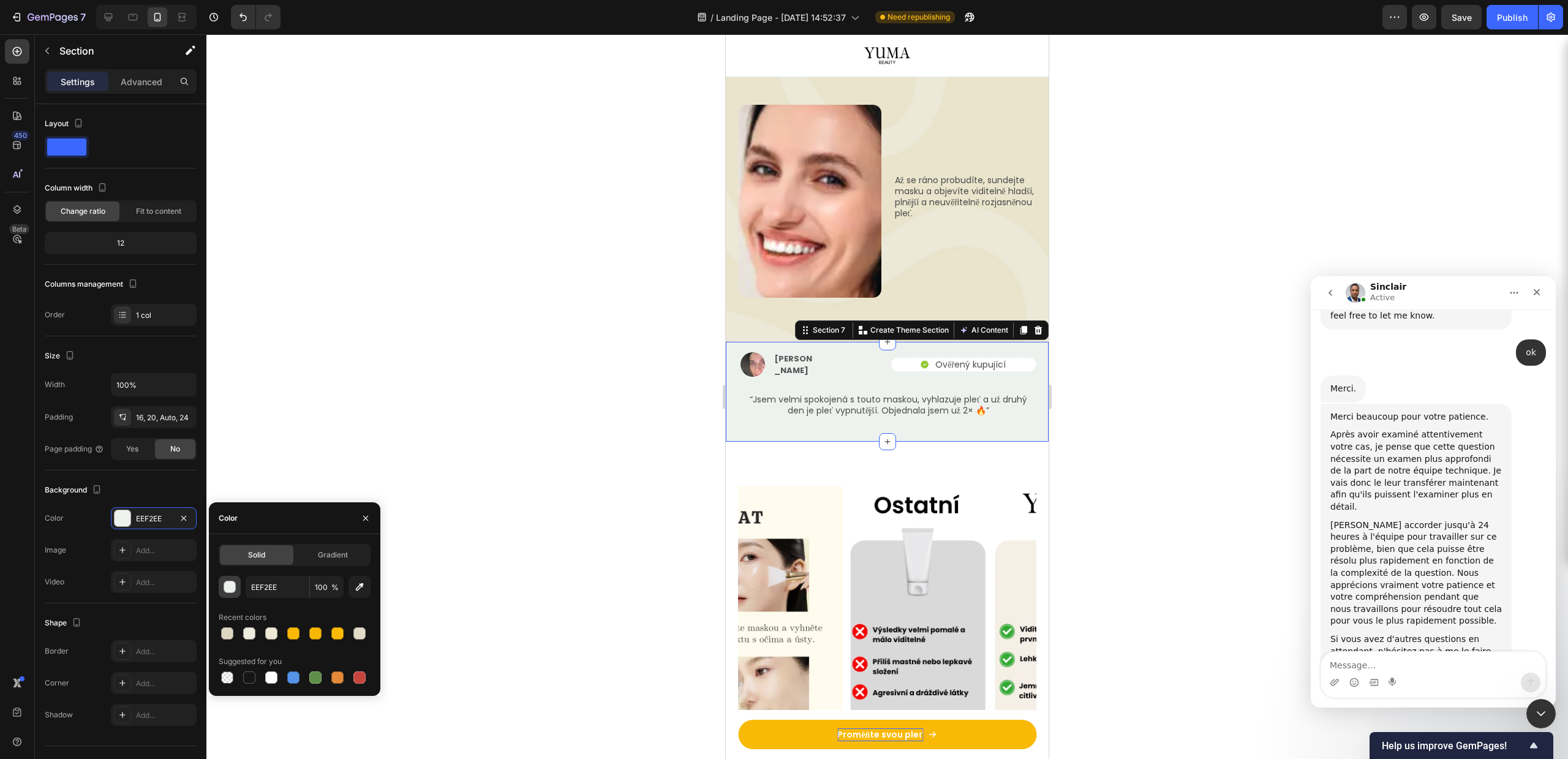
click at [229, 580] on button "button" at bounding box center [229, 586] width 22 height 22
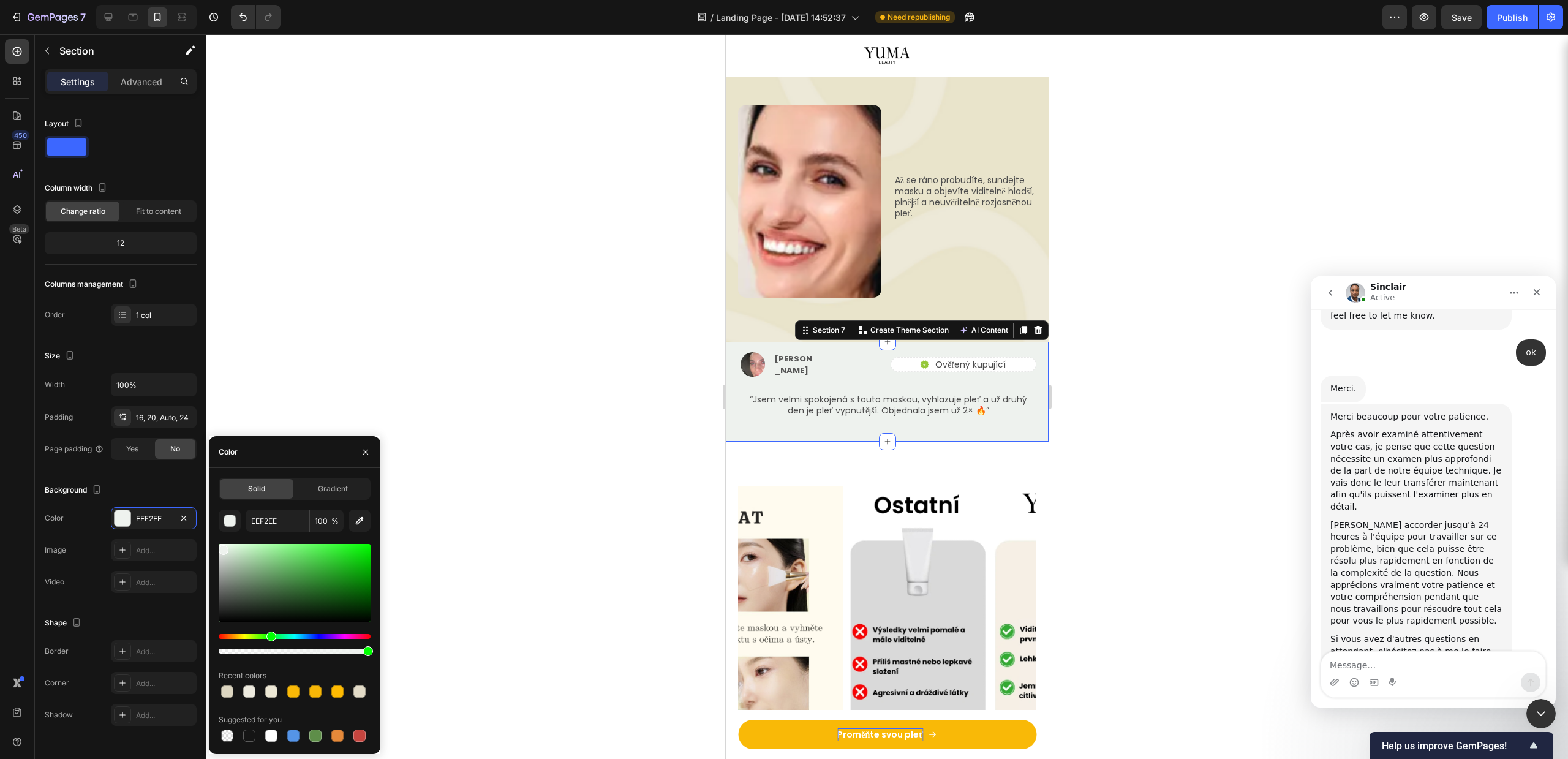
drag, startPoint x: 286, startPoint y: 691, endPoint x: 281, endPoint y: 662, distance: 29.4
click at [287, 691] on div at bounding box center [293, 692] width 15 height 15
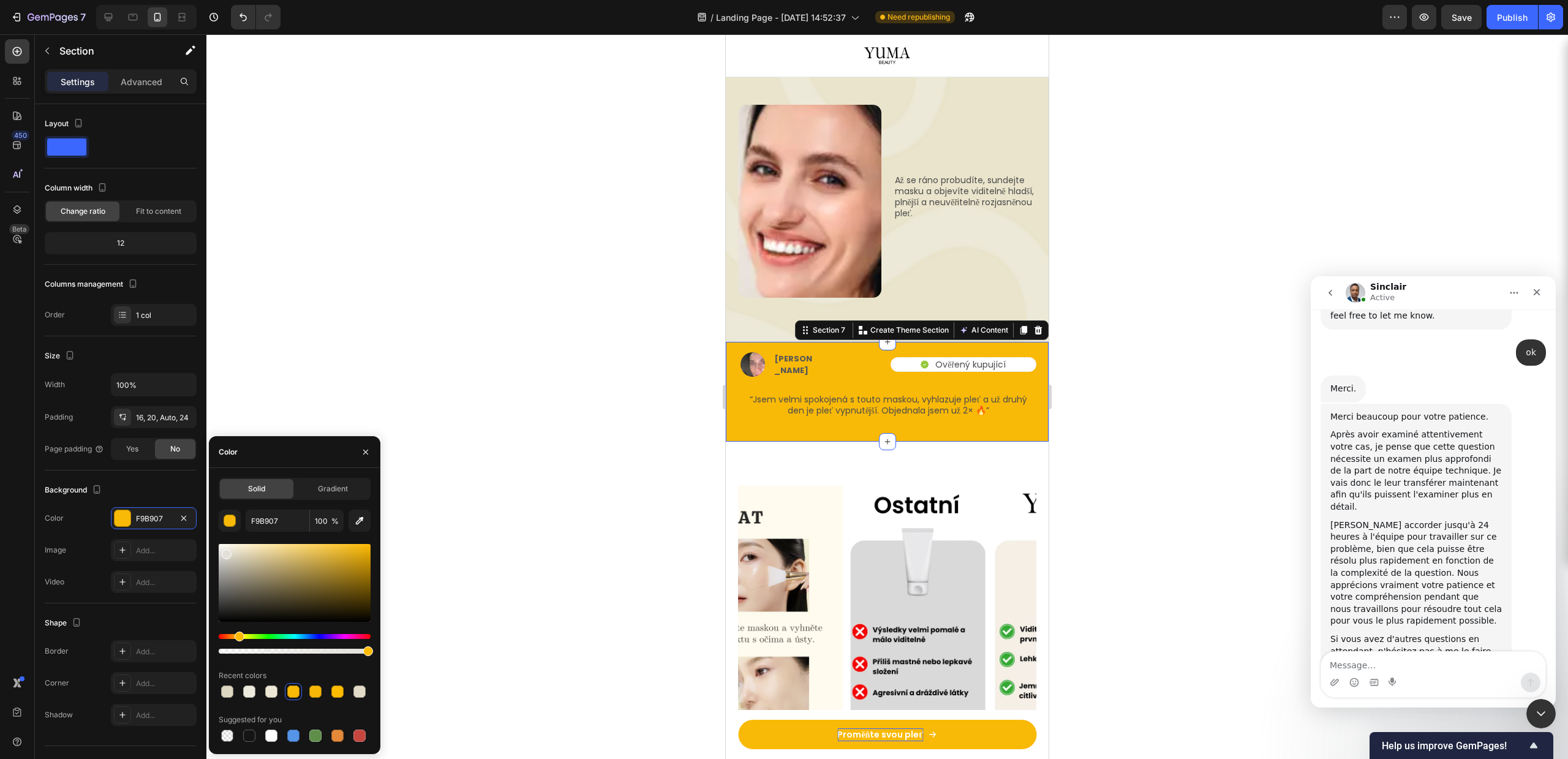
click at [225, 552] on div at bounding box center [294, 583] width 152 height 78
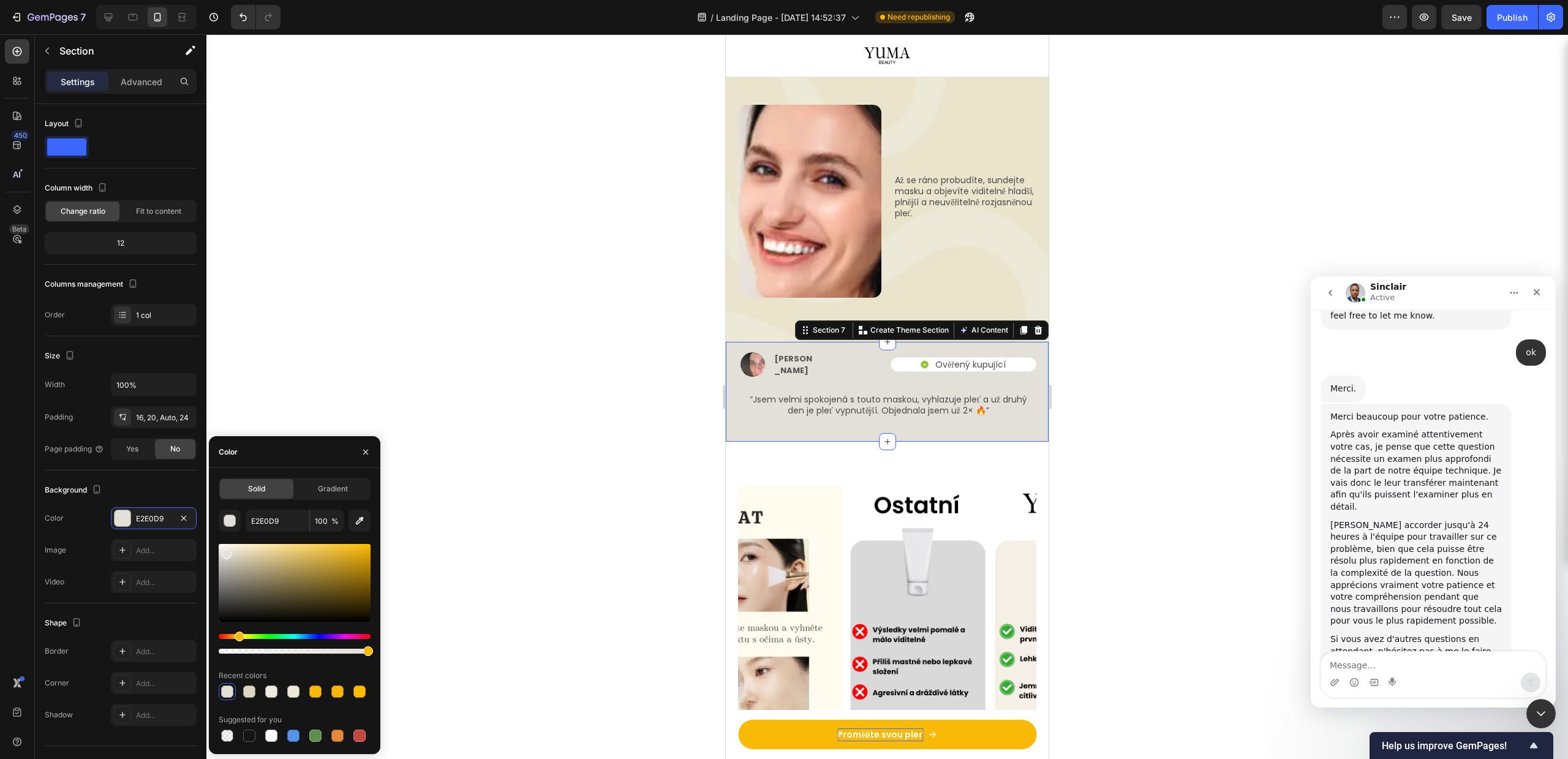
click at [225, 552] on div at bounding box center [227, 554] width 10 height 10
click at [223, 550] on div at bounding box center [226, 552] width 10 height 10
type input "EAE8E3"
click at [522, 331] on div at bounding box center [887, 396] width 1362 height 724
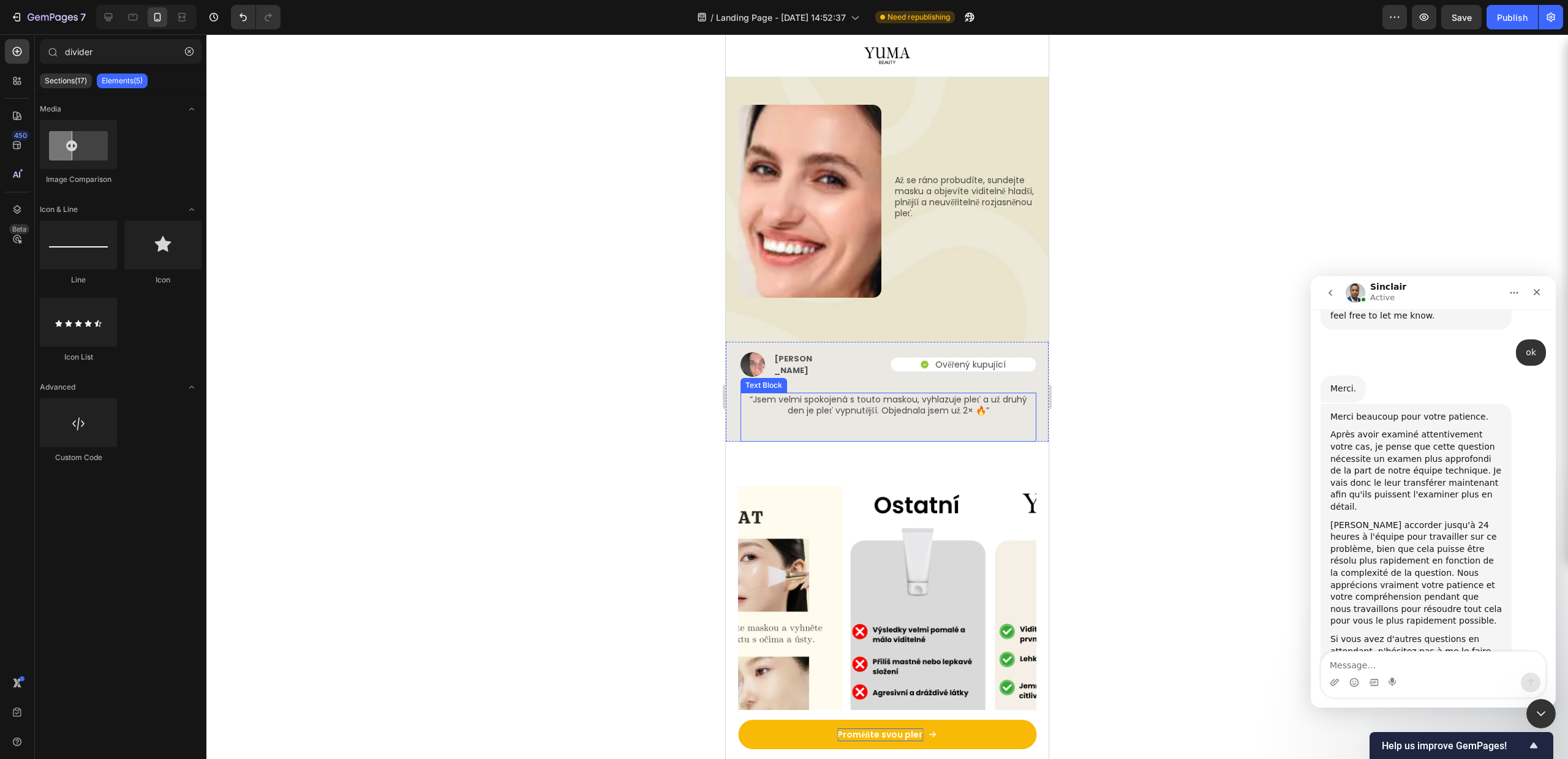
click at [934, 393] on div "“Jsem velmi spokojená s touto maskou, vyhlazuje pleť a už druhý den je pleť vyp…" at bounding box center [888, 417] width 296 height 49
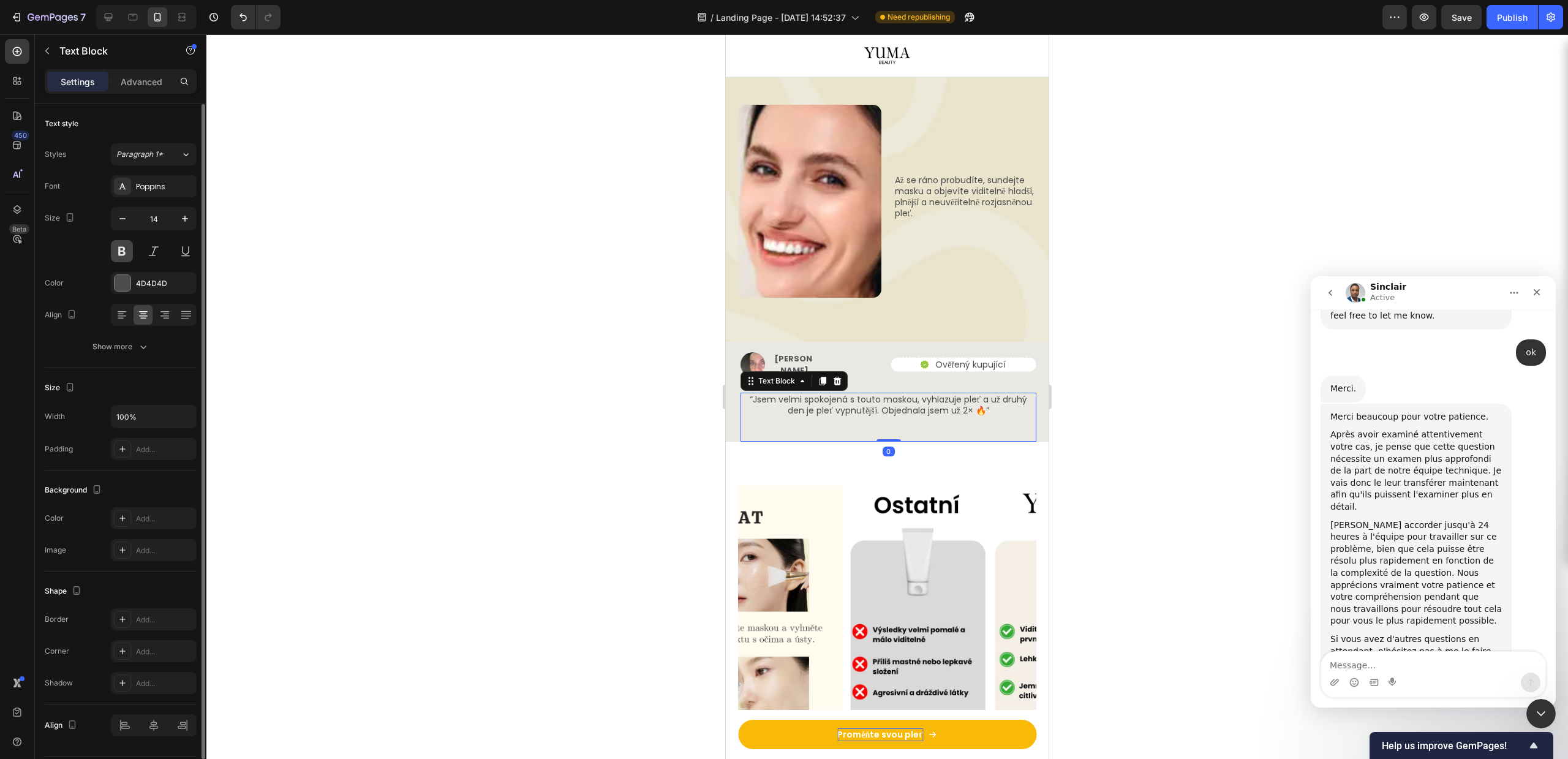
click at [128, 250] on button at bounding box center [122, 251] width 22 height 22
click at [187, 222] on icon "button" at bounding box center [184, 218] width 12 height 12
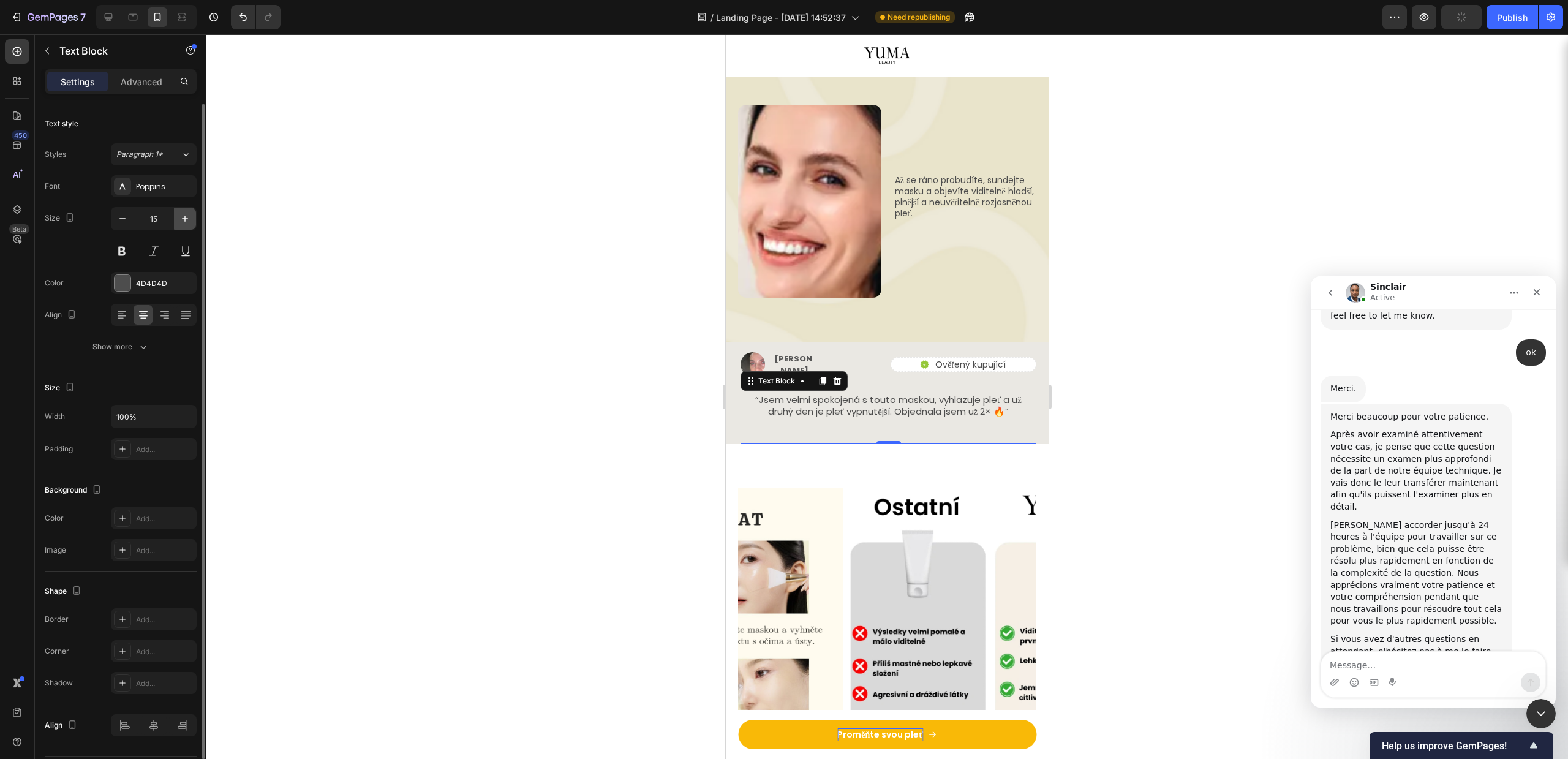
type input "16"
click at [1079, 340] on div at bounding box center [887, 396] width 1362 height 724
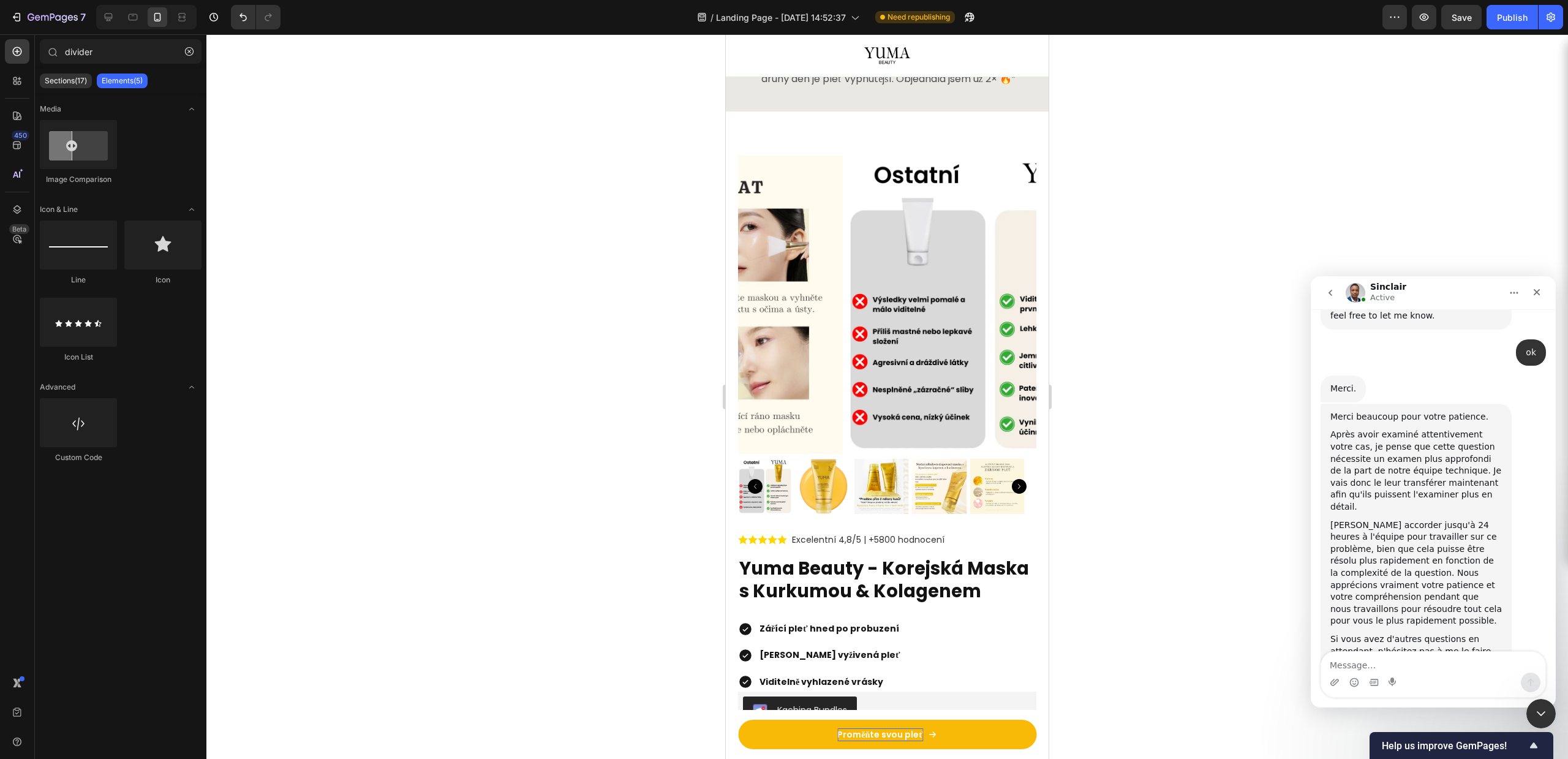
scroll to position [2243, 0]
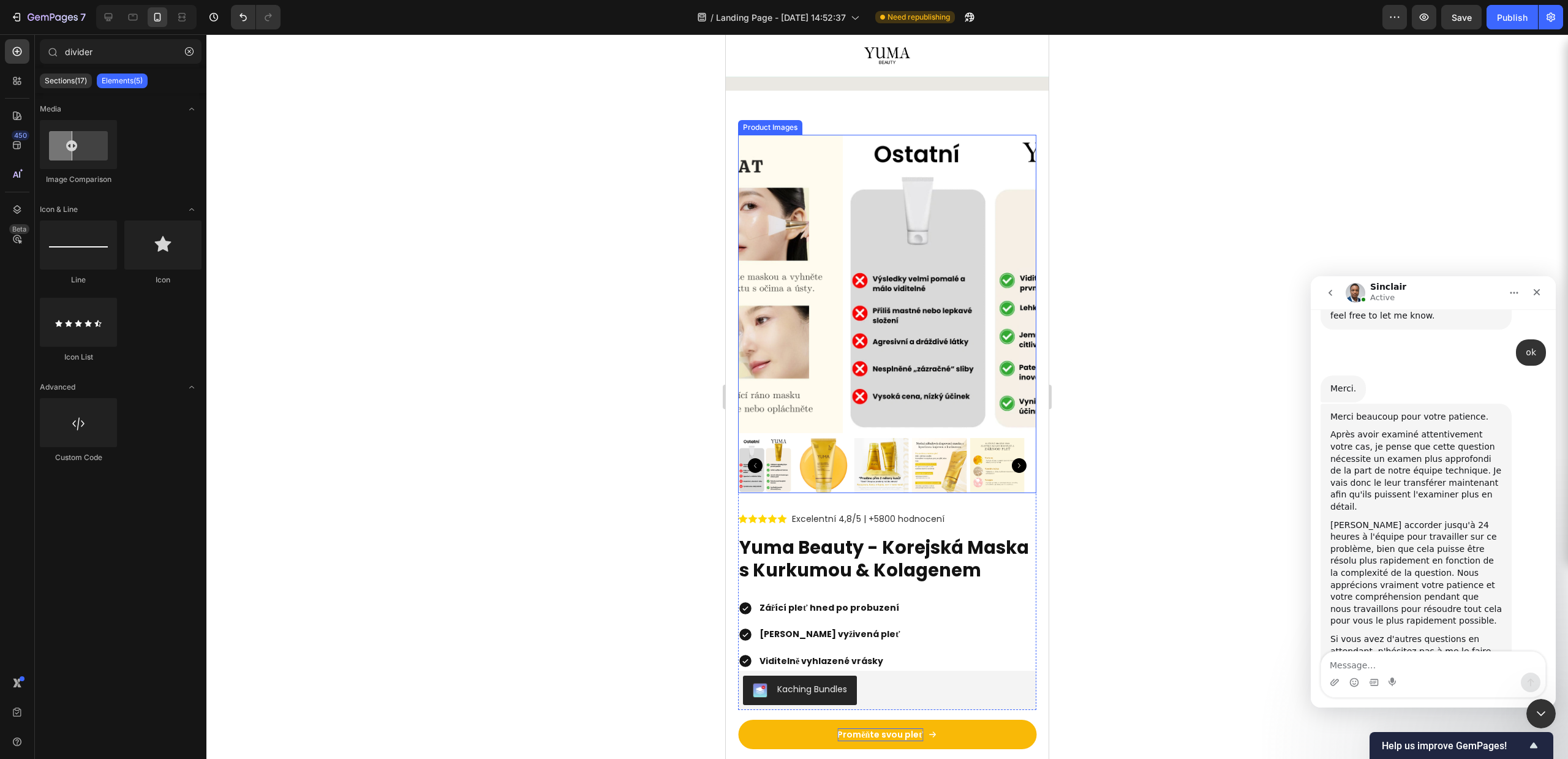
click at [836, 440] on img at bounding box center [824, 465] width 55 height 55
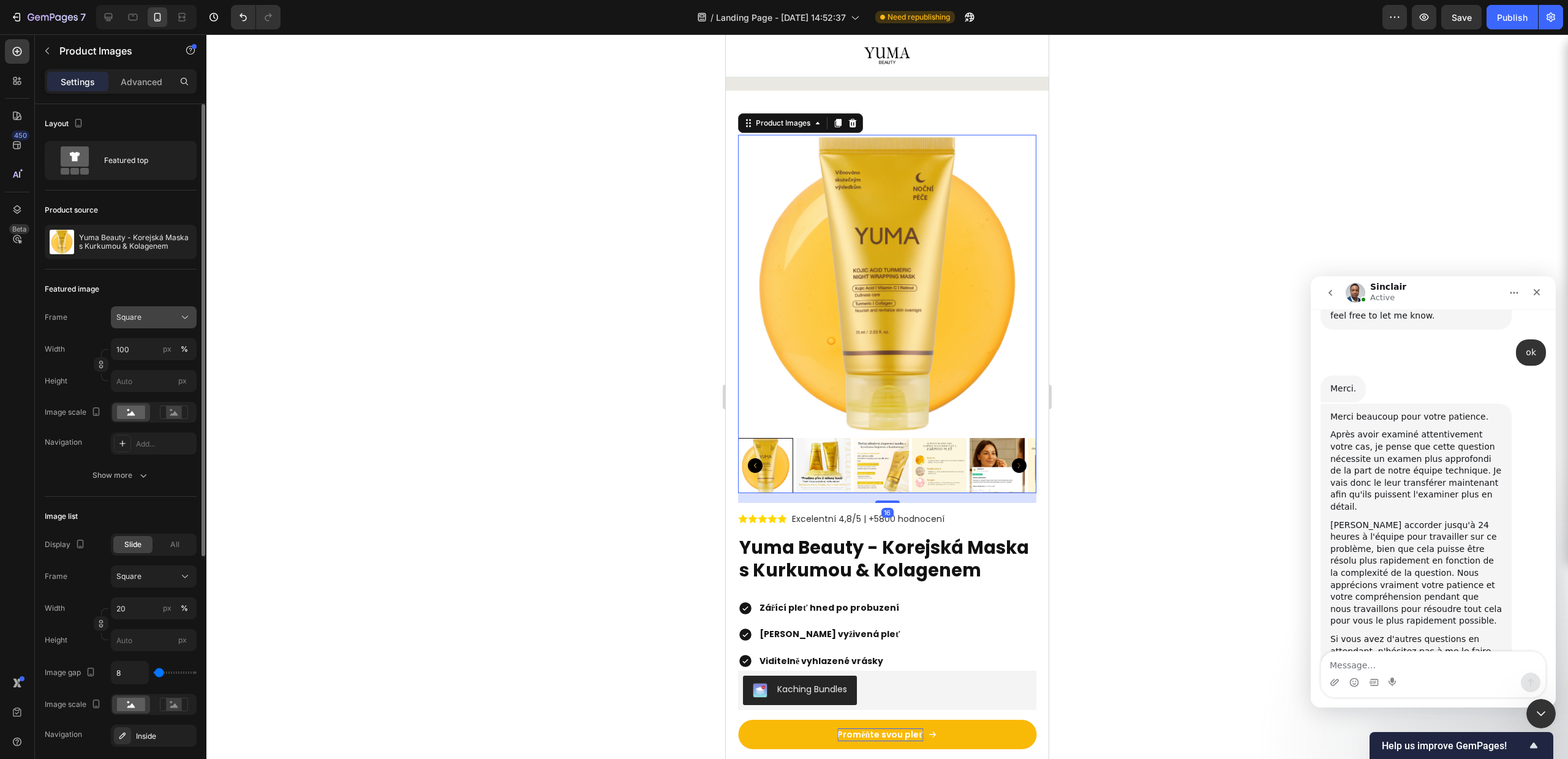
click at [115, 317] on button "Square" at bounding box center [154, 317] width 86 height 22
click at [140, 308] on button "Square" at bounding box center [154, 317] width 86 height 22
click at [168, 412] on rect at bounding box center [174, 412] width 16 height 12
click at [127, 411] on rect at bounding box center [131, 412] width 28 height 14
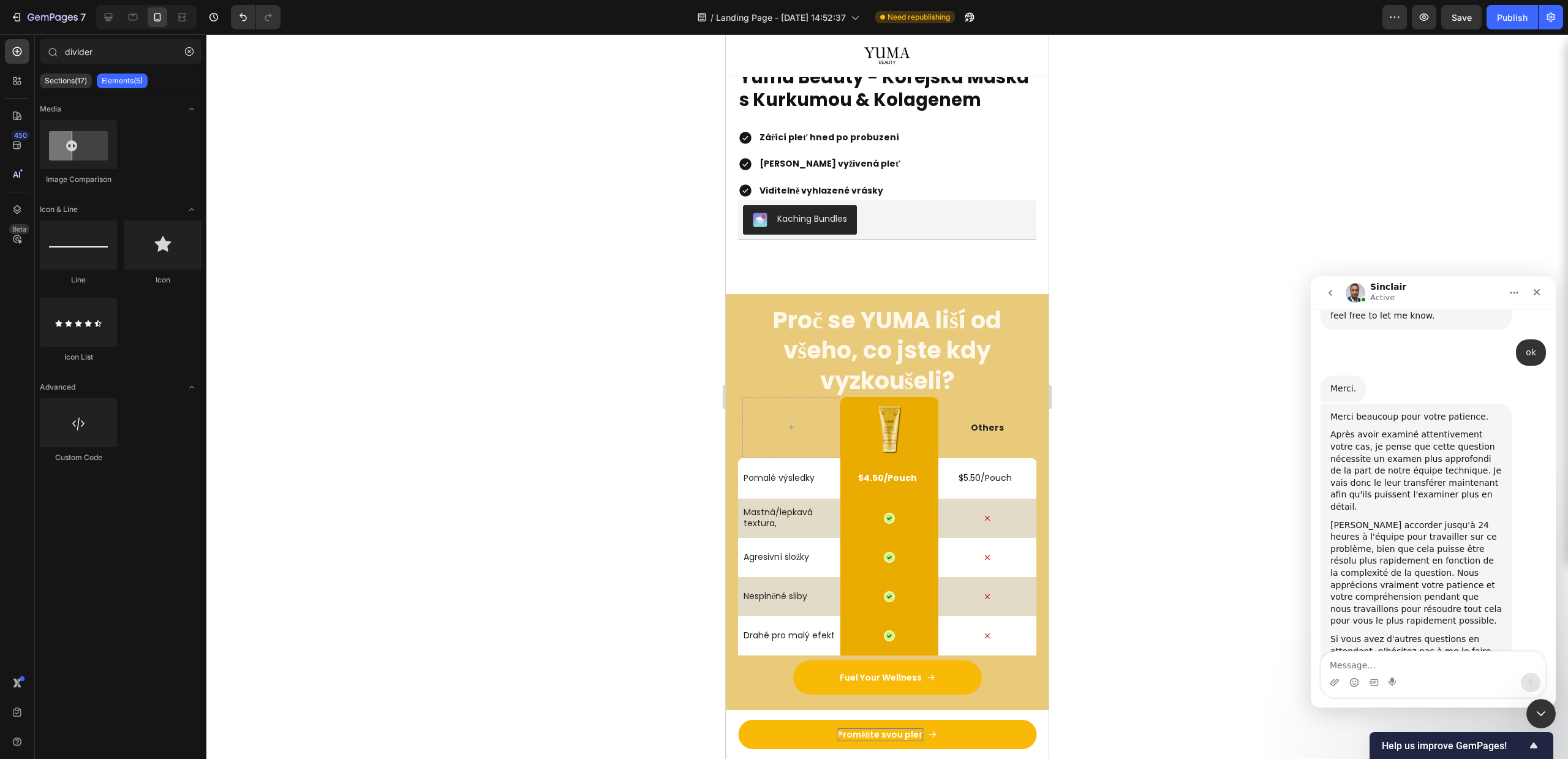
scroll to position [2717, 0]
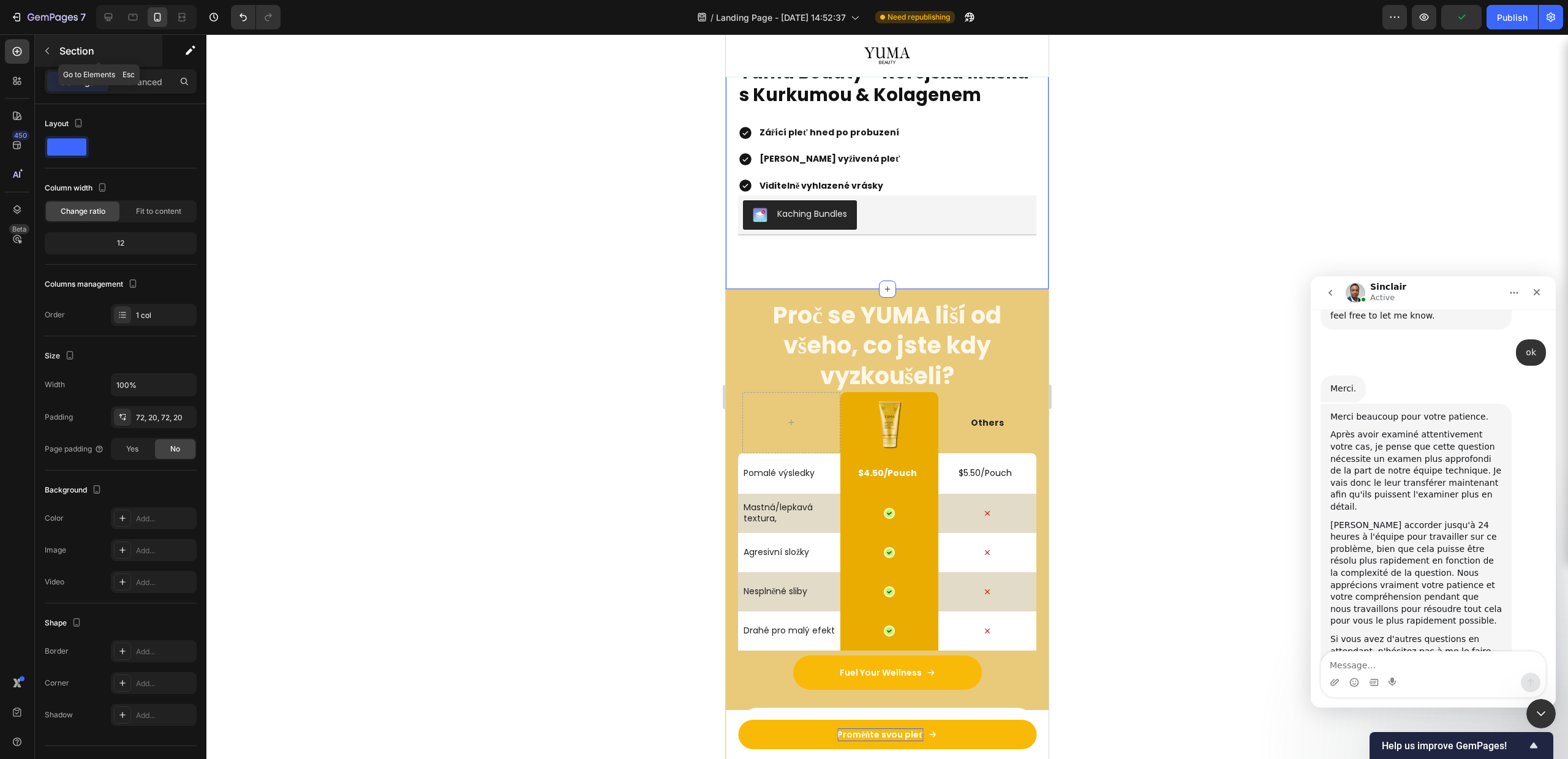
click at [44, 44] on button "button" at bounding box center [47, 51] width 19 height 19
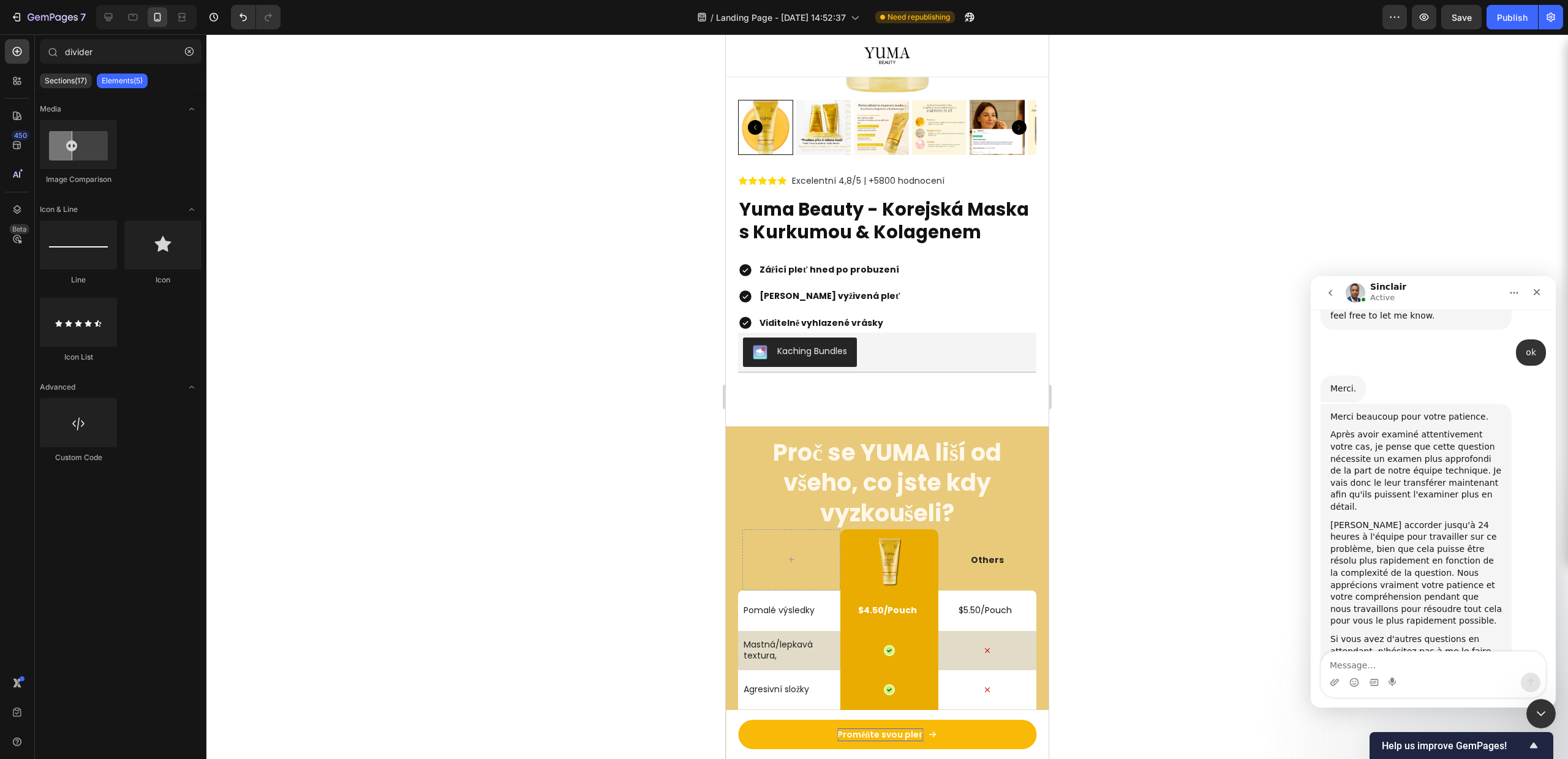
scroll to position [2569, 0]
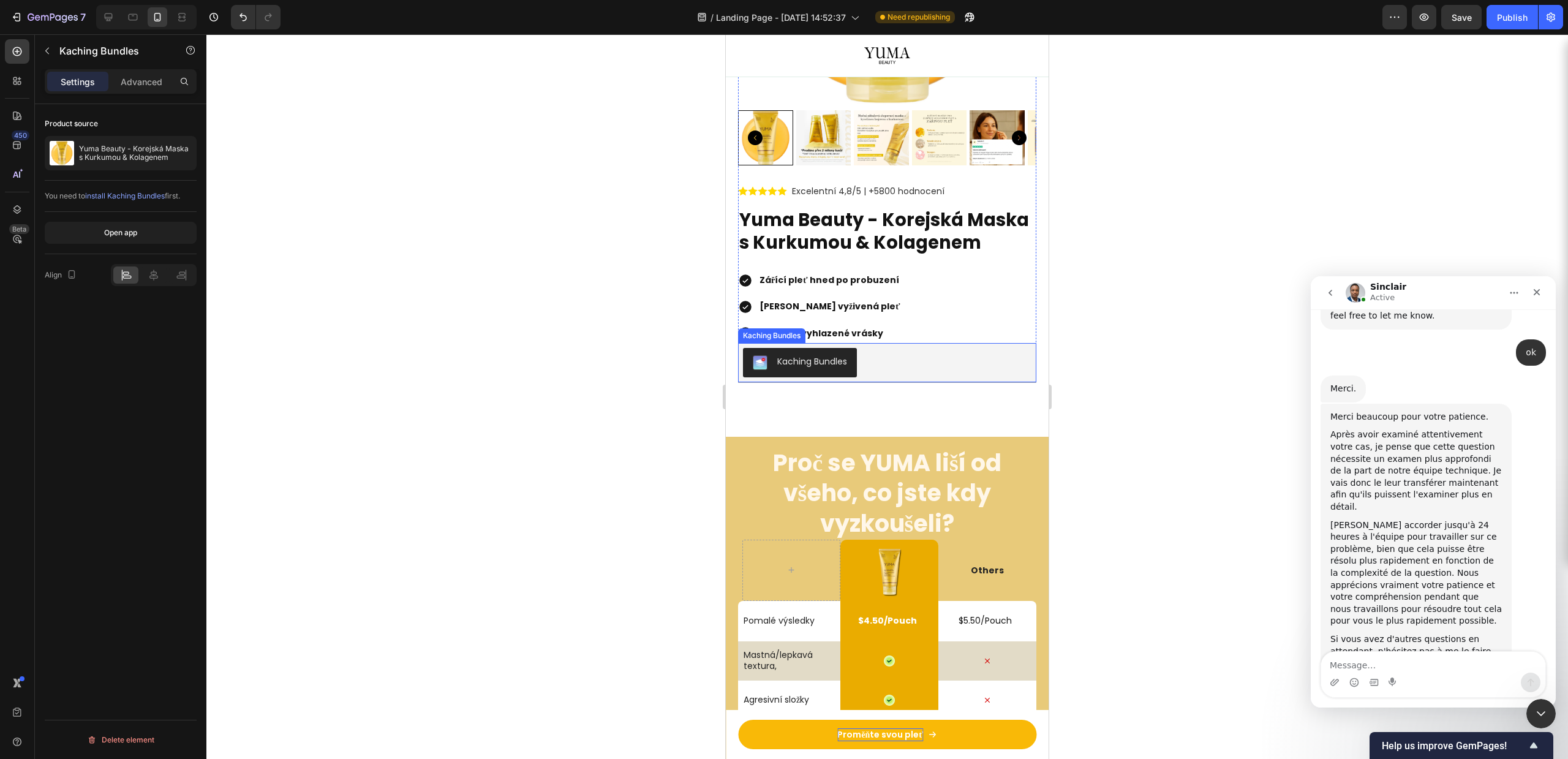
click at [892, 364] on div "Kaching Bundles" at bounding box center [887, 363] width 288 height 29
click at [45, 44] on button "button" at bounding box center [47, 51] width 19 height 19
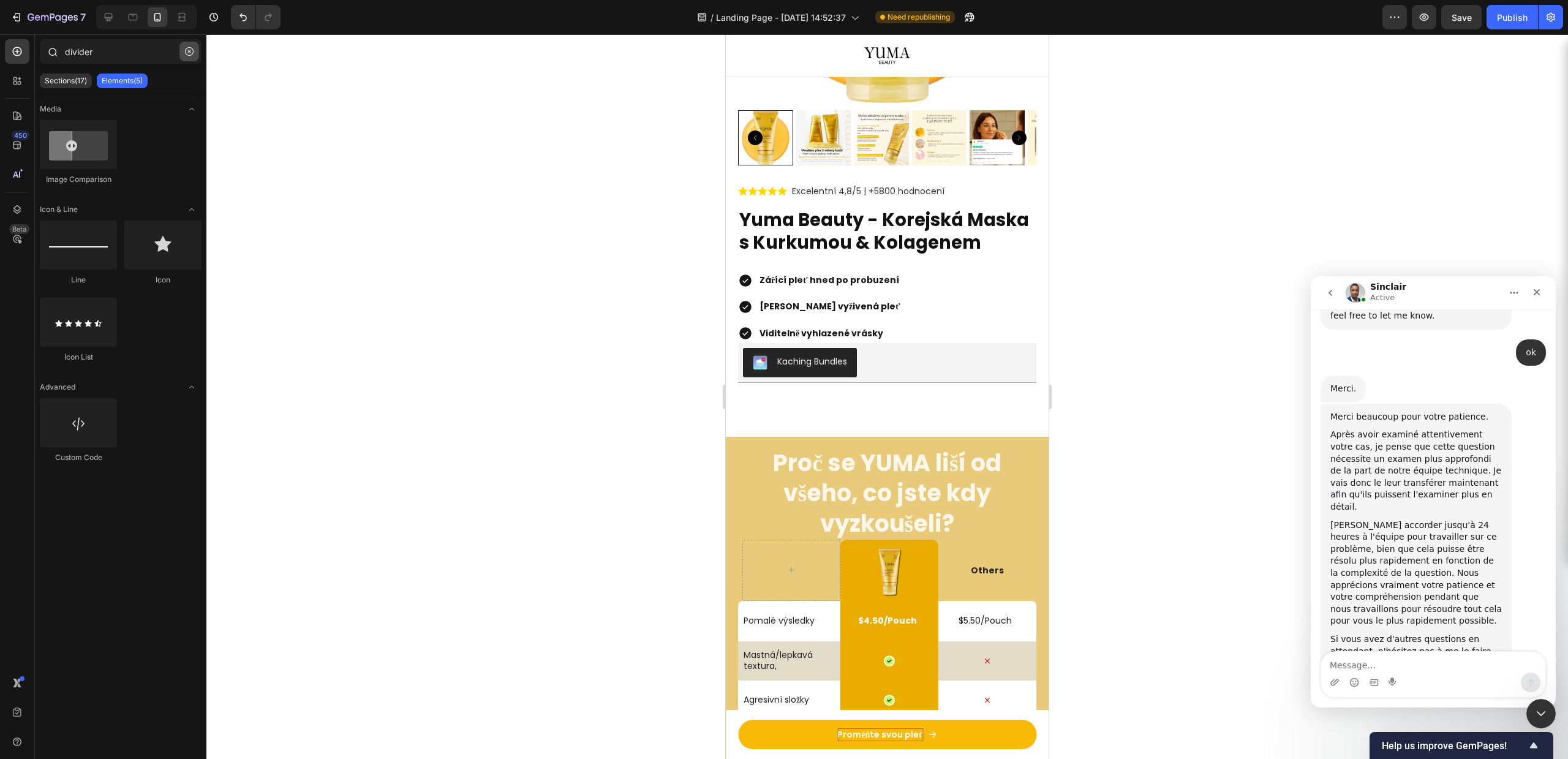
click at [186, 51] on icon "button" at bounding box center [189, 51] width 9 height 9
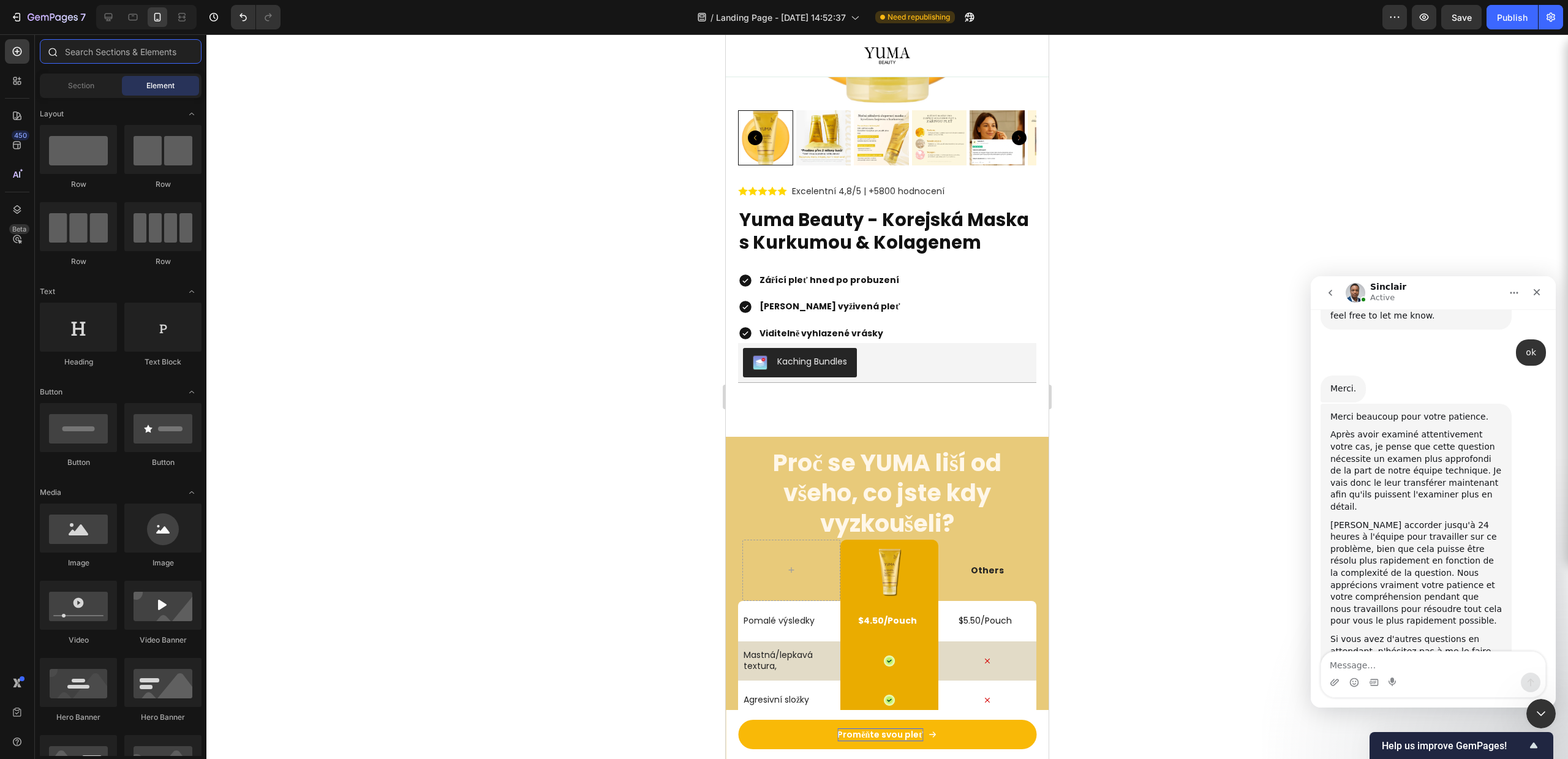
click at [163, 53] on input "text" at bounding box center [120, 51] width 162 height 24
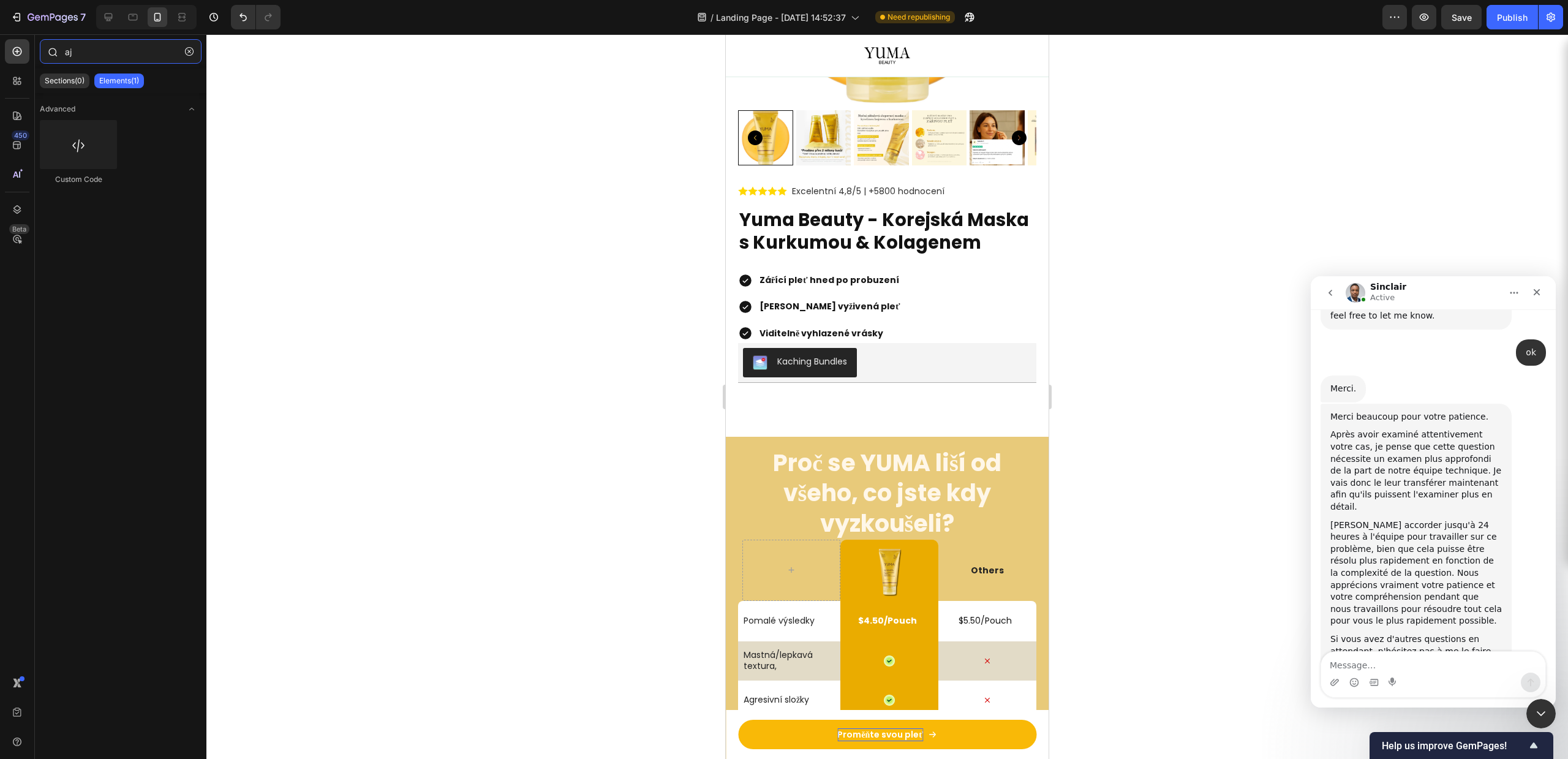
type input "a"
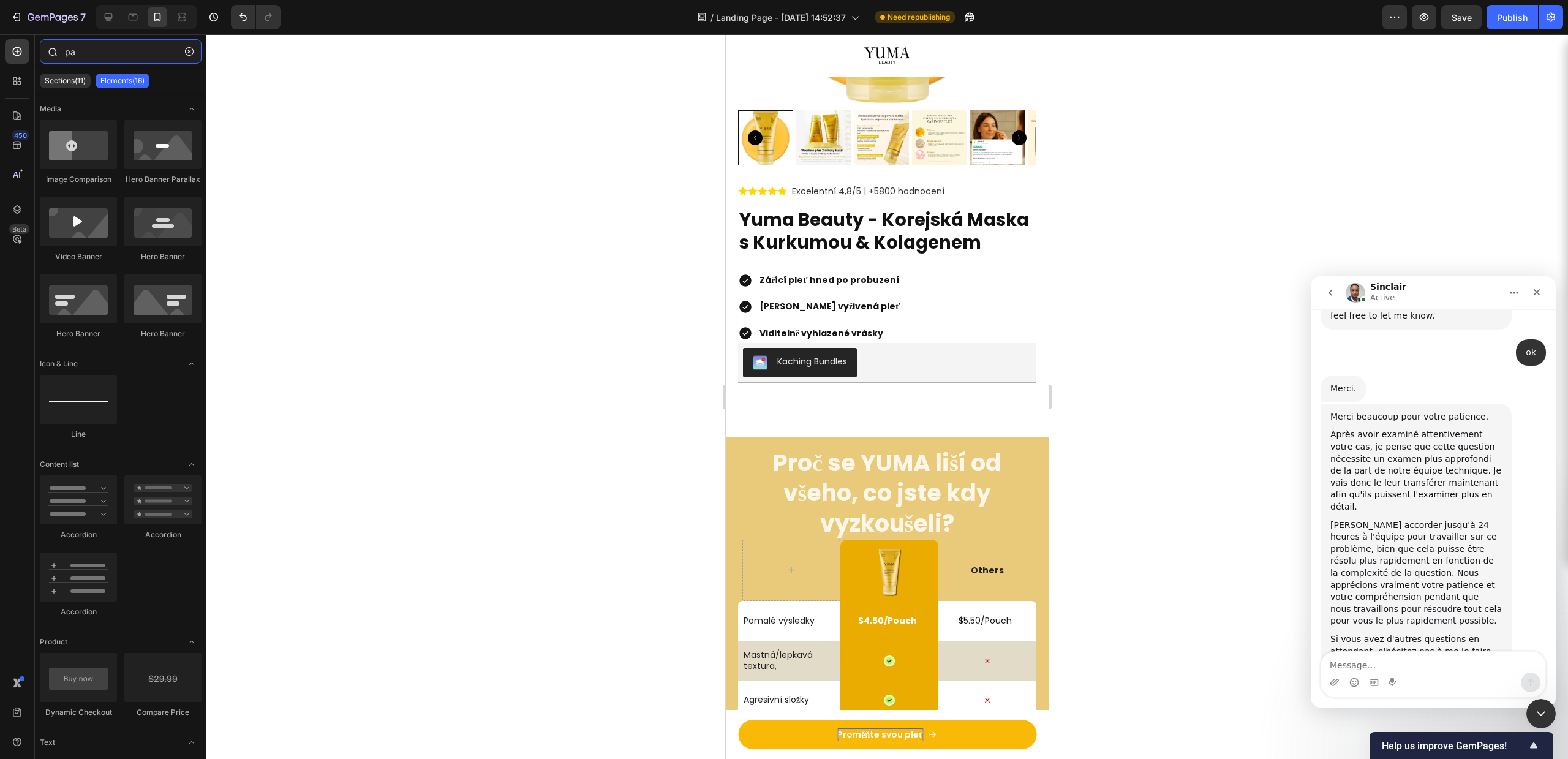
type input "p"
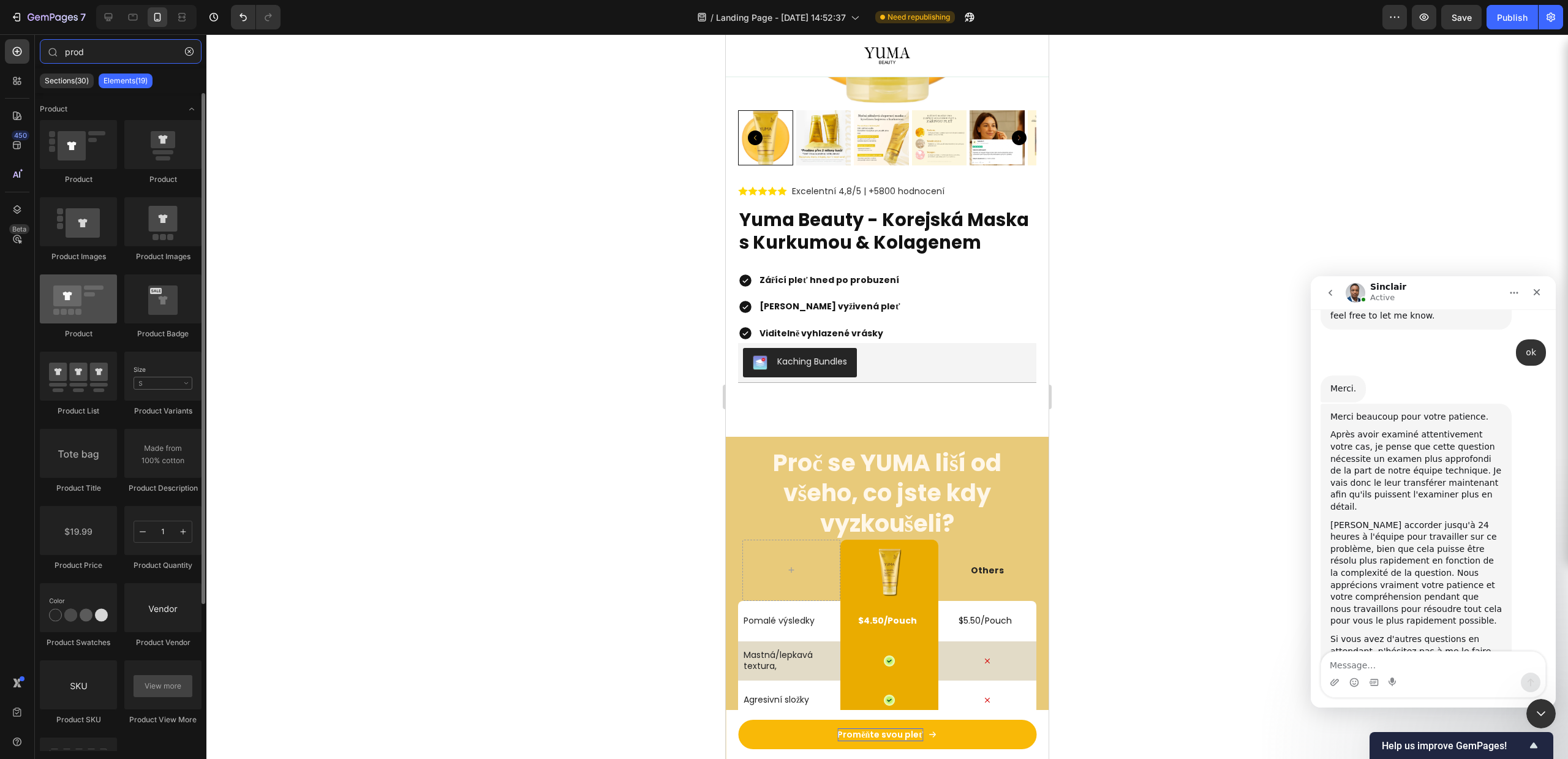
type input "prod"
drag, startPoint x: 81, startPoint y: 304, endPoint x: 97, endPoint y: 290, distance: 21.3
click at [97, 290] on div at bounding box center [78, 299] width 77 height 49
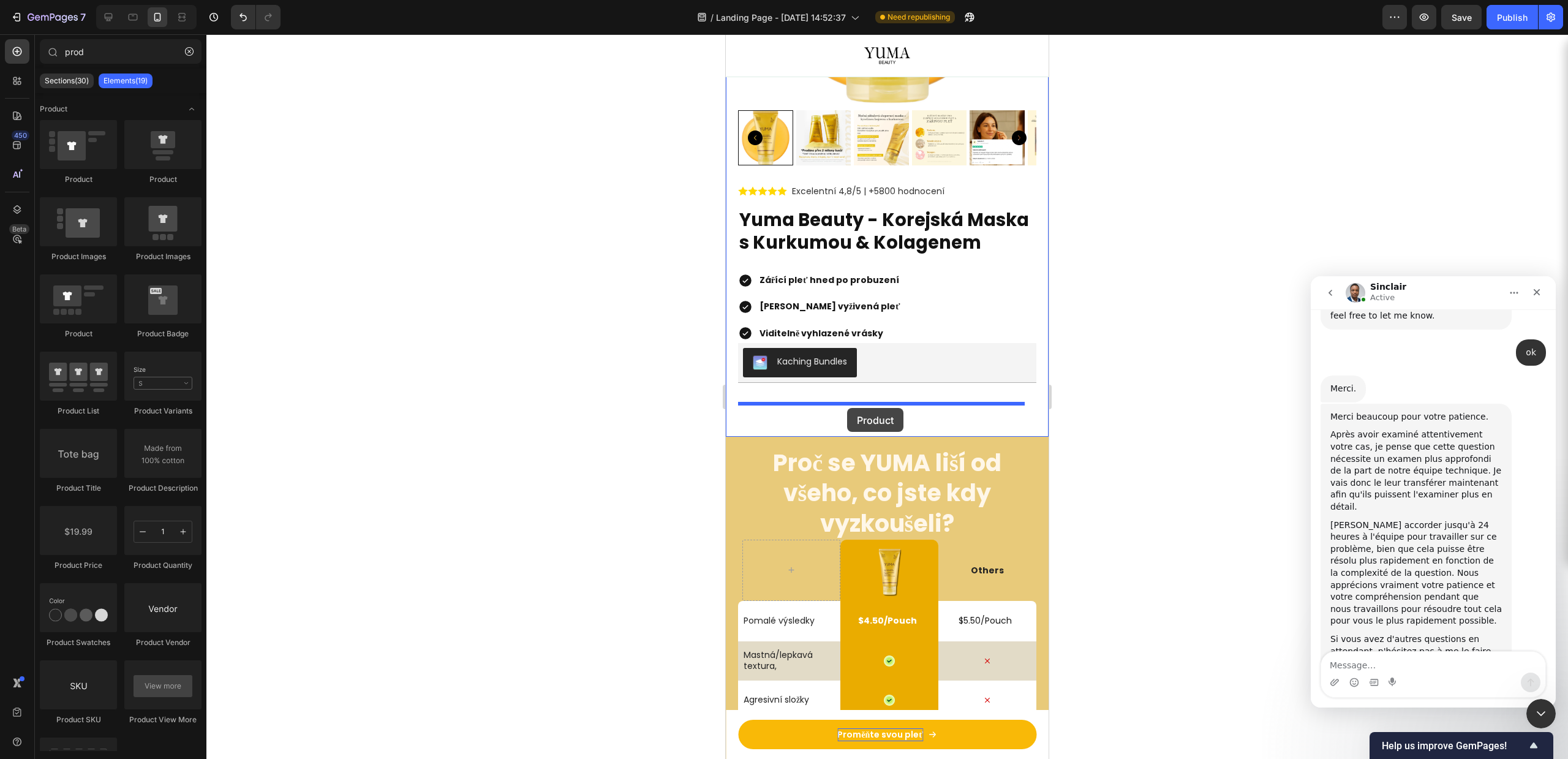
drag, startPoint x: 855, startPoint y: 334, endPoint x: 847, endPoint y: 408, distance: 74.4
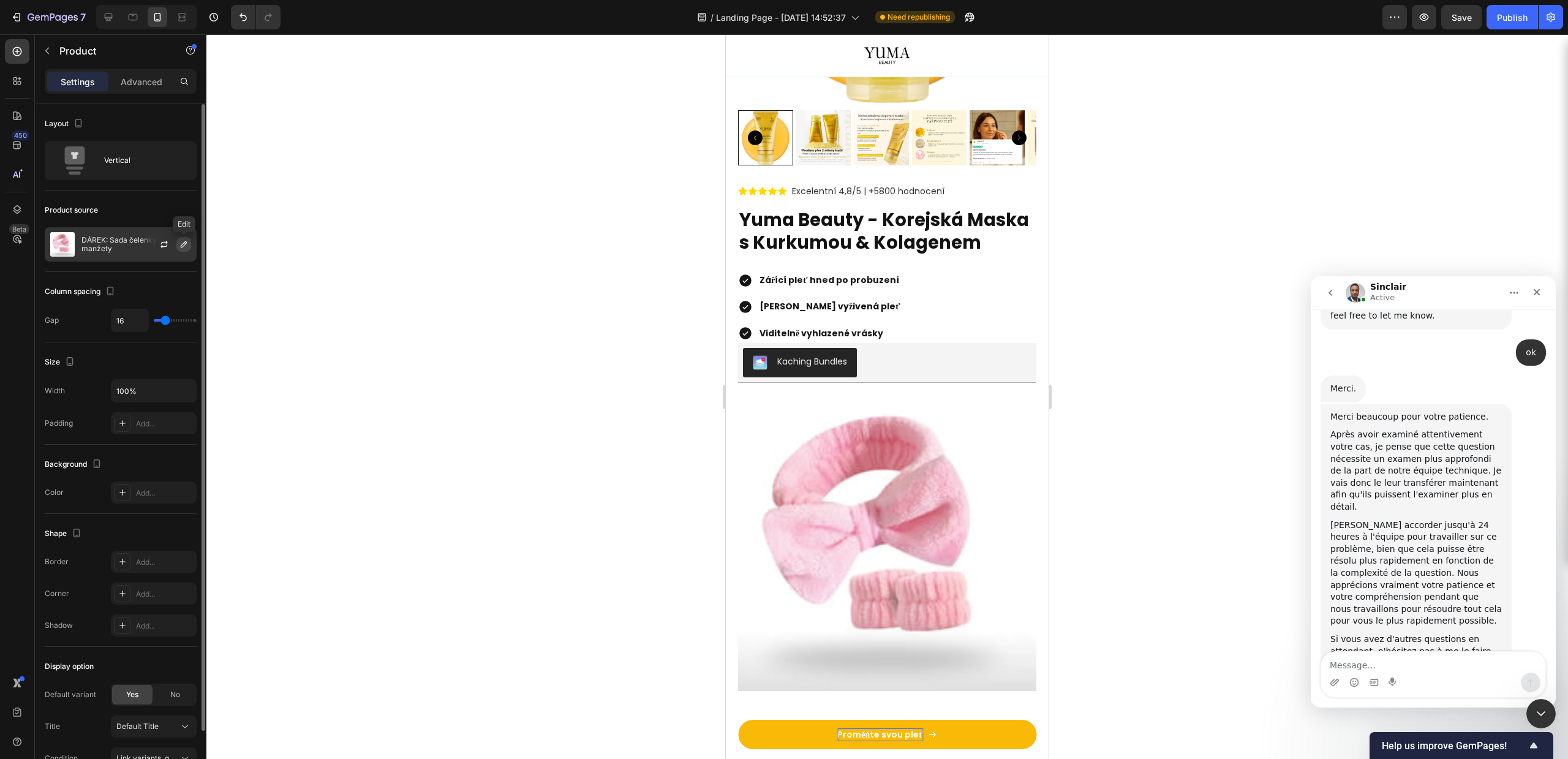
click at [185, 239] on icon "button" at bounding box center [184, 244] width 10 height 10
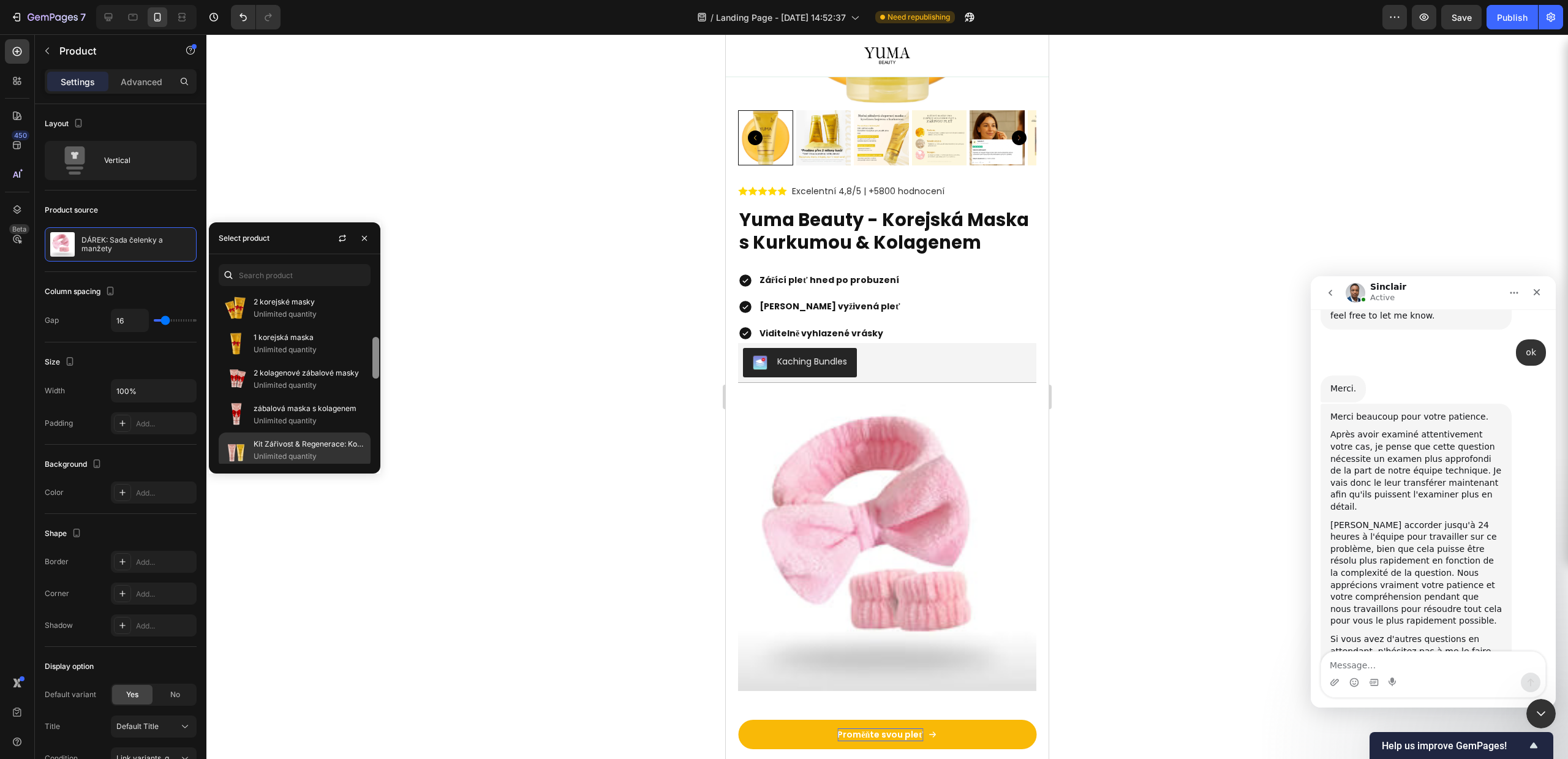
drag, startPoint x: 376, startPoint y: 318, endPoint x: 363, endPoint y: 440, distance: 122.7
click at [363, 440] on div "DÁREK: Sada čelenky a manžety Unlimited quantity DÁREK: Cestovní pouzdro x1 Unl…" at bounding box center [294, 377] width 171 height 173
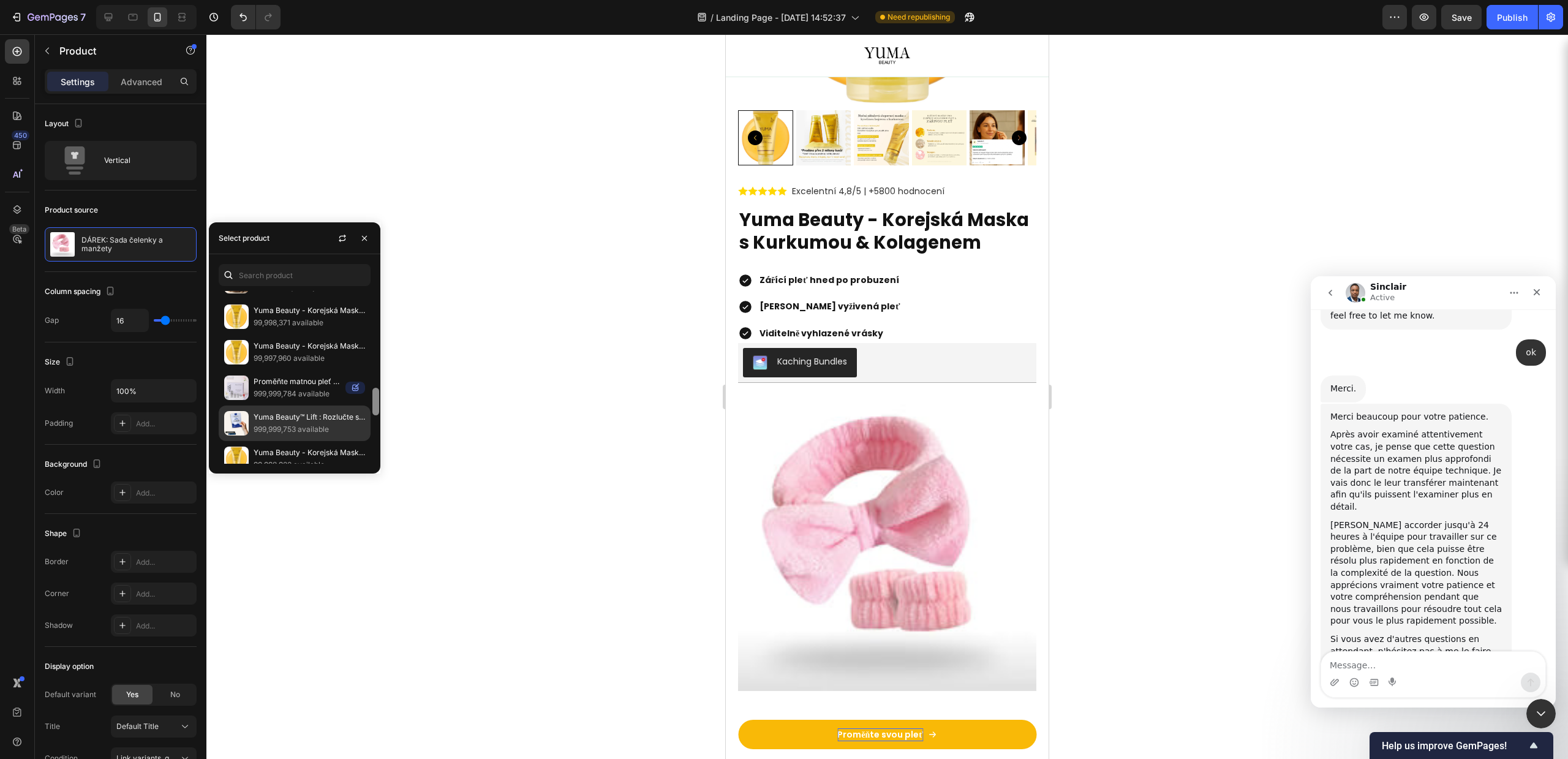
drag, startPoint x: 378, startPoint y: 367, endPoint x: 359, endPoint y: 440, distance: 75.4
click at [359, 451] on div "DÁREK: Sada čelenky a manžety Unlimited quantity DÁREK: Cestovní pouzdro x1 Unl…" at bounding box center [294, 377] width 171 height 173
click at [330, 359] on p "99,997,960 available" at bounding box center [309, 360] width 111 height 12
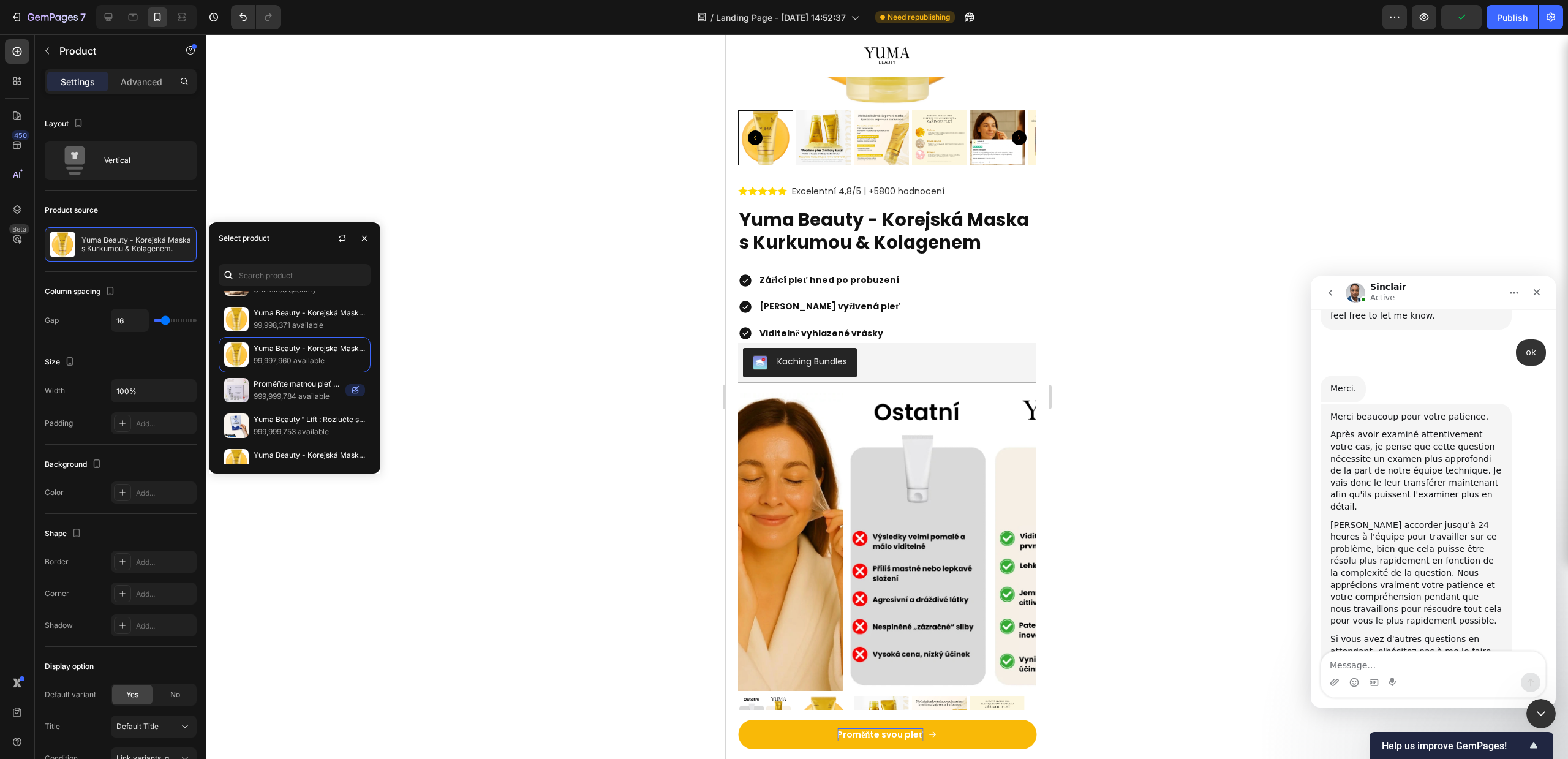
click at [1249, 425] on div at bounding box center [887, 396] width 1362 height 724
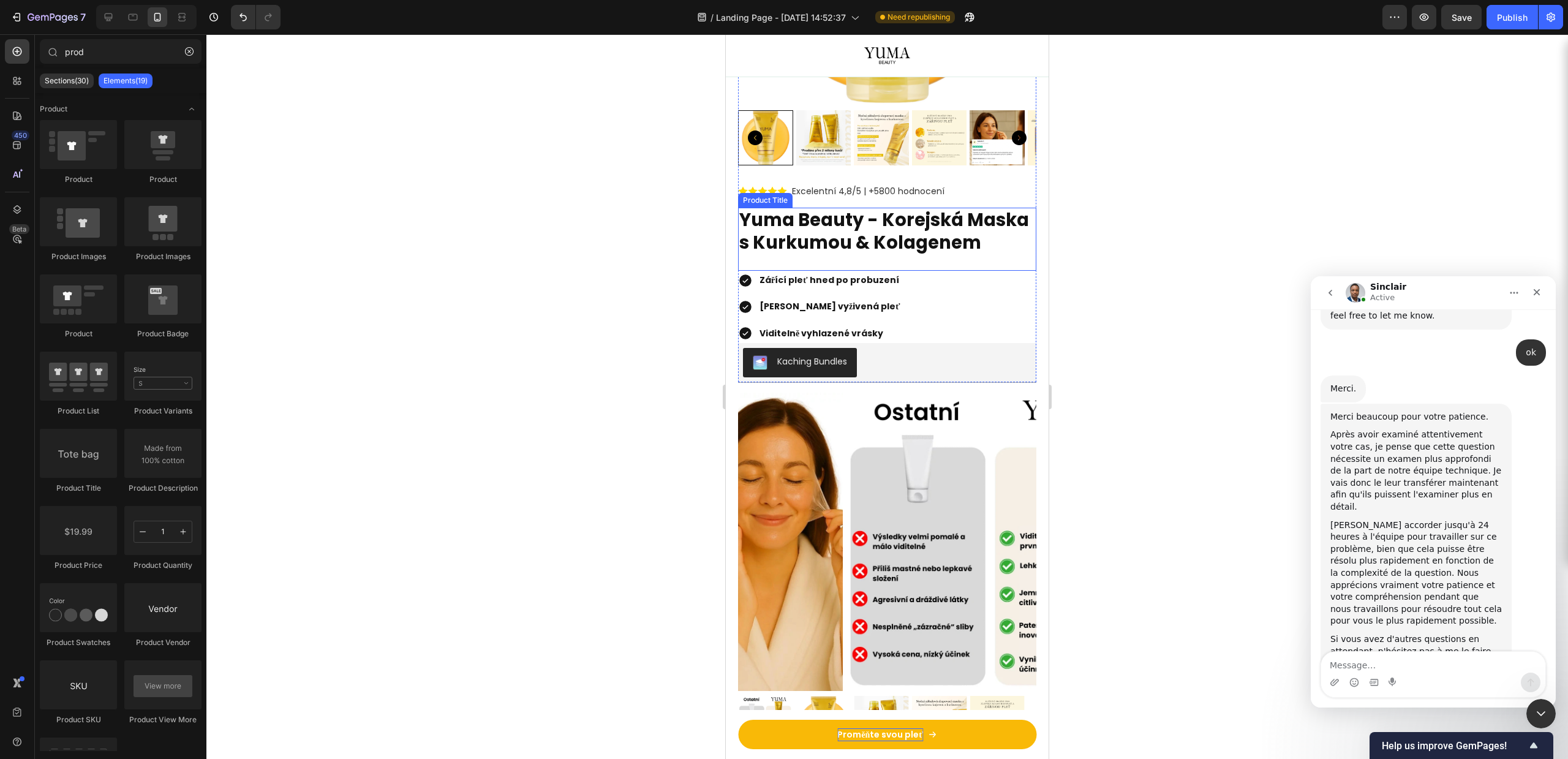
click at [881, 233] on h2 "Yuma Beauty - Korejská Maska s Kurkumou & Kolagenem" at bounding box center [887, 232] width 298 height 49
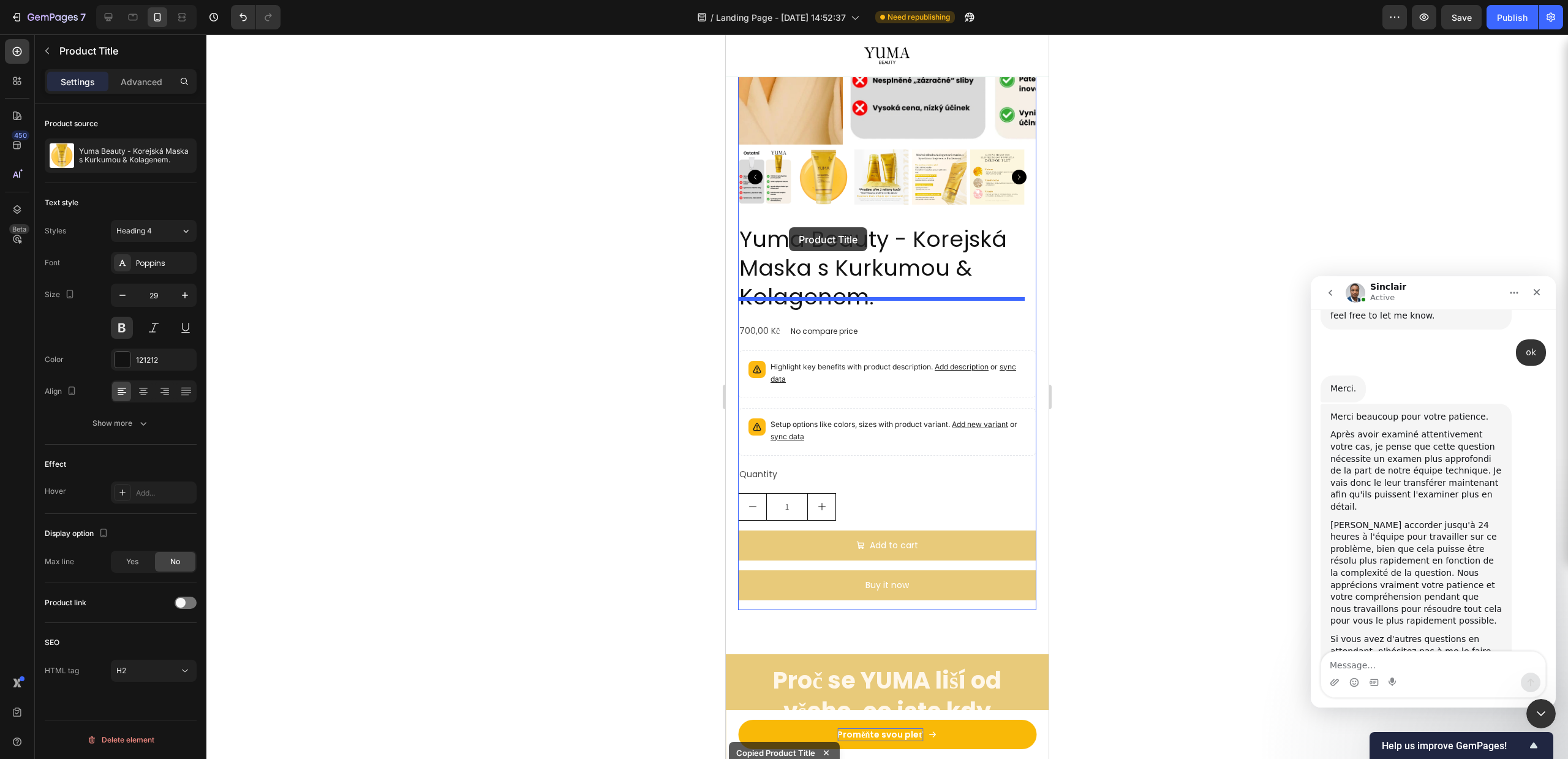
scroll to position [3105, 0]
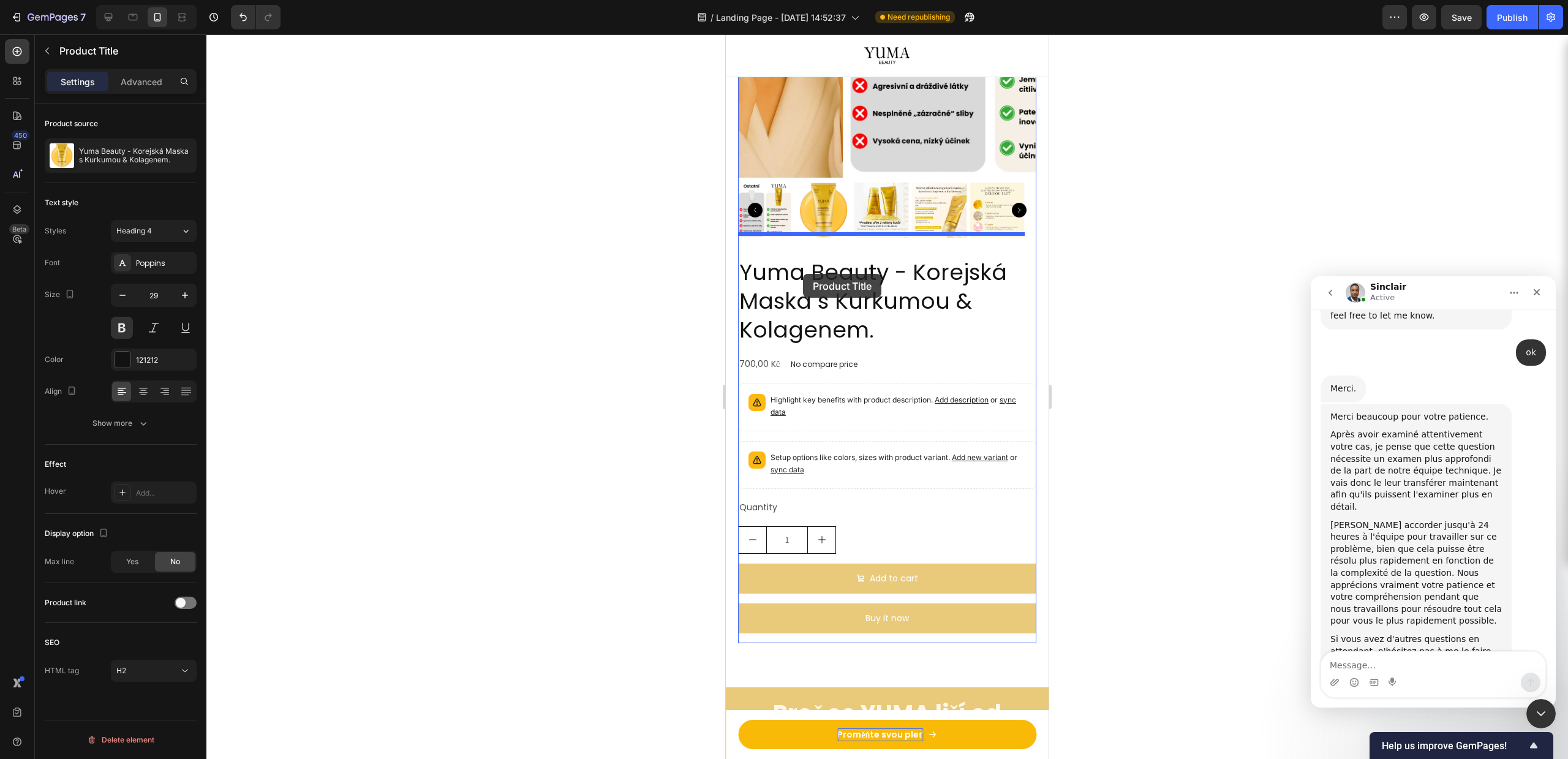
drag, startPoint x: 835, startPoint y: 257, endPoint x: 803, endPoint y: 274, distance: 36.2
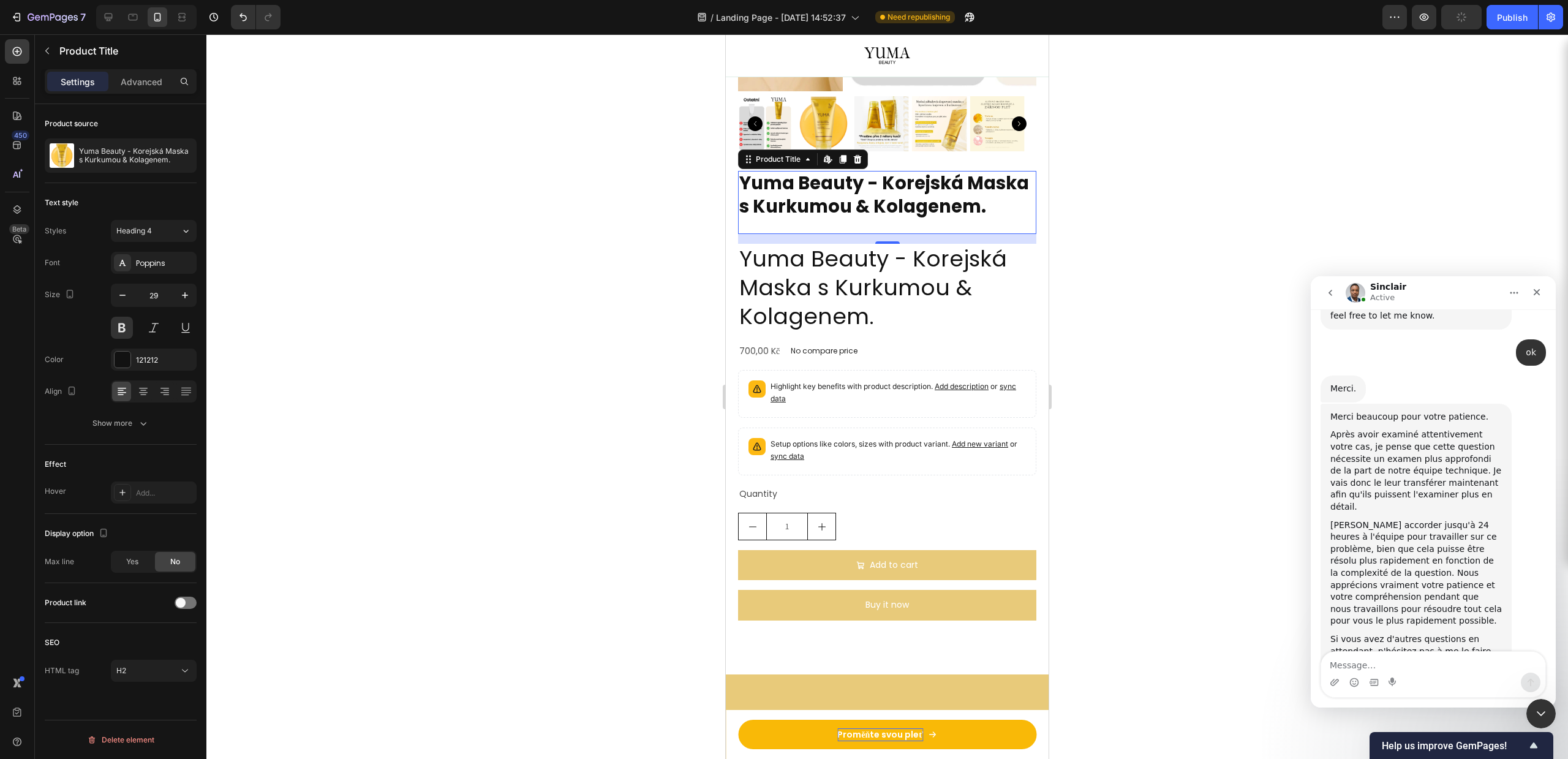
scroll to position [3019, 0]
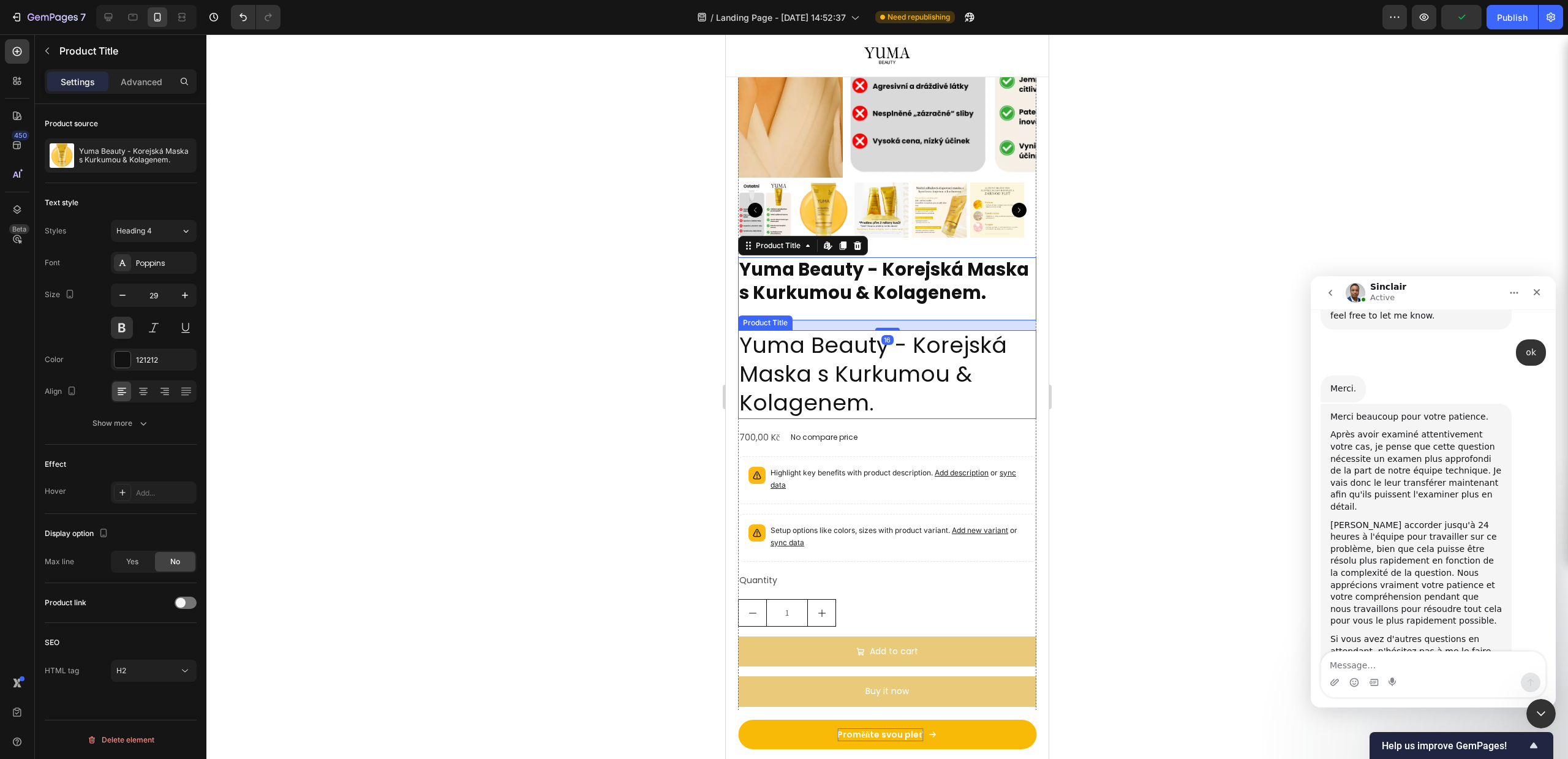
click at [807, 370] on h2 "Yuma Beauty - Korejská Maska s Kurkumou & Kolagenem." at bounding box center [887, 374] width 298 height 88
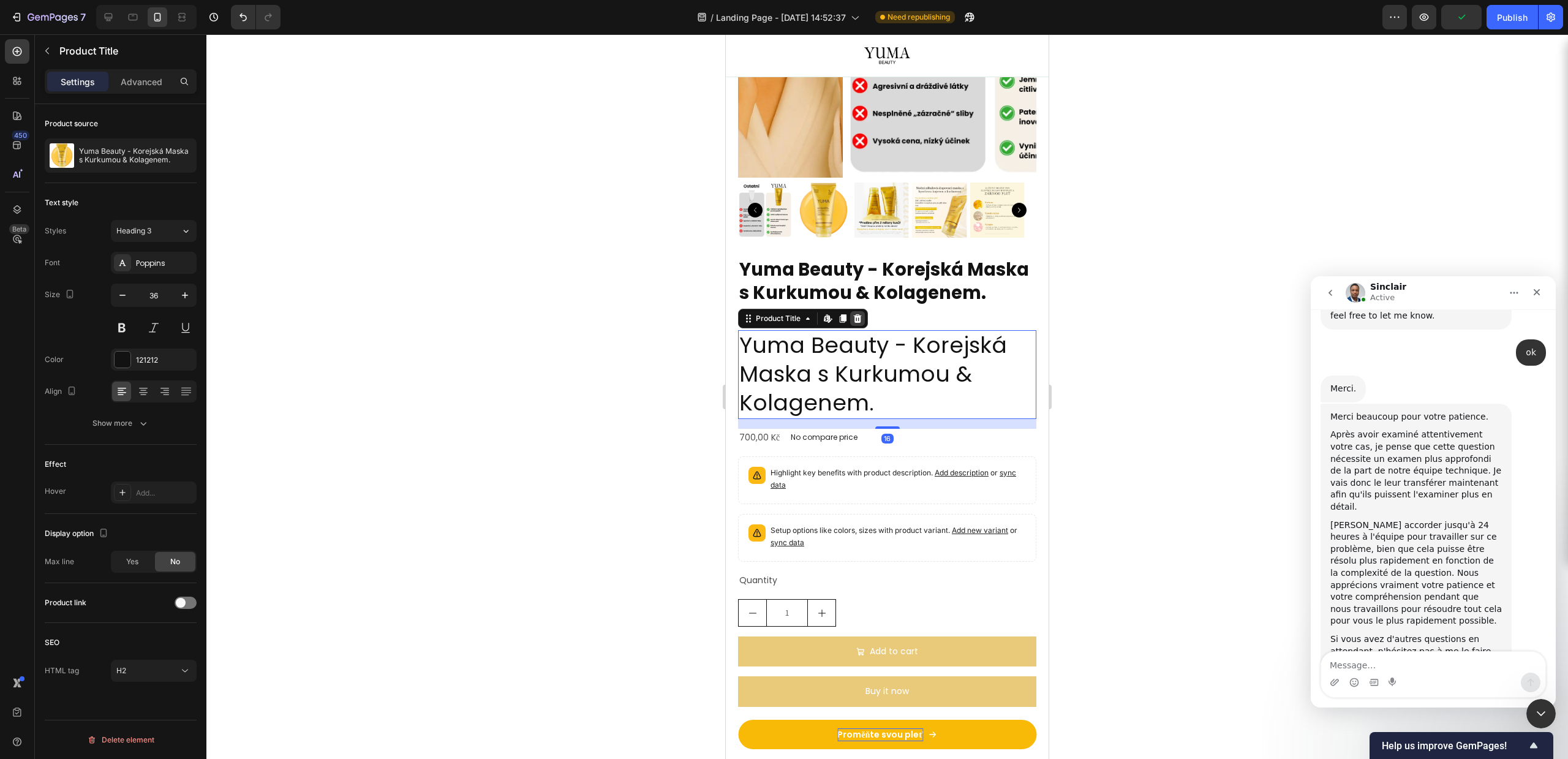
click at [859, 313] on icon at bounding box center [857, 318] width 10 height 10
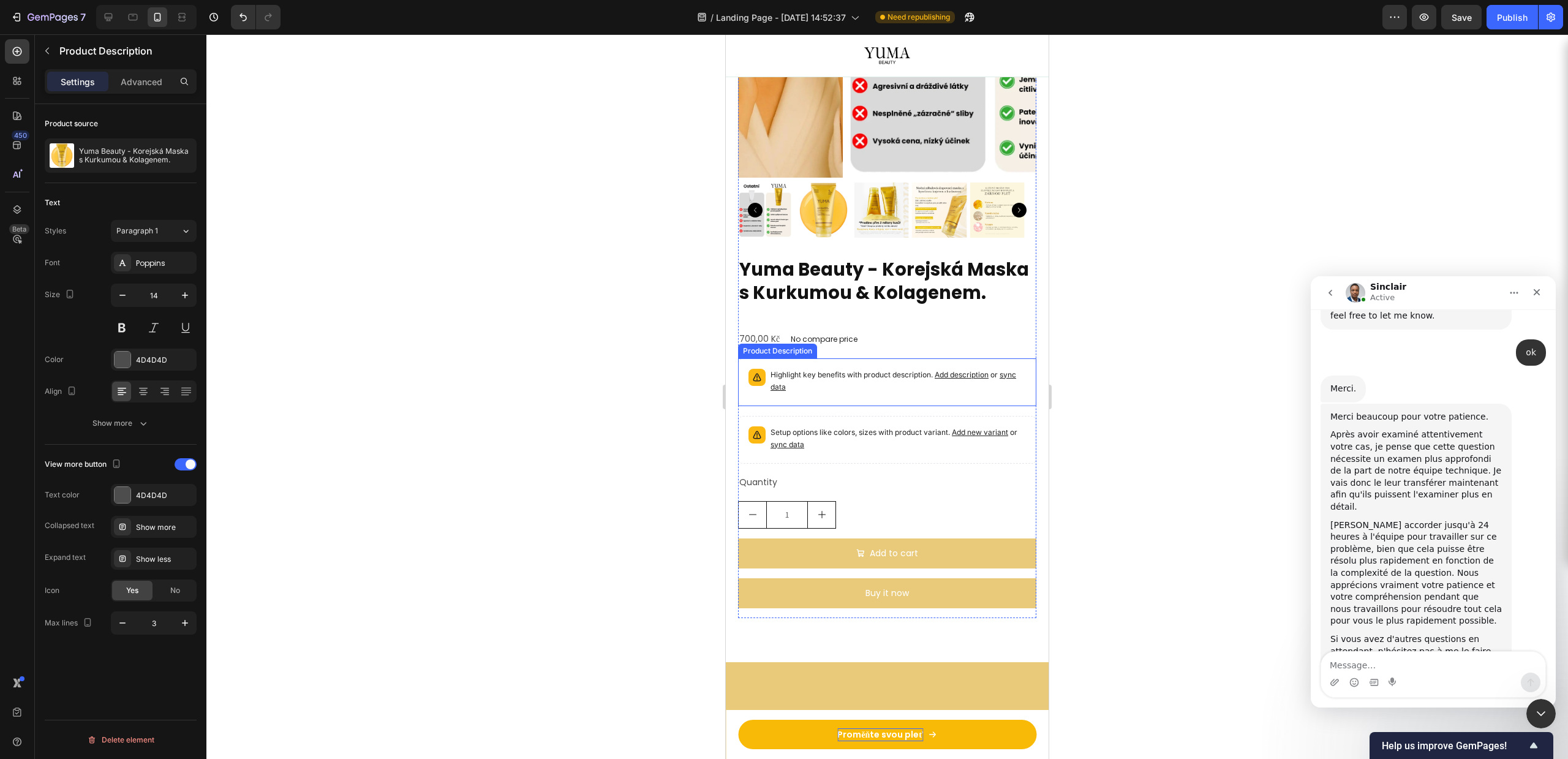
click at [963, 377] on span "Add description" at bounding box center [961, 374] width 54 height 9
click at [879, 346] on icon at bounding box center [883, 346] width 8 height 9
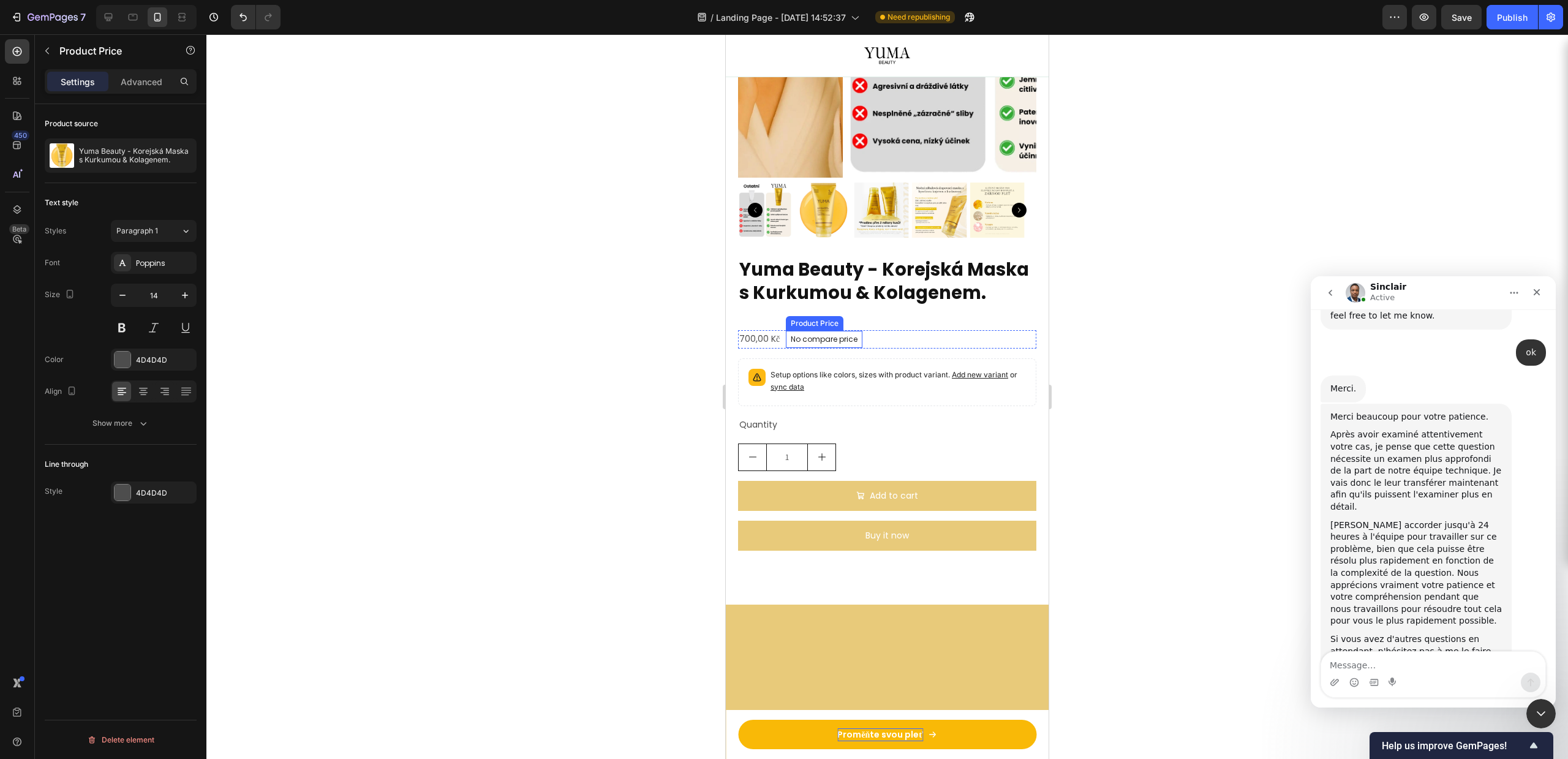
click at [844, 337] on p "No compare price" at bounding box center [824, 339] width 67 height 7
click at [910, 314] on icon at bounding box center [909, 319] width 10 height 10
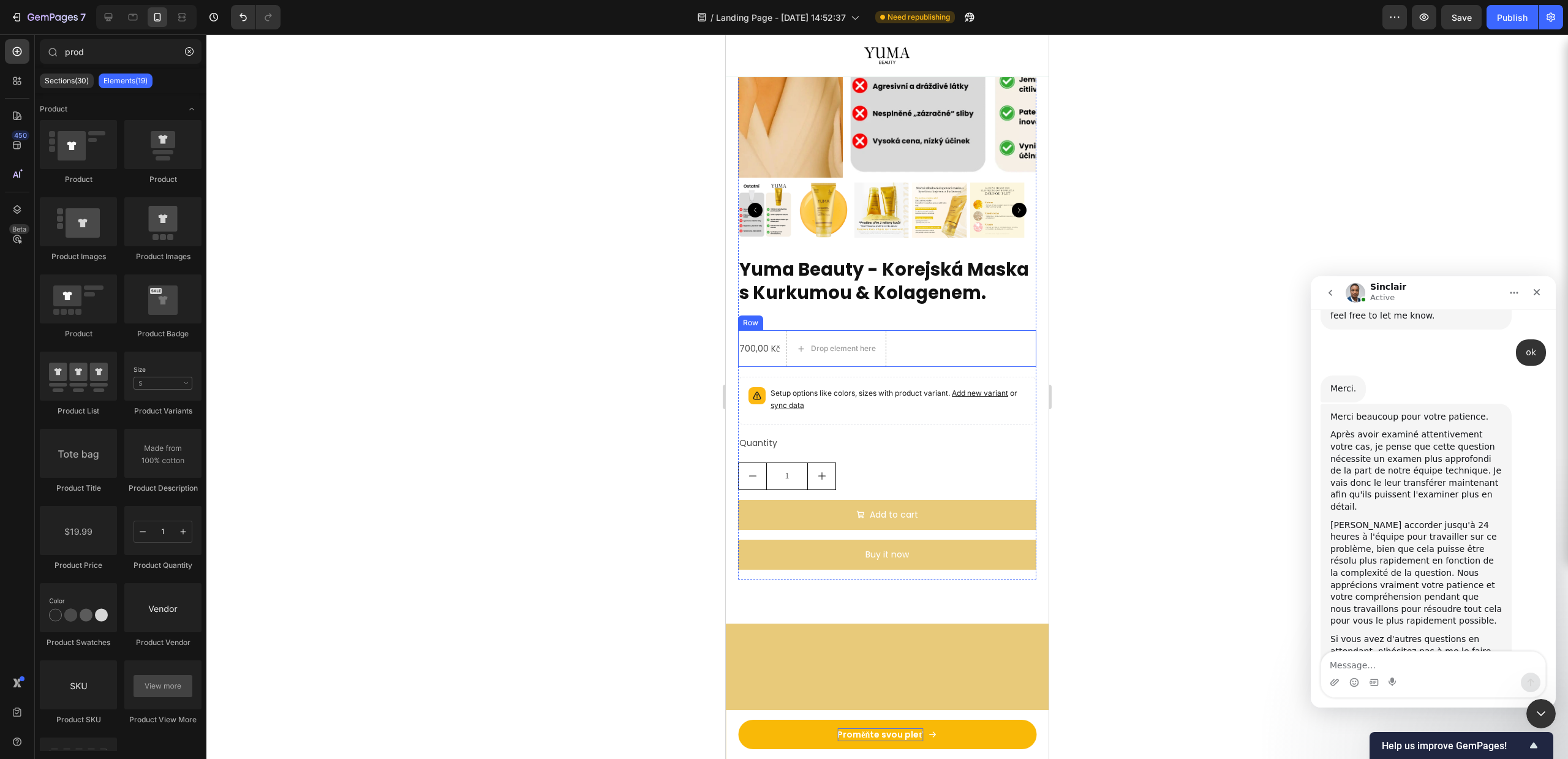
drag, startPoint x: 901, startPoint y: 342, endPoint x: 912, endPoint y: 348, distance: 12.5
click at [901, 343] on div "700,00 Kč Product Price Product Price Drop element here Row" at bounding box center [887, 348] width 298 height 37
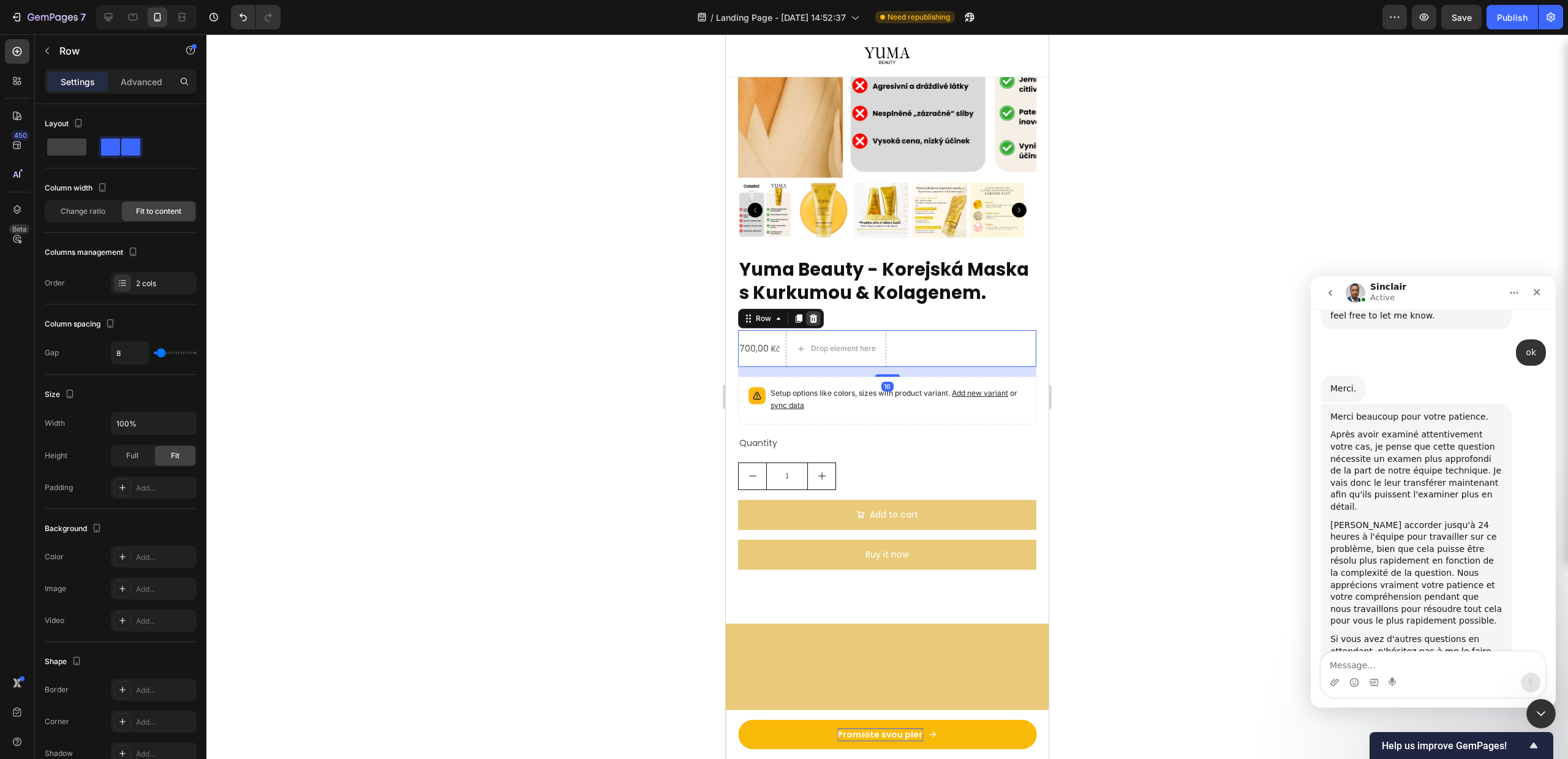
click at [814, 315] on icon at bounding box center [814, 318] width 8 height 9
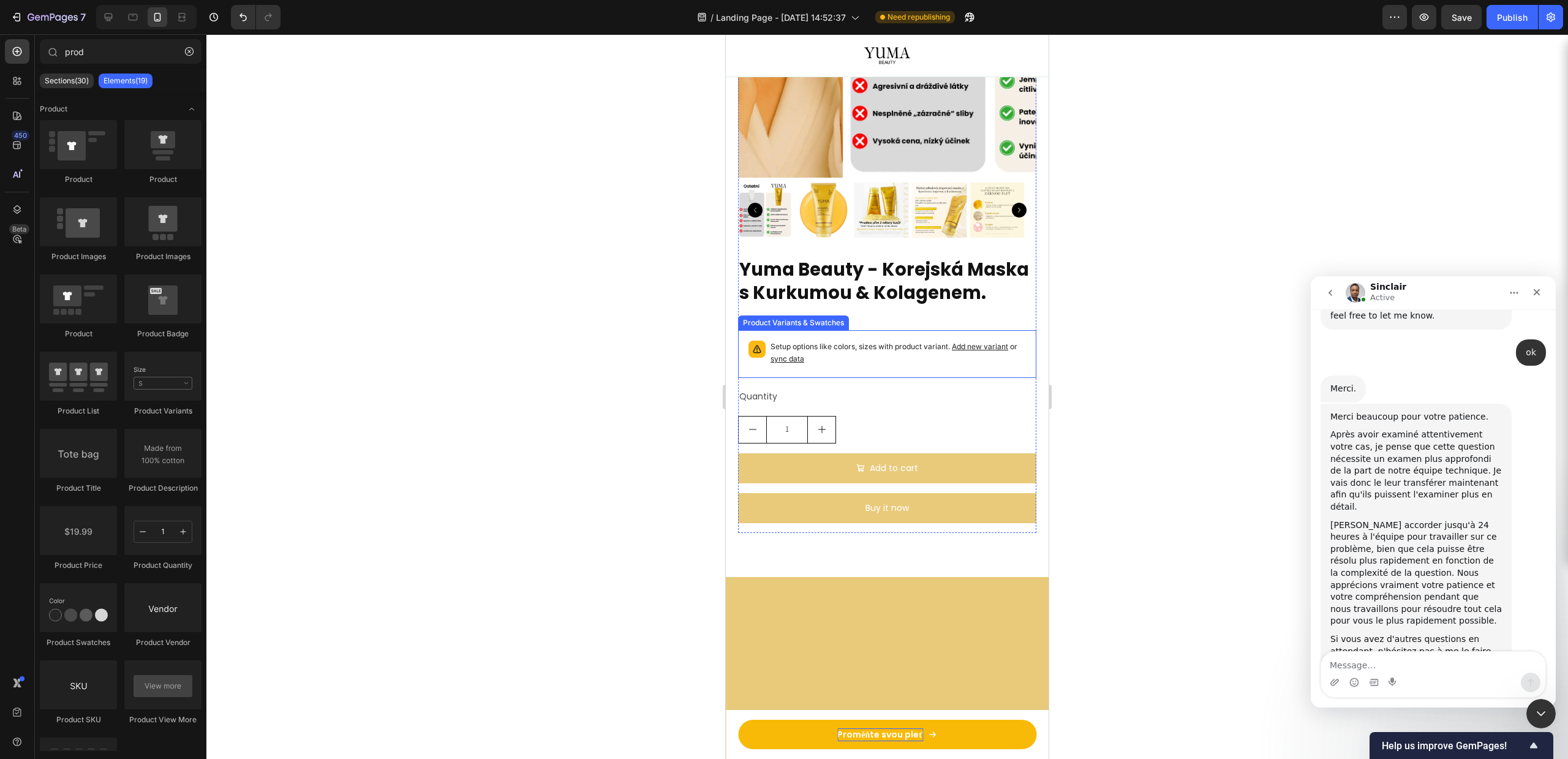
click at [862, 360] on p "Setup options like colors, sizes with product variant. Add new variant or sync …" at bounding box center [898, 352] width 256 height 24
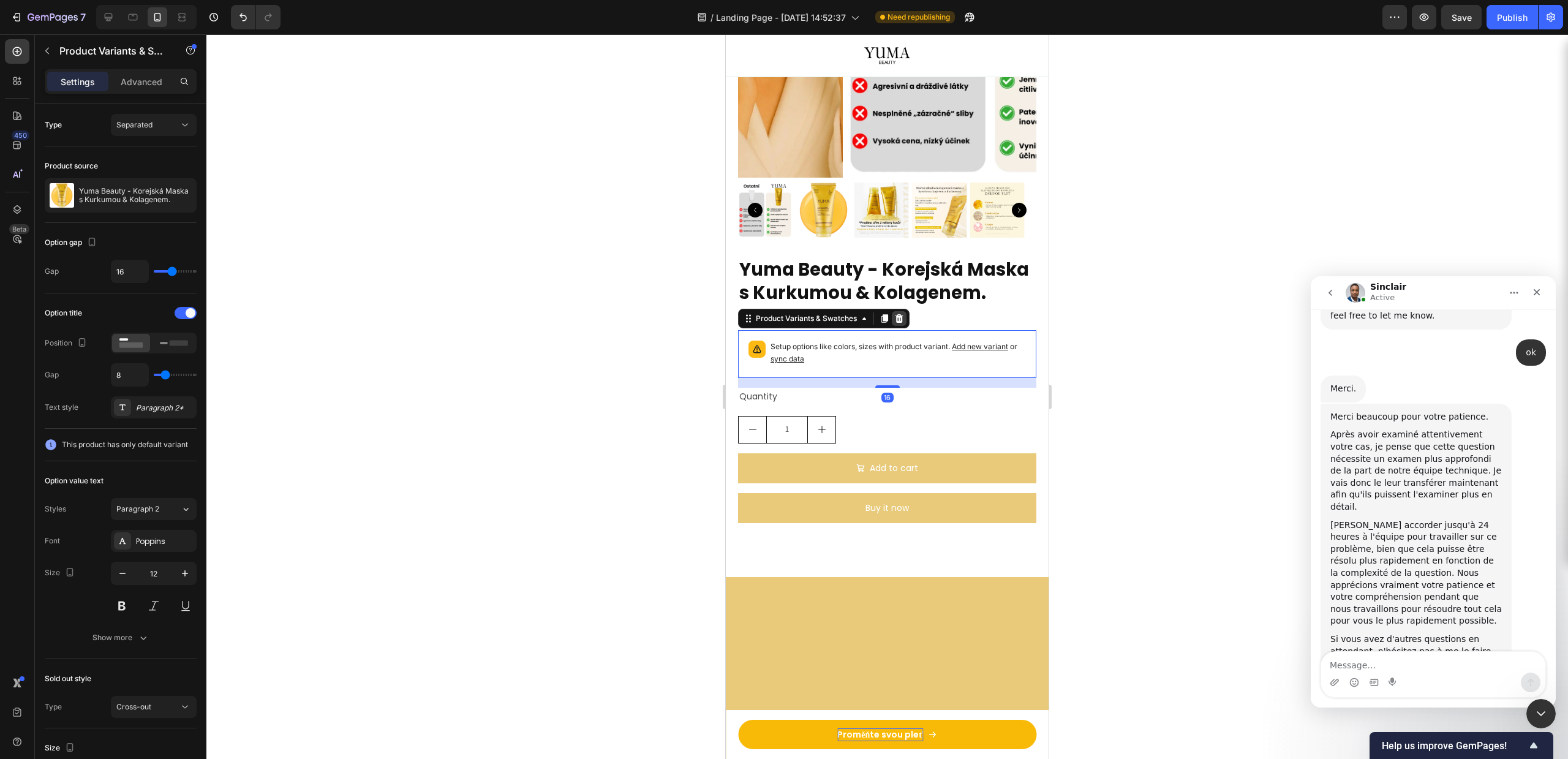
click at [901, 317] on icon at bounding box center [899, 318] width 10 height 10
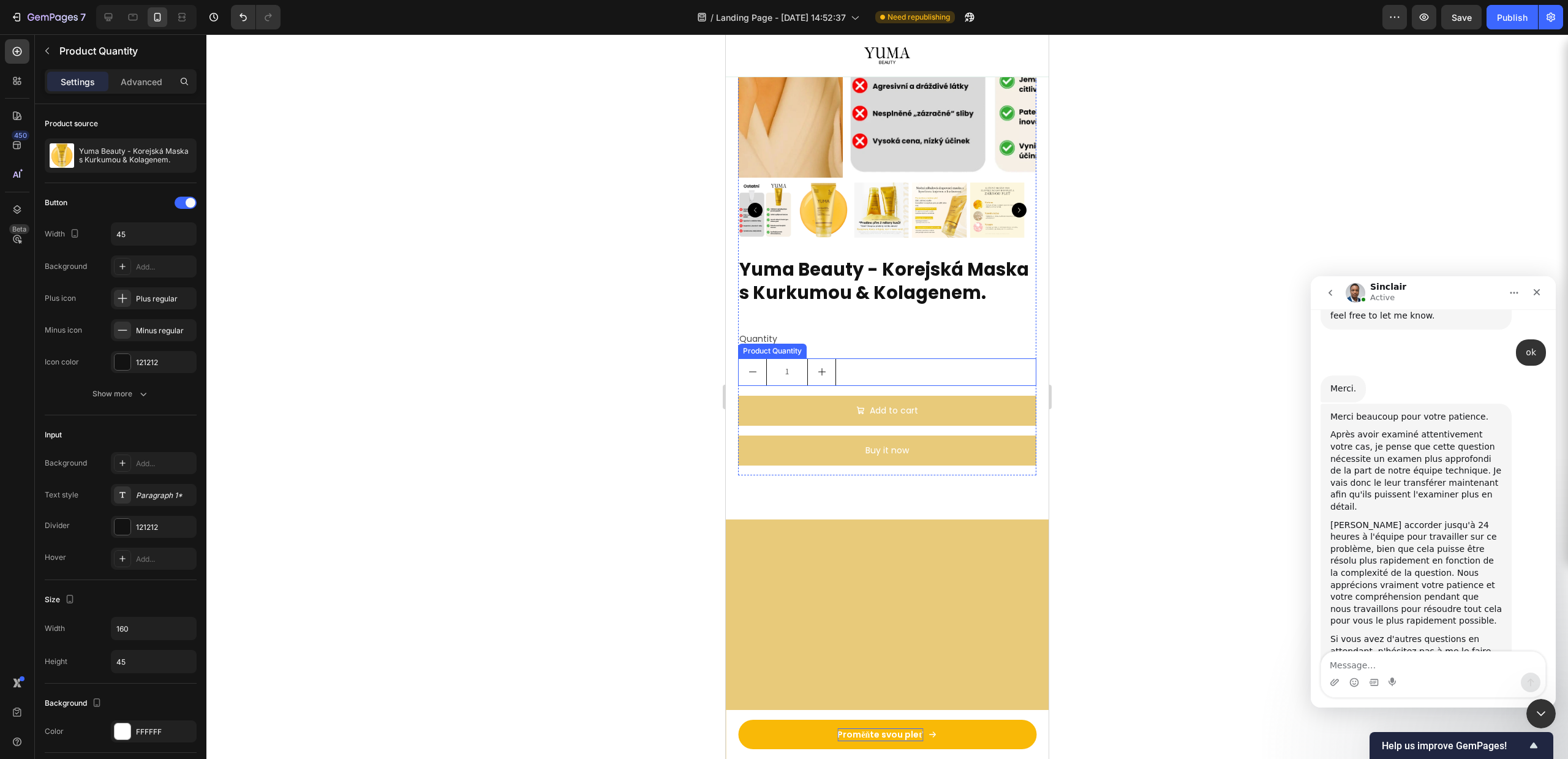
click at [915, 371] on div "1" at bounding box center [887, 372] width 298 height 28
click at [862, 347] on div at bounding box center [857, 347] width 15 height 15
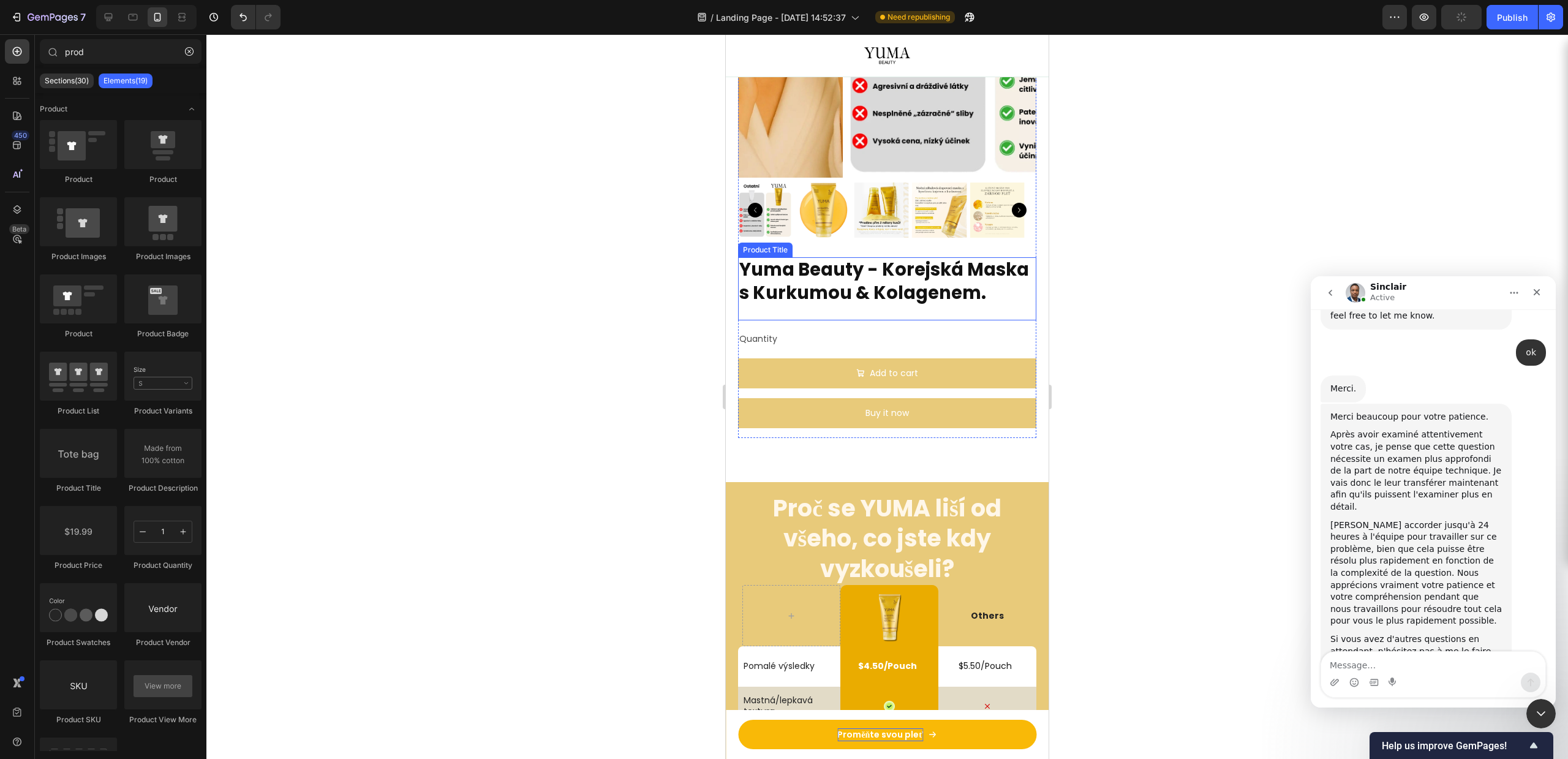
scroll to position [2904, 0]
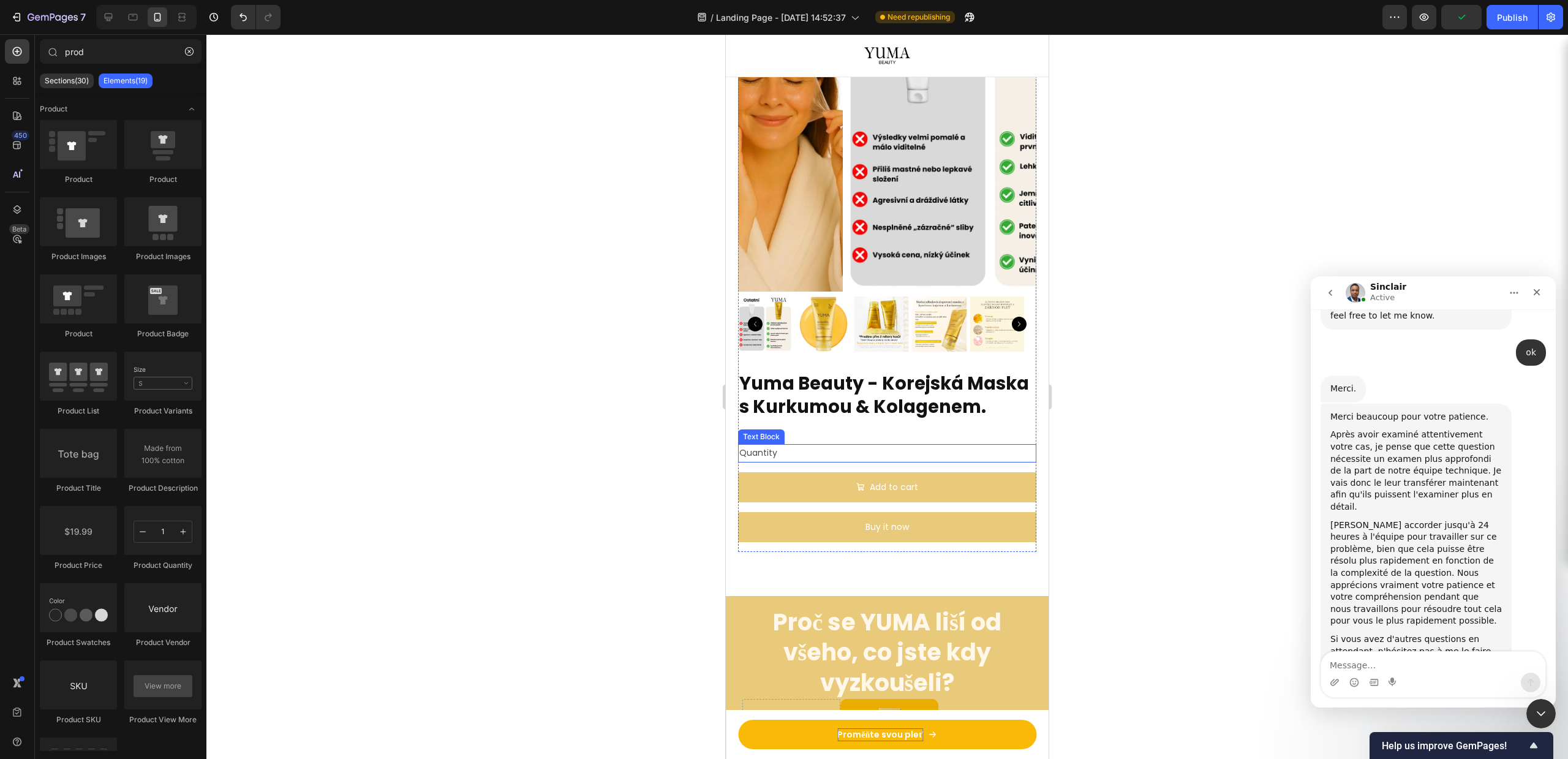
click at [805, 451] on div "Quantity" at bounding box center [887, 453] width 298 height 18
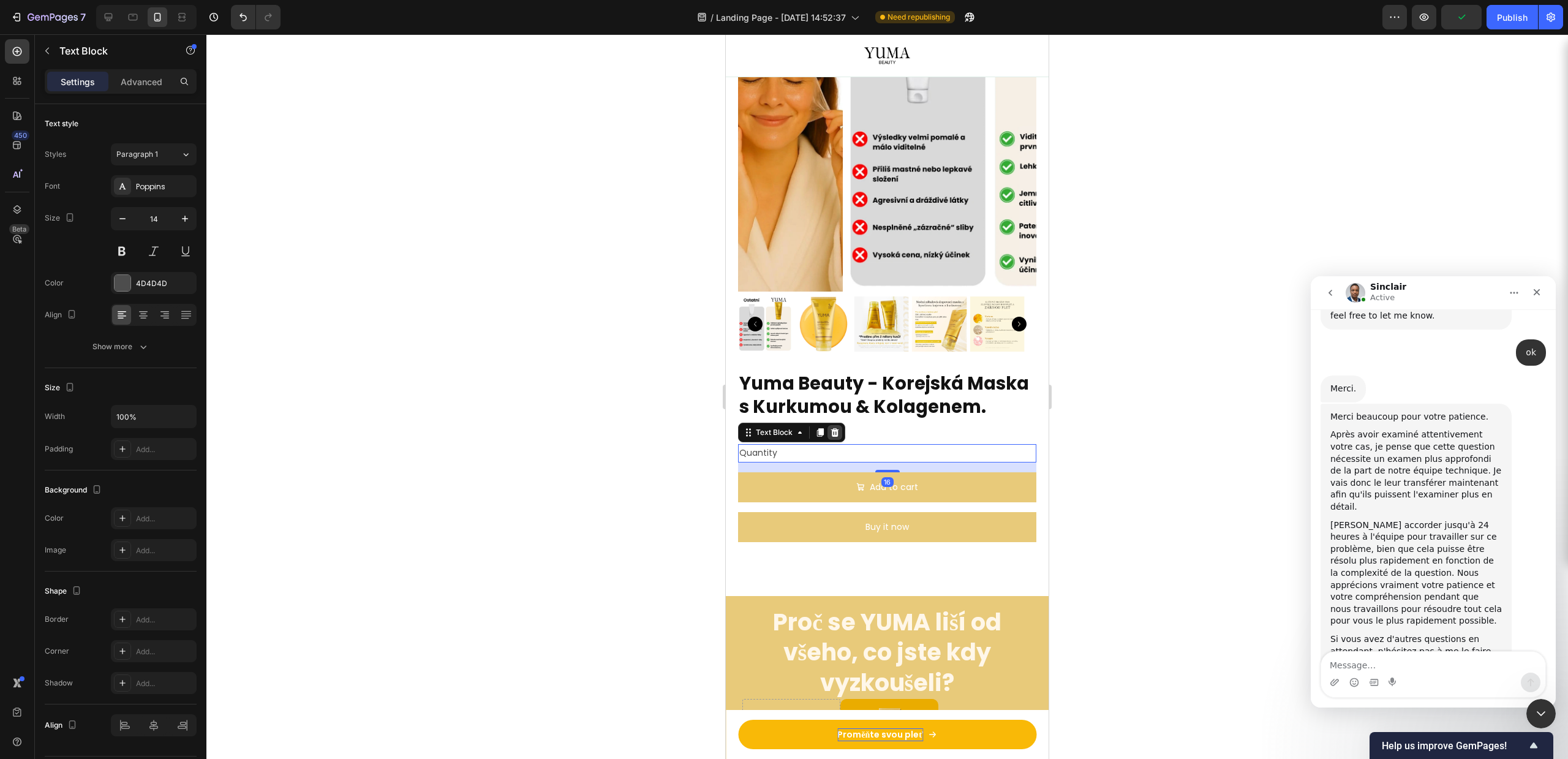
click at [831, 429] on icon at bounding box center [835, 433] width 10 height 10
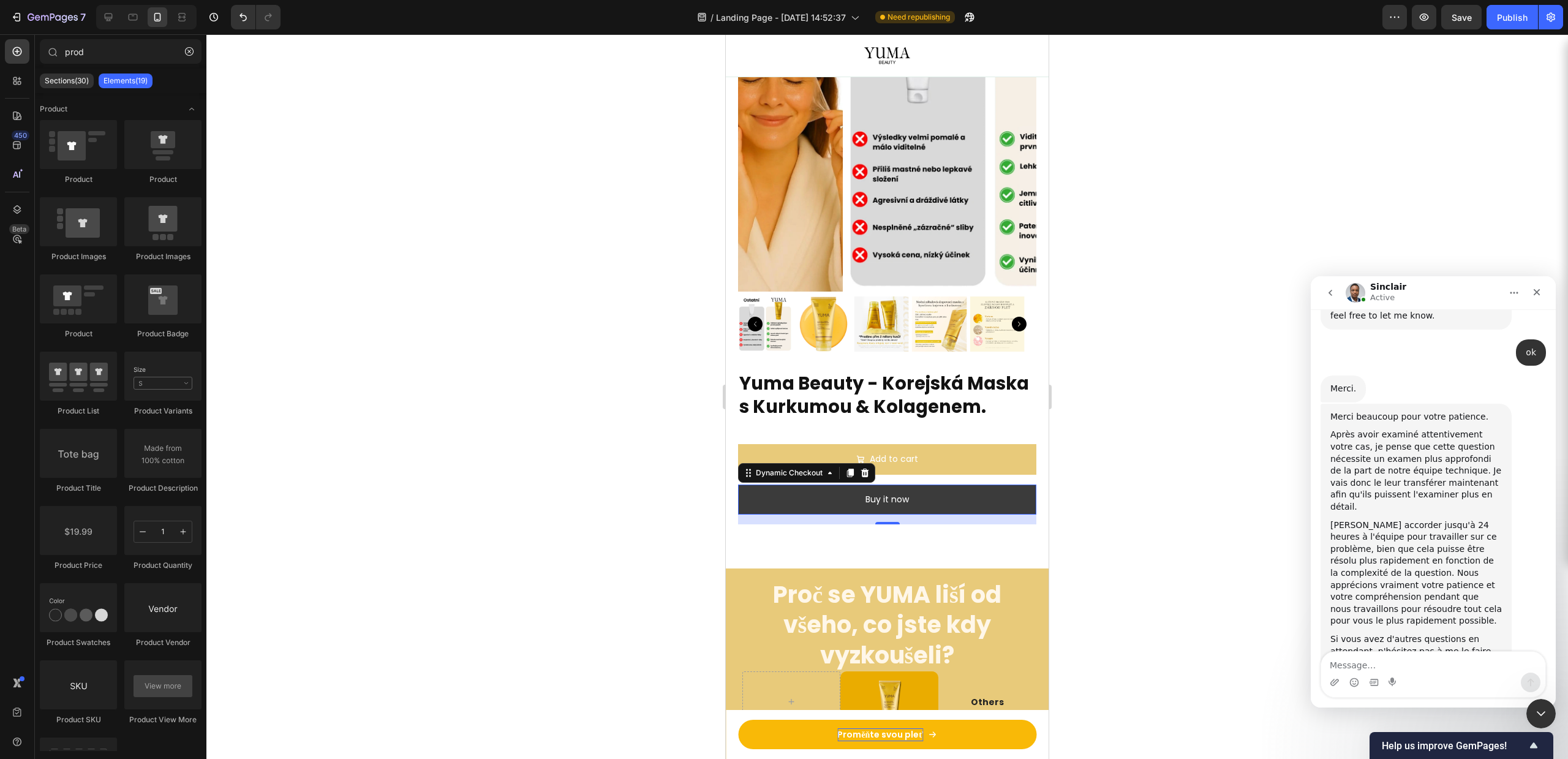
click at [929, 497] on button "Buy it now" at bounding box center [887, 499] width 298 height 30
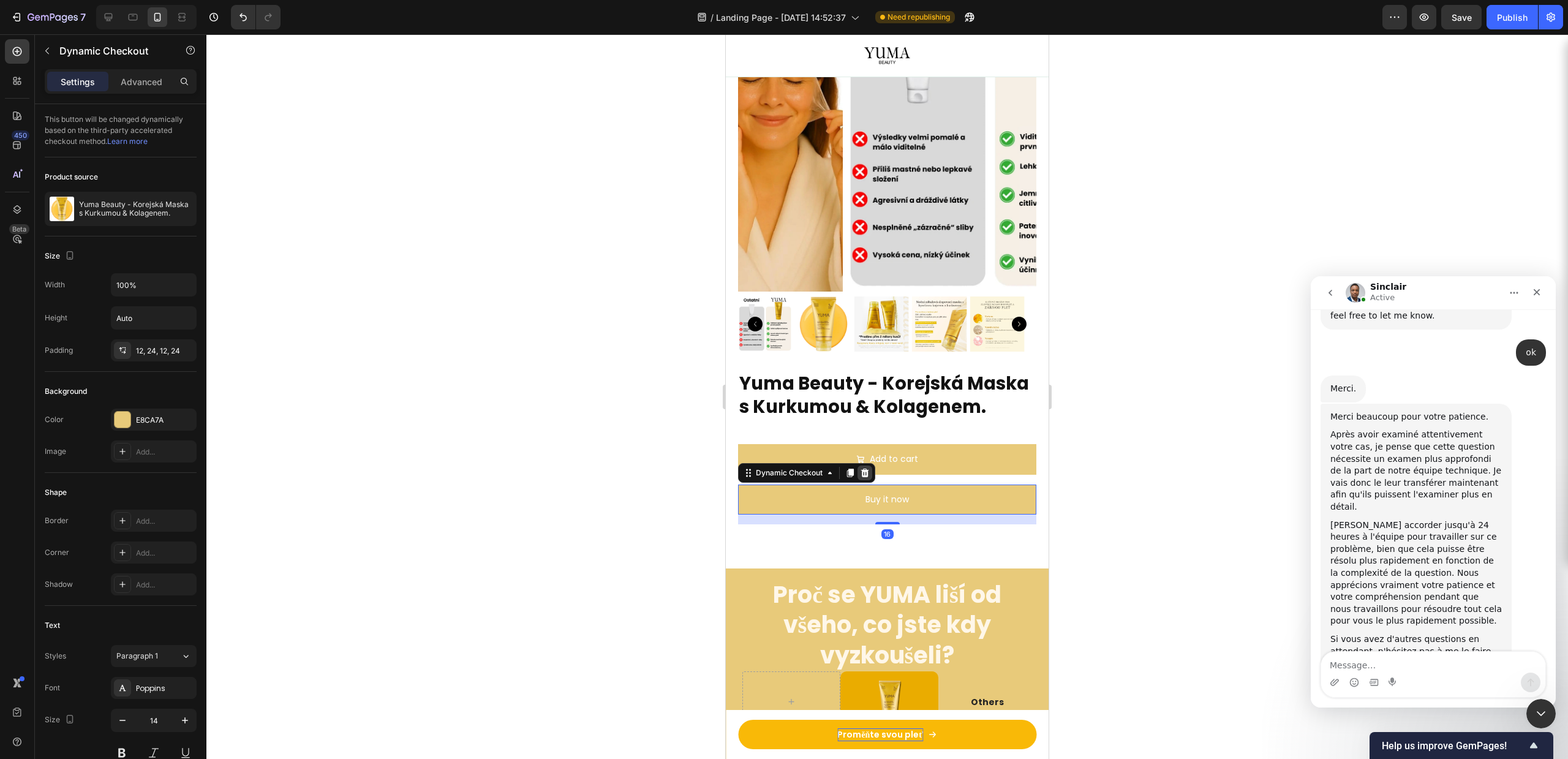
click at [867, 470] on icon at bounding box center [866, 472] width 8 height 9
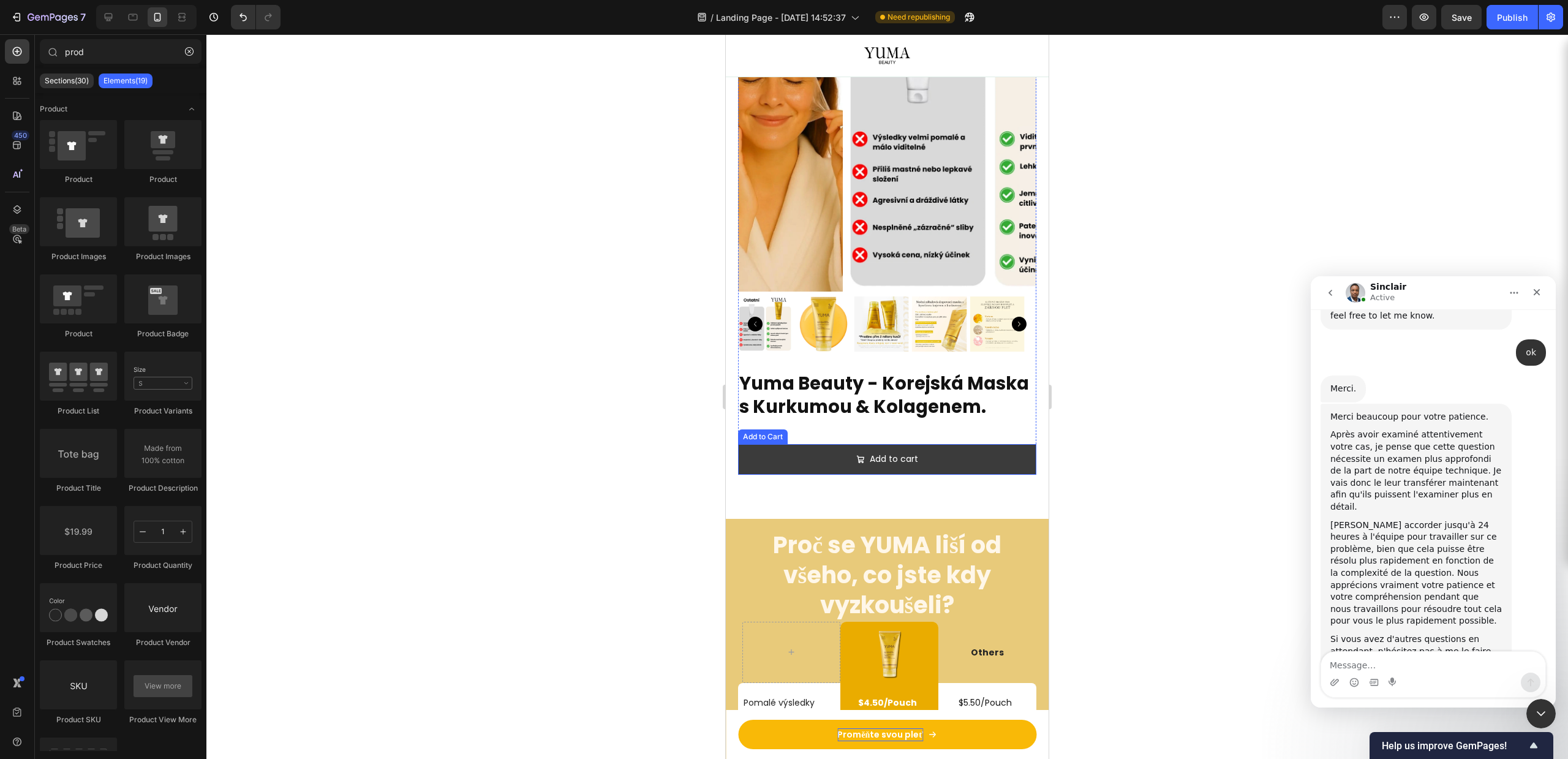
click at [914, 455] on button "Add to cart" at bounding box center [887, 459] width 298 height 30
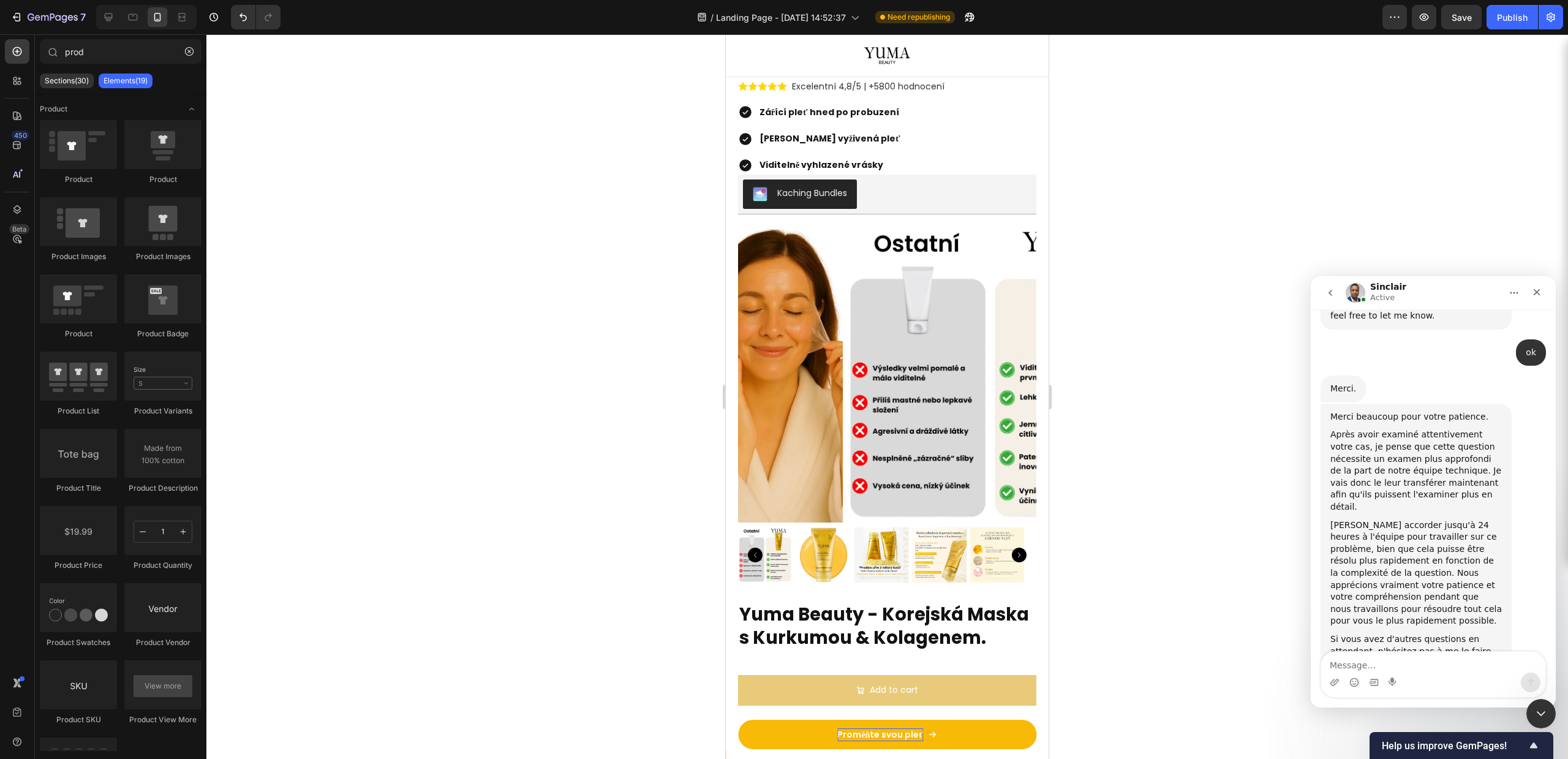
scroll to position [2532, 0]
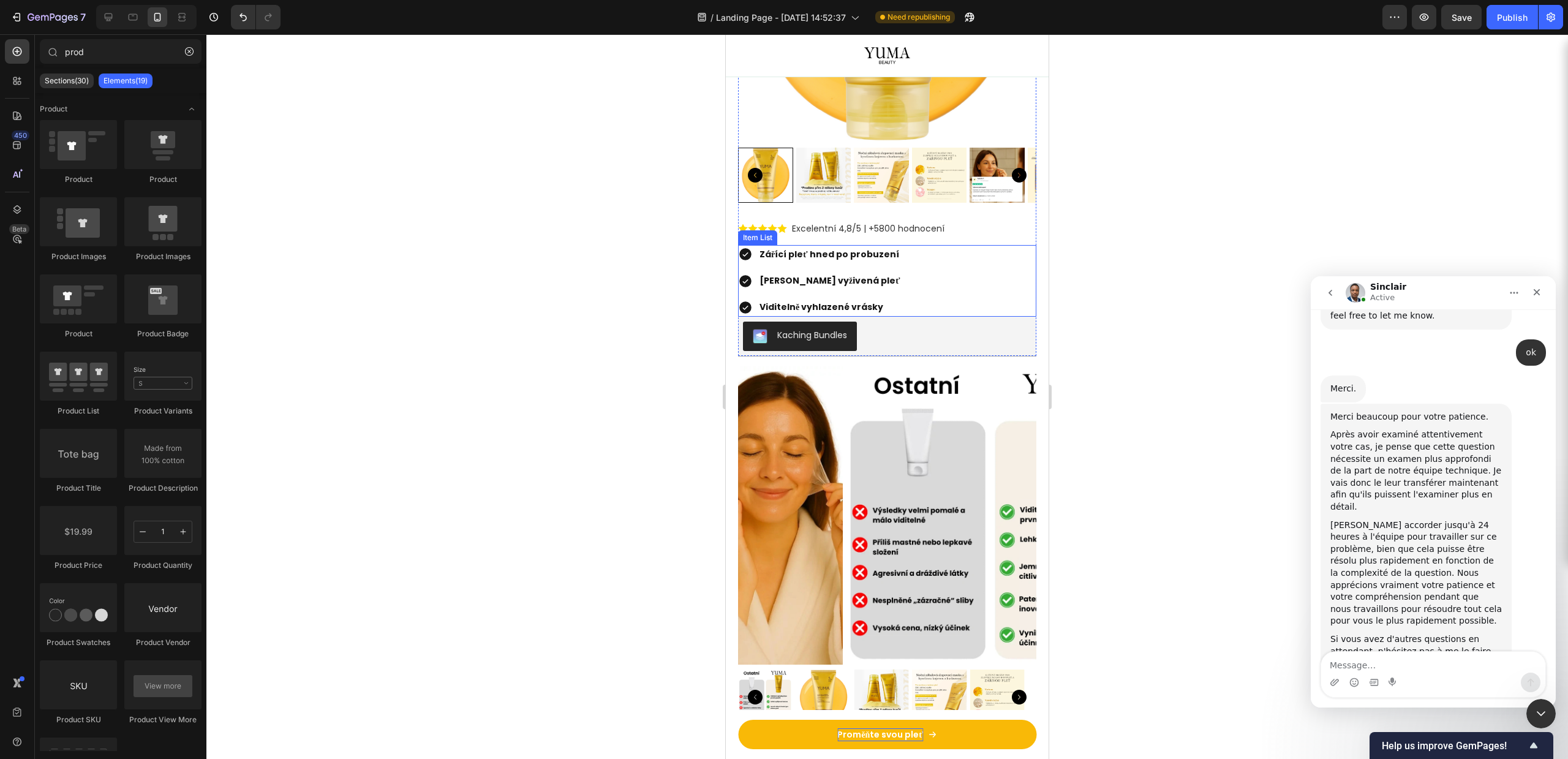
click at [918, 253] on div "Zářící pleť hned po probuzení Hloubkově vyživená pleť Viditelně vyhlazené vrásky" at bounding box center [887, 281] width 298 height 72
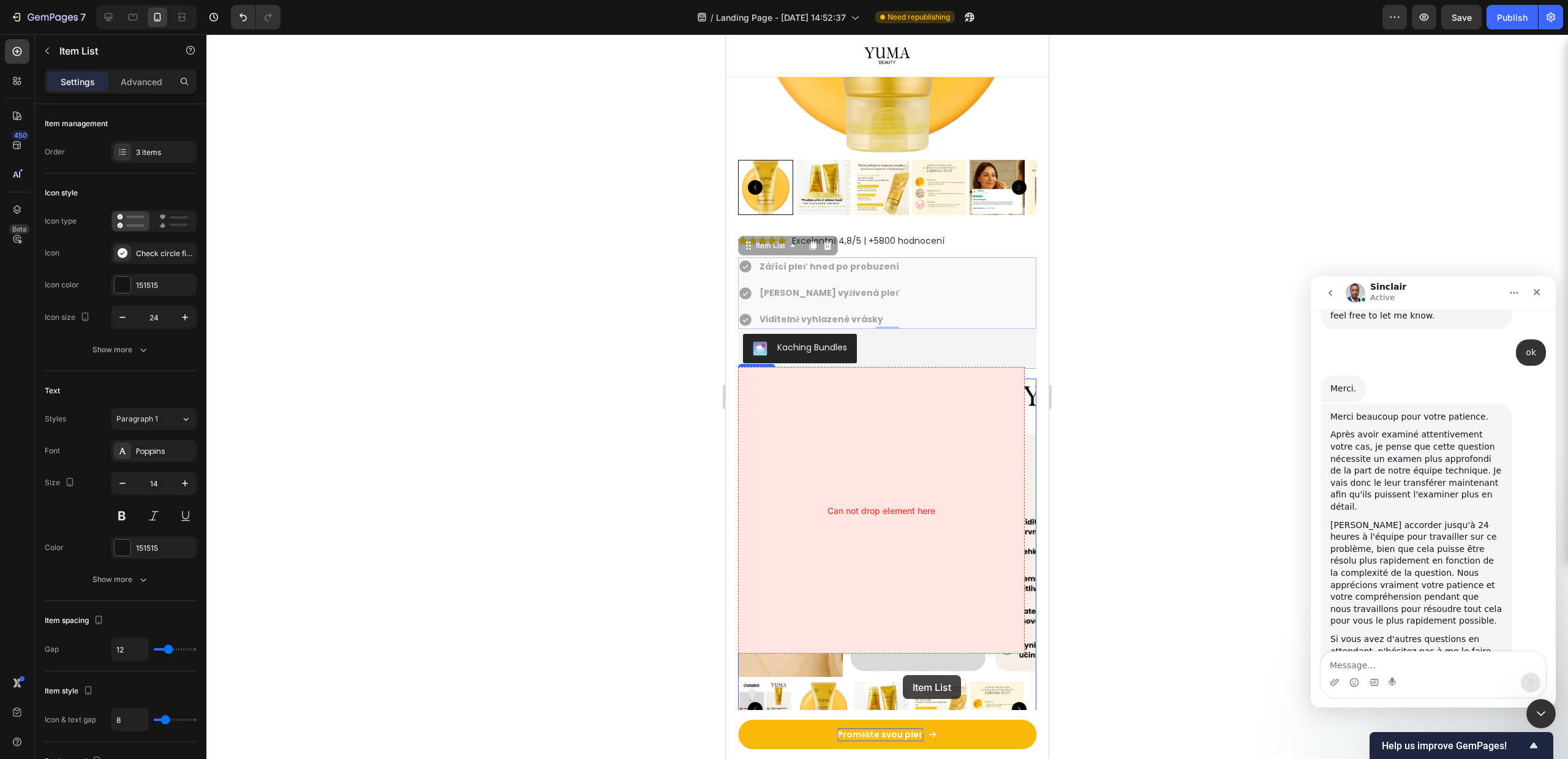
scroll to position [2991, 0]
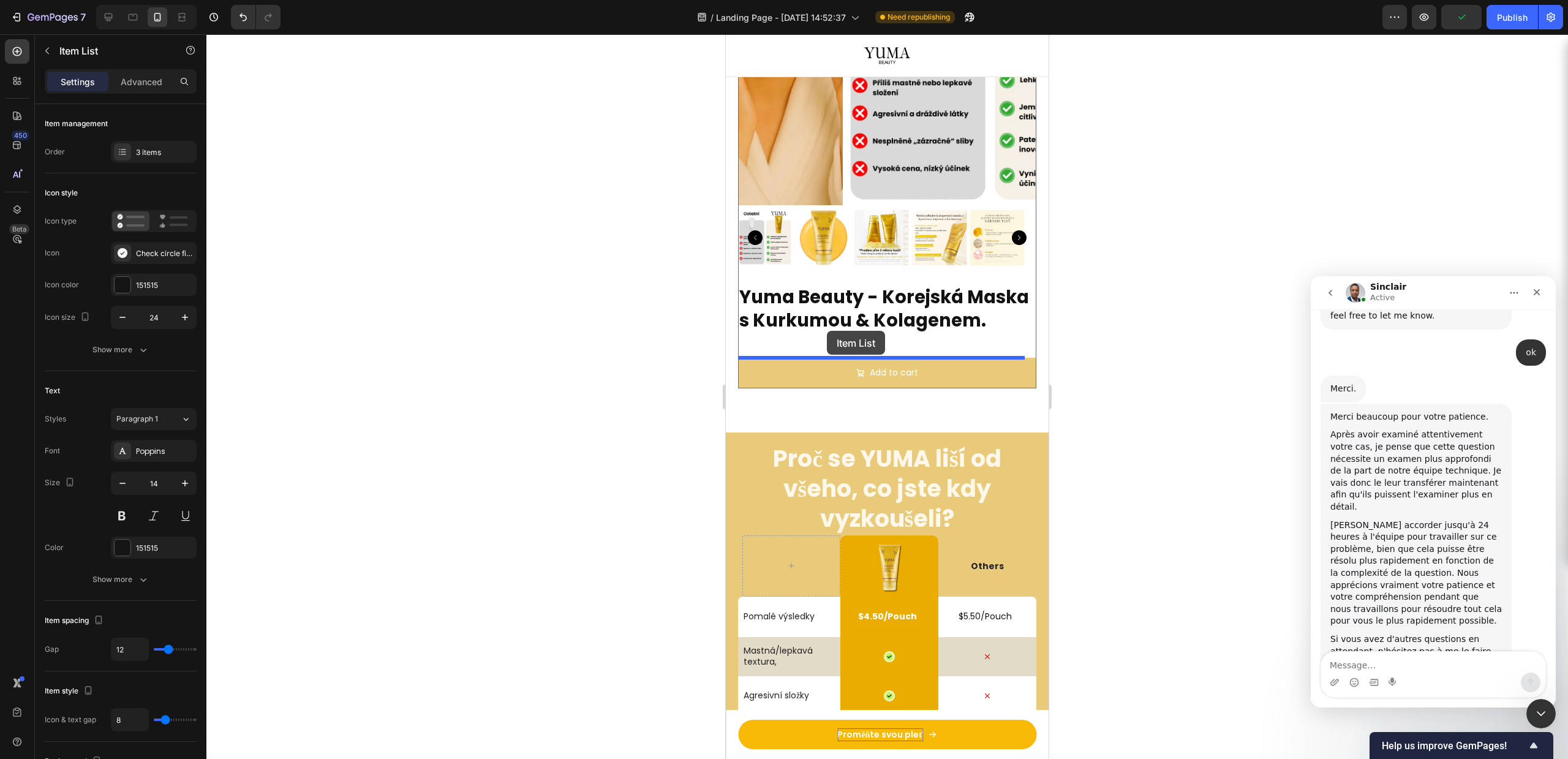
drag, startPoint x: 939, startPoint y: 281, endPoint x: 826, endPoint y: 334, distance: 124.8
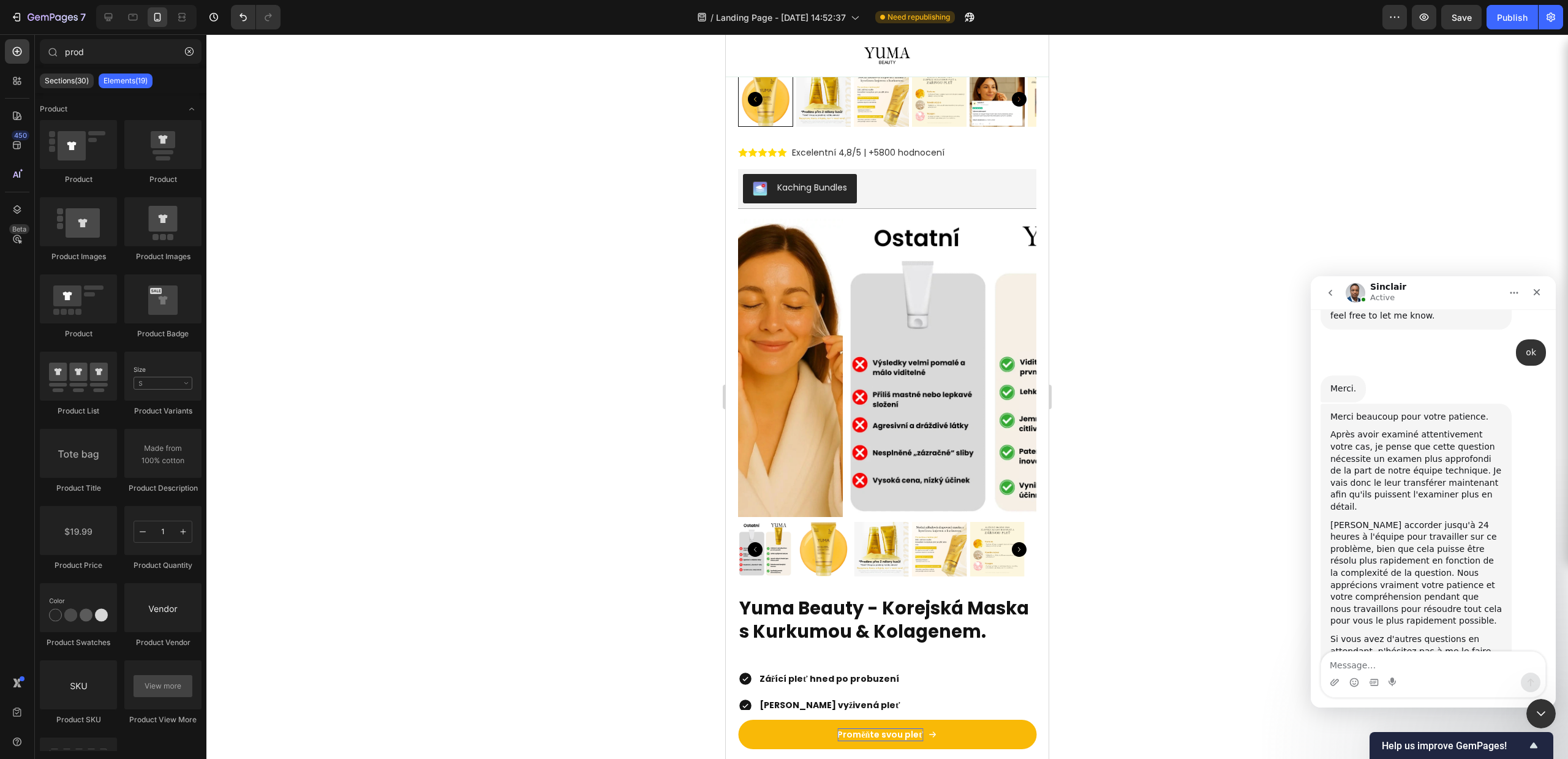
scroll to position [2552, 0]
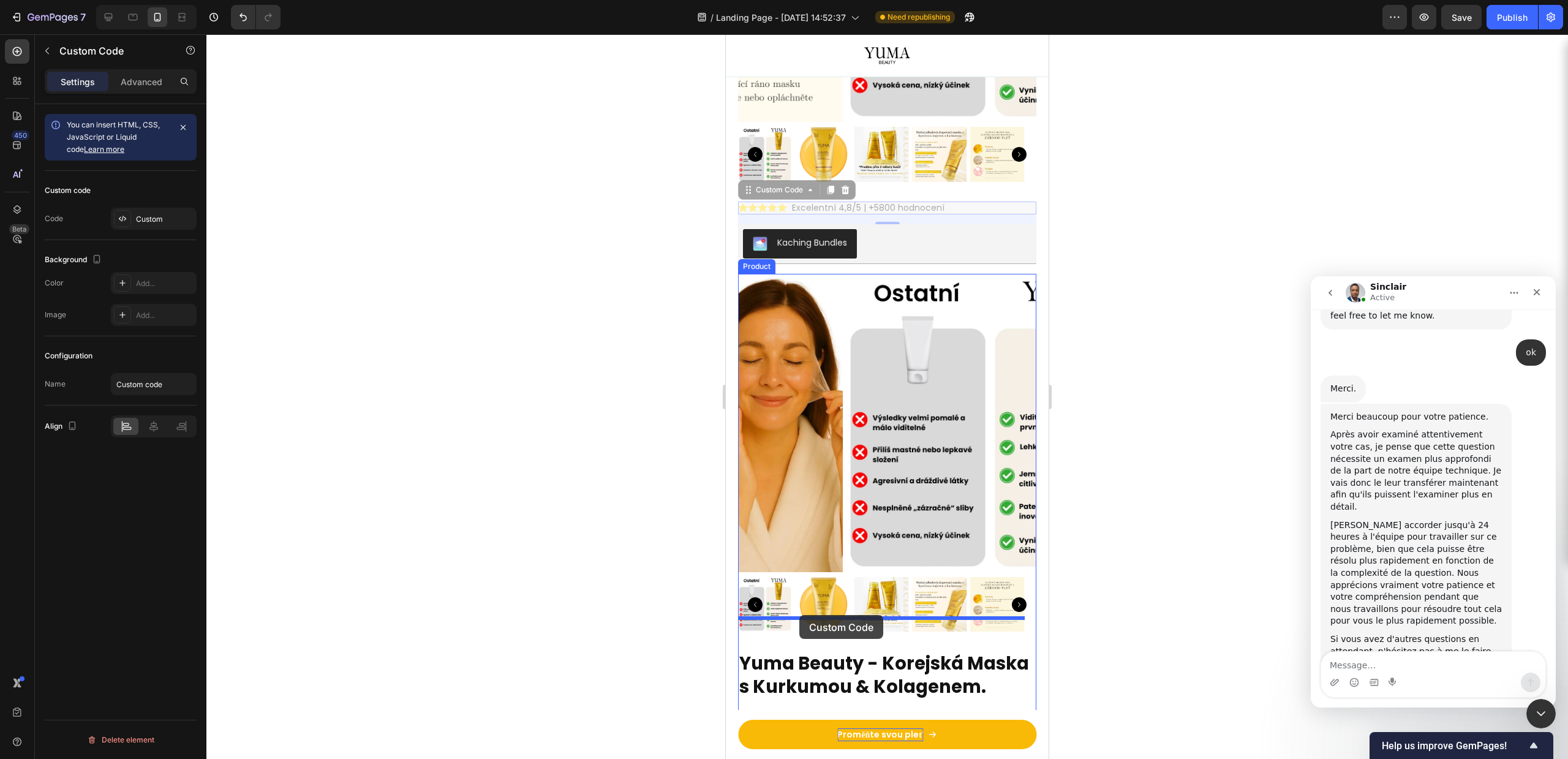
drag, startPoint x: 757, startPoint y: 193, endPoint x: 800, endPoint y: 615, distance: 424.2
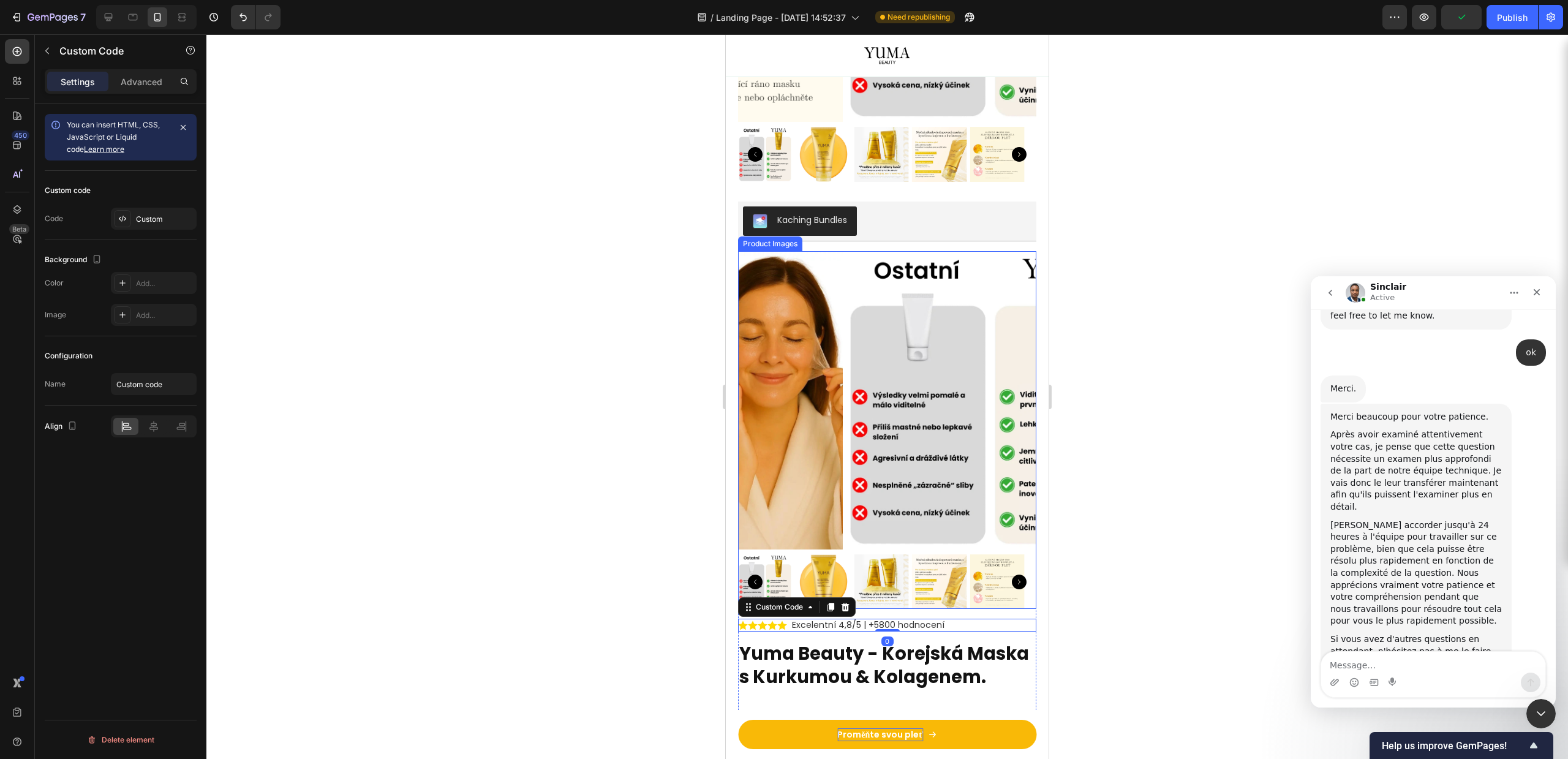
click at [1176, 476] on div at bounding box center [887, 396] width 1362 height 724
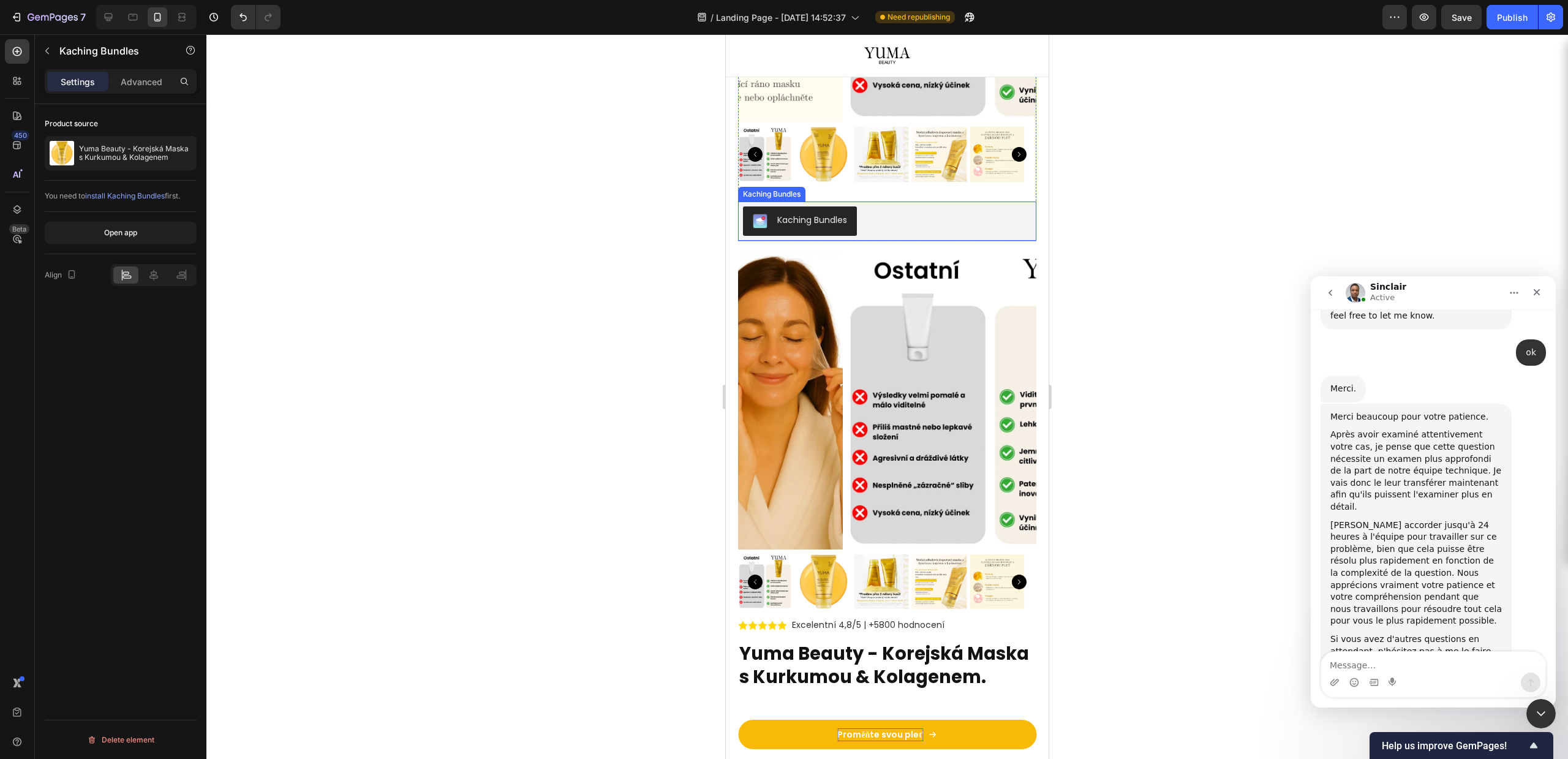
click at [905, 201] on div "Kaching Bundles" at bounding box center [887, 221] width 298 height 39
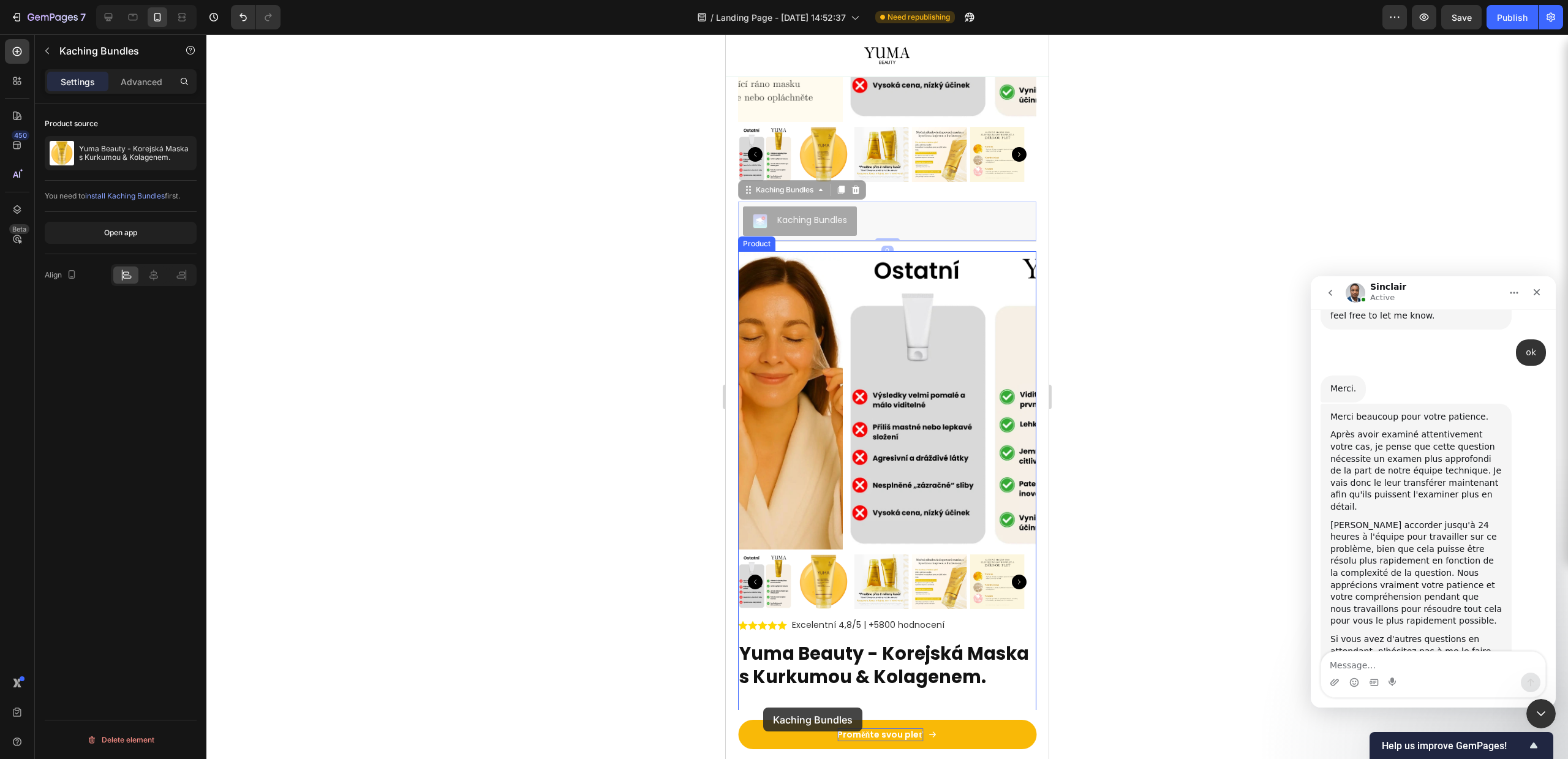
scroll to position [2562, 0]
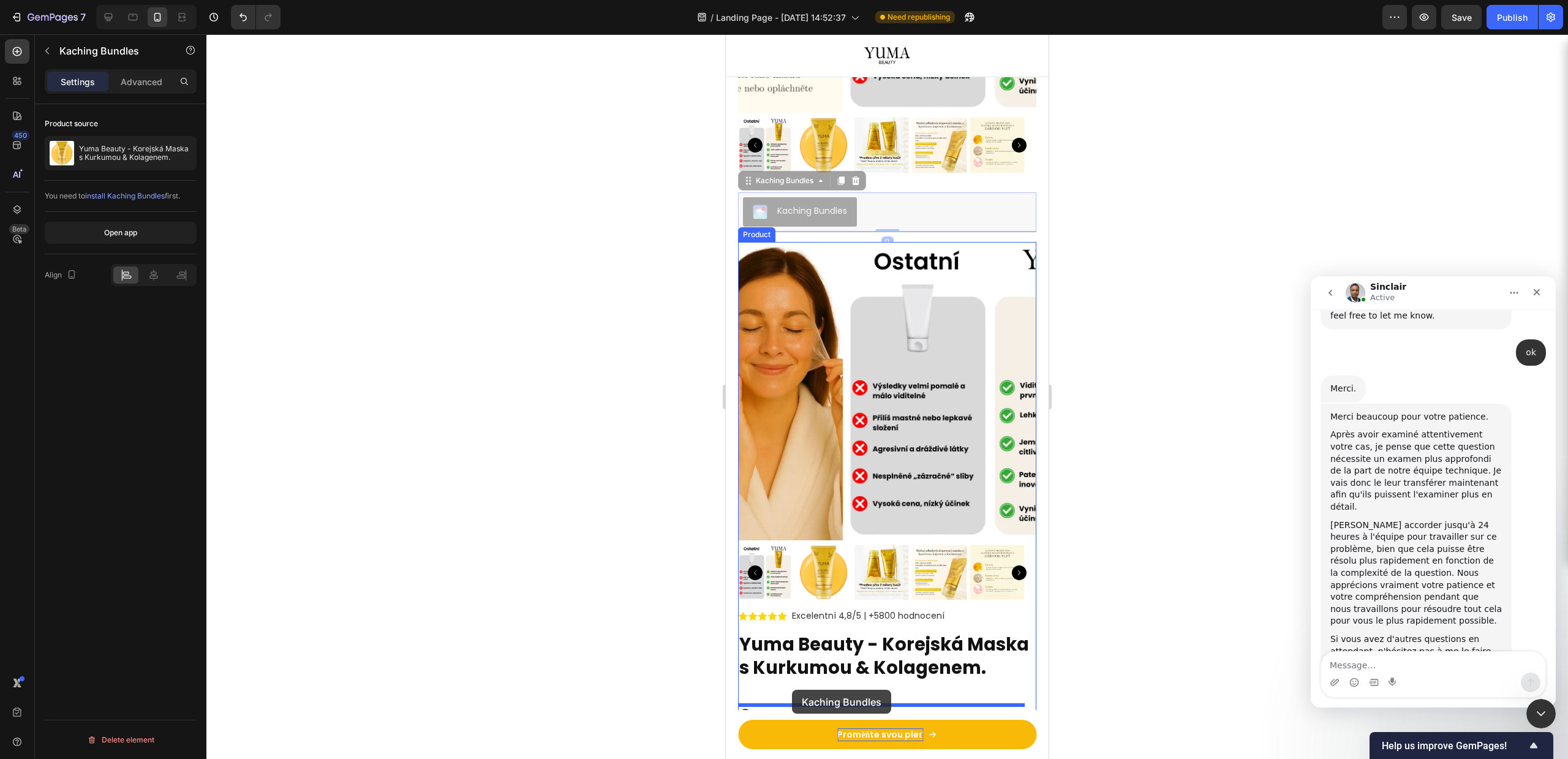
drag, startPoint x: 894, startPoint y: 213, endPoint x: 792, endPoint y: 689, distance: 486.8
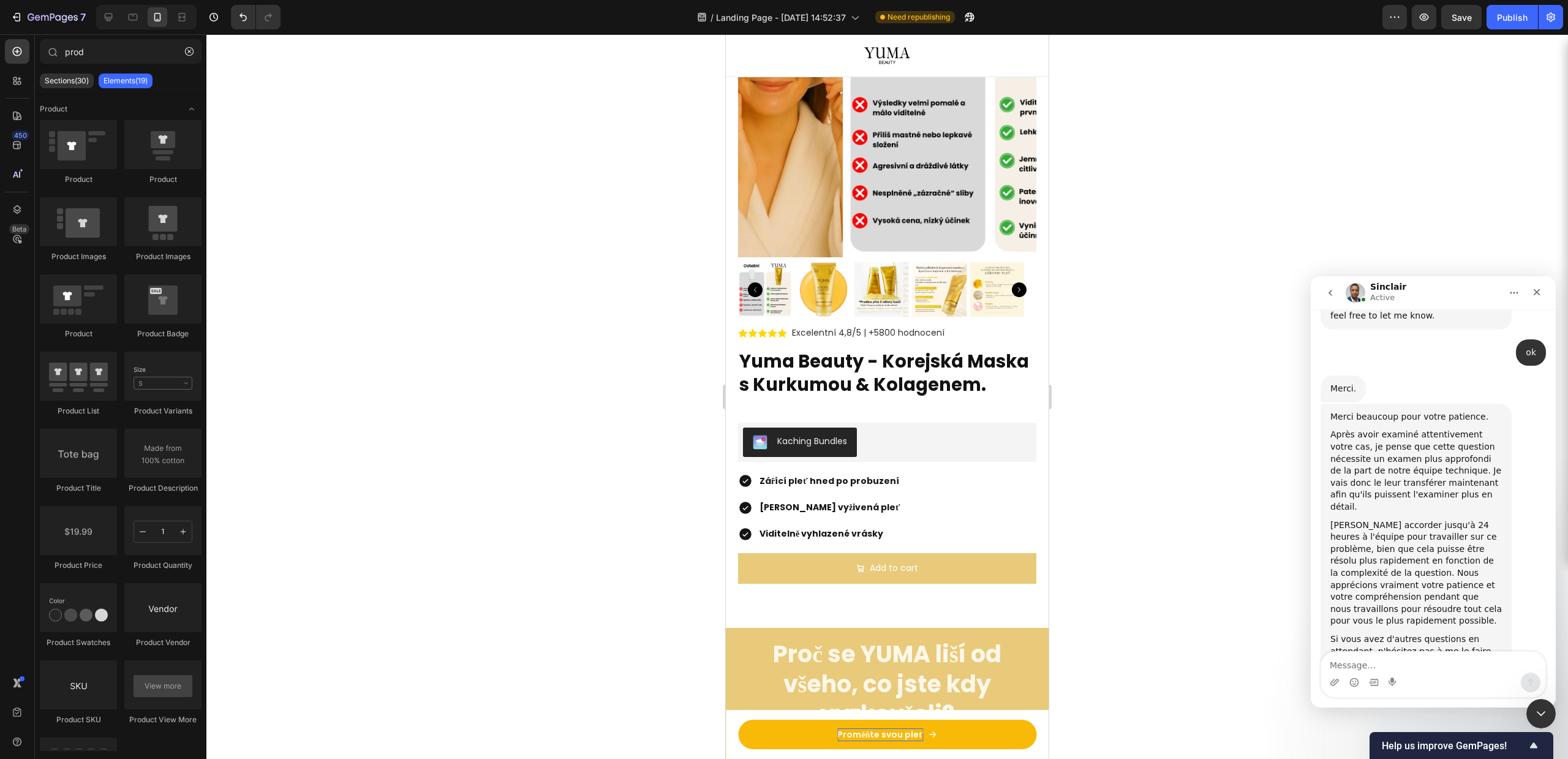
scroll to position [2874, 0]
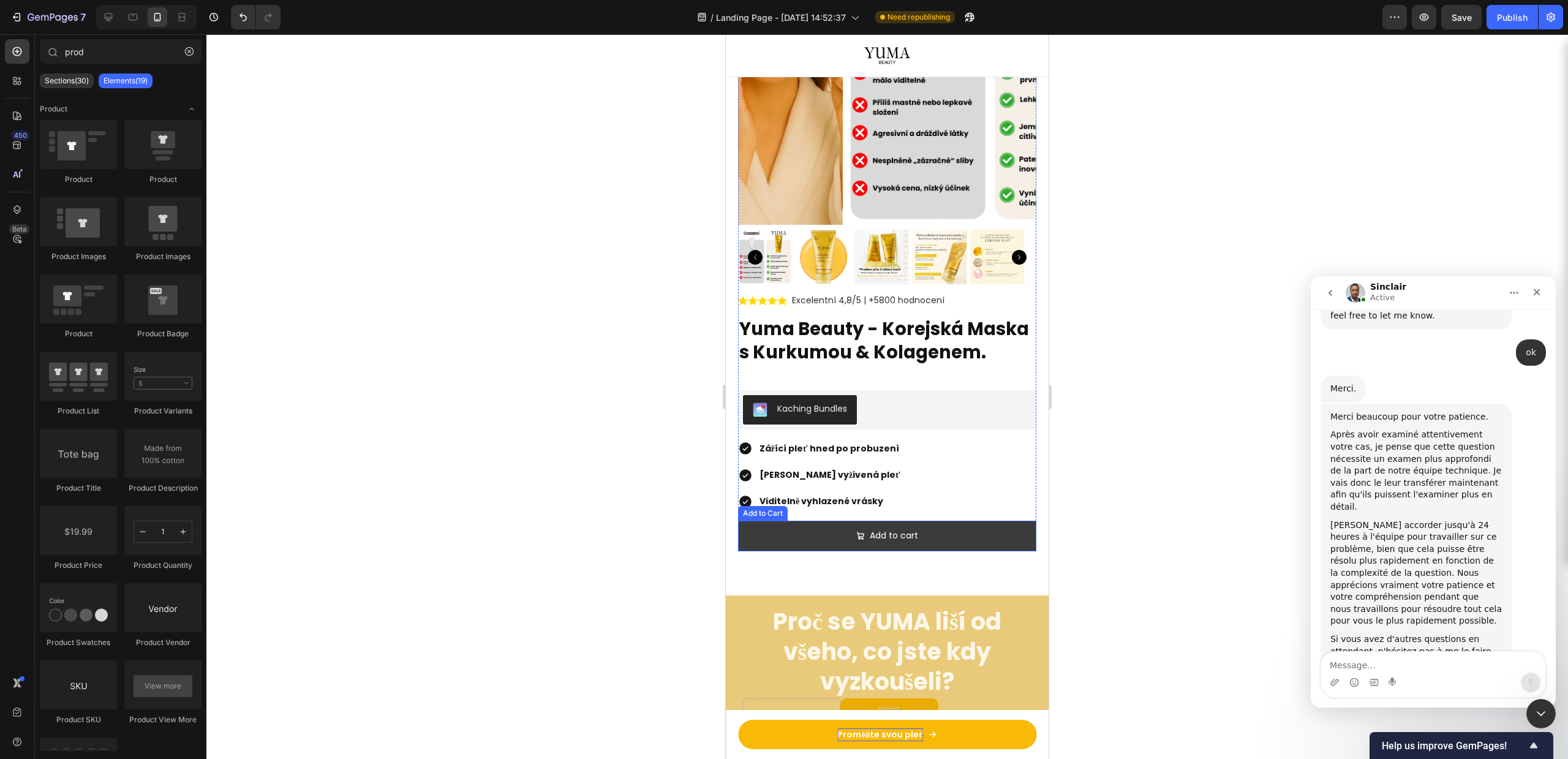
click at [826, 537] on button "Add to cart" at bounding box center [887, 535] width 298 height 30
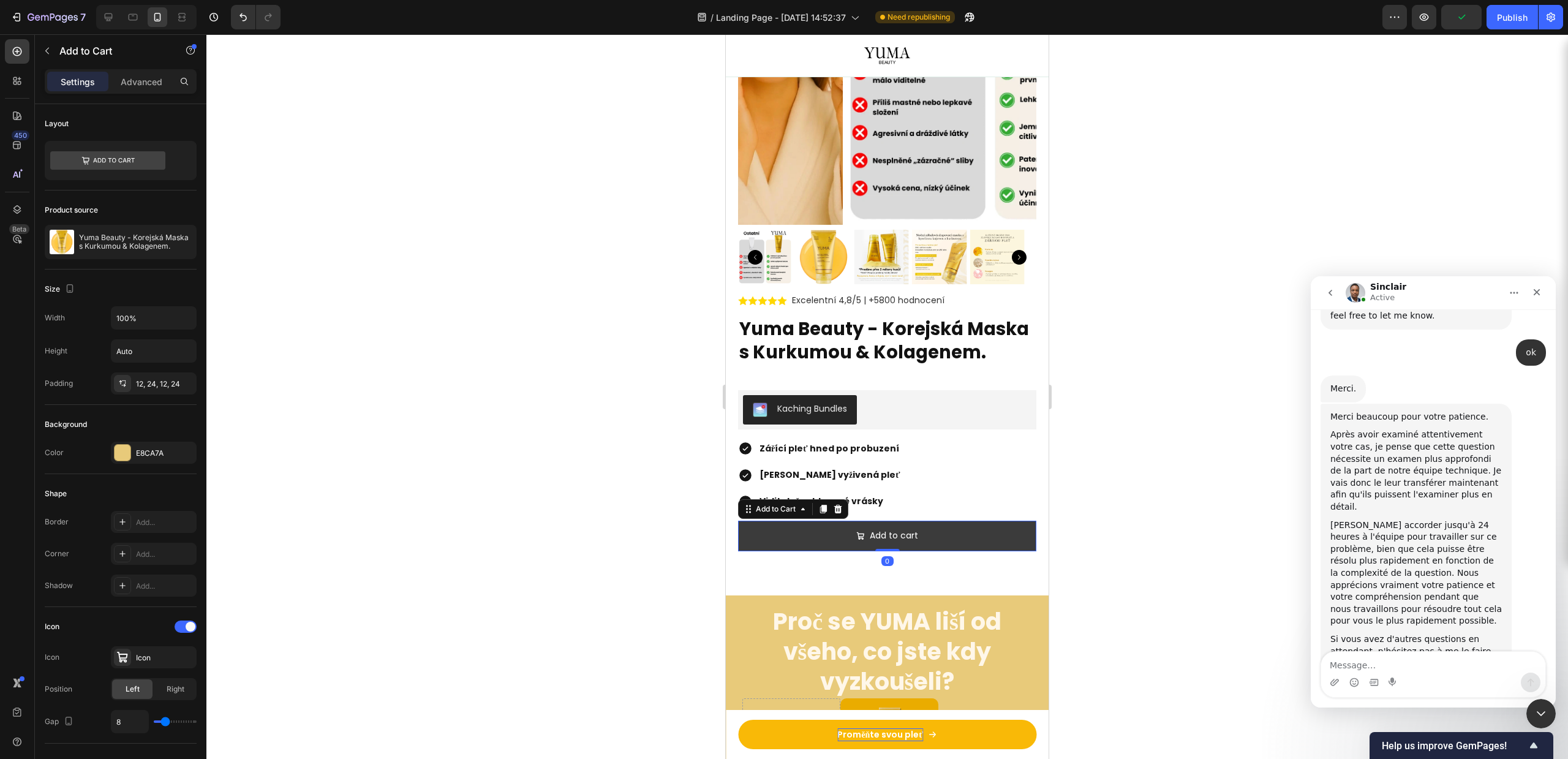
click at [819, 537] on button "Add to cart" at bounding box center [887, 535] width 298 height 30
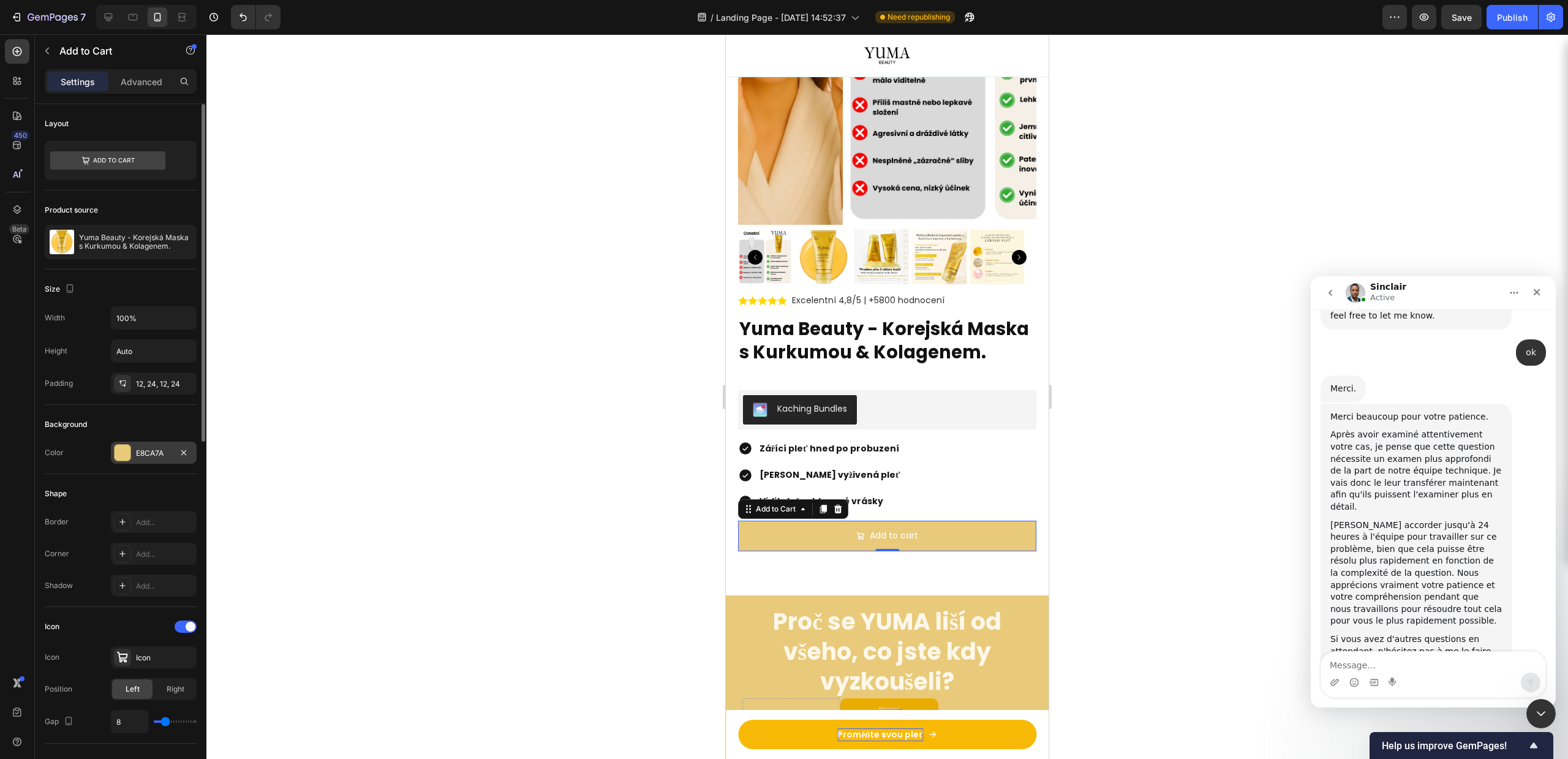
scroll to position [153, 0]
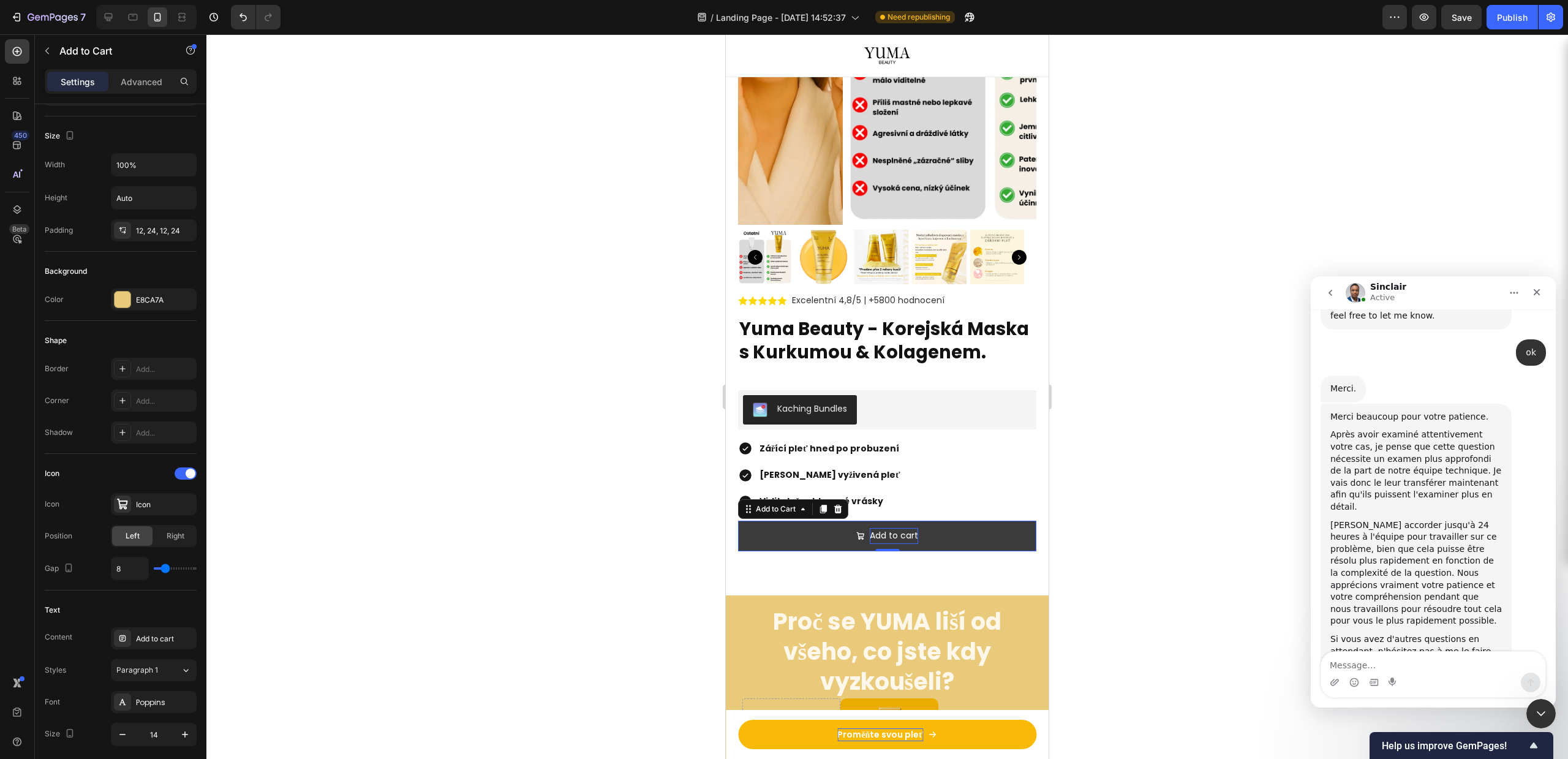
click at [874, 534] on div "Add to cart" at bounding box center [894, 535] width 49 height 15
click at [874, 534] on p "Add to cart" at bounding box center [894, 535] width 49 height 15
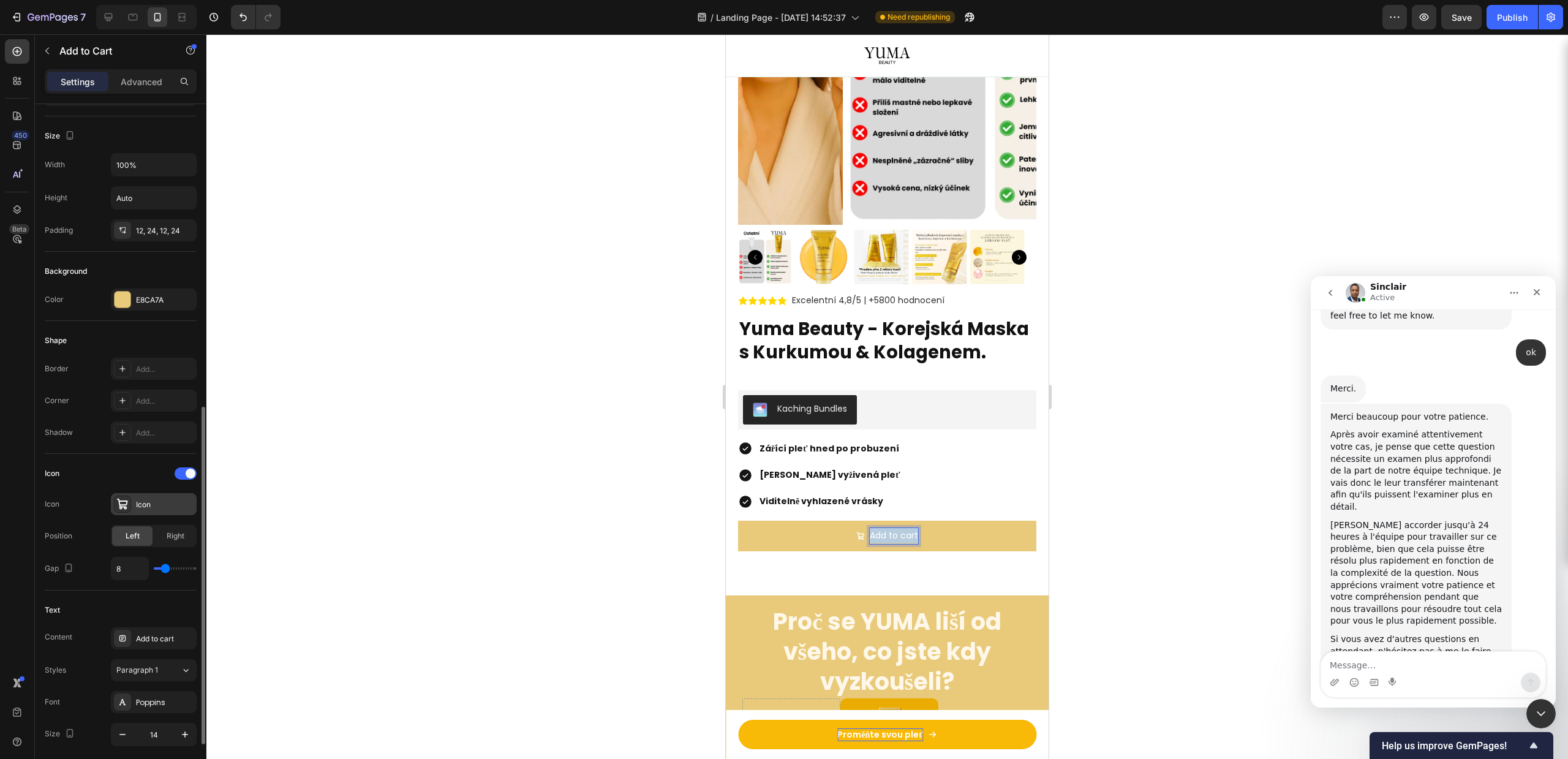
scroll to position [306, 0]
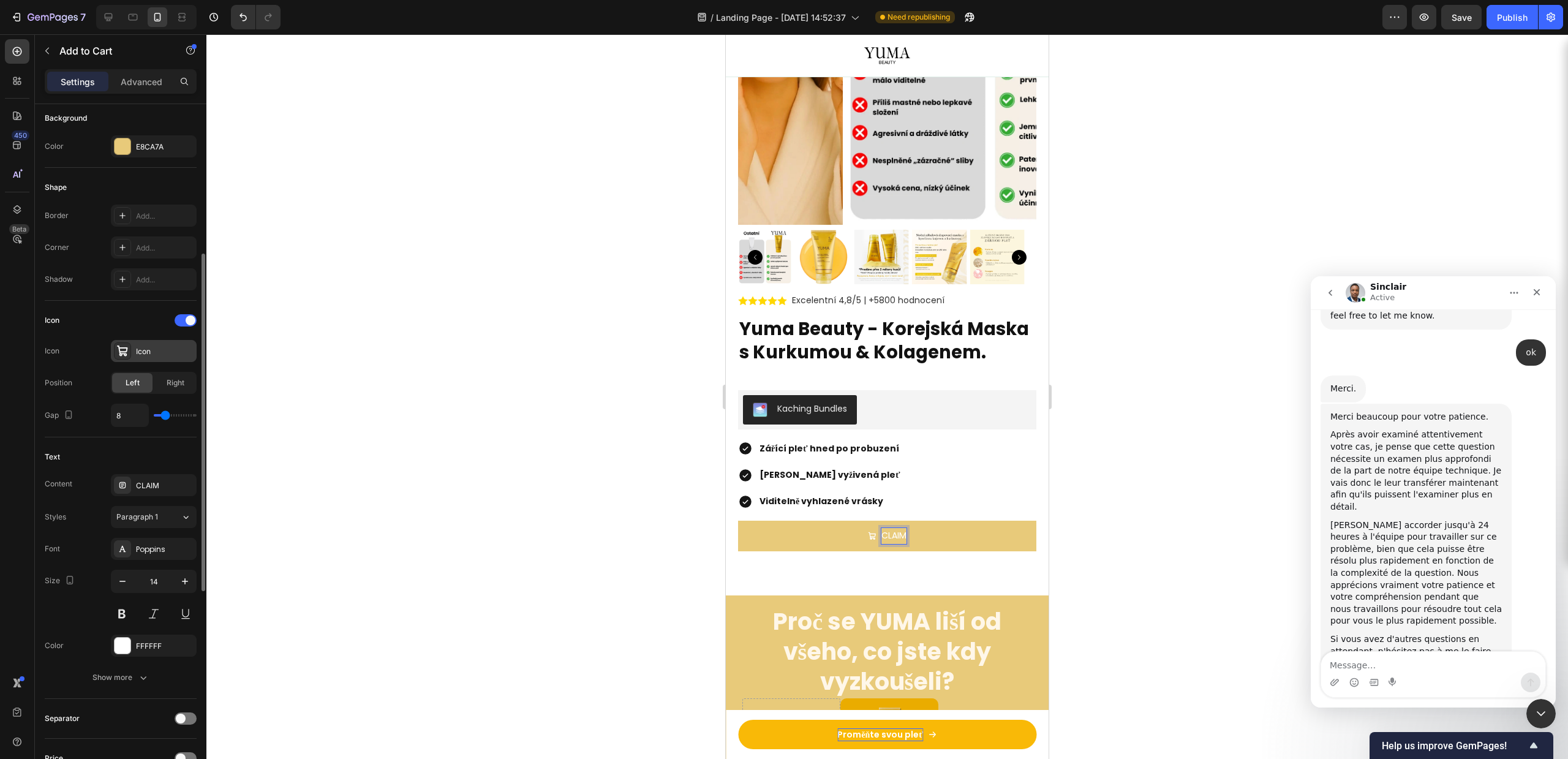
click at [738, 520] on button "CLAIM" at bounding box center [887, 535] width 298 height 30
click at [738, 520] on button "CLAIM YOURT" at bounding box center [887, 535] width 298 height 30
click at [738, 520] on button "CLAIM YOUR" at bounding box center [887, 535] width 298 height 30
click at [738, 520] on button "CLAIM YOUR OFFER" at bounding box center [887, 535] width 298 height 30
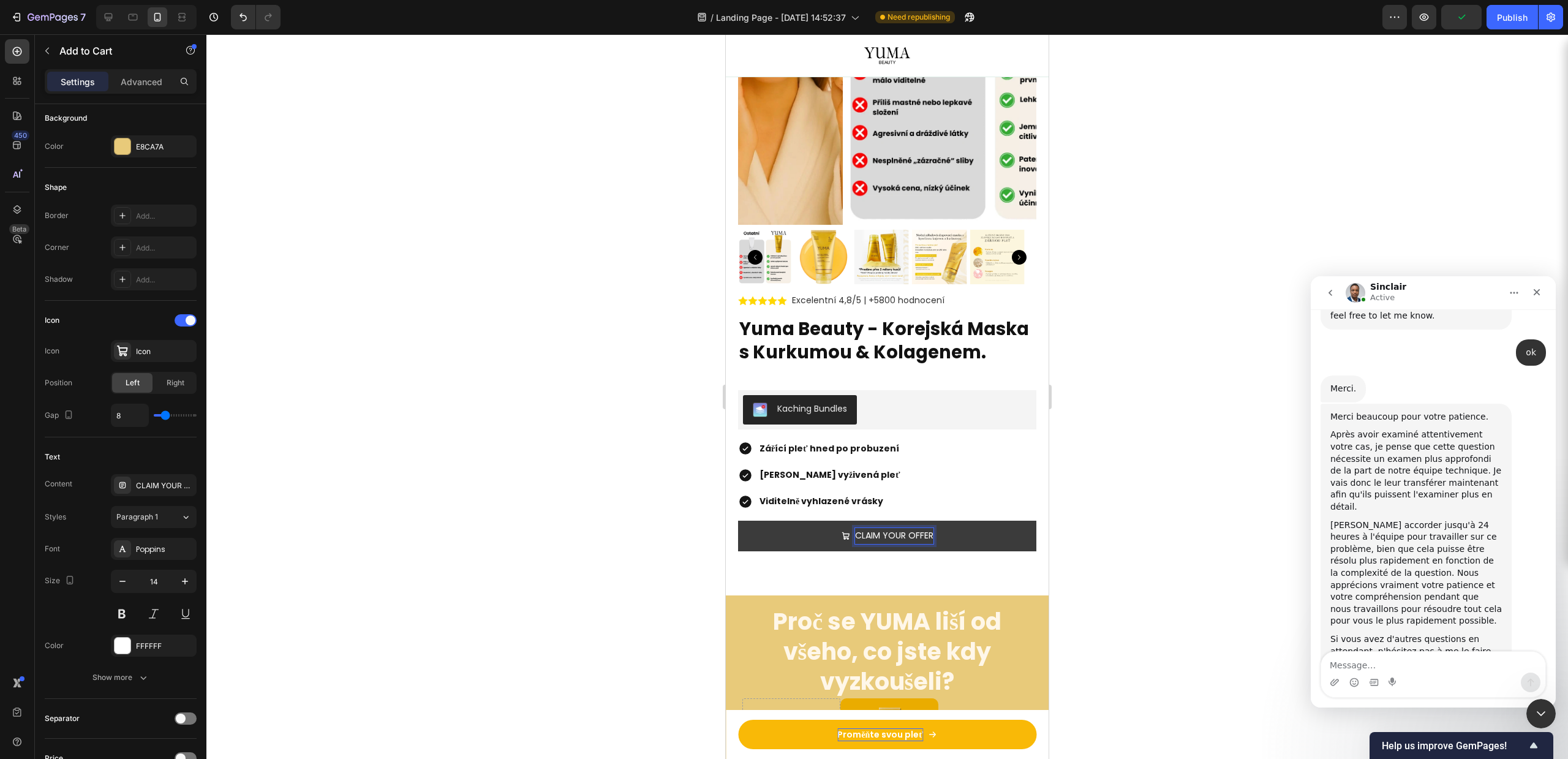
click at [884, 537] on p "CLAIM YOUR OFFER" at bounding box center [894, 535] width 79 height 15
copy p "CLAIM YOUR OFFER"
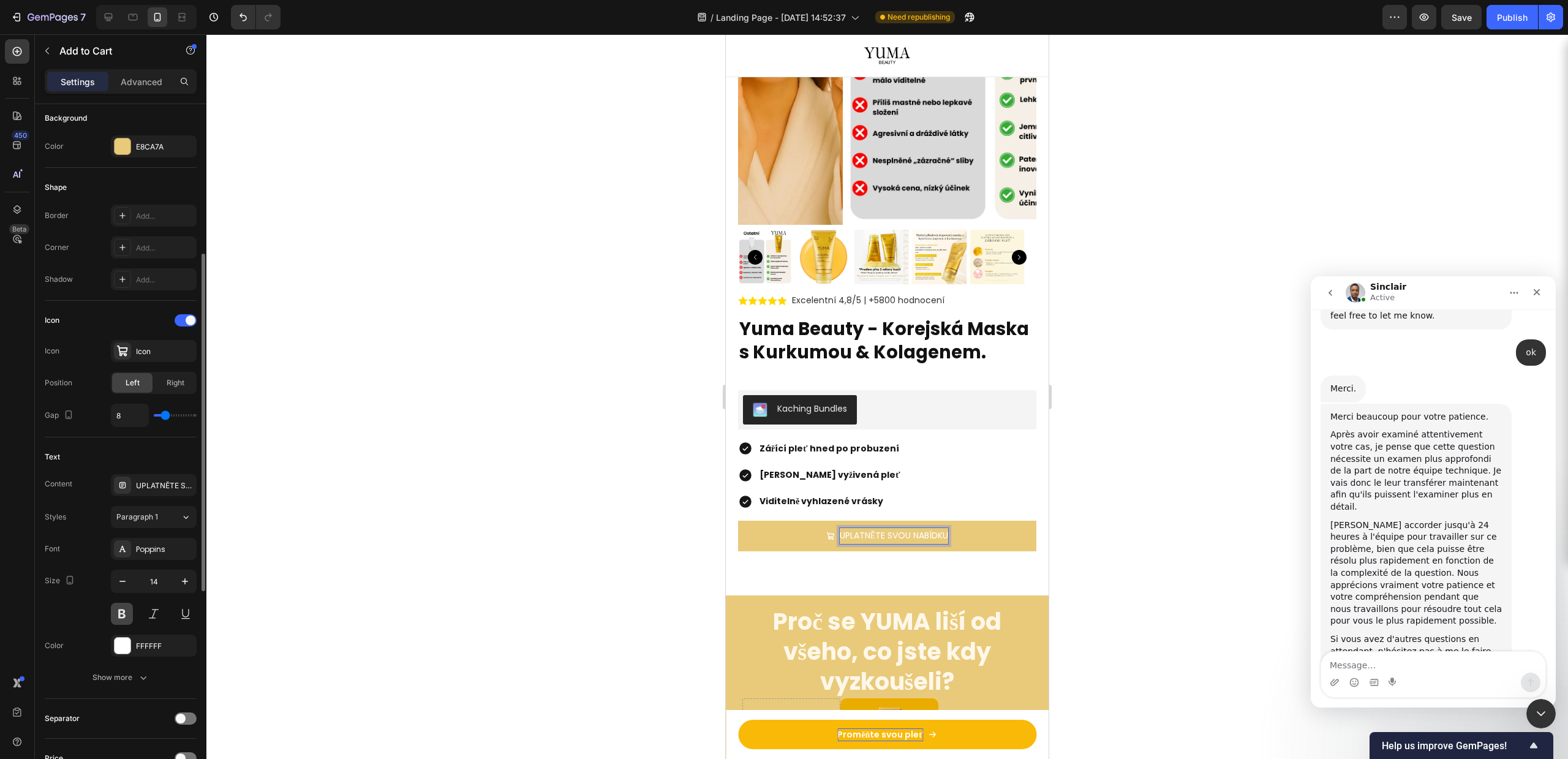
click at [129, 610] on button at bounding box center [122, 613] width 22 height 22
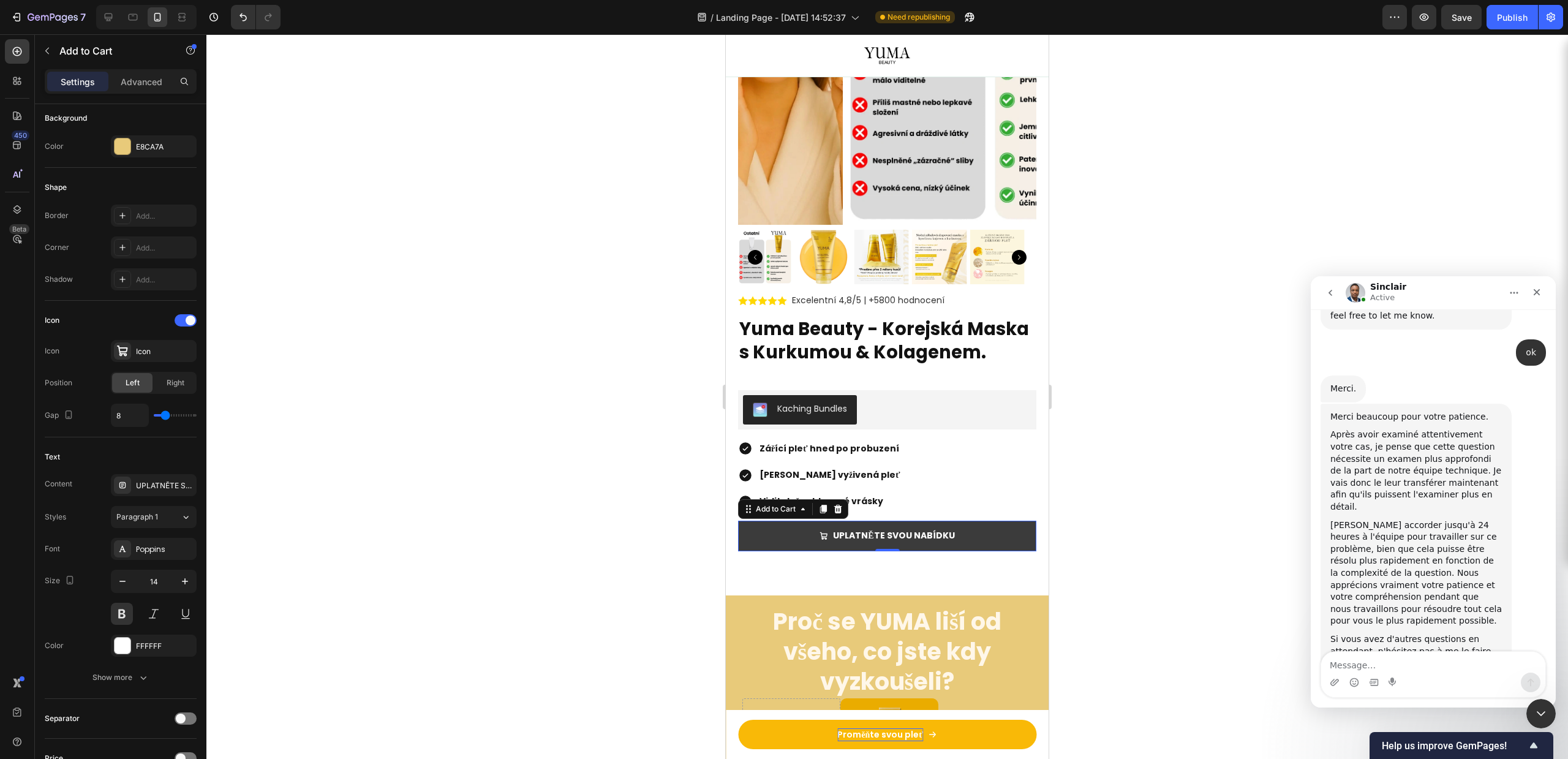
click at [765, 535] on button "UPLATNĚTE SVOU NABÍDKU" at bounding box center [887, 535] width 298 height 30
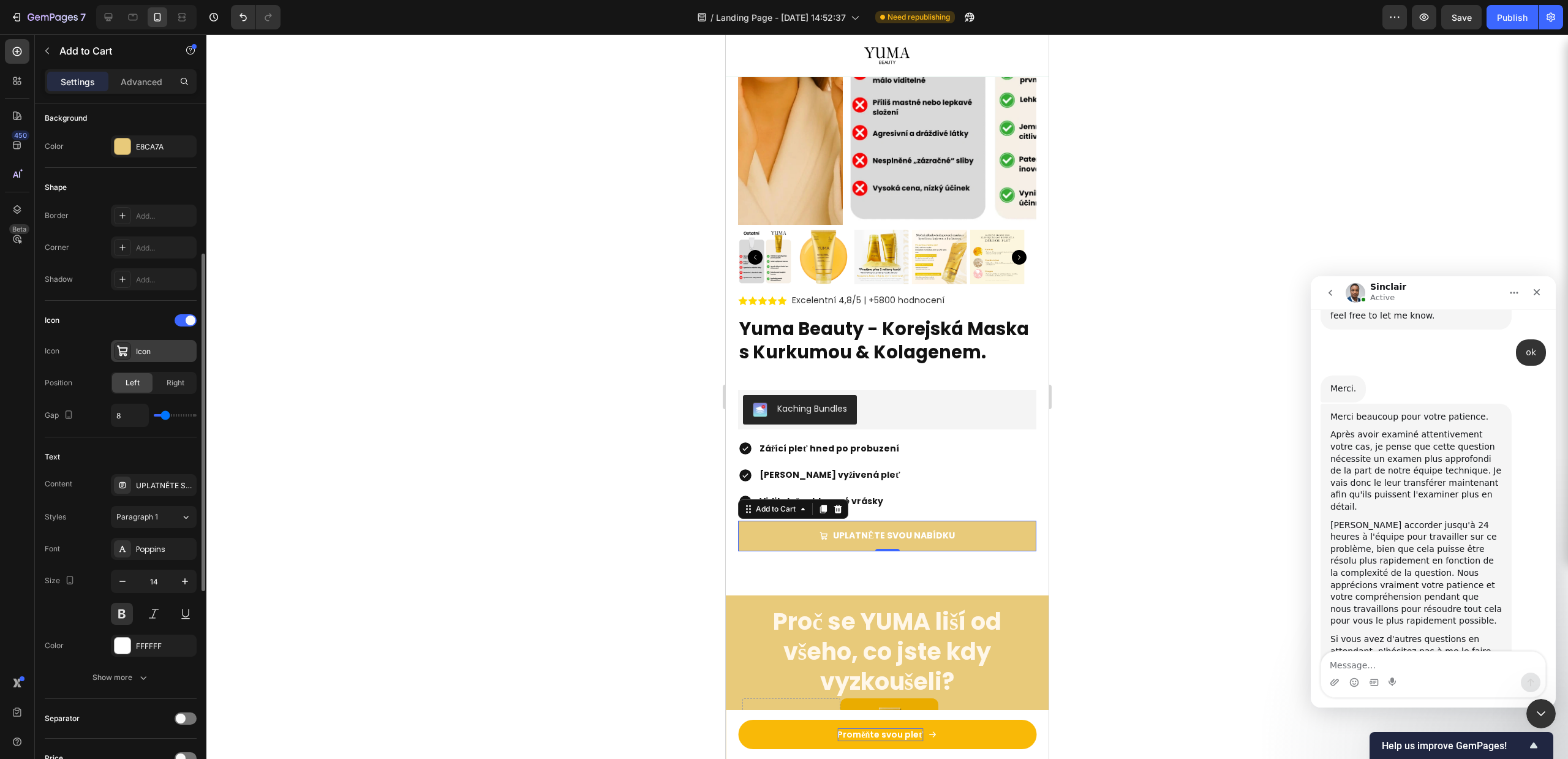
click at [140, 351] on div "Icon" at bounding box center [164, 351] width 58 height 11
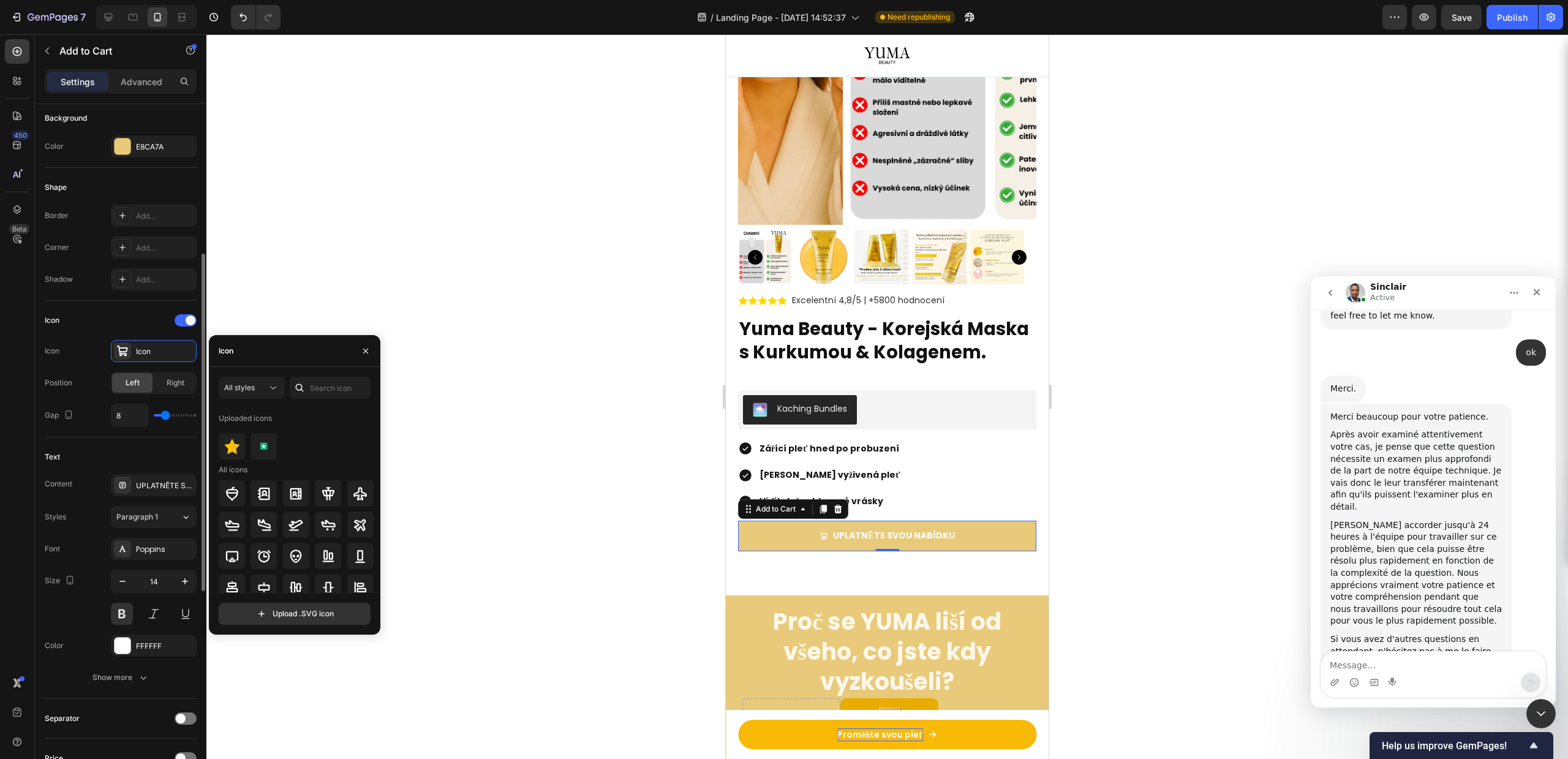
click at [93, 340] on div "Icon Icon" at bounding box center [120, 351] width 152 height 22
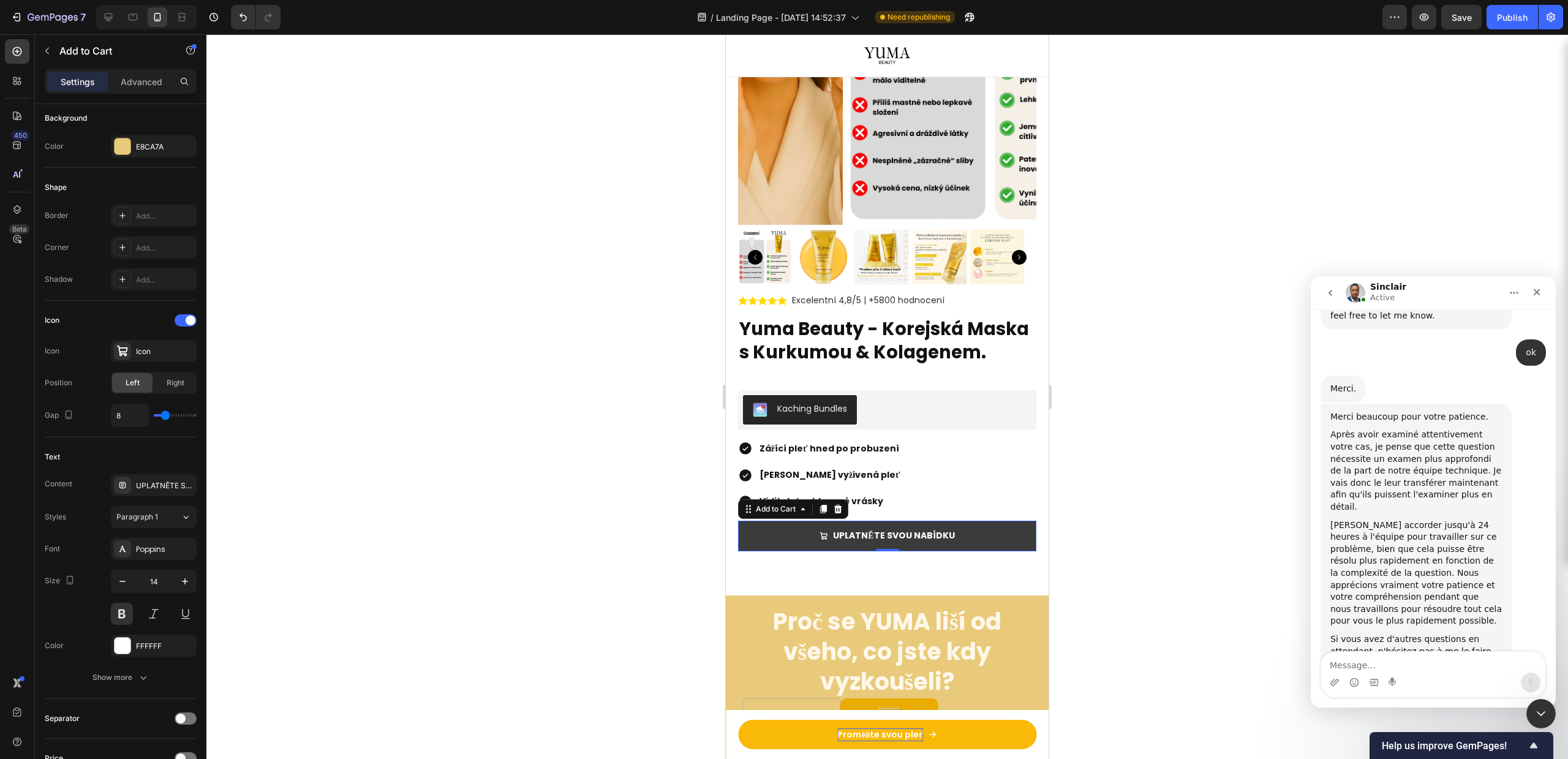
click at [989, 538] on button "UPLATNĚTE SVOU NABÍDKU" at bounding box center [887, 535] width 298 height 30
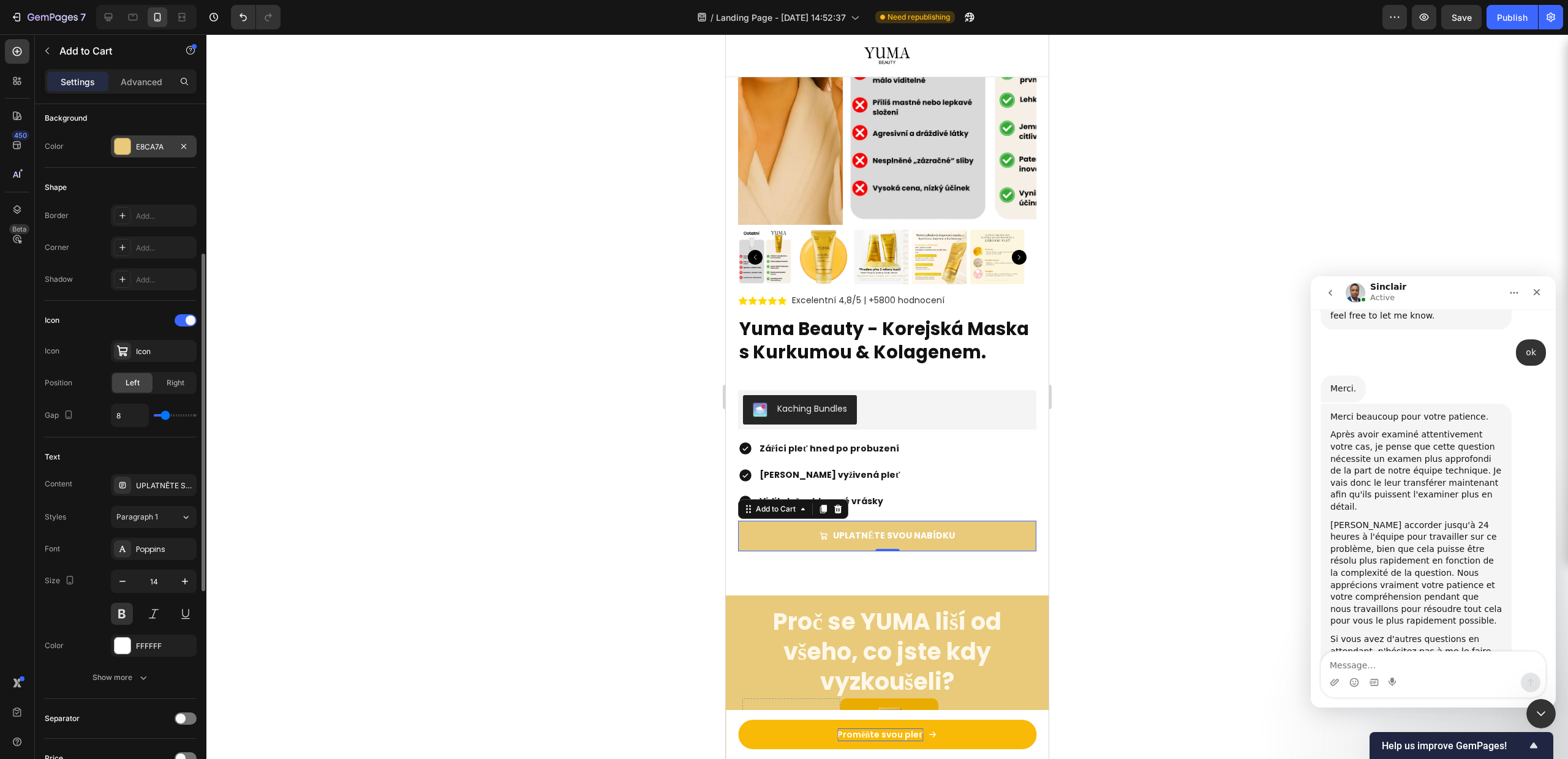
click at [127, 149] on div at bounding box center [123, 146] width 16 height 16
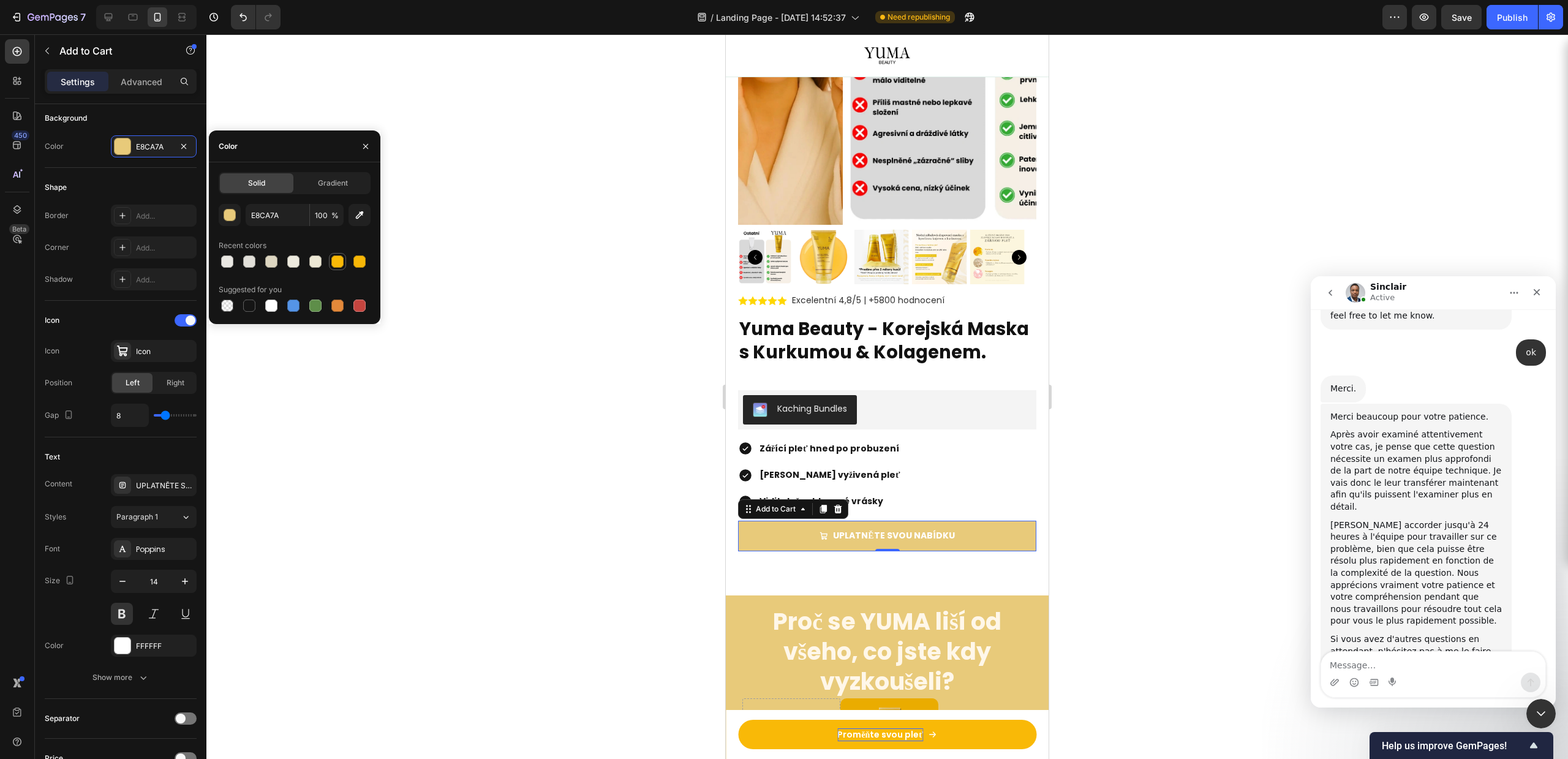
click at [340, 261] on div at bounding box center [337, 261] width 12 height 12
type input "F9B907"
click at [481, 519] on div at bounding box center [887, 396] width 1362 height 724
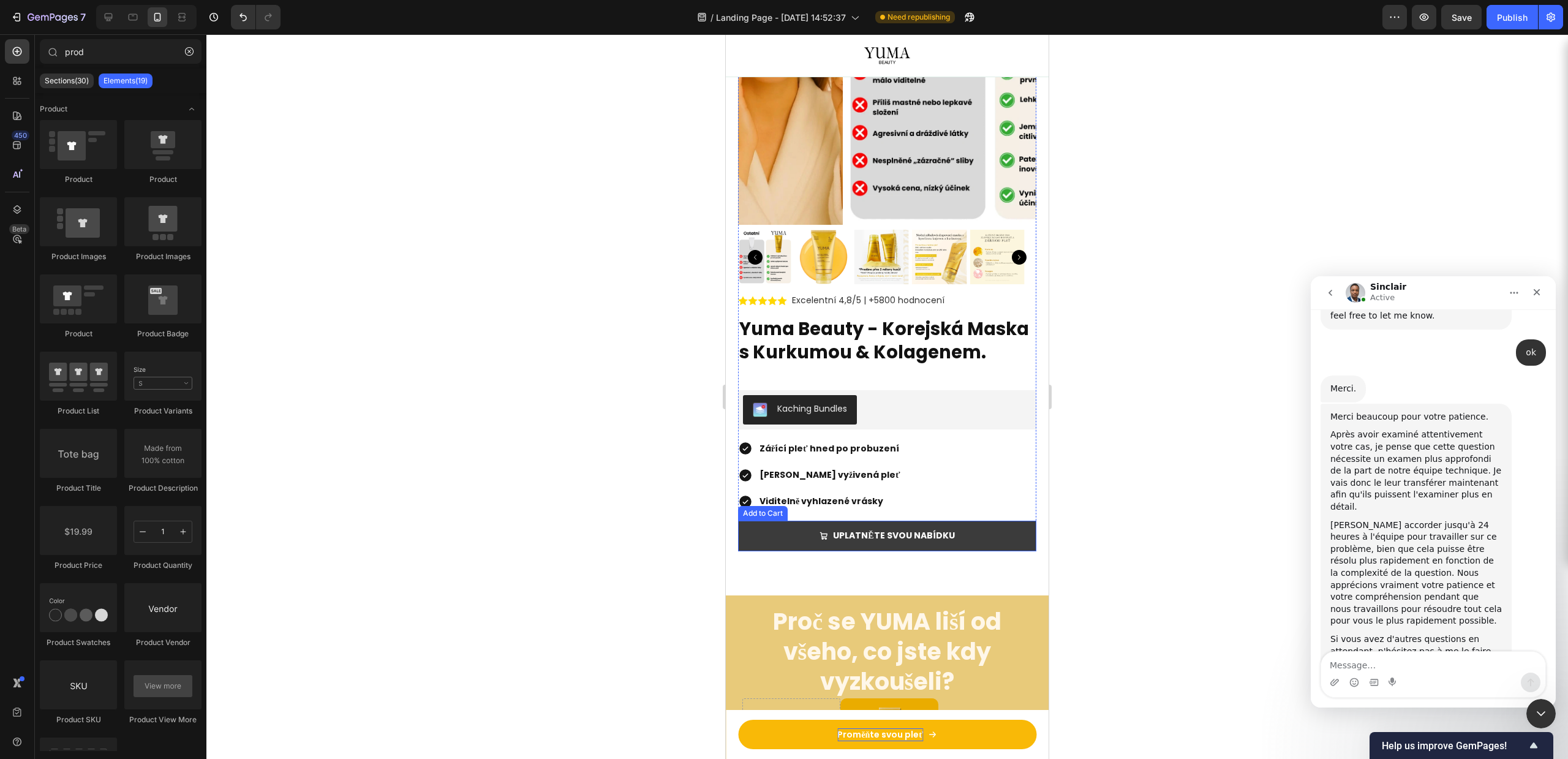
click at [738, 540] on button "UPLATNĚTE SVOU NABÍDKU" at bounding box center [887, 535] width 298 height 30
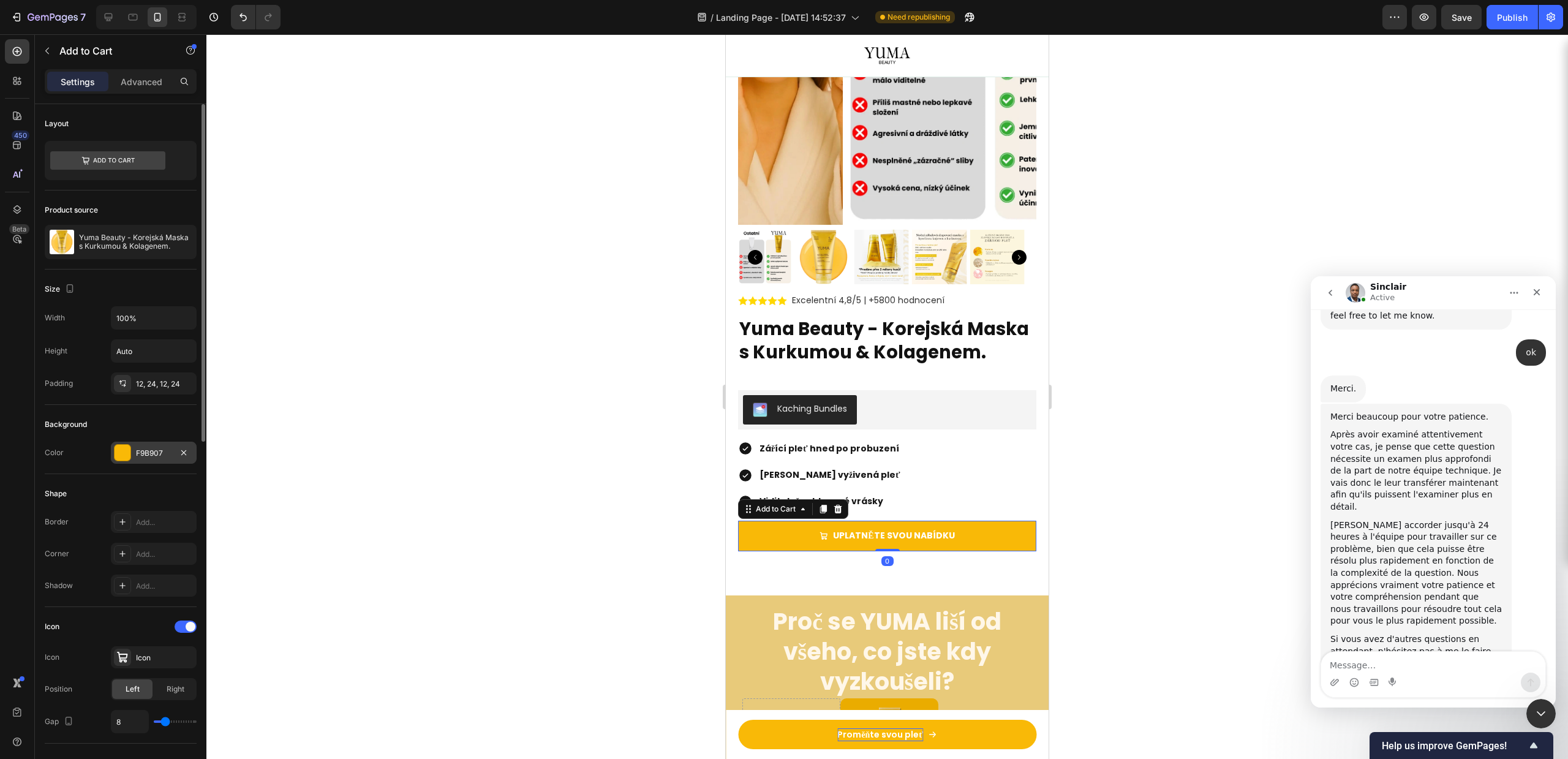
click at [116, 463] on div "F9B907" at bounding box center [154, 452] width 86 height 22
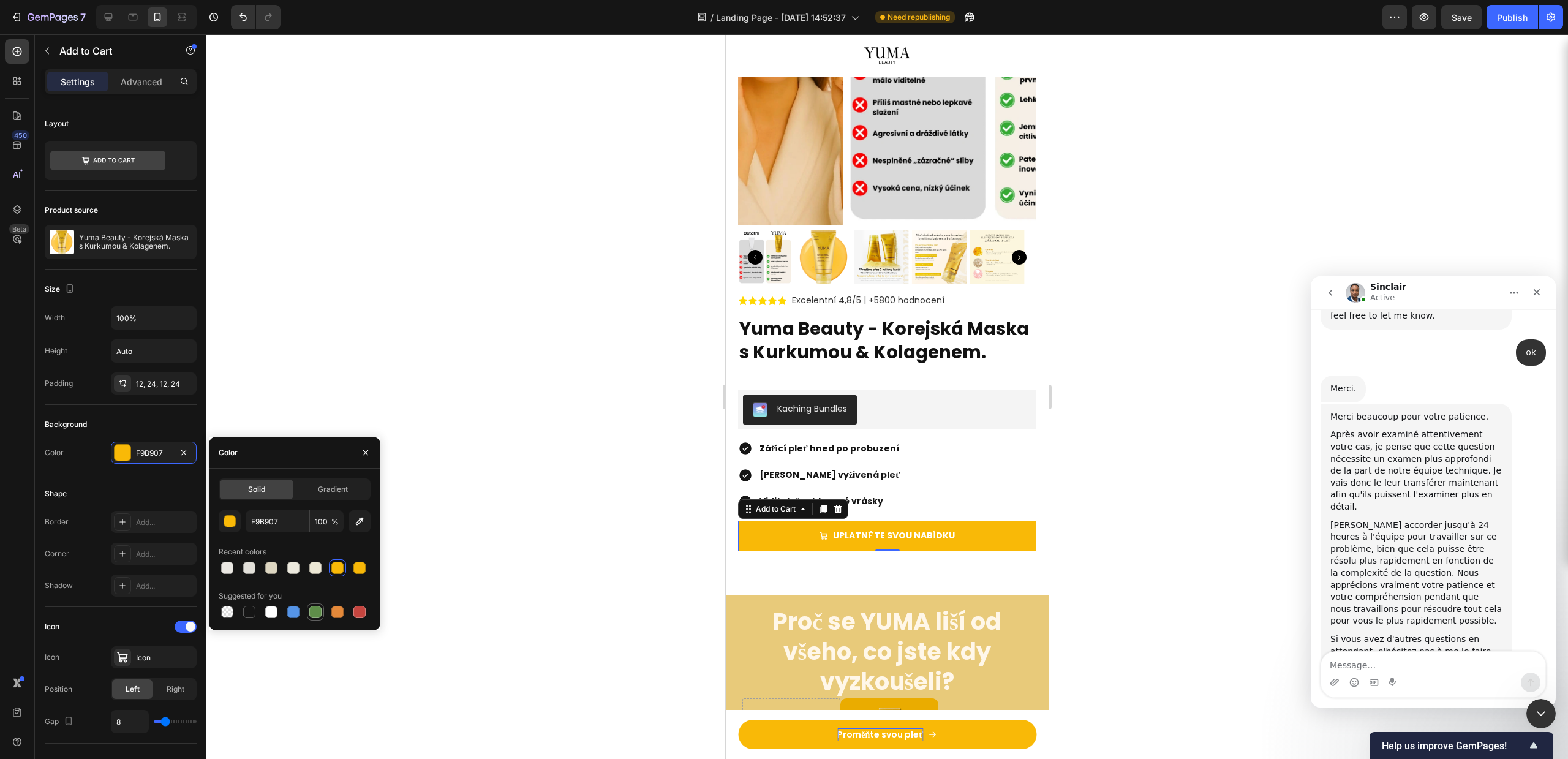
click at [312, 611] on div at bounding box center [315, 611] width 12 height 12
type input "5E8E49"
click at [228, 519] on div "button" at bounding box center [230, 521] width 12 height 12
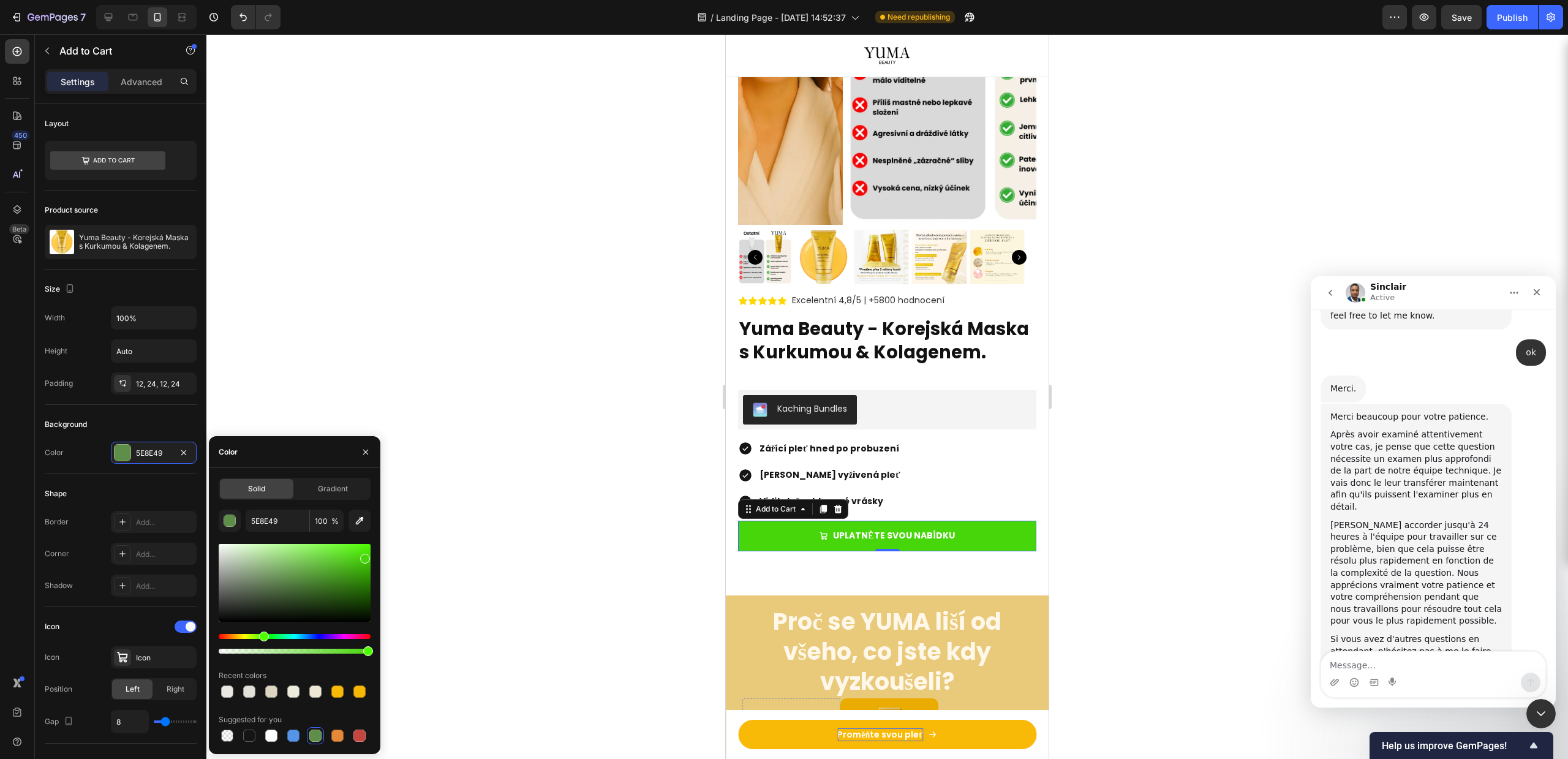
drag, startPoint x: 352, startPoint y: 553, endPoint x: 361, endPoint y: 554, distance: 9.1
click at [363, 558] on div at bounding box center [294, 583] width 152 height 78
click at [1189, 548] on div at bounding box center [887, 396] width 1362 height 724
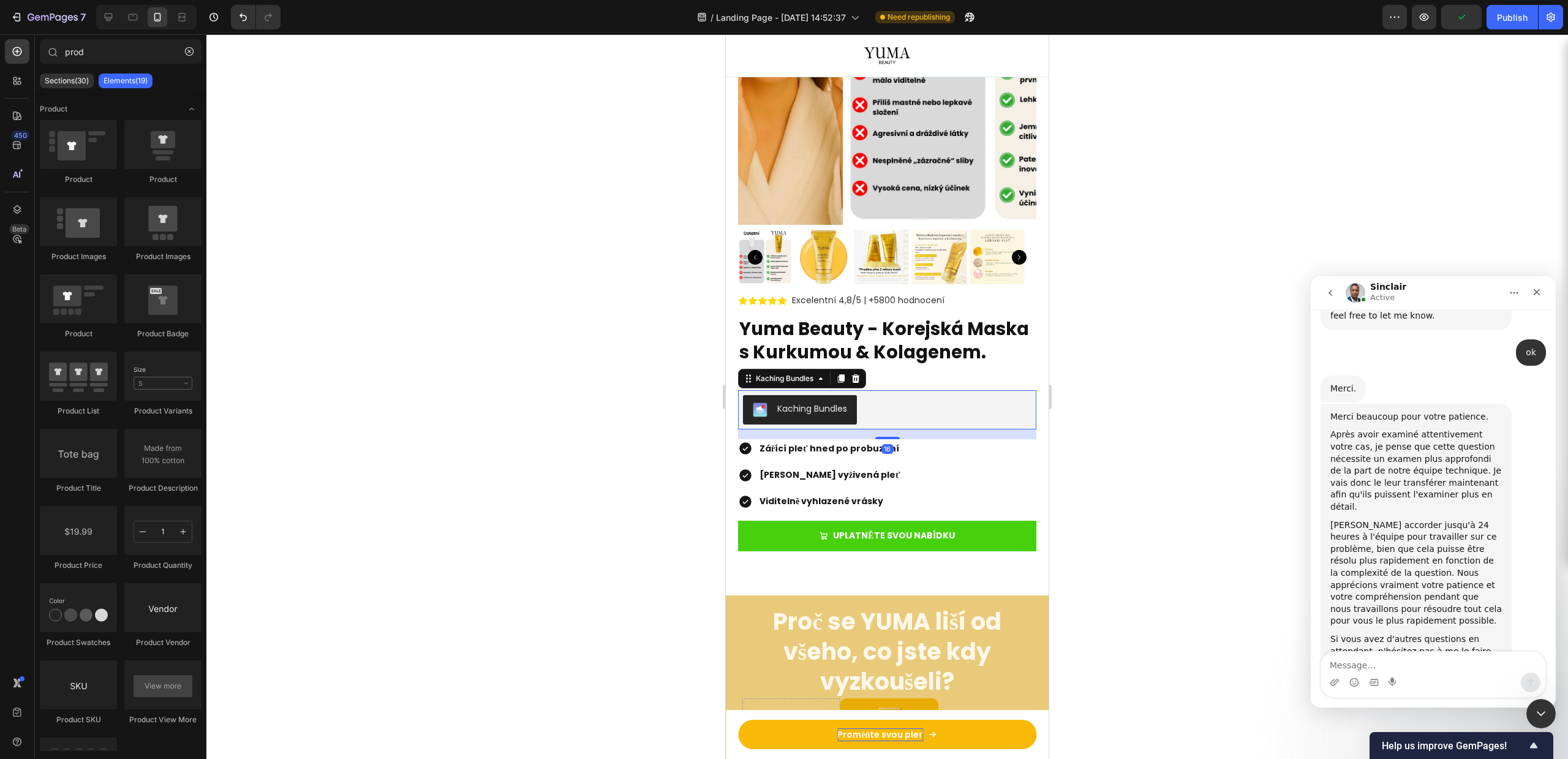
click at [886, 416] on div "Kaching Bundles" at bounding box center [887, 410] width 288 height 29
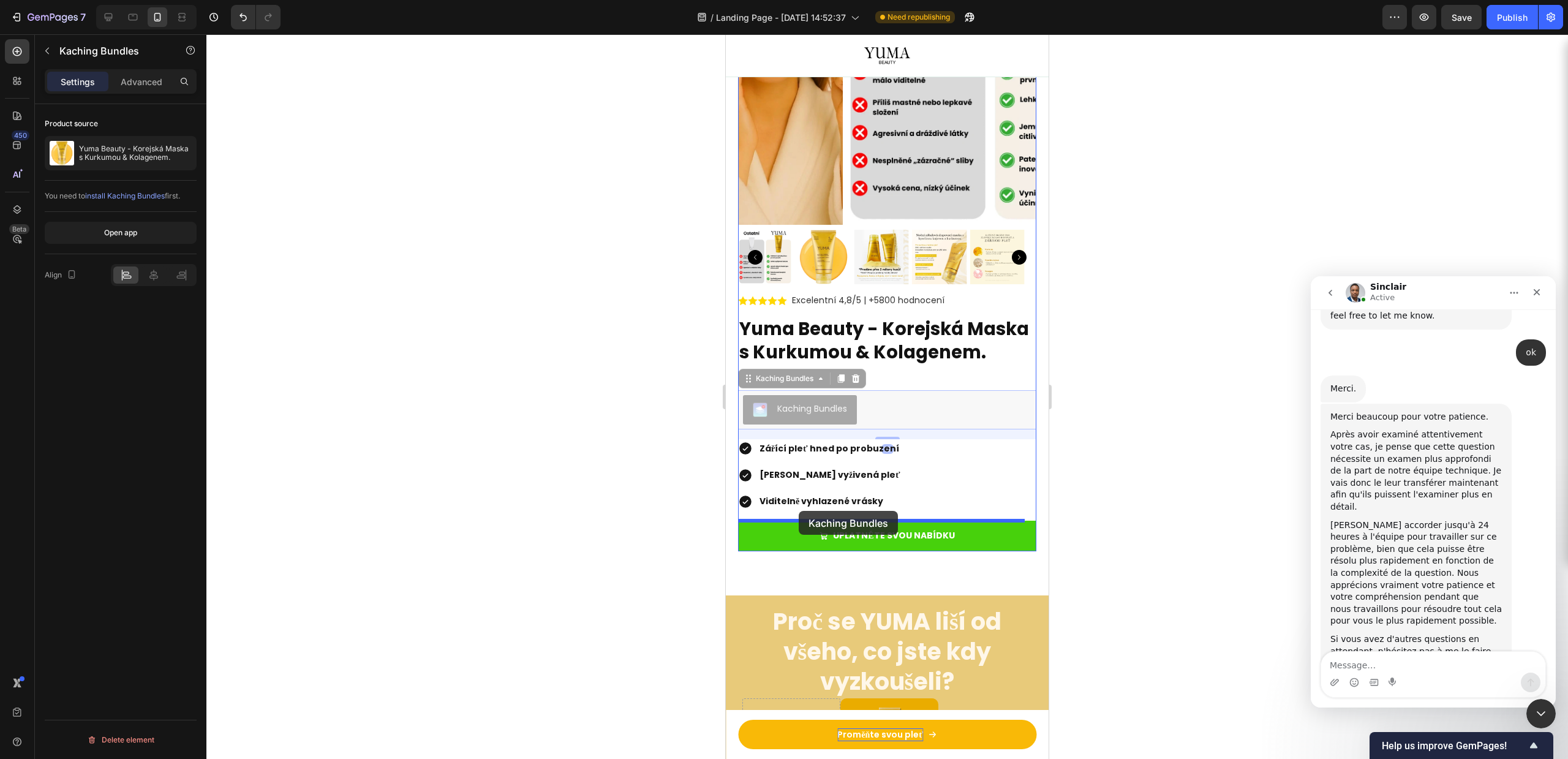
drag, startPoint x: 861, startPoint y: 406, endPoint x: 800, endPoint y: 511, distance: 121.4
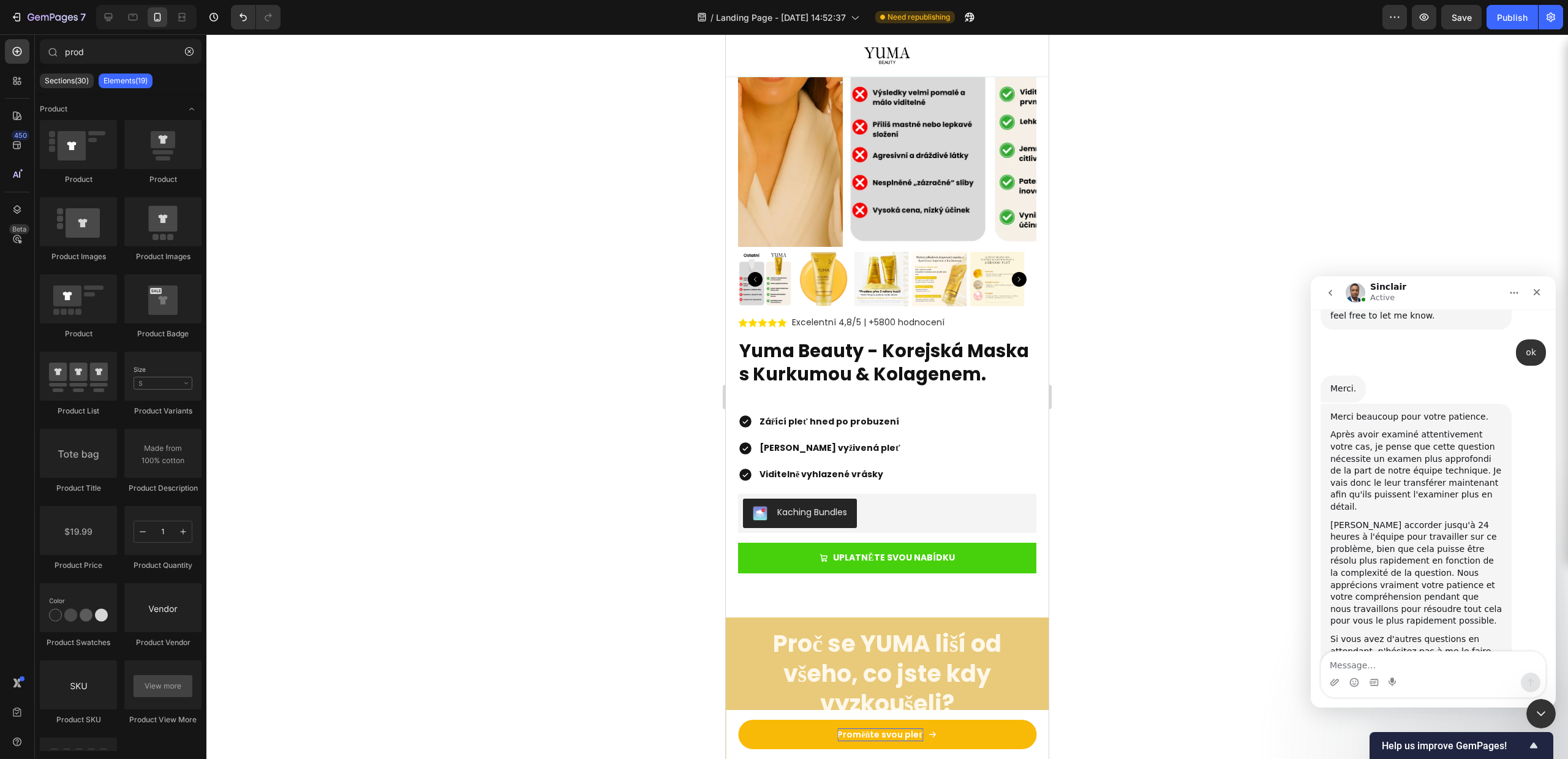
scroll to position [2836, 0]
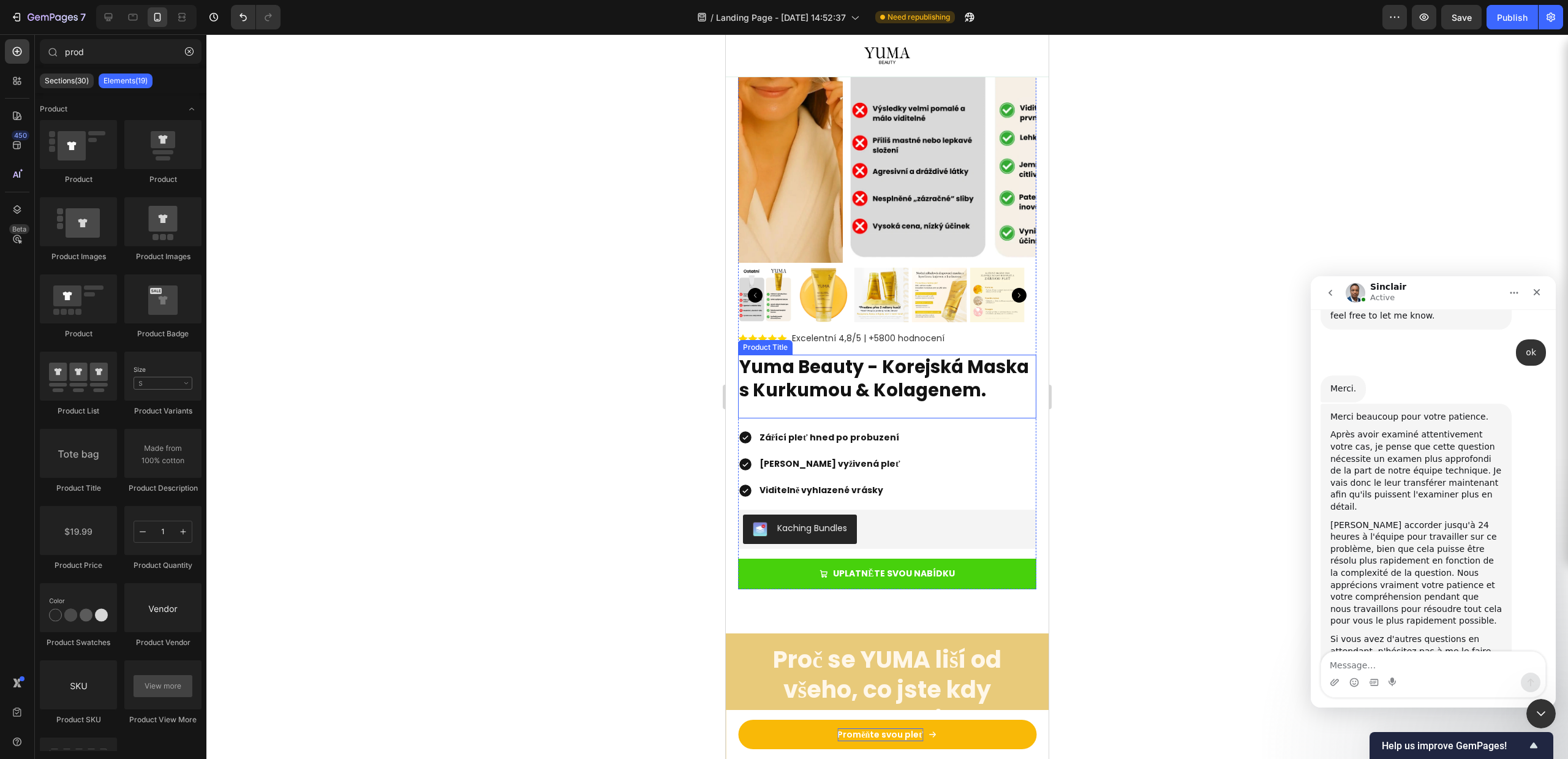
click at [829, 383] on h2 "Yuma Beauty - Korejská Maska s Kurkumou & Kolagenem." at bounding box center [887, 379] width 298 height 49
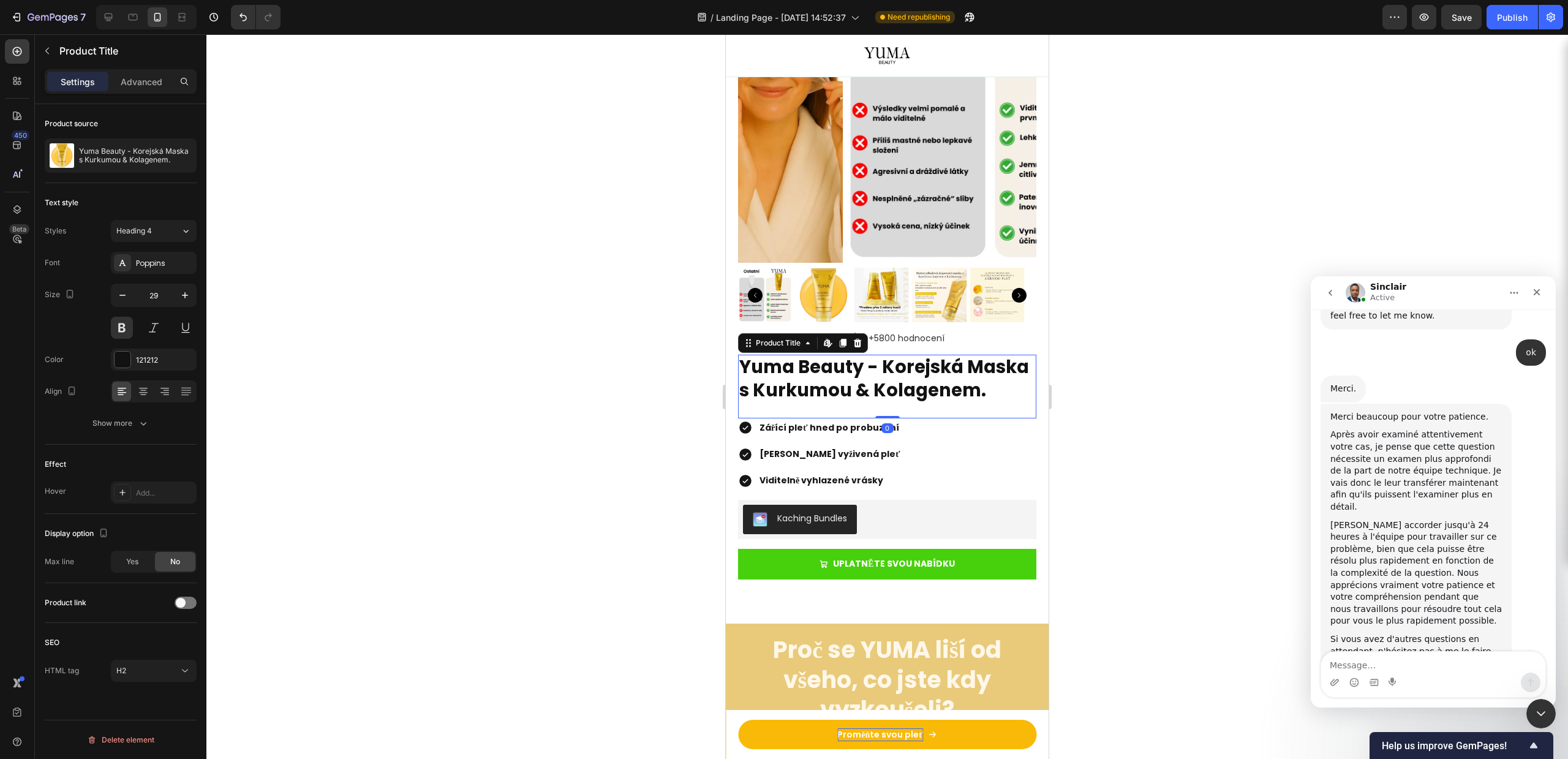
drag, startPoint x: 879, startPoint y: 425, endPoint x: 872, endPoint y: 393, distance: 32.8
click at [872, 397] on div "Yuma Beauty - Korejská Maska s Kurkumou & Kolagenem. Product Title Edit content…" at bounding box center [887, 386] width 298 height 63
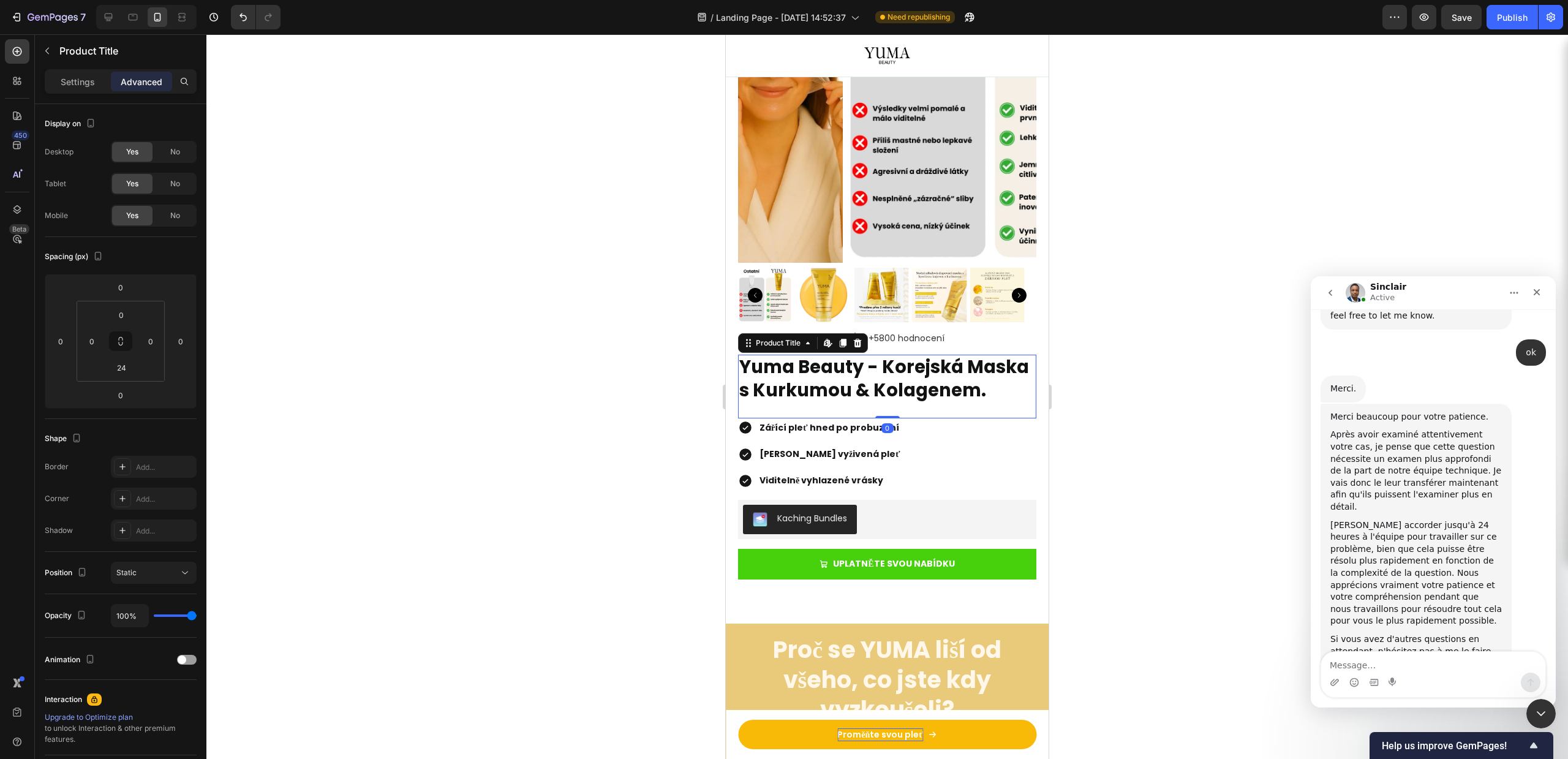
click at [874, 391] on h2 "Yuma Beauty - Korejská Maska s Kurkumou & Kolagenem." at bounding box center [887, 379] width 298 height 49
click at [825, 400] on h2 "Yuma Beauty - Korejská Maska s Kurkumou & Kolagenem." at bounding box center [887, 379] width 298 height 49
click at [817, 402] on h2 "Yuma Beauty - Korejská Maska s Kurkumou & Kolagenem." at bounding box center [887, 379] width 298 height 49
click at [815, 403] on div "Yuma Beauty - Korejská Maska s Kurkumou & Kolagenem. Product Title Edit content…" at bounding box center [887, 386] width 298 height 63
click at [129, 368] on input "24" at bounding box center [121, 367] width 24 height 19
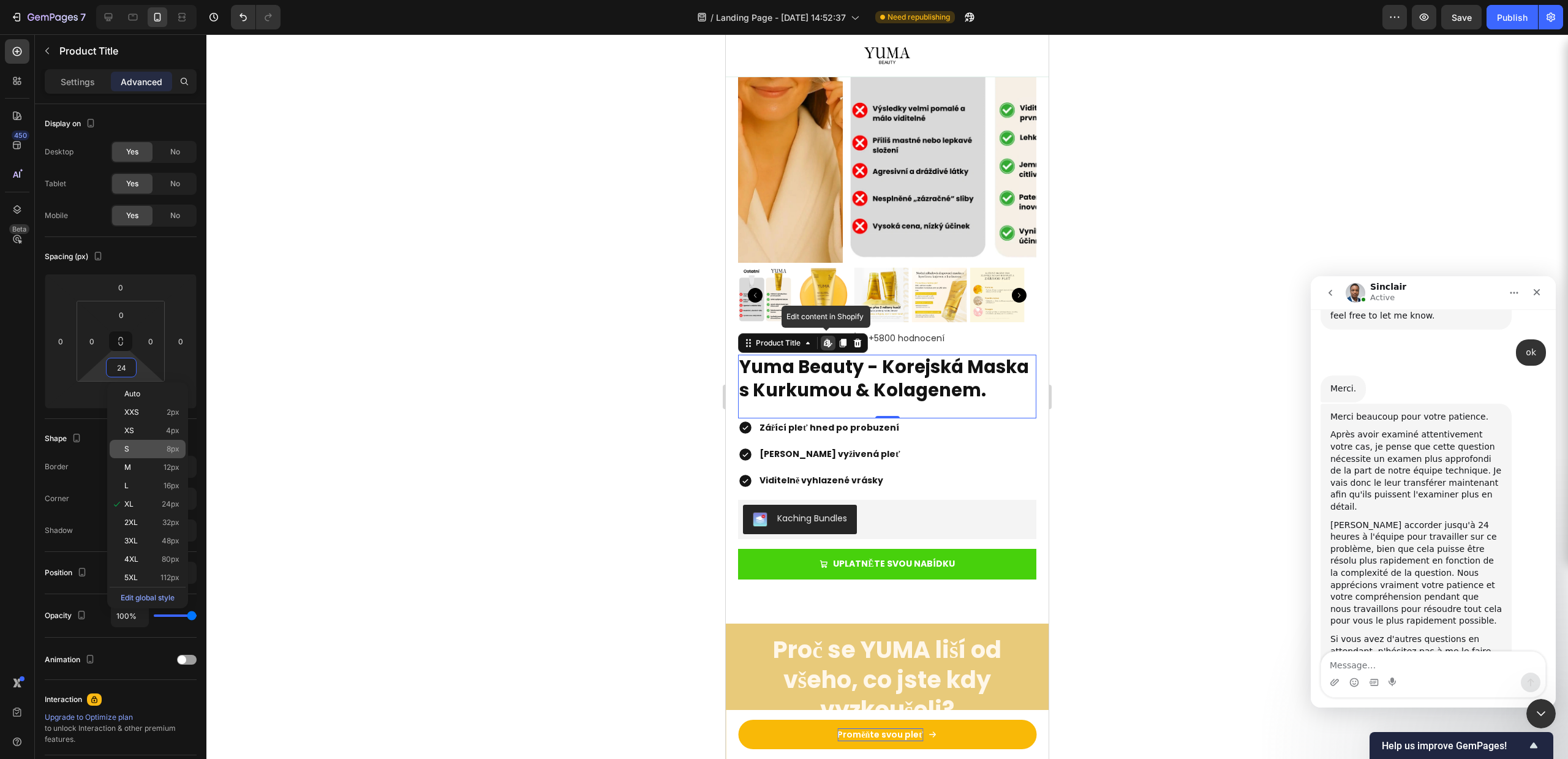
click at [148, 445] on p "S 8px" at bounding box center [152, 449] width 55 height 9
type input "8"
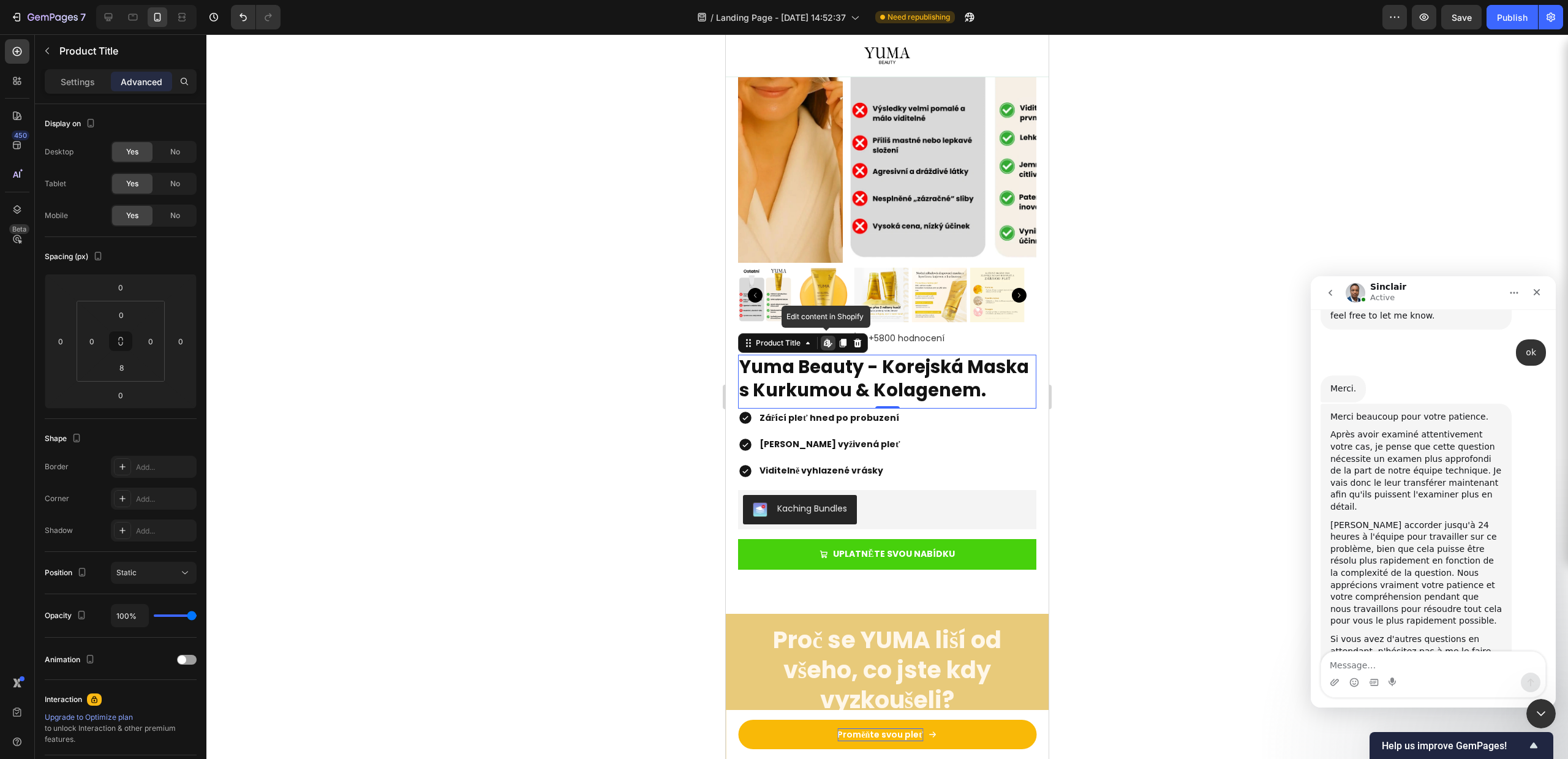
click at [1329, 459] on div "Merci beaucoup pour votre patience. Après avoir examiné attentivement votre cas…" at bounding box center [1416, 540] width 191 height 273
click at [1149, 420] on div at bounding box center [887, 396] width 1362 height 724
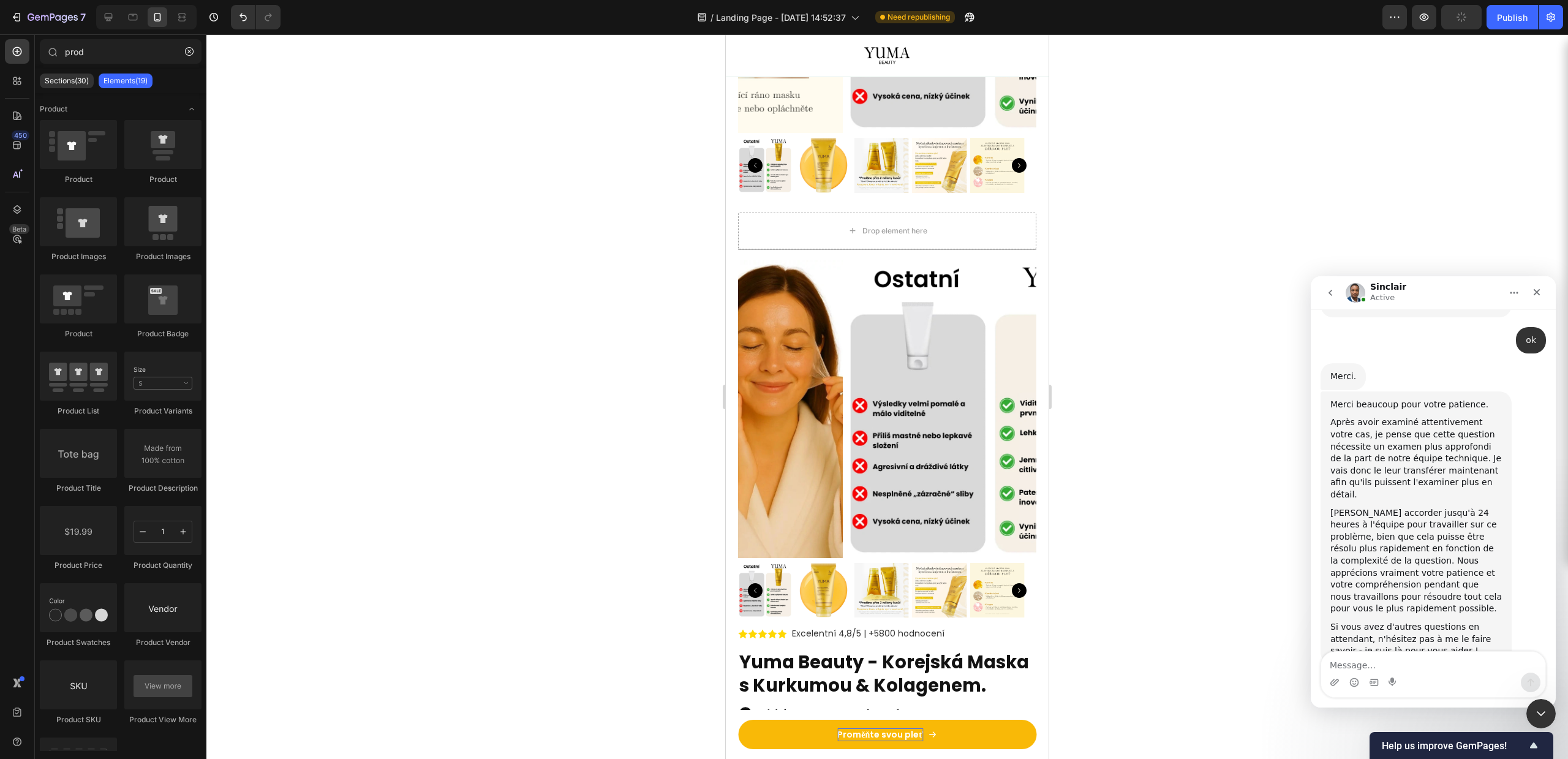
scroll to position [2229, 0]
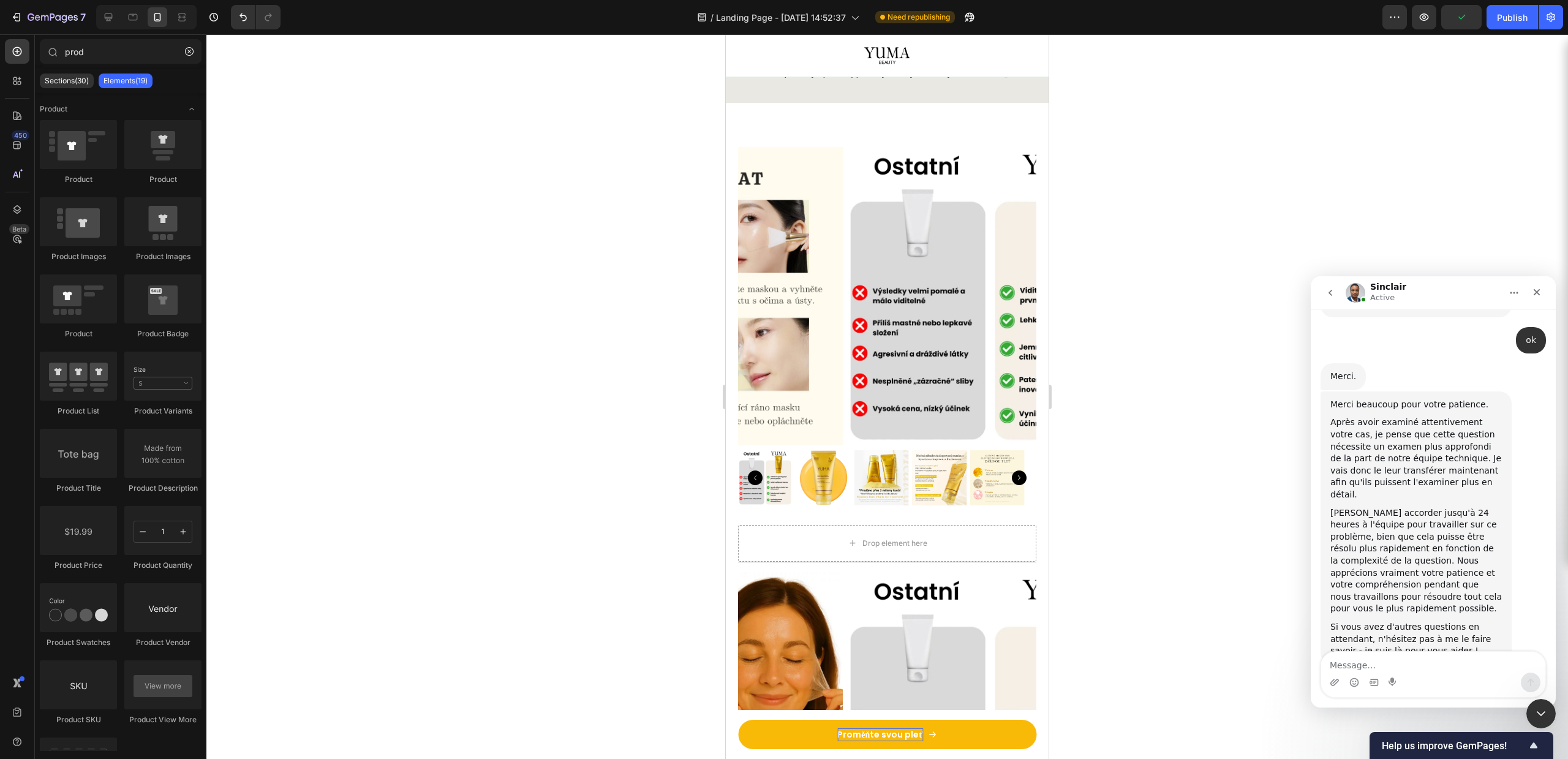
click at [930, 291] on img at bounding box center [991, 295] width 298 height 298
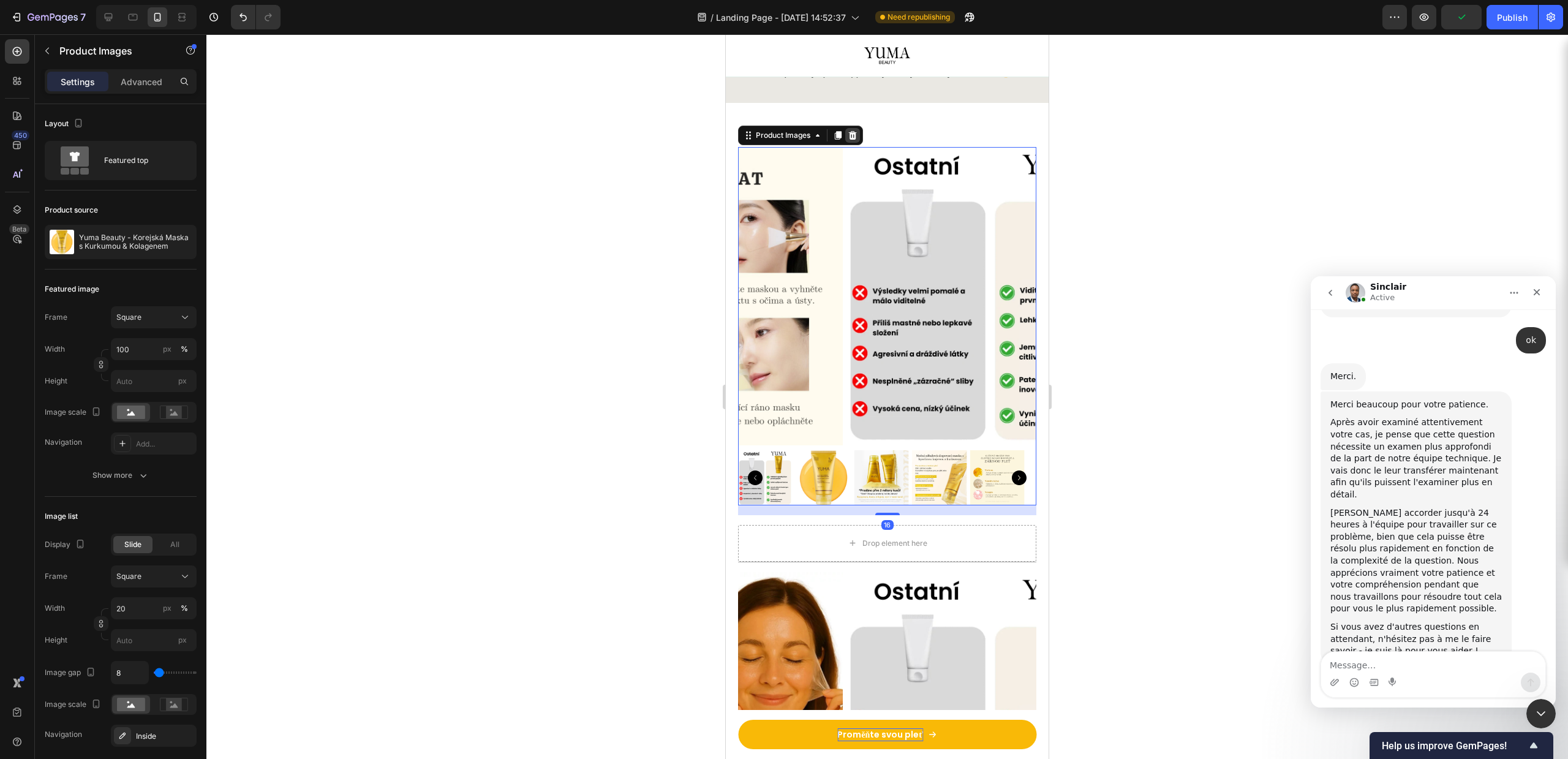
click at [851, 132] on icon at bounding box center [853, 135] width 8 height 9
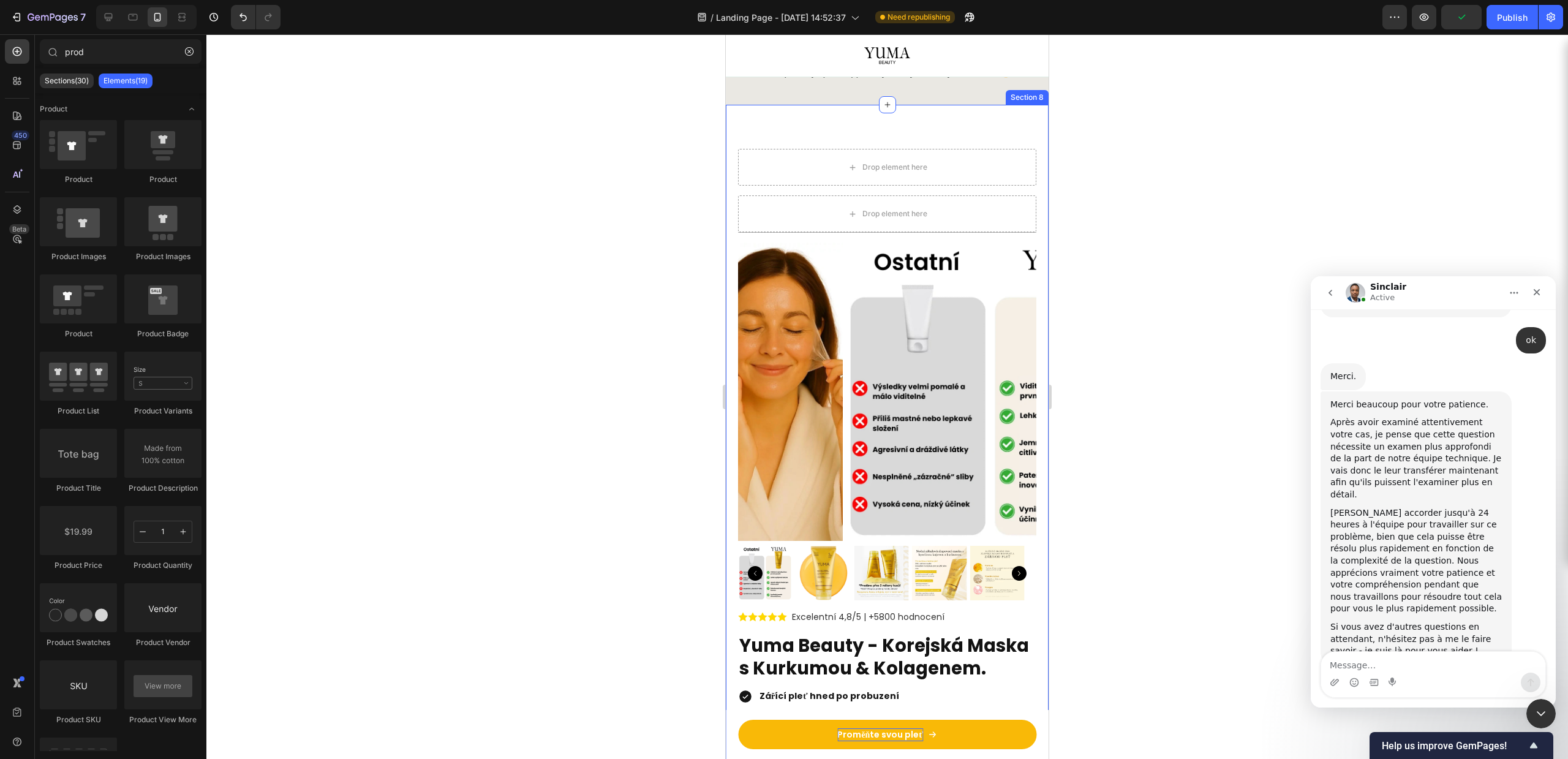
click at [846, 141] on div "Drop element here Drop element here Product Title Line Row Product Images Excel…" at bounding box center [888, 498] width 323 height 787
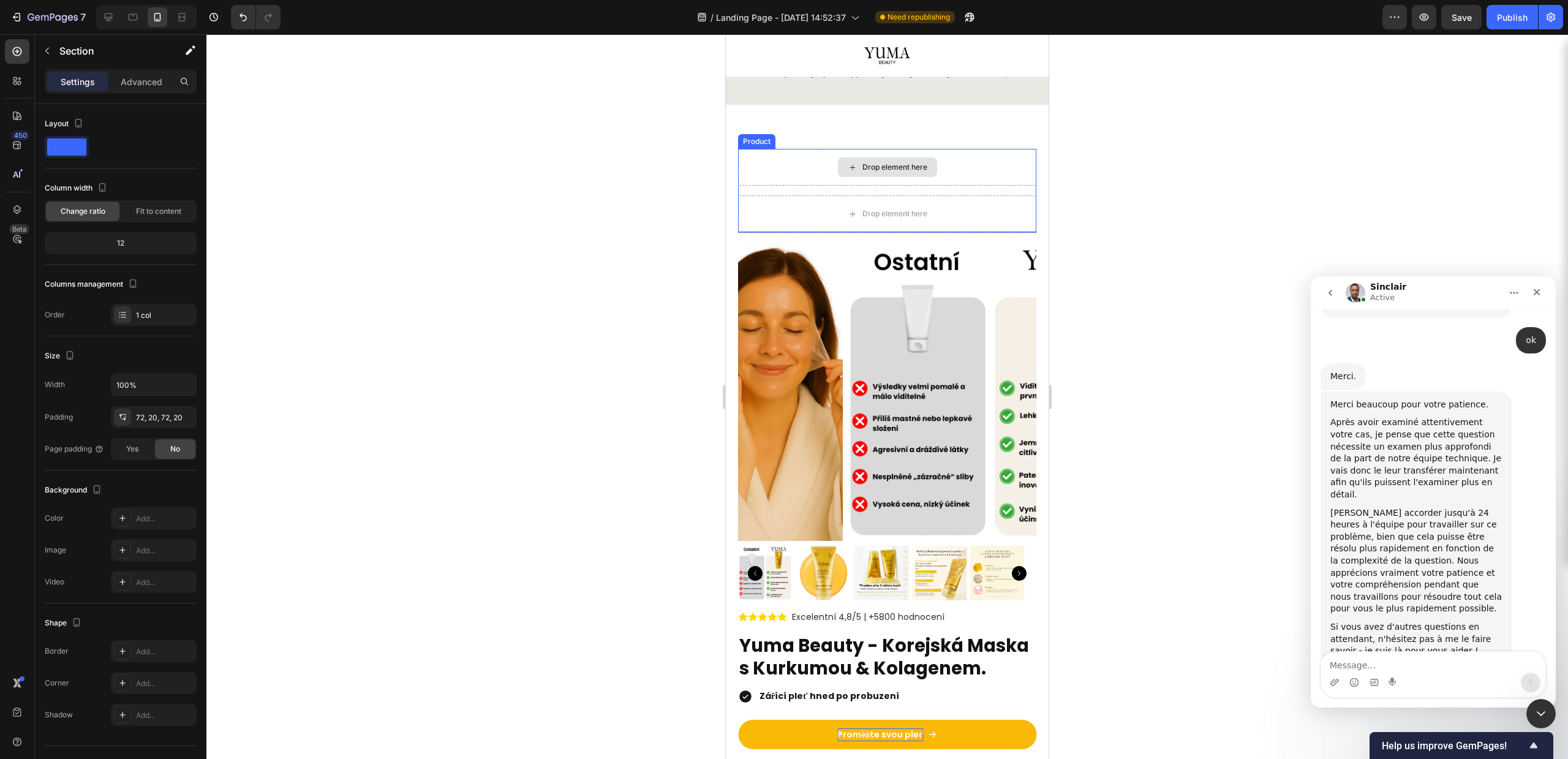
click at [909, 162] on div "Drop element here" at bounding box center [895, 167] width 65 height 10
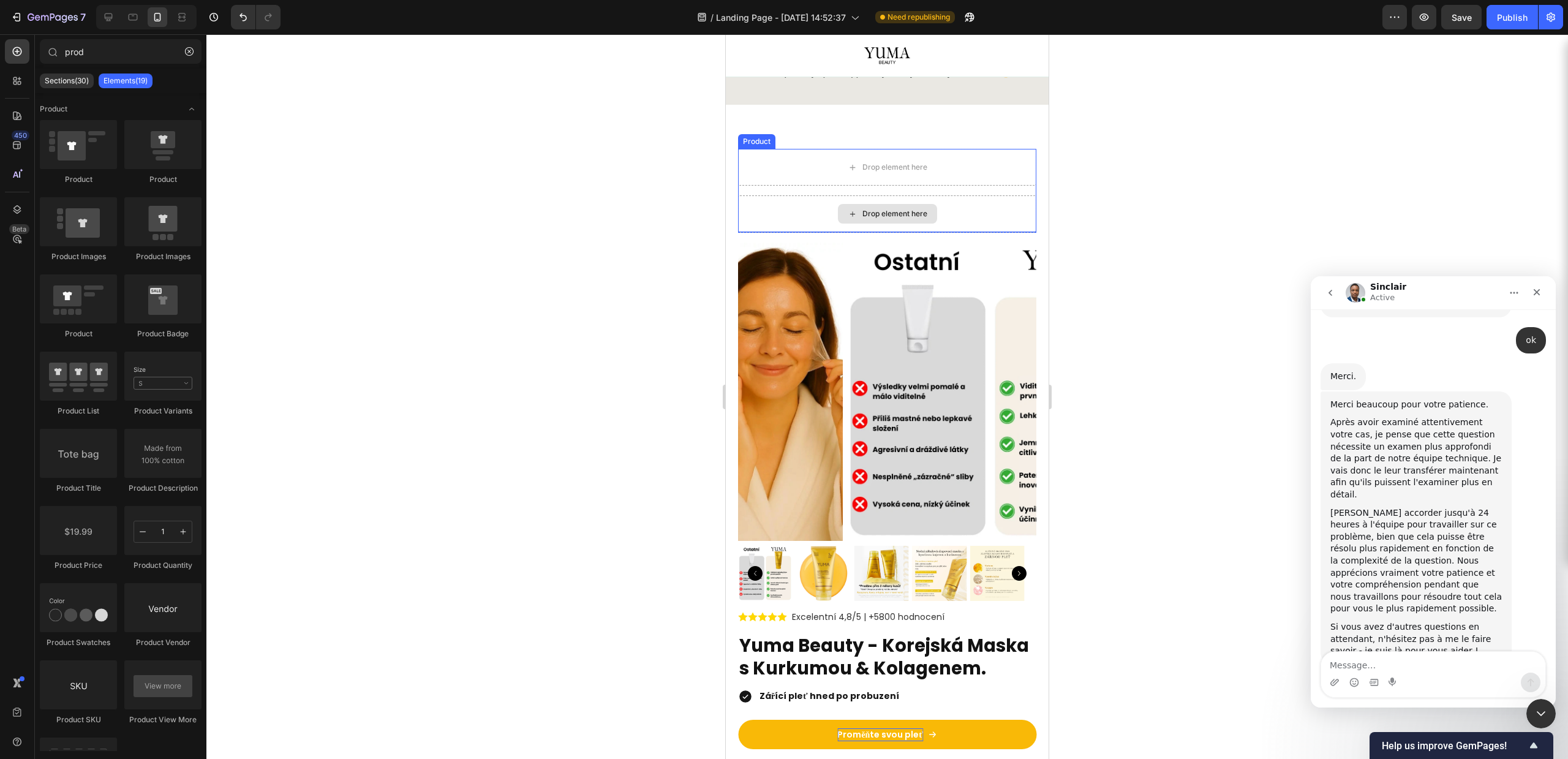
click at [772, 204] on div "Drop element here" at bounding box center [887, 213] width 298 height 37
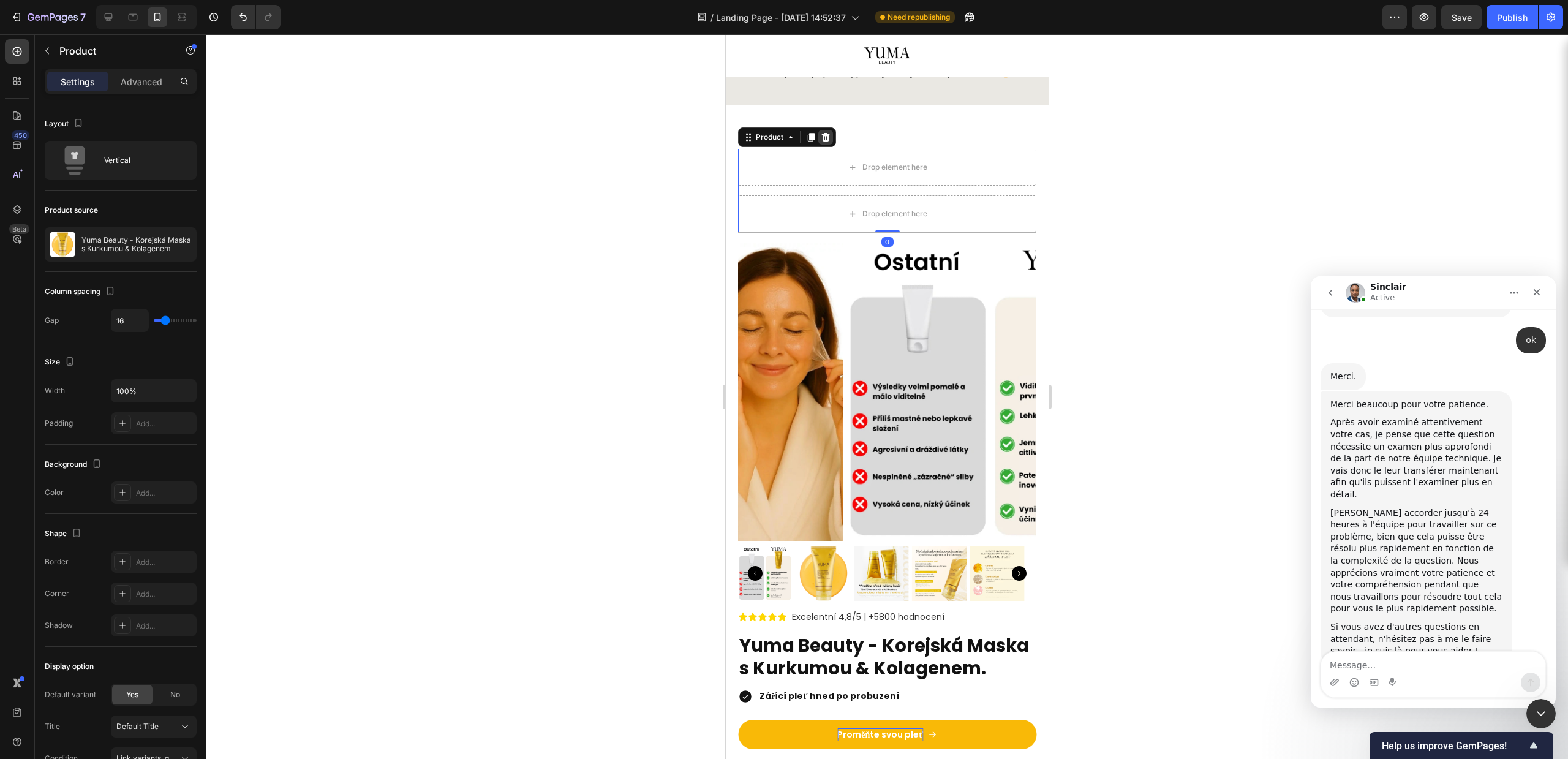
click at [826, 136] on icon at bounding box center [826, 137] width 8 height 9
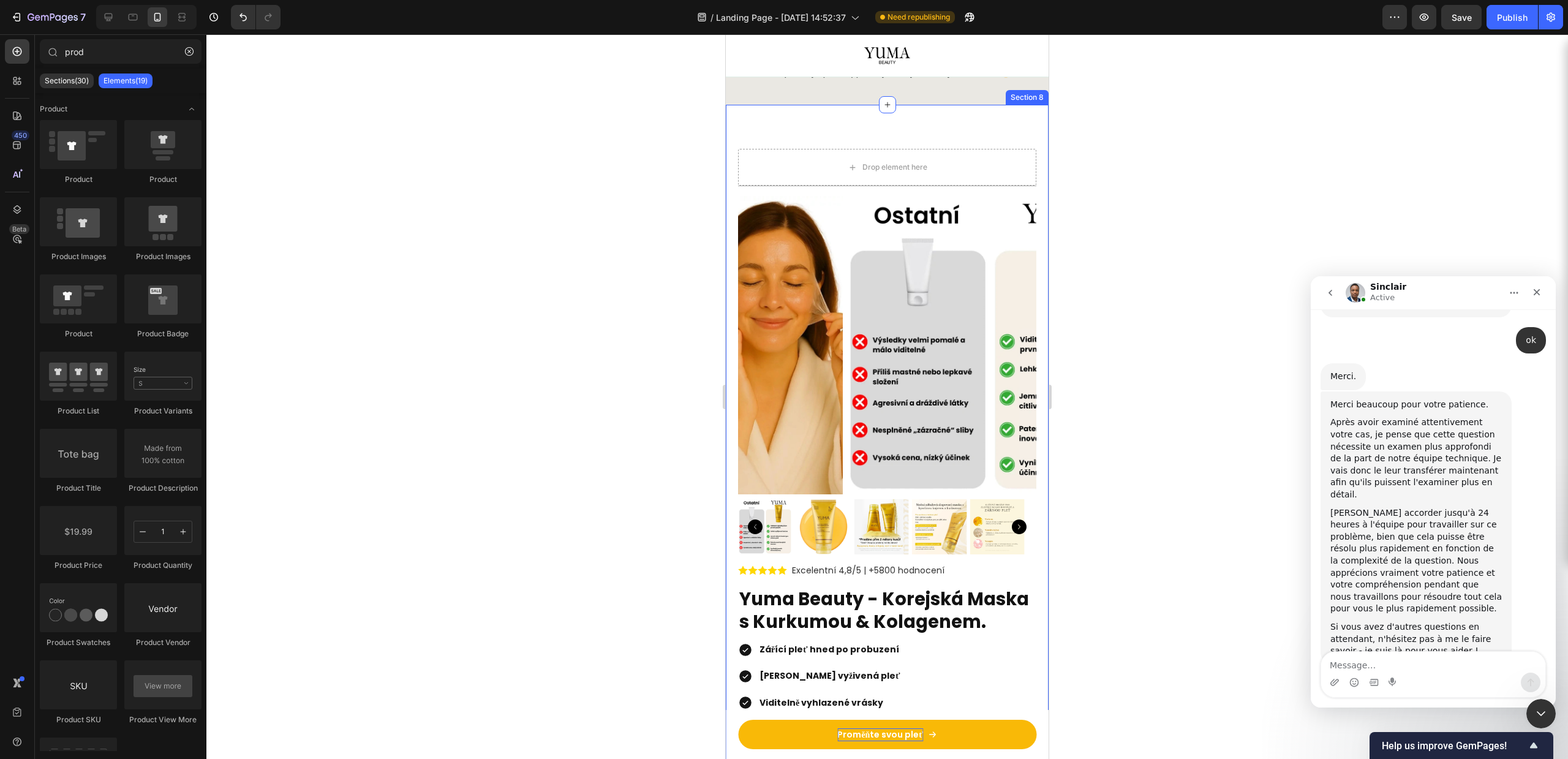
click at [836, 125] on div "Drop element here Title Line Row Product Images Excelentní 4,8/5 | +5800 hodnoc…" at bounding box center [888, 475] width 323 height 740
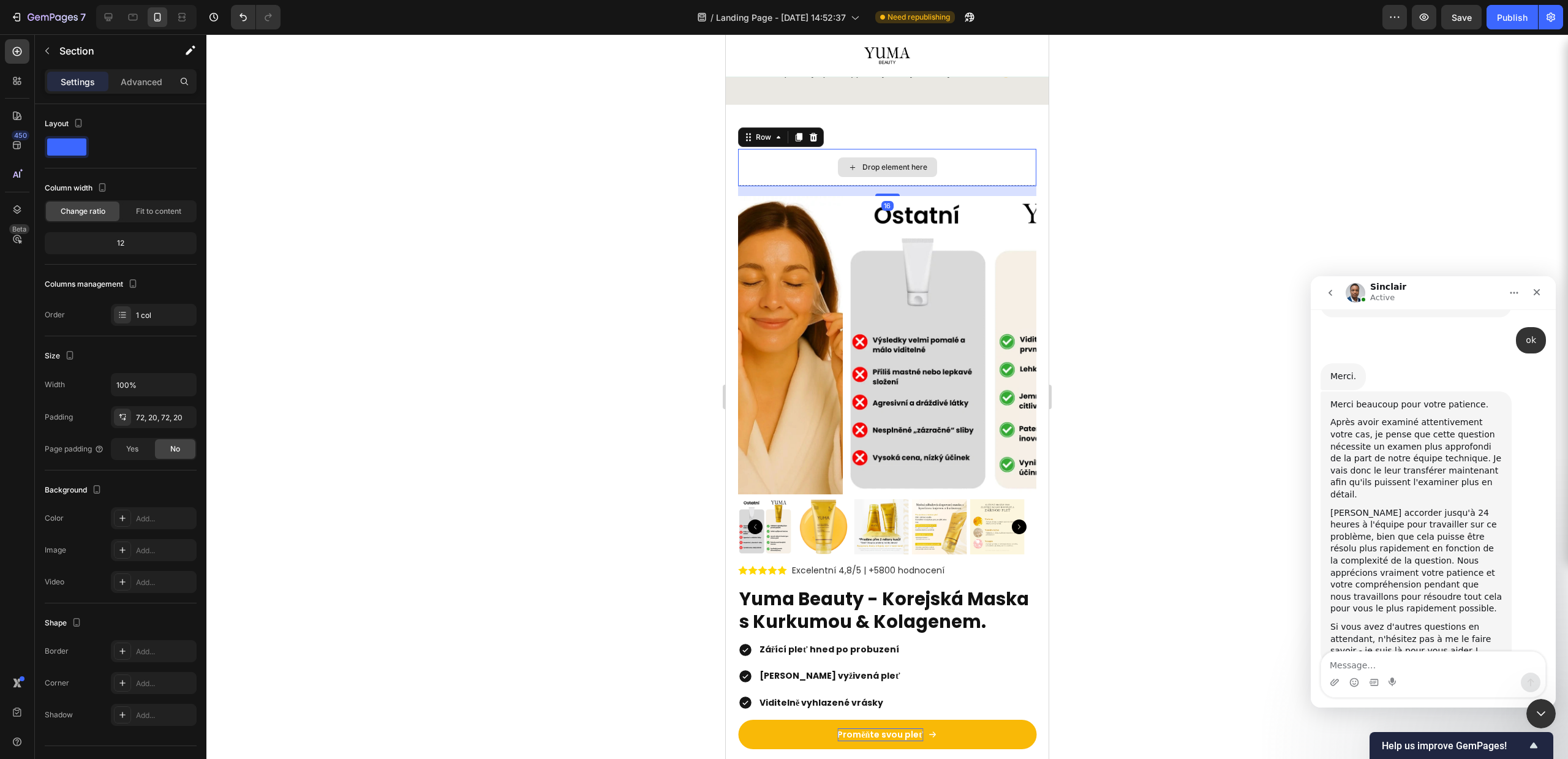
click at [806, 169] on div "Drop element here" at bounding box center [887, 166] width 298 height 37
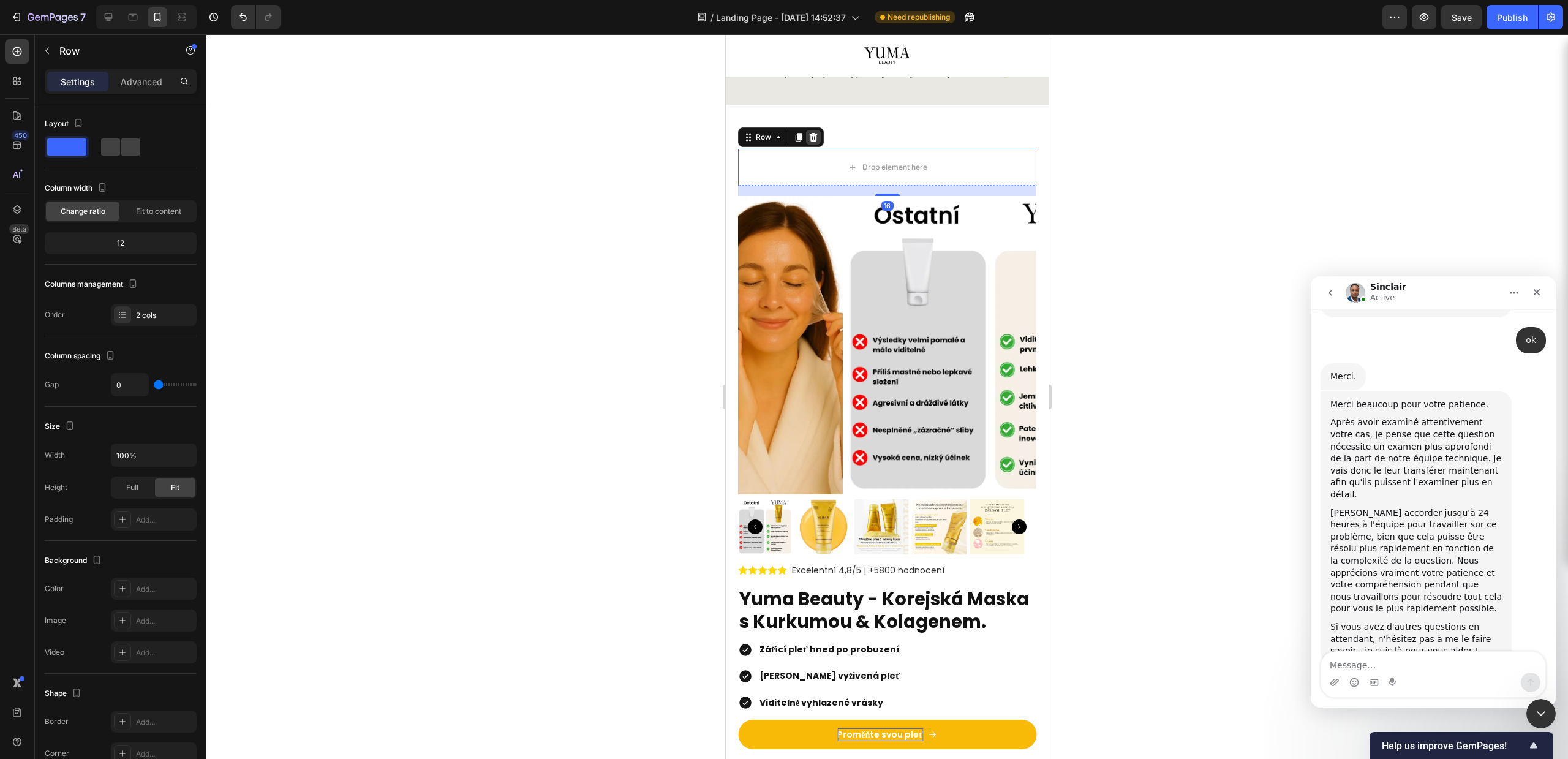
click at [814, 133] on icon at bounding box center [814, 137] width 8 height 9
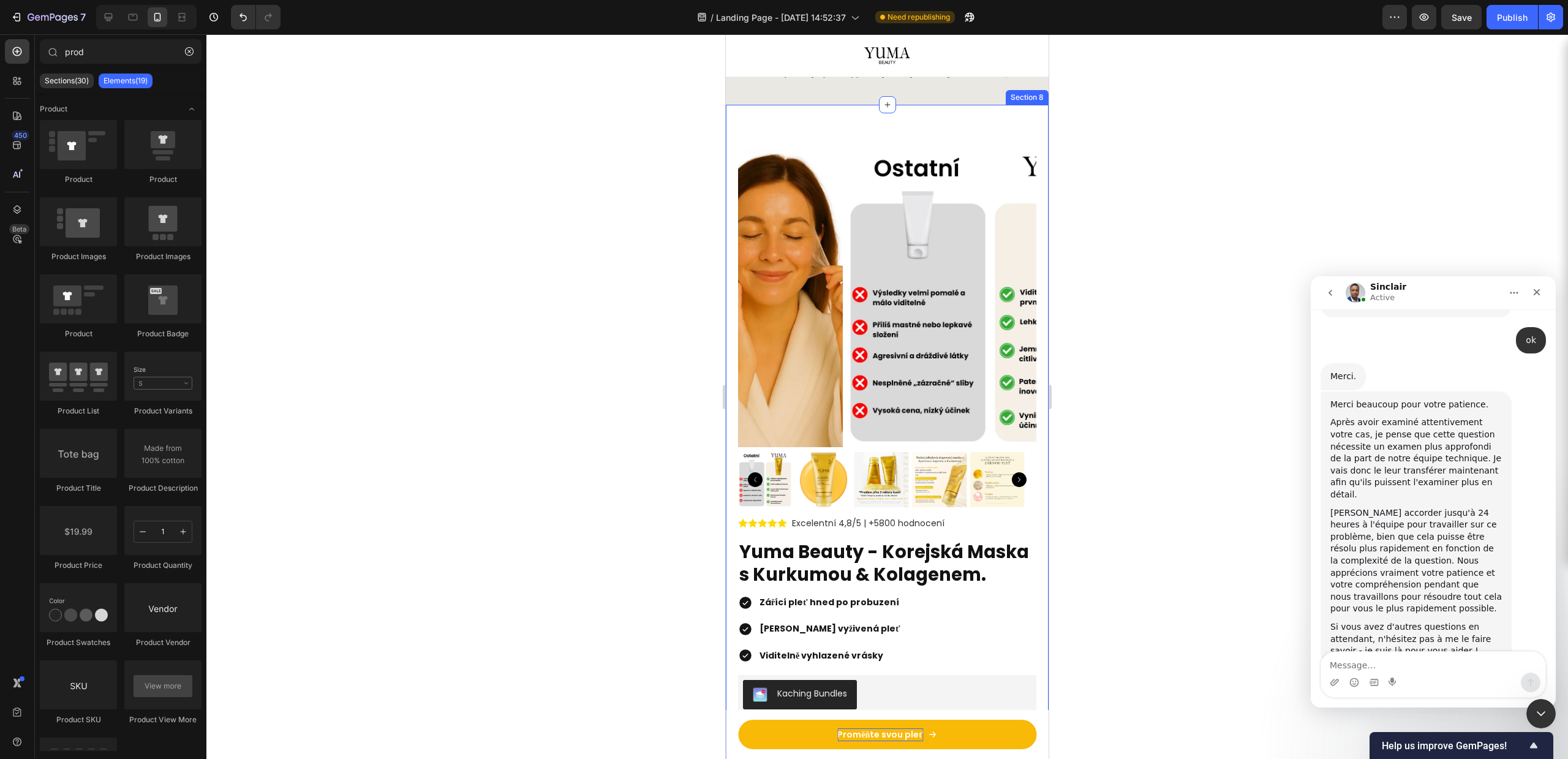
click at [823, 127] on div "Product Images Excelentní 4,8/5 | +5800 hodnocení Custom Code Yuma Beauty - Kor…" at bounding box center [888, 451] width 323 height 693
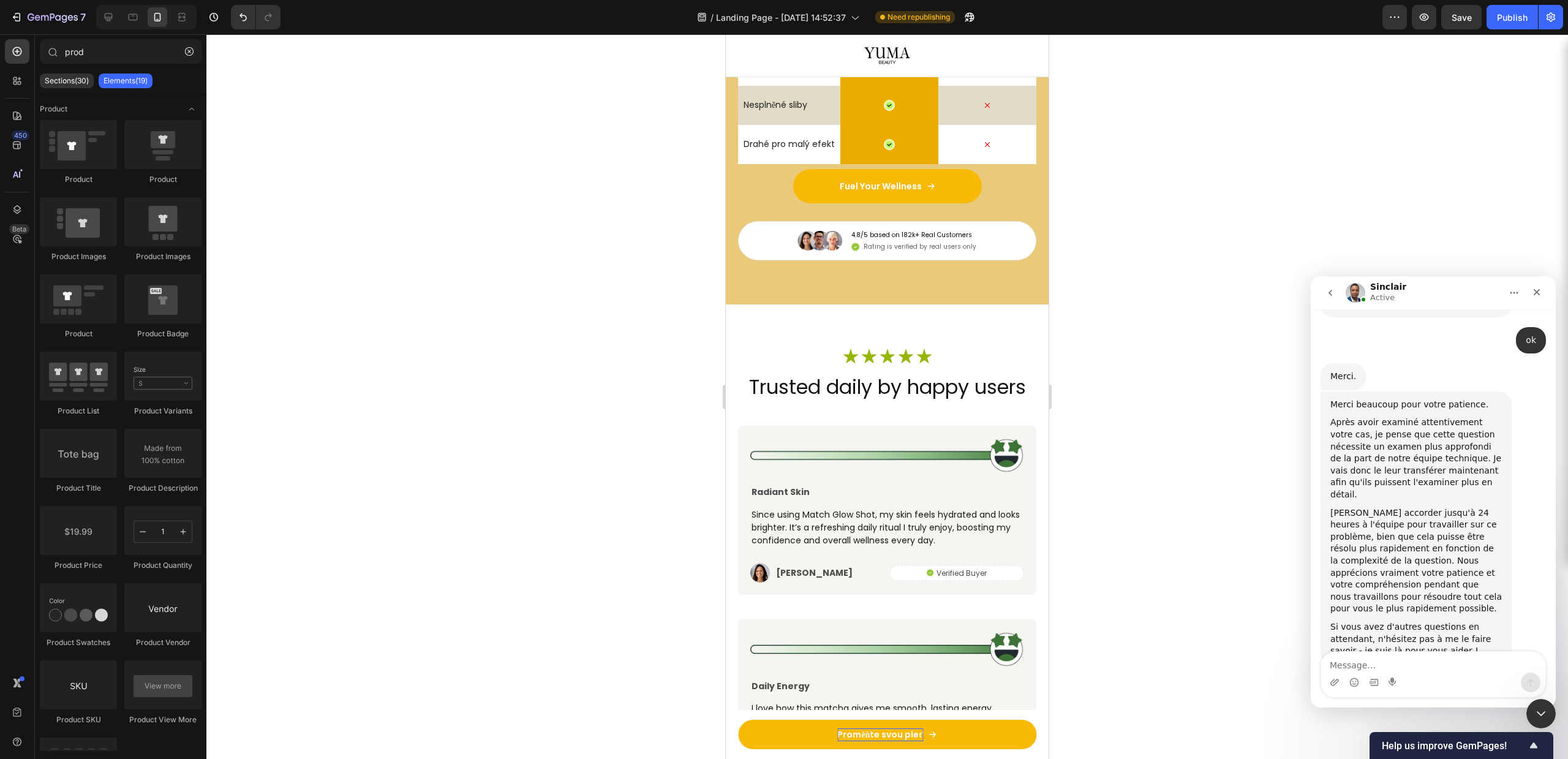
scroll to position [3219, 0]
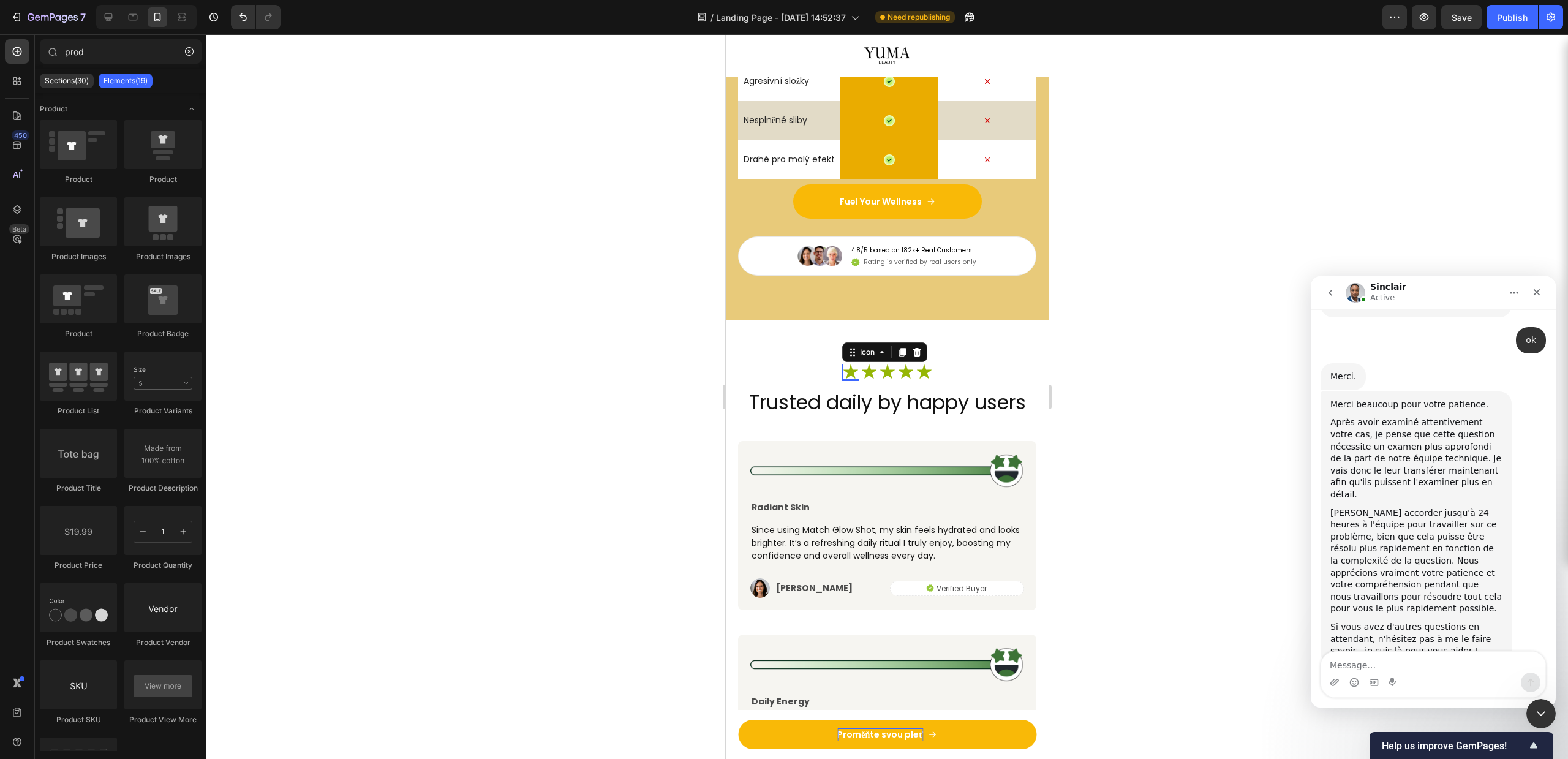
click at [849, 364] on icon at bounding box center [850, 372] width 17 height 17
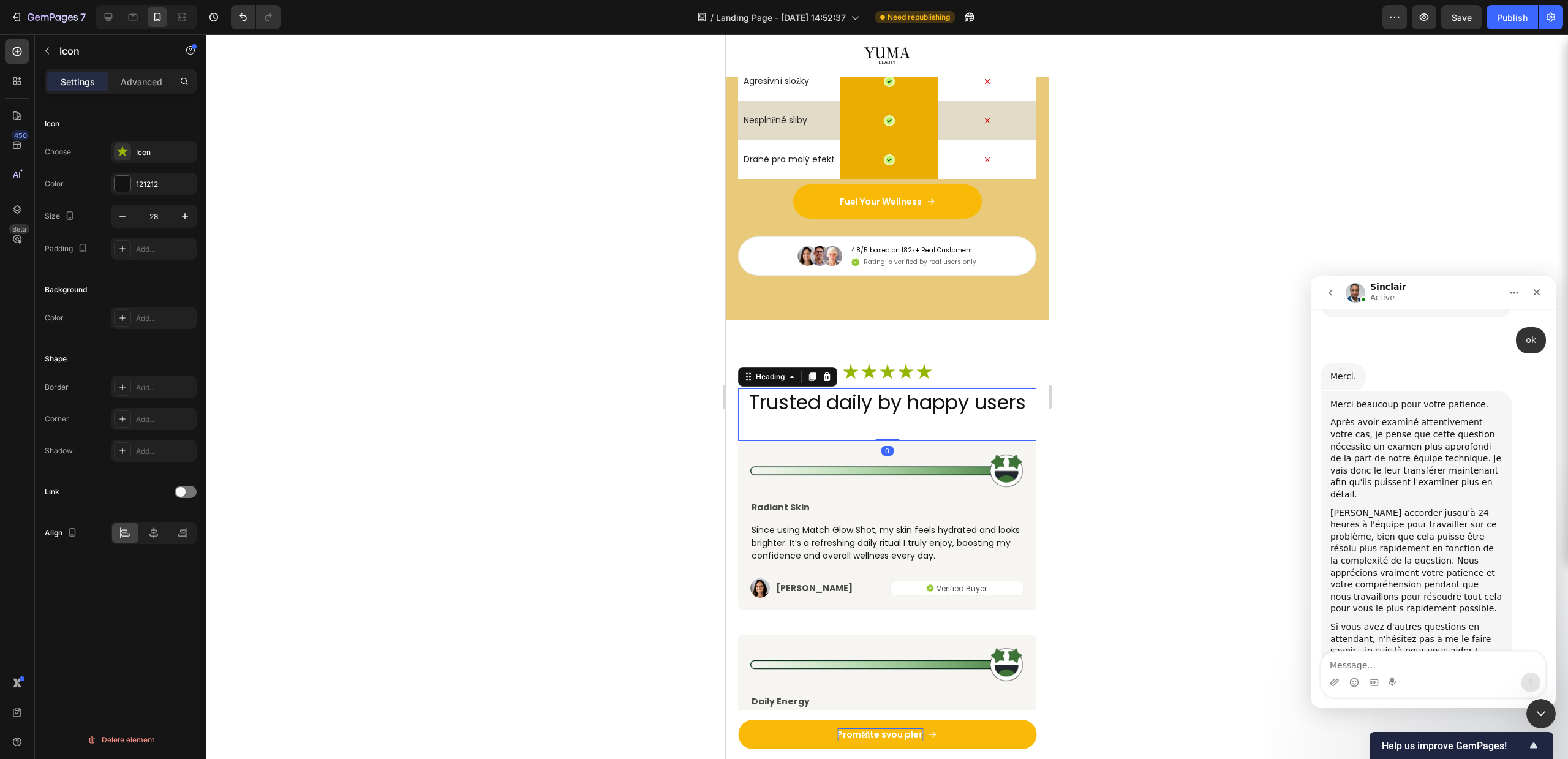
click at [830, 395] on h2 "Trusted daily by happy users" at bounding box center [887, 402] width 298 height 28
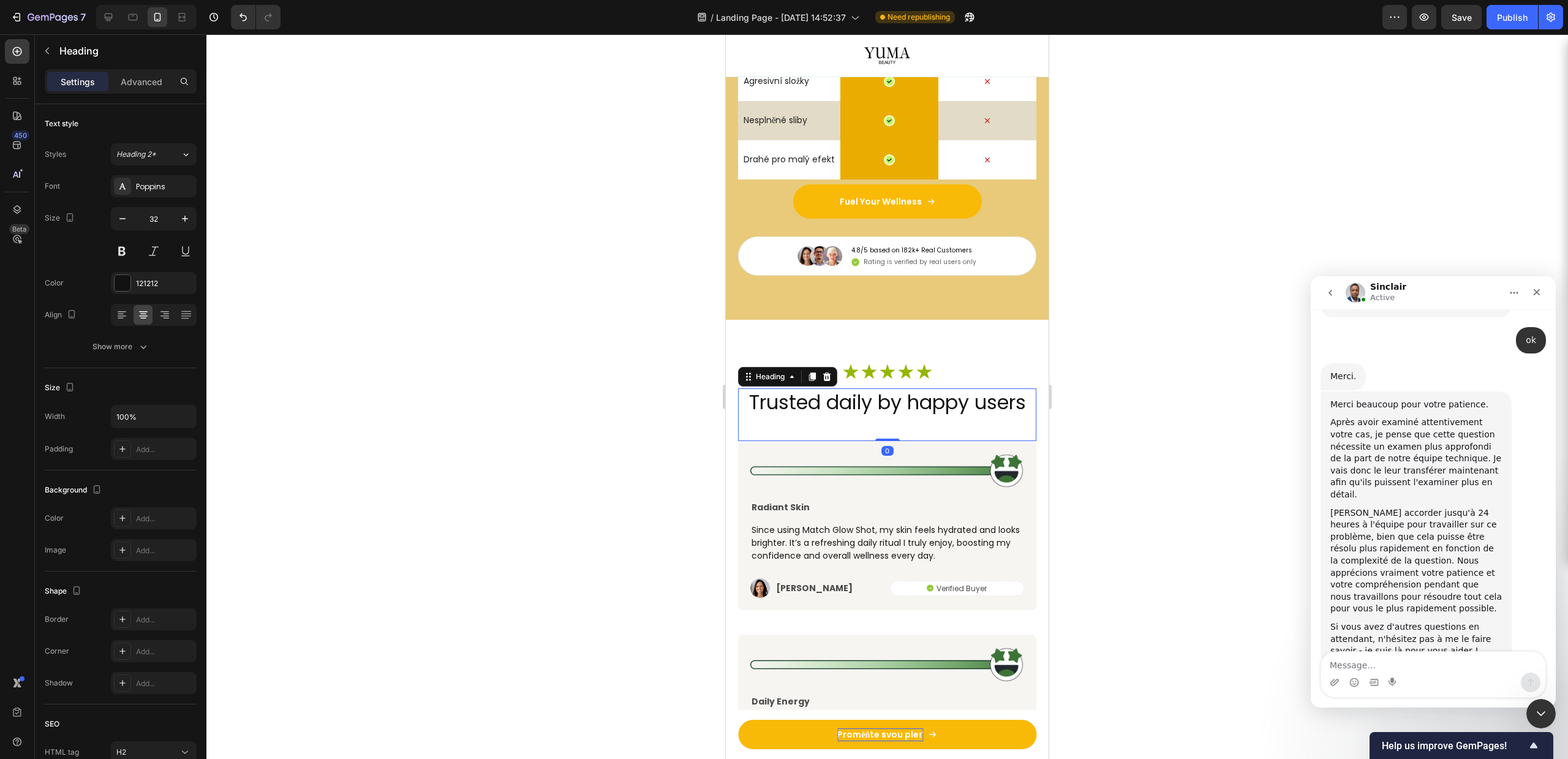
click at [829, 396] on h2 "Trusted daily by happy users" at bounding box center [887, 402] width 298 height 28
click at [829, 396] on p "Trusted daily by happy users" at bounding box center [888, 403] width 296 height 26
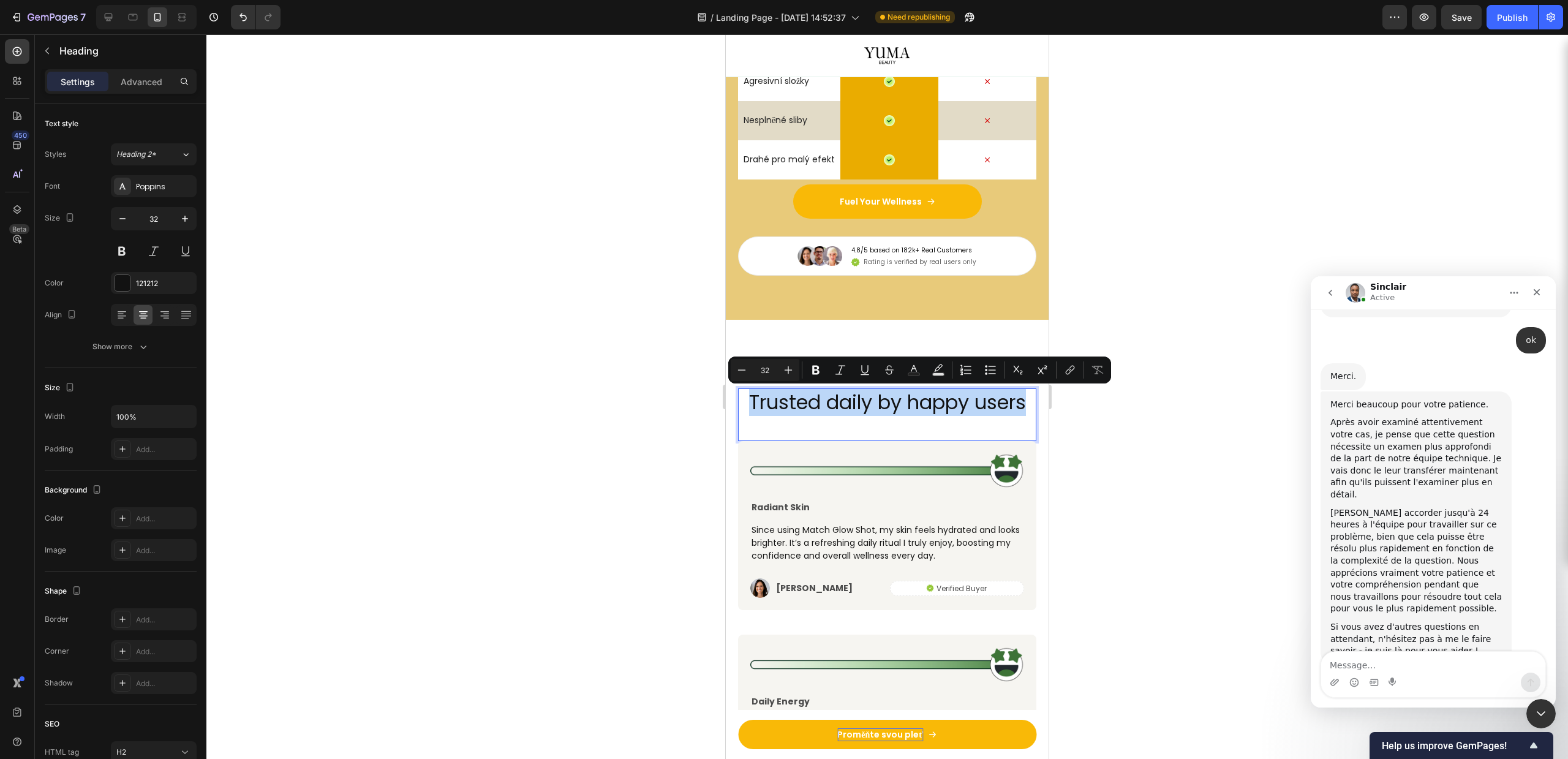
click at [829, 396] on p "Trusted daily by happy users" at bounding box center [888, 403] width 296 height 26
click at [1132, 402] on div at bounding box center [887, 396] width 1362 height 724
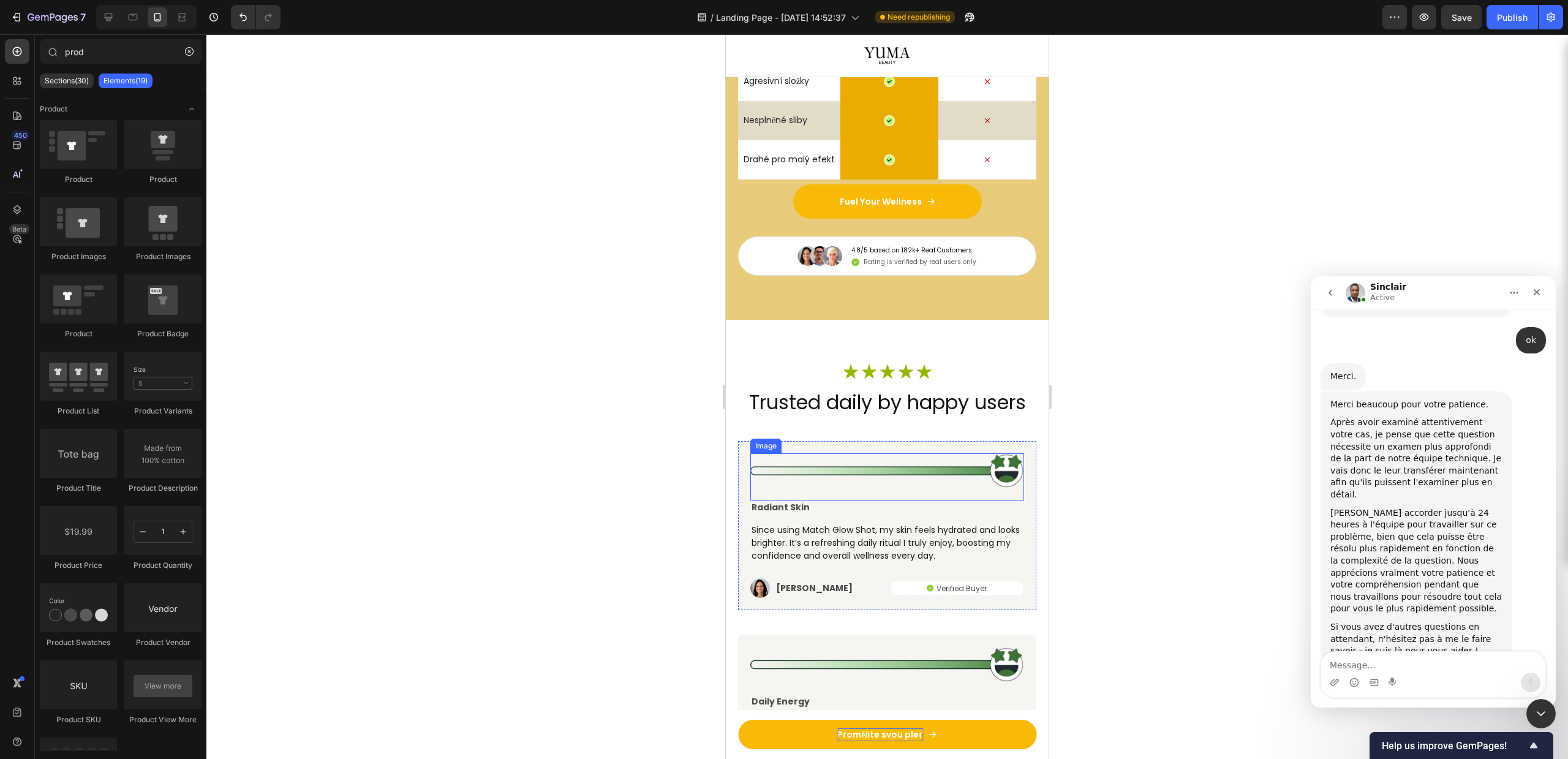
click at [844, 412] on p "Trusted daily by happy users" at bounding box center [888, 403] width 296 height 26
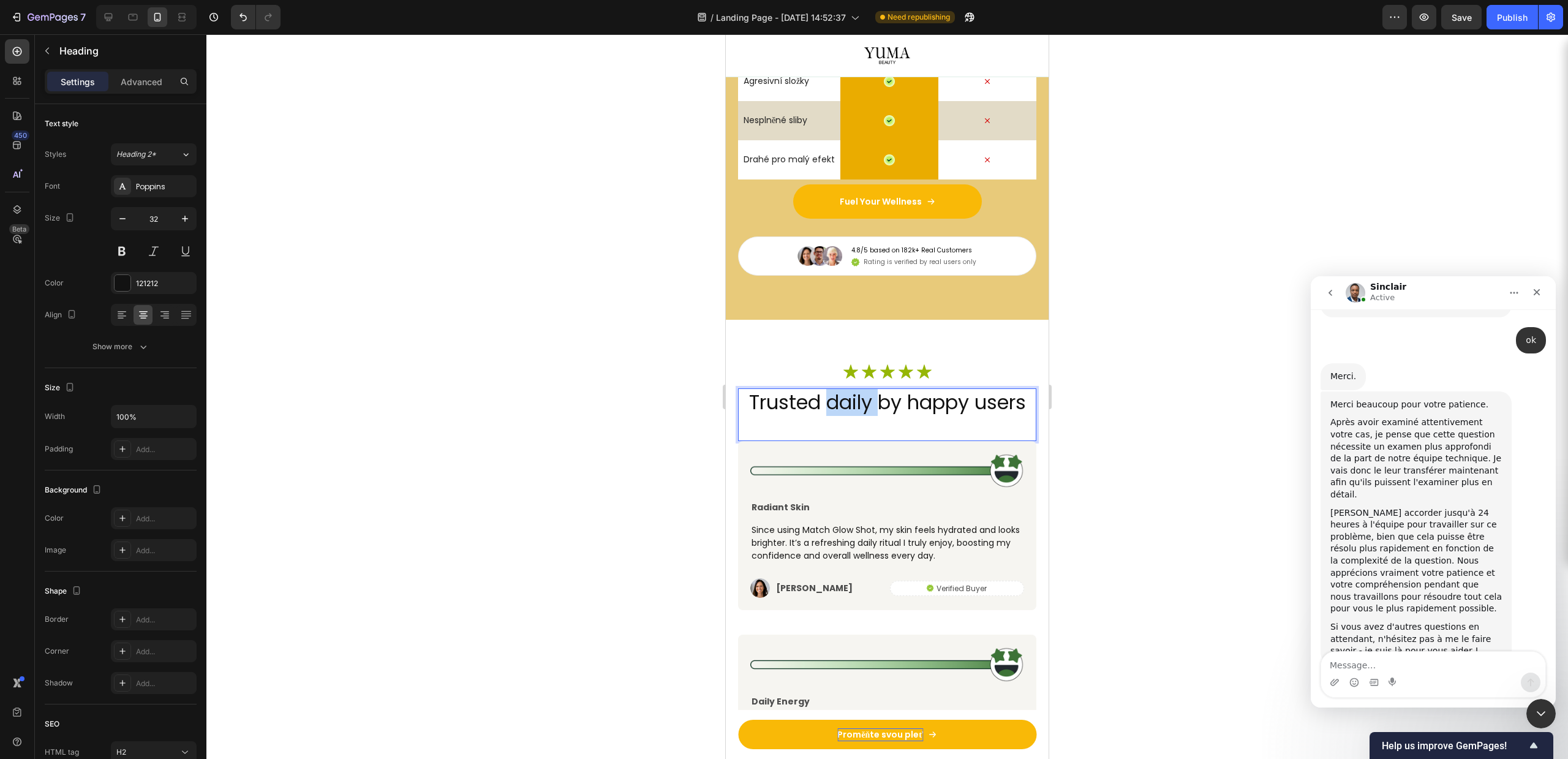
click at [854, 403] on p "Trusted daily by happy users" at bounding box center [888, 403] width 296 height 26
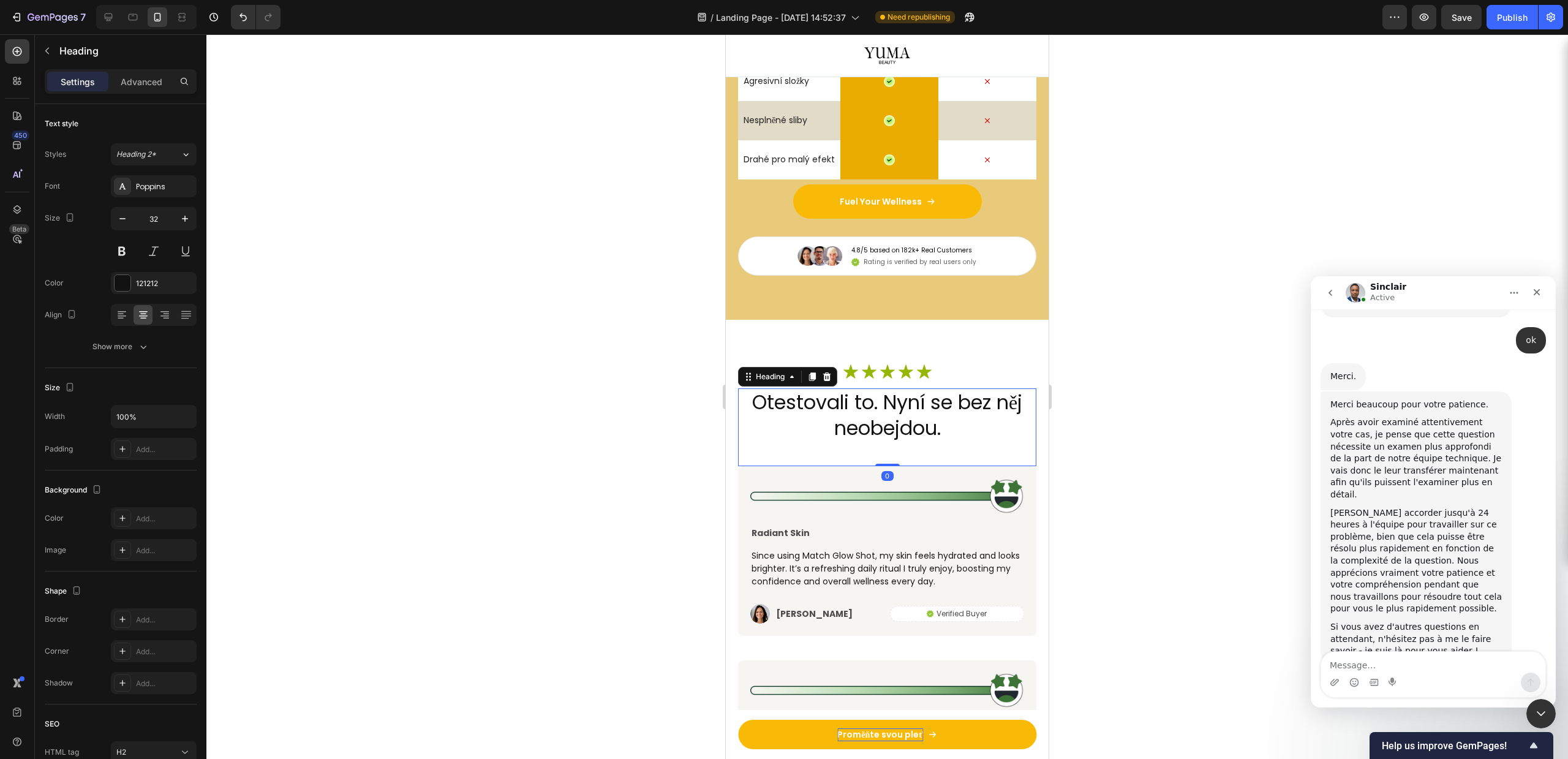
click at [1176, 350] on div at bounding box center [887, 396] width 1362 height 724
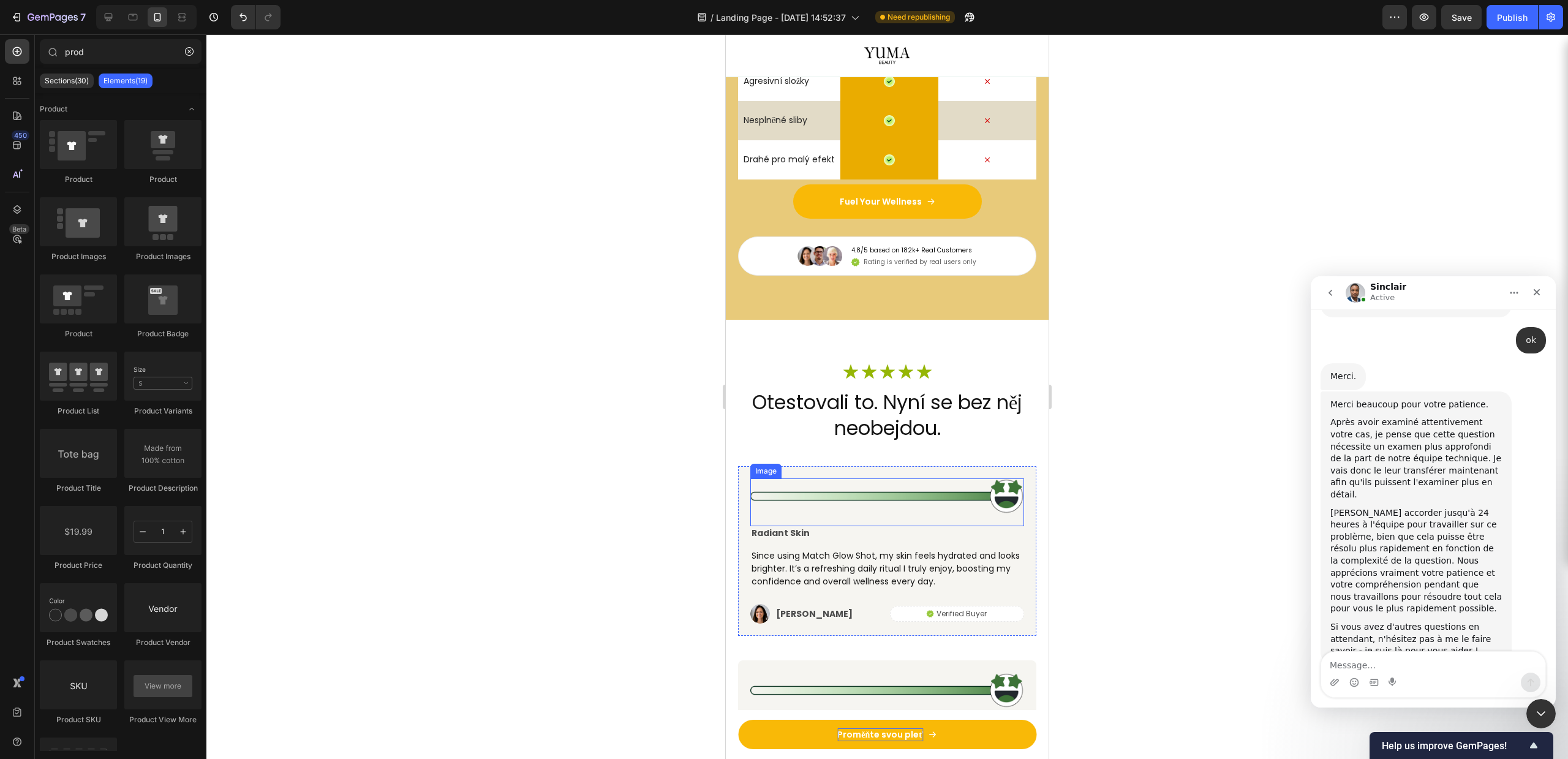
click at [755, 528] on p "Radiant Skin" at bounding box center [888, 533] width 271 height 11
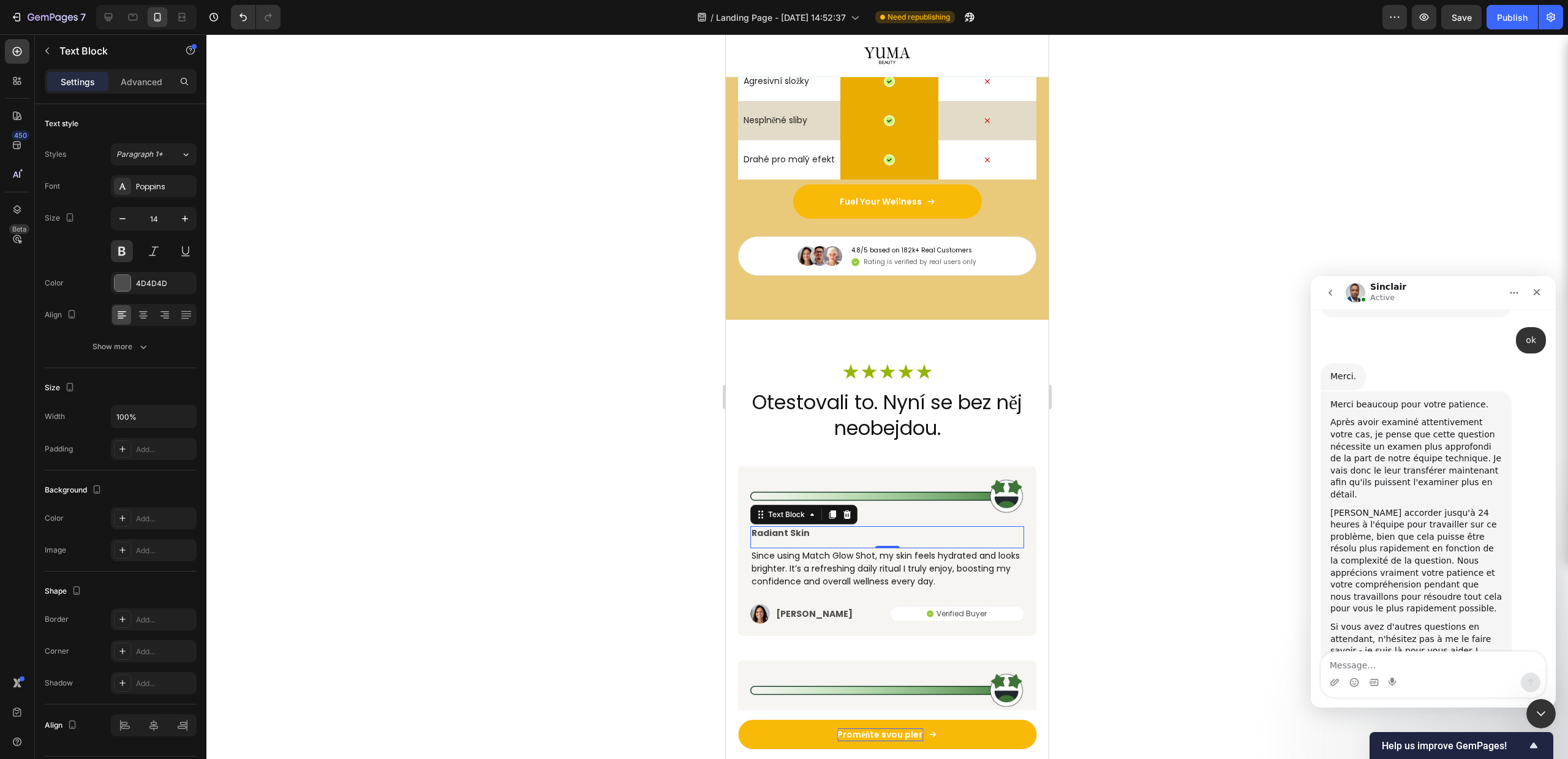
click at [755, 528] on p "Radiant Skin" at bounding box center [888, 533] width 271 height 11
click at [755, 529] on p "Radiant Skin" at bounding box center [888, 533] width 271 height 11
click at [1176, 446] on div at bounding box center [887, 396] width 1362 height 724
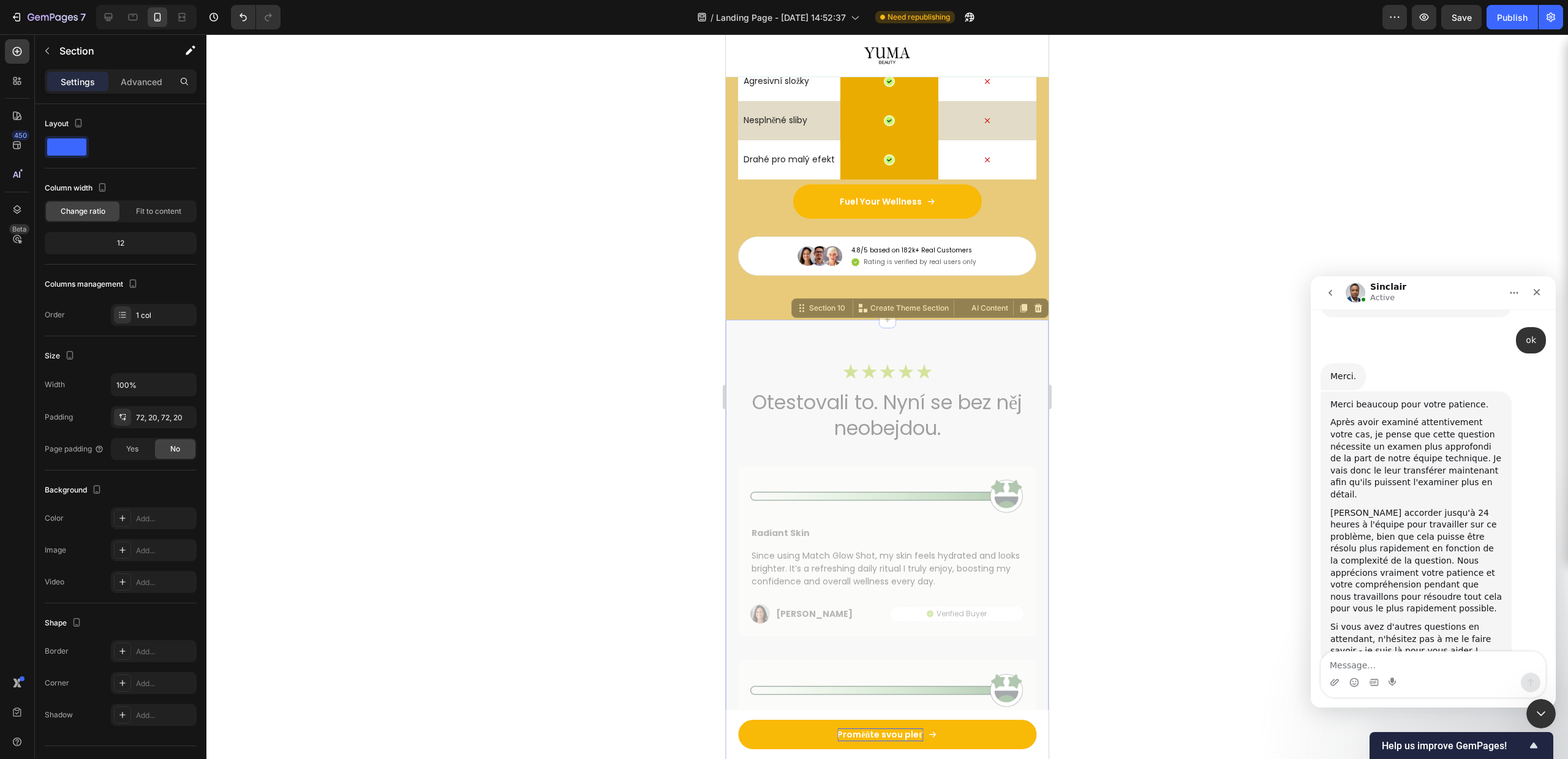
drag, startPoint x: 1036, startPoint y: 436, endPoint x: 1039, endPoint y: 453, distance: 17.3
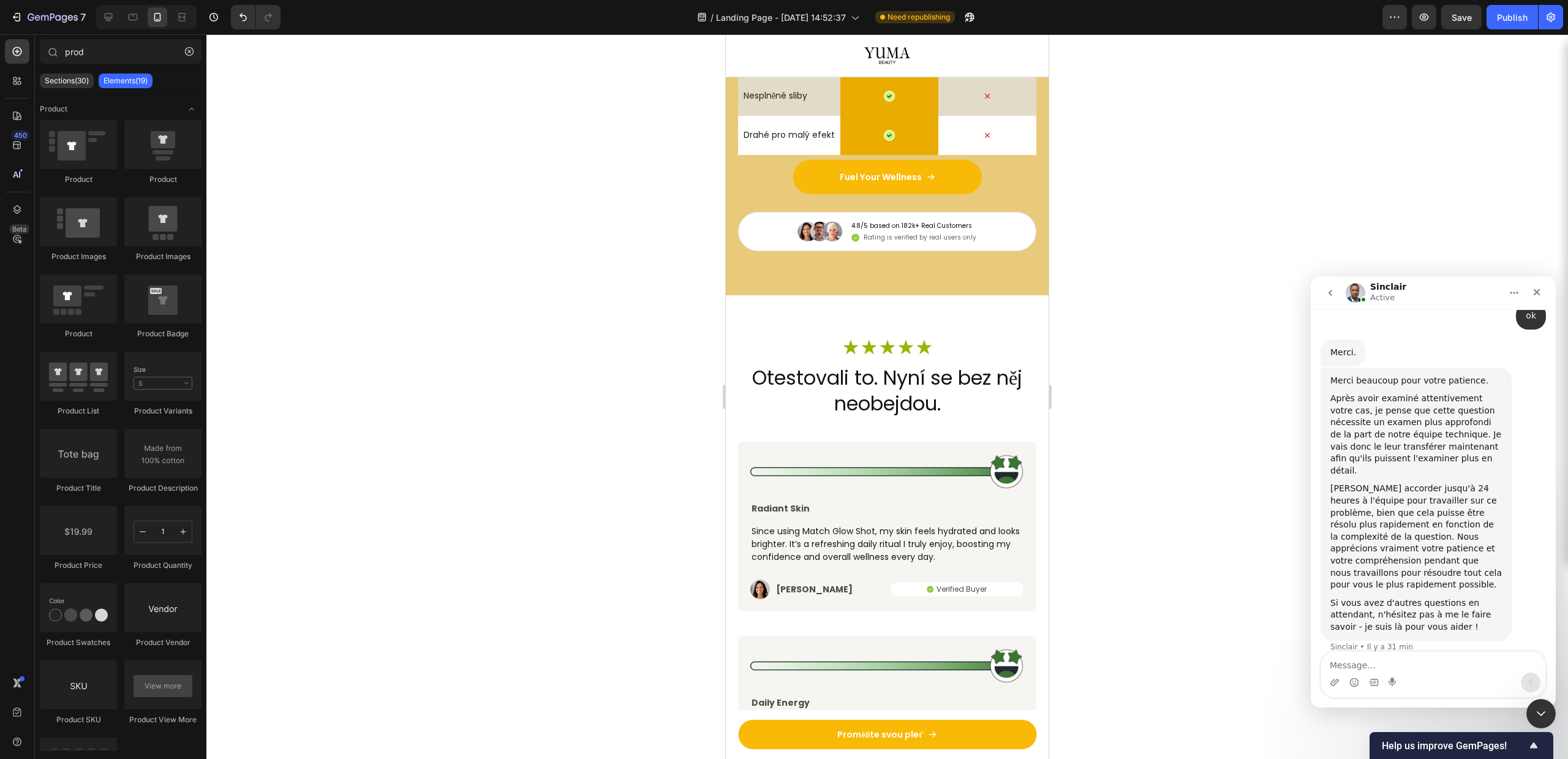
scroll to position [3325, 0]
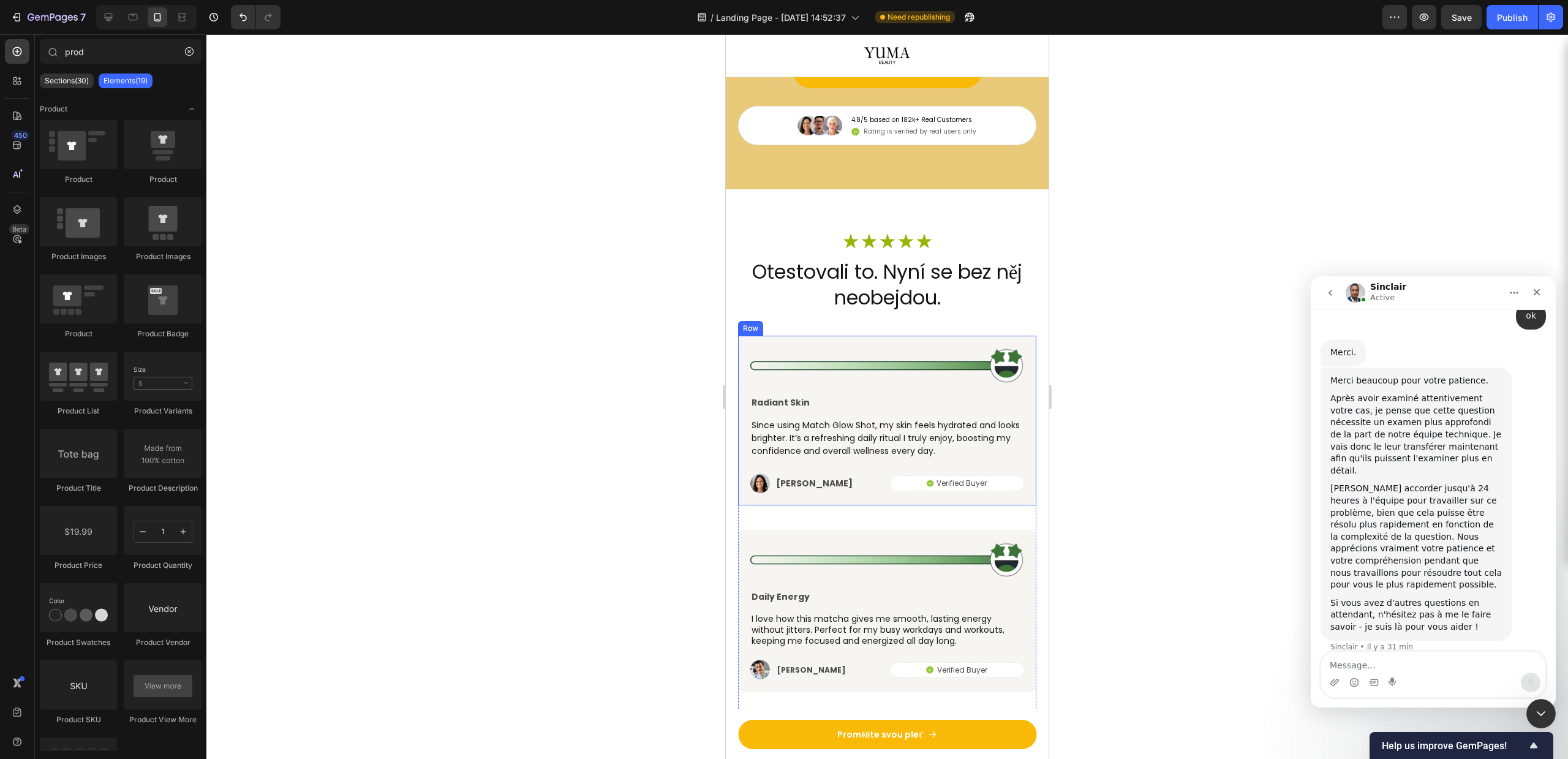
click at [747, 415] on div "Image Radiant Skin Text Block Since using Match Glow Shot, my skin feels hydrat…" at bounding box center [887, 420] width 298 height 170
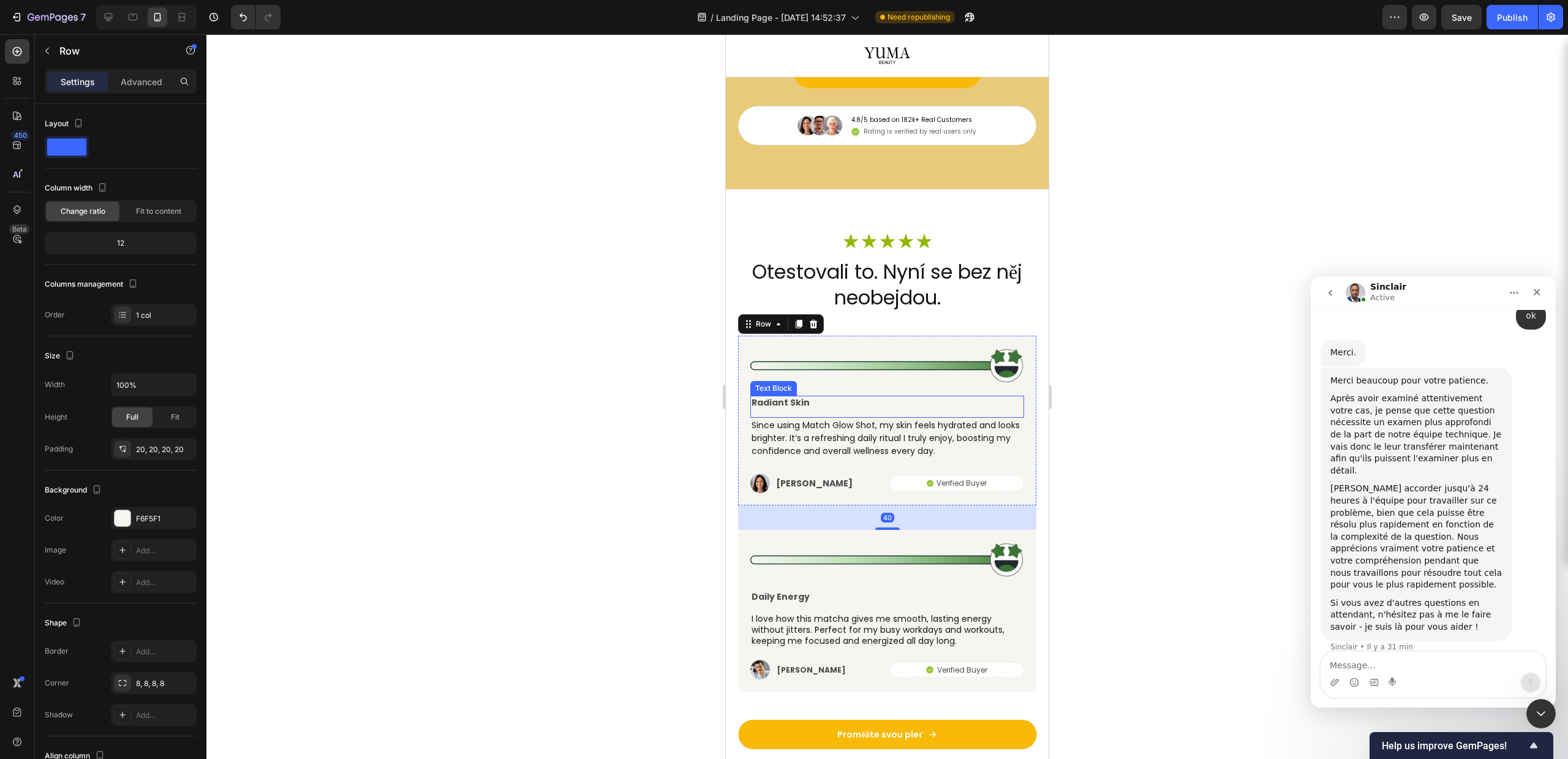
click at [773, 408] on p "Radiant Skin" at bounding box center [888, 403] width 271 height 11
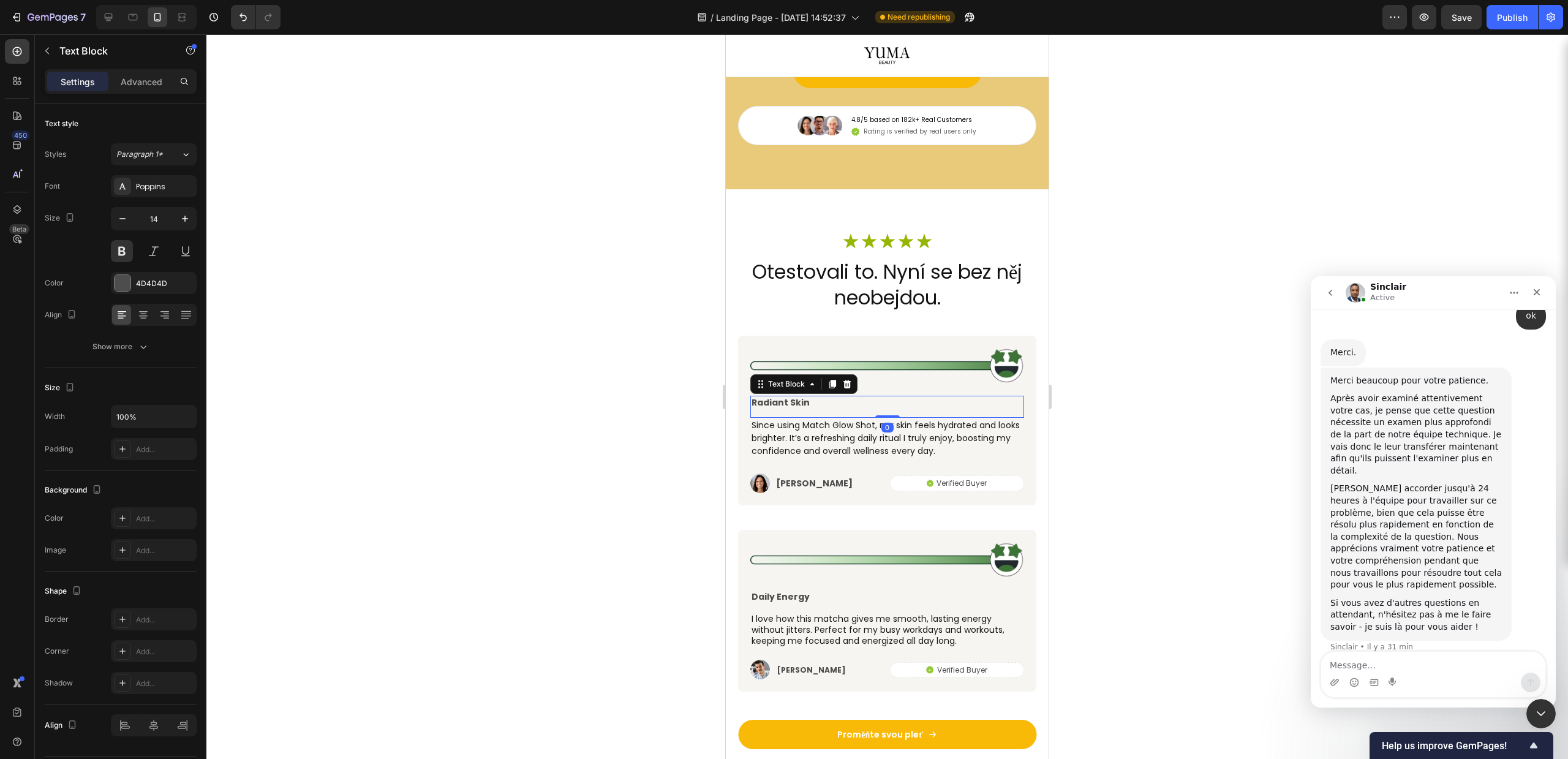
click at [773, 408] on p "Radiant Skin" at bounding box center [888, 403] width 271 height 11
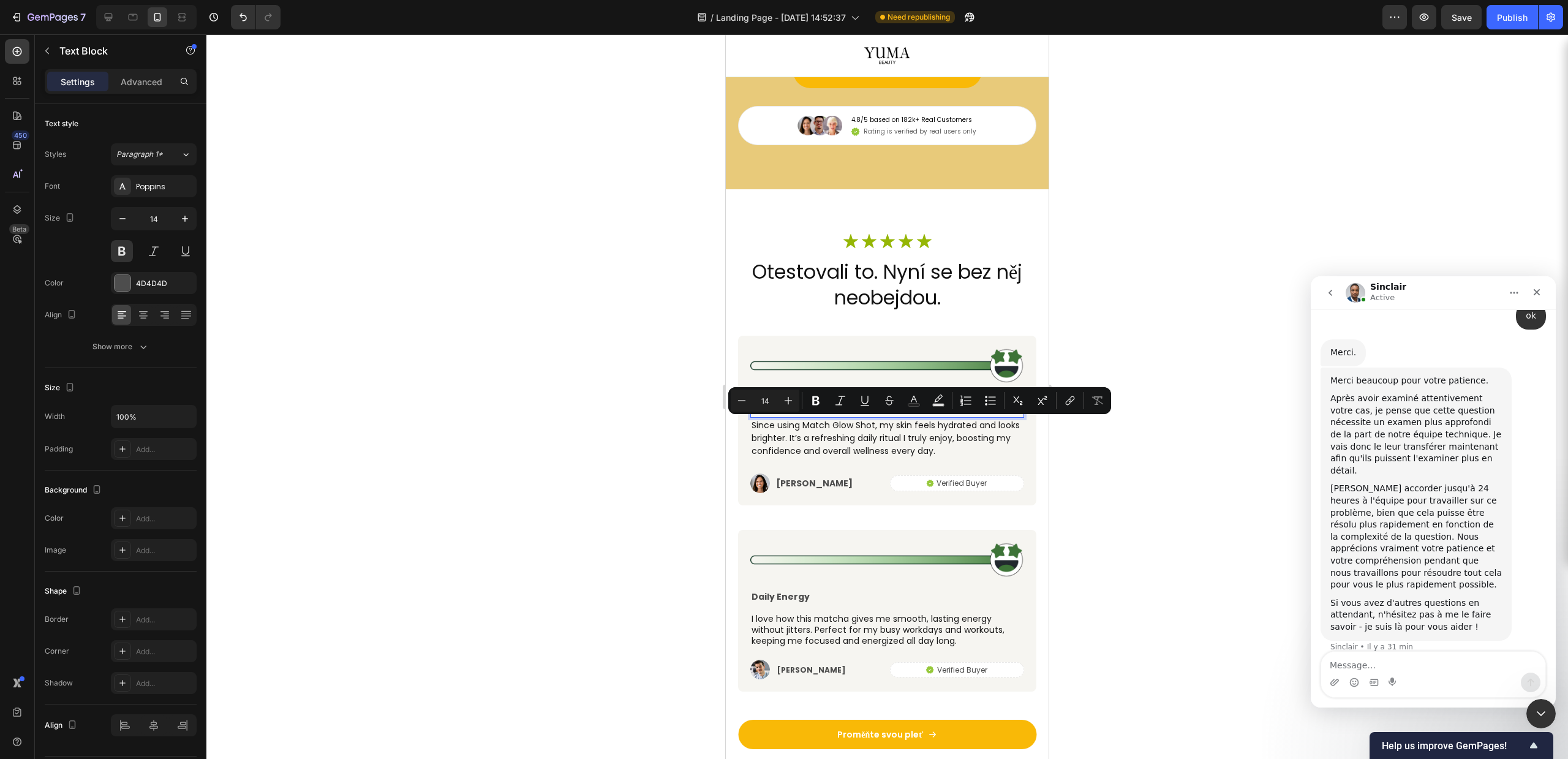
copy p "Radiant Skin"
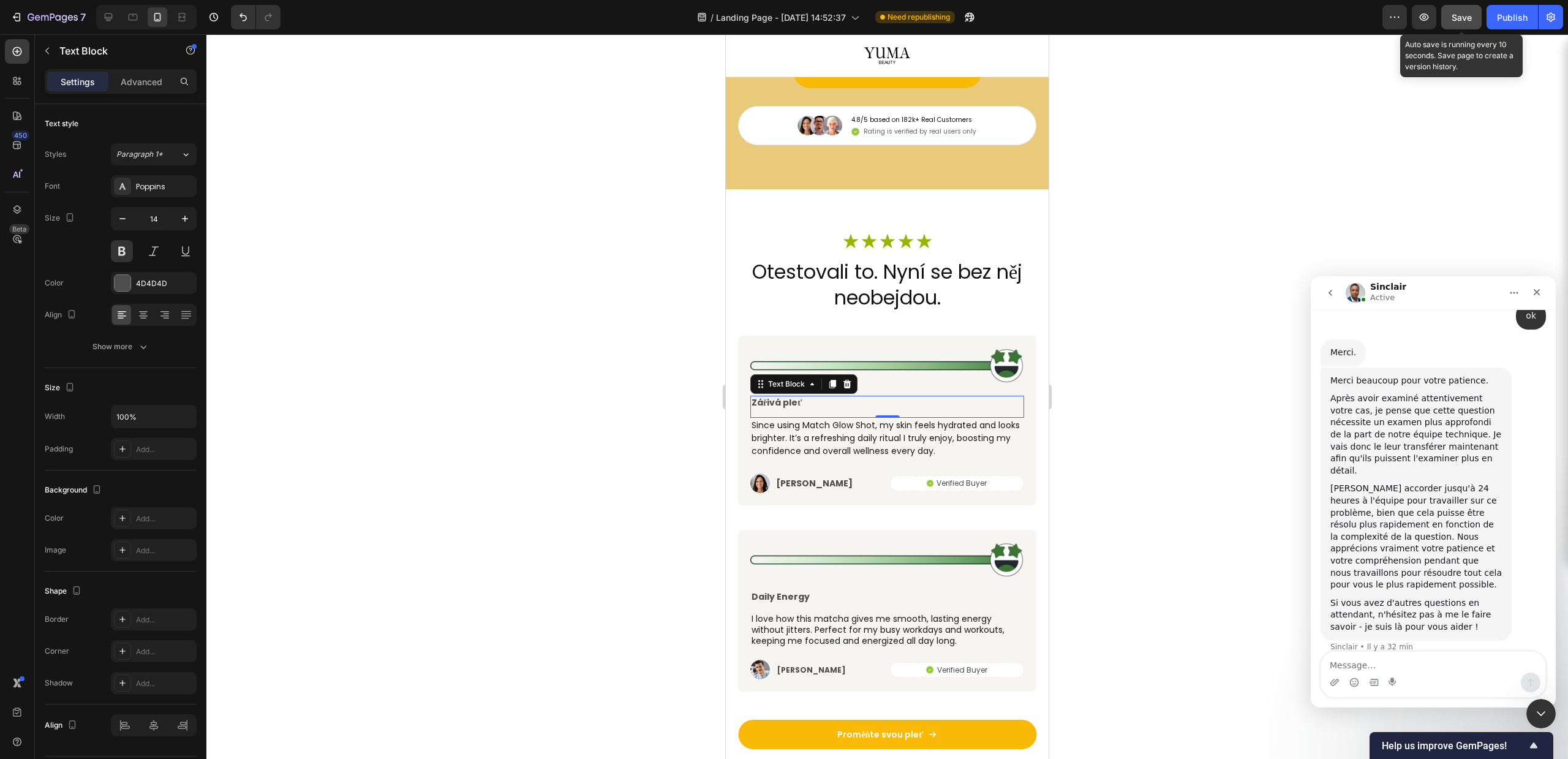
click at [1453, 18] on span "Save" at bounding box center [1462, 17] width 20 height 11
click at [1539, 293] on icon "Fermer" at bounding box center [1537, 292] width 10 height 10
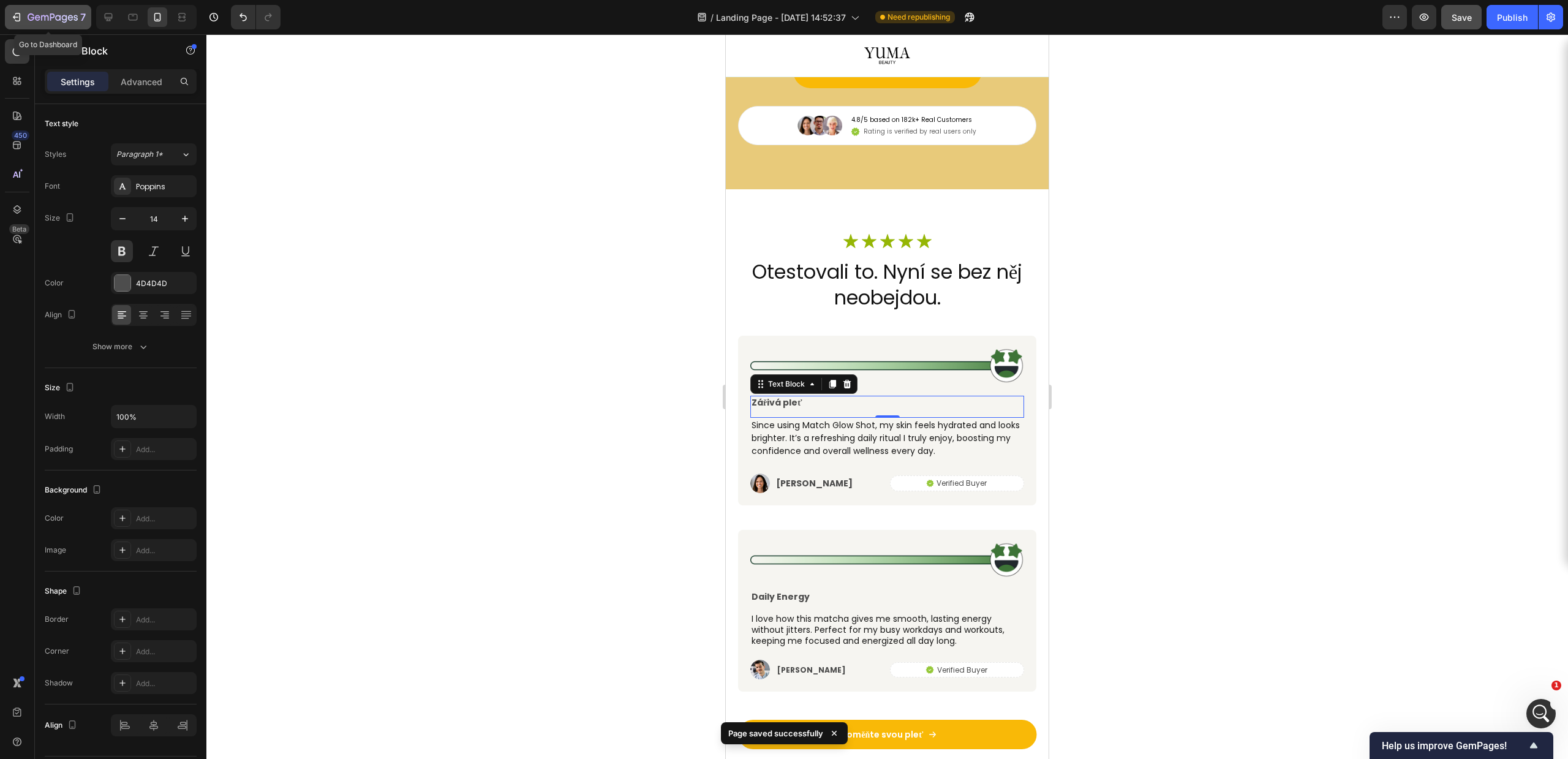
scroll to position [4125, 0]
click at [21, 19] on icon "button" at bounding box center [16, 17] width 12 height 12
